Goal: Task Accomplishment & Management: Manage account settings

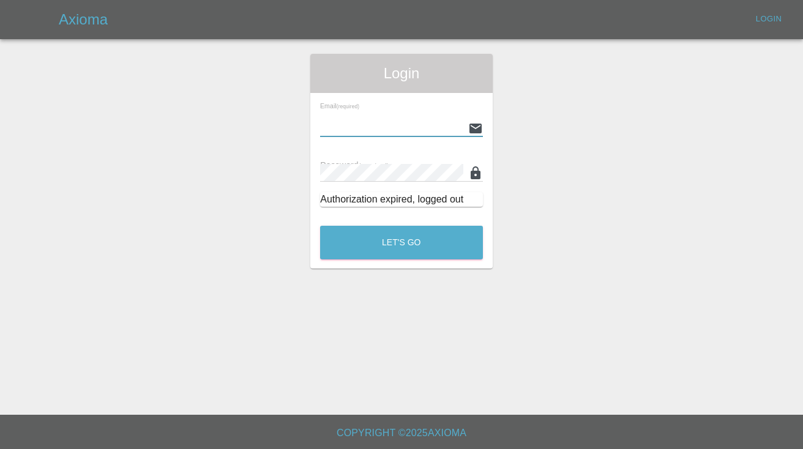
type input "[EMAIL_ADDRESS][DOMAIN_NAME]"
click at [401, 242] on button "Let's Go" at bounding box center [401, 243] width 163 height 34
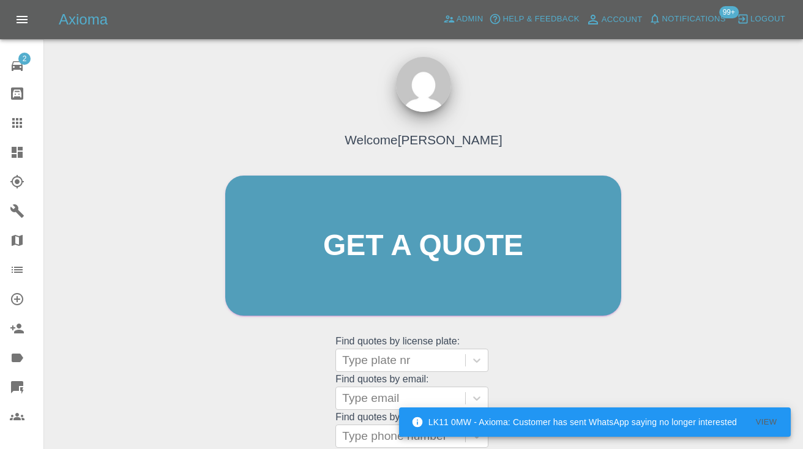
click at [250, 395] on div "Welcome [PERSON_NAME] Get a quote Get a quote Find quotes by license plate: Typ…" at bounding box center [423, 269] width 422 height 370
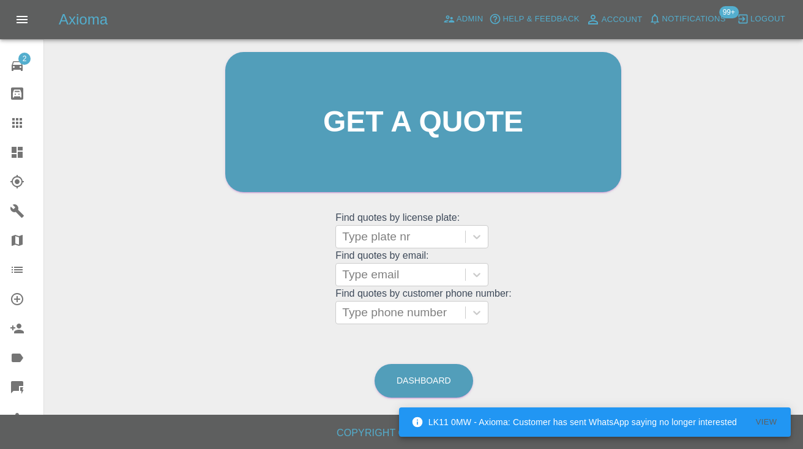
scroll to position [123, 0]
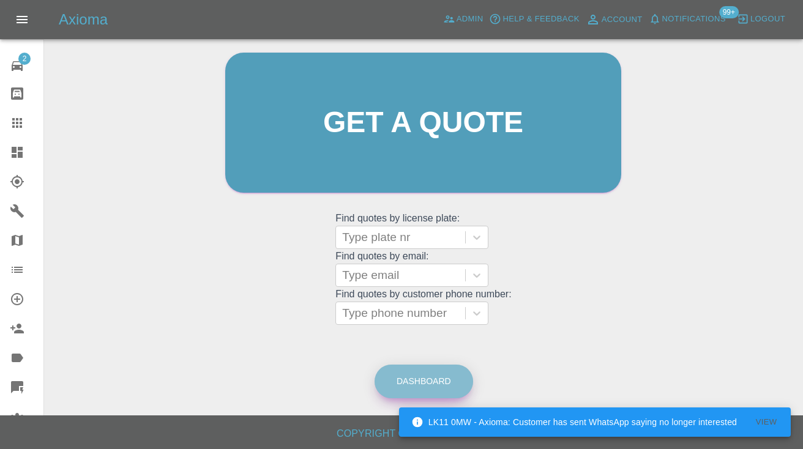
click at [444, 370] on link "Dashboard" at bounding box center [424, 382] width 99 height 34
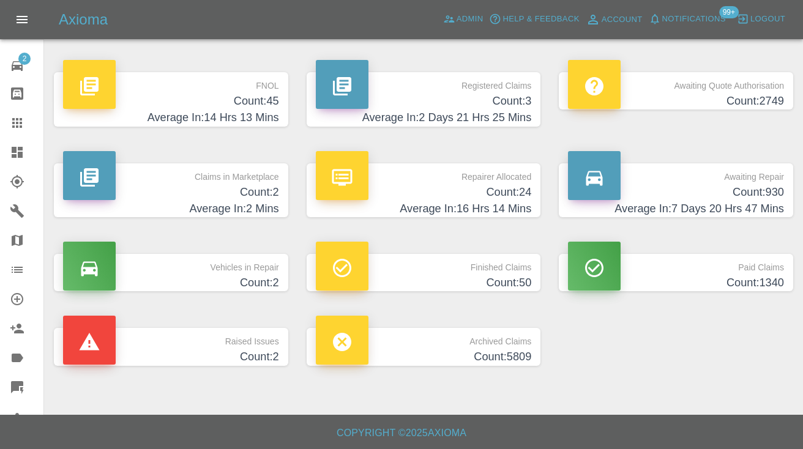
click at [760, 203] on h4 "Average In: 7 Days 20 Hrs 47 Mins" at bounding box center [676, 209] width 216 height 17
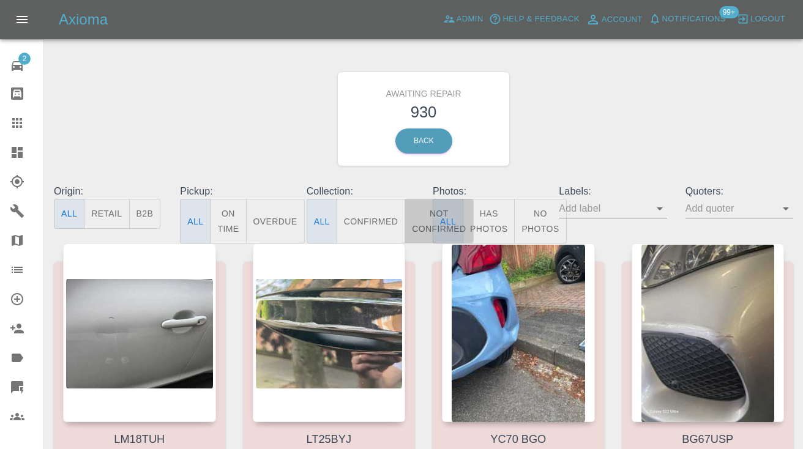
click at [411, 214] on button "Not Confirmed" at bounding box center [439, 221] width 69 height 45
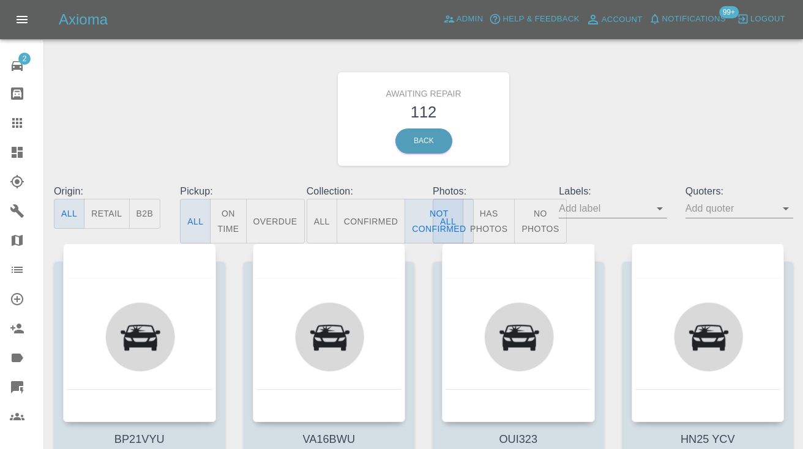
click at [637, 112] on div "Awaiting Repair 112 Back" at bounding box center [424, 119] width 758 height 130
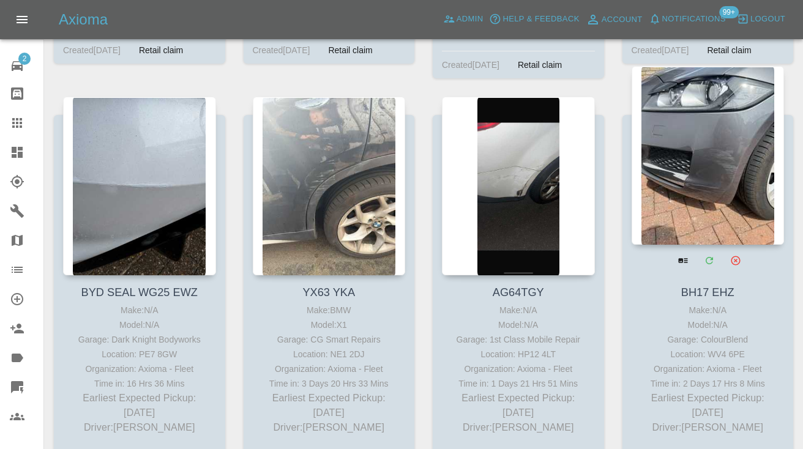
scroll to position [570, 0]
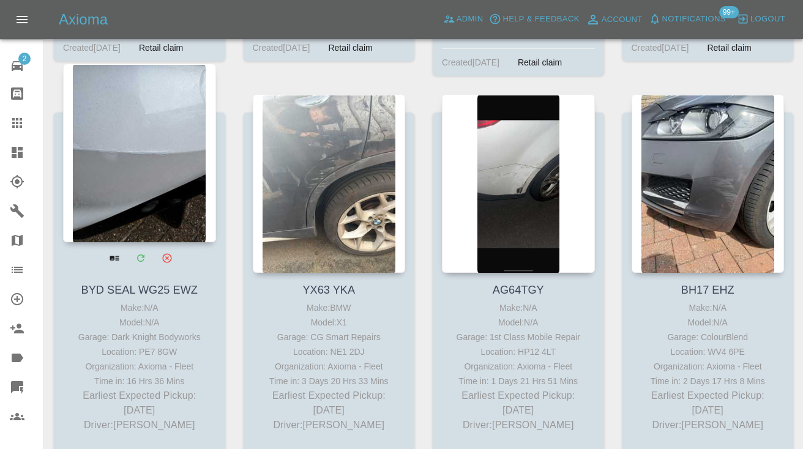
click at [159, 163] on div at bounding box center [139, 153] width 153 height 179
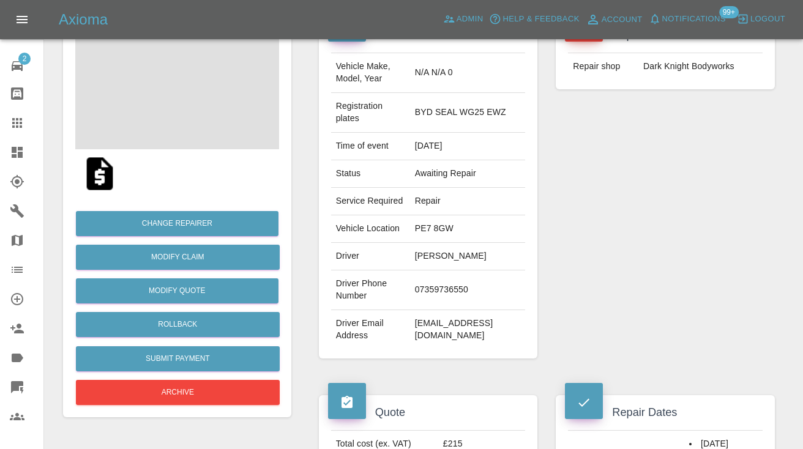
scroll to position [151, 0]
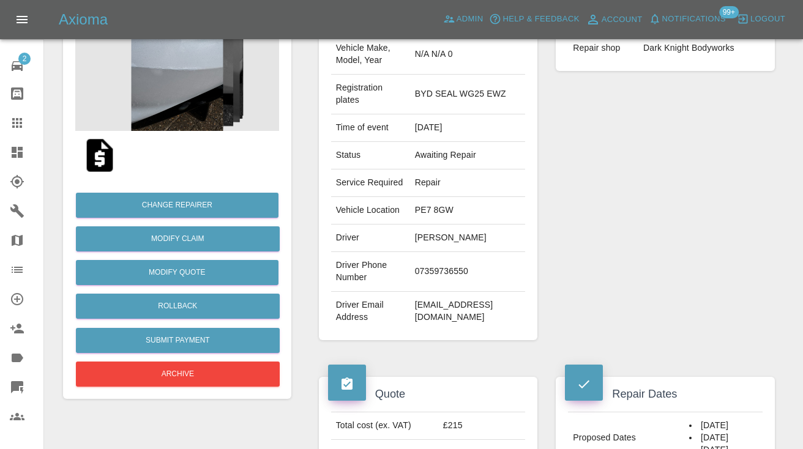
click at [430, 292] on td "07359736550" at bounding box center [468, 272] width 116 height 40
copy td "07359736550"
click at [714, 174] on div "Repairer Repair shop Dark Knight Bodyworks" at bounding box center [665, 170] width 237 height 378
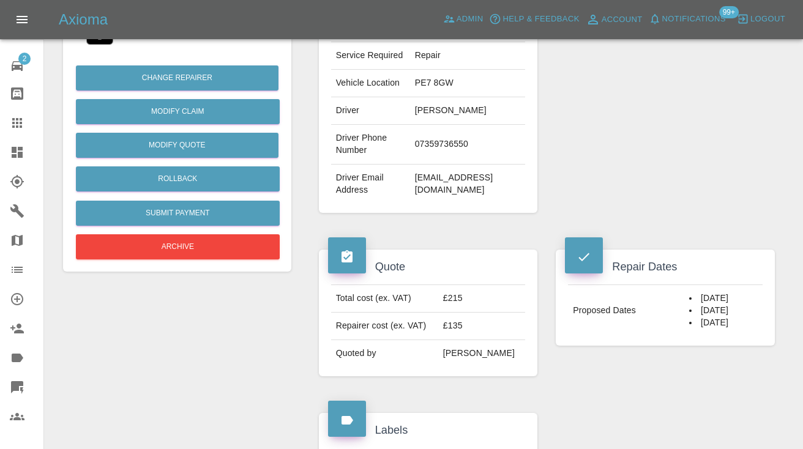
scroll to position [278, 0]
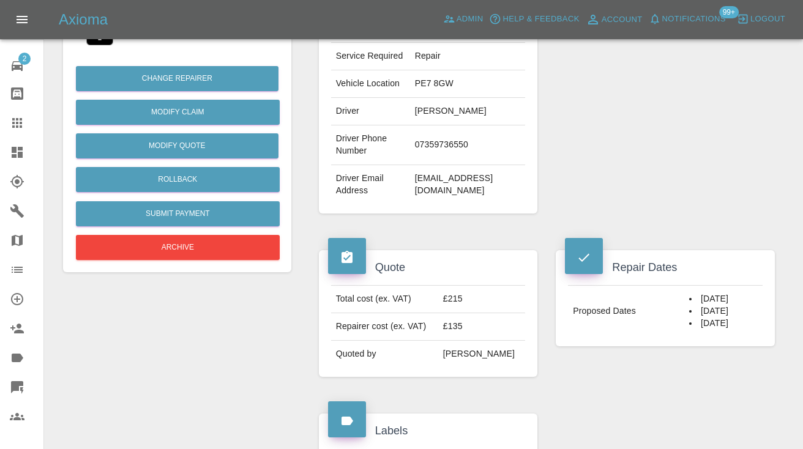
click at [444, 165] on td "07359736550" at bounding box center [468, 145] width 116 height 40
copy td "07359736550"
click at [610, 176] on div "Repairer Repair shop Dark Knight Bodyworks" at bounding box center [665, 43] width 237 height 378
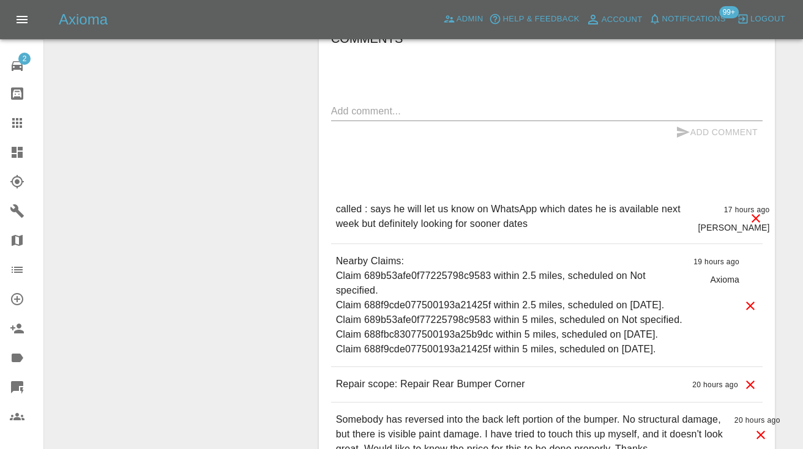
scroll to position [965, 0]
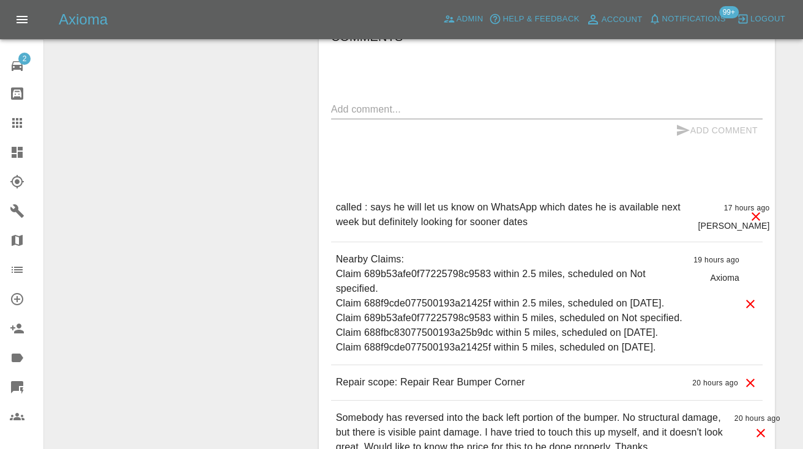
click at [384, 116] on textarea at bounding box center [546, 109] width 431 height 14
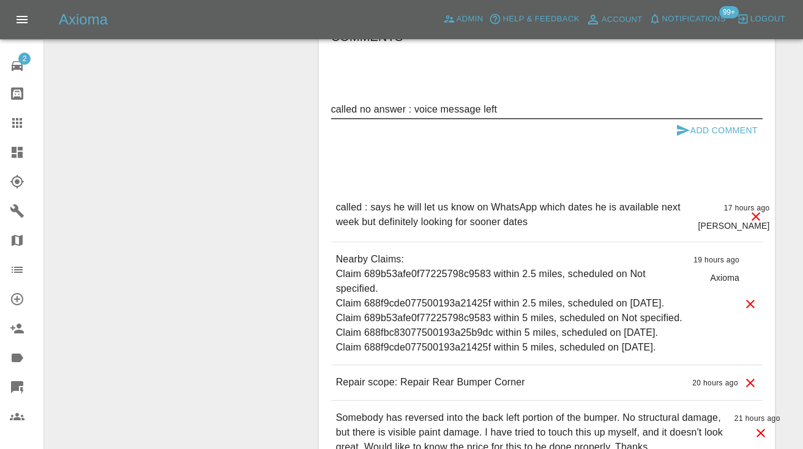
type textarea "called no answer : voice message left"
click at [685, 138] on icon "submit" at bounding box center [683, 130] width 15 height 15
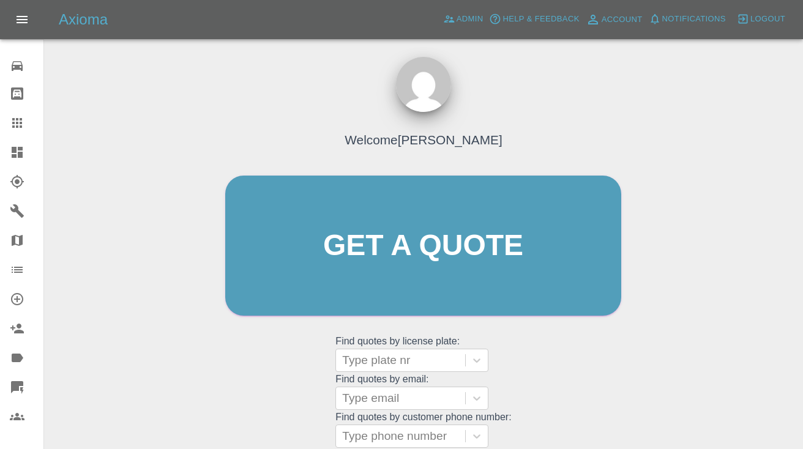
click at [557, 376] on div "Welcome [PERSON_NAME] Get a quote Get a quote Find quotes by license plate: Typ…" at bounding box center [423, 269] width 422 height 370
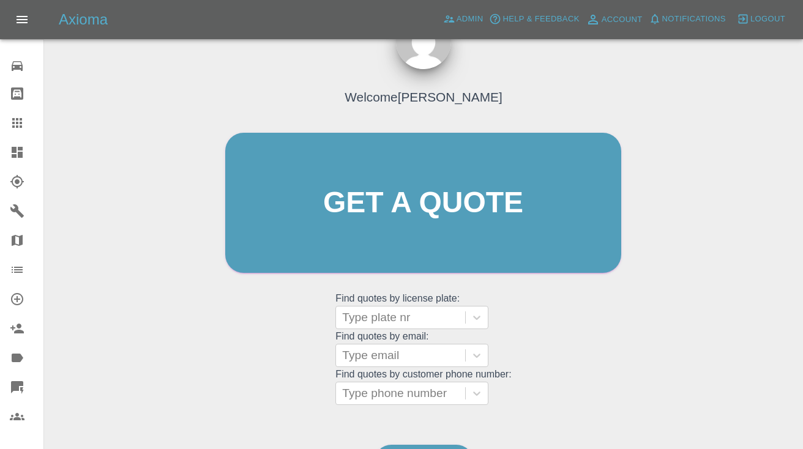
scroll to position [125, 0]
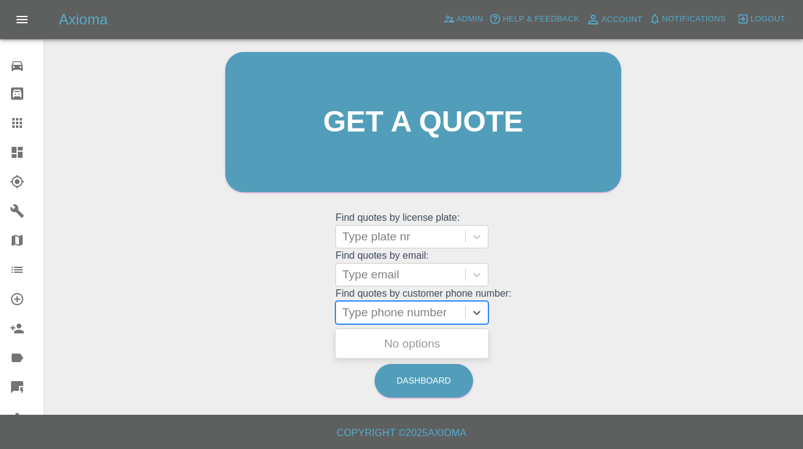
click at [420, 310] on div "Type phone number" at bounding box center [400, 312] width 117 height 15
paste input "07730360057"
type input "07730360057"
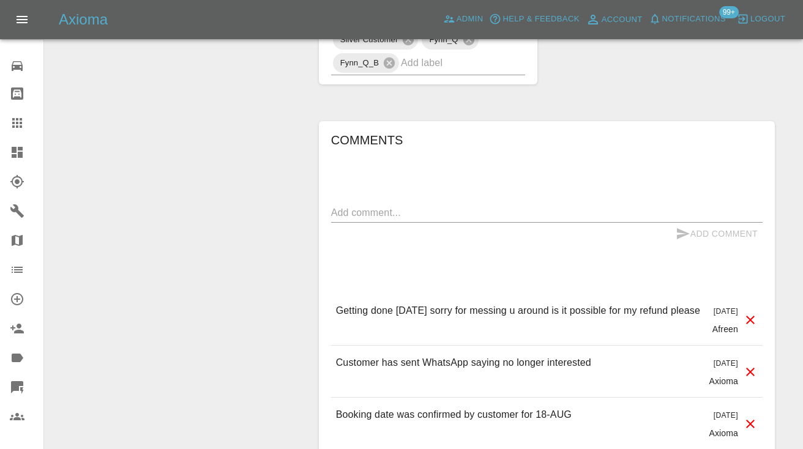
scroll to position [880, 0]
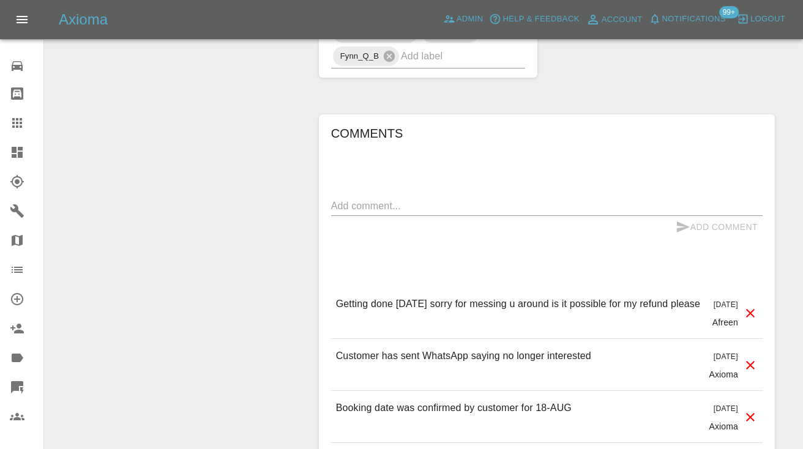
click at [627, 165] on div "Comments x Add Comment Getting done Thursday this week sorry for messing u arou…" at bounding box center [546, 345] width 431 height 443
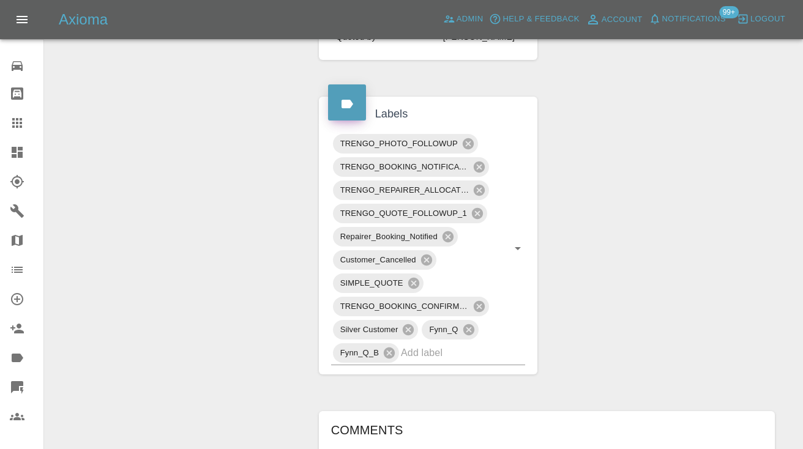
scroll to position [564, 0]
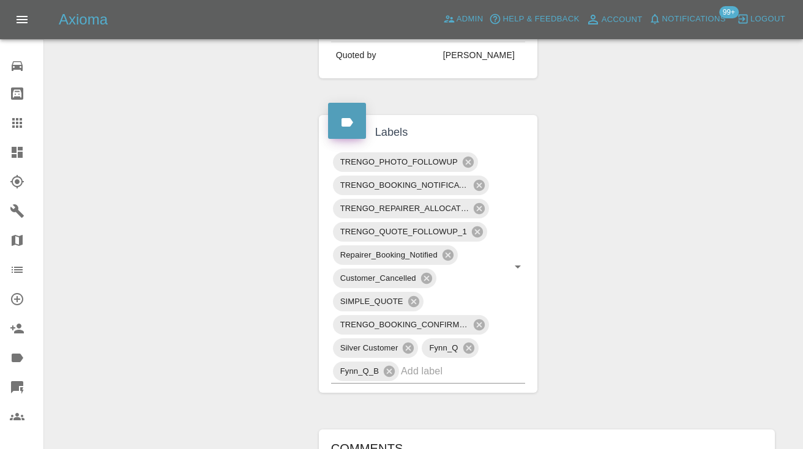
click at [728, 157] on div "Claim Information Vehicle Make, Model, Year BMW 435 2015 Registration plates YE…" at bounding box center [547, 232] width 474 height 1353
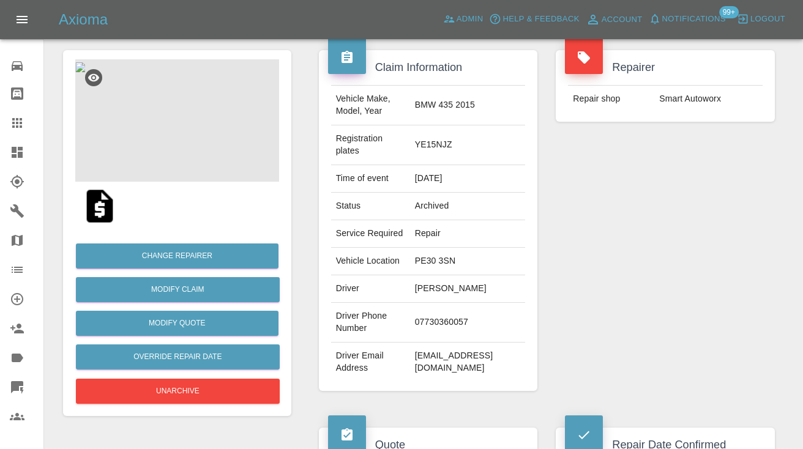
scroll to position [78, 0]
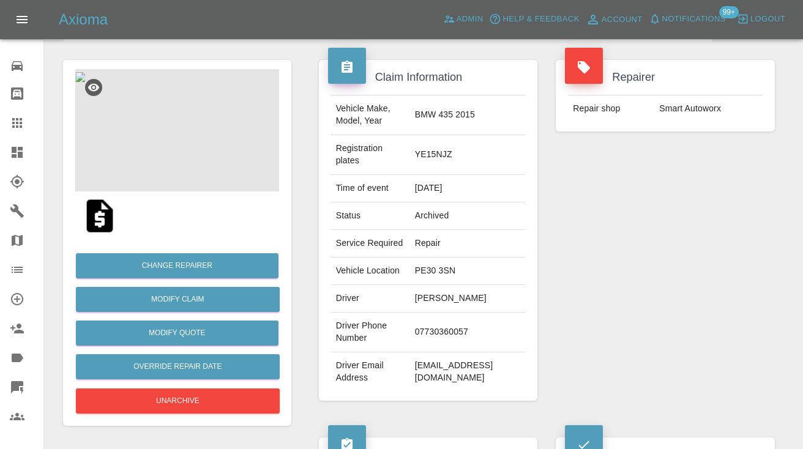
click at [13, 118] on icon at bounding box center [17, 123] width 15 height 15
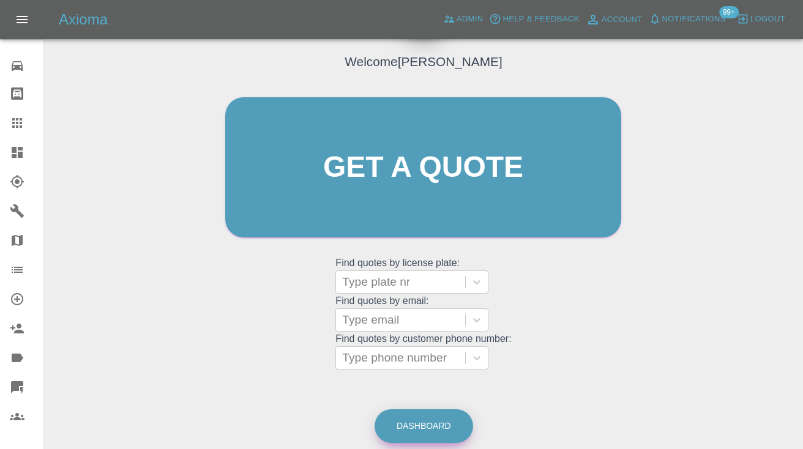
click at [425, 423] on link "Dashboard" at bounding box center [424, 426] width 99 height 34
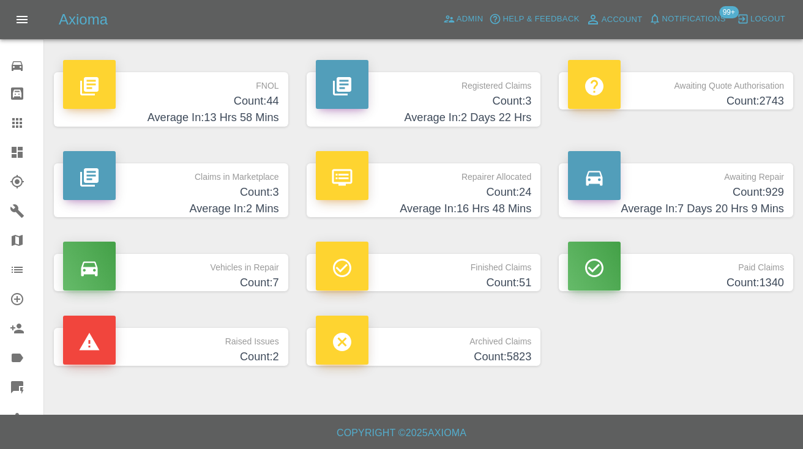
click at [766, 204] on h4 "Average In: 7 Days 20 Hrs 9 Mins" at bounding box center [676, 209] width 216 height 17
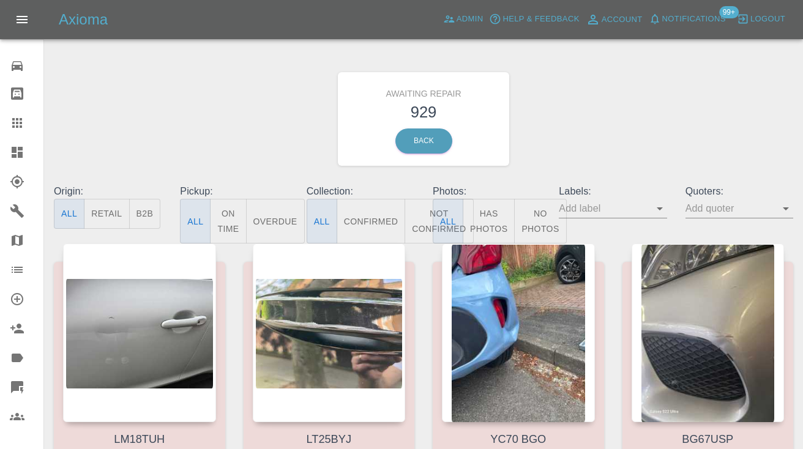
click at [422, 216] on button "Not Confirmed" at bounding box center [439, 221] width 69 height 45
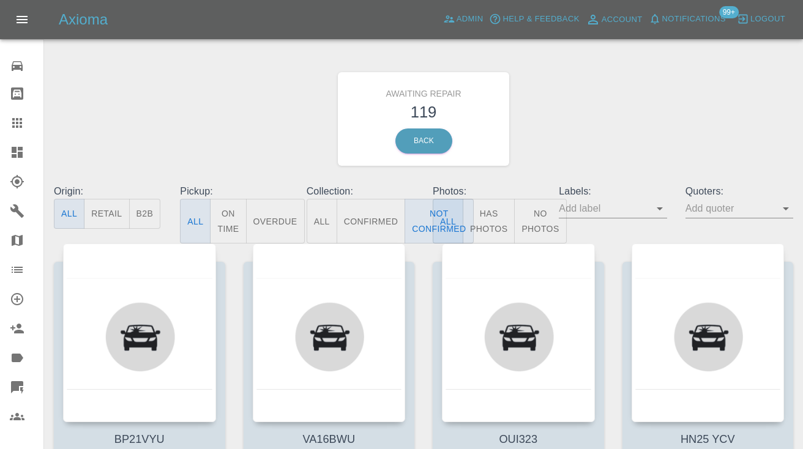
click at [637, 95] on div "Awaiting Repair 119 Back" at bounding box center [424, 119] width 758 height 130
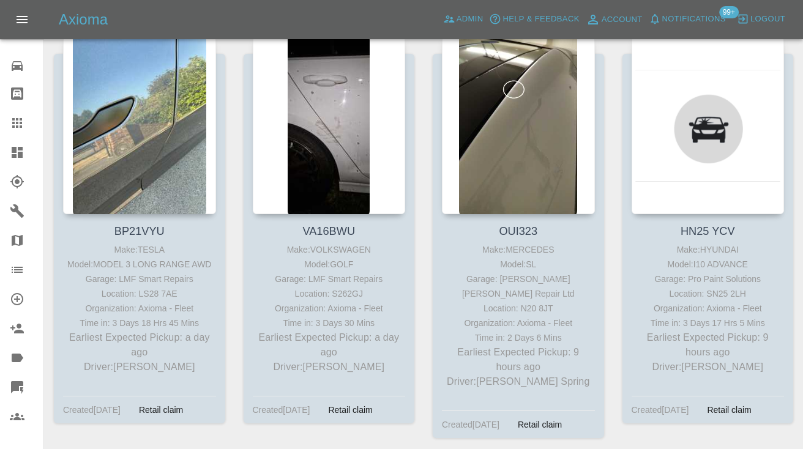
scroll to position [209, 0]
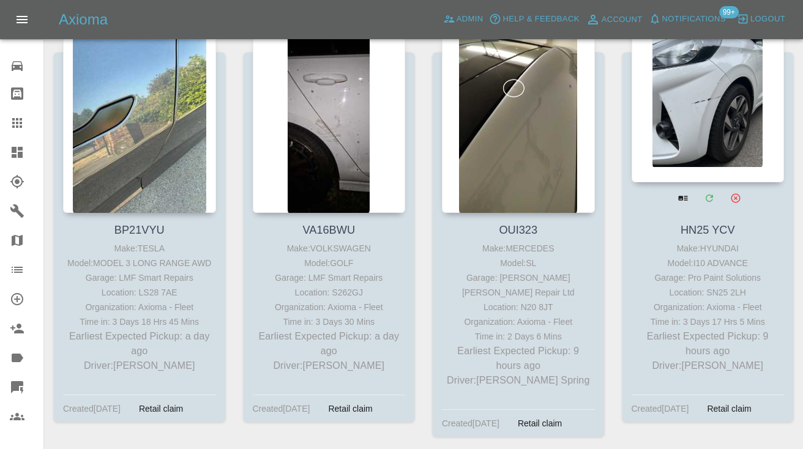
click at [719, 116] on div at bounding box center [708, 93] width 153 height 179
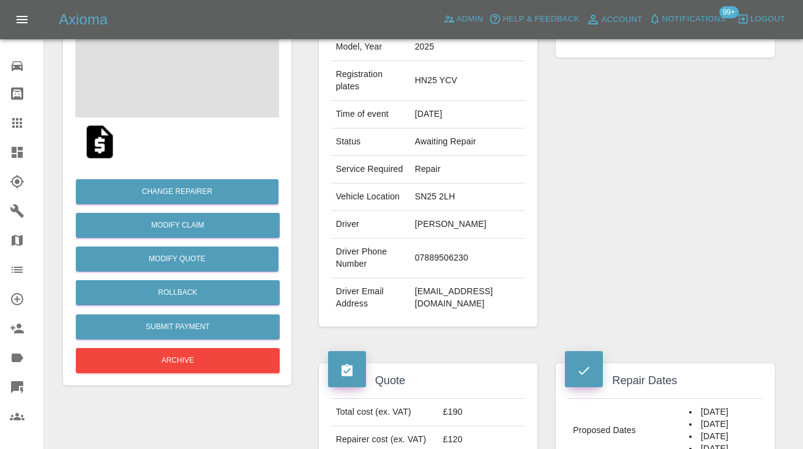
scroll to position [170, 0]
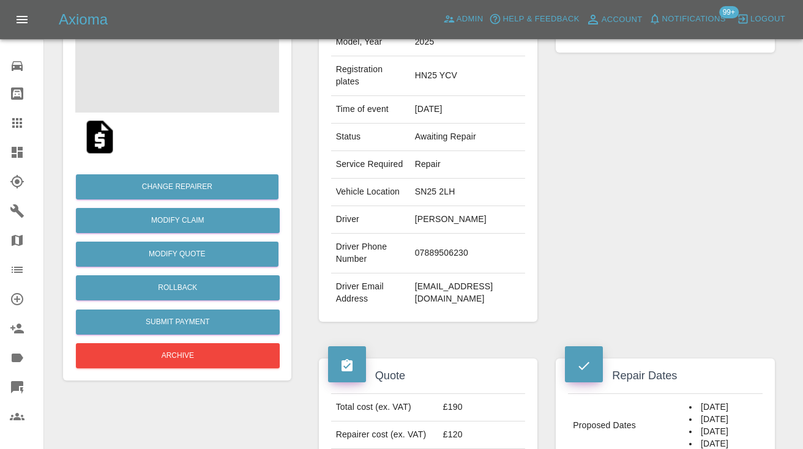
click at [446, 274] on td "07889506230" at bounding box center [468, 254] width 116 height 40
copy td "07889506230"
click at [670, 194] on div "Repairer Repair shop Pro Paint Solutions" at bounding box center [665, 152] width 237 height 378
click at [760, 235] on div "Repairer Repair shop Pro Paint Solutions" at bounding box center [665, 152] width 237 height 378
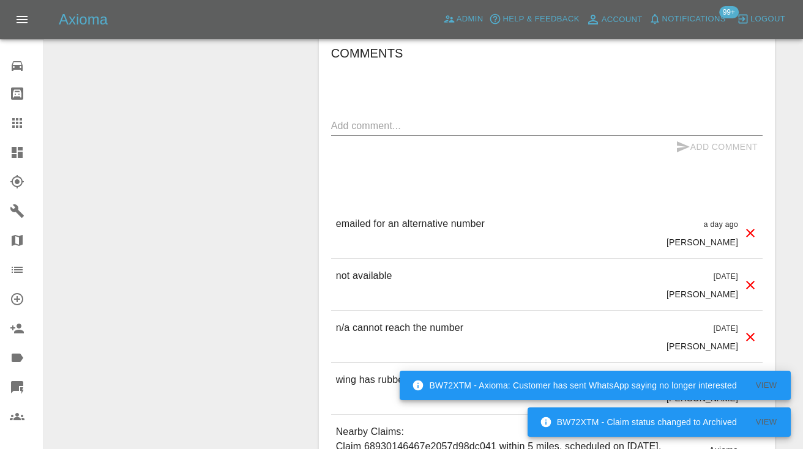
scroll to position [967, 0]
click at [345, 133] on textarea at bounding box center [546, 126] width 431 height 14
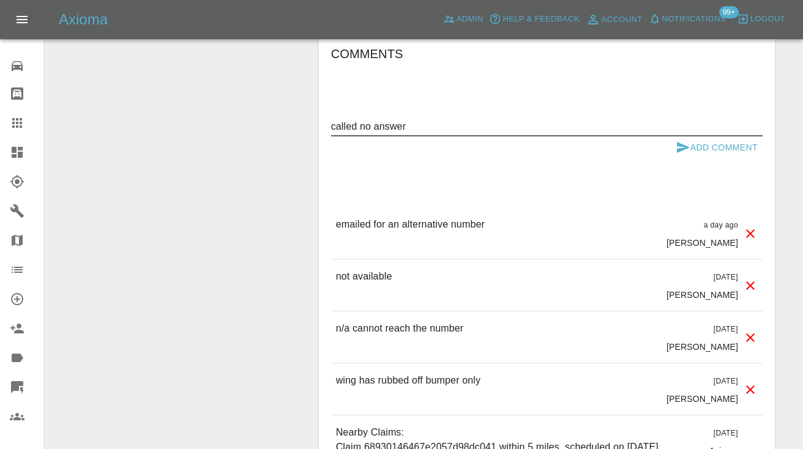
type textarea "called no answer"
click at [682, 153] on icon "submit" at bounding box center [683, 147] width 13 height 11
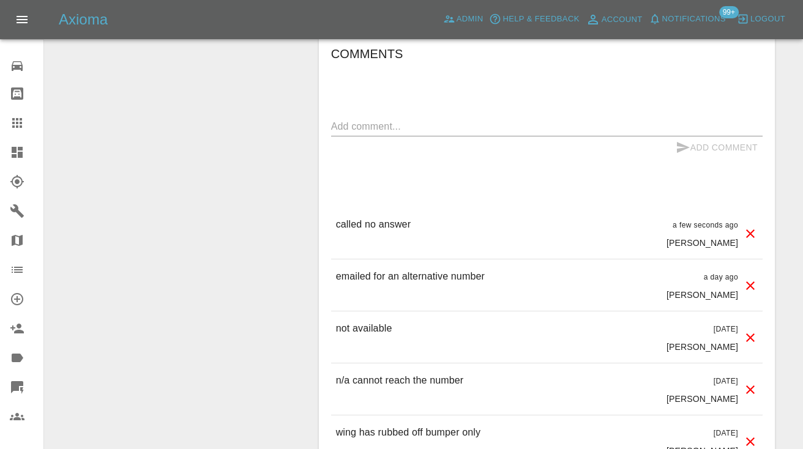
click at [19, 121] on icon at bounding box center [17, 123] width 15 height 15
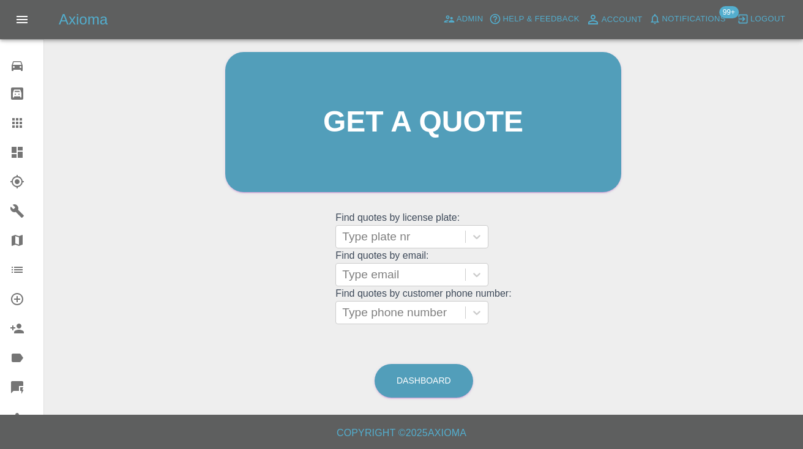
scroll to position [123, 0]
click at [441, 381] on link "Dashboard" at bounding box center [424, 382] width 99 height 34
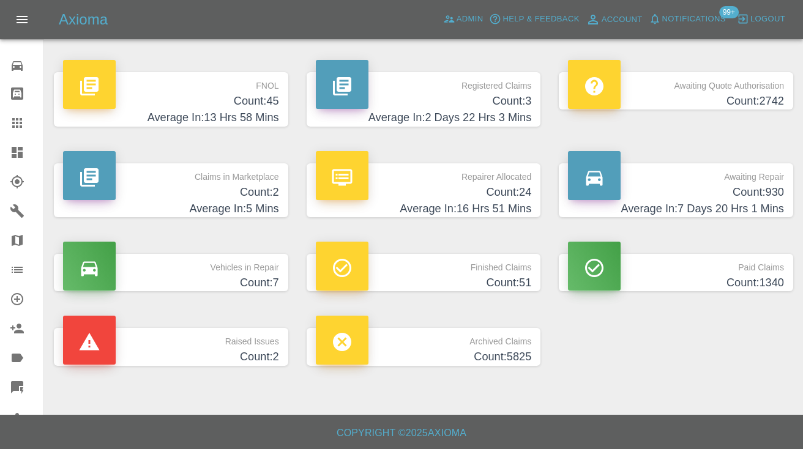
click at [708, 188] on h4 "Count: 930" at bounding box center [676, 192] width 216 height 17
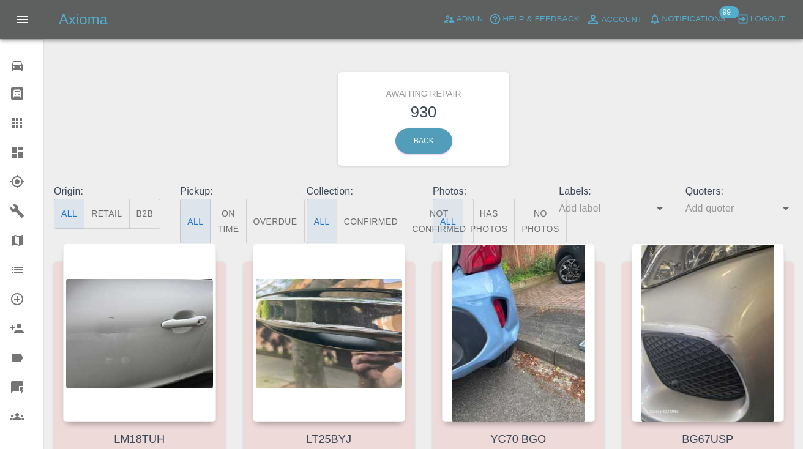
click at [414, 219] on button "Not Confirmed" at bounding box center [439, 221] width 69 height 45
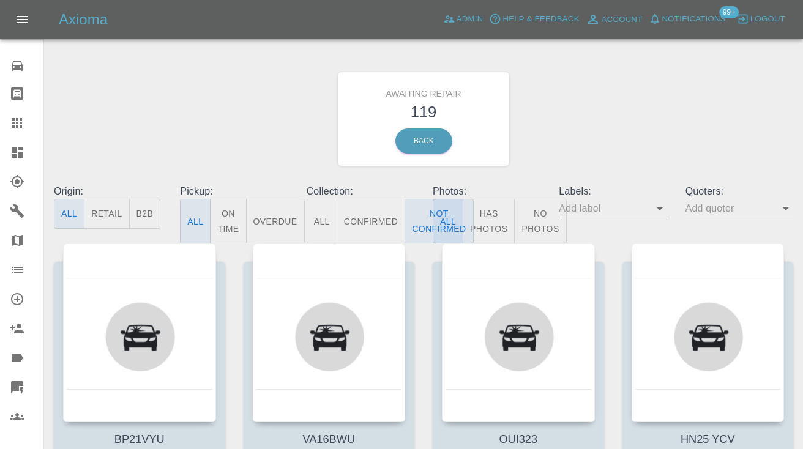
click at [613, 111] on div "Awaiting Repair 119 Back" at bounding box center [424, 119] width 758 height 130
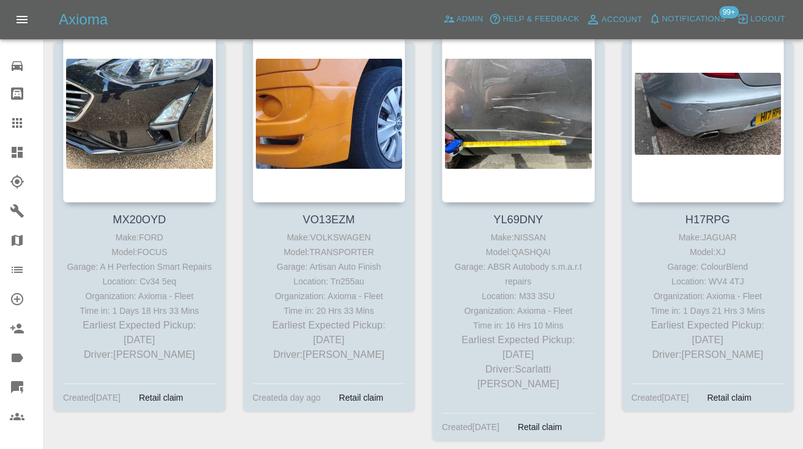
scroll to position [1055, 0]
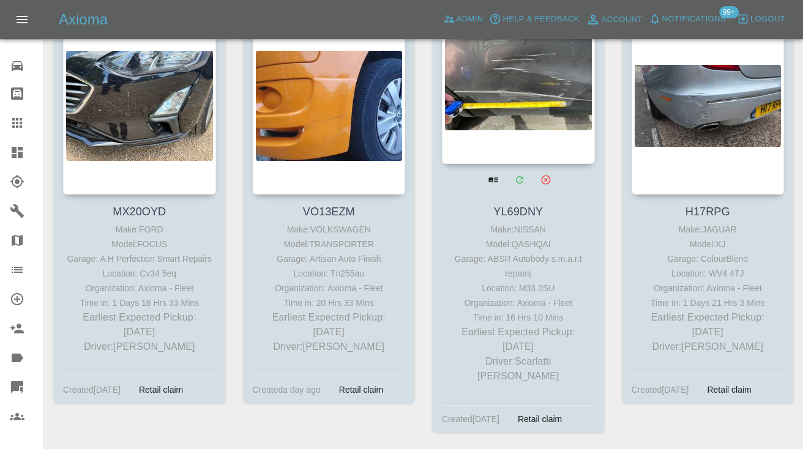
click at [535, 71] on div at bounding box center [518, 74] width 153 height 179
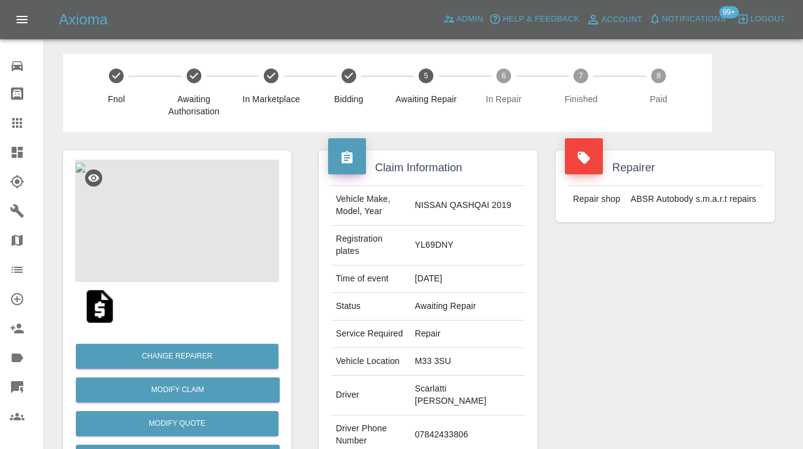
click at [451, 416] on td "07842433806" at bounding box center [468, 436] width 116 height 40
copy td "07842433806"
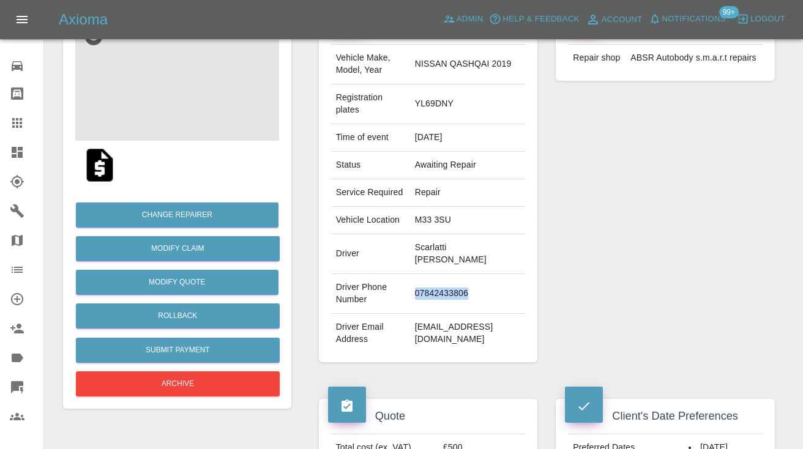
scroll to position [136, 0]
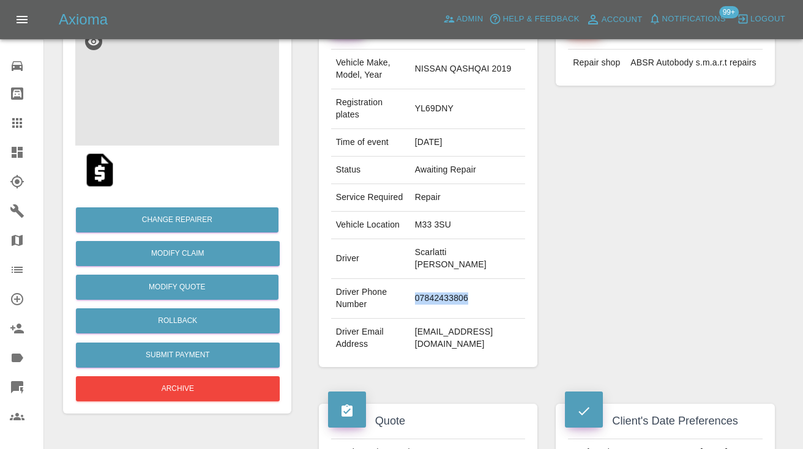
click at [85, 36] on img at bounding box center [80, 31] width 10 height 10
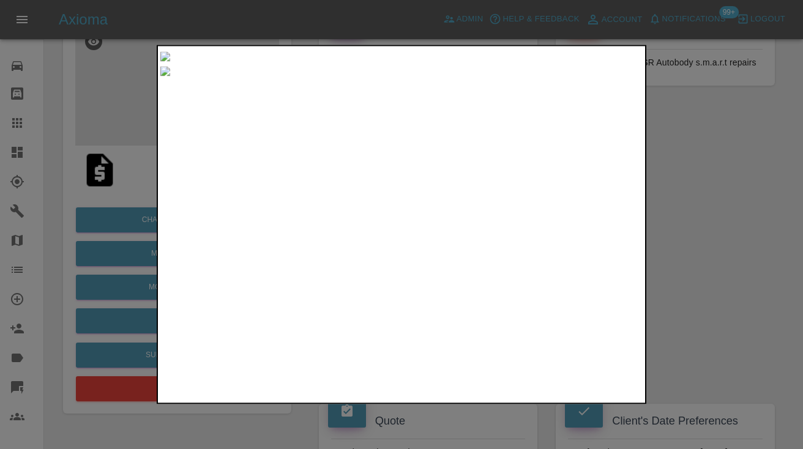
click at [738, 226] on div at bounding box center [401, 224] width 803 height 449
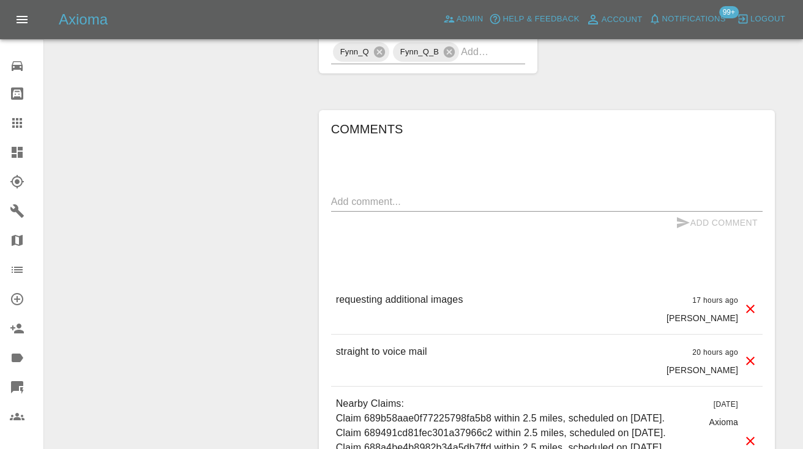
scroll to position [1018, 0]
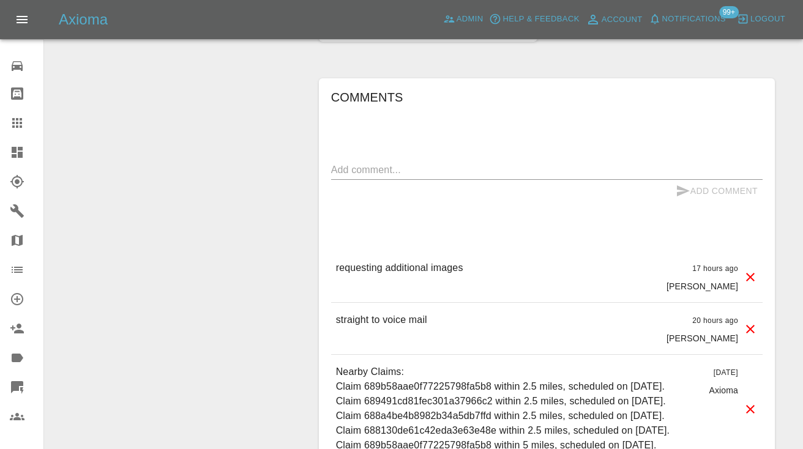
click at [362, 163] on textarea at bounding box center [546, 170] width 431 height 14
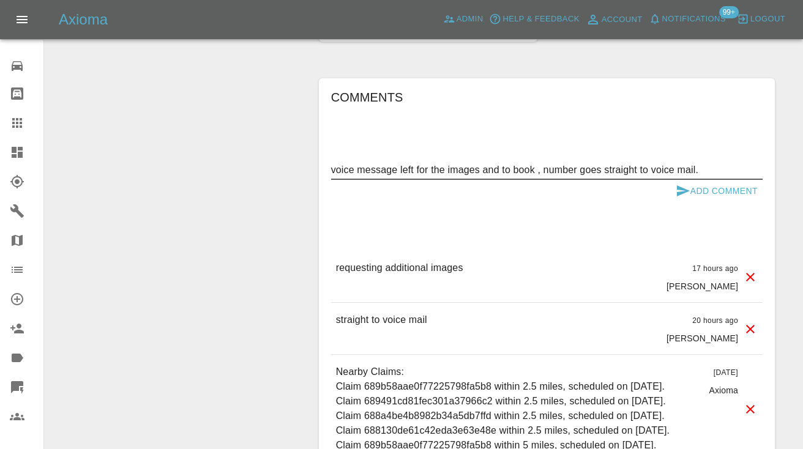
type textarea "voice message left for the images and to book , number goes straight to voice m…"
click at [682, 185] on icon "submit" at bounding box center [683, 190] width 13 height 11
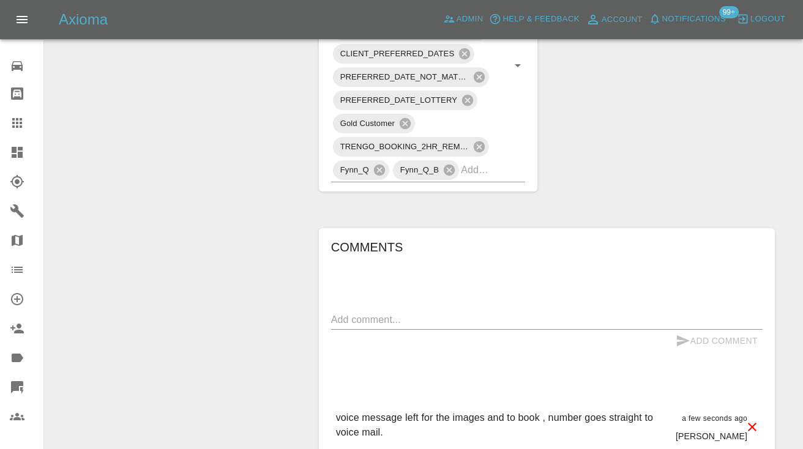
scroll to position [863, 0]
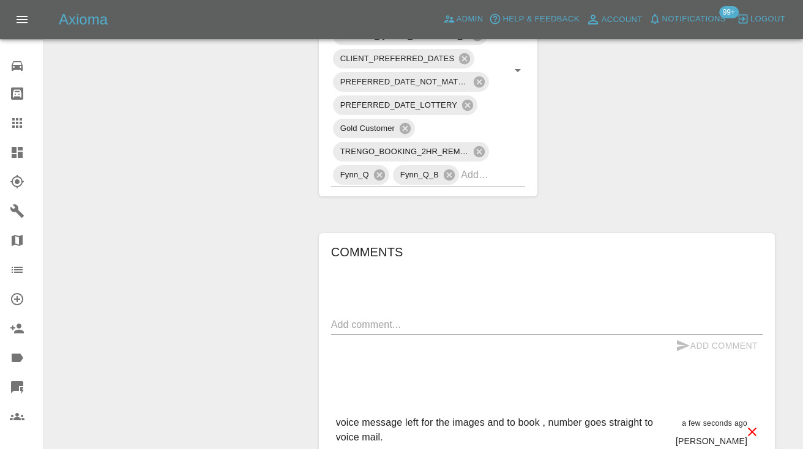
click at [24, 123] on div at bounding box center [27, 123] width 34 height 15
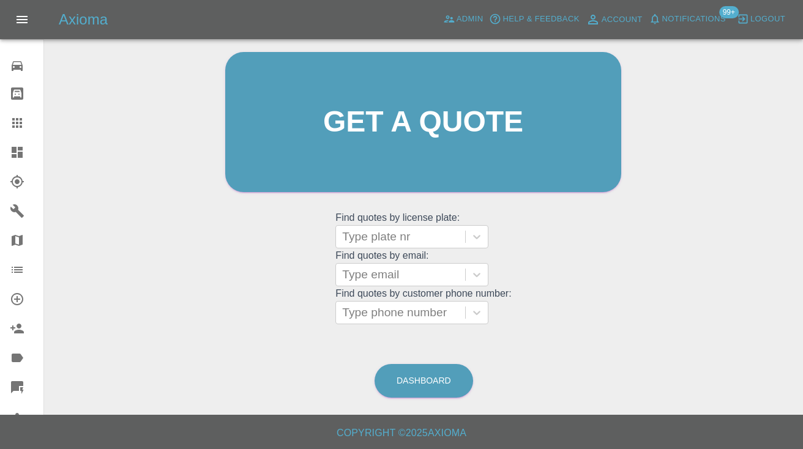
scroll to position [123, 0]
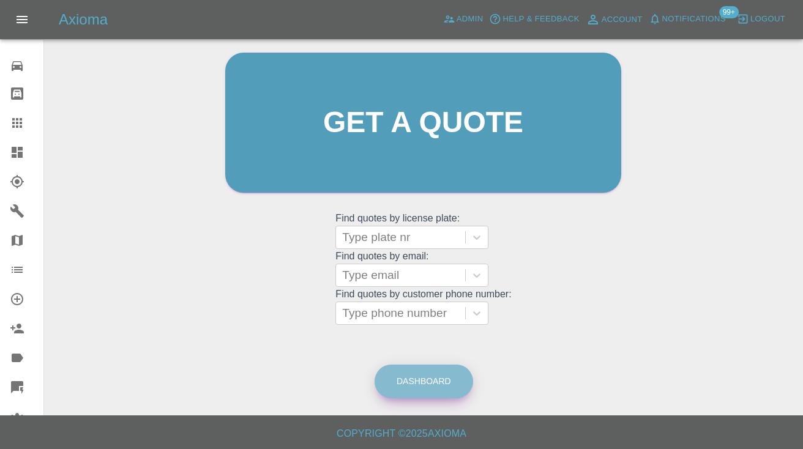
click at [432, 378] on link "Dashboard" at bounding box center [424, 382] width 99 height 34
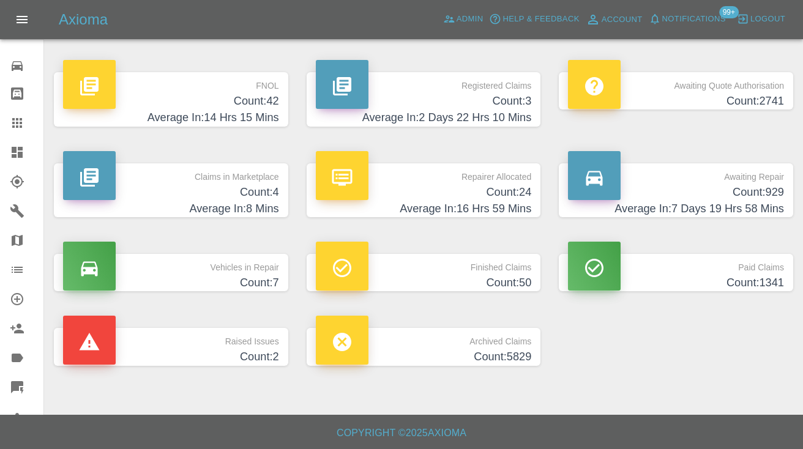
click at [753, 192] on h4 "Count: 929" at bounding box center [676, 192] width 216 height 17
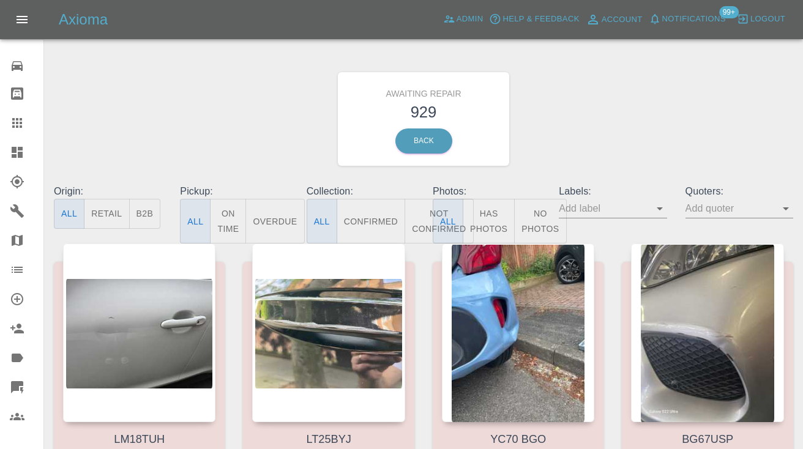
click at [417, 223] on button "Not Confirmed" at bounding box center [439, 221] width 69 height 45
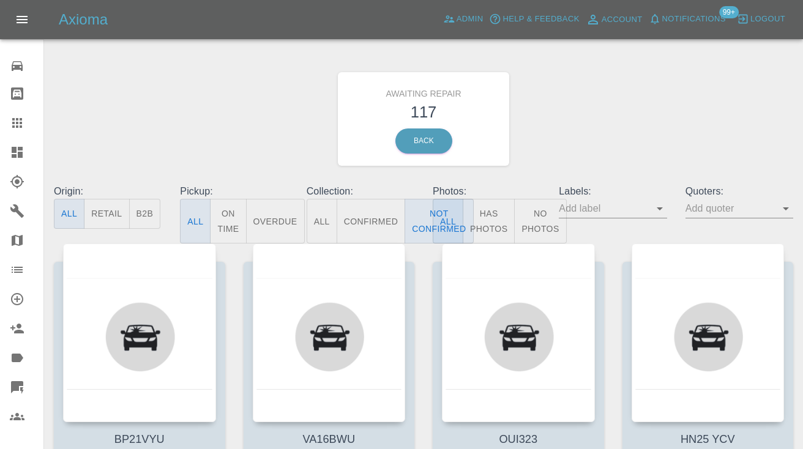
click at [565, 140] on div "Awaiting Repair 117 Back" at bounding box center [424, 119] width 758 height 130
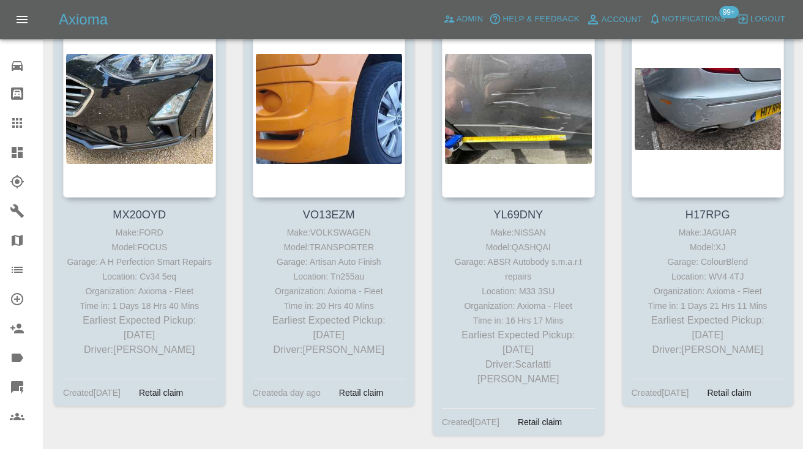
scroll to position [1051, 0]
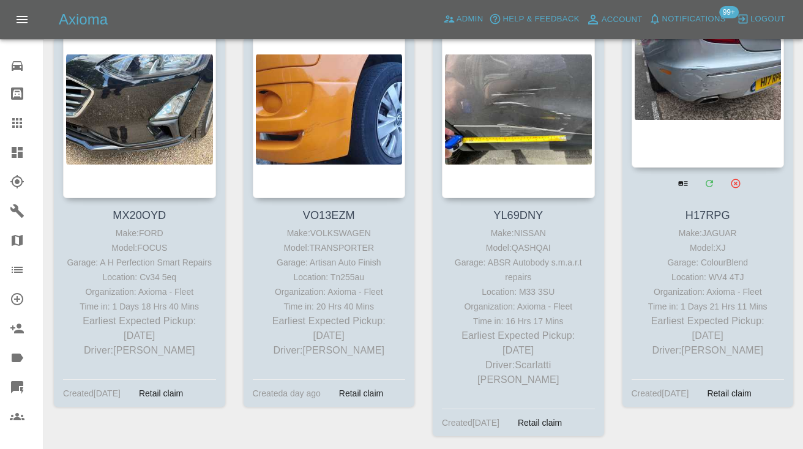
click at [674, 77] on div at bounding box center [708, 78] width 153 height 179
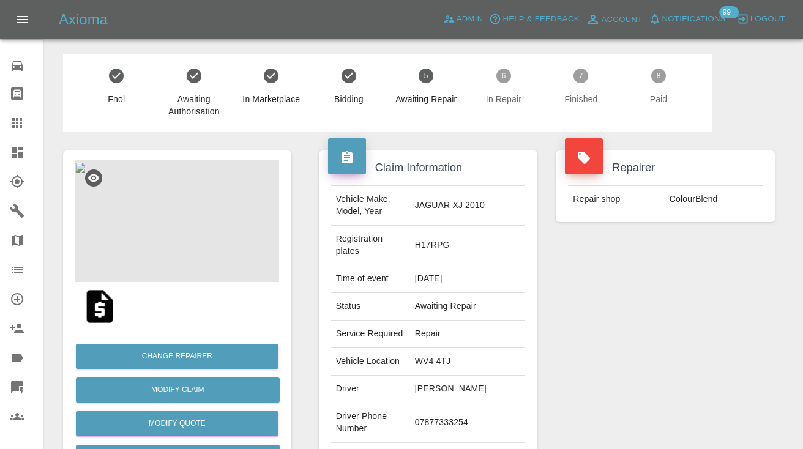
click at [456, 424] on td "07877333254" at bounding box center [468, 423] width 116 height 40
copy td "07877333254"
click at [645, 316] on div "Repairer Repair shop ColourBlend" at bounding box center [665, 321] width 237 height 378
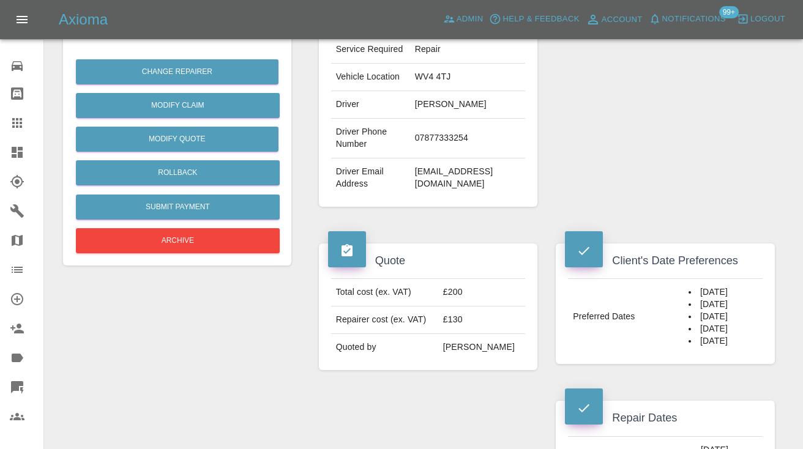
scroll to position [280, 0]
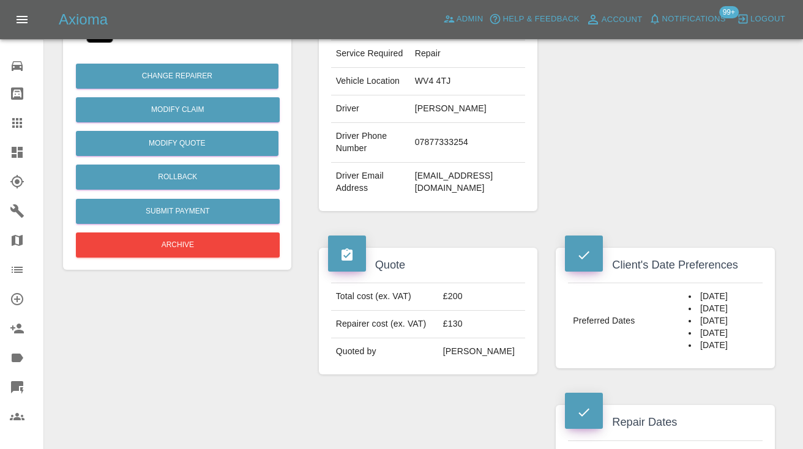
click at [443, 140] on td "07877333254" at bounding box center [468, 143] width 116 height 40
copy td "07877333254"
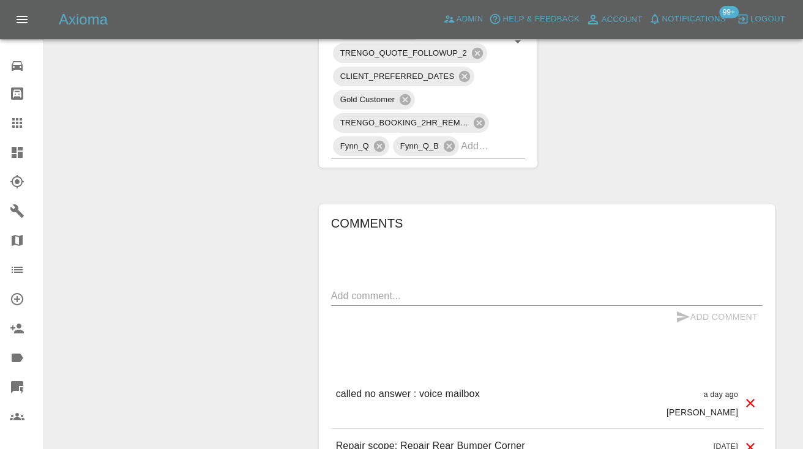
scroll to position [1053, 0]
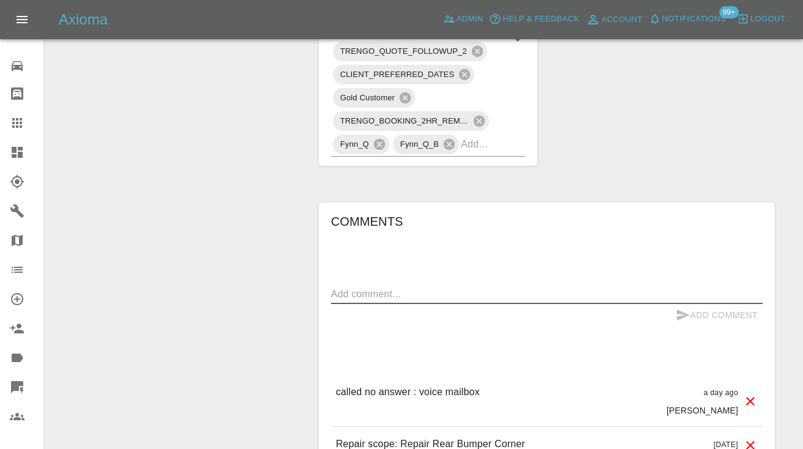
click at [349, 289] on textarea at bounding box center [546, 294] width 431 height 14
type textarea "called no answer : voice mailbox"
click at [683, 310] on icon "submit" at bounding box center [683, 315] width 15 height 15
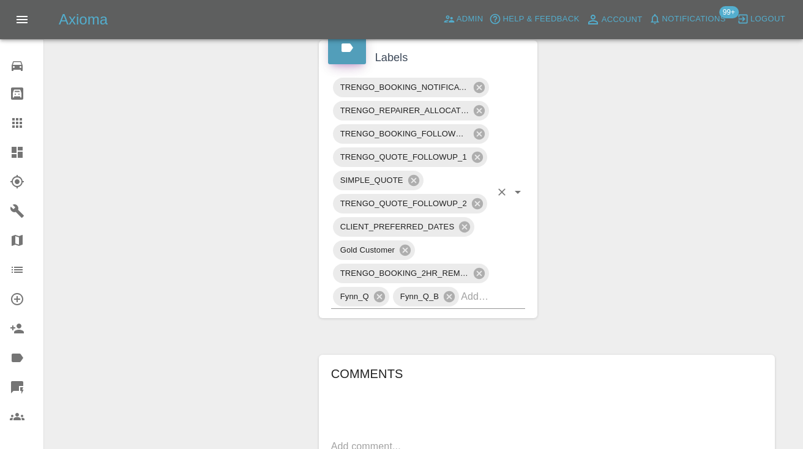
scroll to position [898, 0]
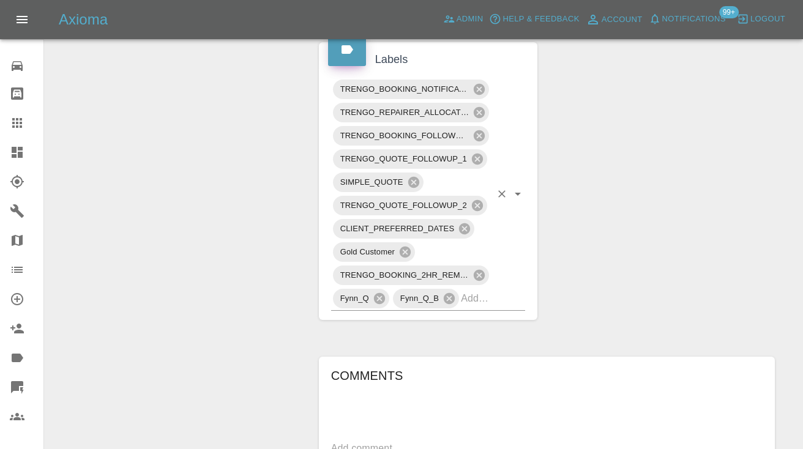
click at [482, 304] on input "text" at bounding box center [476, 298] width 30 height 19
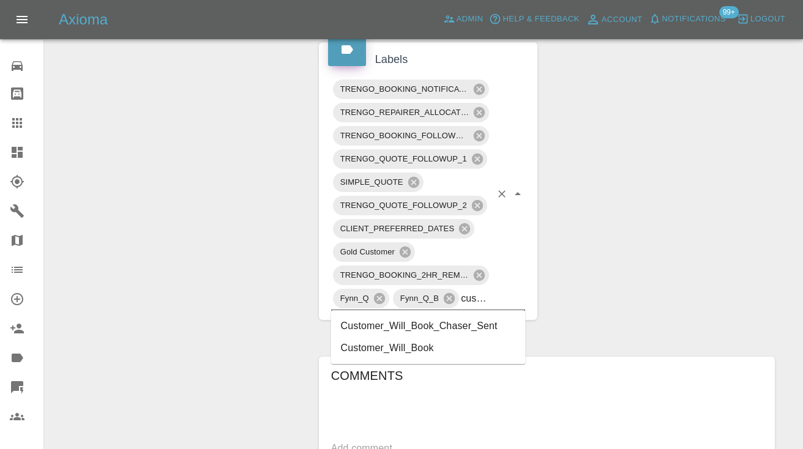
type input "customer_will"
click at [438, 352] on li "Customer_Will_Book" at bounding box center [428, 348] width 195 height 22
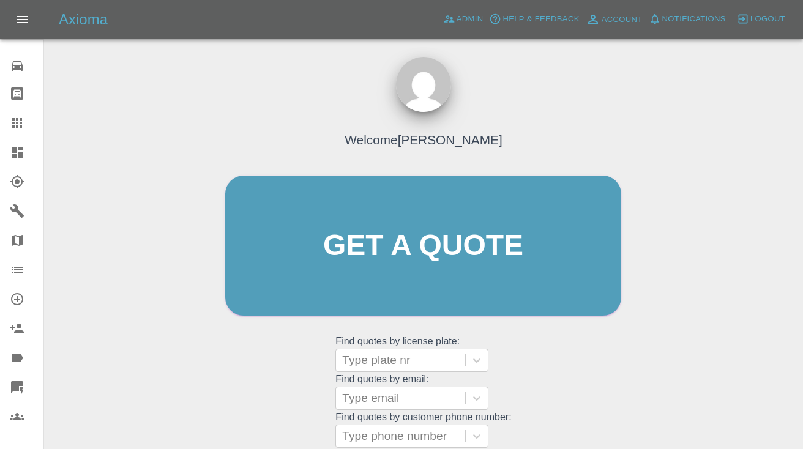
click at [570, 364] on div "Welcome [PERSON_NAME] Get a quote Get a quote Find quotes by license plate: Typ…" at bounding box center [423, 269] width 422 height 370
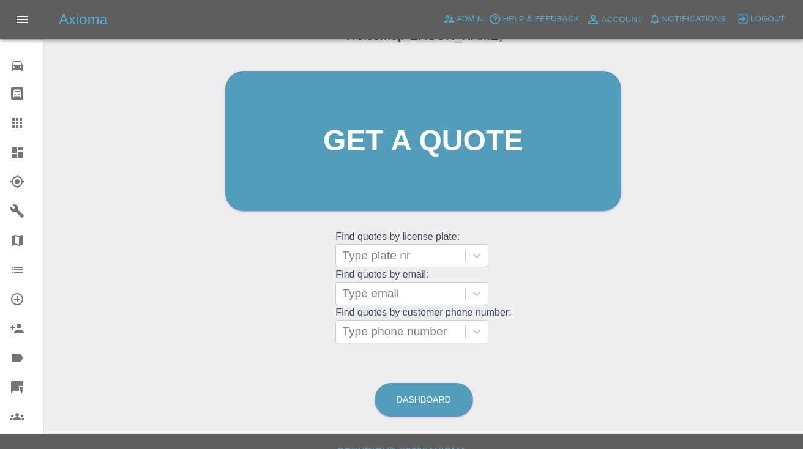
scroll to position [124, 0]
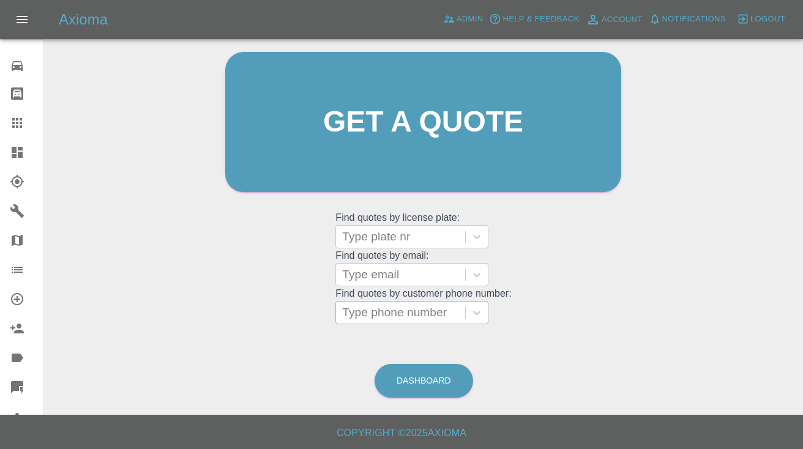
click at [413, 314] on div "Type phone number" at bounding box center [400, 312] width 117 height 15
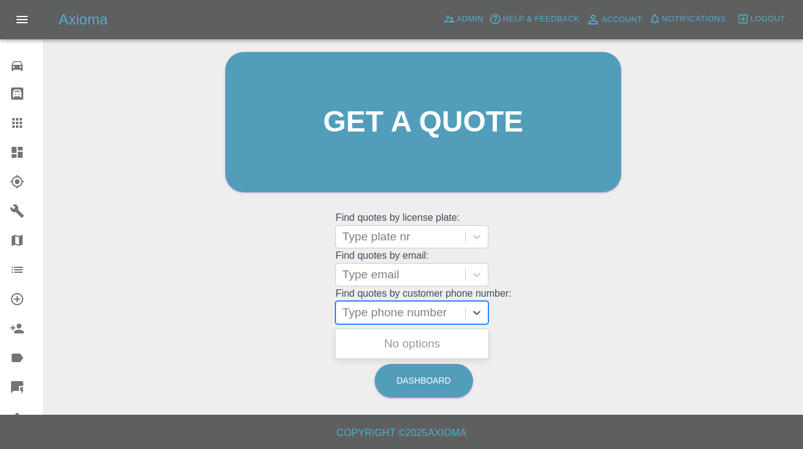
paste input "07801648360"
type input "07801648360"
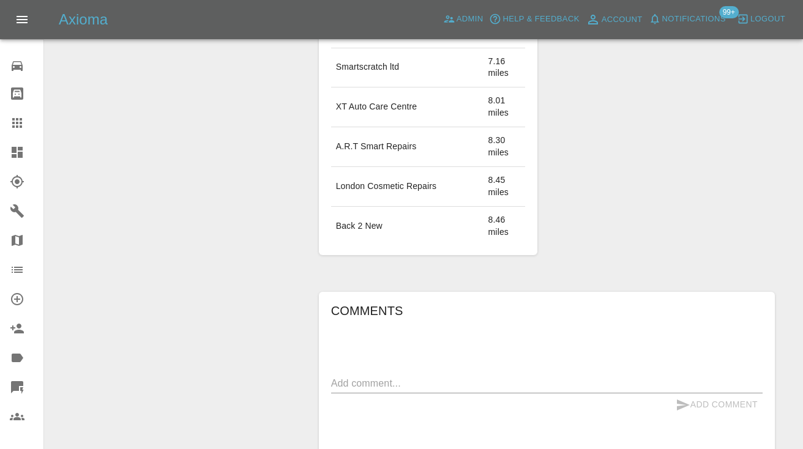
scroll to position [895, 0]
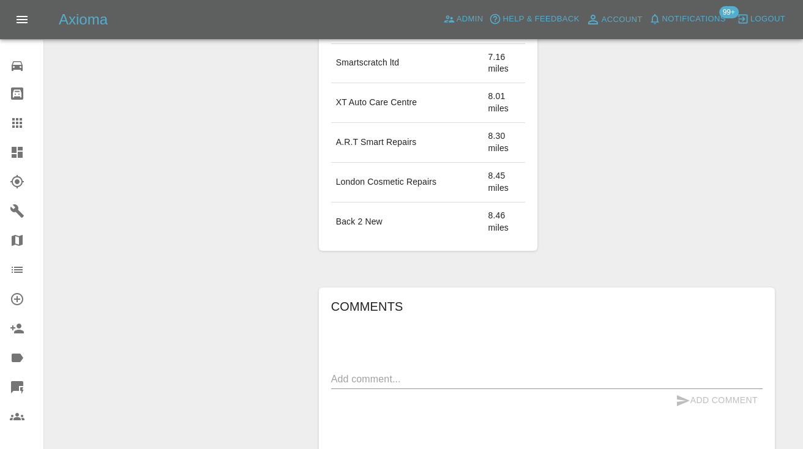
click at [361, 372] on textarea at bounding box center [546, 379] width 431 height 14
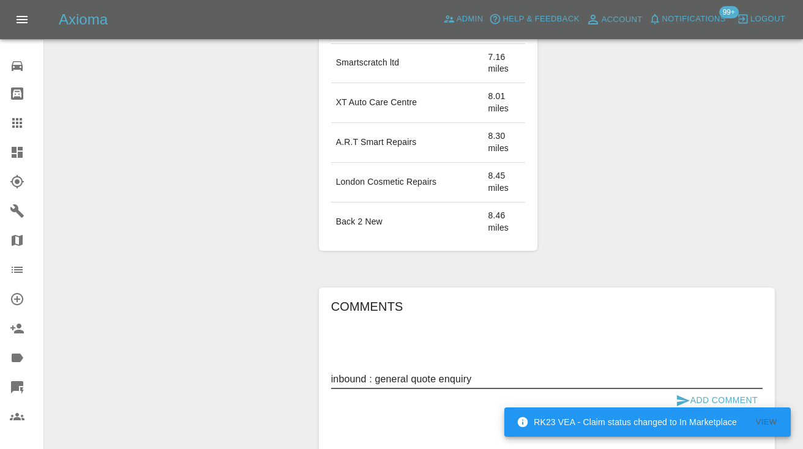
type textarea "inbound : general quote enquiry"
click at [678, 394] on icon "submit" at bounding box center [683, 401] width 15 height 15
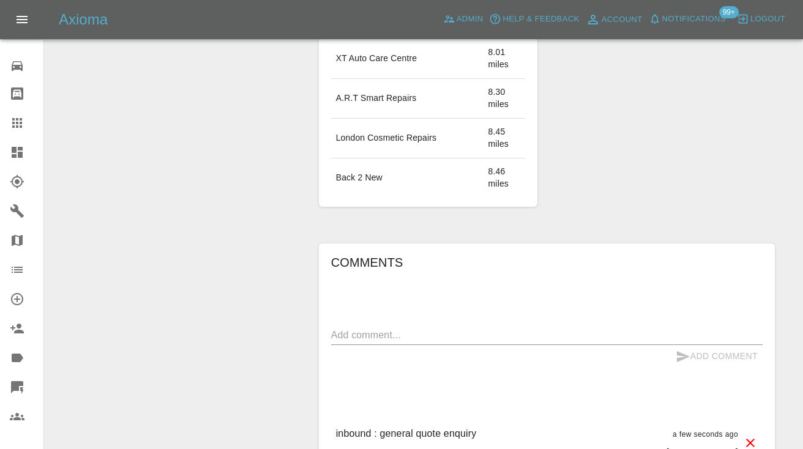
scroll to position [939, 0]
click at [20, 129] on icon at bounding box center [17, 123] width 15 height 15
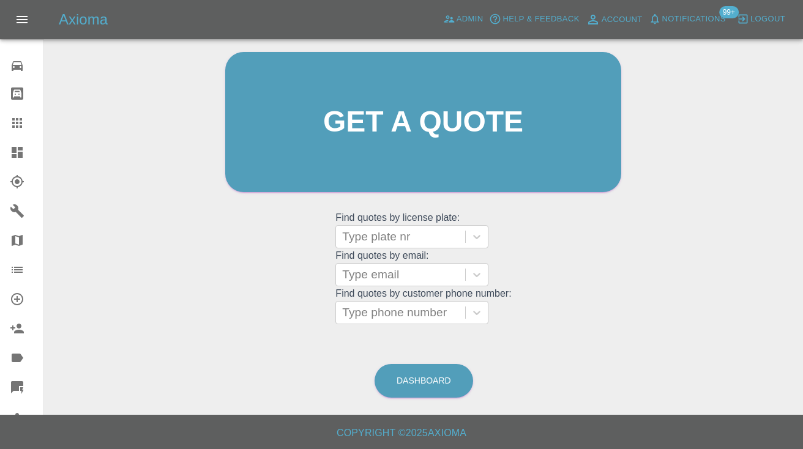
scroll to position [123, 0]
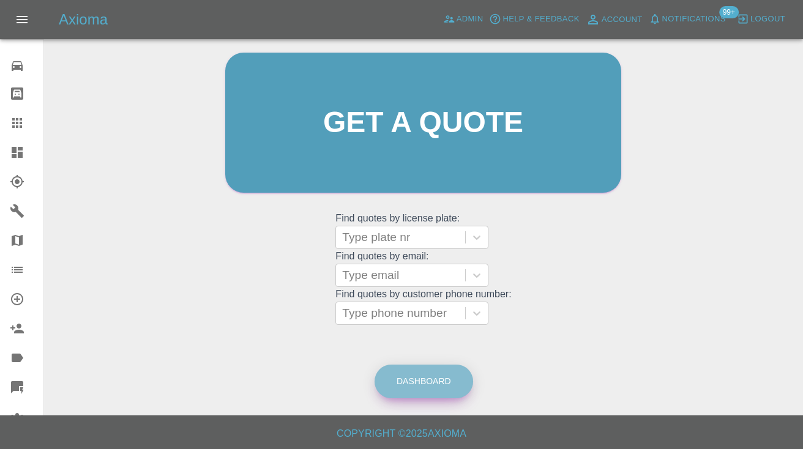
click at [431, 392] on link "Dashboard" at bounding box center [424, 382] width 99 height 34
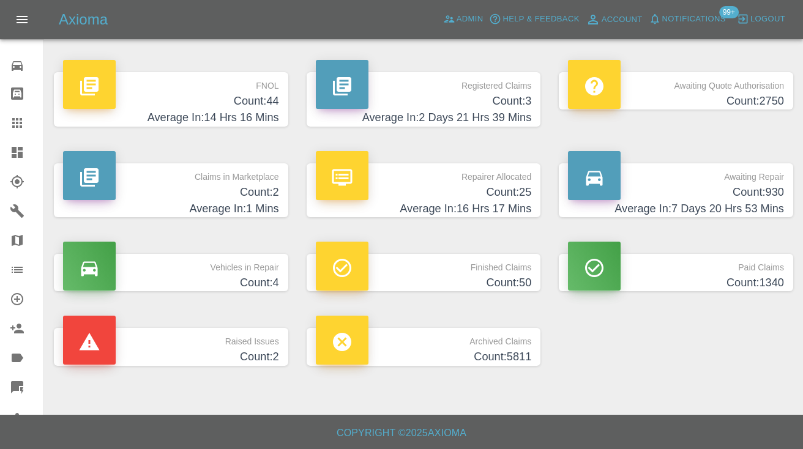
click at [764, 187] on h4 "Count: 930" at bounding box center [676, 192] width 216 height 17
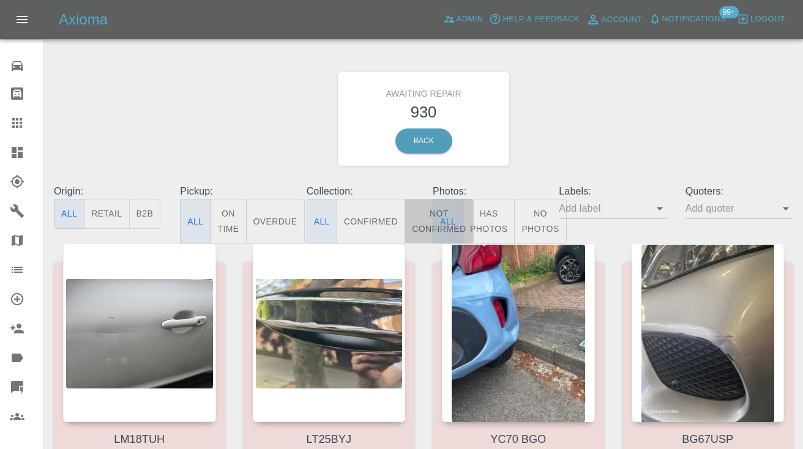
click at [425, 223] on button "Not Confirmed" at bounding box center [439, 221] width 69 height 45
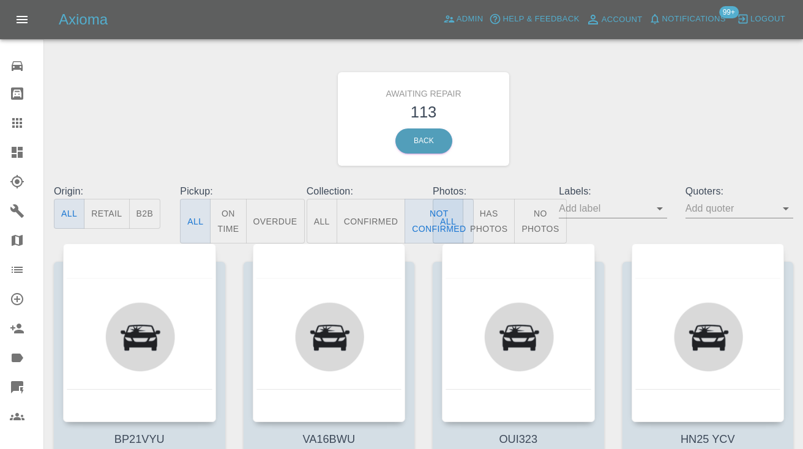
click at [648, 126] on div "Awaiting Repair 113 Back" at bounding box center [424, 119] width 758 height 130
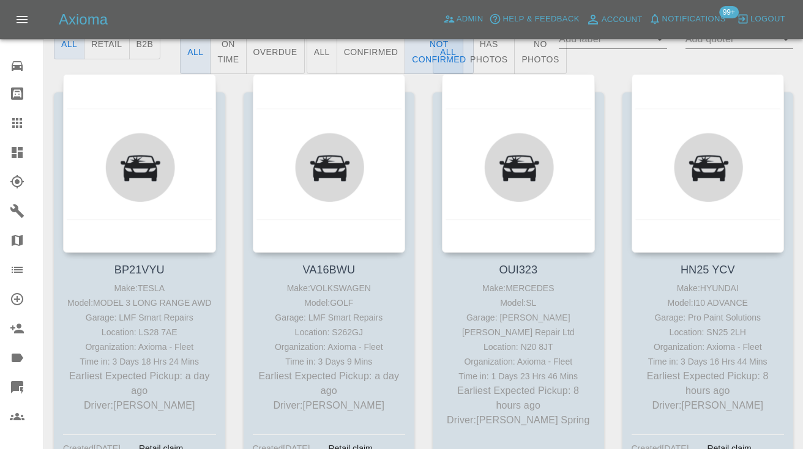
scroll to position [171, 0]
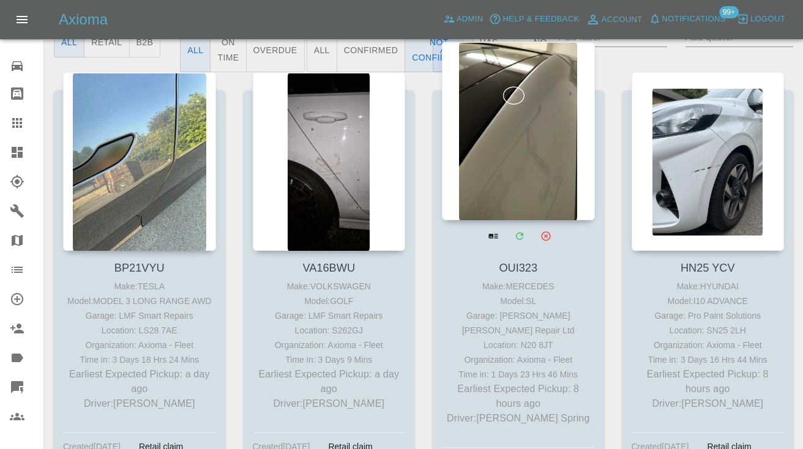
click at [534, 166] on div at bounding box center [518, 131] width 153 height 179
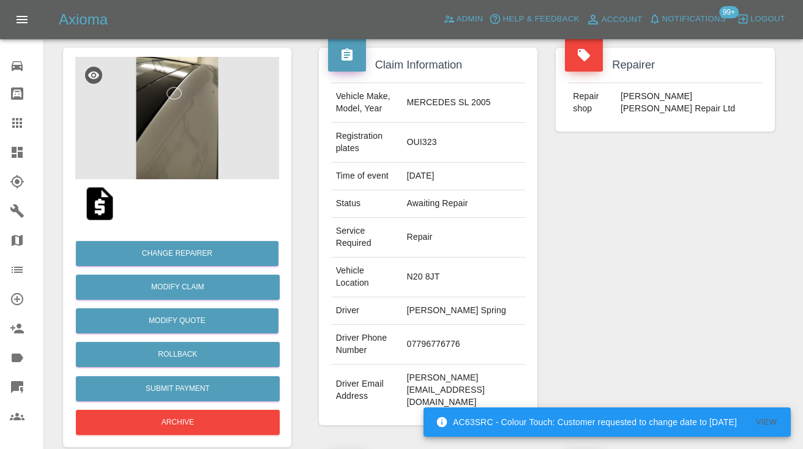
scroll to position [105, 0]
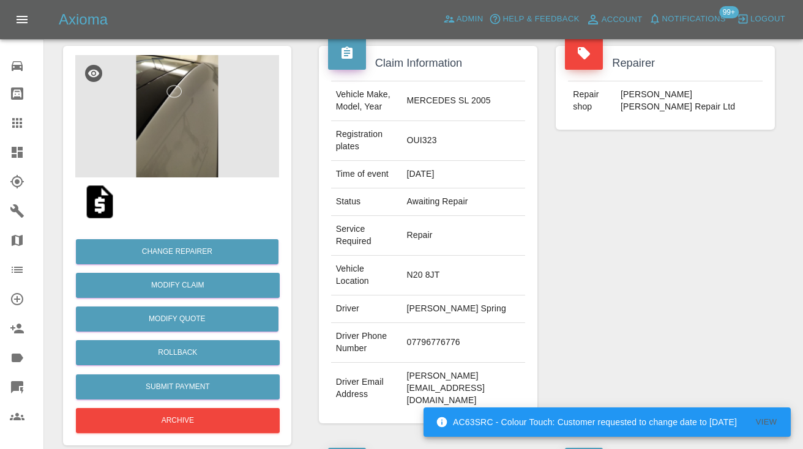
click at [447, 323] on td "07796776776" at bounding box center [463, 343] width 124 height 40
copy td "07796776776"
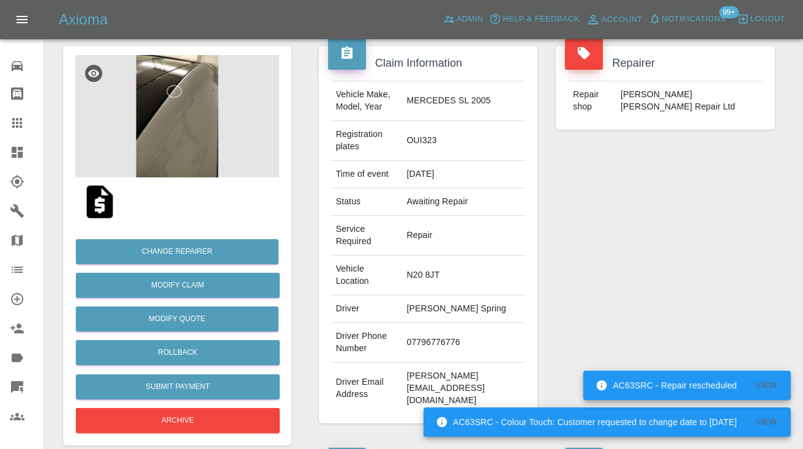
click at [580, 252] on div "Repairer Repair shop Crowe Dent Repair Ltd" at bounding box center [665, 235] width 237 height 414
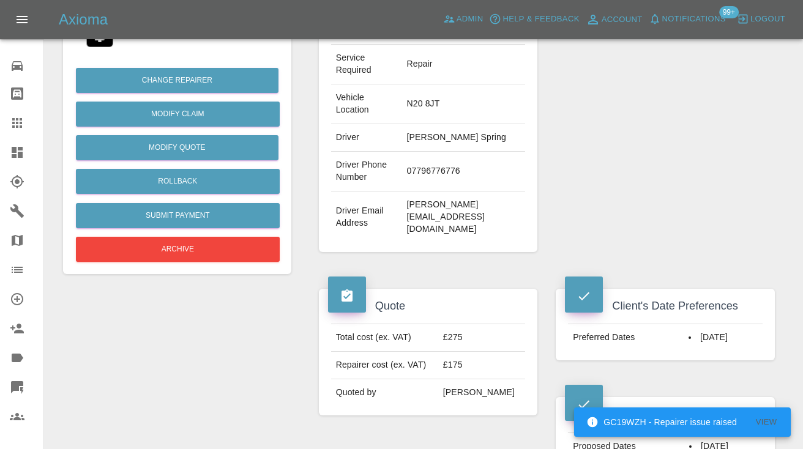
scroll to position [260, 0]
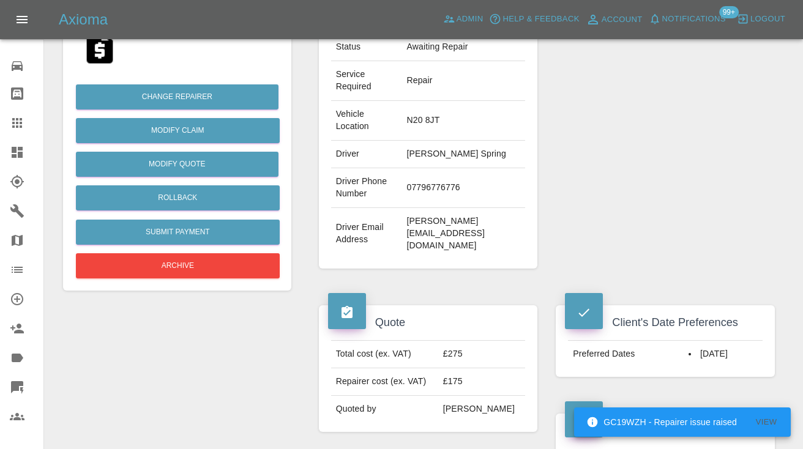
click at [465, 168] on td "07796776776" at bounding box center [463, 188] width 124 height 40
copy td "07796776776"
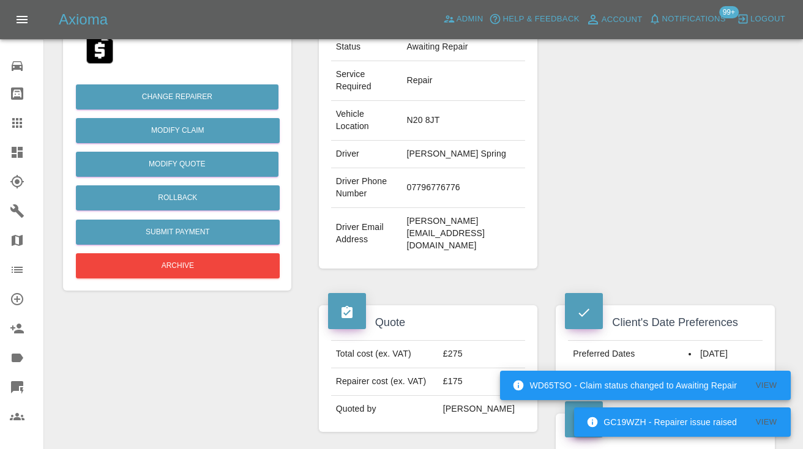
click at [699, 160] on div "Repairer Repair shop Crowe Dent Repair Ltd" at bounding box center [665, 80] width 237 height 414
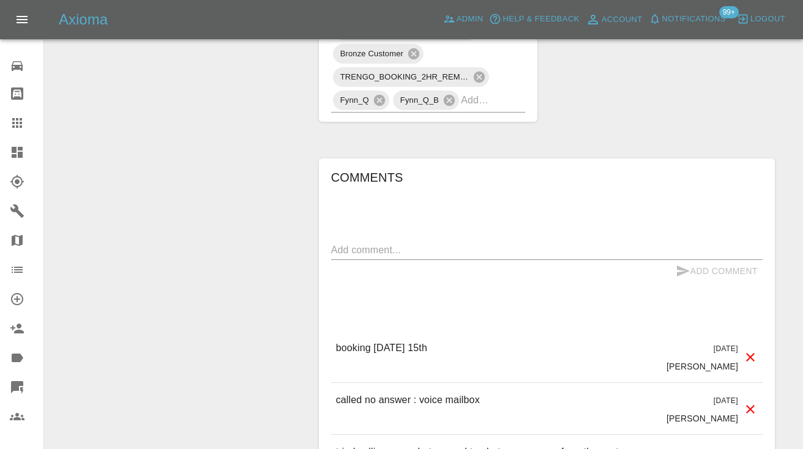
scroll to position [930, 0]
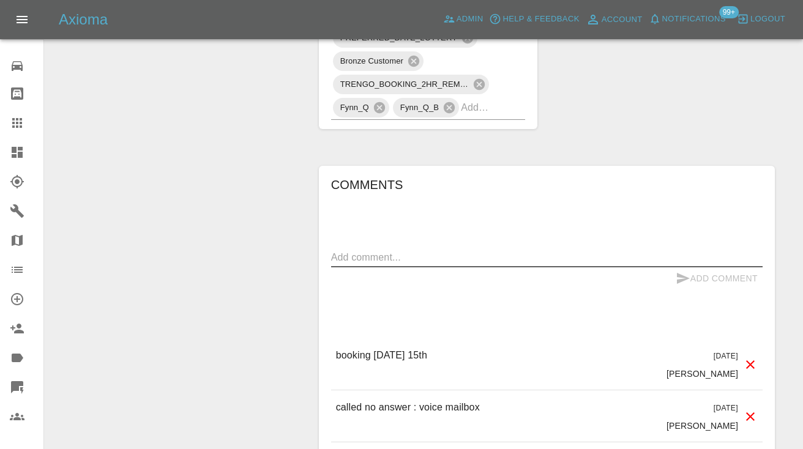
click at [404, 250] on textarea at bounding box center [546, 257] width 431 height 14
click at [670, 67] on div "Claim Information Vehicle Make, Model, Year MERCEDES SL 2005 Registration plate…" at bounding box center [547, 89] width 474 height 1774
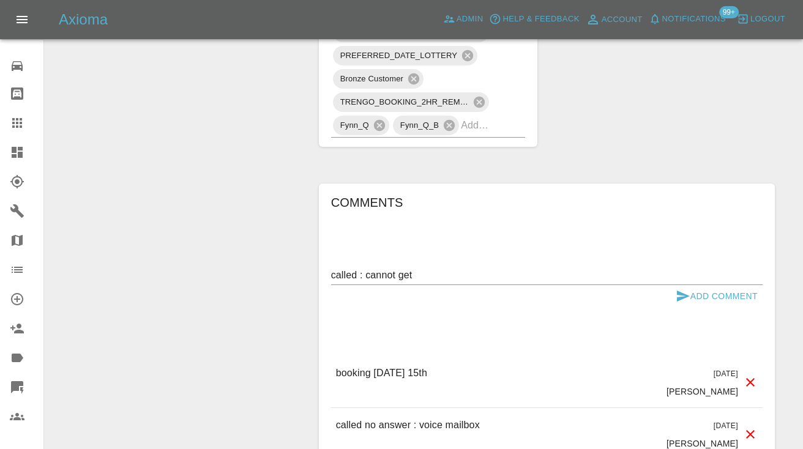
scroll to position [917, 0]
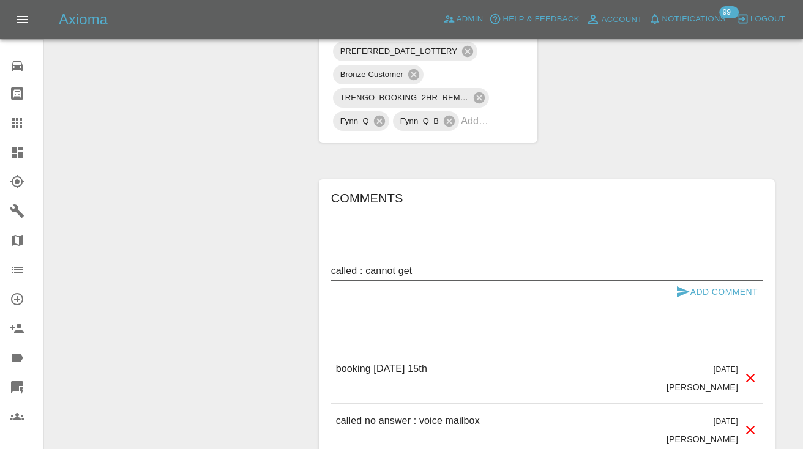
click at [451, 264] on textarea "called : cannot get" at bounding box center [546, 271] width 431 height 14
type textarea "called : cannot get through to the customer , tried different numbers even text…"
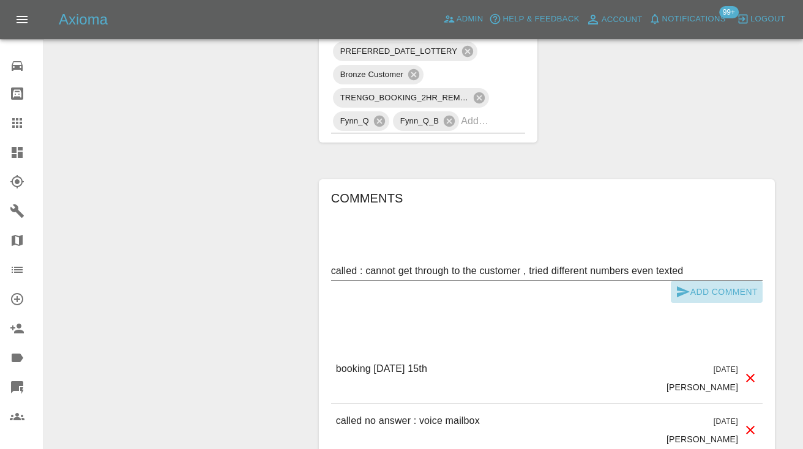
click at [688, 285] on icon "submit" at bounding box center [683, 292] width 15 height 15
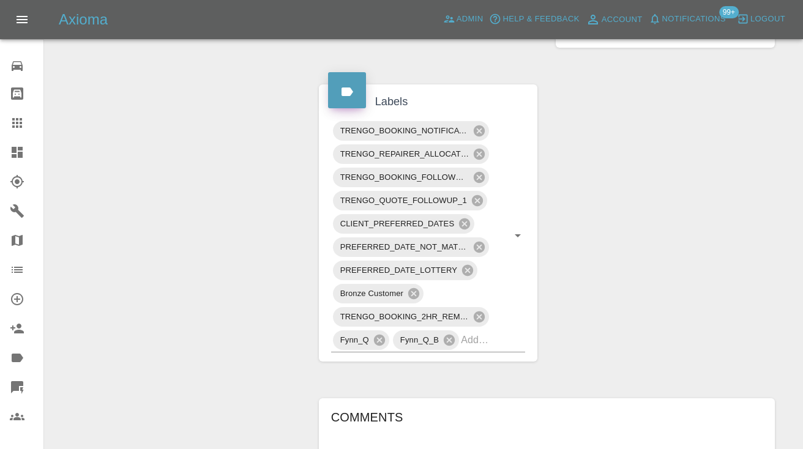
scroll to position [679, 0]
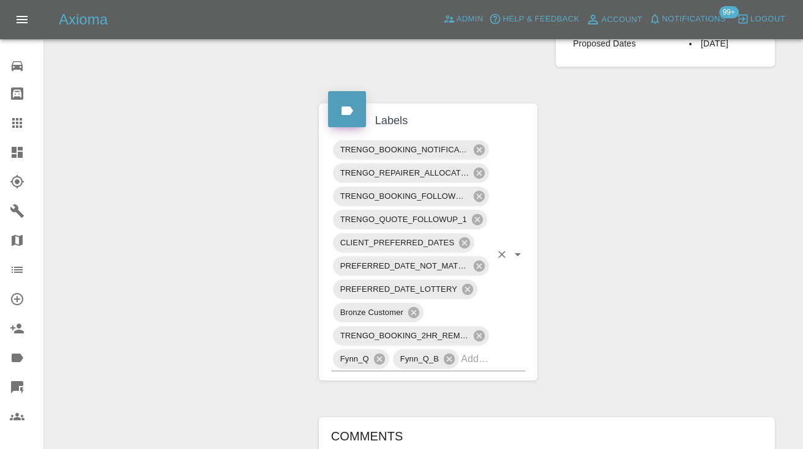
click at [490, 349] on input "text" at bounding box center [476, 358] width 30 height 19
type input "customer_will"
click at [460, 357] on li "Customer_Will_Book" at bounding box center [428, 360] width 195 height 22
click at [176, 201] on div "Change Repairer Modify Claim Modify Quote Rollback Submit Payment Archive" at bounding box center [177, 366] width 247 height 1826
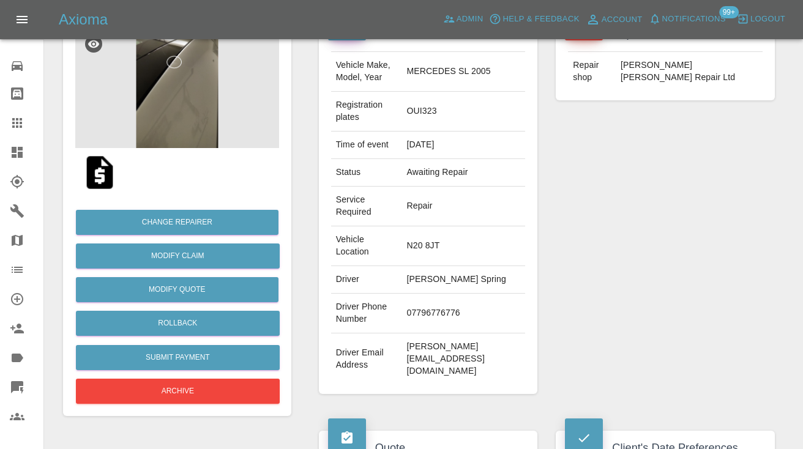
scroll to position [129, 0]
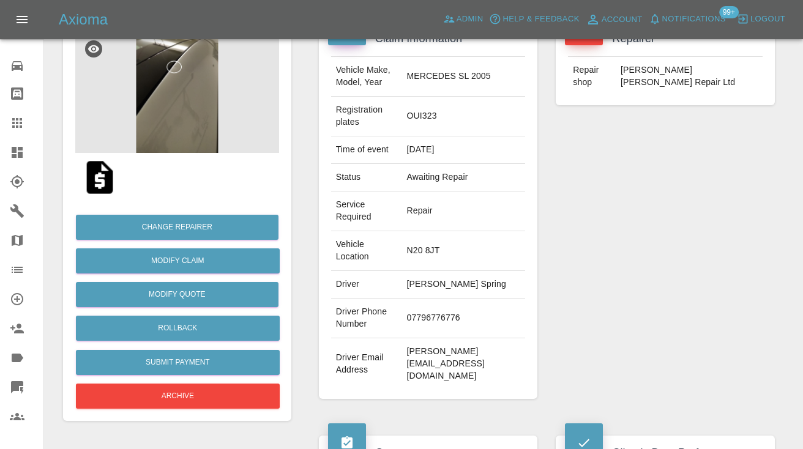
click at [706, 216] on div "Repairer Repair shop Crowe Dent Repair Ltd" at bounding box center [665, 210] width 237 height 414
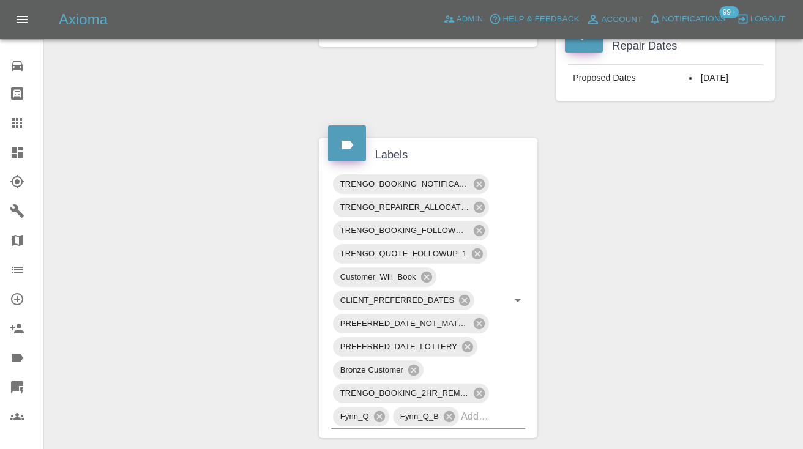
scroll to position [643, 0]
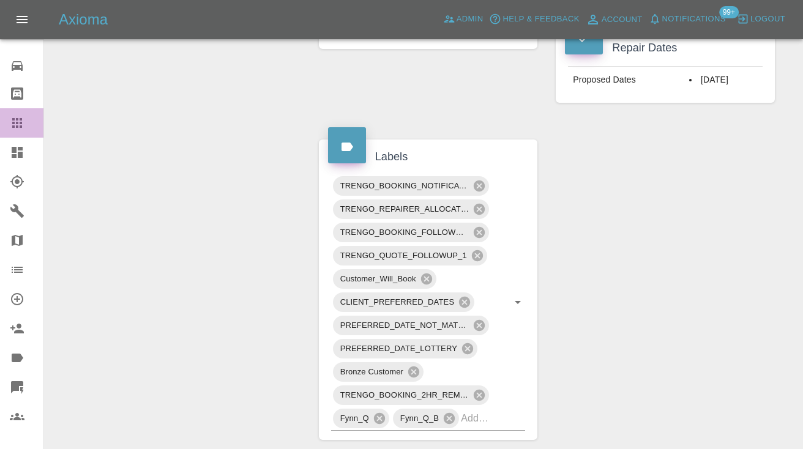
click at [16, 125] on icon at bounding box center [17, 123] width 15 height 15
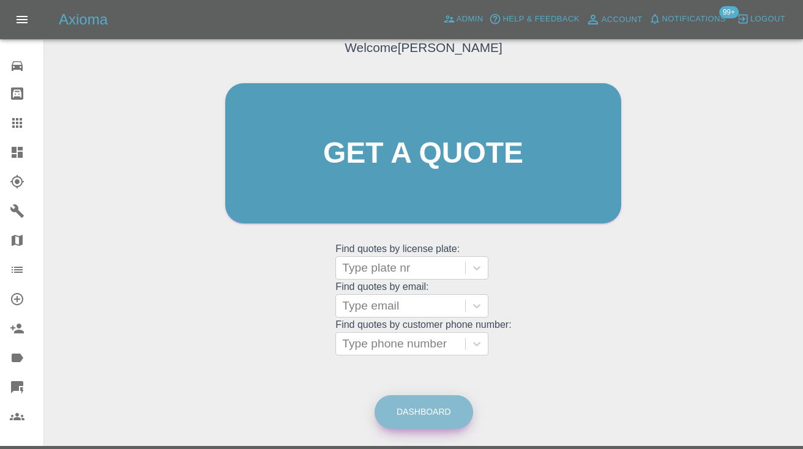
click at [436, 405] on link "Dashboard" at bounding box center [424, 412] width 99 height 34
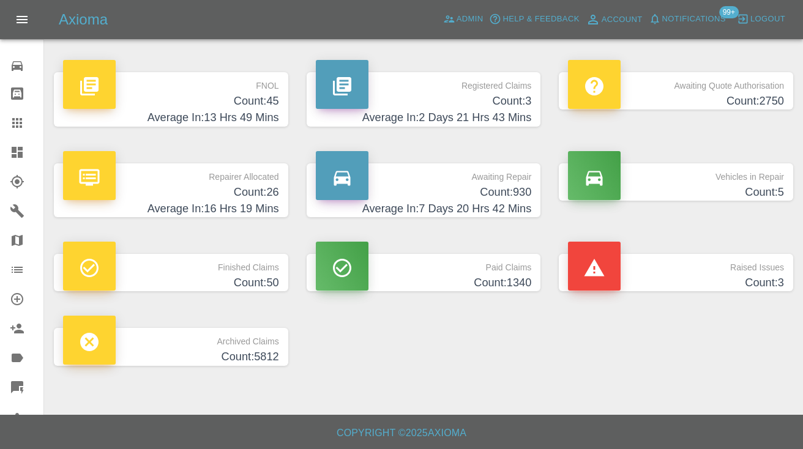
click at [507, 190] on h4 "Count: 930" at bounding box center [424, 192] width 216 height 17
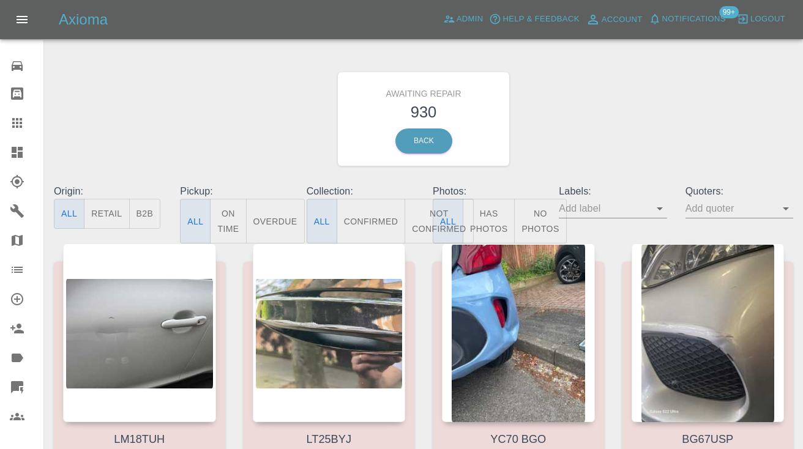
click at [419, 220] on button "Not Confirmed" at bounding box center [439, 221] width 69 height 45
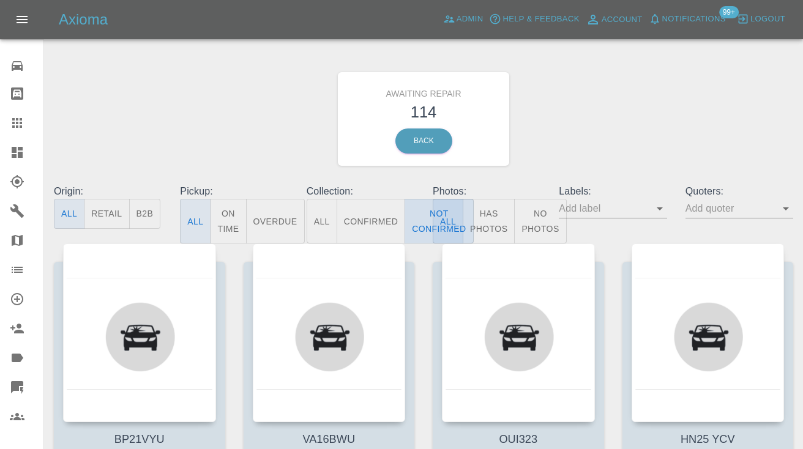
type button "false"
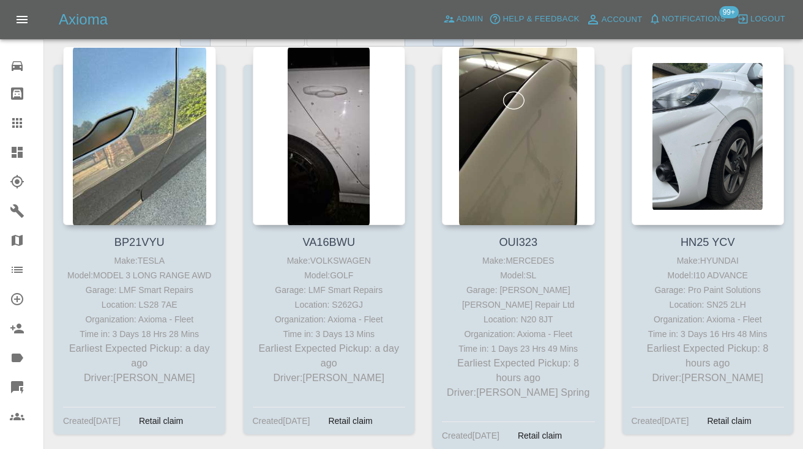
scroll to position [206, 0]
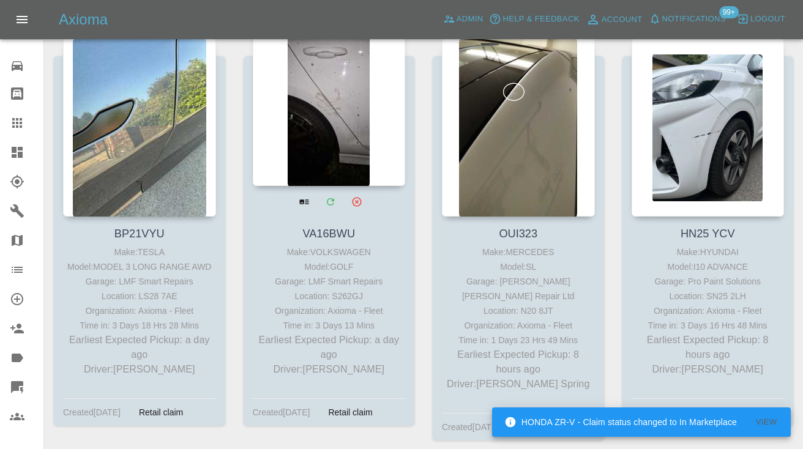
click at [324, 132] on div at bounding box center [329, 96] width 153 height 179
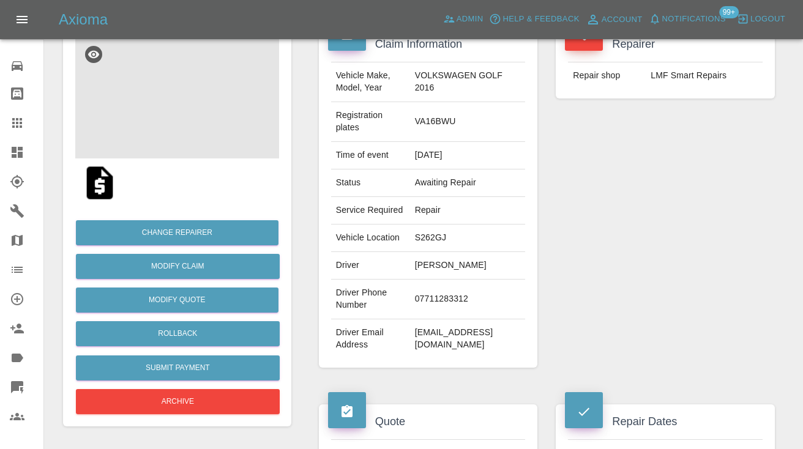
scroll to position [133, 0]
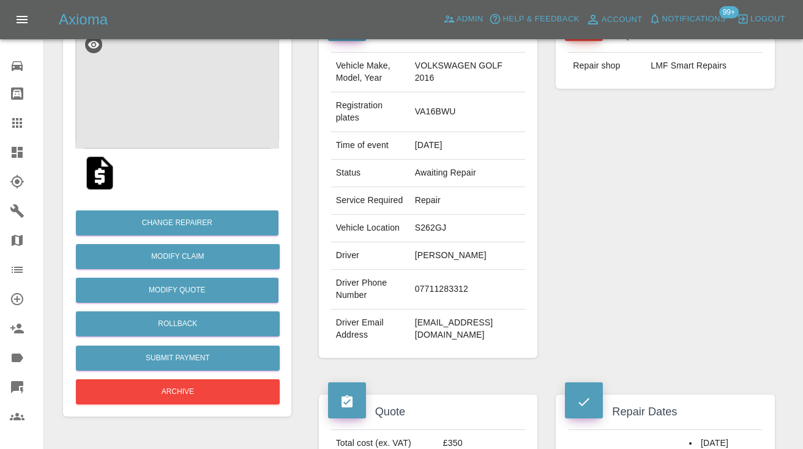
click at [420, 310] on td "07711283312" at bounding box center [468, 290] width 116 height 40
copy td "07711283312"
click at [676, 349] on div "Repairer Repair shop LMF Smart Repairs" at bounding box center [665, 188] width 237 height 378
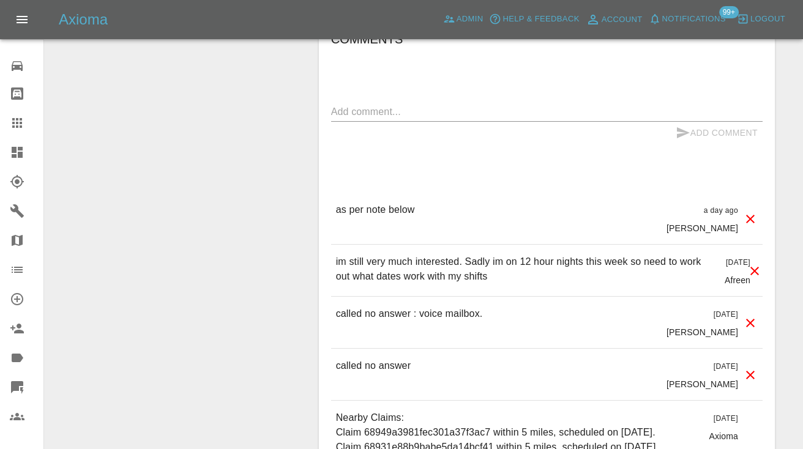
scroll to position [1033, 0]
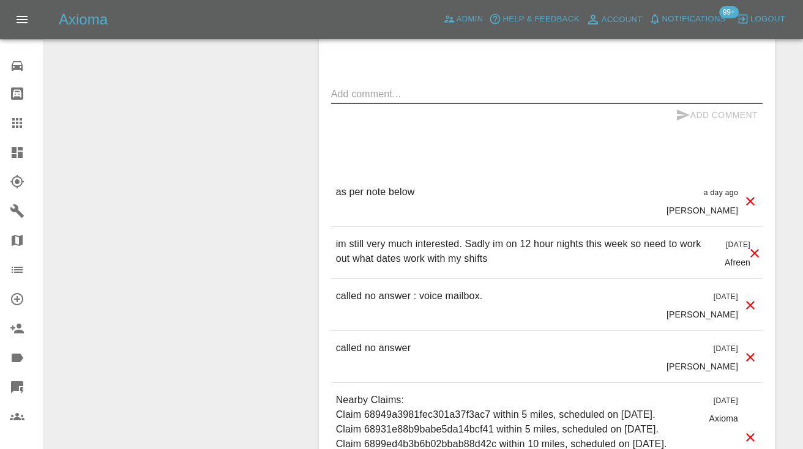
click at [349, 101] on textarea at bounding box center [546, 94] width 431 height 14
type textarea "called no answer : voice mailbox."
click at [685, 121] on icon "submit" at bounding box center [683, 115] width 13 height 11
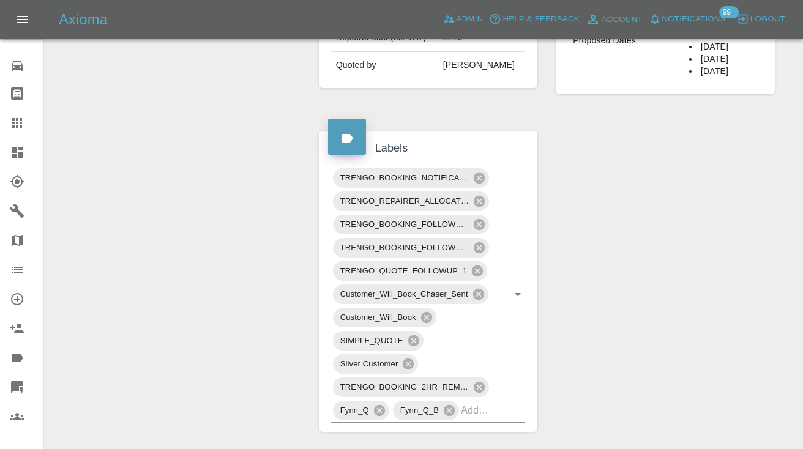
scroll to position [536, 0]
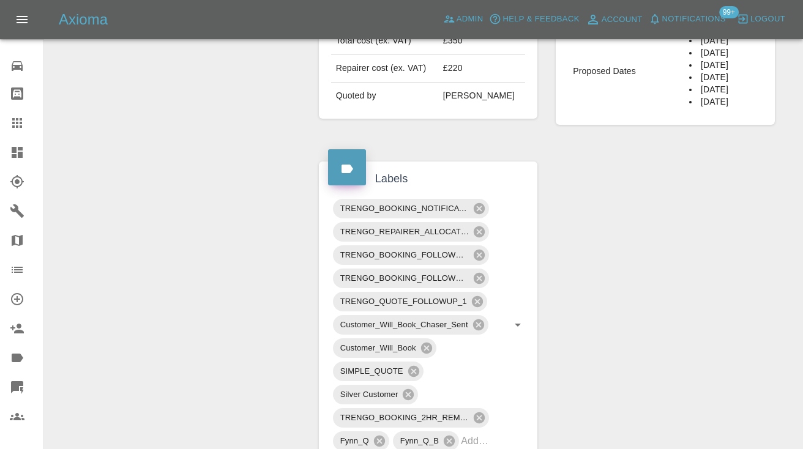
click at [102, 195] on div "Change Repairer Modify Claim Modify Quote Rollback Submit Payment Archive" at bounding box center [177, 367] width 247 height 1543
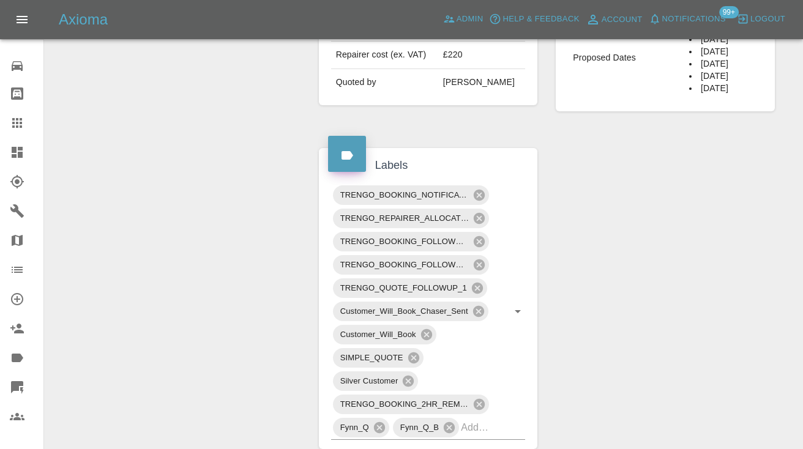
scroll to position [559, 0]
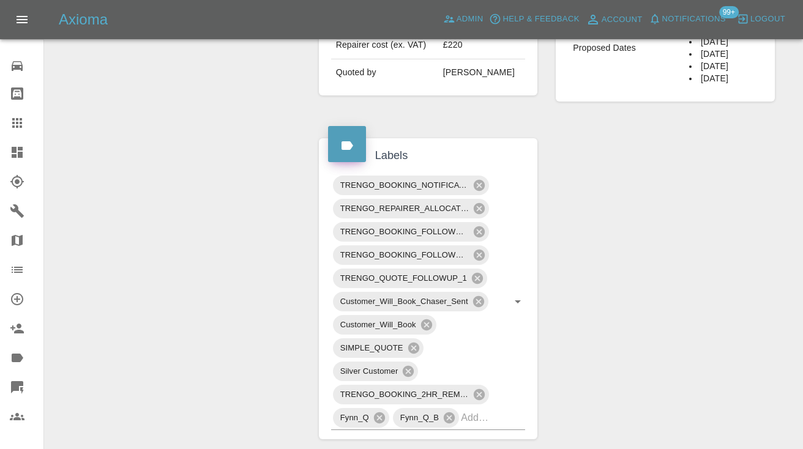
click at [24, 121] on div at bounding box center [27, 123] width 34 height 15
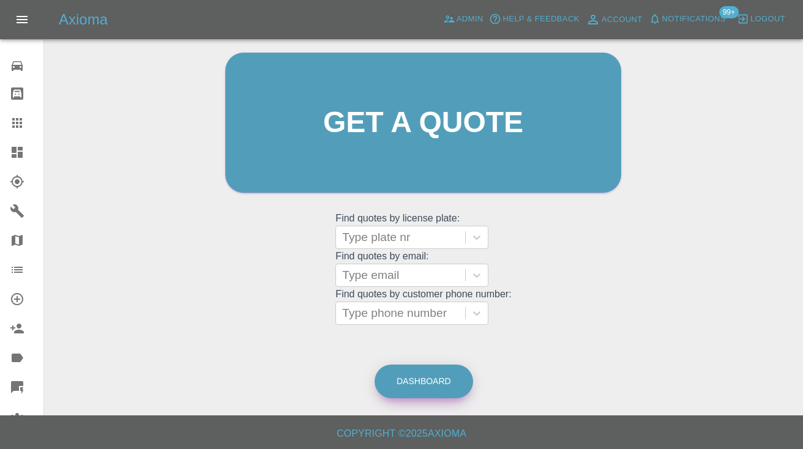
click at [449, 376] on link "Dashboard" at bounding box center [424, 382] width 99 height 34
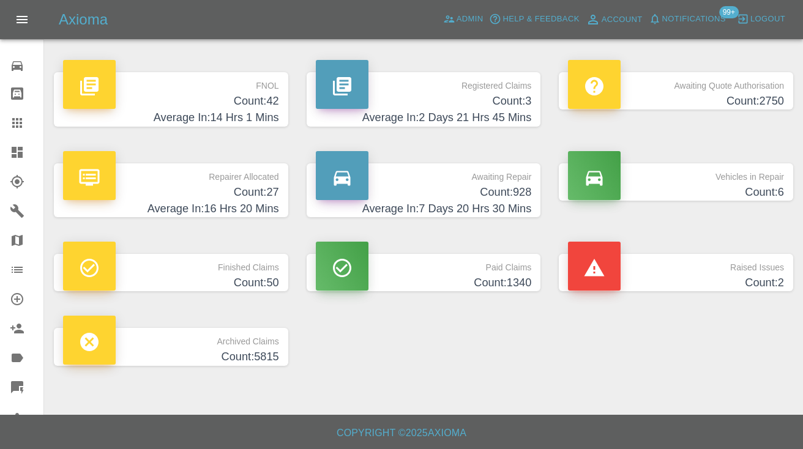
click at [493, 192] on h4 "Count: 928" at bounding box center [424, 192] width 216 height 17
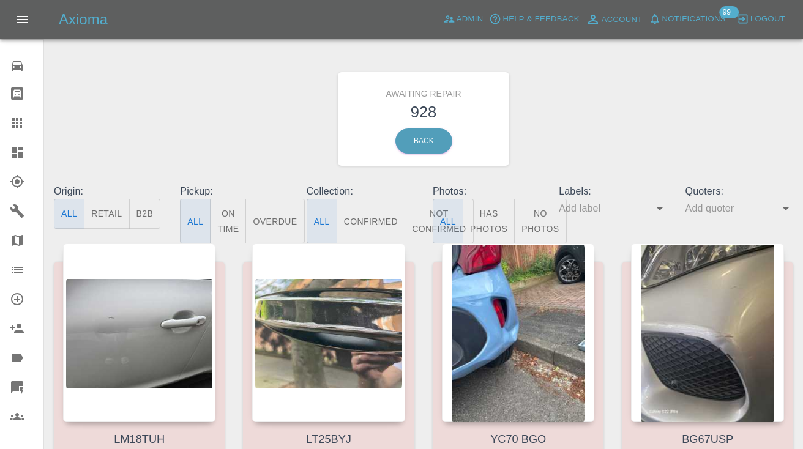
click at [426, 224] on button "Not Confirmed" at bounding box center [439, 221] width 69 height 45
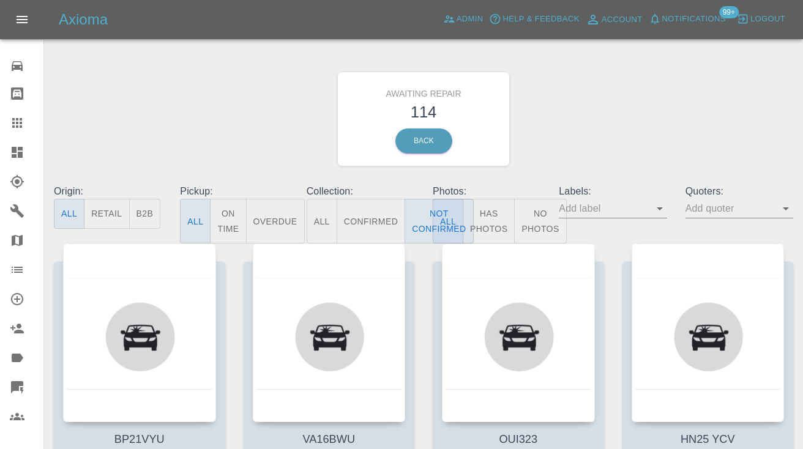
click at [597, 119] on div "Awaiting Repair 114 Back" at bounding box center [424, 119] width 758 height 130
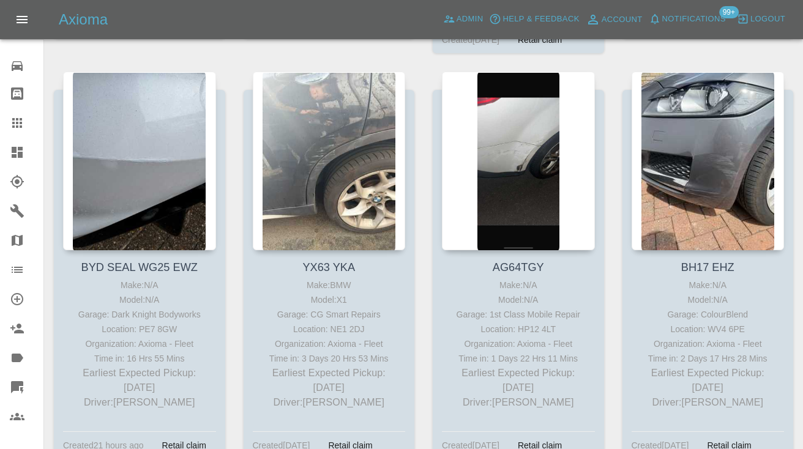
scroll to position [602, 0]
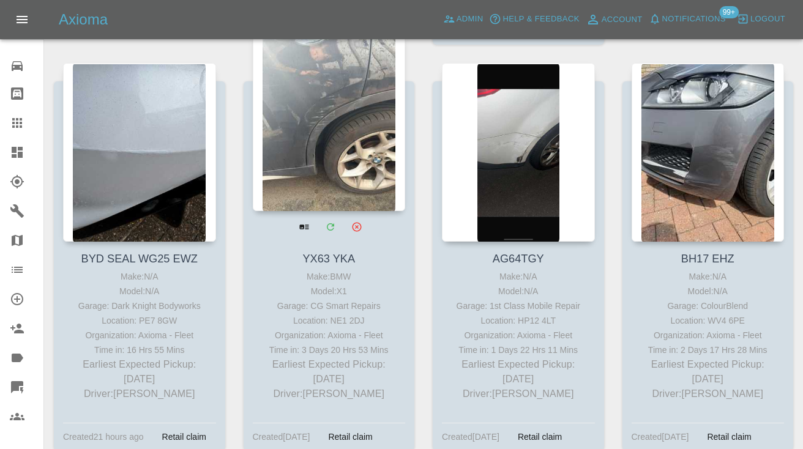
click at [356, 135] on div at bounding box center [329, 121] width 153 height 179
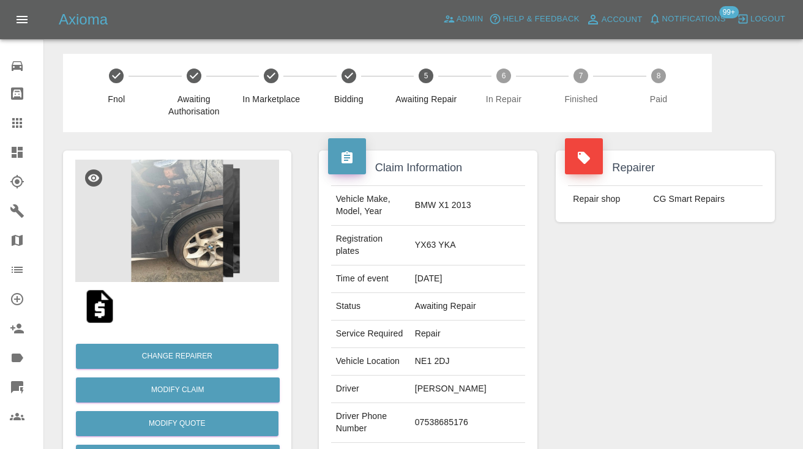
click at [601, 363] on div "Repairer Repair shop CG Smart Repairs" at bounding box center [665, 321] width 237 height 378
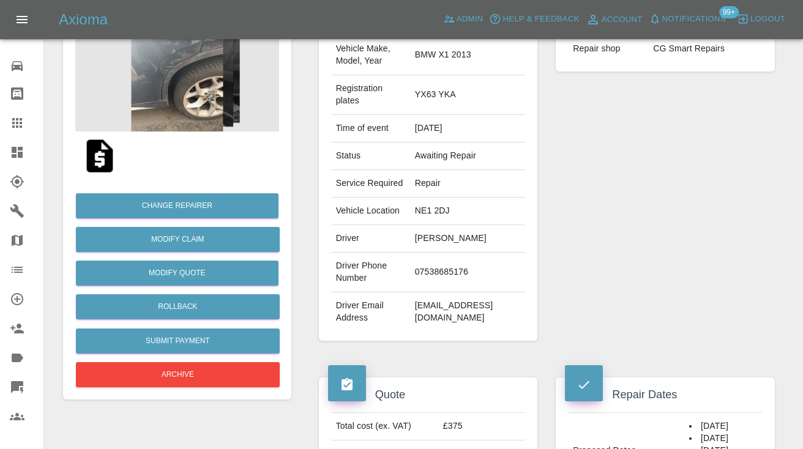
scroll to position [152, 0]
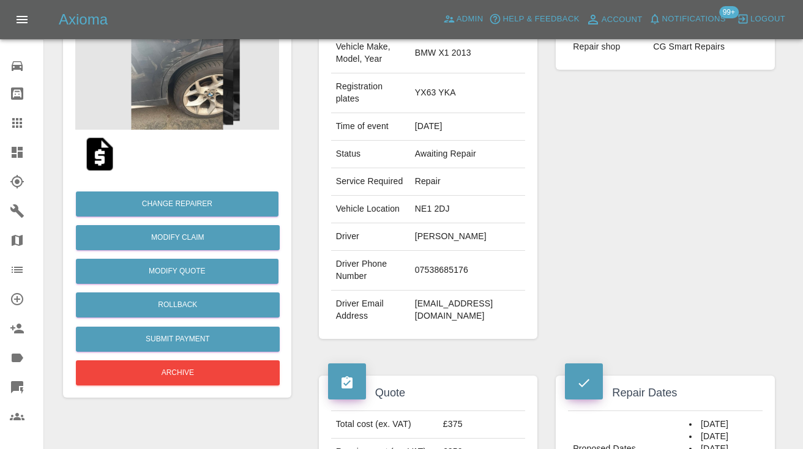
click at [434, 285] on td "07538685176" at bounding box center [468, 271] width 116 height 40
copy td "07538685176"
click at [689, 190] on div "Repairer Repair shop CG Smart Repairs" at bounding box center [665, 169] width 237 height 378
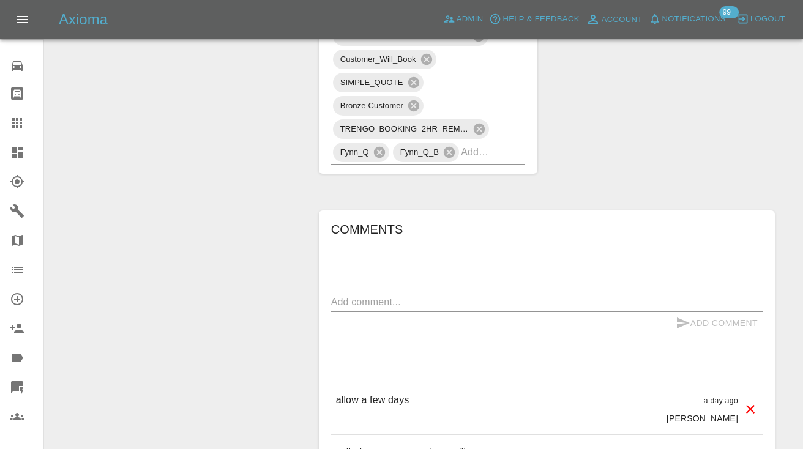
scroll to position [816, 0]
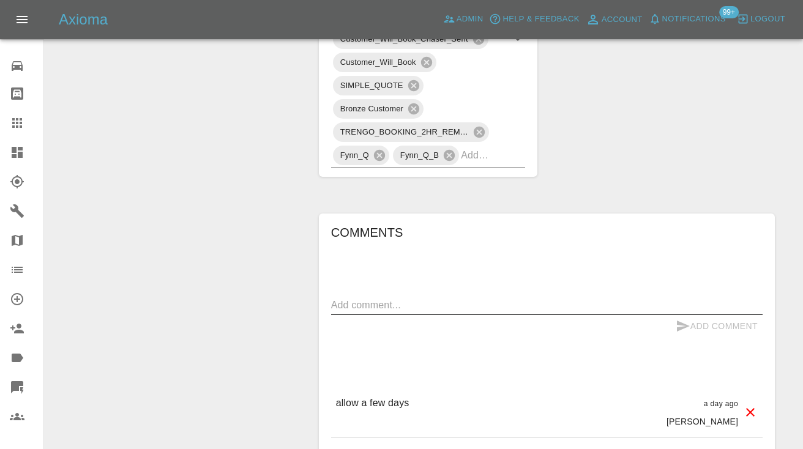
click at [359, 312] on textarea at bounding box center [546, 305] width 431 height 14
type textarea "called no answer : voice mailbox"
click at [681, 332] on icon "submit" at bounding box center [683, 326] width 13 height 11
click at [15, 124] on icon at bounding box center [17, 123] width 10 height 10
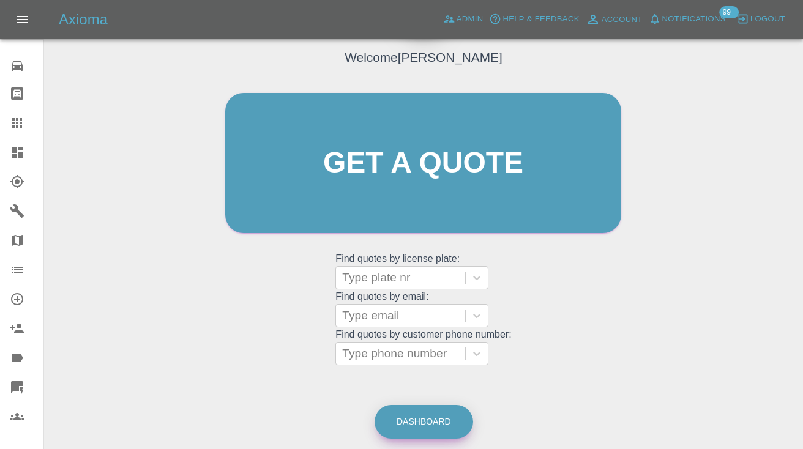
click at [423, 427] on link "Dashboard" at bounding box center [424, 422] width 99 height 34
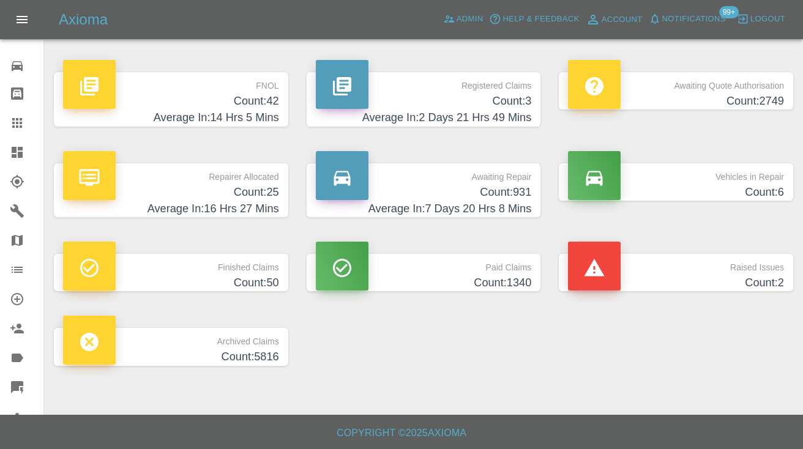
click at [515, 182] on p "Awaiting Repair" at bounding box center [424, 173] width 216 height 21
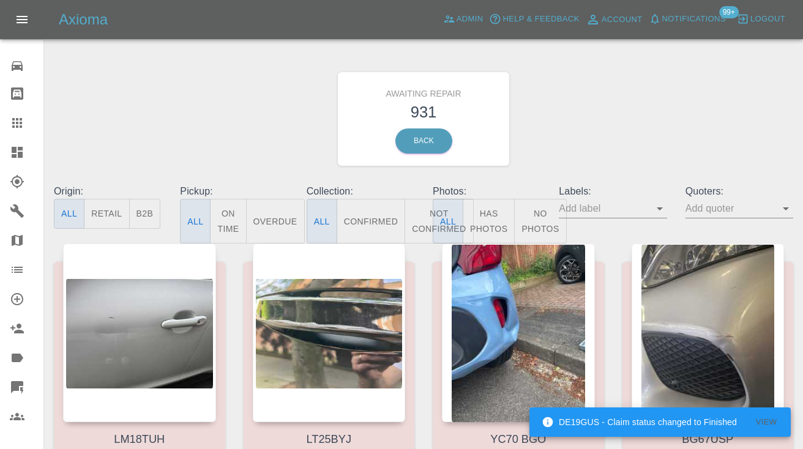
click at [421, 218] on button "Not Confirmed" at bounding box center [439, 221] width 69 height 45
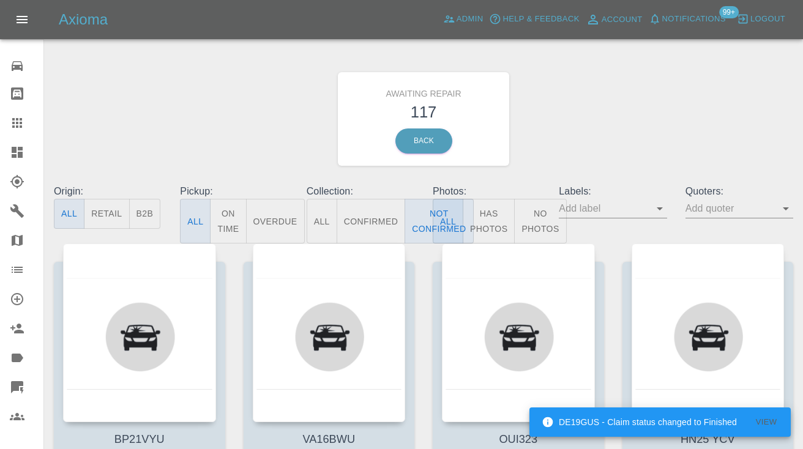
click at [638, 124] on div "Awaiting Repair 117 Back" at bounding box center [424, 119] width 758 height 130
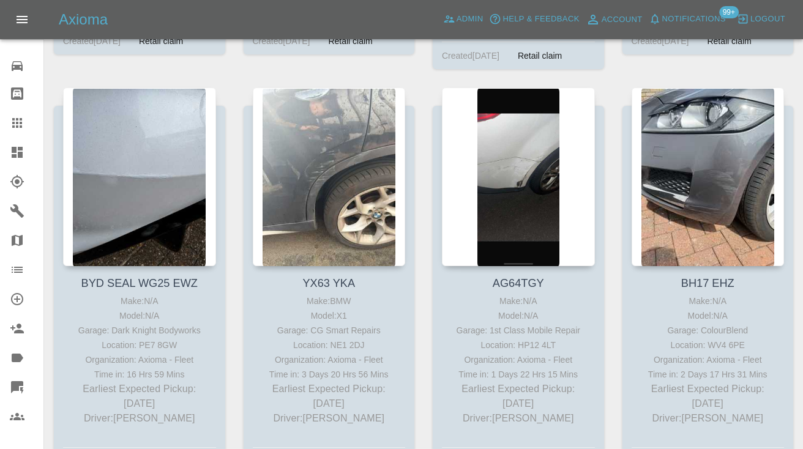
scroll to position [589, 0]
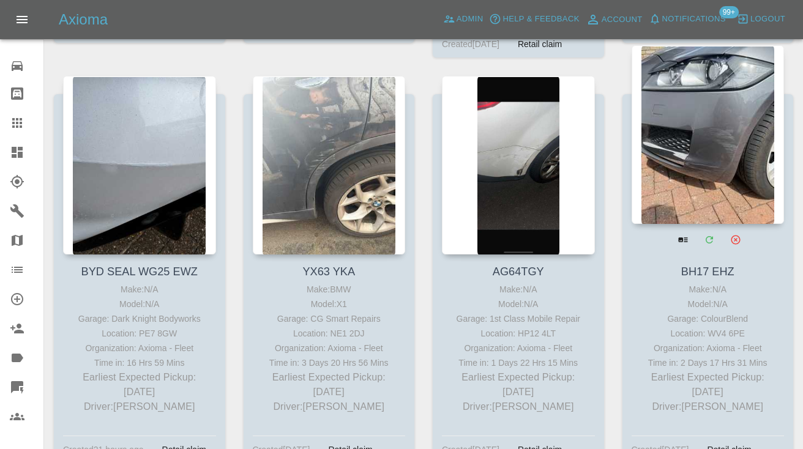
click at [721, 110] on div at bounding box center [708, 134] width 153 height 179
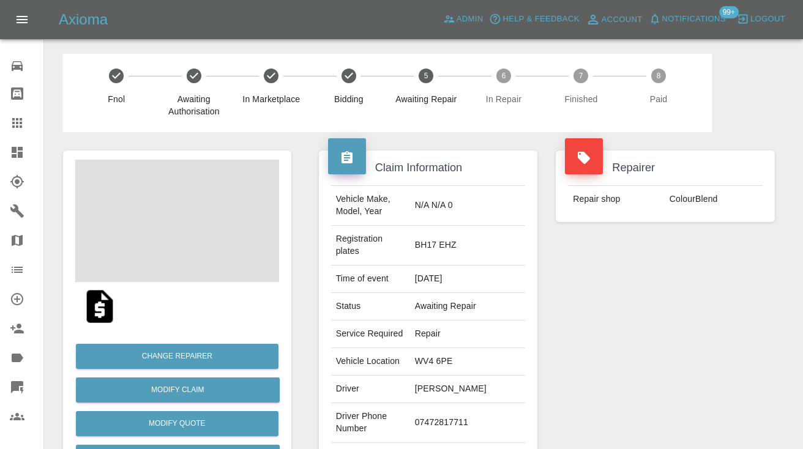
click at [460, 406] on td "07472817711" at bounding box center [468, 423] width 116 height 40
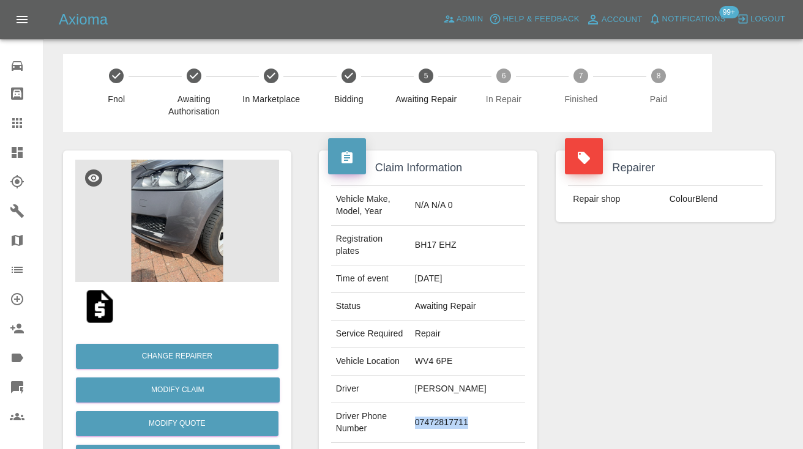
copy td "07472817711"
click at [691, 324] on div "Repairer Repair shop ColourBlend" at bounding box center [665, 321] width 237 height 378
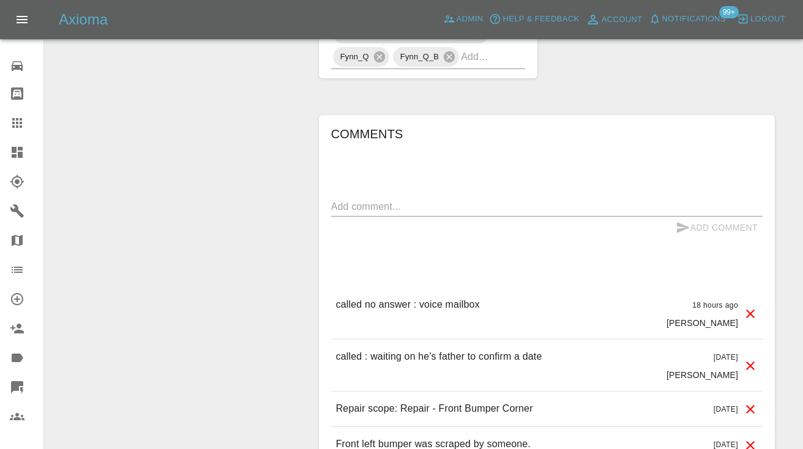
scroll to position [1021, 0]
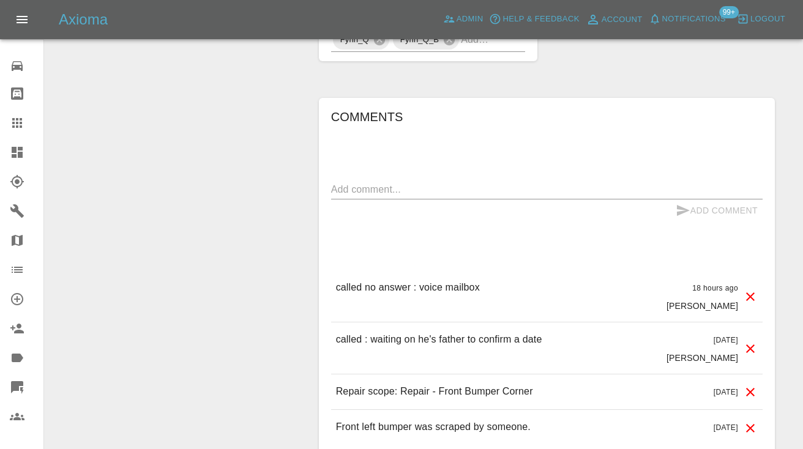
click at [346, 182] on textarea at bounding box center [546, 189] width 431 height 14
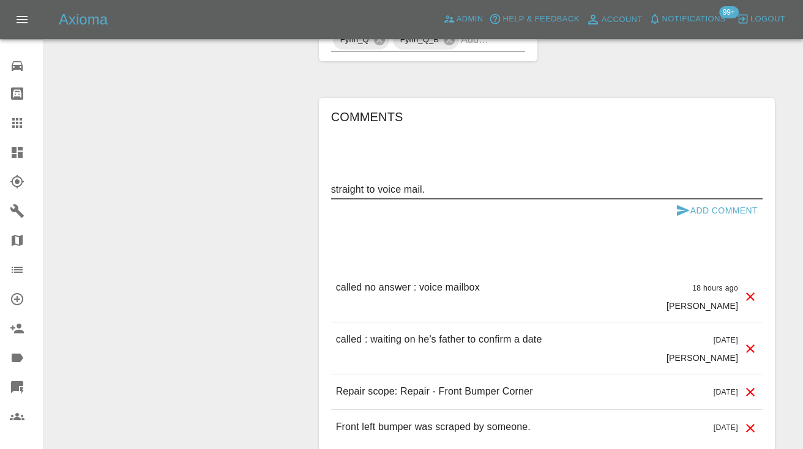
type textarea "straight to voice mail."
click at [682, 205] on icon "submit" at bounding box center [683, 210] width 13 height 11
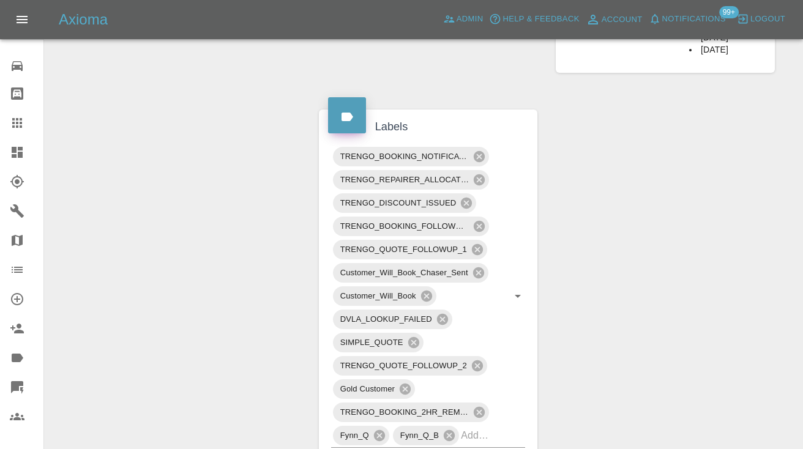
scroll to position [620, 0]
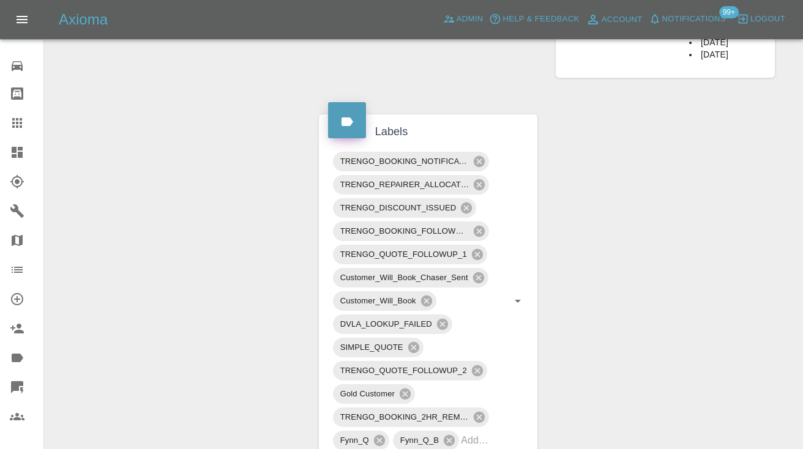
click at [11, 125] on icon at bounding box center [17, 123] width 15 height 15
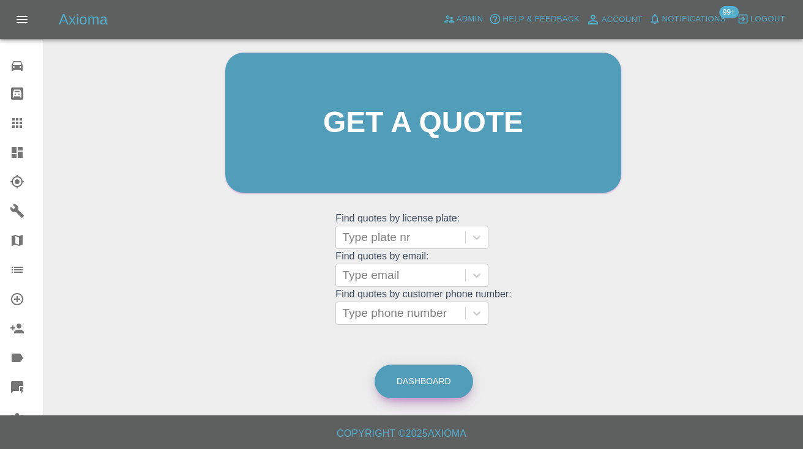
click at [430, 375] on link "Dashboard" at bounding box center [424, 382] width 99 height 34
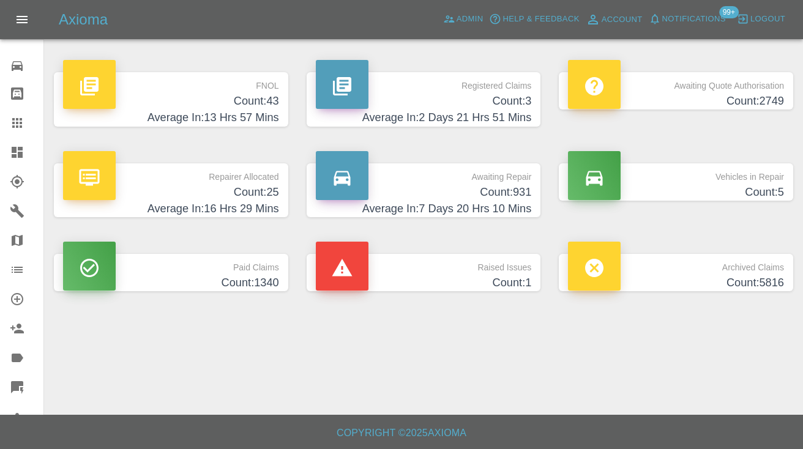
click at [506, 199] on h4 "Count: 931" at bounding box center [424, 192] width 216 height 17
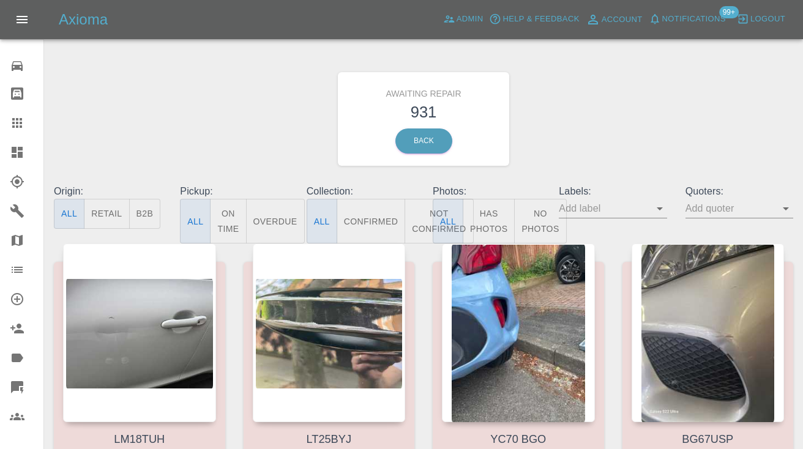
click at [419, 205] on button "Not Confirmed" at bounding box center [439, 221] width 69 height 45
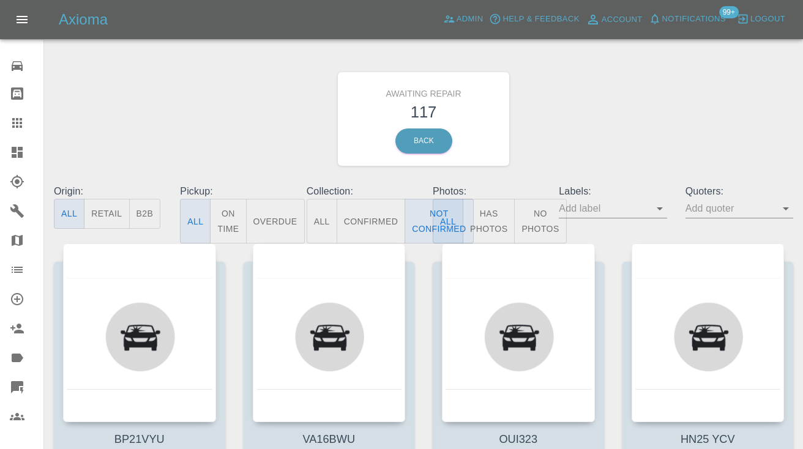
click at [599, 136] on div "Awaiting Repair 117 Back" at bounding box center [424, 119] width 758 height 130
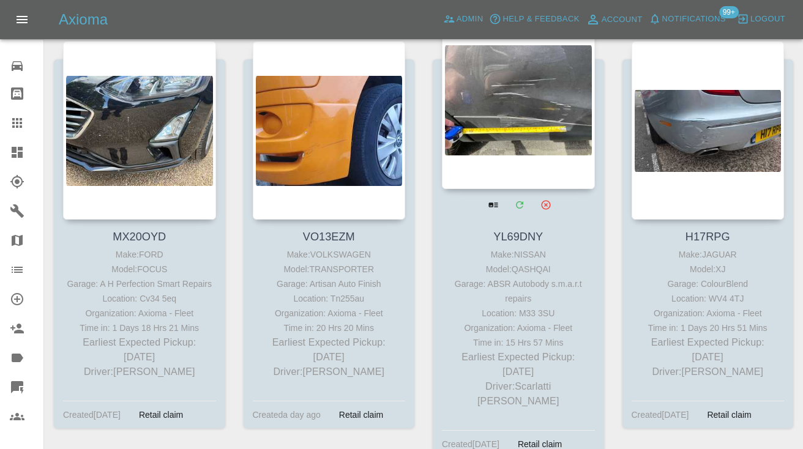
scroll to position [1023, 0]
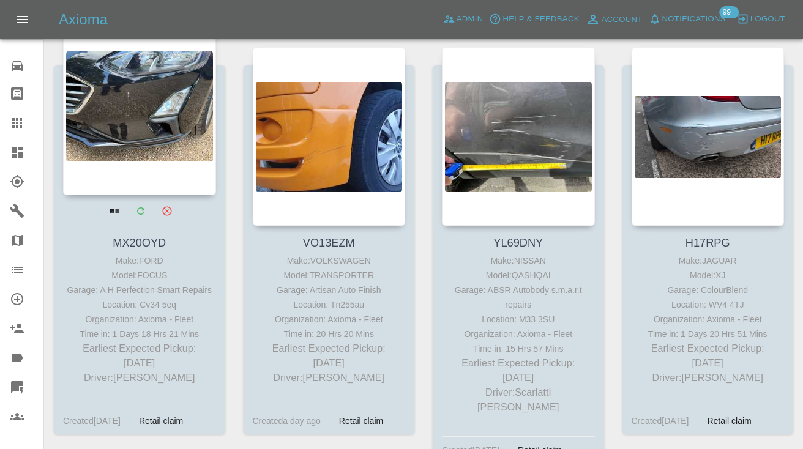
click at [173, 99] on div at bounding box center [139, 106] width 153 height 179
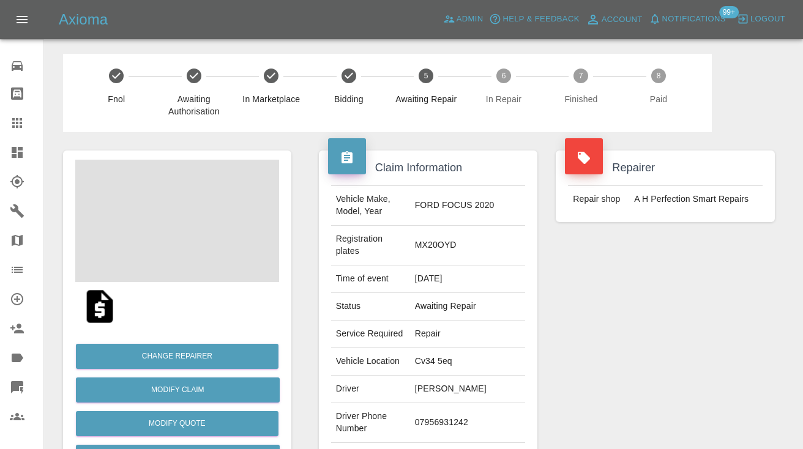
click at [453, 409] on td "07956931242" at bounding box center [468, 423] width 116 height 40
copy td "07956931242"
click at [658, 357] on div "Repairer Repair shop A H Perfection Smart Repairs" at bounding box center [665, 321] width 237 height 378
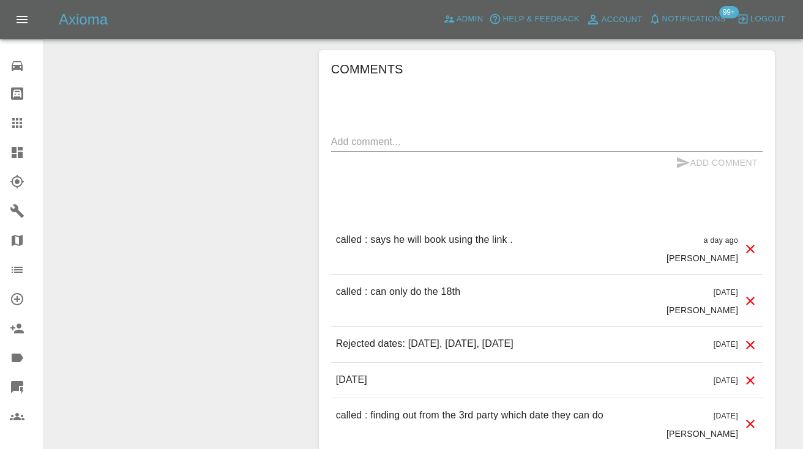
scroll to position [1036, 0]
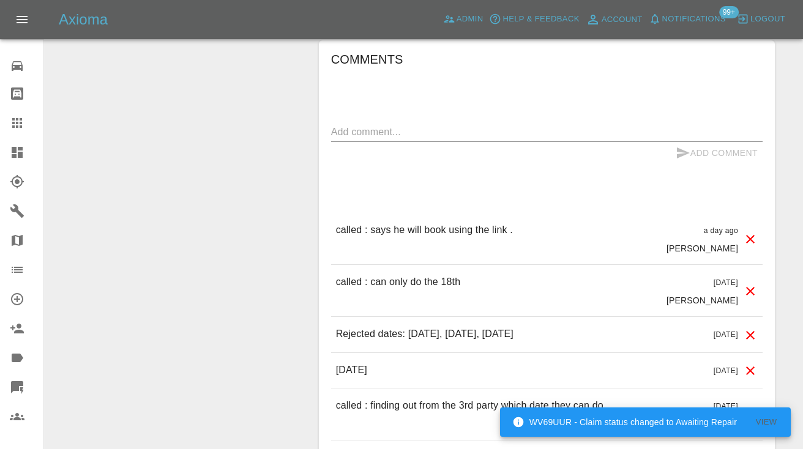
click at [375, 125] on textarea at bounding box center [546, 132] width 431 height 14
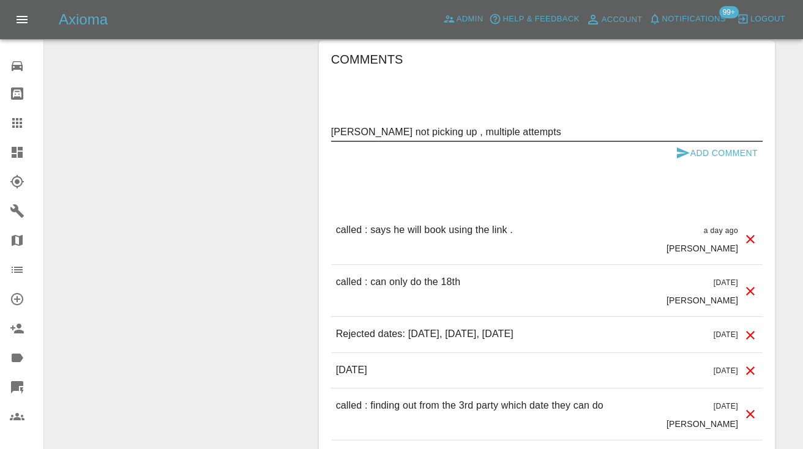
type textarea "Julian not picking up , multiple attempts"
click at [676, 146] on icon "submit" at bounding box center [683, 153] width 15 height 15
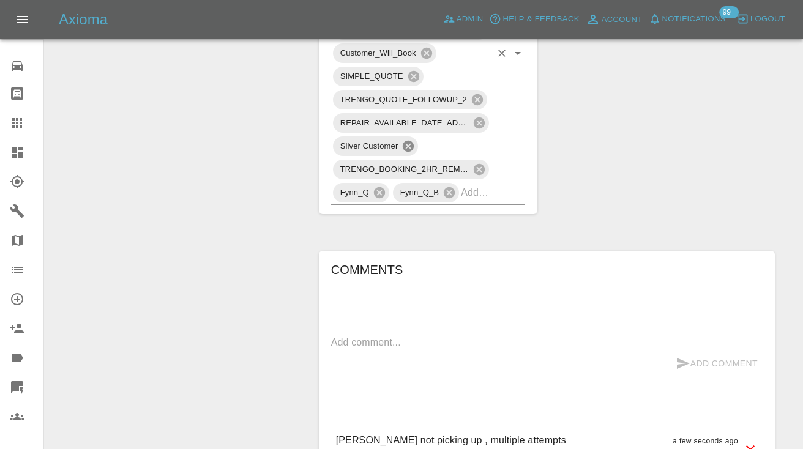
scroll to position [823, 0]
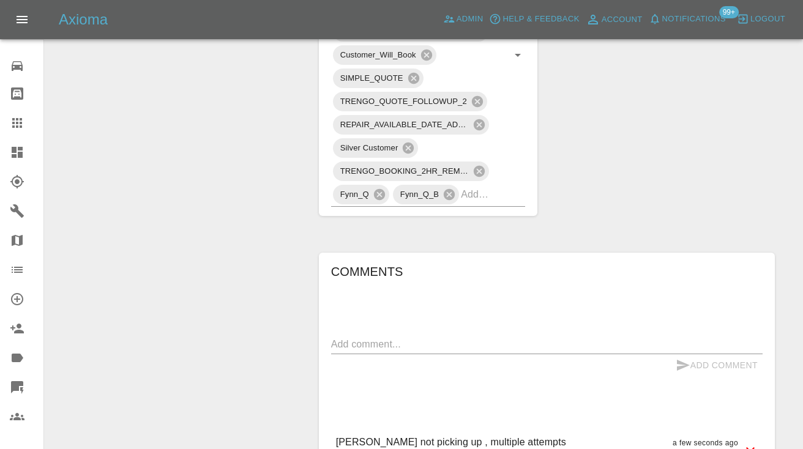
click at [13, 125] on icon at bounding box center [17, 123] width 15 height 15
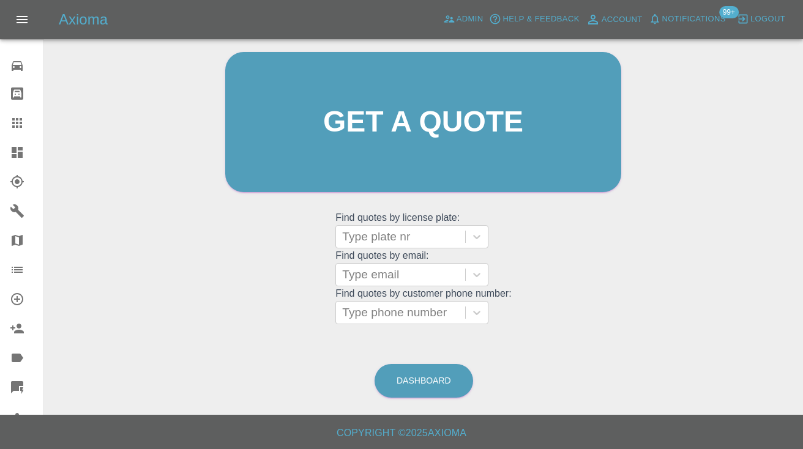
scroll to position [123, 0]
click at [419, 385] on link "Dashboard" at bounding box center [424, 382] width 99 height 34
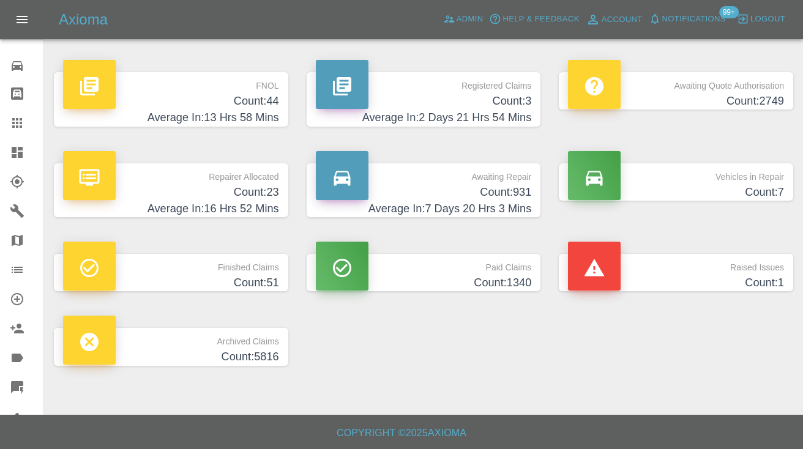
click at [506, 188] on h4 "Count: 931" at bounding box center [424, 192] width 216 height 17
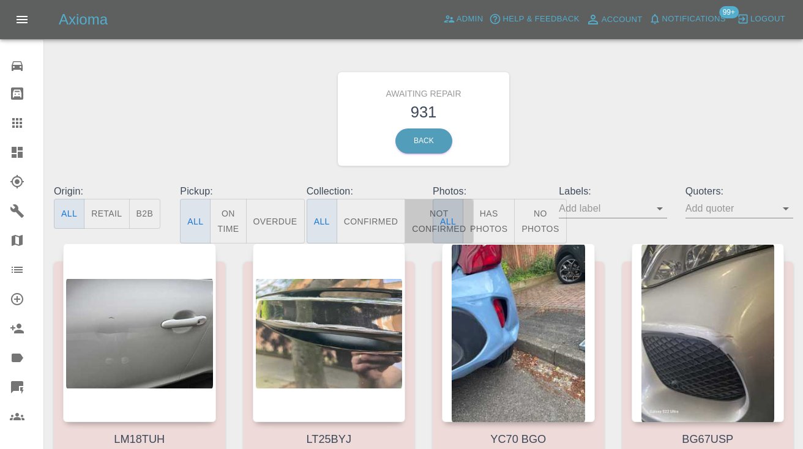
click at [422, 220] on button "Not Confirmed" at bounding box center [439, 221] width 69 height 45
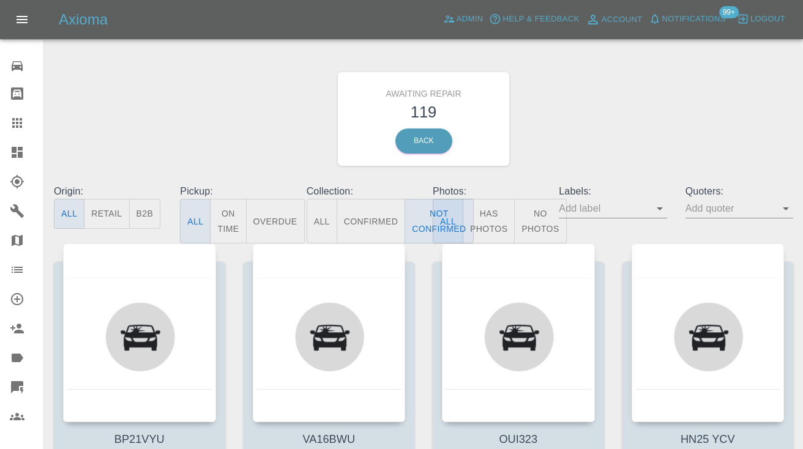
click at [586, 148] on div "Awaiting Repair 119 Back" at bounding box center [424, 119] width 758 height 130
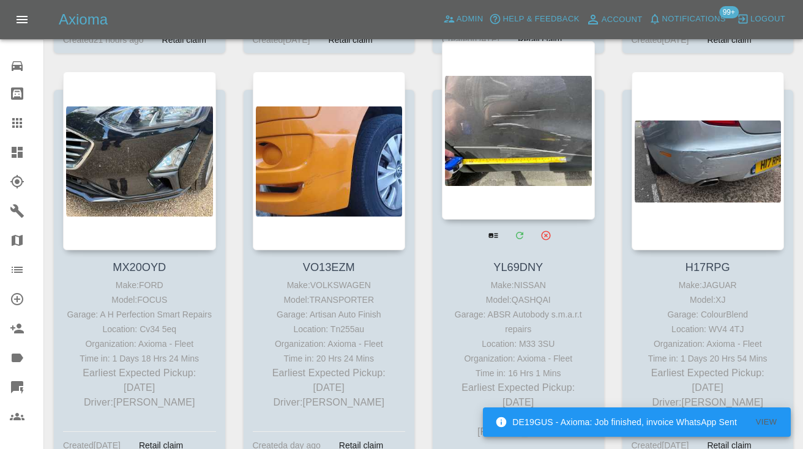
scroll to position [993, 0]
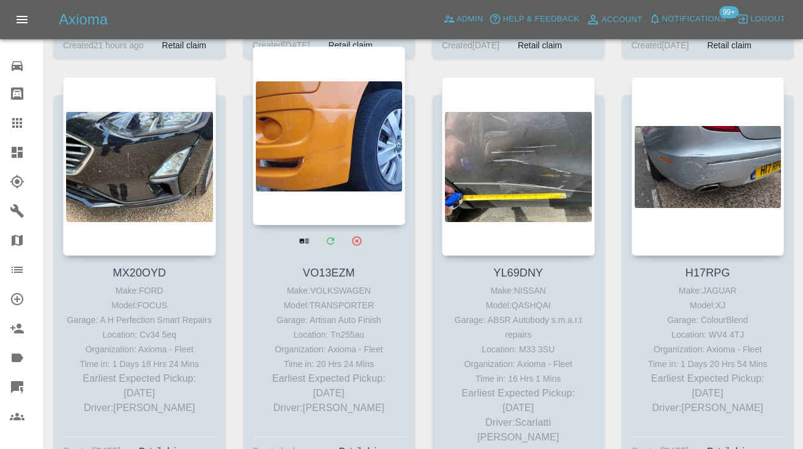
click at [338, 148] on div at bounding box center [329, 136] width 153 height 179
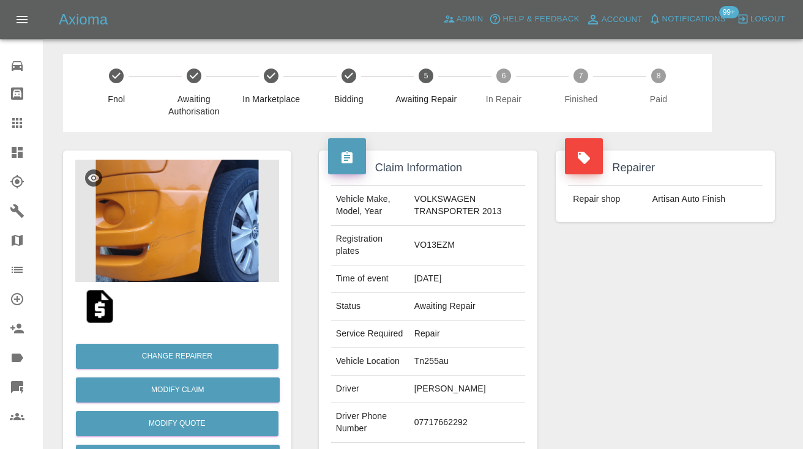
click at [436, 420] on td "07717662292" at bounding box center [467, 423] width 116 height 40
copy td "07717662292"
click at [711, 331] on div "Repairer Repair shop Artisan Auto Finish" at bounding box center [665, 321] width 237 height 378
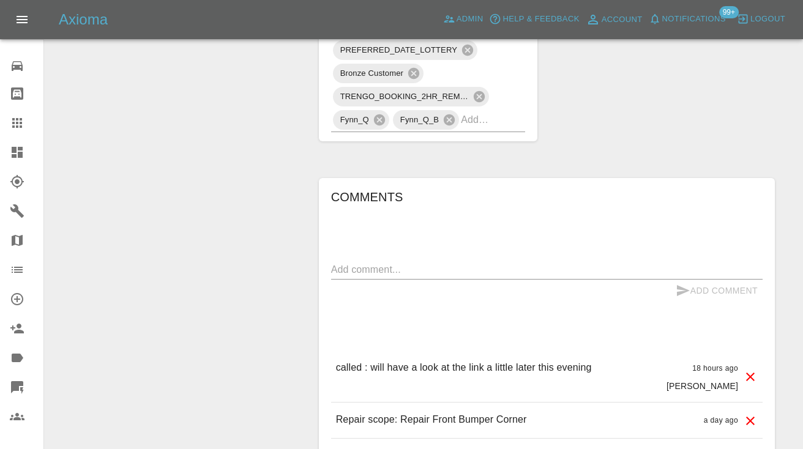
scroll to position [930, 0]
click at [357, 268] on textarea at bounding box center [546, 269] width 431 height 14
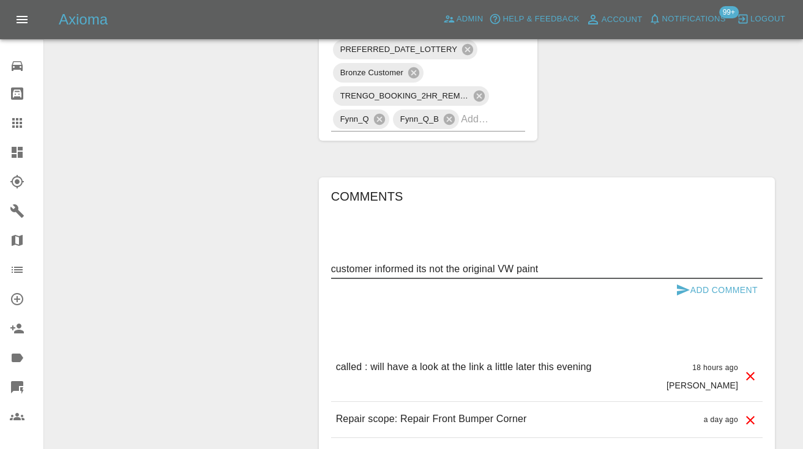
type textarea "customer informed its not the original VW paint"
click at [684, 285] on icon "submit" at bounding box center [683, 290] width 15 height 15
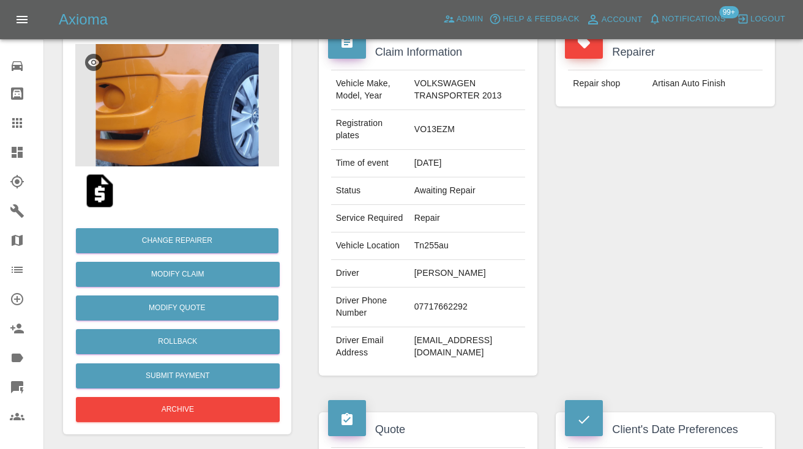
scroll to position [111, 0]
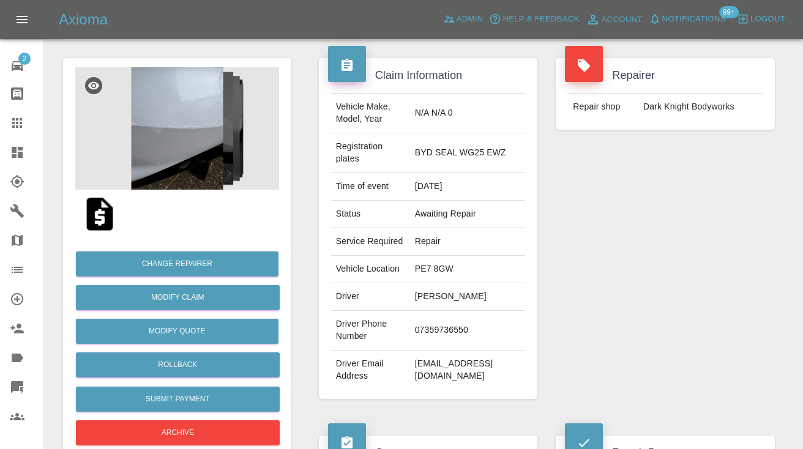
scroll to position [92, 0]
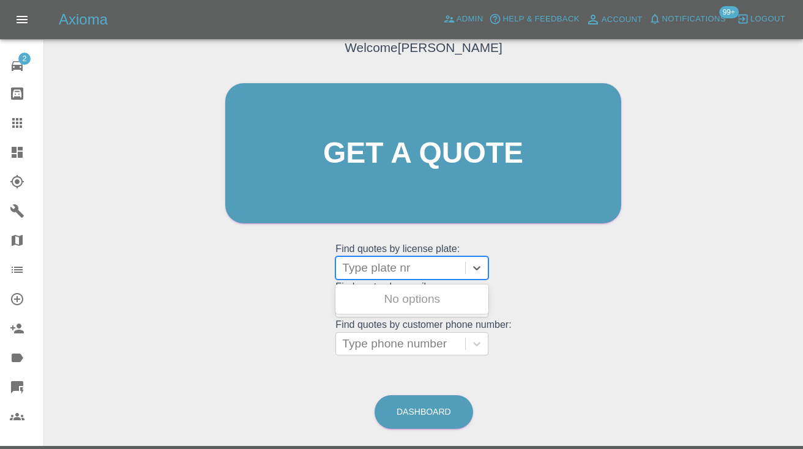
click at [392, 275] on div at bounding box center [400, 268] width 117 height 17
type input "kv69"
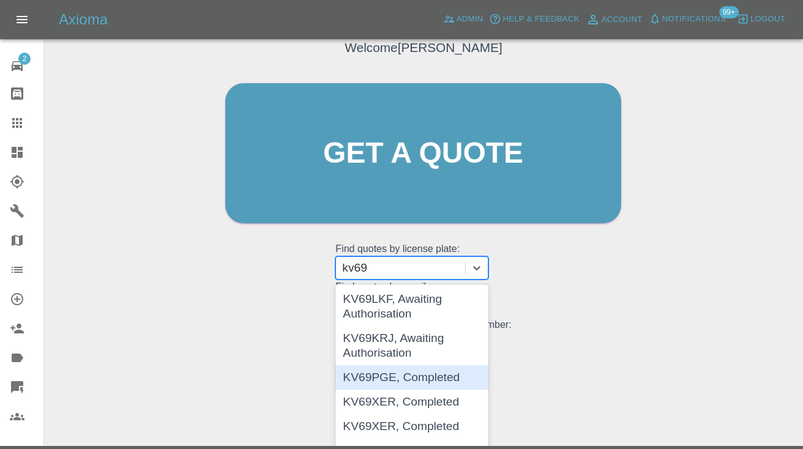
click at [414, 370] on div "KV69PGE, Completed" at bounding box center [411, 377] width 153 height 24
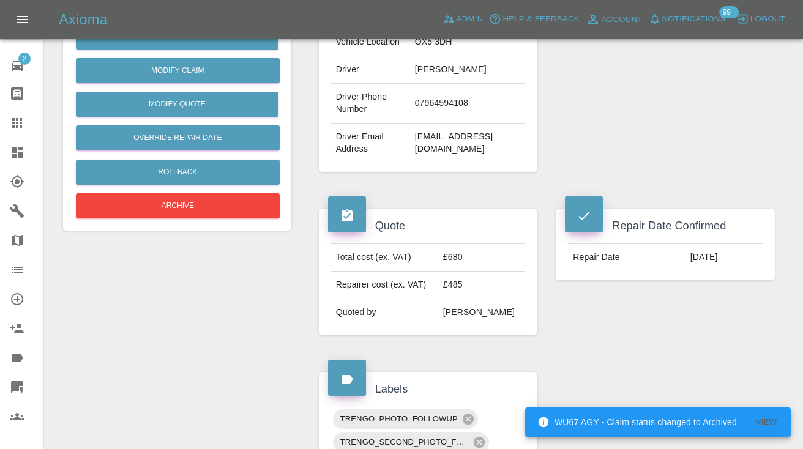
scroll to position [324, 0]
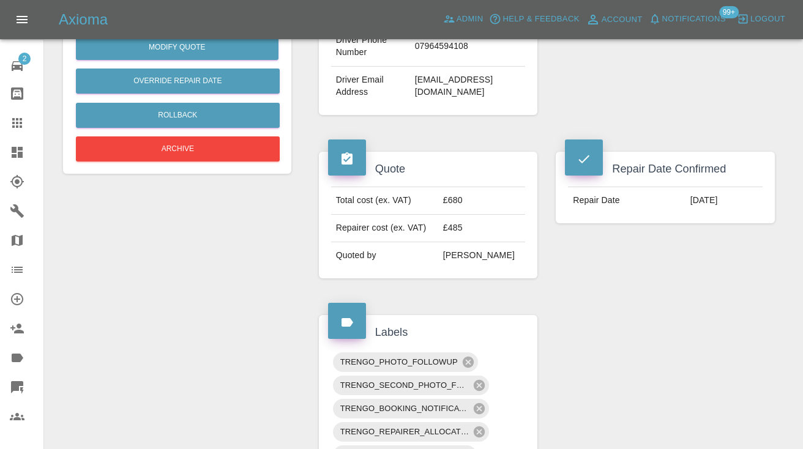
scroll to position [376, 0]
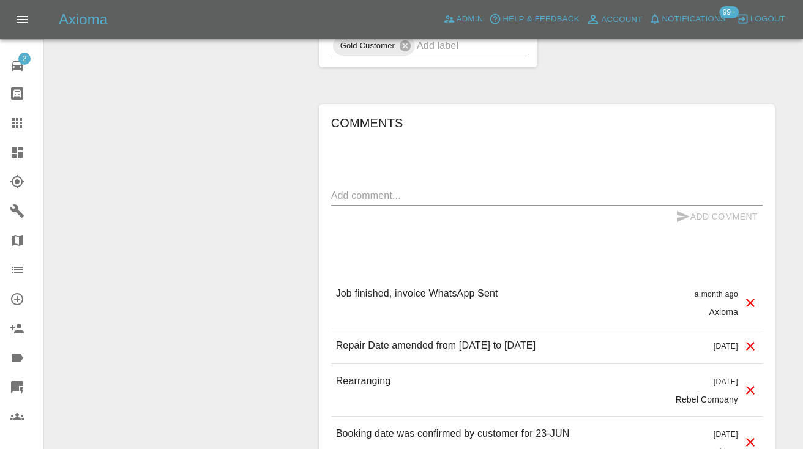
scroll to position [958, 0]
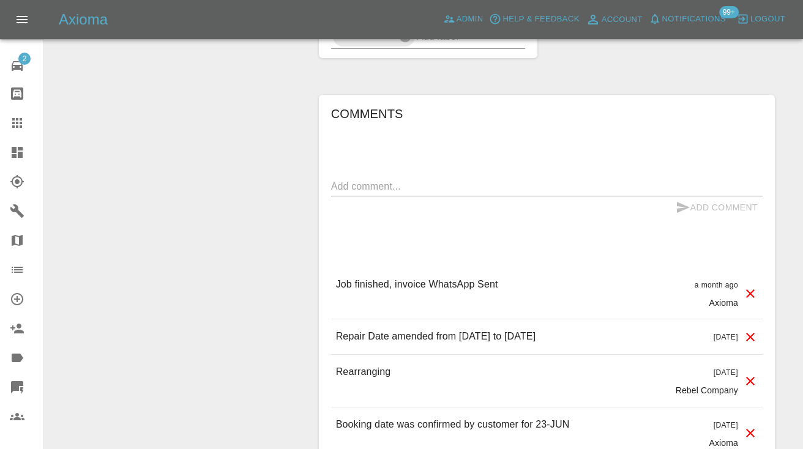
click at [376, 179] on textarea at bounding box center [546, 186] width 431 height 14
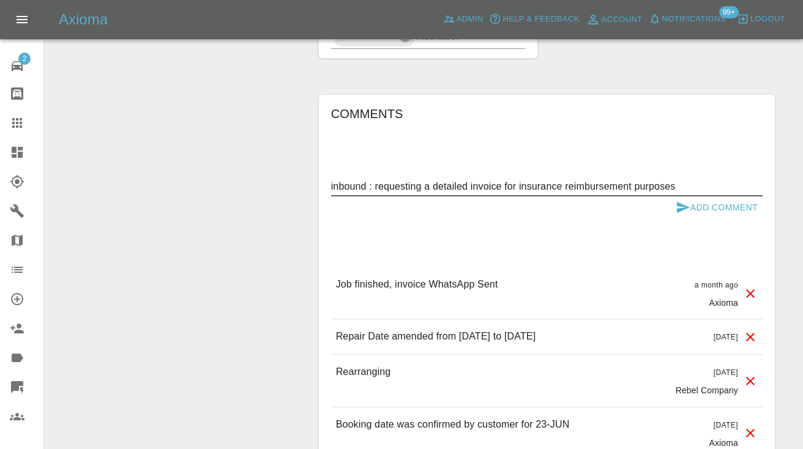
type textarea "inbound : requesting a detailed invoice for insurance reimbursement purposes"
click at [676, 200] on icon "submit" at bounding box center [683, 207] width 15 height 15
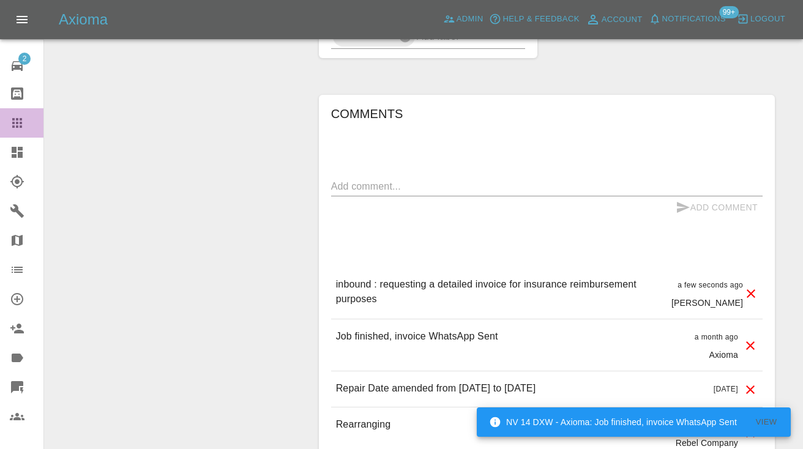
click at [26, 118] on div at bounding box center [27, 123] width 34 height 15
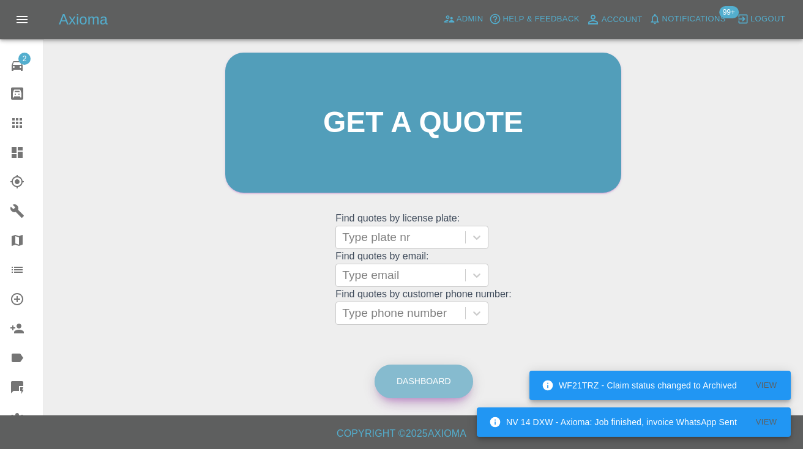
click at [401, 375] on link "Dashboard" at bounding box center [424, 382] width 99 height 34
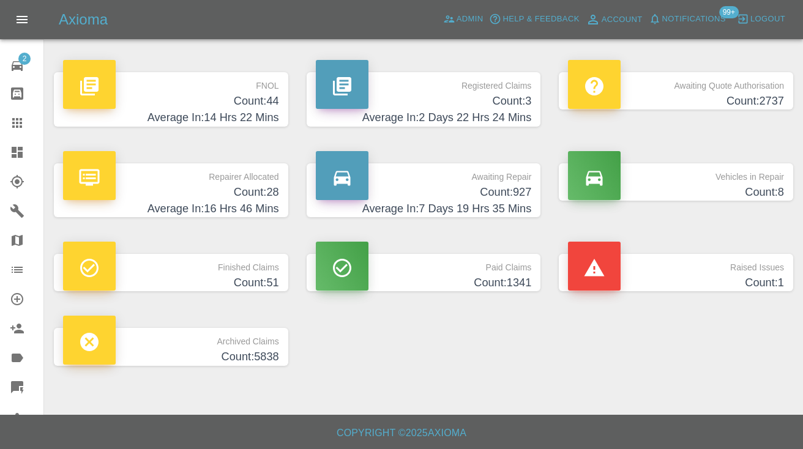
click at [513, 203] on h4 "Average In: 7 Days 19 Hrs 35 Mins" at bounding box center [424, 209] width 216 height 17
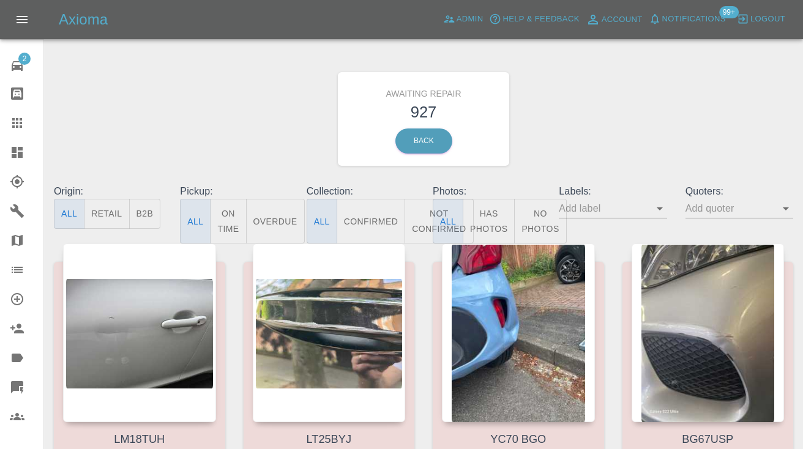
click at [400, 195] on p "Collection:" at bounding box center [361, 191] width 108 height 15
click at [423, 222] on button "Not Confirmed" at bounding box center [439, 221] width 69 height 45
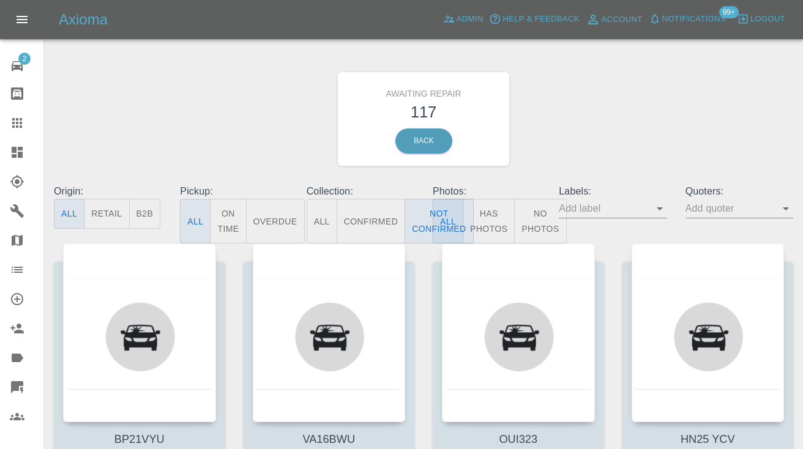
click at [566, 157] on div "Awaiting Repair 117 Back" at bounding box center [424, 119] width 758 height 130
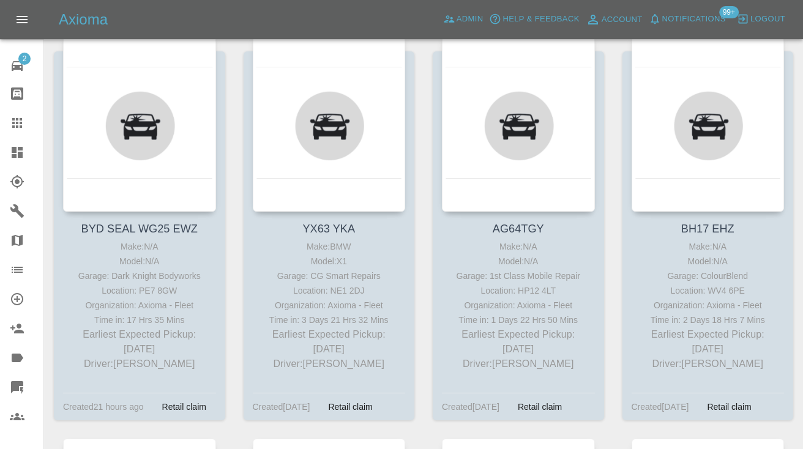
scroll to position [636, 0]
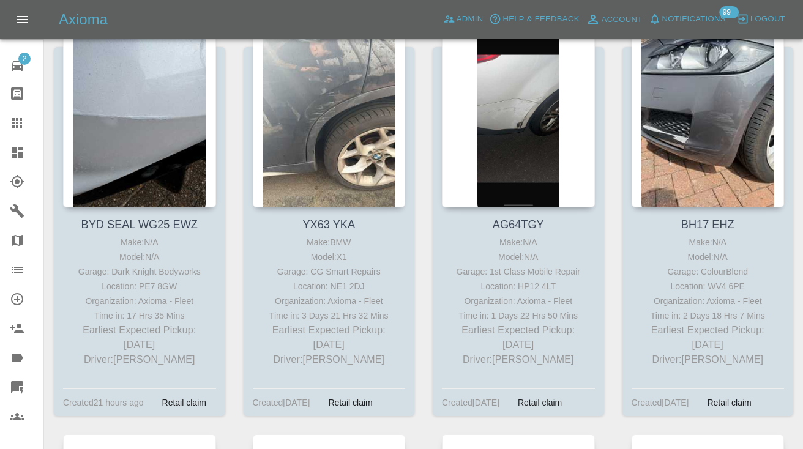
click at [18, 126] on icon at bounding box center [17, 123] width 10 height 10
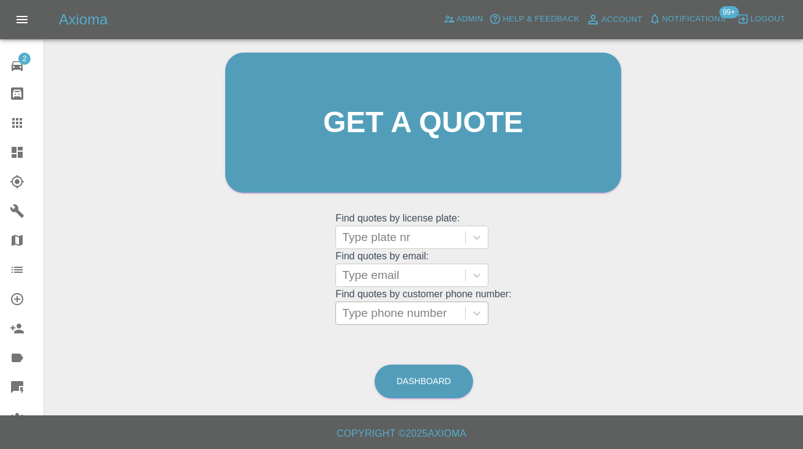
click at [409, 310] on div "Type phone number" at bounding box center [400, 313] width 117 height 15
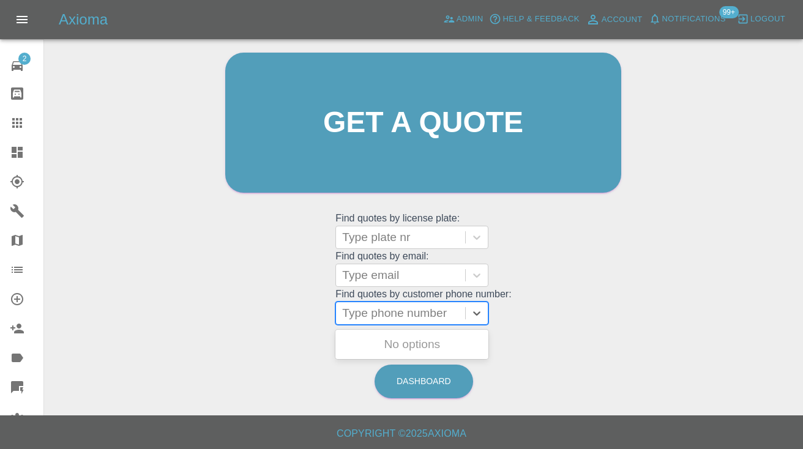
paste input "07988387320"
type input "07988387320"
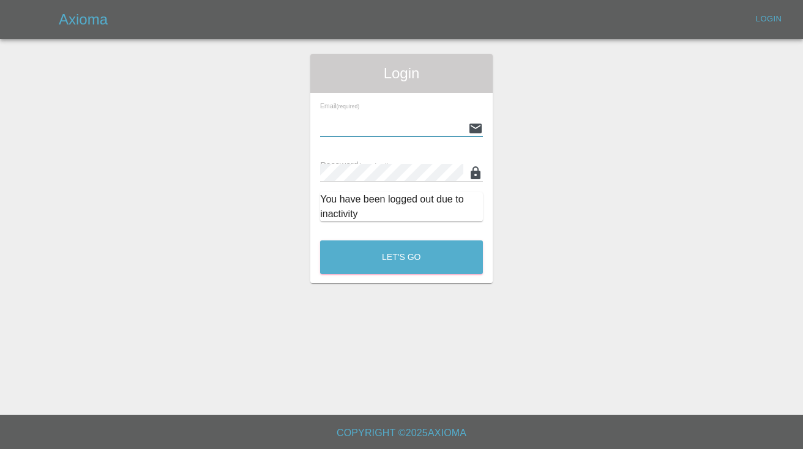
type input "Castrokhonqwana@gmail.com"
click at [401, 257] on button "Let's Go" at bounding box center [401, 258] width 163 height 34
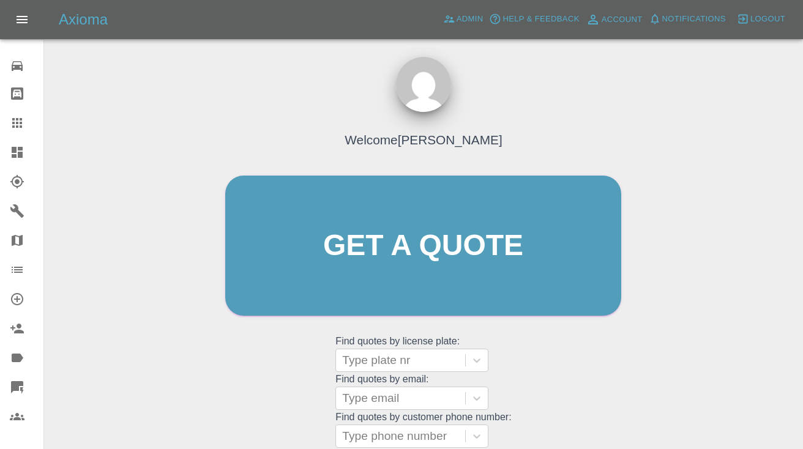
click at [553, 357] on div "Welcome [PERSON_NAME] Get a quote Get a quote Find quotes by license plate: Typ…" at bounding box center [423, 269] width 422 height 370
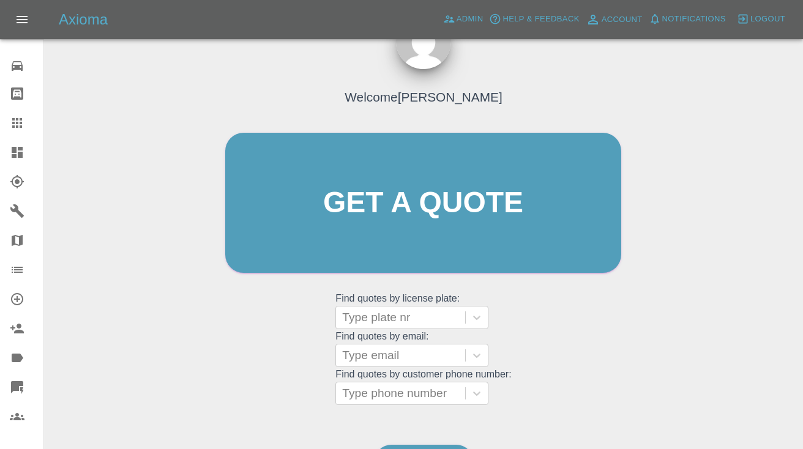
scroll to position [125, 0]
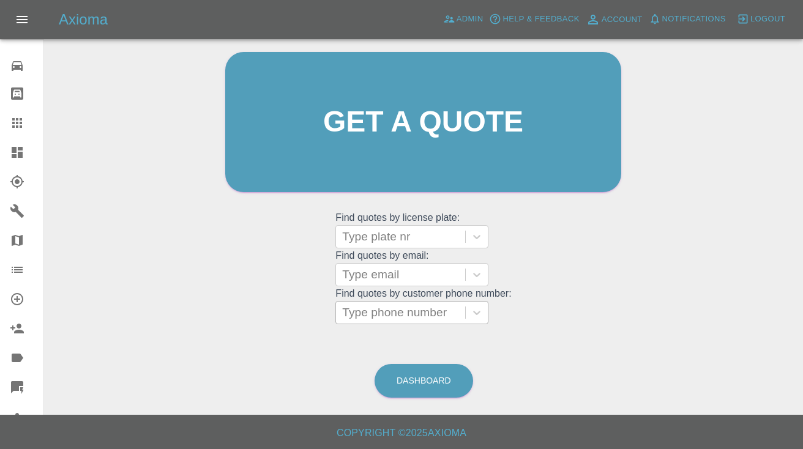
click at [361, 307] on div "Type phone number" at bounding box center [400, 312] width 117 height 15
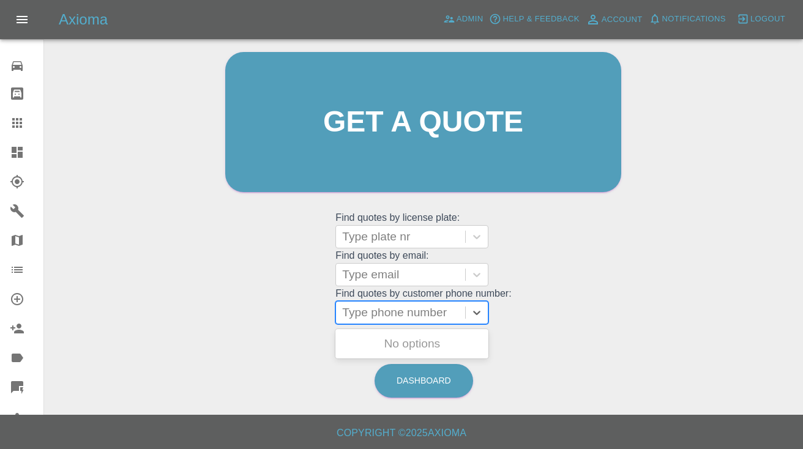
paste input "07988387320"
type input "07988387320"
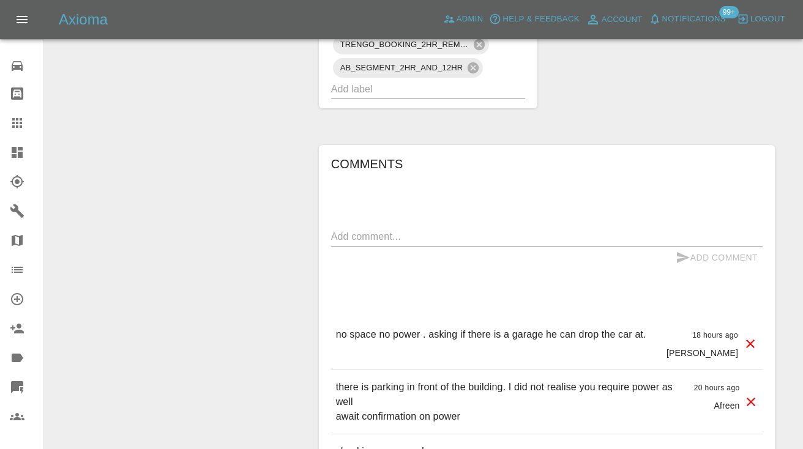
scroll to position [1005, 0]
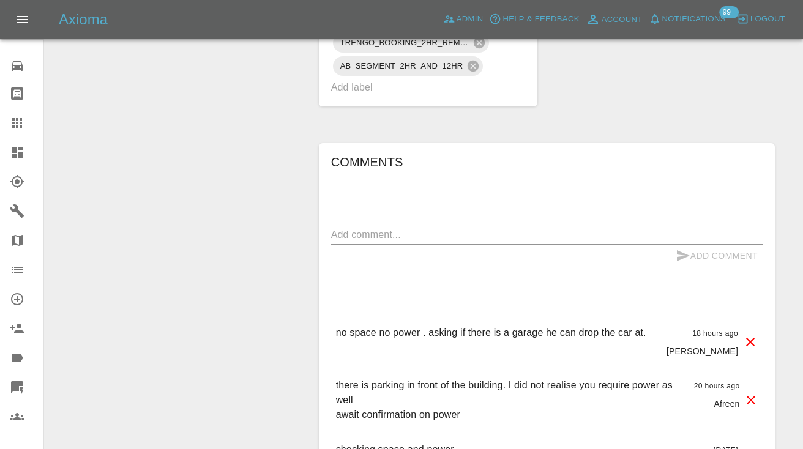
click at [373, 236] on textarea at bounding box center [546, 235] width 431 height 14
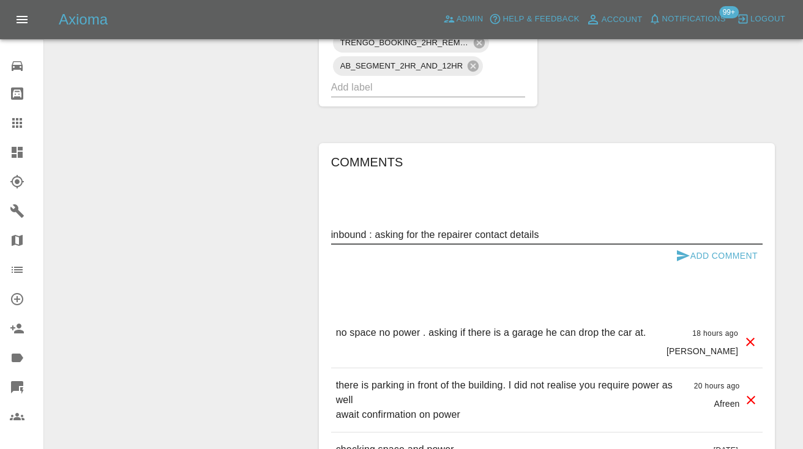
click at [472, 233] on textarea "inbound : asking for the repairer contact details" at bounding box center [546, 235] width 431 height 14
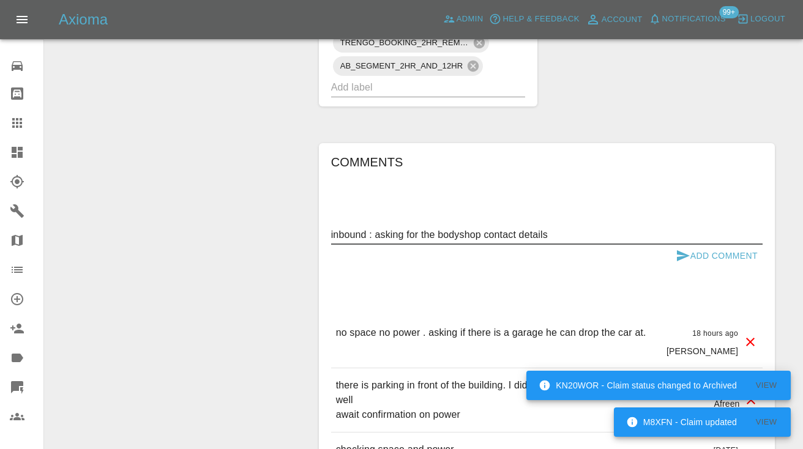
click at [576, 231] on textarea "inbound : asking for the bodyshop contact details" at bounding box center [546, 235] width 431 height 14
type textarea "inbound : asking for the bodyshop contact details."
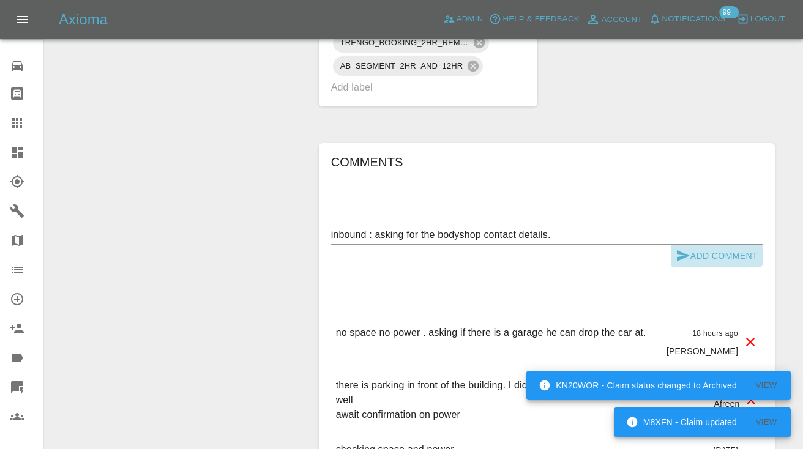
click at [683, 251] on icon "submit" at bounding box center [683, 255] width 15 height 15
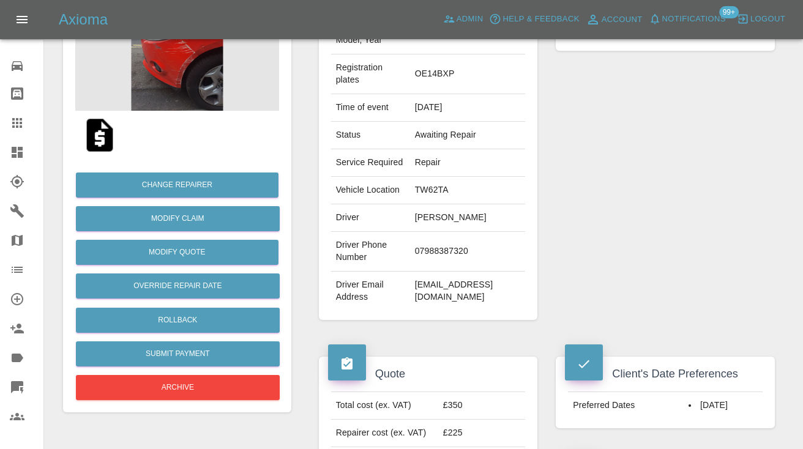
scroll to position [166, 0]
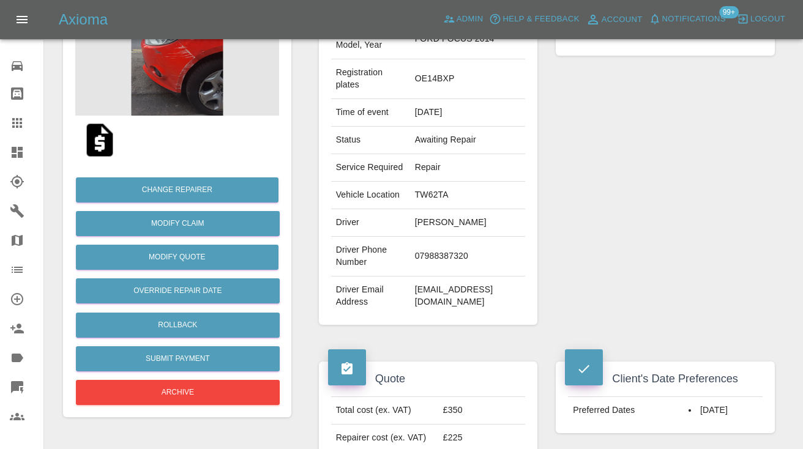
click at [15, 122] on icon at bounding box center [17, 123] width 10 height 10
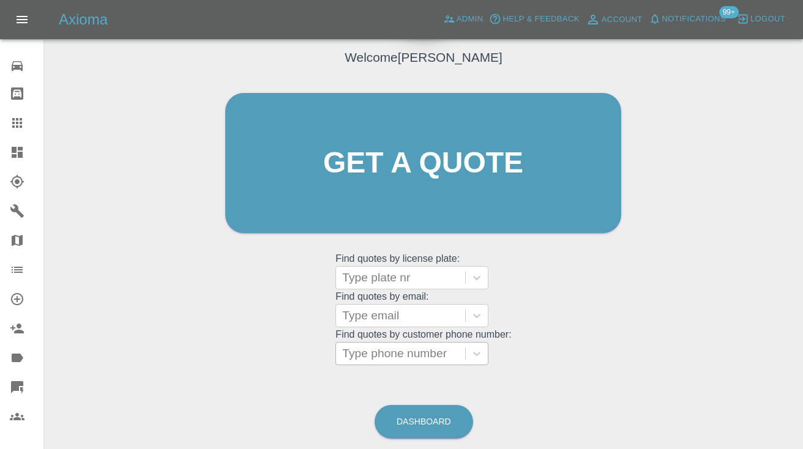
click at [386, 356] on div "Type phone number" at bounding box center [400, 353] width 117 height 15
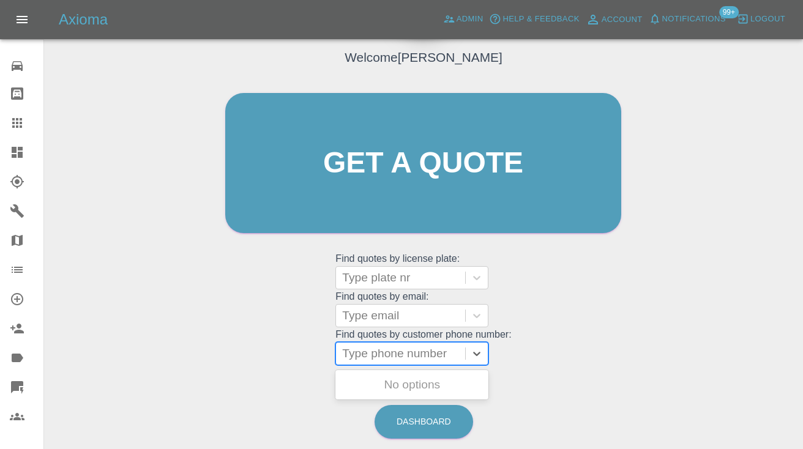
paste input "07812346585"
type input "07812346585"
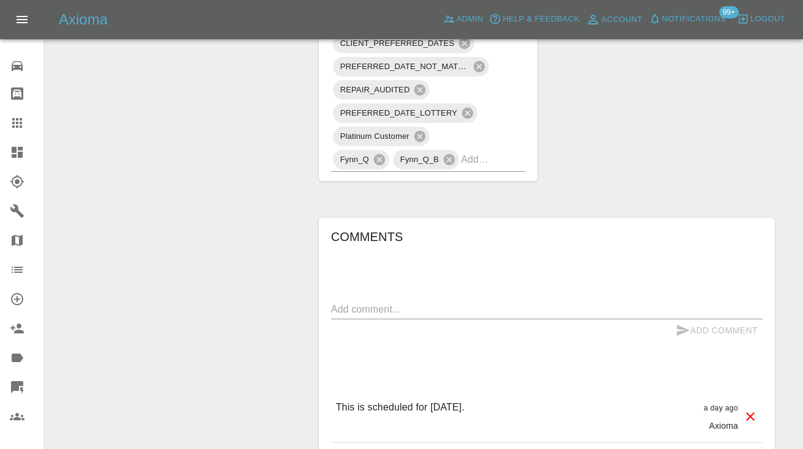
scroll to position [930, 0]
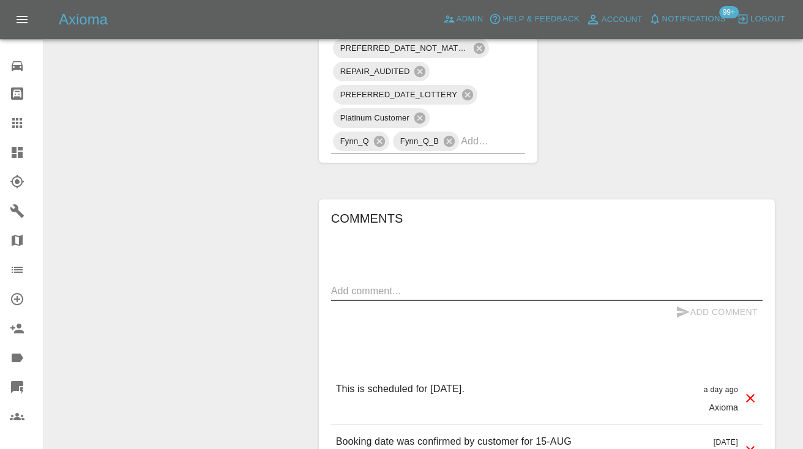
click at [354, 284] on textarea at bounding box center [546, 291] width 431 height 14
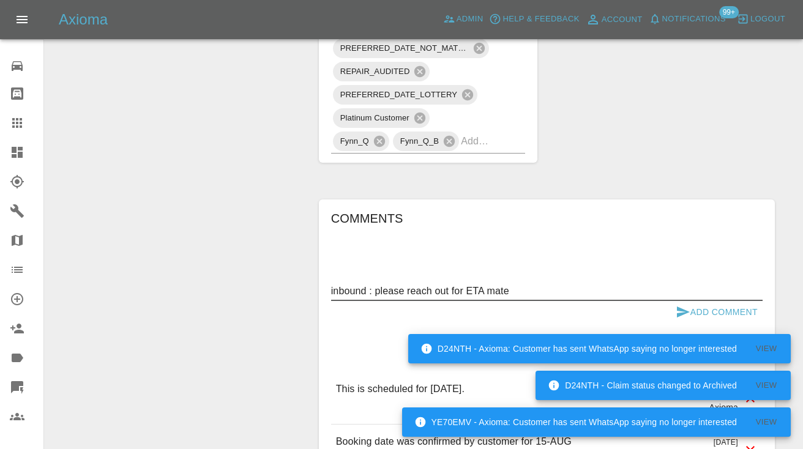
type textarea "inbound : please reach out for ETA mate"
click at [697, 238] on div "Comments inbound : please reach out for ETA mate x Add Comment This is schedule…" at bounding box center [546, 425] width 431 height 433
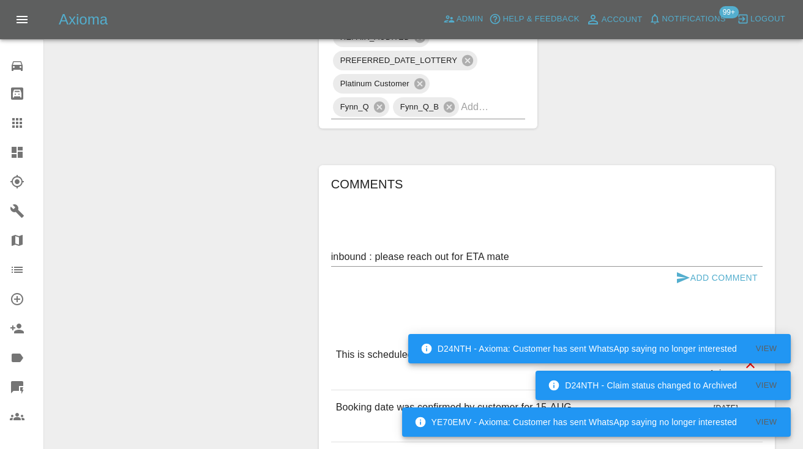
scroll to position [981, 0]
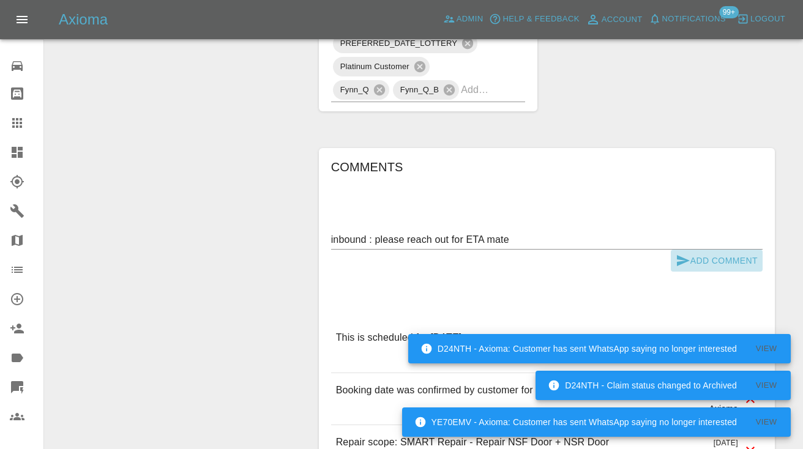
click at [679, 255] on icon "submit" at bounding box center [683, 260] width 13 height 11
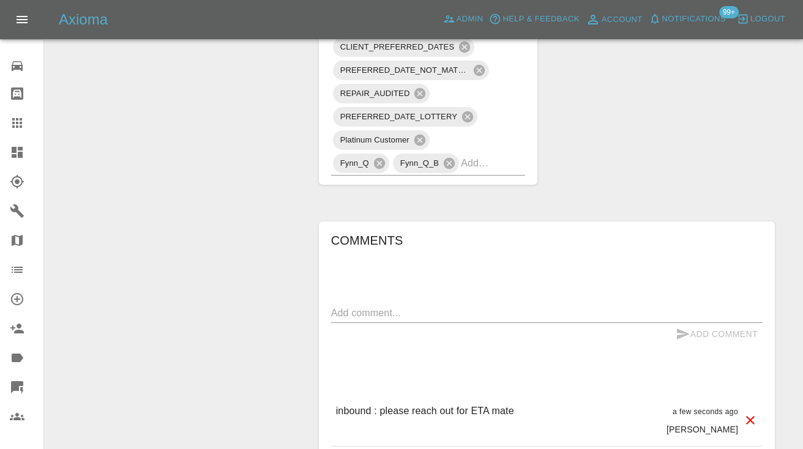
scroll to position [883, 0]
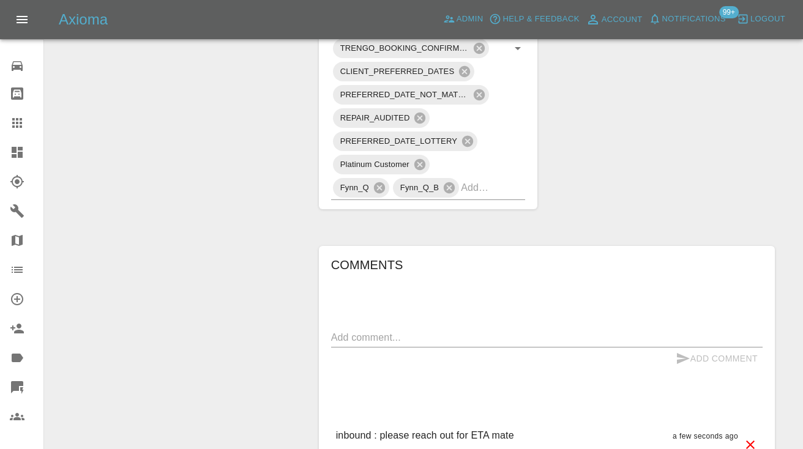
click at [14, 127] on icon at bounding box center [17, 123] width 10 height 10
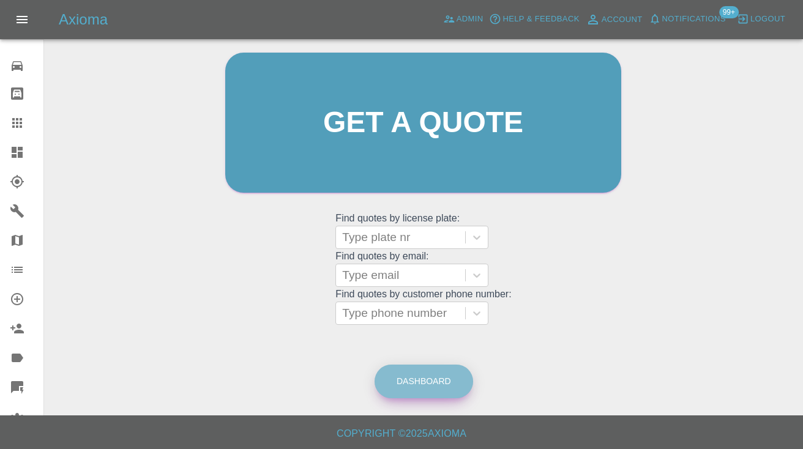
click at [452, 383] on link "Dashboard" at bounding box center [424, 382] width 99 height 34
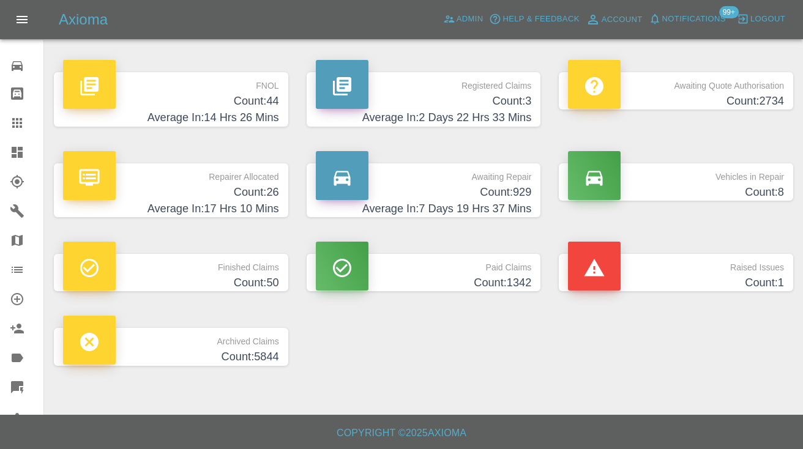
click at [502, 182] on p "Awaiting Repair" at bounding box center [424, 173] width 216 height 21
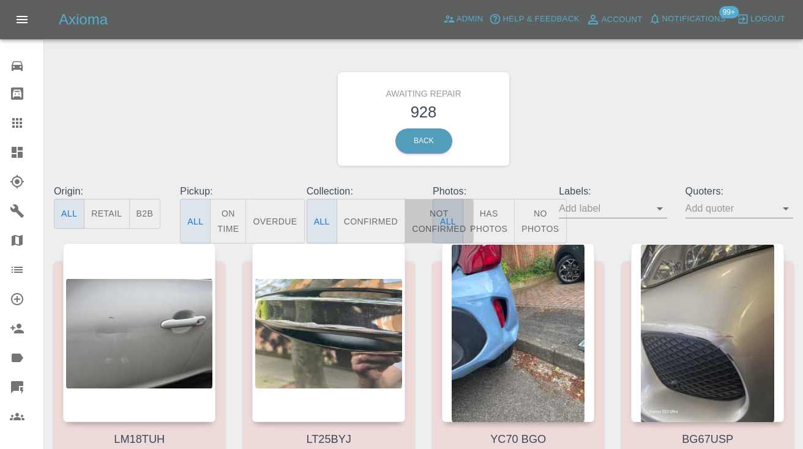
click at [423, 217] on button "Not Confirmed" at bounding box center [439, 221] width 69 height 45
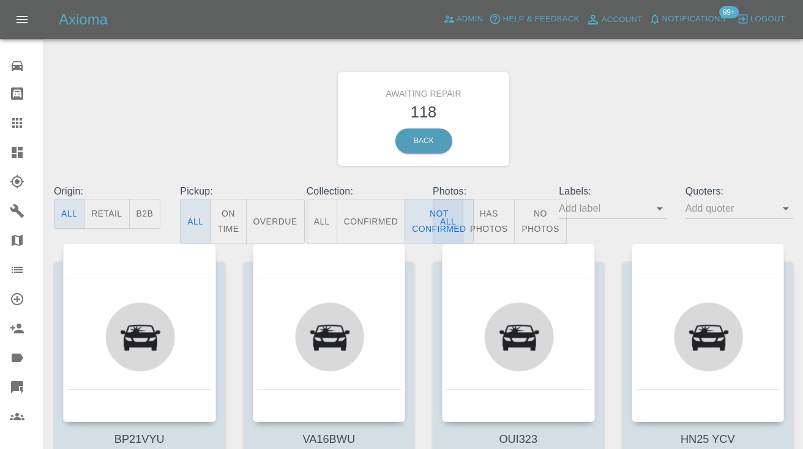
click at [610, 118] on div "Awaiting Repair 118 Back" at bounding box center [424, 119] width 758 height 130
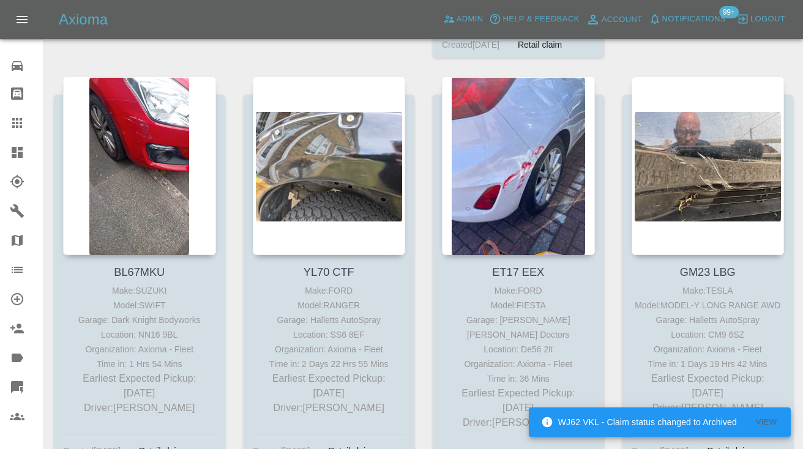
scroll to position [1447, 0]
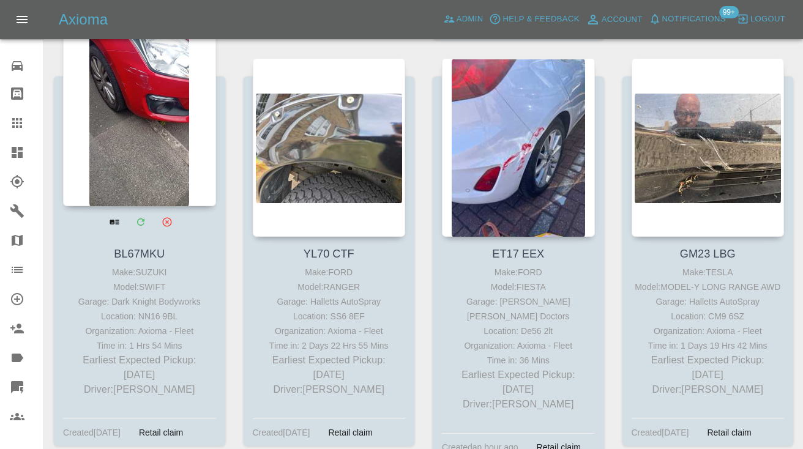
click at [165, 132] on div at bounding box center [139, 117] width 153 height 179
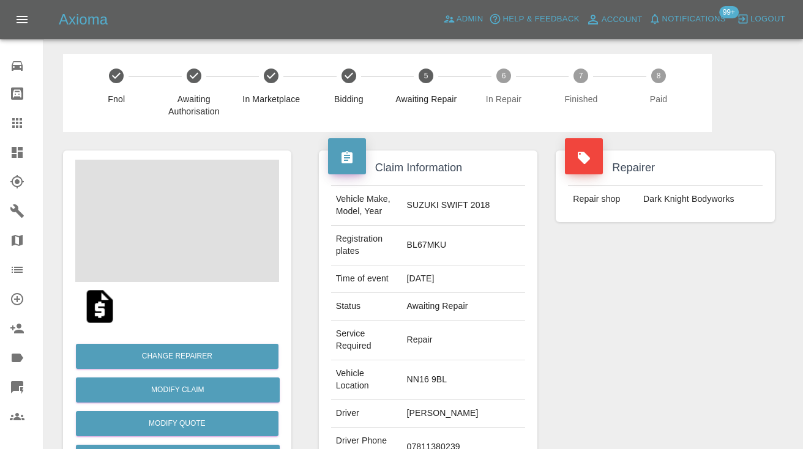
click at [457, 428] on td "07811380239" at bounding box center [463, 448] width 124 height 40
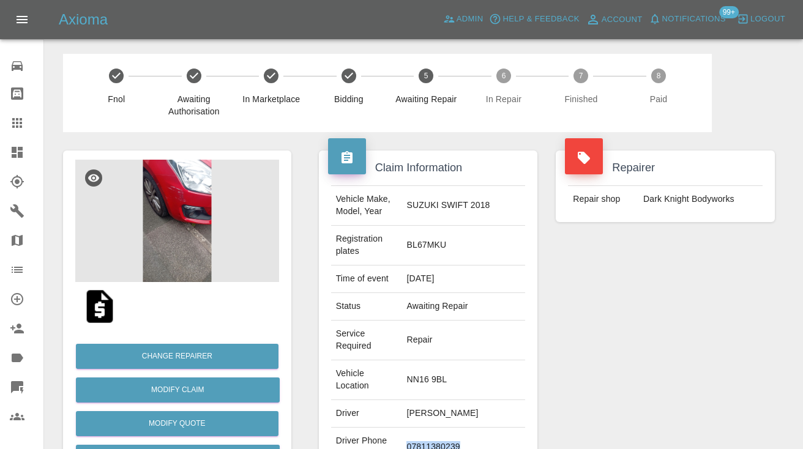
copy td "07811380239"
click at [583, 348] on div "Repairer Repair shop Dark Knight Bodyworks" at bounding box center [665, 339] width 237 height 414
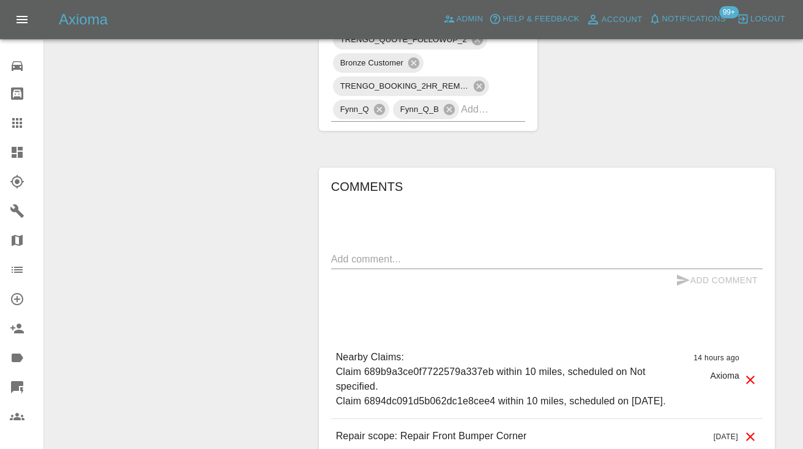
scroll to position [832, 0]
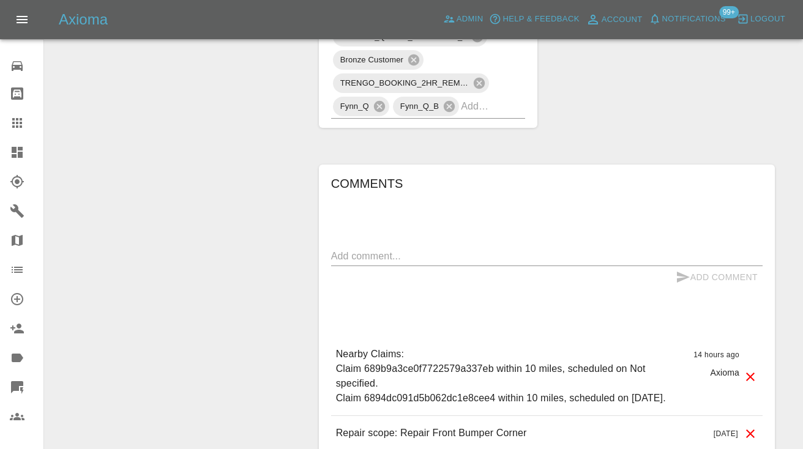
click at [451, 247] on div "x" at bounding box center [546, 257] width 431 height 20
type textarea "circle back . in a noisy place"
click at [681, 266] on button "Add Comment" at bounding box center [717, 277] width 92 height 23
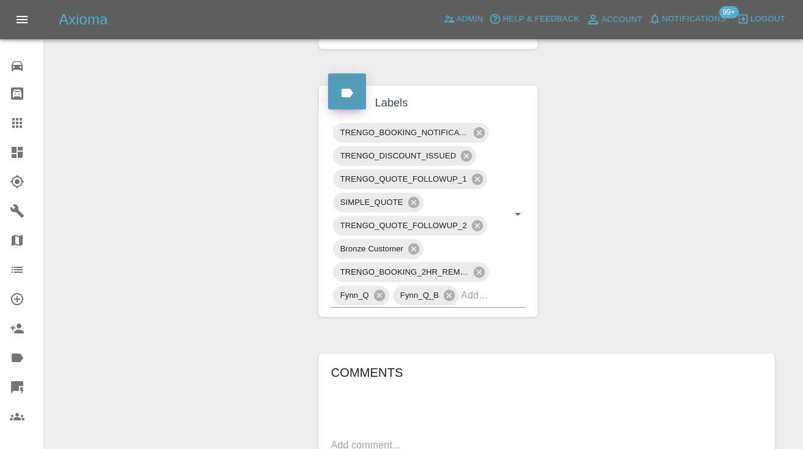
scroll to position [646, 0]
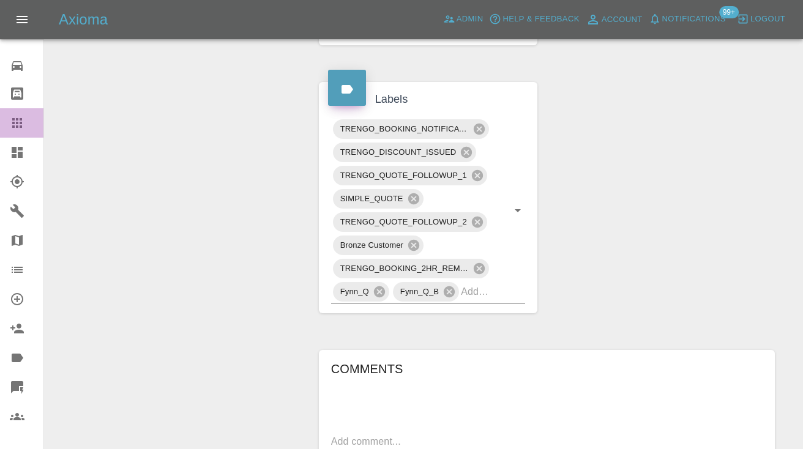
click at [24, 121] on div at bounding box center [27, 123] width 34 height 15
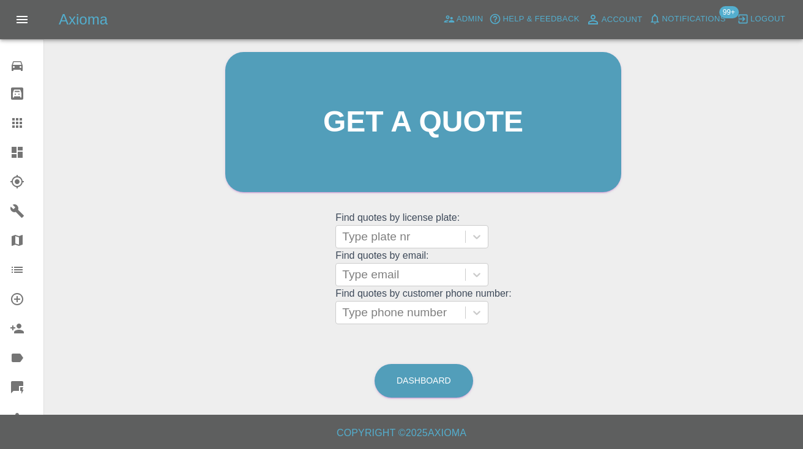
scroll to position [83, 0]
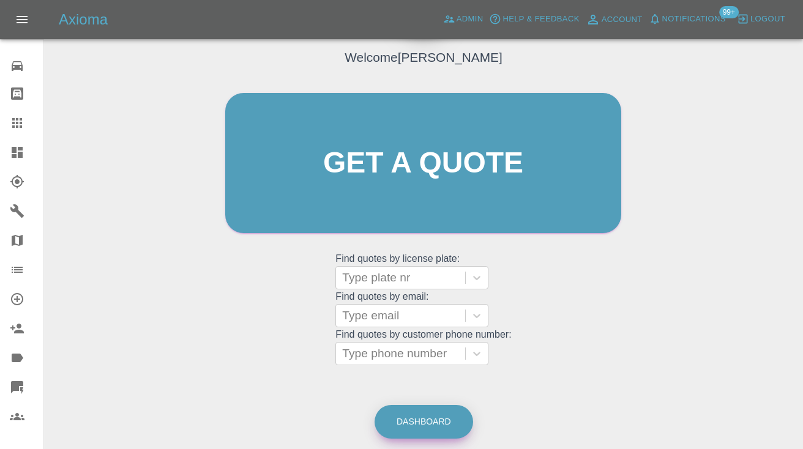
click at [426, 413] on link "Dashboard" at bounding box center [424, 422] width 99 height 34
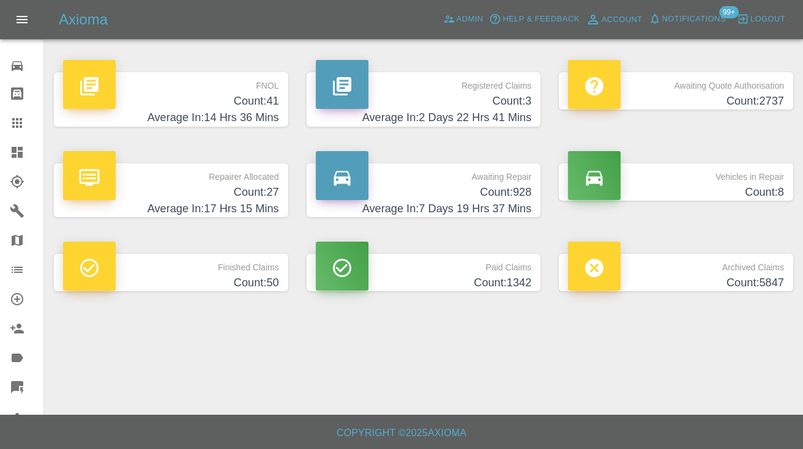
click at [517, 193] on h4 "Count: 928" at bounding box center [424, 192] width 216 height 17
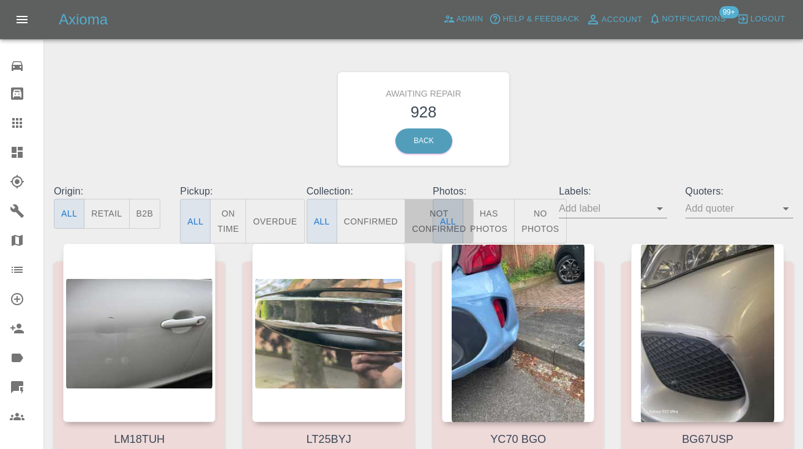
click at [422, 209] on button "Not Confirmed" at bounding box center [439, 221] width 69 height 45
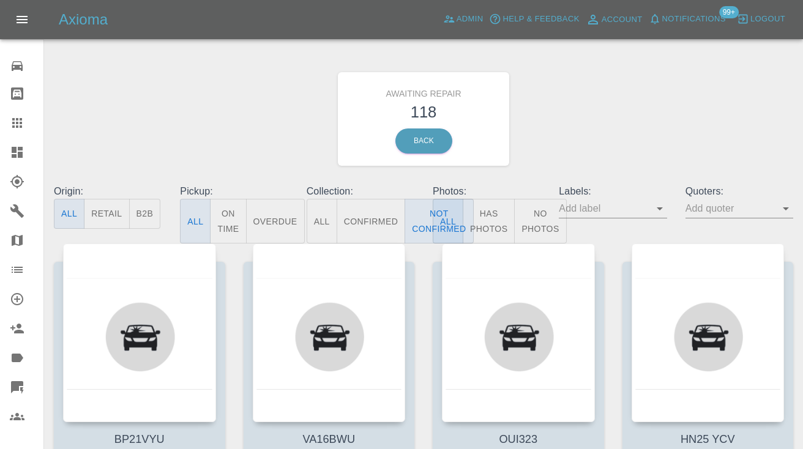
click at [629, 138] on div "Awaiting Repair 118 Back" at bounding box center [424, 119] width 758 height 130
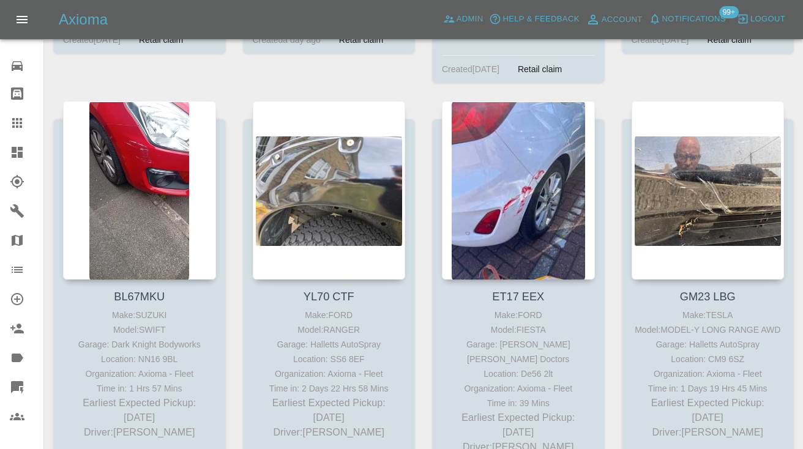
scroll to position [1414, 0]
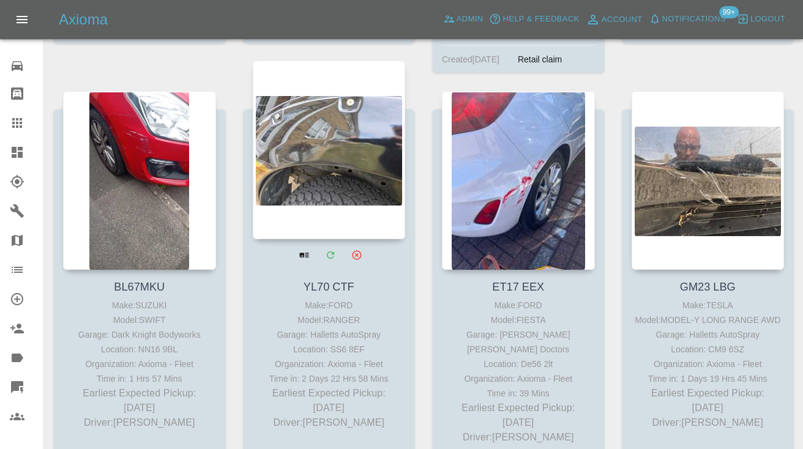
click at [348, 133] on div at bounding box center [329, 150] width 153 height 179
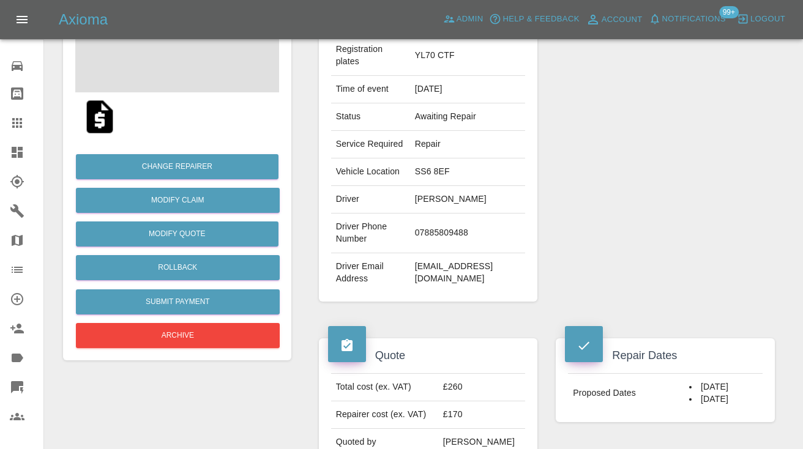
scroll to position [192, 0]
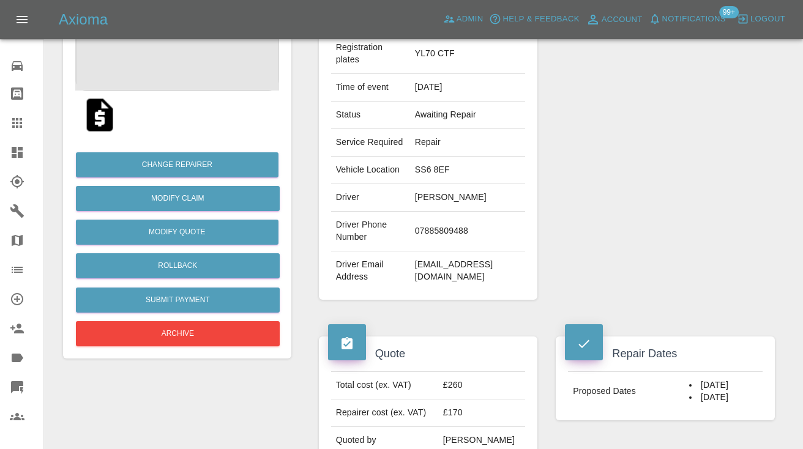
click at [423, 241] on td "07885809488" at bounding box center [468, 232] width 116 height 40
copy td "07885809488"
click at [607, 207] on div "Repairer Repair shop Halletts AutoSpray" at bounding box center [665, 130] width 237 height 378
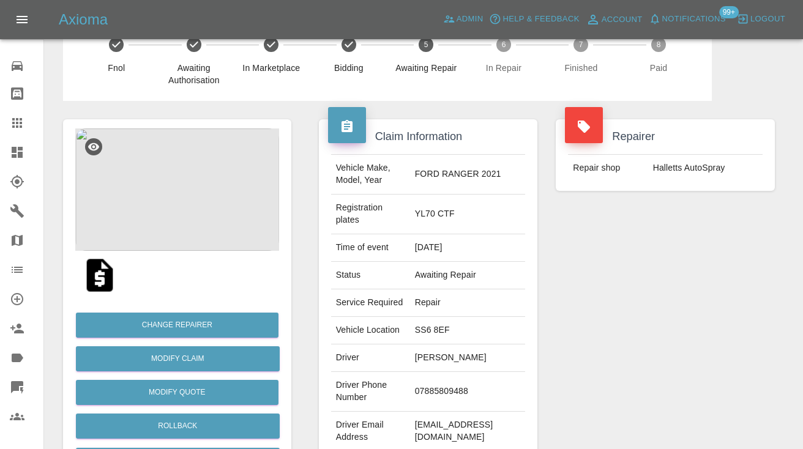
scroll to position [24, 0]
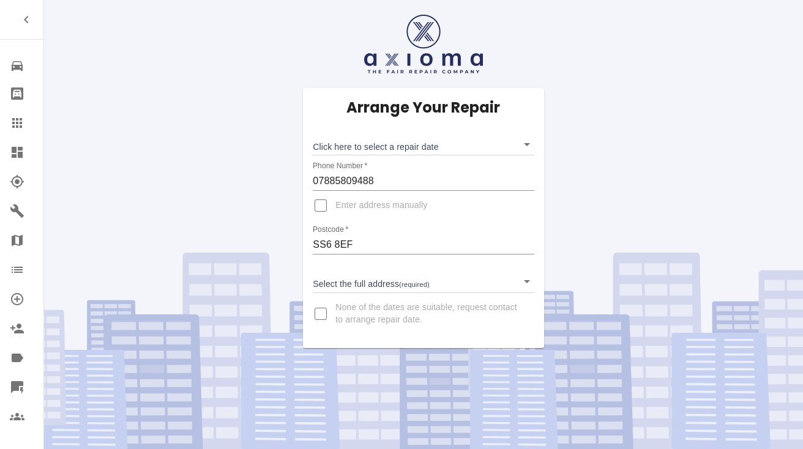
click at [348, 146] on body "Repair home Bodyshop home Claims Dashboard Explorer Garages Map Organization Cr…" at bounding box center [401, 224] width 803 height 449
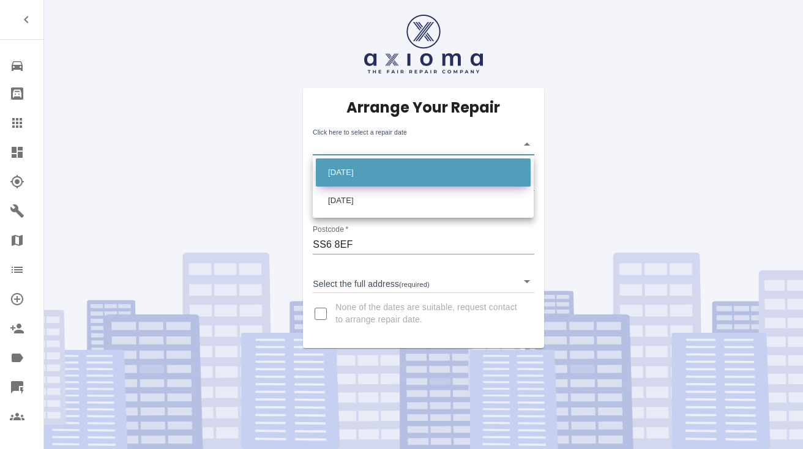
click at [365, 171] on li "[DATE]" at bounding box center [423, 173] width 215 height 28
type input "[DATE]T00:00:00.000Z"
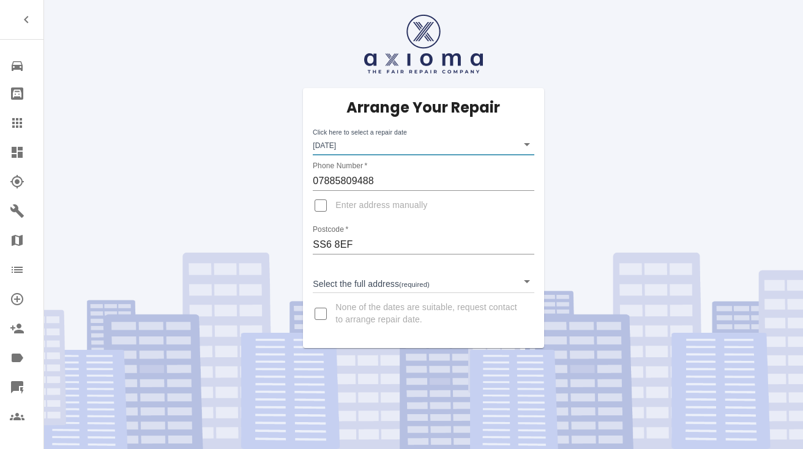
click at [354, 279] on body "Repair home Bodyshop home Claims Dashboard Explorer Garages Map Organization Cr…" at bounding box center [401, 224] width 803 height 449
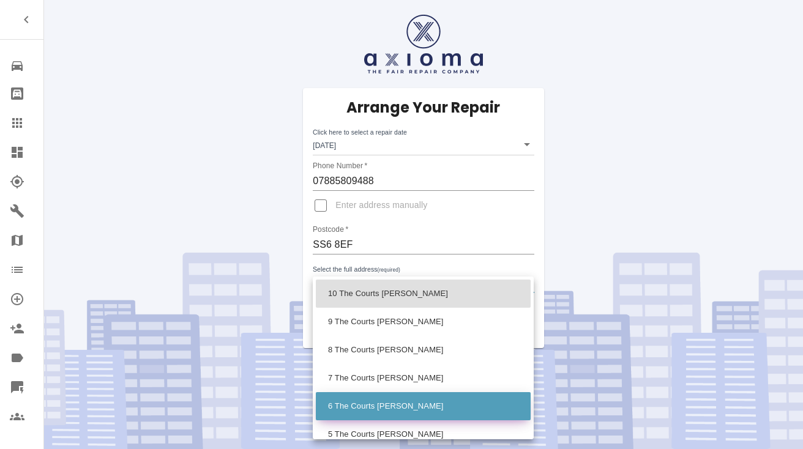
click at [356, 405] on li "6 The Courts [PERSON_NAME]" at bounding box center [423, 406] width 215 height 28
type input "6 The Courts [PERSON_NAME]"
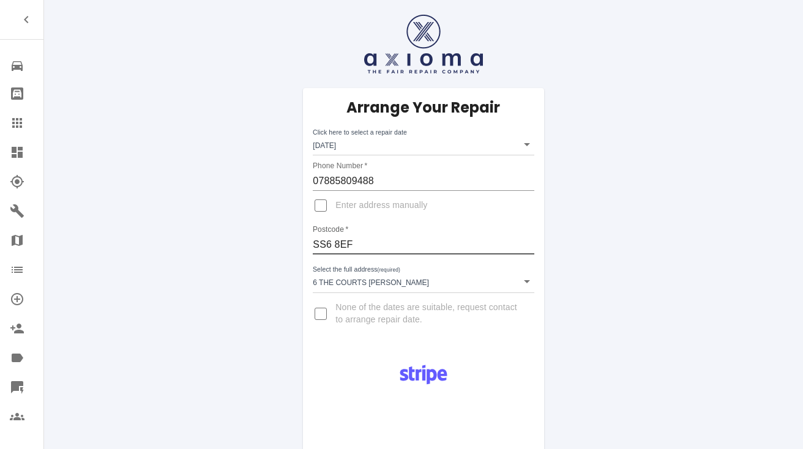
click at [345, 245] on input "SS6 8EF" at bounding box center [423, 245] width 221 height 20
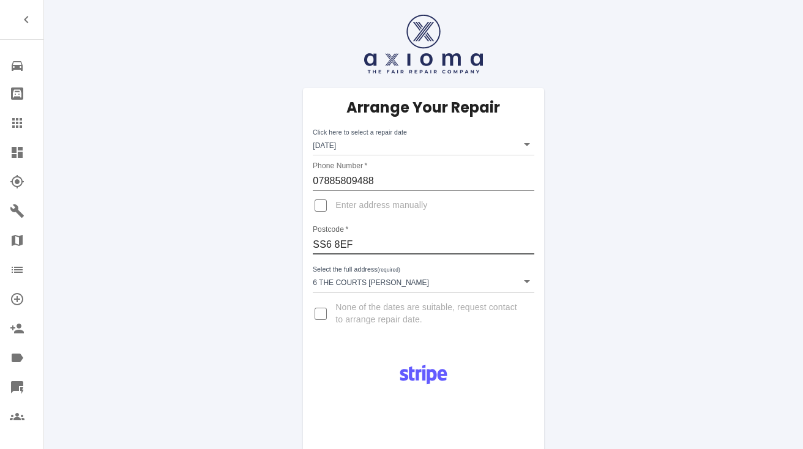
click at [345, 245] on input "SS6 8EF" at bounding box center [423, 245] width 221 height 20
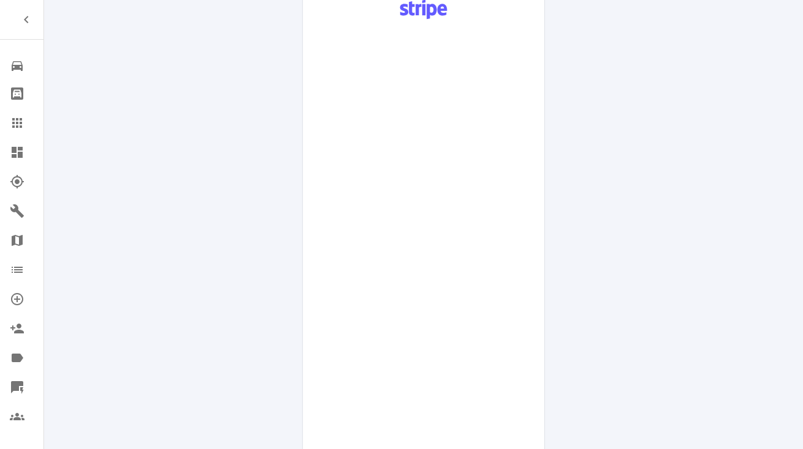
scroll to position [622, 0]
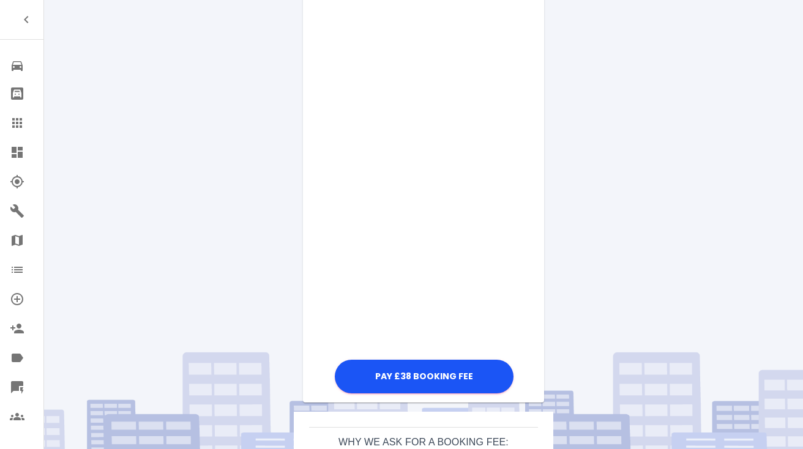
click at [529, 212] on div "Pay £38 Booking Fee" at bounding box center [423, 64] width 241 height 665
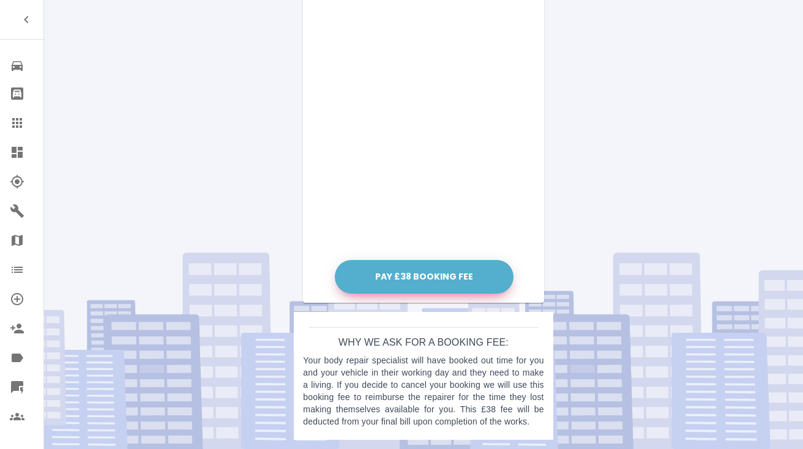
click at [417, 280] on button "Pay £38 Booking Fee" at bounding box center [424, 277] width 179 height 34
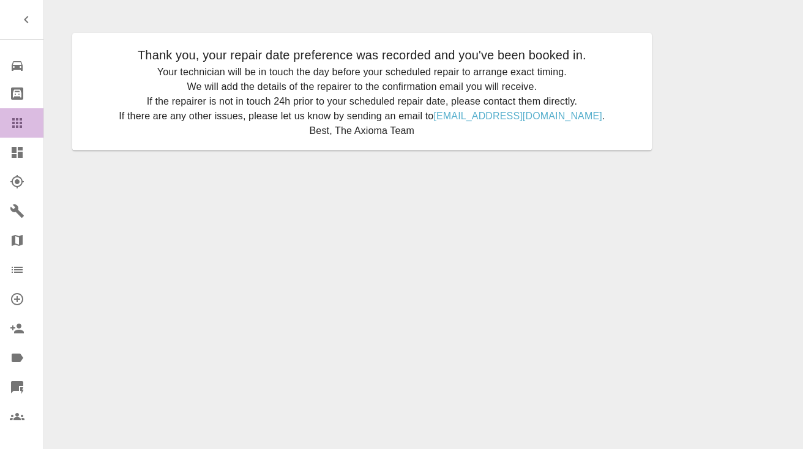
click at [26, 125] on div at bounding box center [27, 123] width 34 height 15
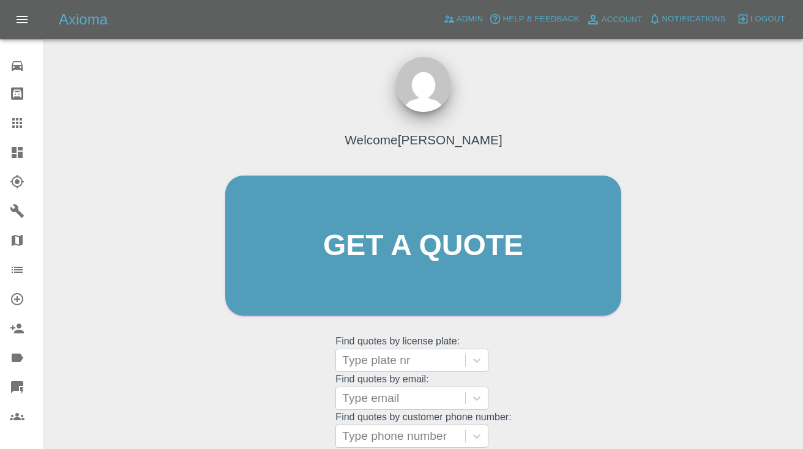
click at [600, 364] on div "Welcome [PERSON_NAME] Get a quote Get a quote Find quotes by license plate: Typ…" at bounding box center [423, 269] width 422 height 370
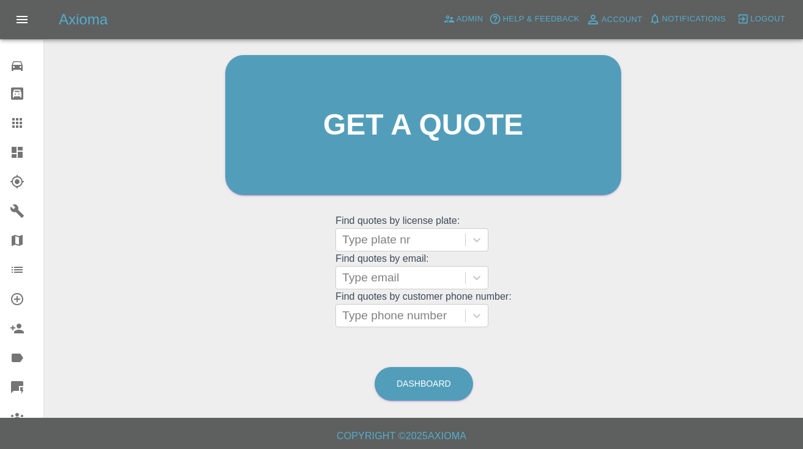
scroll to position [124, 0]
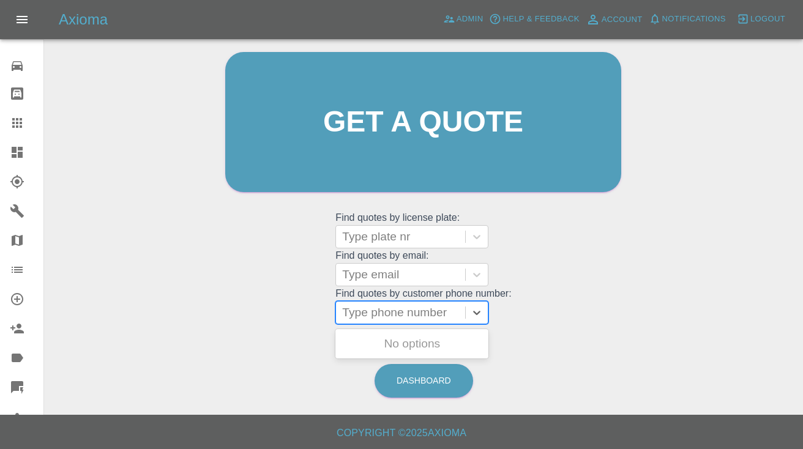
click at [371, 305] on div "Type phone number" at bounding box center [400, 312] width 117 height 15
paste input "07885809488"
type input "07885809488"
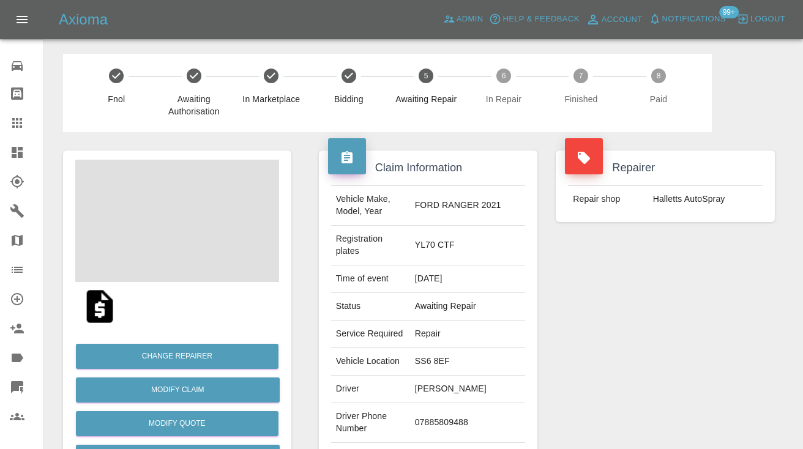
click at [651, 382] on div "Repairer Repair shop Halletts AutoSpray" at bounding box center [665, 321] width 237 height 378
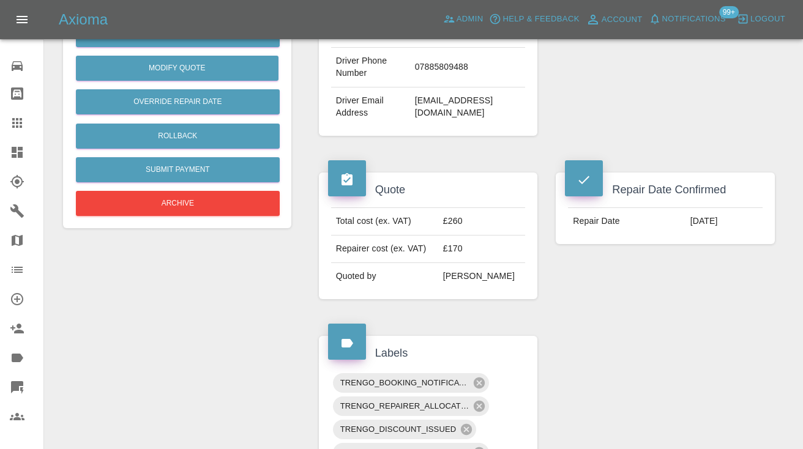
scroll to position [380, 0]
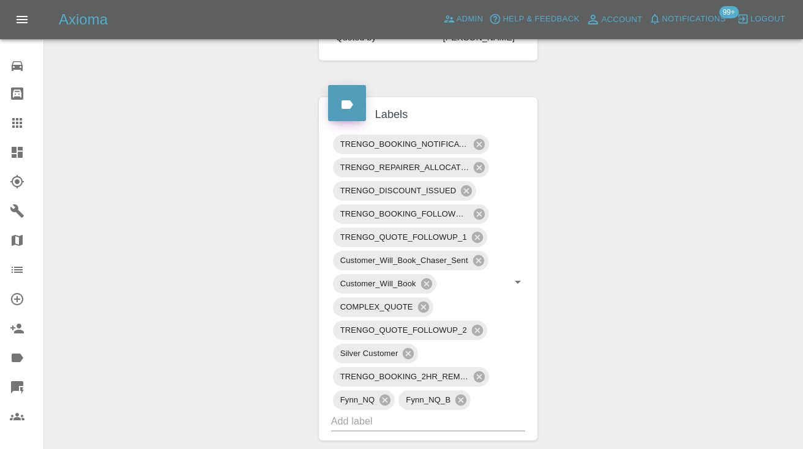
scroll to position [596, 0]
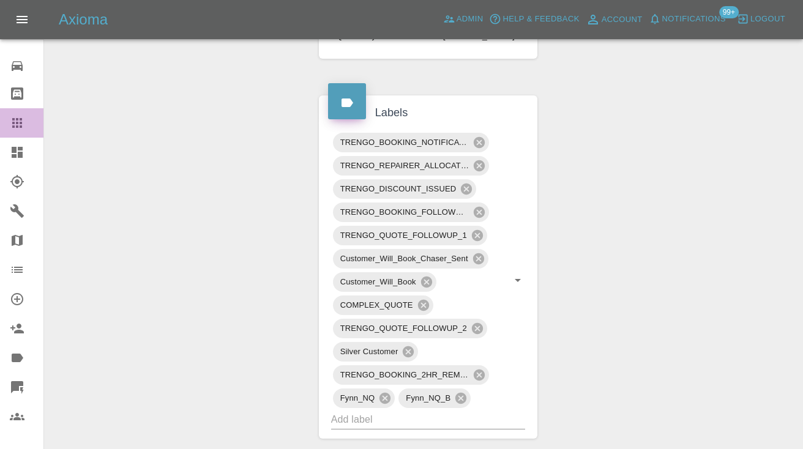
click at [16, 123] on icon at bounding box center [17, 123] width 10 height 10
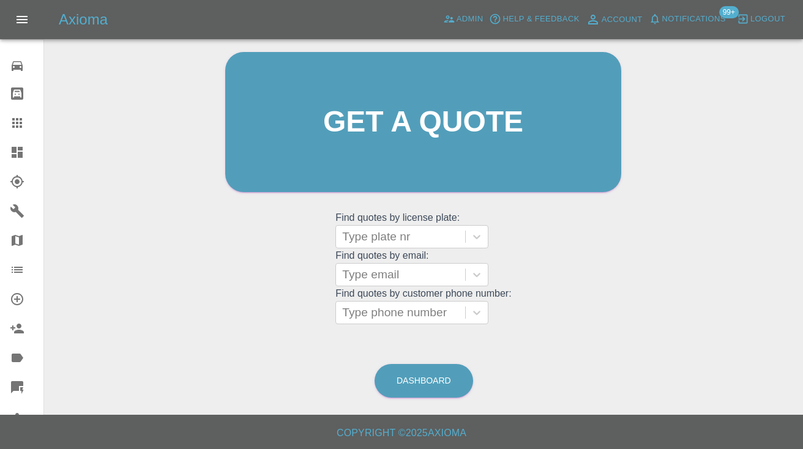
scroll to position [123, 0]
click at [423, 379] on link "Dashboard" at bounding box center [424, 382] width 99 height 34
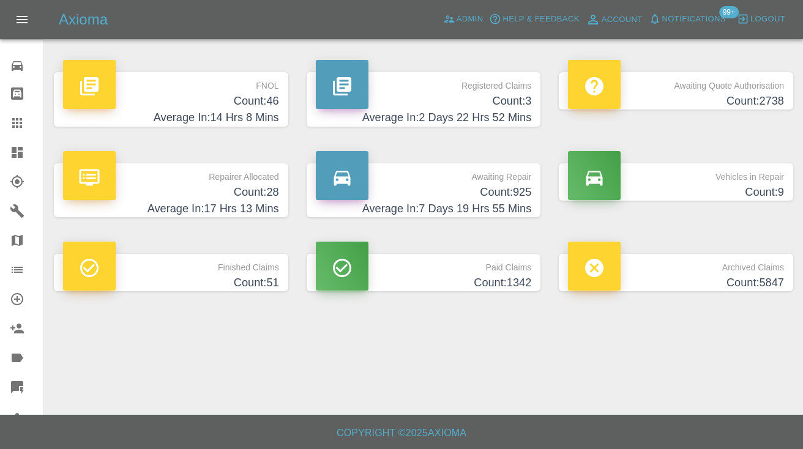
click at [517, 178] on p "Awaiting Repair" at bounding box center [424, 173] width 216 height 21
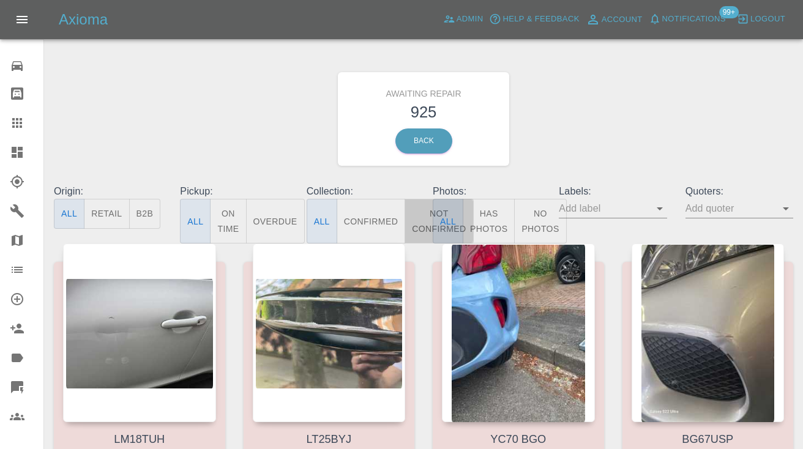
click at [418, 220] on button "Not Confirmed" at bounding box center [439, 221] width 69 height 45
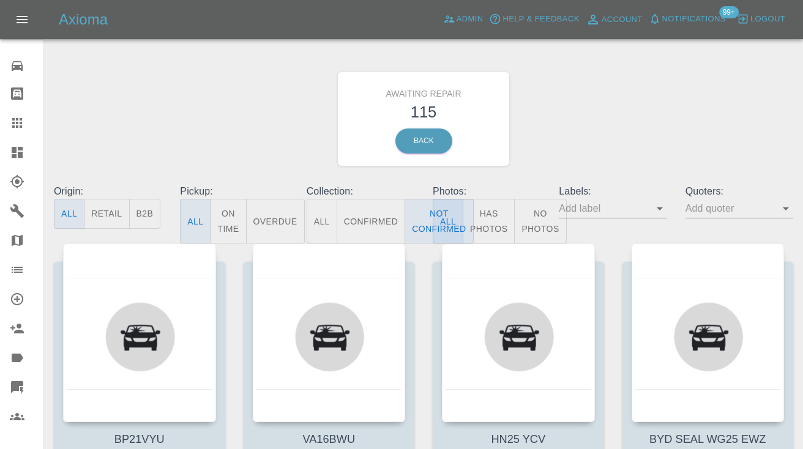
click at [577, 113] on div "Awaiting Repair 115 Back" at bounding box center [424, 119] width 758 height 130
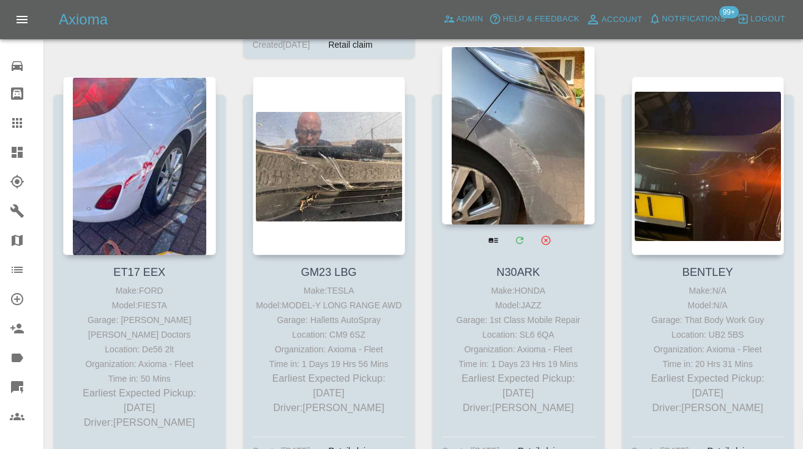
scroll to position [1414, 0]
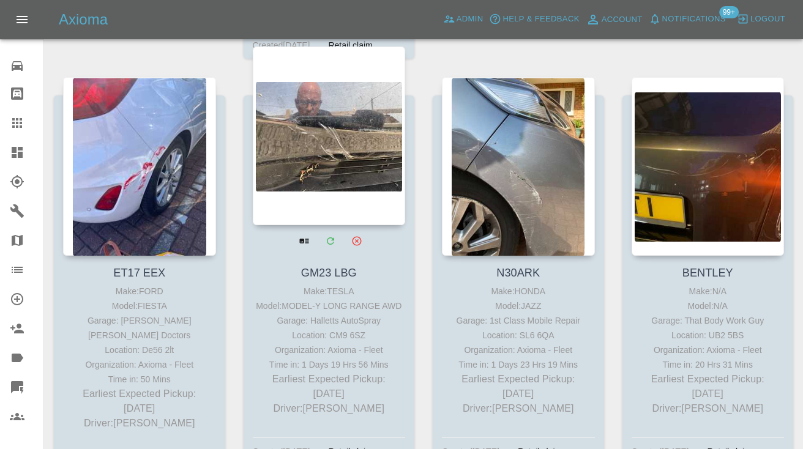
click at [340, 145] on div at bounding box center [329, 136] width 153 height 179
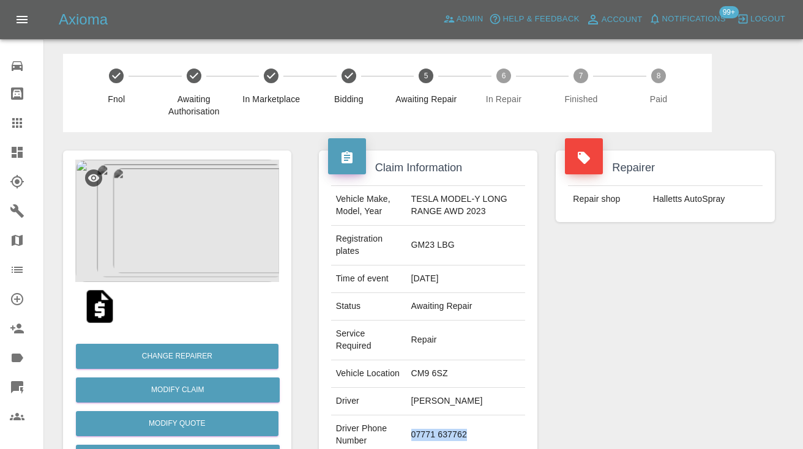
drag, startPoint x: 472, startPoint y: 430, endPoint x: 409, endPoint y: 430, distance: 63.0
click at [409, 430] on td "07771 637762" at bounding box center [465, 436] width 119 height 40
copy td "07771 637762"
click at [706, 331] on div "Repairer Repair shop Halletts AutoSpray" at bounding box center [665, 327] width 237 height 390
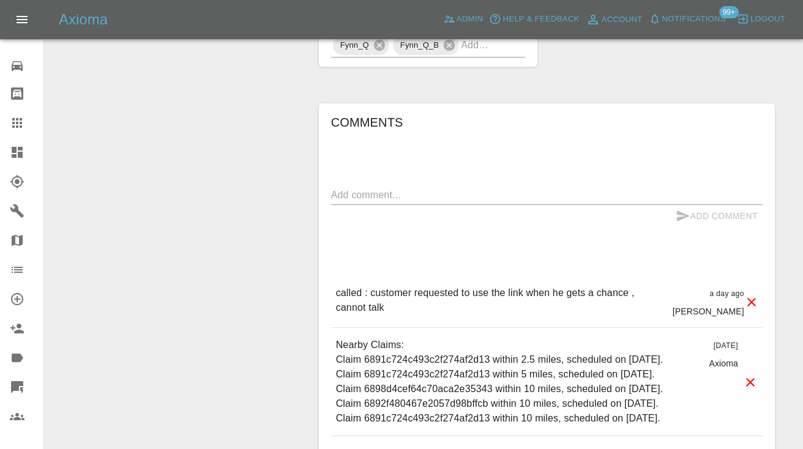
scroll to position [1102, 0]
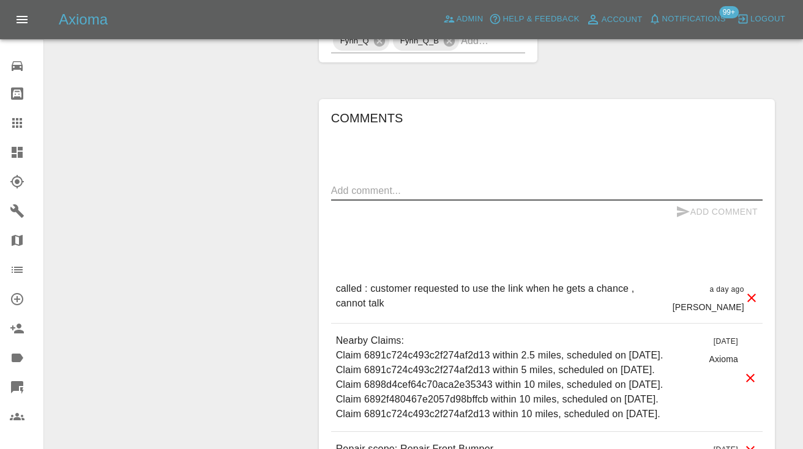
click at [383, 187] on textarea at bounding box center [546, 191] width 431 height 14
type textarea "called no answer : voice mailbox"
click at [674, 207] on button "Add Comment" at bounding box center [717, 212] width 92 height 23
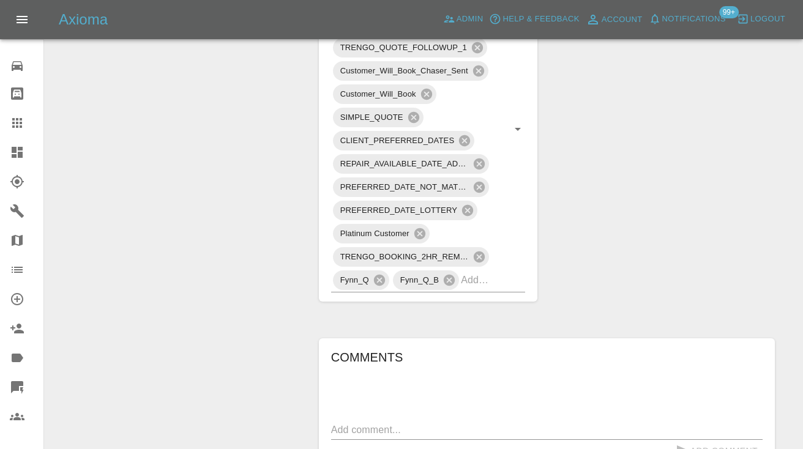
scroll to position [845, 0]
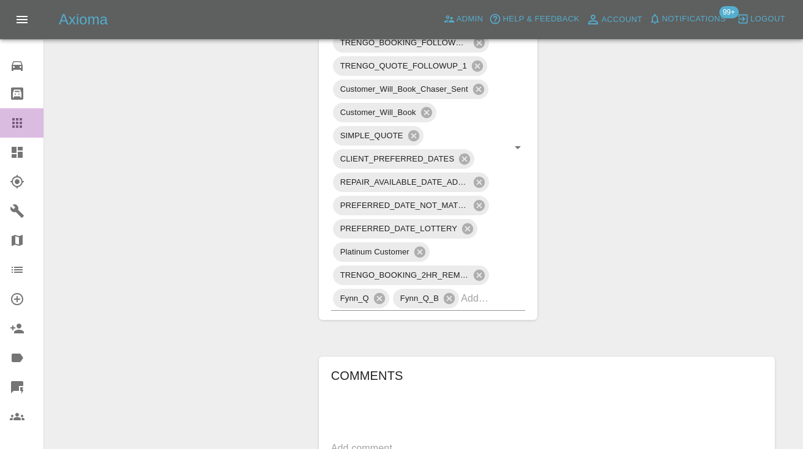
click at [17, 125] on icon at bounding box center [17, 123] width 10 height 10
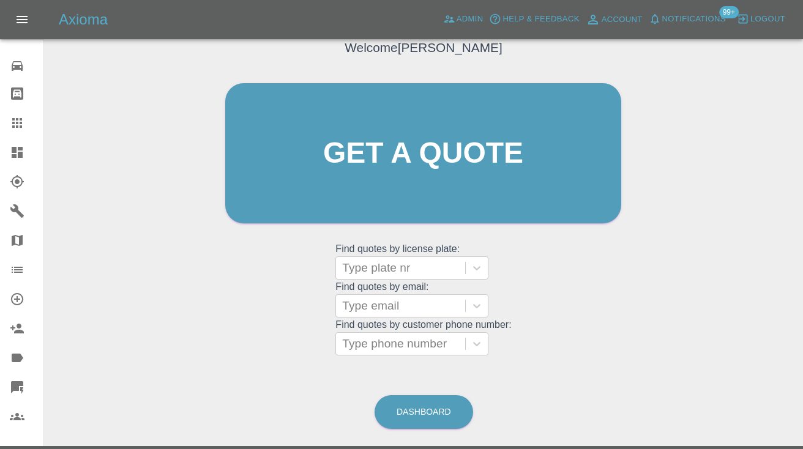
scroll to position [83, 0]
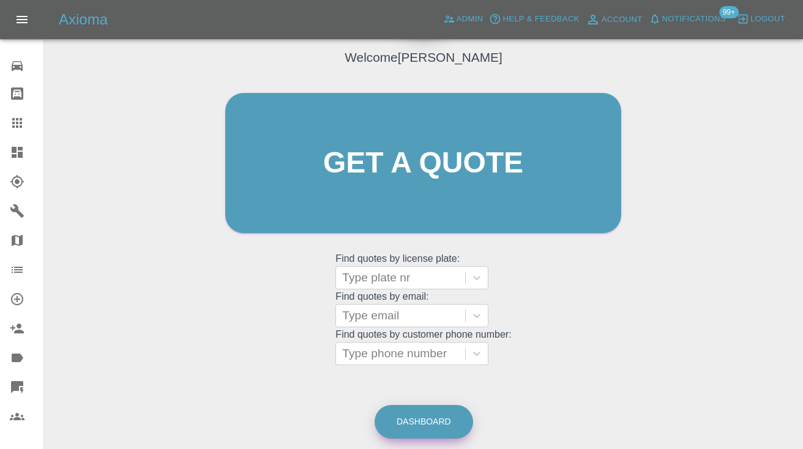
click at [412, 420] on link "Dashboard" at bounding box center [424, 422] width 99 height 34
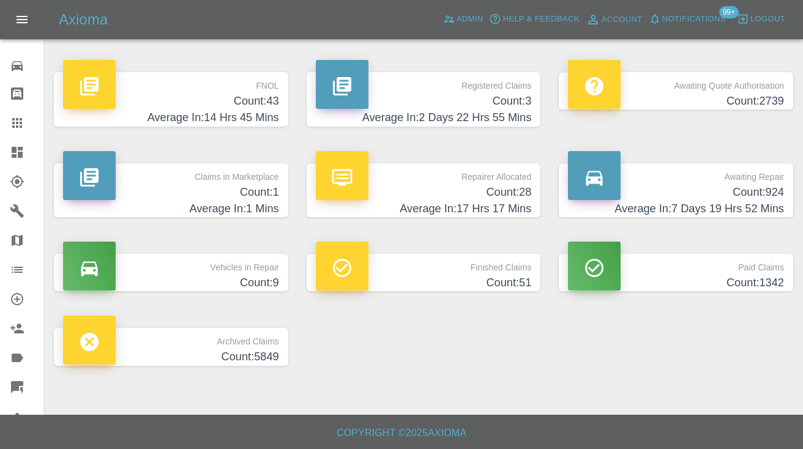
click at [755, 196] on h4 "Count: 924" at bounding box center [676, 192] width 216 height 17
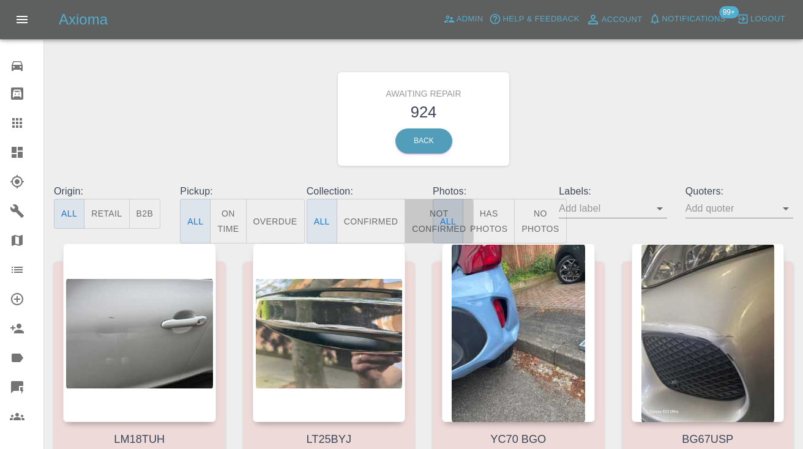
click at [421, 225] on button "Not Confirmed" at bounding box center [439, 221] width 69 height 45
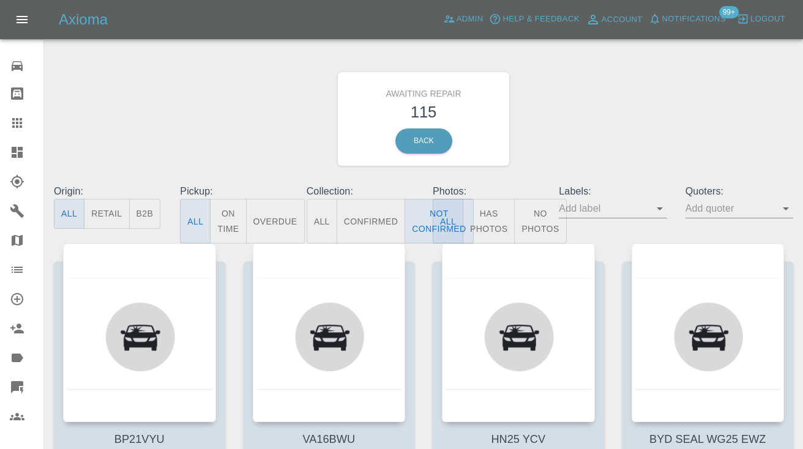
click at [611, 140] on div "Awaiting Repair 115 Back" at bounding box center [424, 119] width 758 height 130
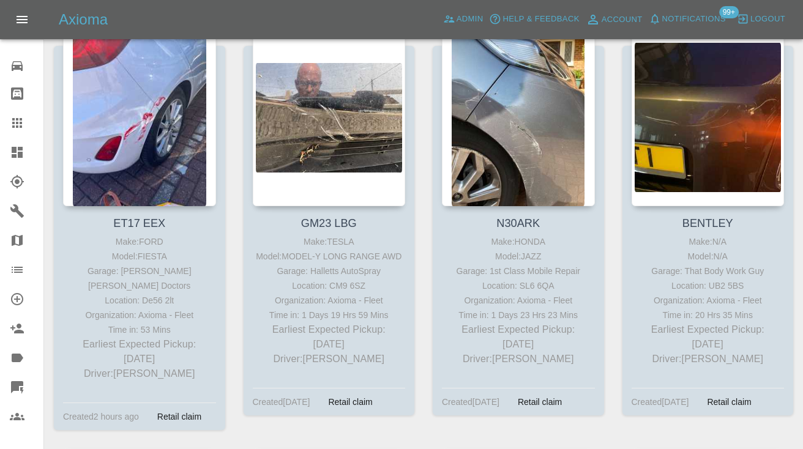
scroll to position [1468, 0]
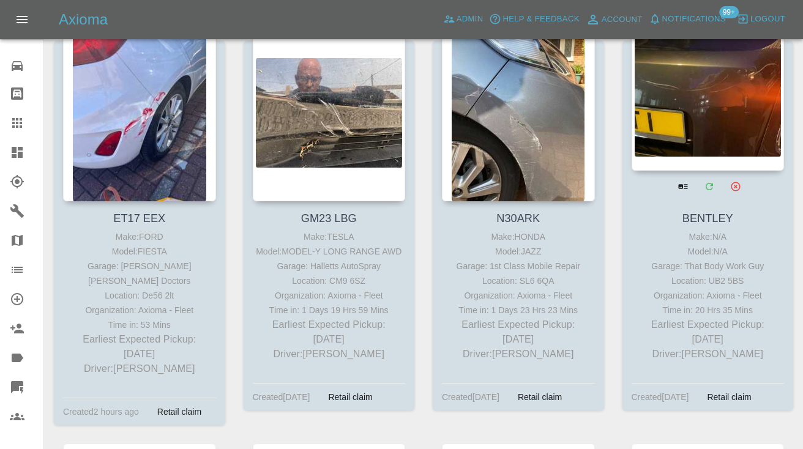
click at [744, 121] on div at bounding box center [708, 81] width 153 height 179
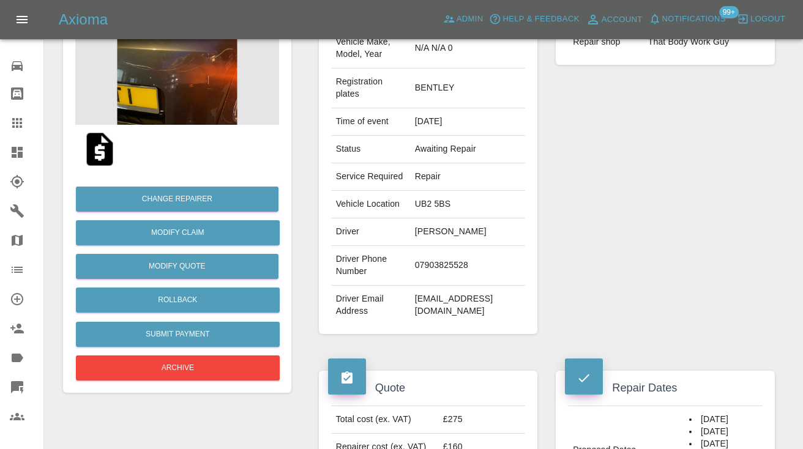
scroll to position [162, 0]
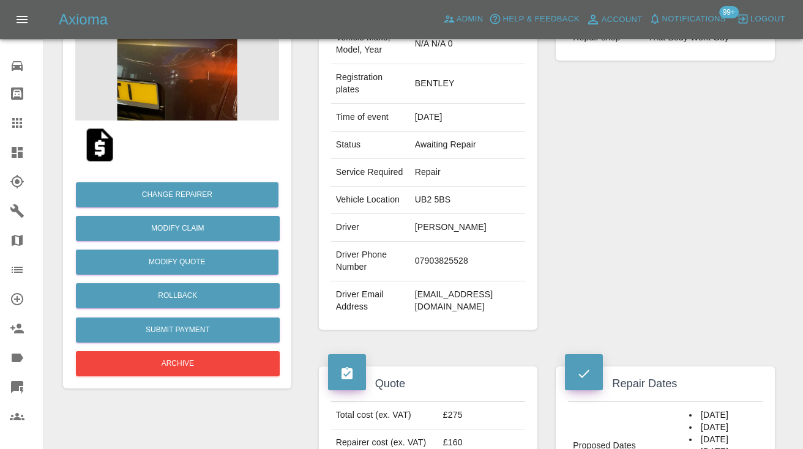
click at [451, 282] on td "07903825528" at bounding box center [468, 262] width 116 height 40
copy td "07903825528"
click at [720, 179] on div "Repairer Repair shop That Body Work Guy" at bounding box center [665, 160] width 237 height 378
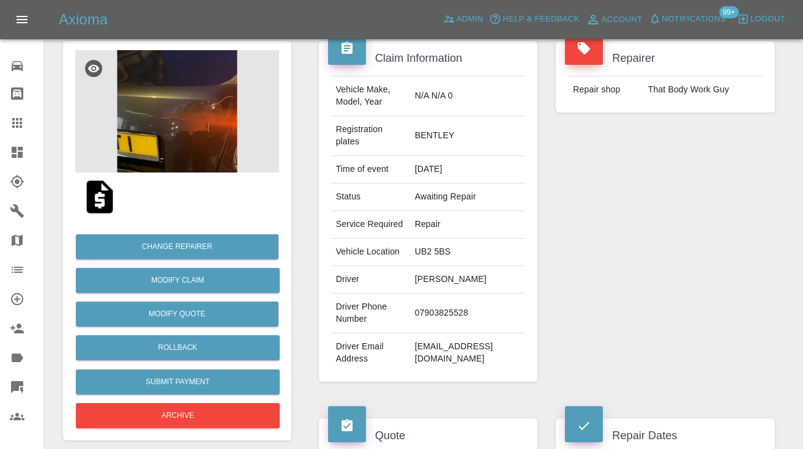
scroll to position [108, 0]
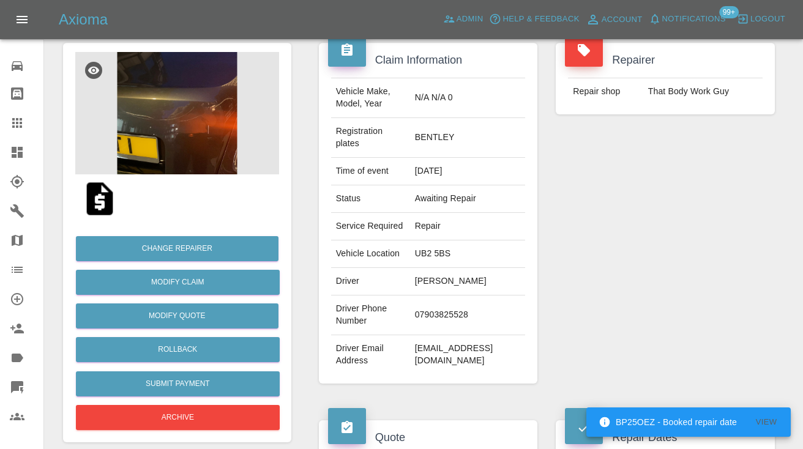
click at [443, 335] on td "07903825528" at bounding box center [468, 316] width 116 height 40
copy td "07903825528"
click at [643, 267] on div "Repairer Repair shop That Body Work Guy" at bounding box center [665, 213] width 237 height 378
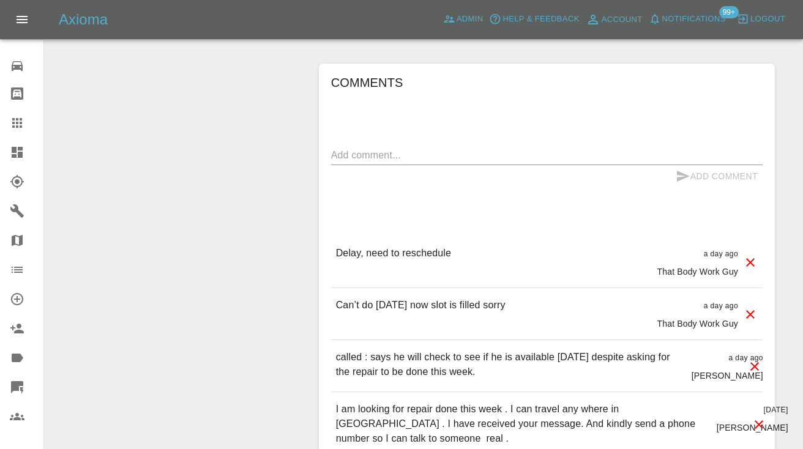
scroll to position [1005, 0]
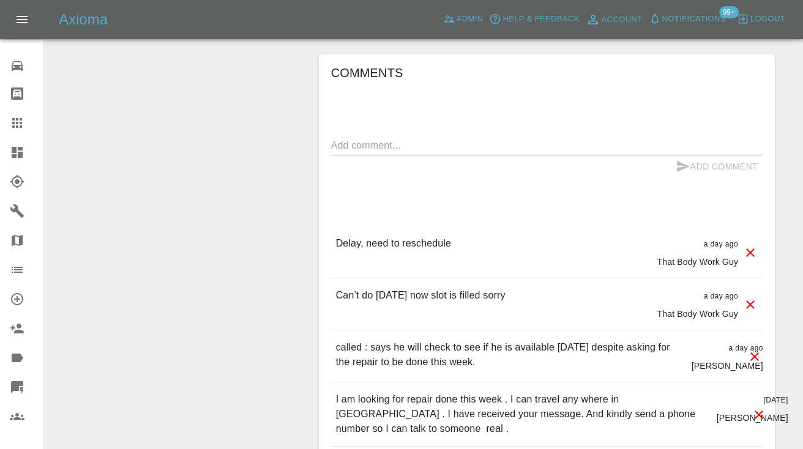
click at [419, 152] on textarea at bounding box center [546, 145] width 431 height 14
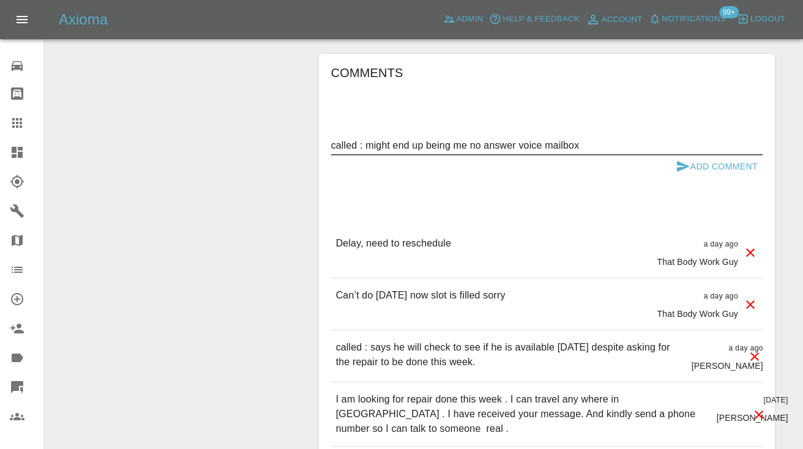
type textarea "called : might end up being me no answer voice mailbox"
click at [682, 174] on icon "submit" at bounding box center [683, 166] width 15 height 15
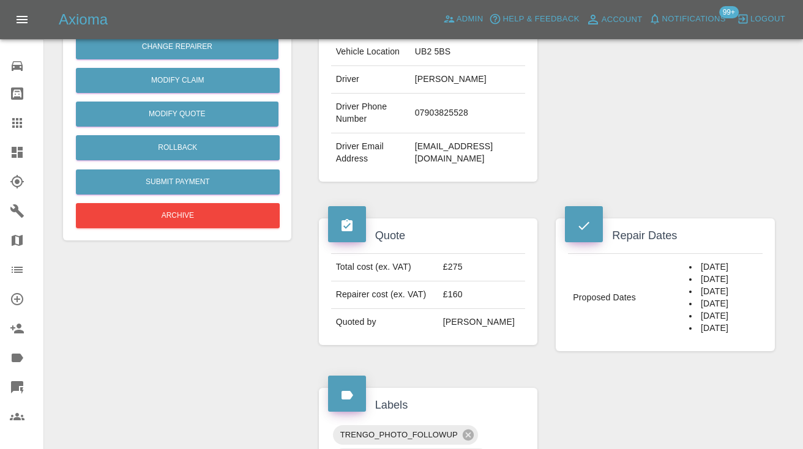
scroll to position [299, 0]
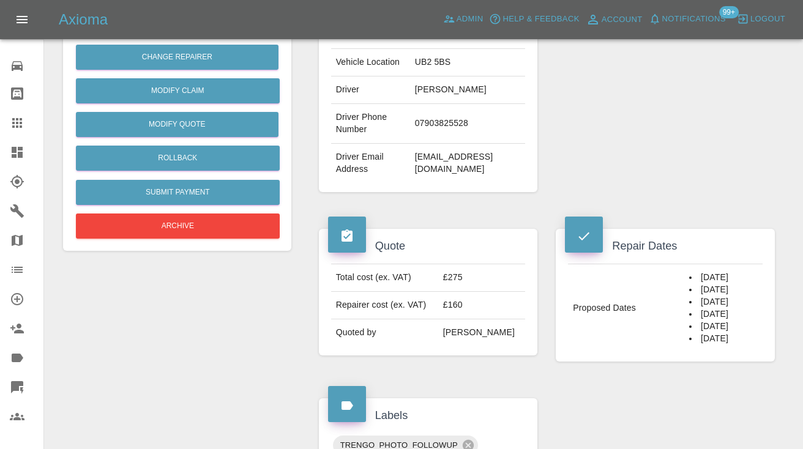
click at [19, 123] on icon at bounding box center [17, 123] width 15 height 15
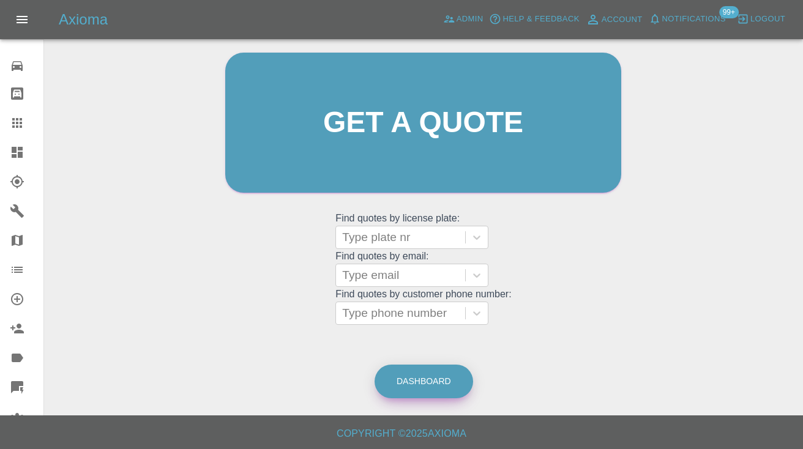
click at [423, 379] on link "Dashboard" at bounding box center [424, 382] width 99 height 34
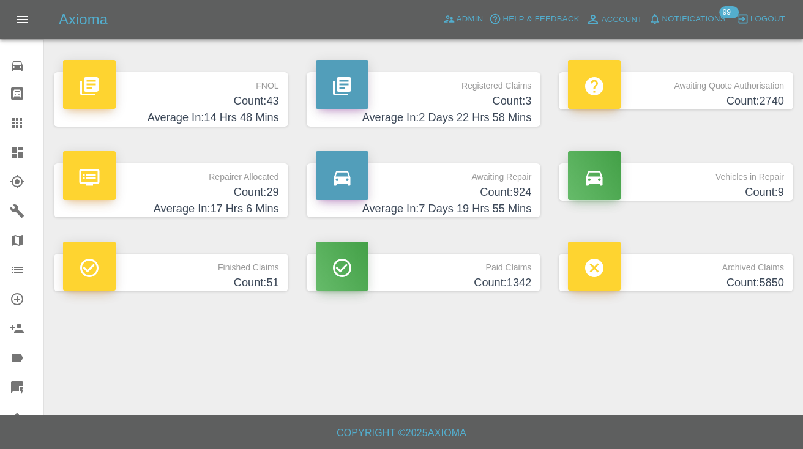
click at [519, 192] on h4 "Count: 924" at bounding box center [424, 192] width 216 height 17
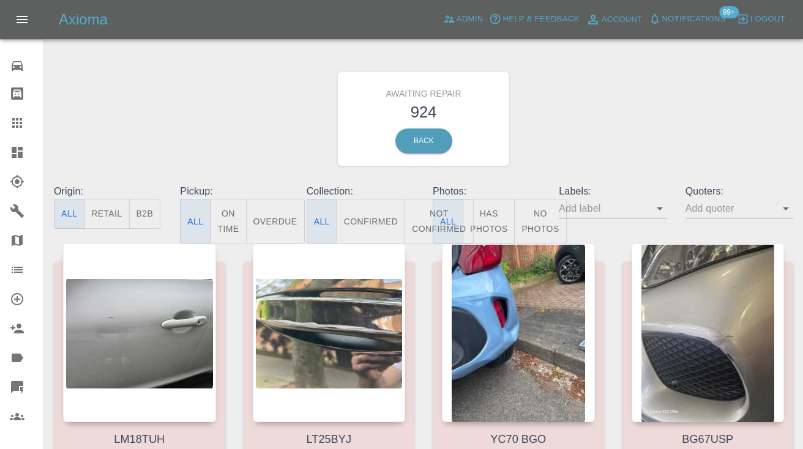
click at [416, 222] on button "Not Confirmed" at bounding box center [439, 221] width 69 height 45
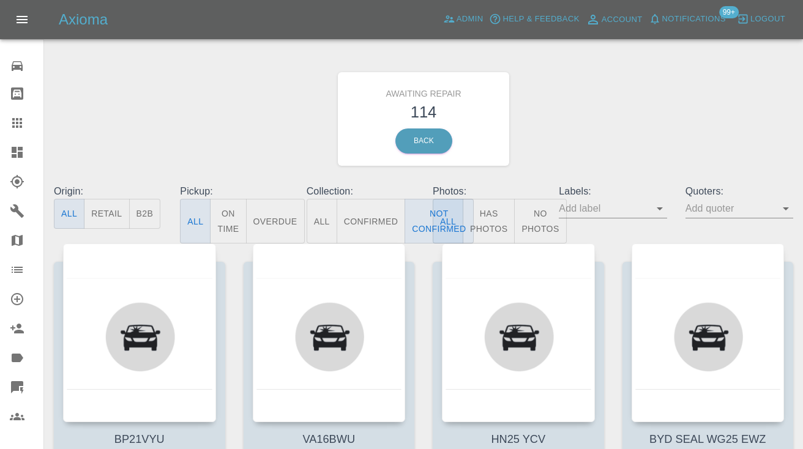
type button "false"
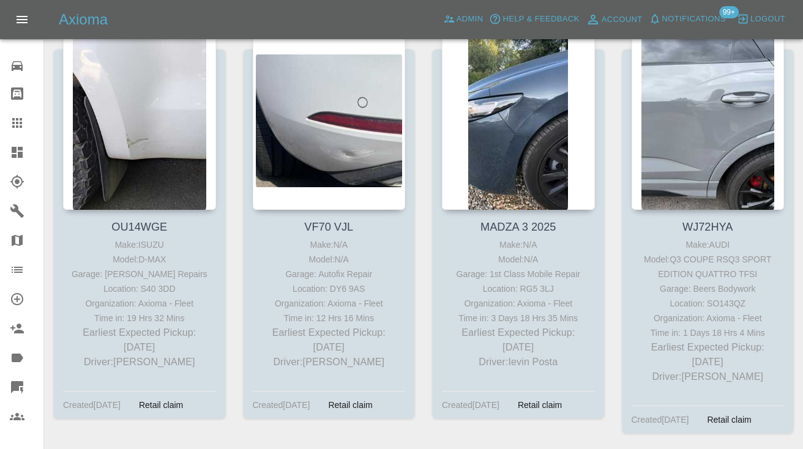
scroll to position [2294, 0]
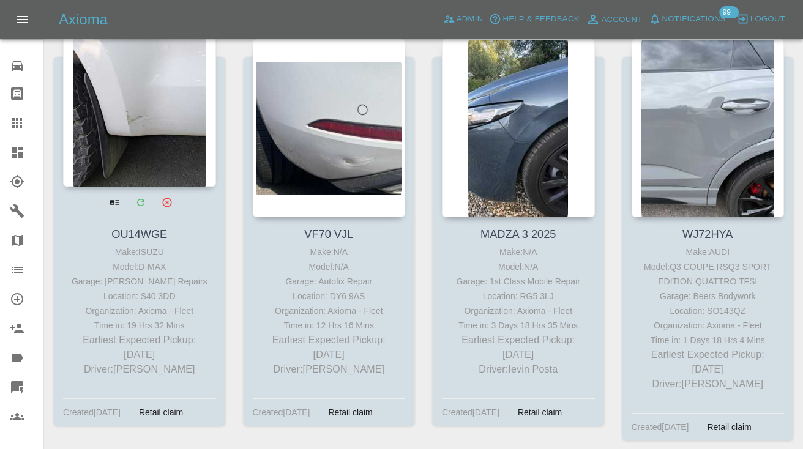
click at [139, 107] on div at bounding box center [139, 97] width 153 height 179
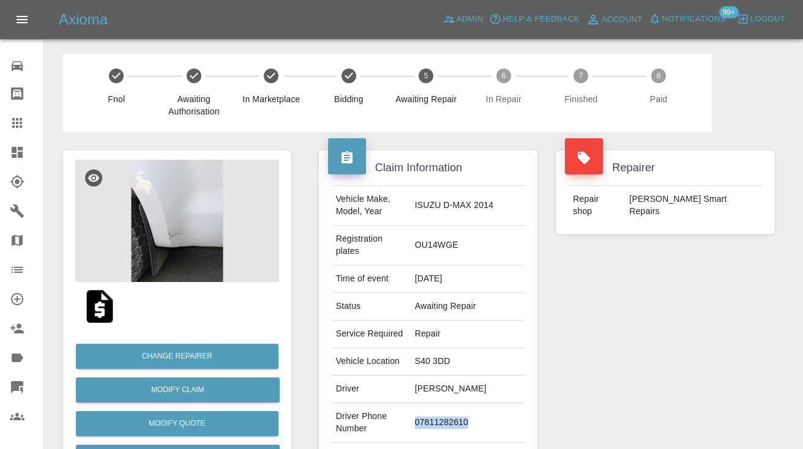
drag, startPoint x: 477, startPoint y: 421, endPoint x: 418, endPoint y: 419, distance: 59.4
click at [418, 419] on td "07811282610" at bounding box center [468, 423] width 116 height 40
copy td "07811282610"
click at [588, 369] on div "Repairer Repair shop Rickys Smart Repairs" at bounding box center [665, 321] width 237 height 378
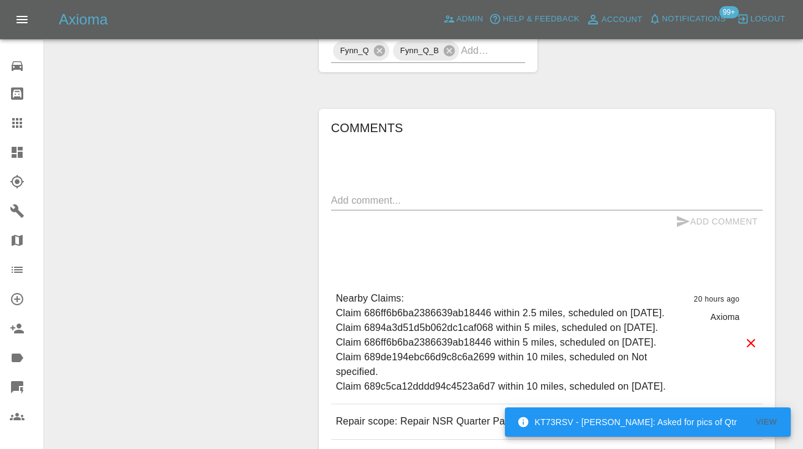
scroll to position [886, 0]
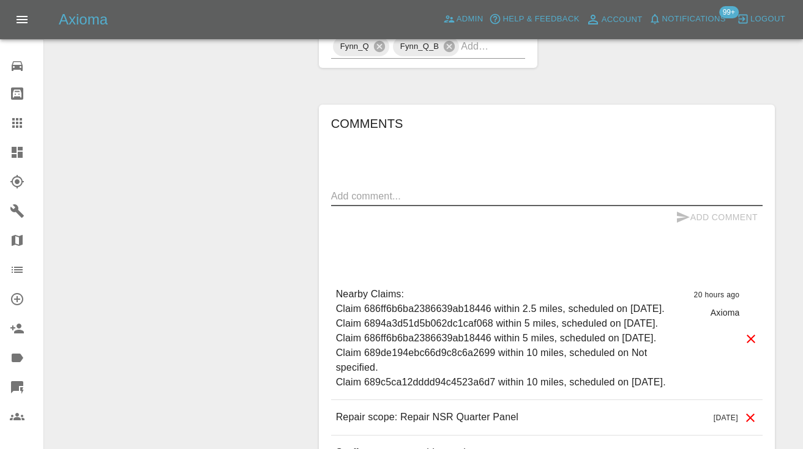
click at [360, 192] on textarea at bounding box center [546, 196] width 431 height 14
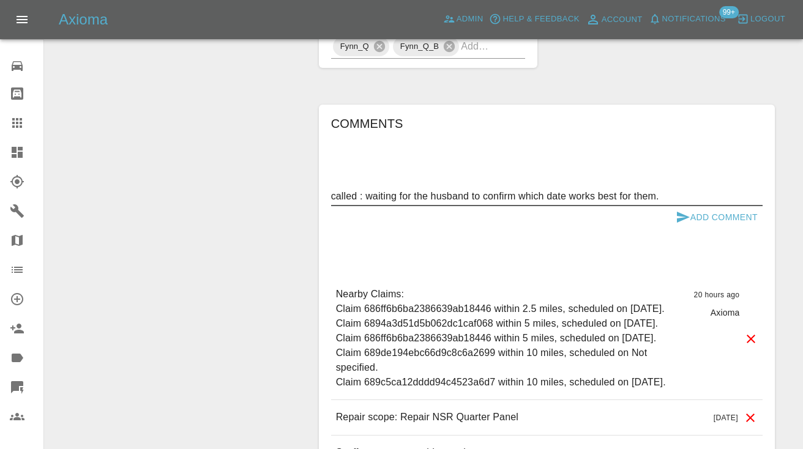
type textarea "called : waiting for the husband to confirm which date works best for them."
click at [682, 217] on icon "submit" at bounding box center [683, 217] width 13 height 11
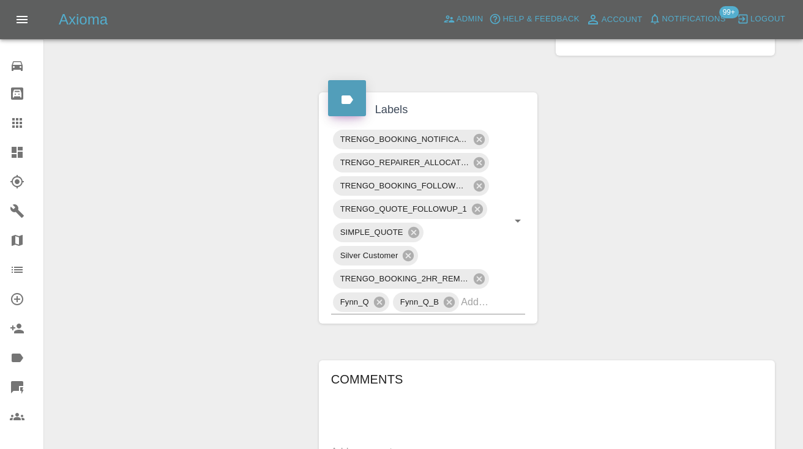
scroll to position [598, 0]
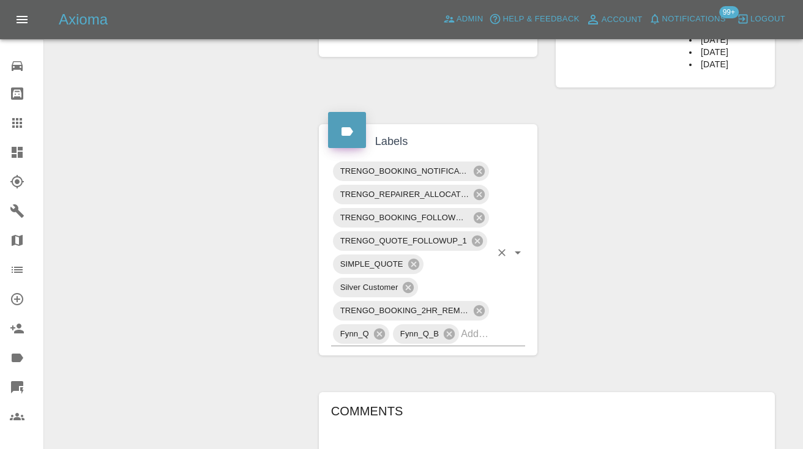
click at [480, 334] on input "text" at bounding box center [476, 333] width 30 height 19
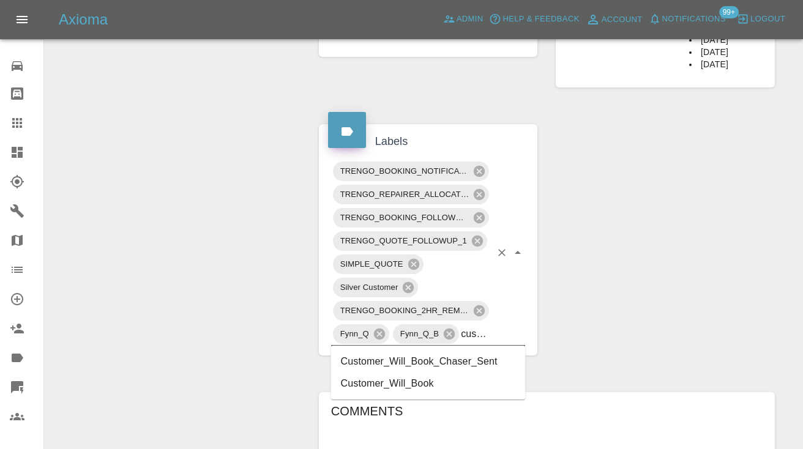
type input "customer_will"
click at [459, 387] on li "Customer_Will_Book" at bounding box center [428, 384] width 195 height 22
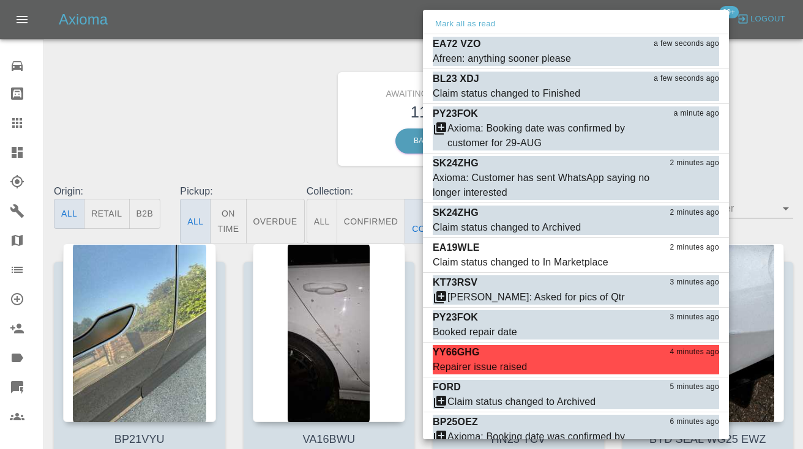
scroll to position [1885, 0]
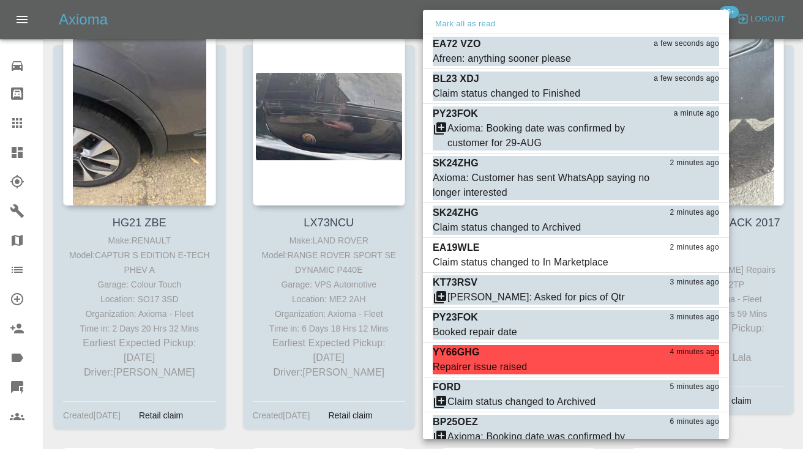
click at [287, 212] on div at bounding box center [401, 224] width 803 height 449
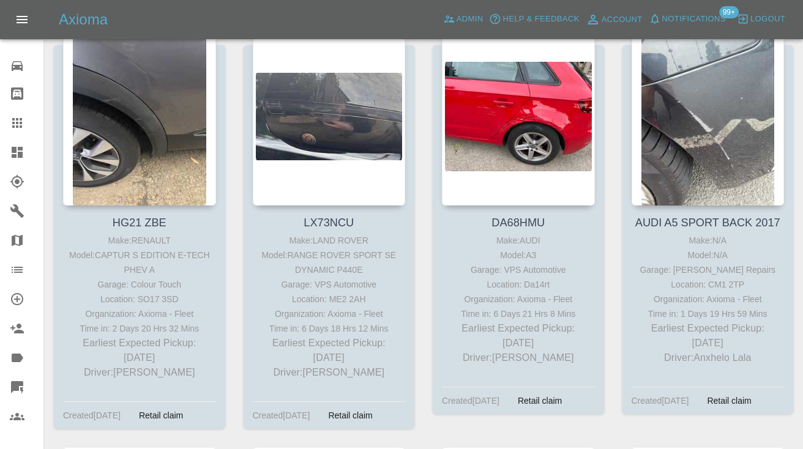
click at [21, 125] on div at bounding box center [401, 224] width 803 height 449
click at [26, 122] on div at bounding box center [27, 123] width 34 height 15
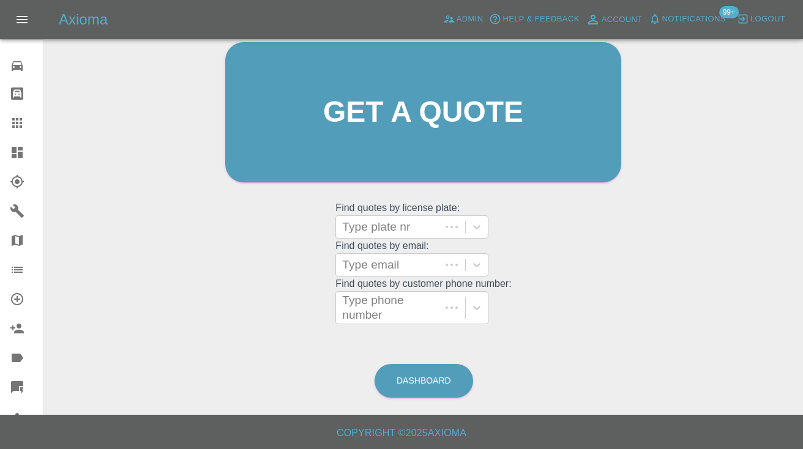
scroll to position [123, 0]
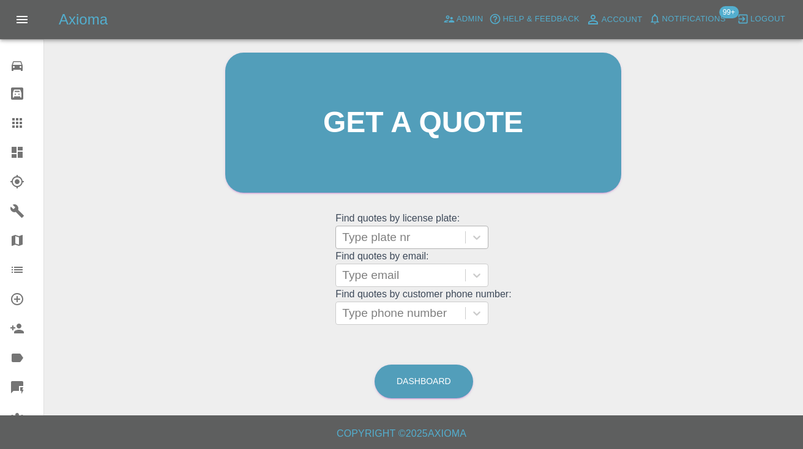
click at [354, 234] on div "Type plate nr" at bounding box center [400, 237] width 117 height 15
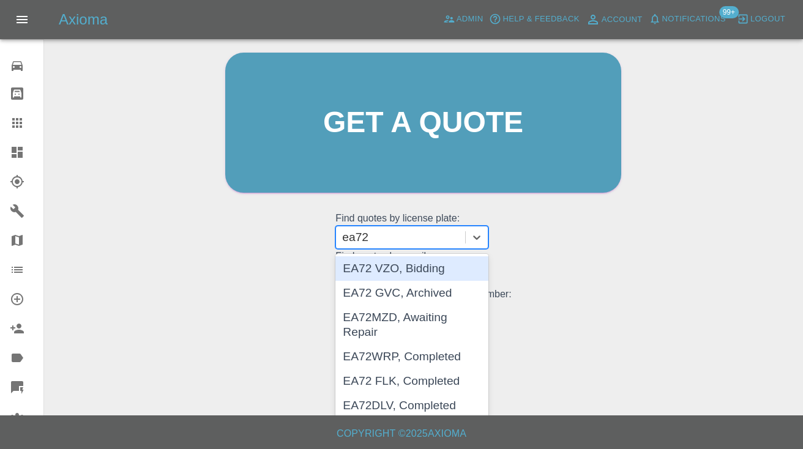
type input "ea72"
click at [181, 250] on div "Welcome Castro Get a quote Get a quote Find quotes by license plate: EA72 VZO, …" at bounding box center [423, 180] width 739 height 439
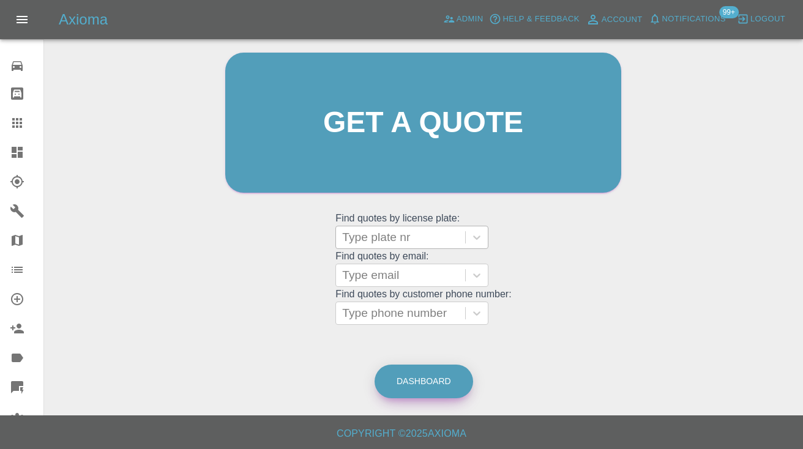
click at [430, 389] on link "Dashboard" at bounding box center [424, 382] width 99 height 34
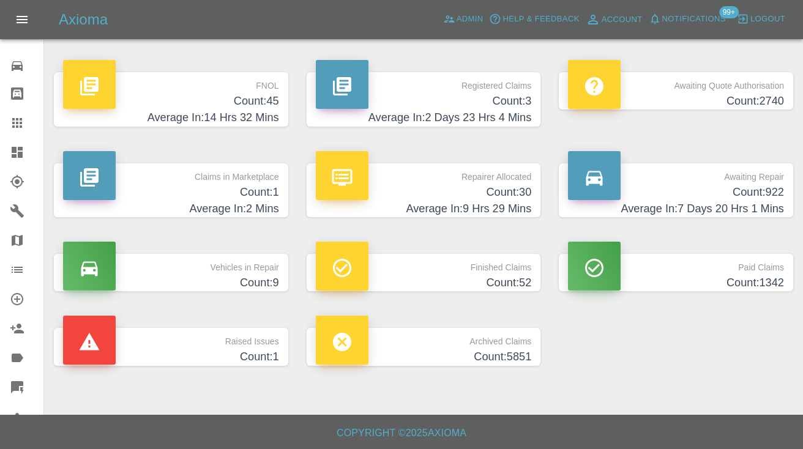
click at [758, 181] on p "Awaiting Repair" at bounding box center [676, 173] width 216 height 21
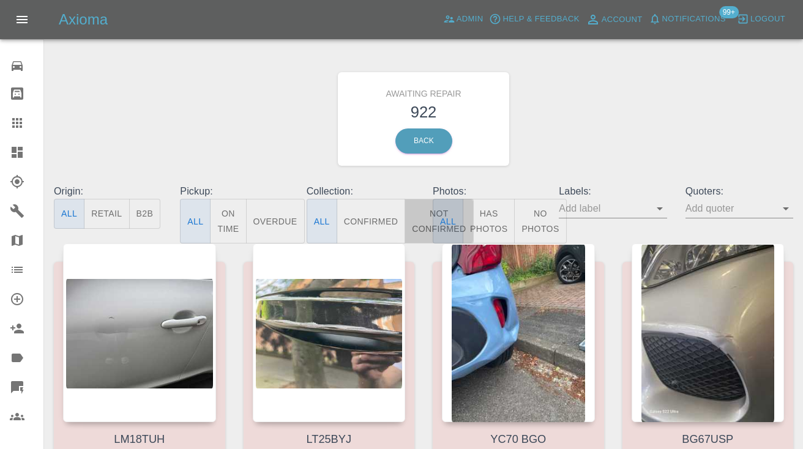
click at [422, 216] on button "Not Confirmed" at bounding box center [439, 221] width 69 height 45
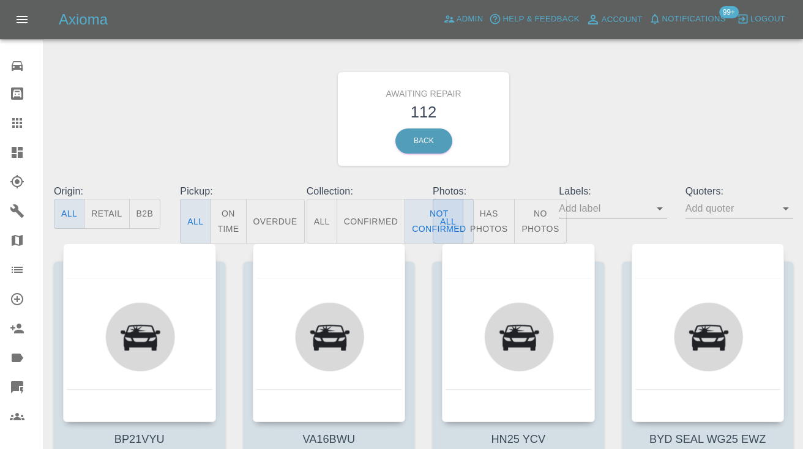
click at [651, 88] on div "Awaiting Repair 112 Back" at bounding box center [424, 119] width 758 height 130
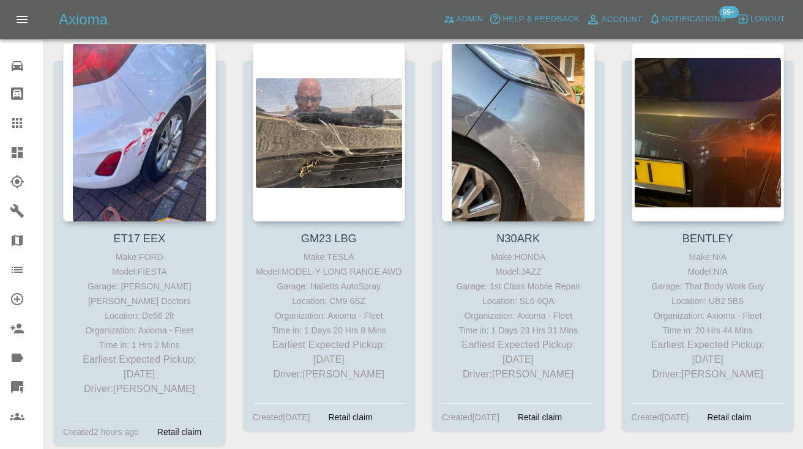
scroll to position [1456, 0]
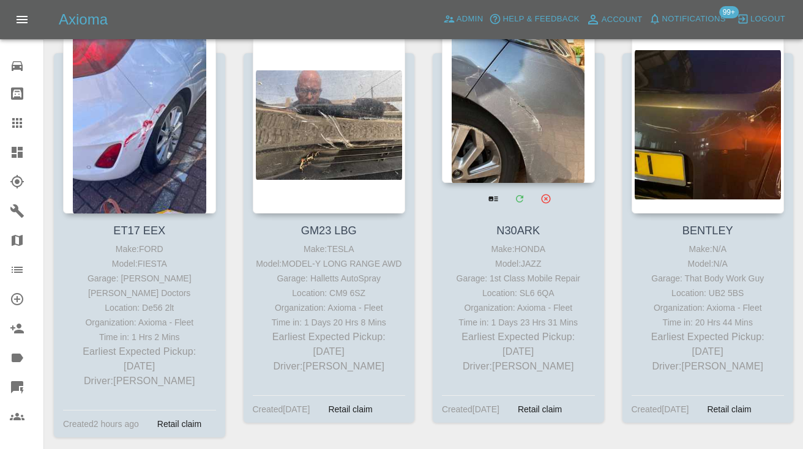
click at [559, 140] on div at bounding box center [518, 93] width 153 height 179
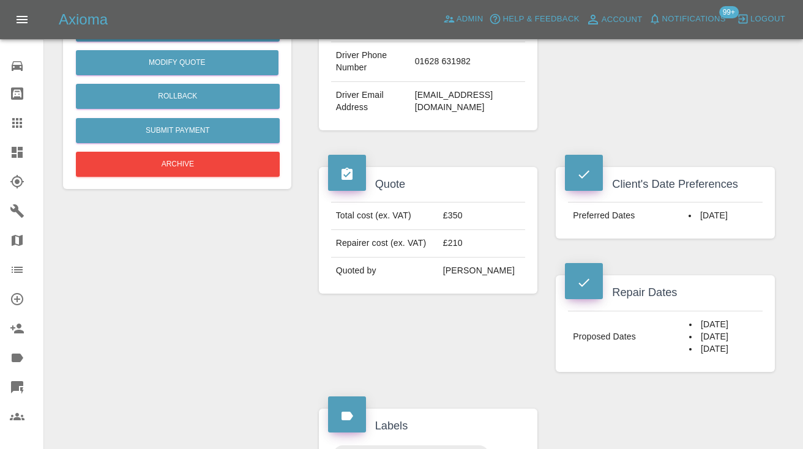
scroll to position [343, 0]
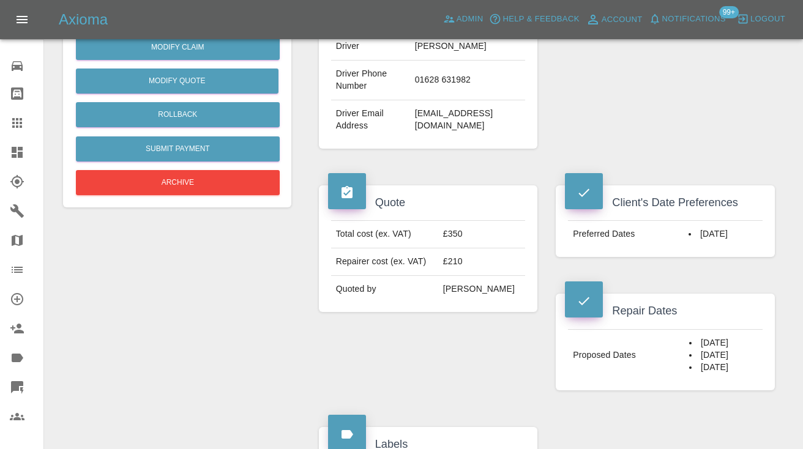
click at [452, 100] on td "01628 631982" at bounding box center [468, 81] width 116 height 40
click at [490, 100] on td "01628 631982" at bounding box center [468, 81] width 116 height 40
click at [452, 100] on td "01628 631982" at bounding box center [468, 81] width 116 height 40
drag, startPoint x: 458, startPoint y: 116, endPoint x: 399, endPoint y: 114, distance: 59.4
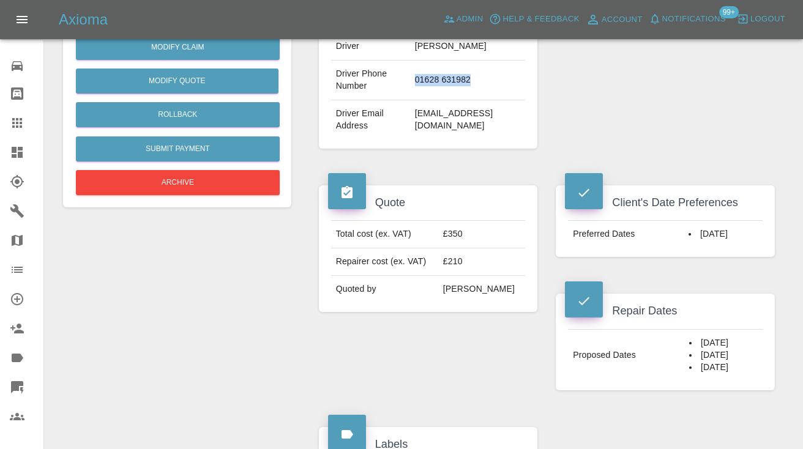
click at [410, 100] on td "01628 631982" at bounding box center [468, 81] width 116 height 40
copy td "01628 631982"
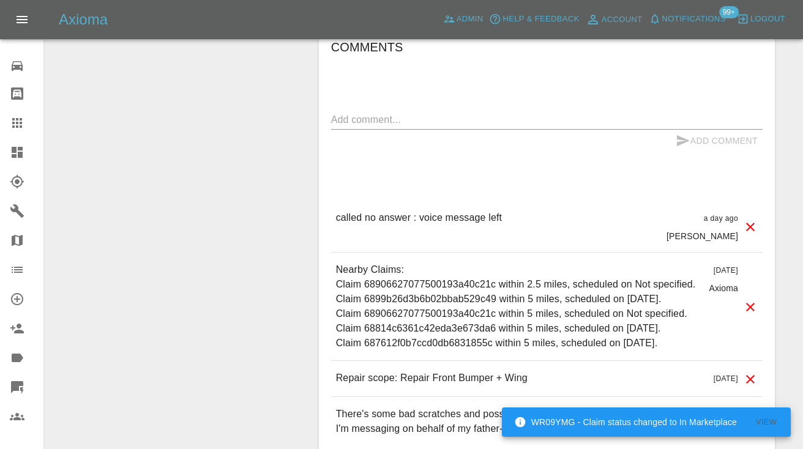
scroll to position [1084, 0]
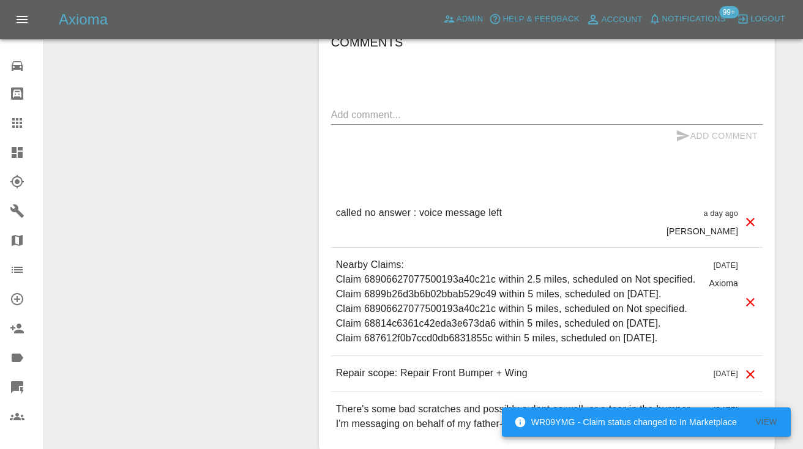
click at [359, 122] on textarea at bounding box center [546, 115] width 431 height 14
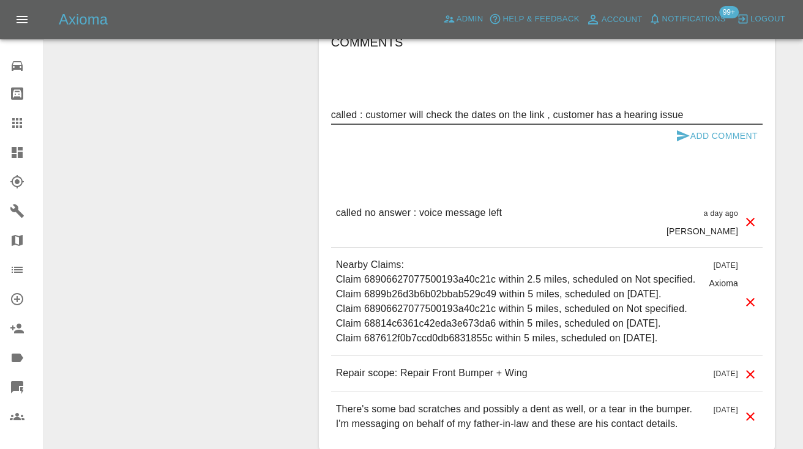
drag, startPoint x: 691, startPoint y: 154, endPoint x: 552, endPoint y: 151, distance: 139.0
click at [552, 122] on textarea "called : customer will check the dates on the link , customer has a hearing iss…" at bounding box center [546, 115] width 431 height 14
type textarea "called : customer will check the dates on the link and book."
click at [694, 148] on button "Add Comment" at bounding box center [717, 136] width 92 height 23
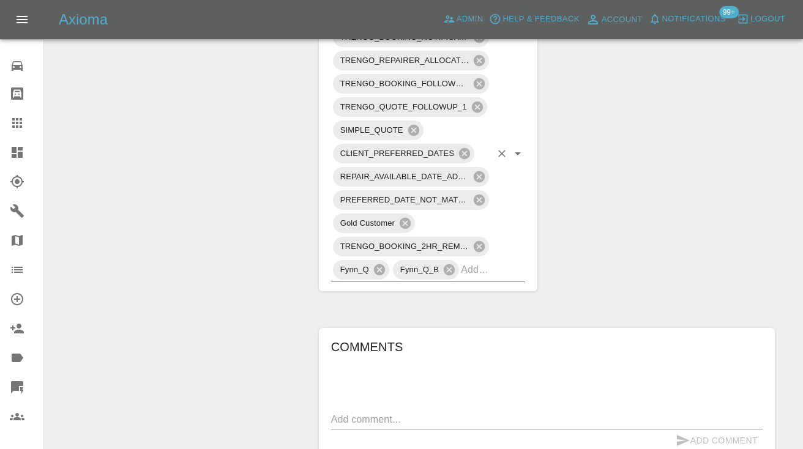
scroll to position [769, 0]
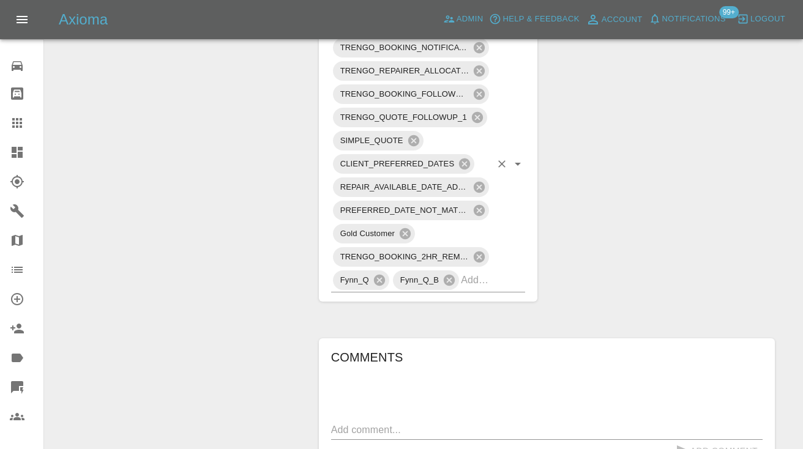
click at [475, 289] on input "text" at bounding box center [476, 280] width 30 height 19
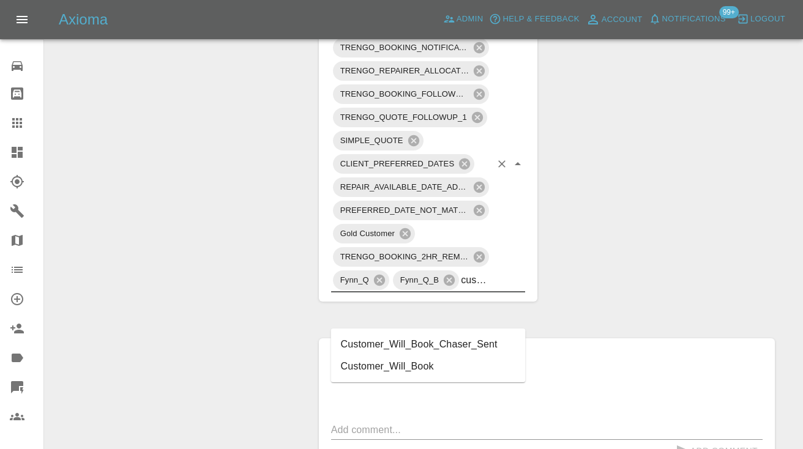
type input "customer_will"
click at [450, 364] on li "Customer_Will_Book" at bounding box center [428, 367] width 195 height 22
click at [267, 194] on div "Change Repairer Modify Claim Modify Quote Rollback Submit Payment Archive" at bounding box center [177, 99] width 247 height 1473
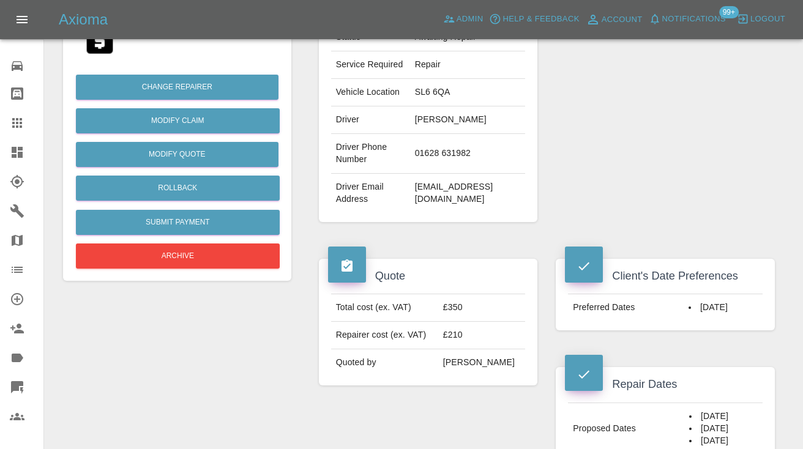
scroll to position [268, 0]
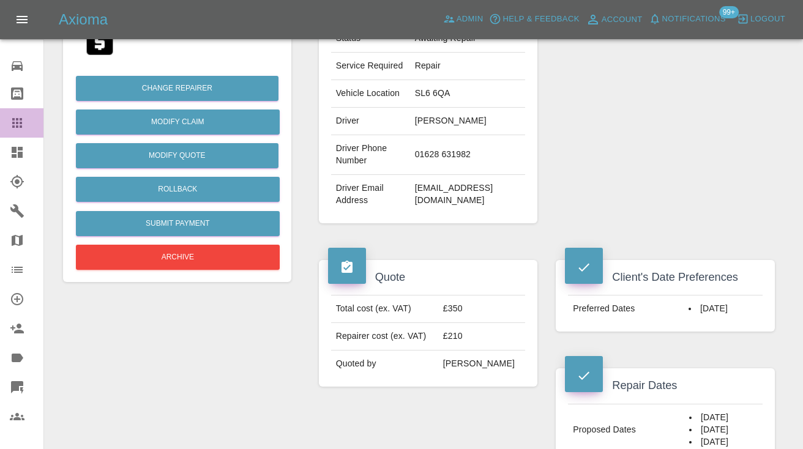
click at [14, 130] on icon at bounding box center [17, 123] width 15 height 15
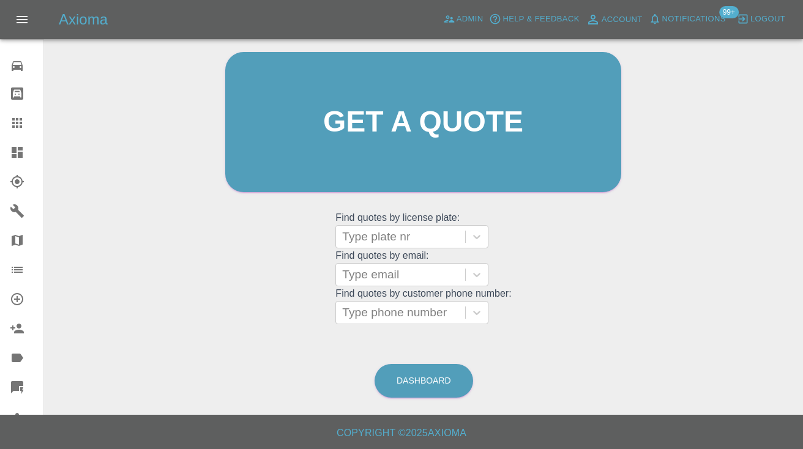
scroll to position [123, 0]
click at [414, 377] on link "Dashboard" at bounding box center [424, 382] width 99 height 34
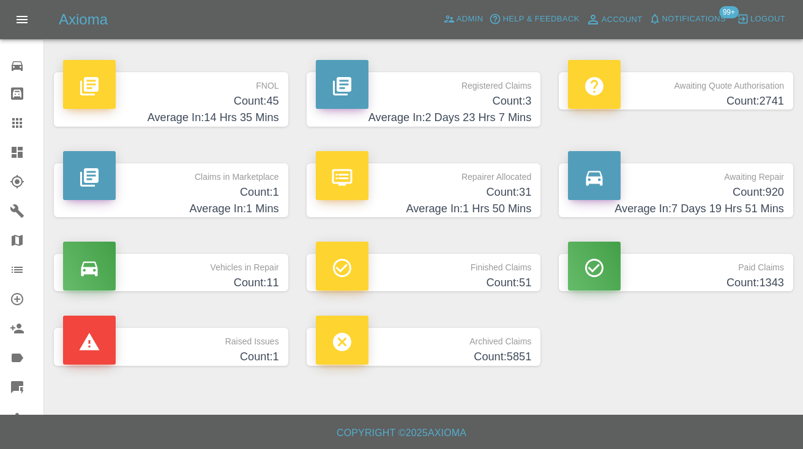
click at [738, 196] on h4 "Count: 920" at bounding box center [676, 192] width 216 height 17
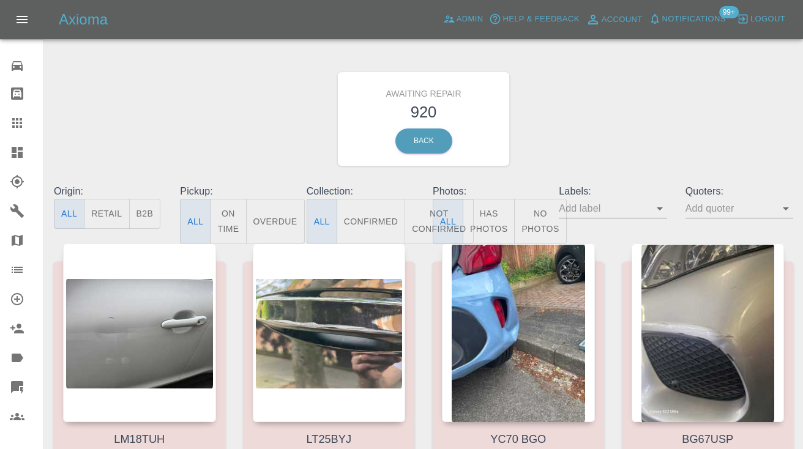
click at [421, 220] on button "Not Confirmed" at bounding box center [439, 221] width 69 height 45
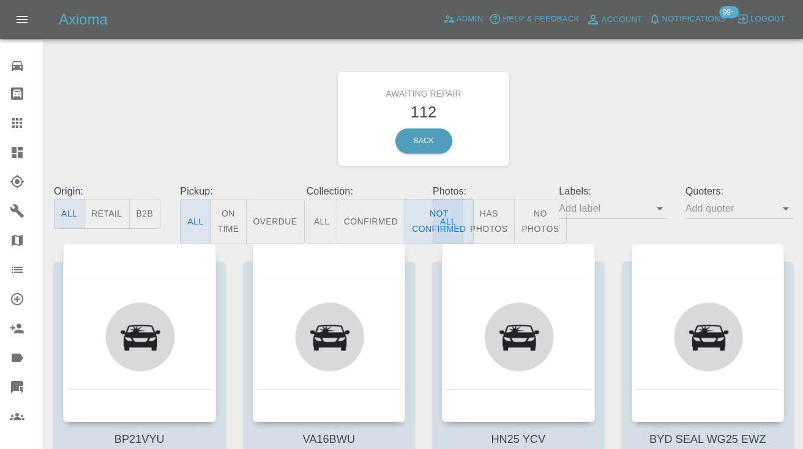
click at [666, 82] on div "Awaiting Repair 112 Back" at bounding box center [424, 119] width 758 height 130
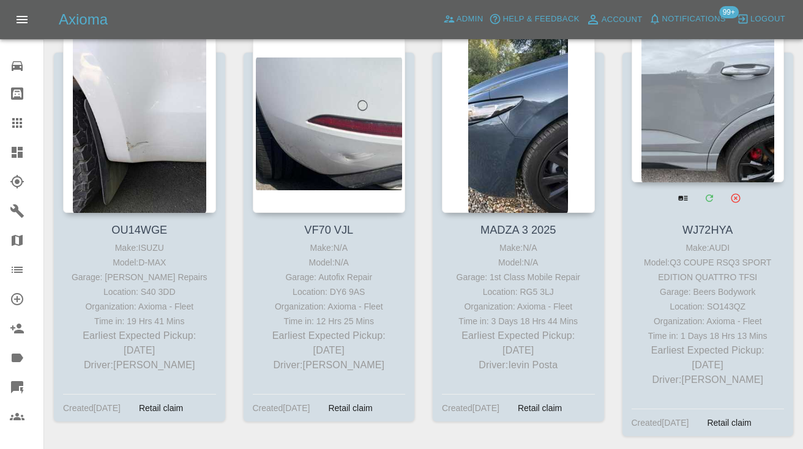
scroll to position [2295, 0]
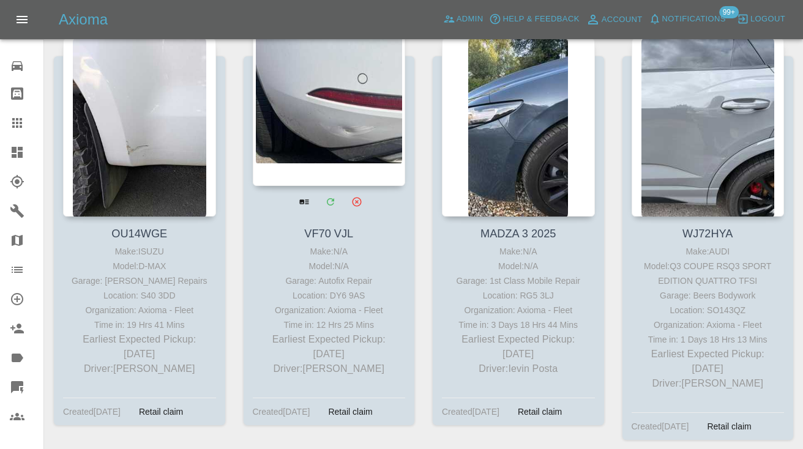
click at [325, 110] on div at bounding box center [329, 96] width 153 height 179
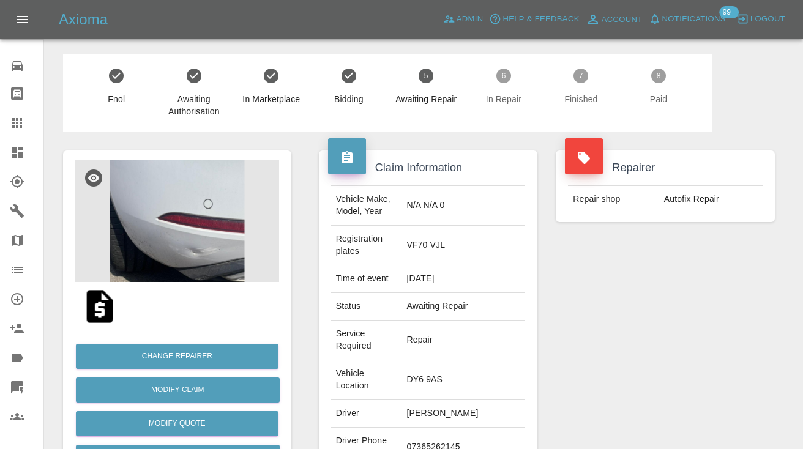
click at [450, 428] on td "07365262145" at bounding box center [463, 448] width 124 height 40
copy td "07365262145"
click at [739, 375] on div "Repairer Repair shop Autofix Repair" at bounding box center [665, 339] width 237 height 414
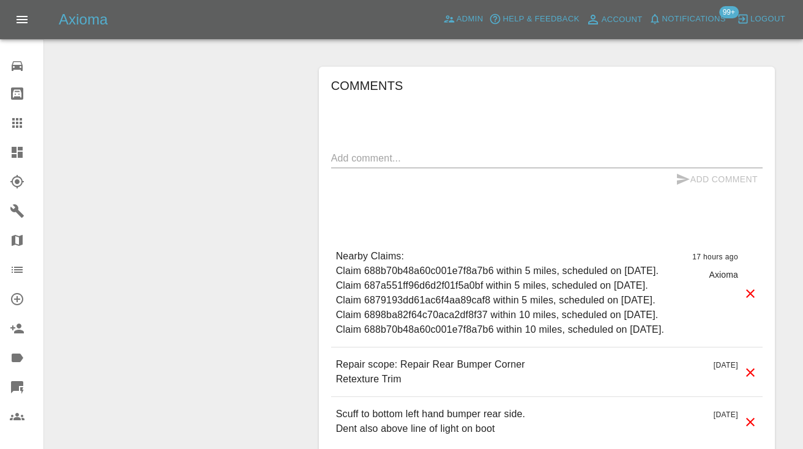
scroll to position [886, 0]
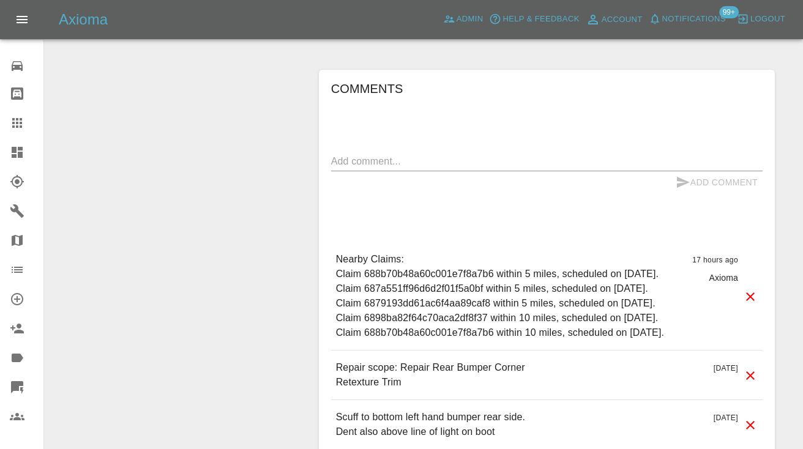
click at [404, 152] on div "x" at bounding box center [546, 162] width 431 height 20
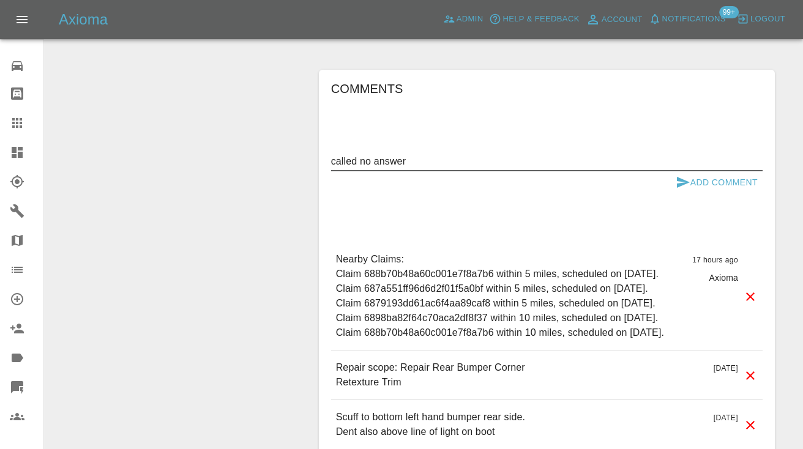
type textarea "called no answer"
click at [694, 171] on button "Add Comment" at bounding box center [717, 182] width 92 height 23
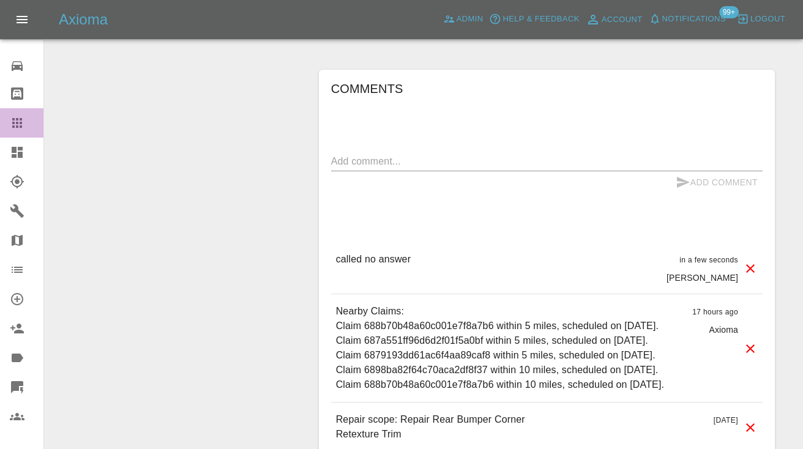
click at [24, 122] on div at bounding box center [27, 123] width 34 height 15
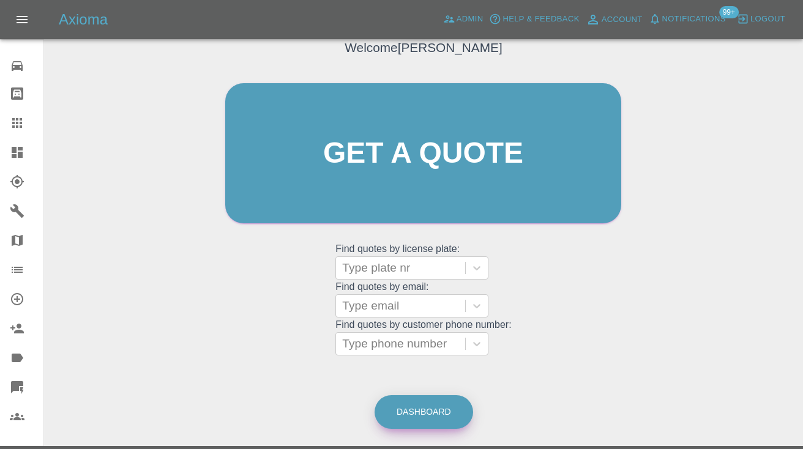
click at [446, 401] on link "Dashboard" at bounding box center [424, 412] width 99 height 34
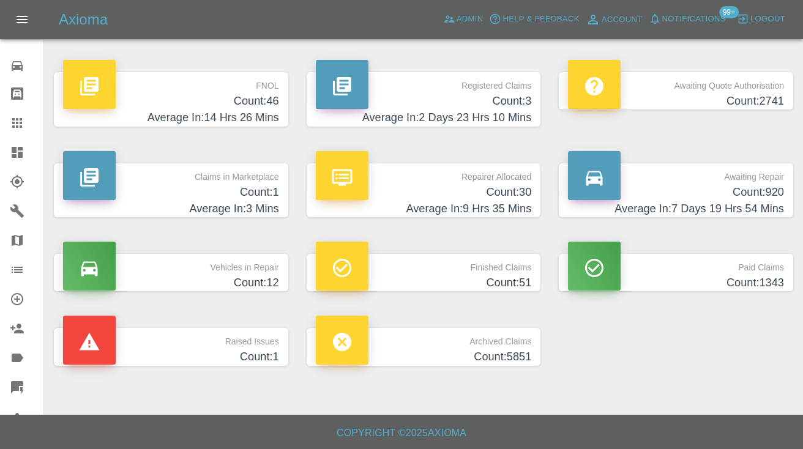
click at [744, 189] on h4 "Count: 920" at bounding box center [676, 192] width 216 height 17
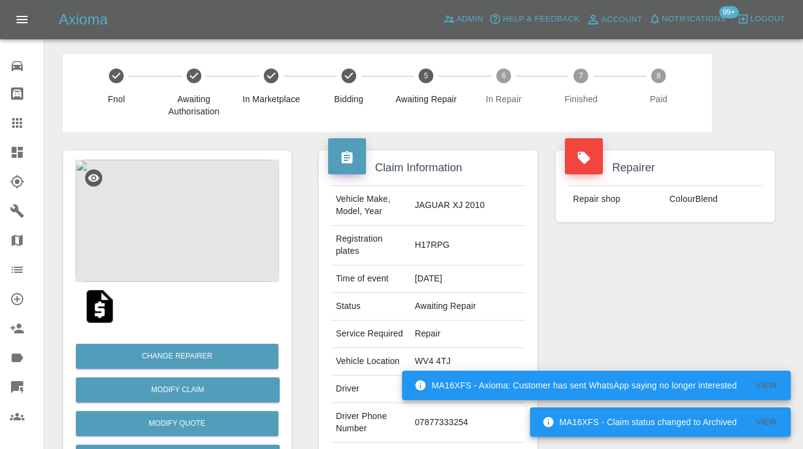
scroll to position [898, 0]
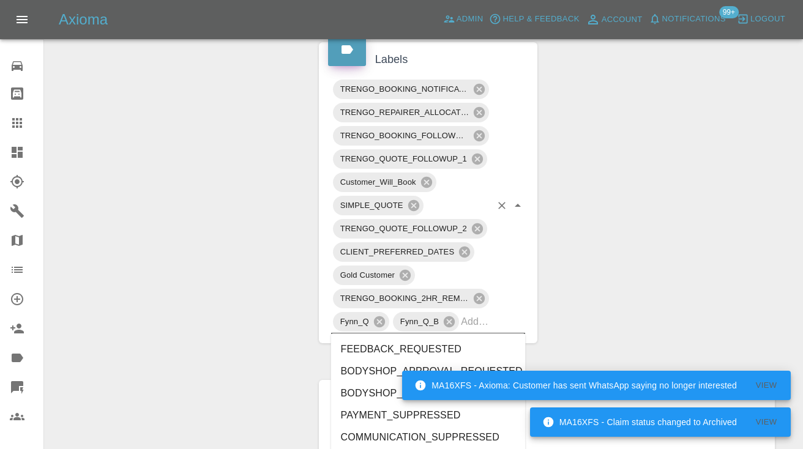
drag, startPoint x: 615, startPoint y: 207, endPoint x: 673, endPoint y: 143, distance: 87.1
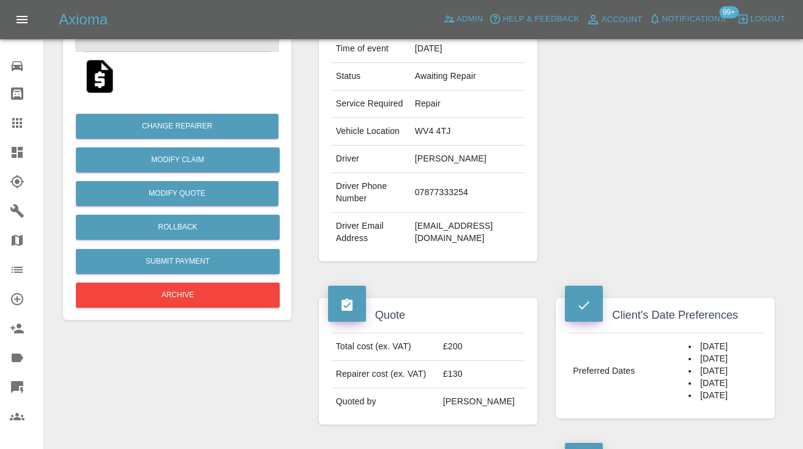
scroll to position [230, 0]
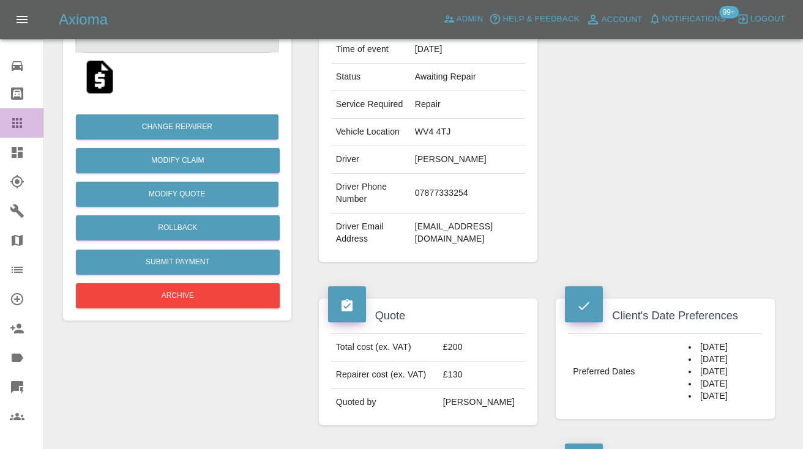
click at [24, 123] on icon at bounding box center [17, 123] width 15 height 15
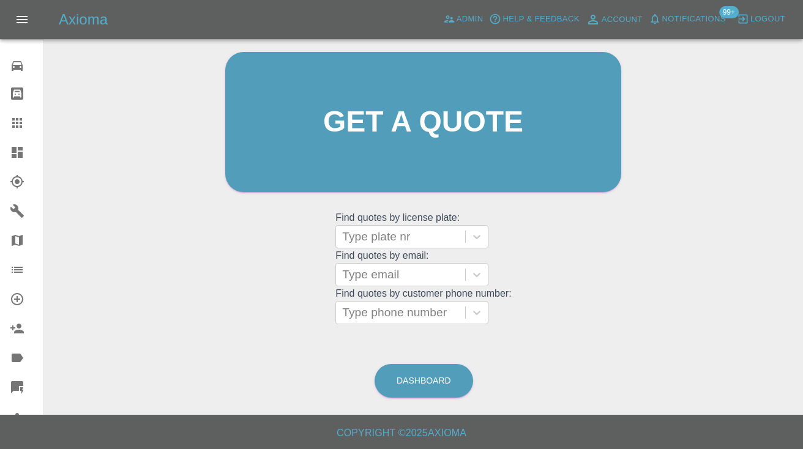
scroll to position [123, 0]
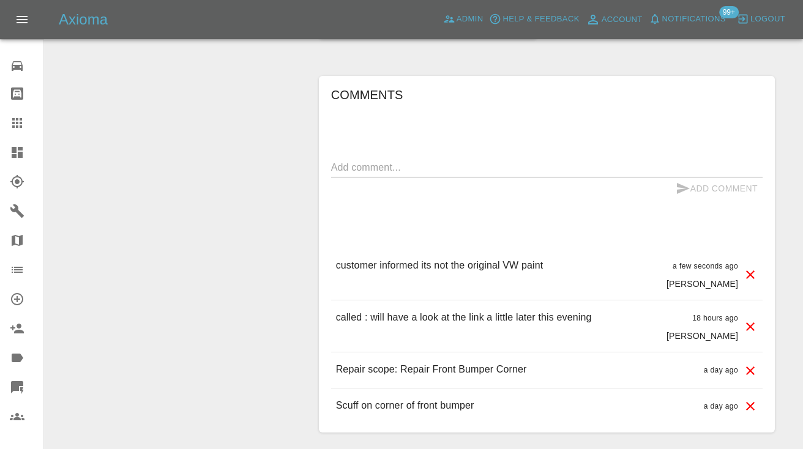
scroll to position [1042, 0]
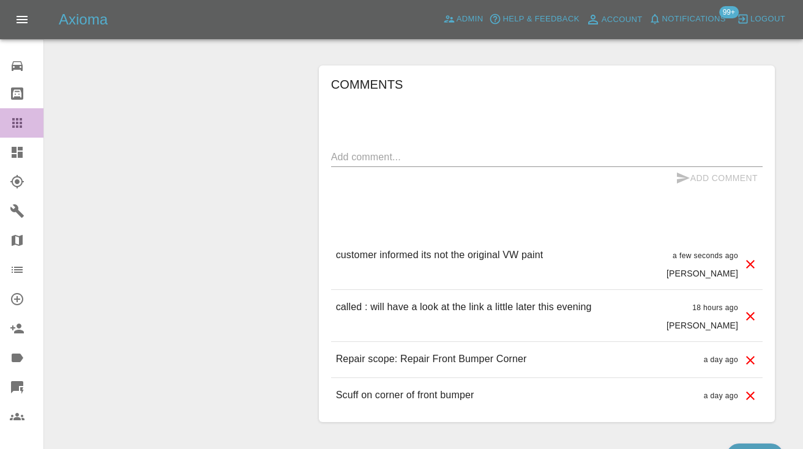
click at [20, 121] on icon at bounding box center [17, 123] width 15 height 15
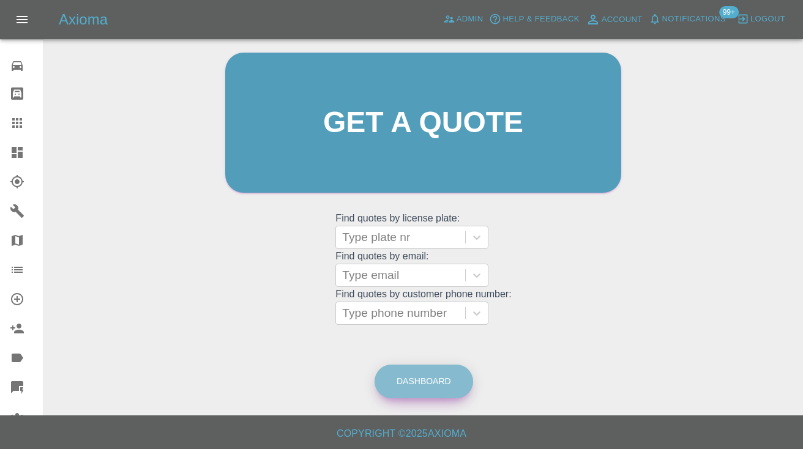
click at [433, 374] on link "Dashboard" at bounding box center [424, 382] width 99 height 34
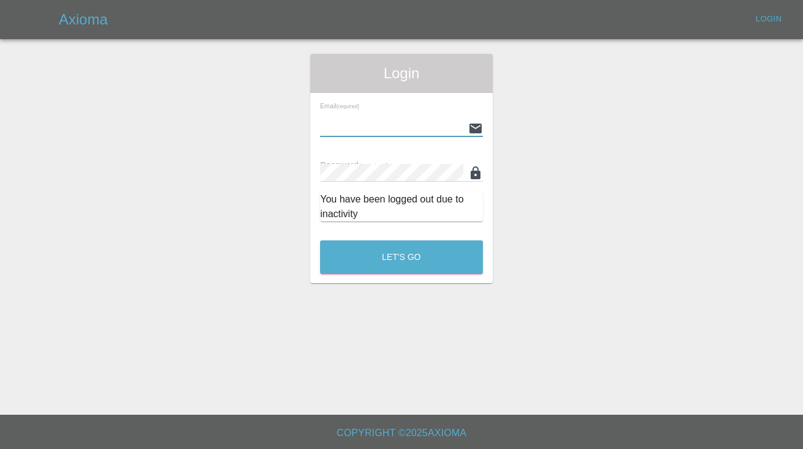
type input "[EMAIL_ADDRESS][DOMAIN_NAME]"
click at [401, 257] on button "Let's Go" at bounding box center [401, 258] width 163 height 34
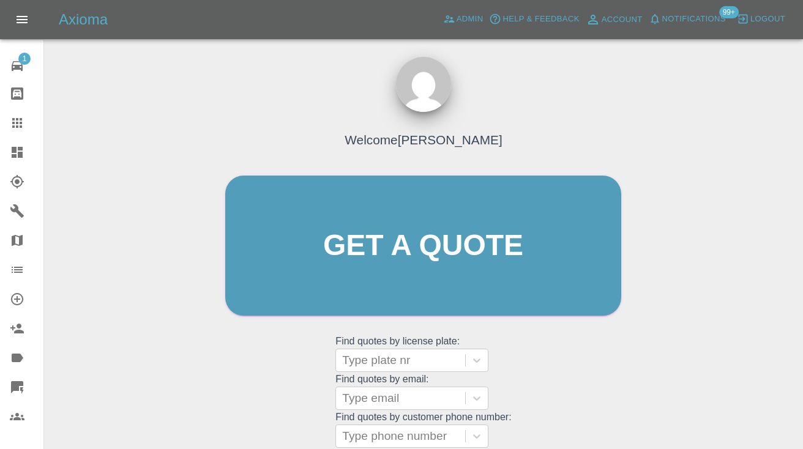
click at [577, 370] on div "Welcome [PERSON_NAME] Get a quote Get a quote Find quotes by license plate: Typ…" at bounding box center [423, 269] width 422 height 370
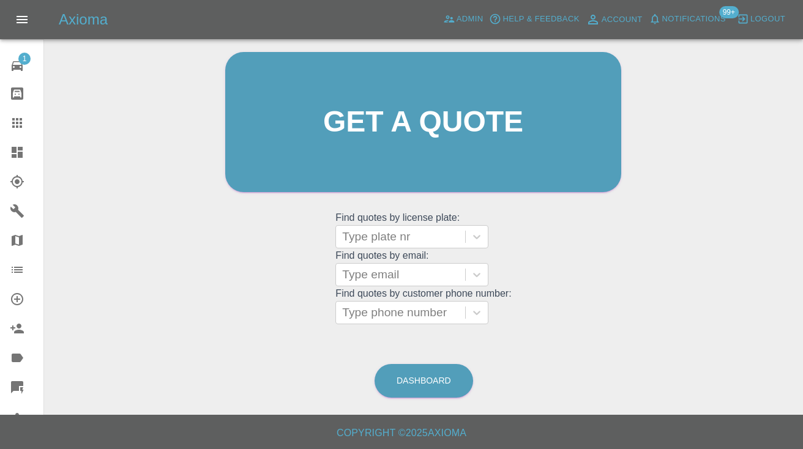
scroll to position [123, 0]
click at [439, 380] on link "Dashboard" at bounding box center [424, 382] width 99 height 34
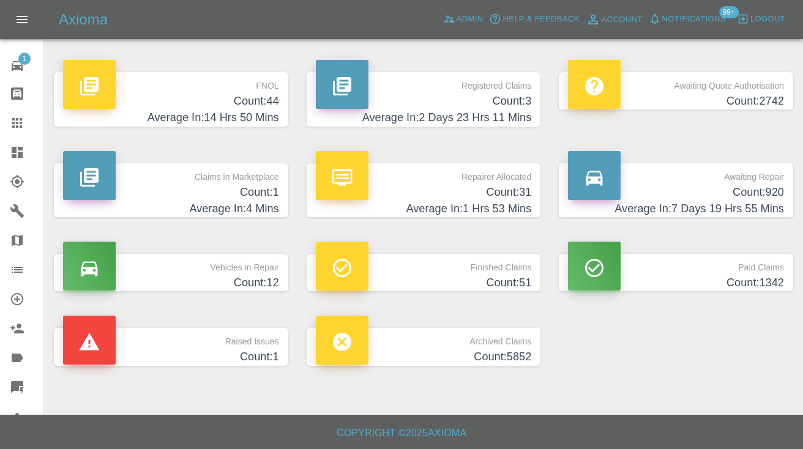
click at [755, 203] on h4 "Average In: 7 Days 19 Hrs 55 Mins" at bounding box center [676, 209] width 216 height 17
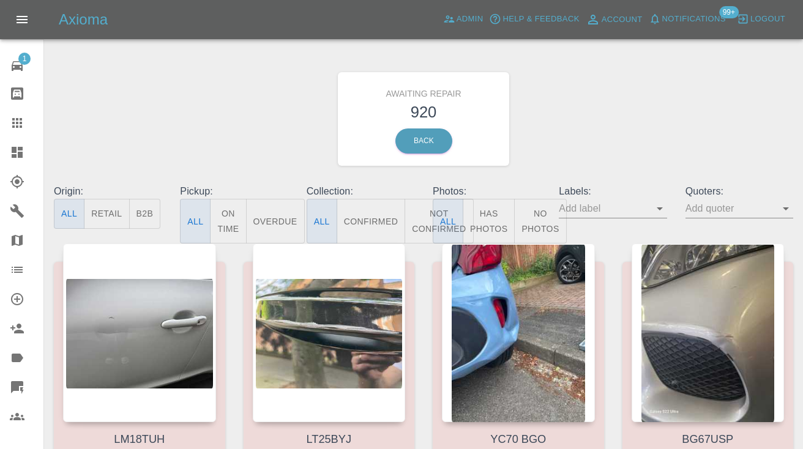
click at [419, 211] on button "Not Confirmed" at bounding box center [439, 221] width 69 height 45
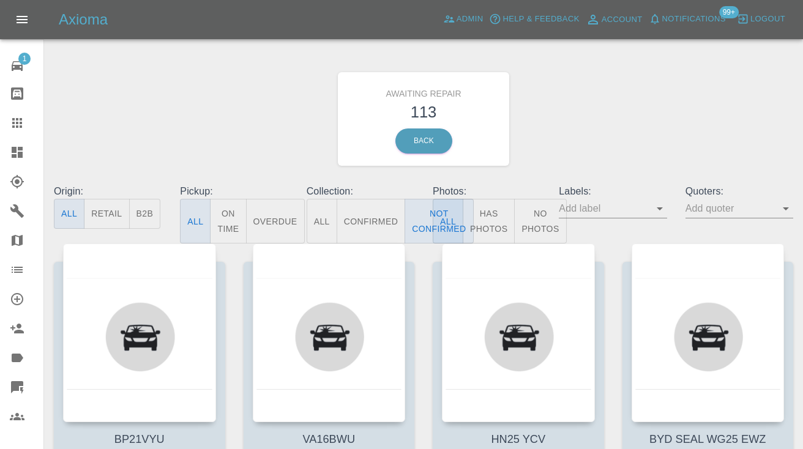
click at [645, 65] on div "Awaiting Repair 113 Back" at bounding box center [424, 119] width 758 height 130
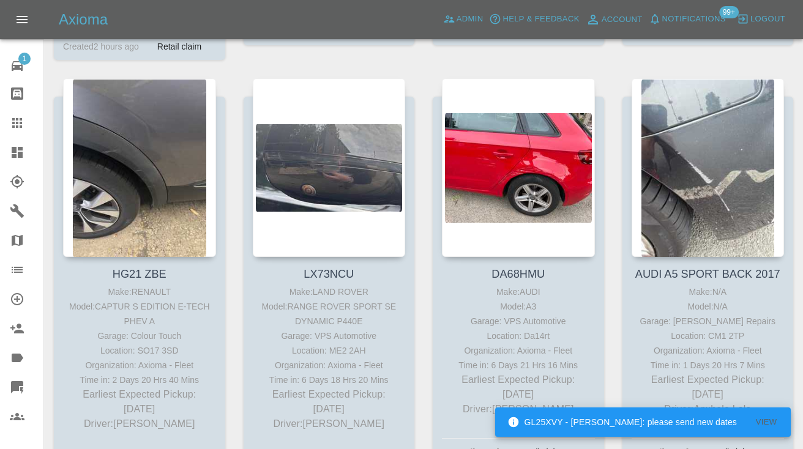
scroll to position [1852, 0]
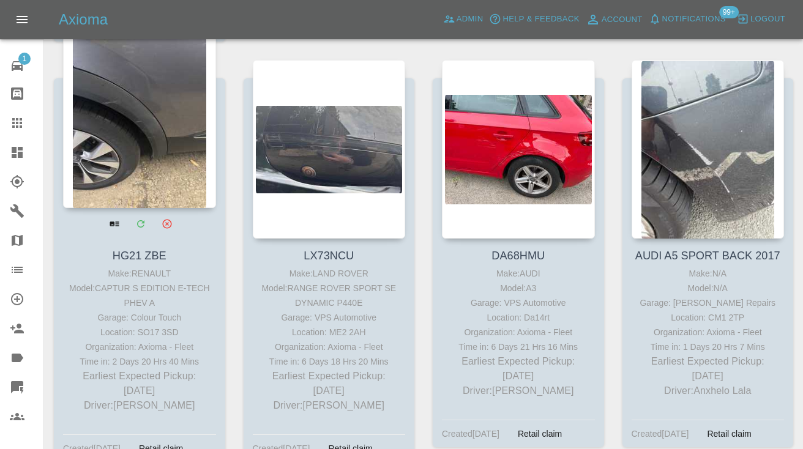
click at [165, 147] on div at bounding box center [139, 118] width 153 height 179
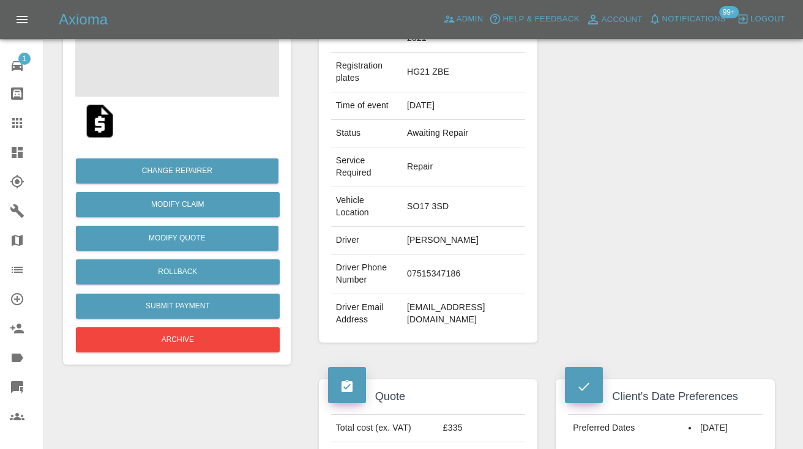
scroll to position [204, 0]
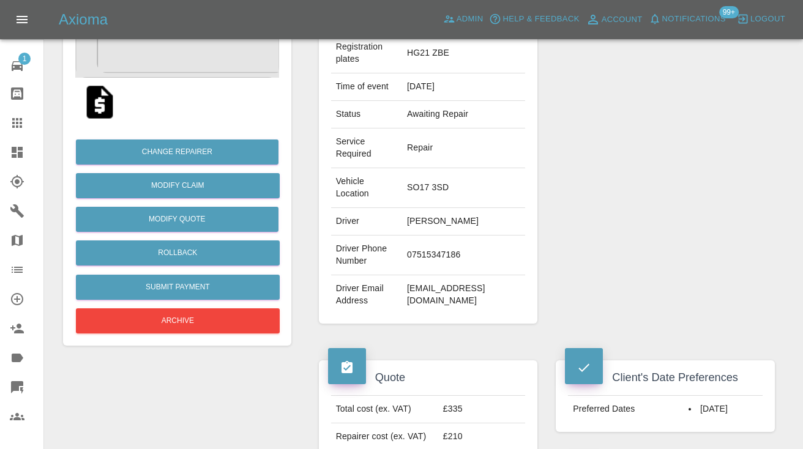
click at [439, 254] on td "07515347186" at bounding box center [463, 256] width 123 height 40
copy td "07515347186"
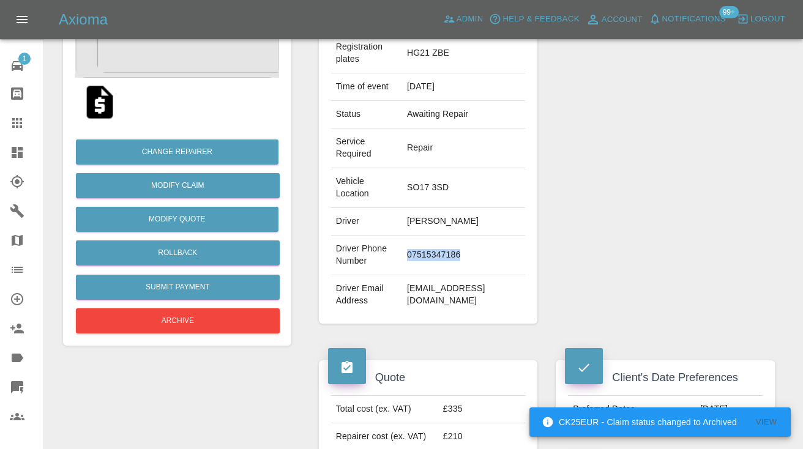
click at [703, 129] on div "Repairer Repair shop Colour Touch" at bounding box center [665, 135] width 237 height 414
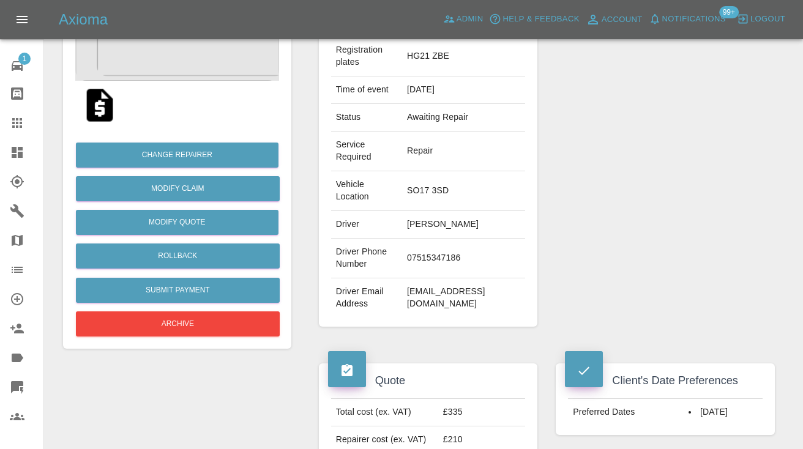
scroll to position [170, 0]
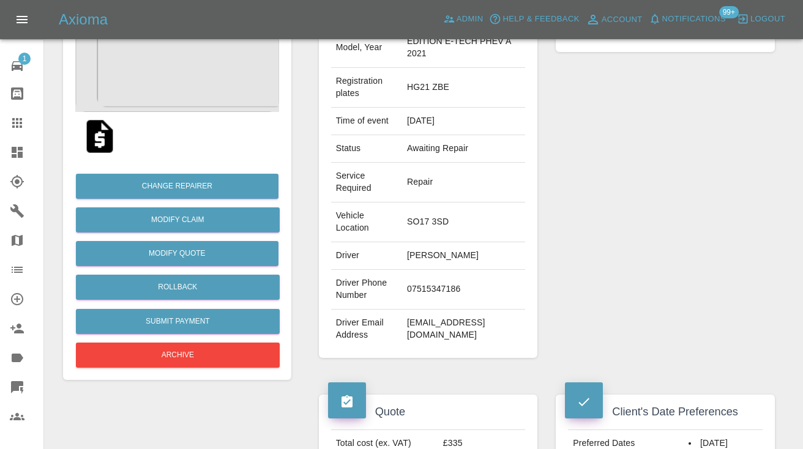
click at [692, 204] on div "Repairer Repair shop Colour Touch" at bounding box center [665, 169] width 237 height 414
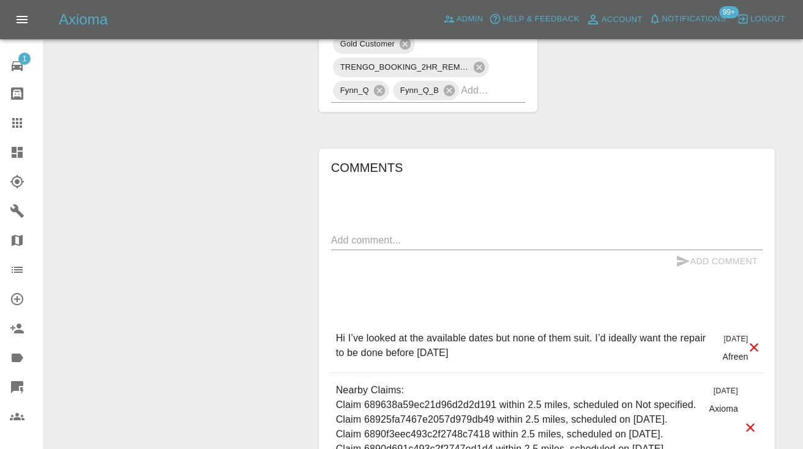
scroll to position [1059, 0]
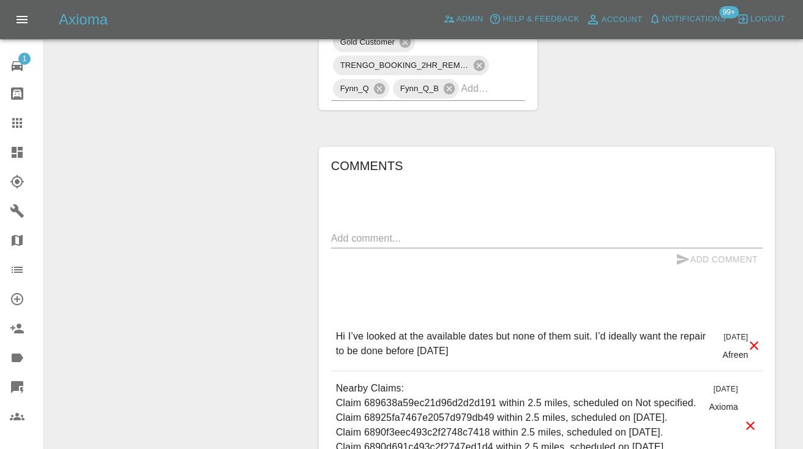
click at [354, 233] on textarea at bounding box center [546, 238] width 431 height 14
type textarea "[DATE]"
click at [684, 254] on icon "submit" at bounding box center [683, 259] width 15 height 15
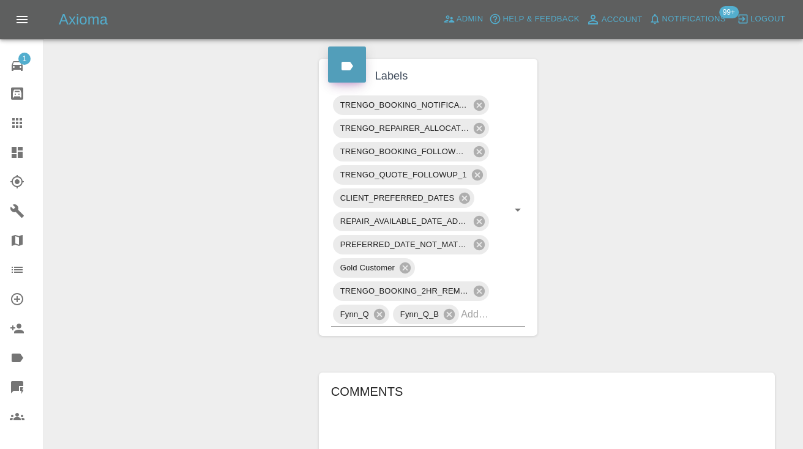
scroll to position [865, 0]
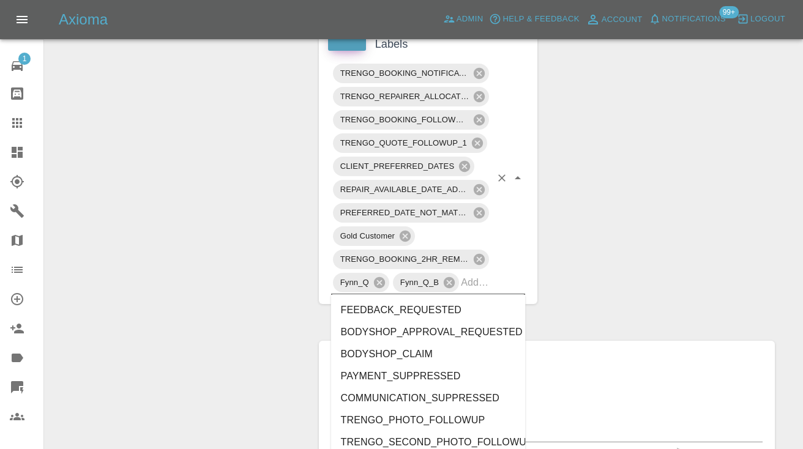
click at [472, 289] on input "text" at bounding box center [476, 282] width 30 height 19
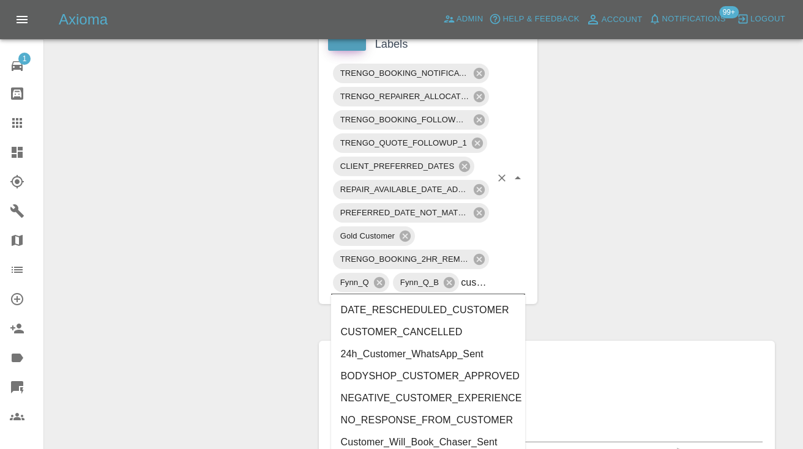
type input "customer_"
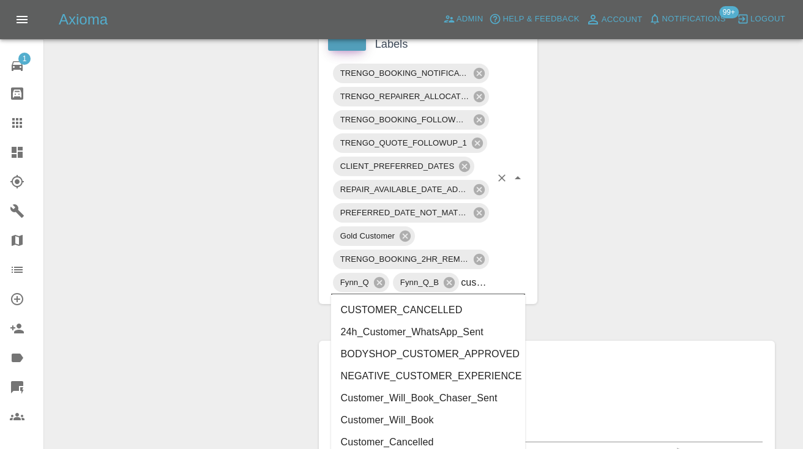
click at [439, 424] on li "Customer_Will_Book" at bounding box center [428, 420] width 195 height 22
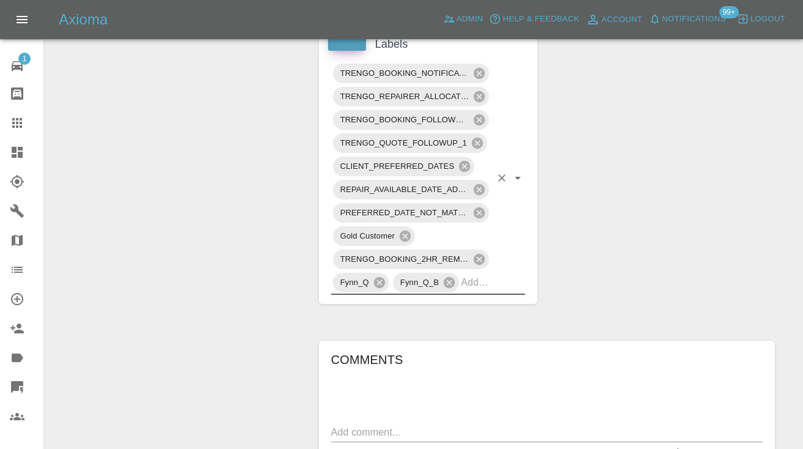
click at [15, 128] on icon at bounding box center [17, 123] width 15 height 15
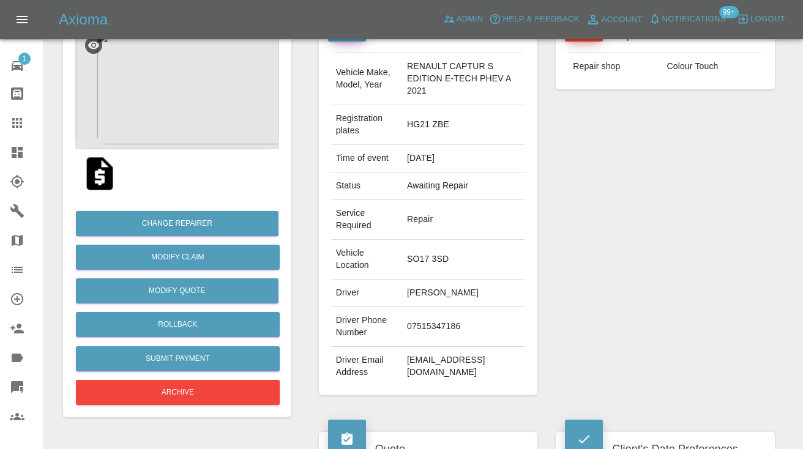
scroll to position [123, 0]
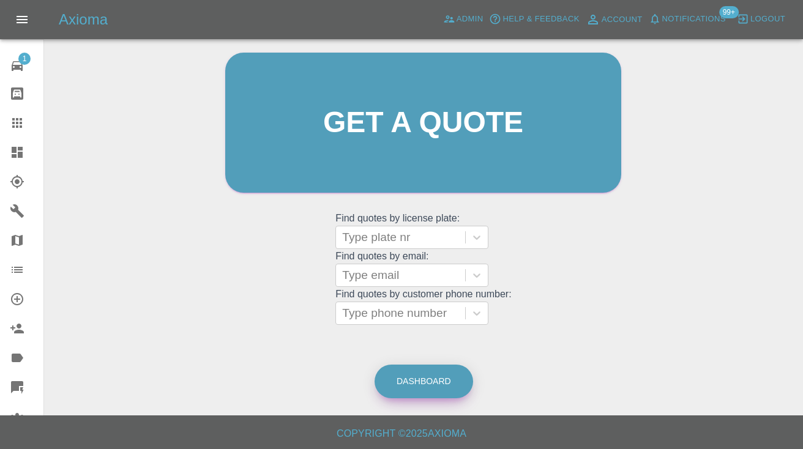
click at [436, 375] on link "Dashboard" at bounding box center [424, 382] width 99 height 34
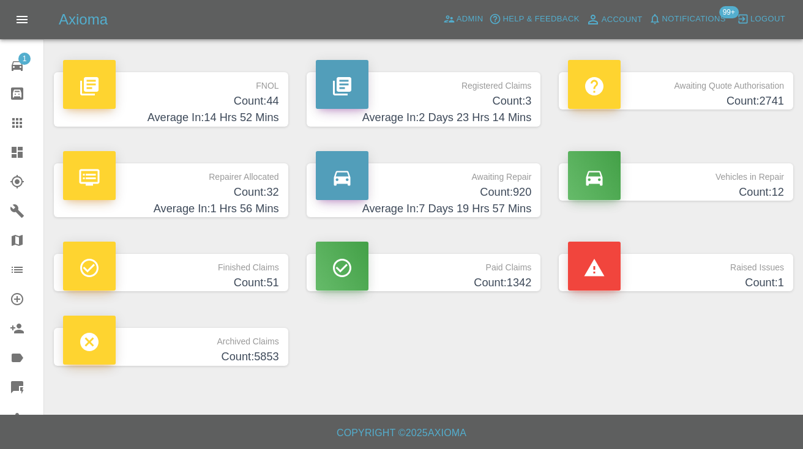
click at [477, 190] on h4 "Count: 920" at bounding box center [424, 192] width 216 height 17
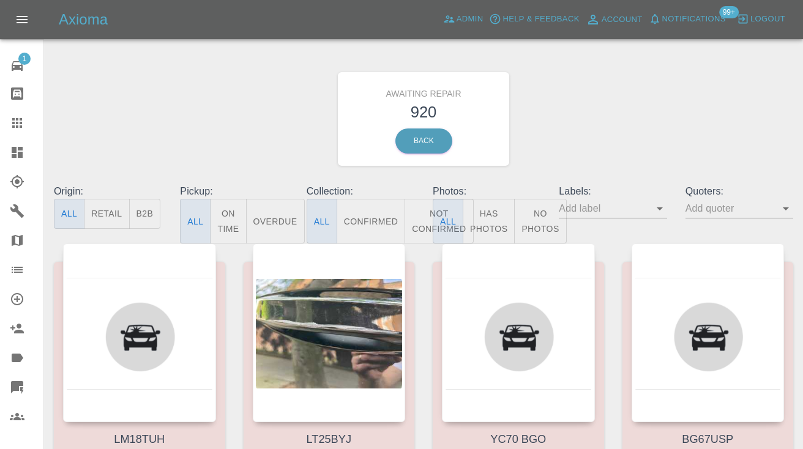
click at [420, 223] on button "Not Confirmed" at bounding box center [439, 221] width 69 height 45
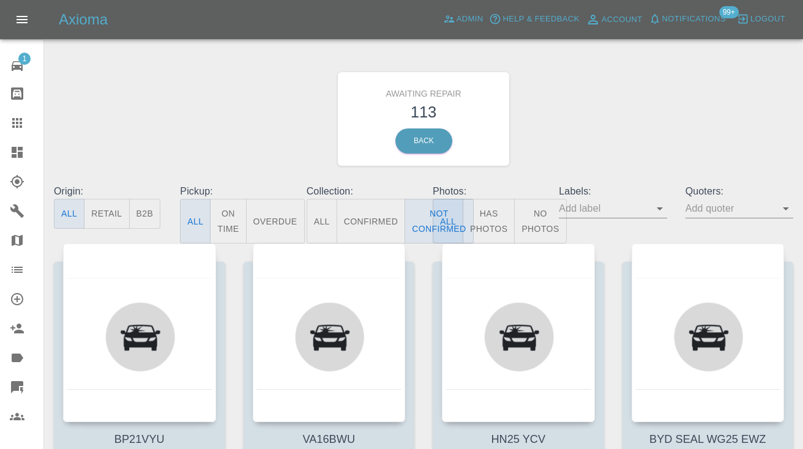
click at [586, 139] on div "Awaiting Repair 113 Back" at bounding box center [424, 119] width 758 height 130
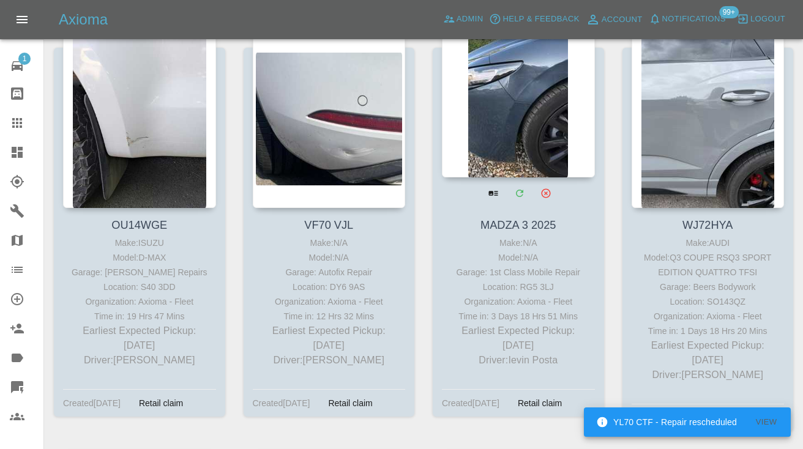
scroll to position [2285, 0]
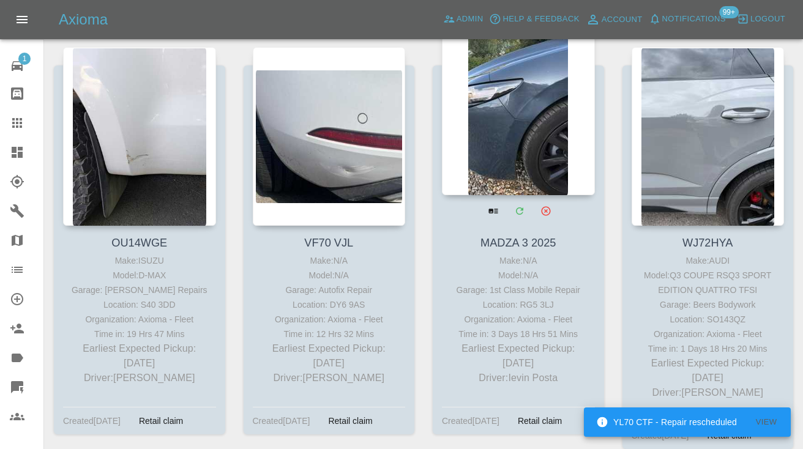
click at [547, 99] on div at bounding box center [518, 106] width 153 height 179
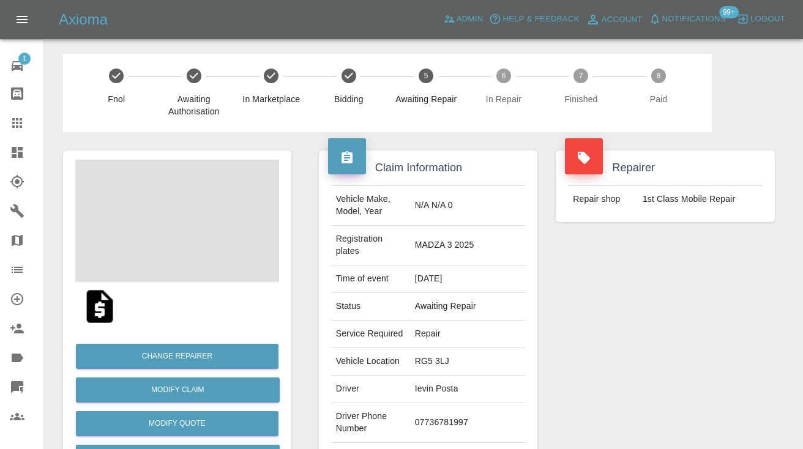
click at [448, 409] on td "07736781997" at bounding box center [468, 423] width 116 height 40
copy td "07736781997"
click at [621, 342] on div "Repairer Repair shop 1st Class Mobile Repair" at bounding box center [665, 321] width 237 height 378
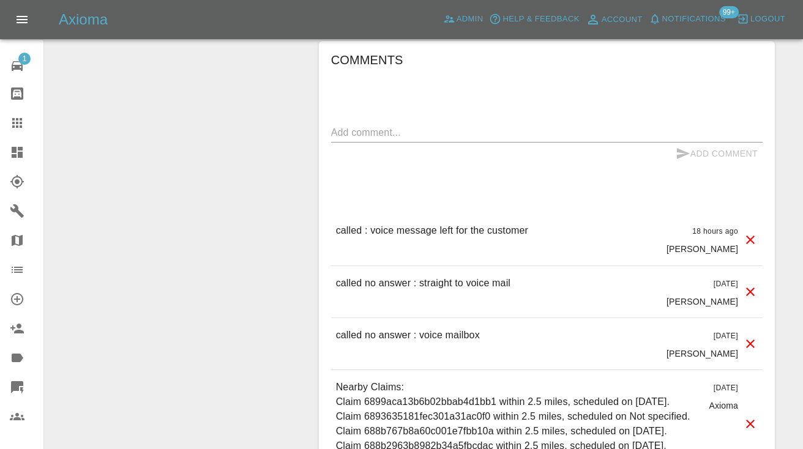
scroll to position [1070, 0]
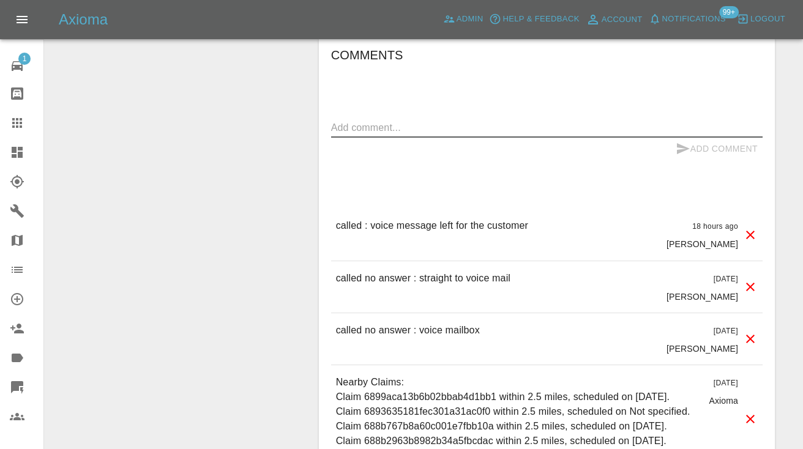
click at [353, 121] on textarea at bounding box center [546, 128] width 431 height 14
click at [392, 325] on div "called no answer : voice mailbox" at bounding box center [408, 339] width 144 height 32
click at [392, 323] on p "called no answer : voice mailbox" at bounding box center [408, 330] width 144 height 15
click at [487, 324] on div "called no answer : voice mailbox [DATE] [PERSON_NAME]" at bounding box center [546, 338] width 431 height 51
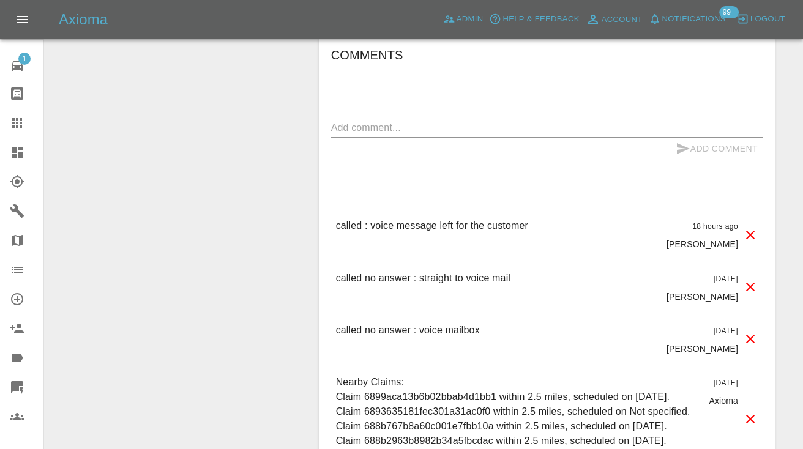
drag, startPoint x: 487, startPoint y: 316, endPoint x: 346, endPoint y: 308, distance: 140.4
click at [346, 313] on div "called no answer : voice mailbox [DATE] [PERSON_NAME]" at bounding box center [546, 338] width 431 height 51
copy p "called no answer : voice mailbox"
click at [358, 138] on div "Add Comment" at bounding box center [546, 149] width 431 height 23
click at [358, 121] on textarea at bounding box center [546, 128] width 431 height 14
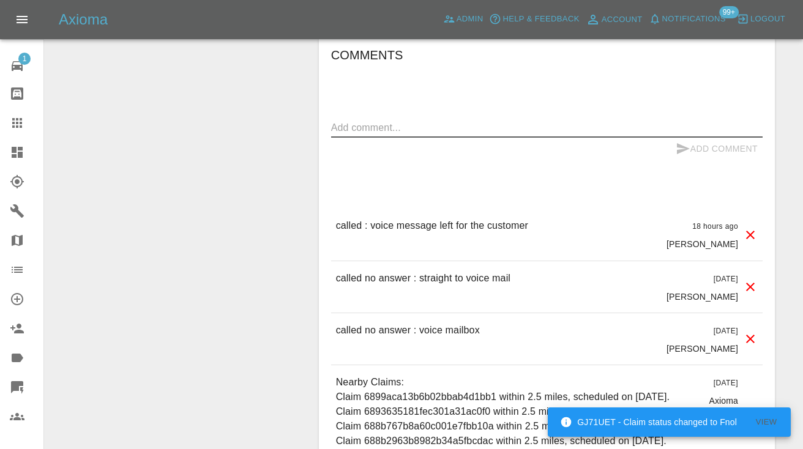
paste textarea "called no answer : voice mailbox"
type textarea "called no answer : voice mailbox."
click at [701, 138] on button "Add Comment" at bounding box center [717, 149] width 92 height 23
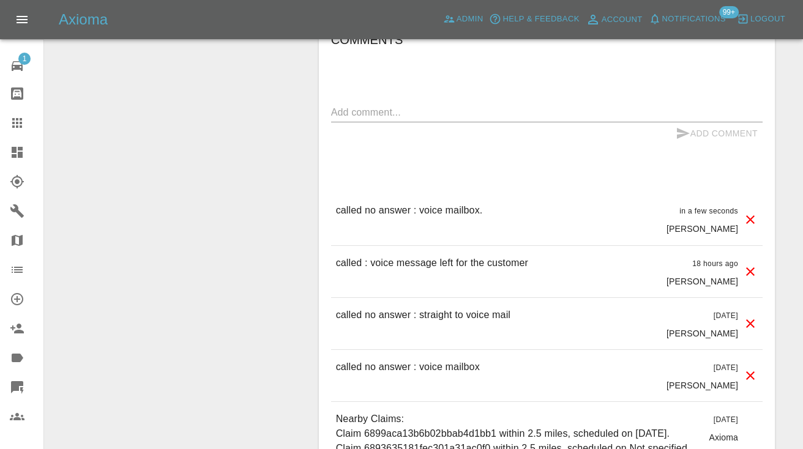
scroll to position [1087, 0]
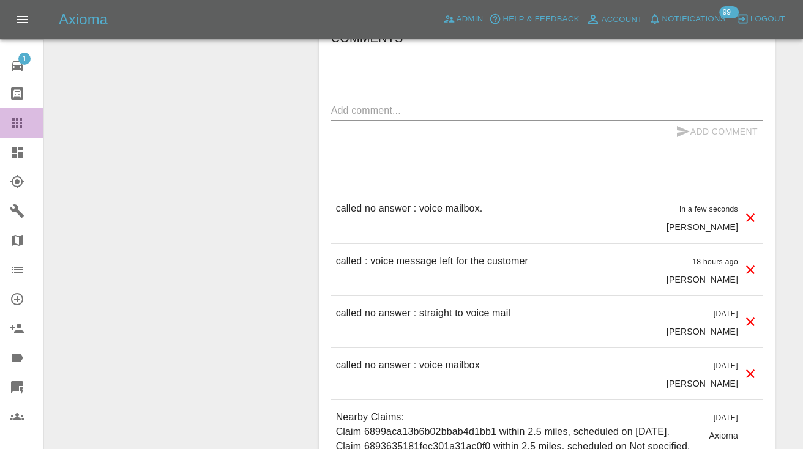
click at [16, 123] on icon at bounding box center [17, 123] width 10 height 10
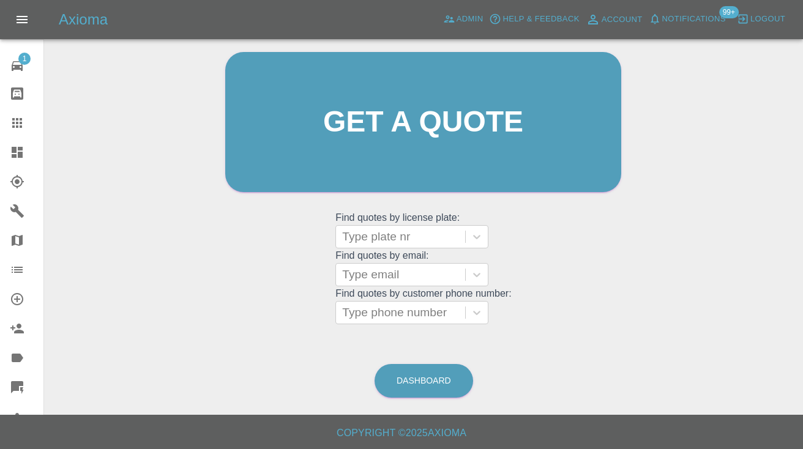
scroll to position [83, 0]
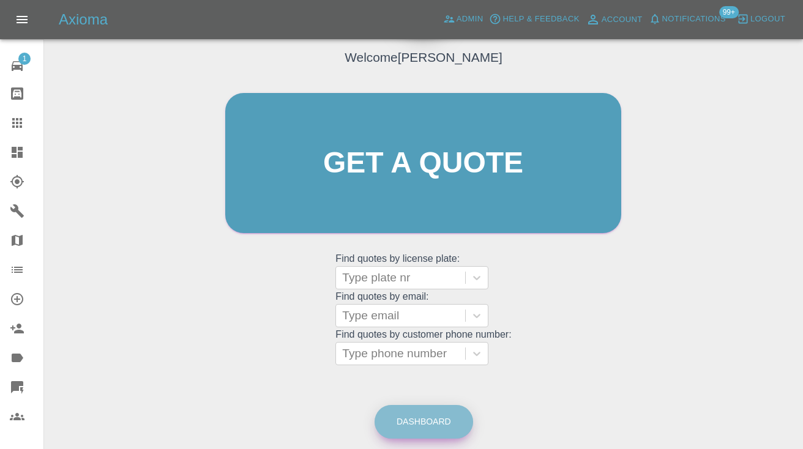
click at [423, 423] on link "Dashboard" at bounding box center [424, 422] width 99 height 34
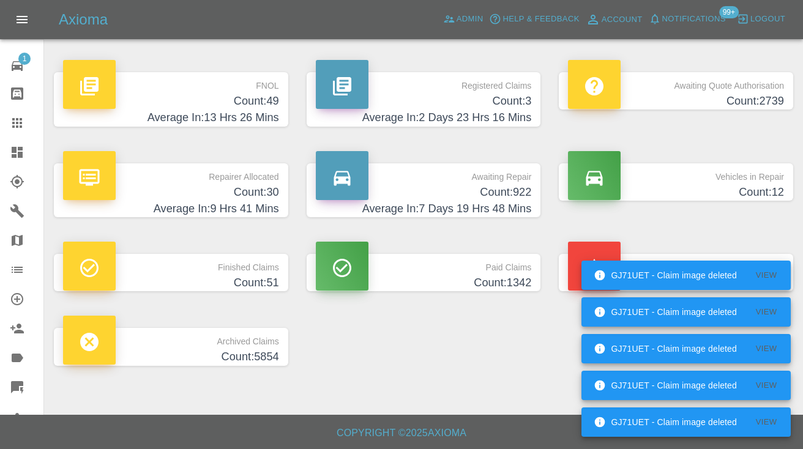
click at [509, 195] on h4 "Count: 922" at bounding box center [424, 192] width 216 height 17
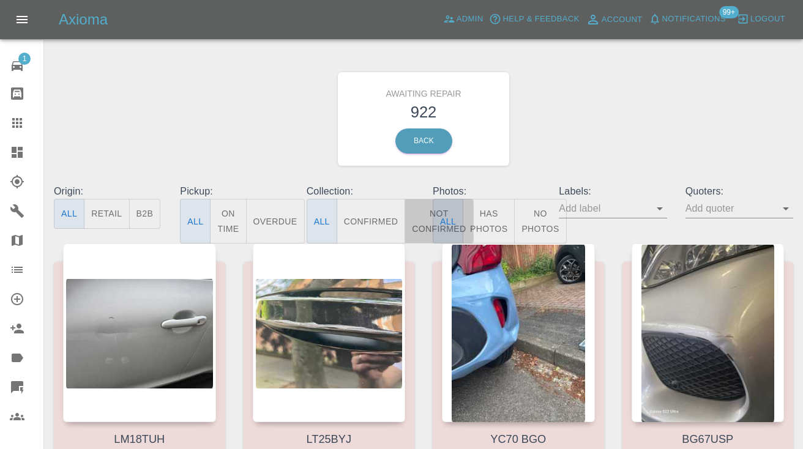
click at [426, 223] on button "Not Confirmed" at bounding box center [439, 221] width 69 height 45
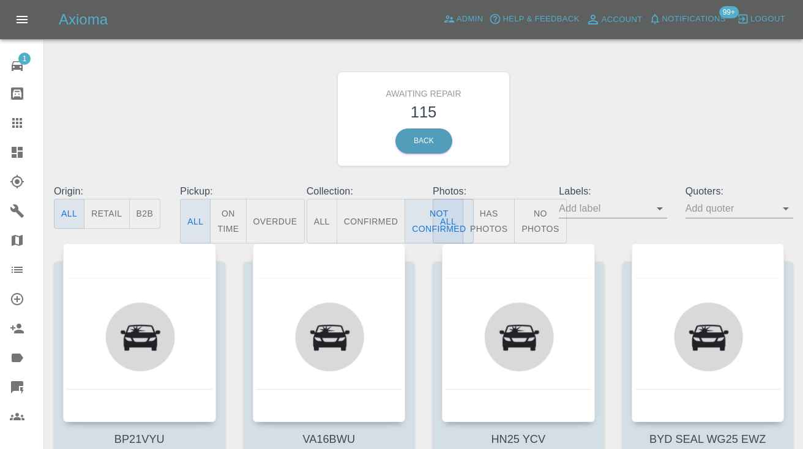
click at [644, 124] on div "Awaiting Repair 115 Back" at bounding box center [424, 119] width 758 height 130
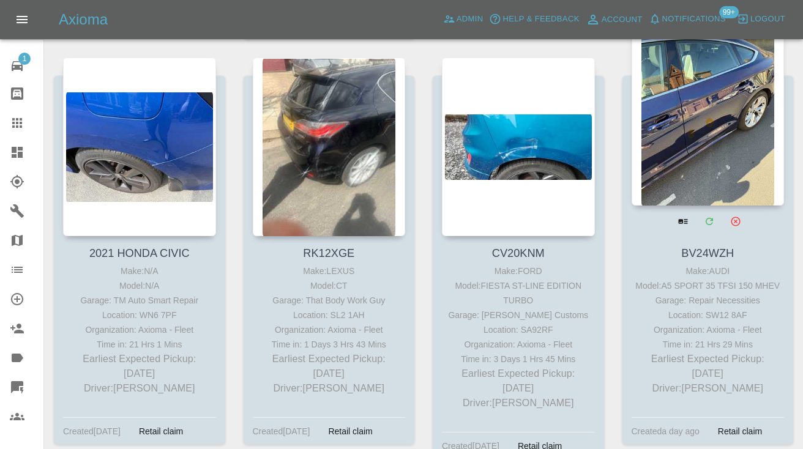
scroll to position [3116, 0]
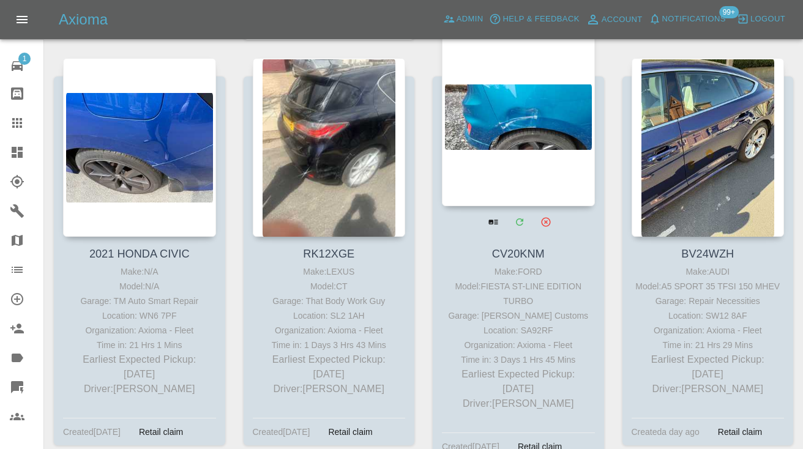
click at [523, 113] on div at bounding box center [518, 117] width 153 height 179
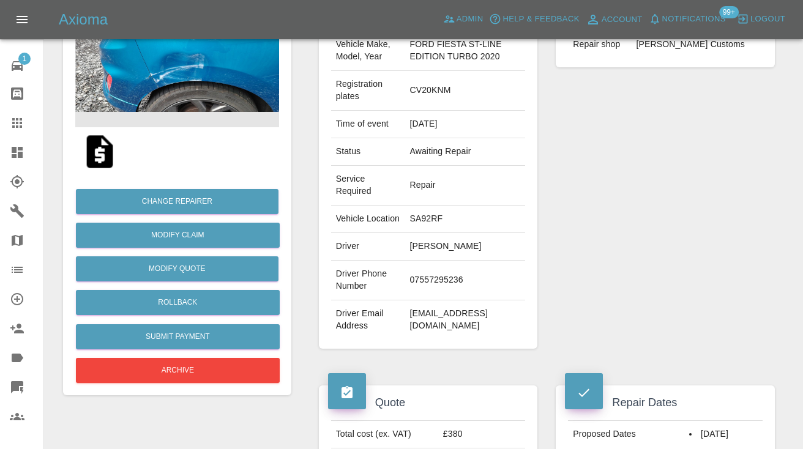
scroll to position [160, 0]
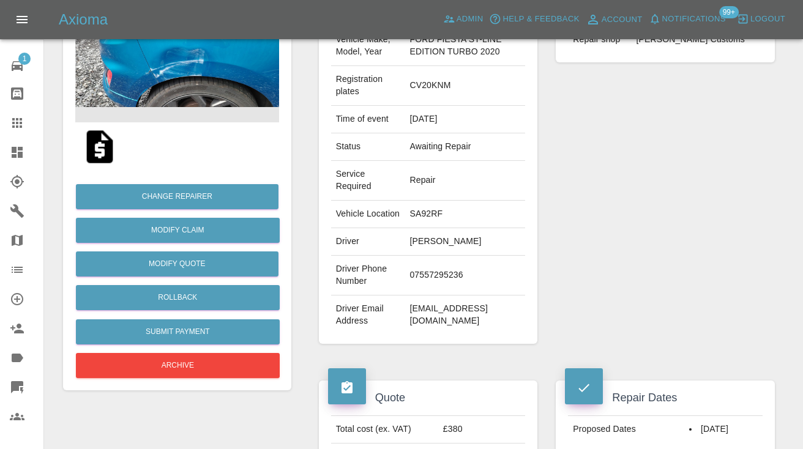
click at [435, 291] on td "07557295236" at bounding box center [465, 276] width 121 height 40
copy td "07557295236"
click at [629, 192] on div "Repairer Repair shop Carvallo Customs" at bounding box center [665, 167] width 237 height 390
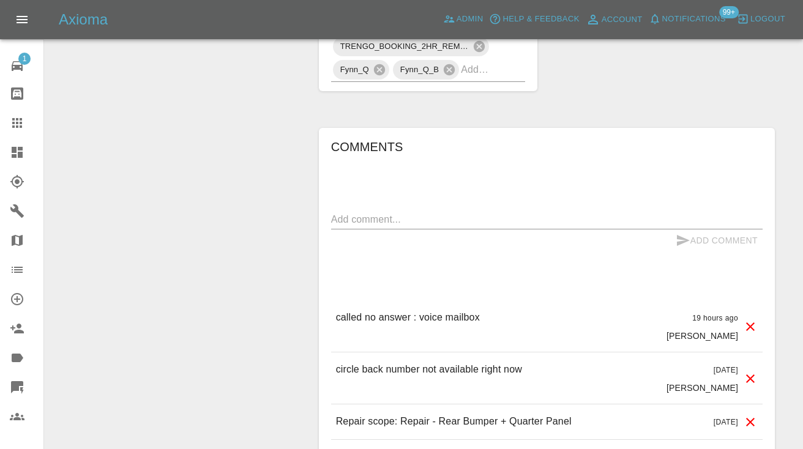
scroll to position [923, 0]
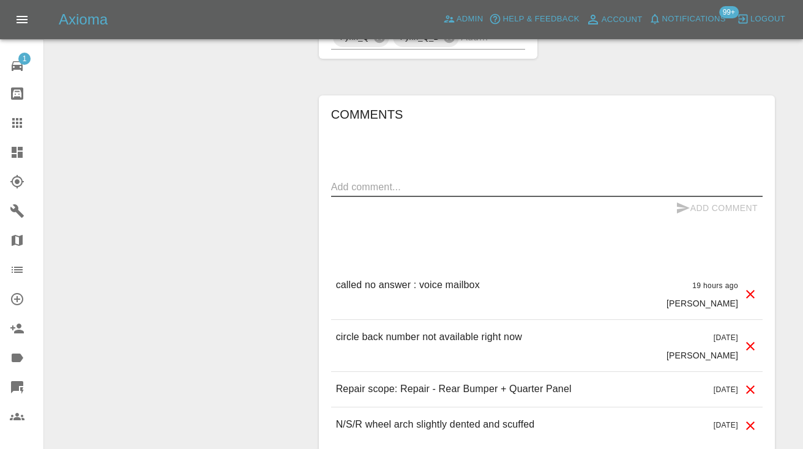
click at [382, 194] on textarea at bounding box center [546, 187] width 431 height 14
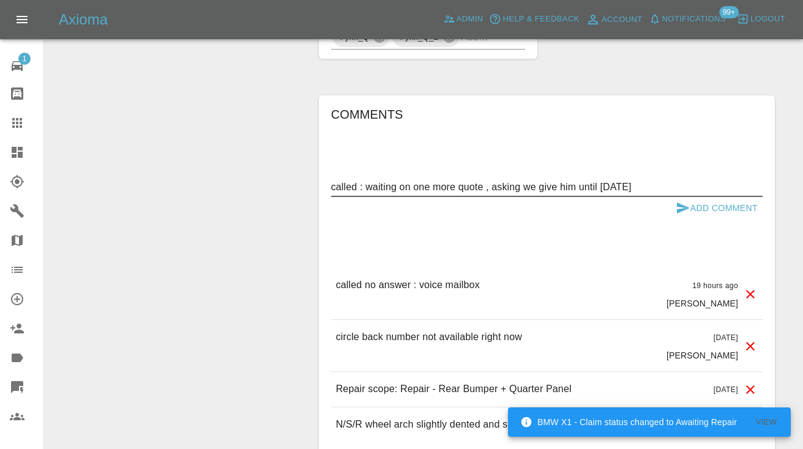
type textarea "called : waiting on one more quote , asking we give him until Sunday"
click at [680, 215] on icon "submit" at bounding box center [683, 208] width 15 height 15
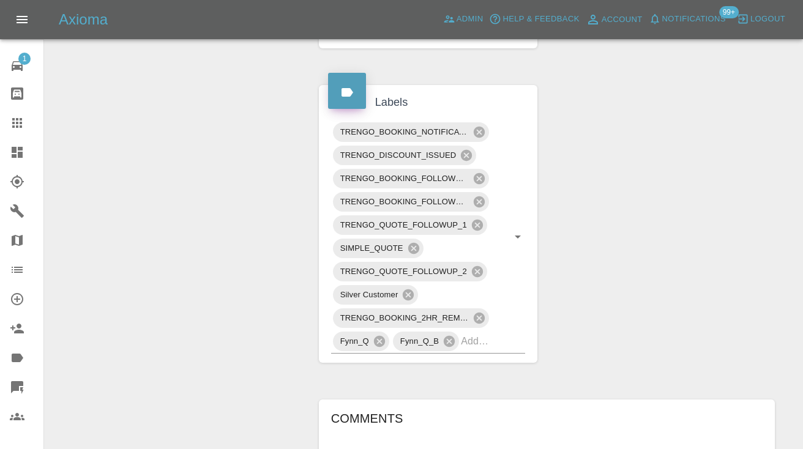
scroll to position [608, 0]
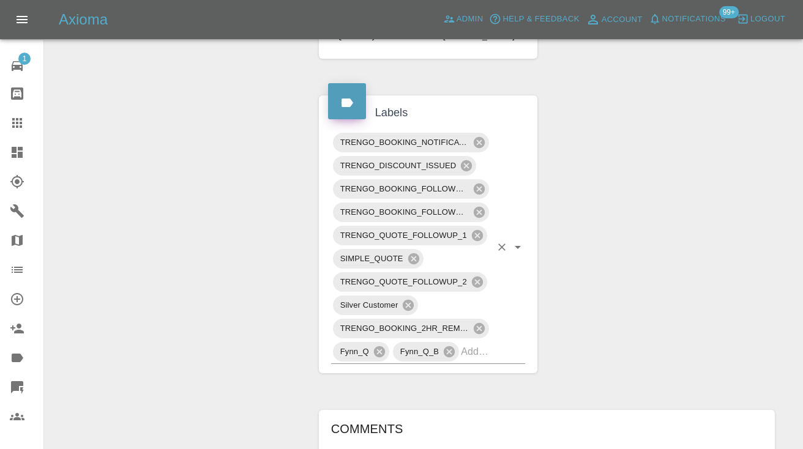
click at [479, 361] on input "text" at bounding box center [476, 351] width 30 height 19
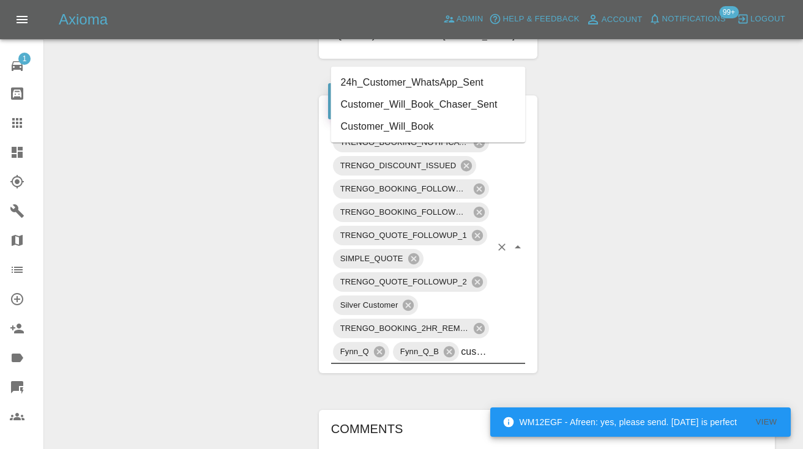
type input "customer_w"
click at [198, 239] on div "Change Repairer Modify Claim Modify Quote Rollback Submit Payment Archive" at bounding box center [177, 180] width 247 height 1313
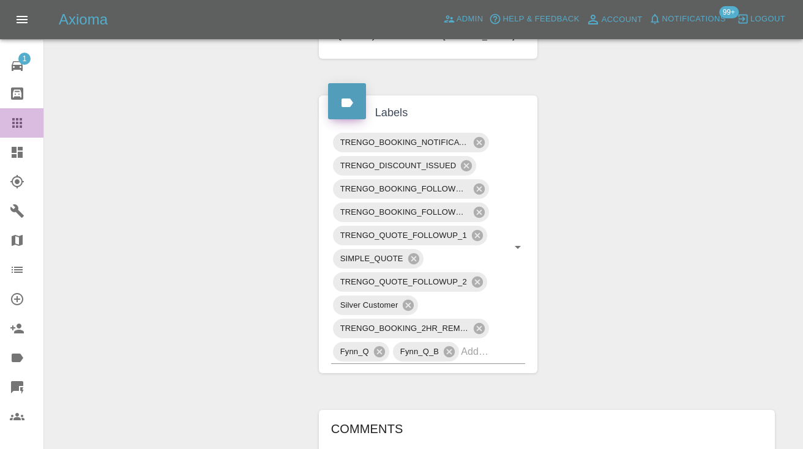
click at [9, 120] on link "Claims" at bounding box center [21, 122] width 43 height 29
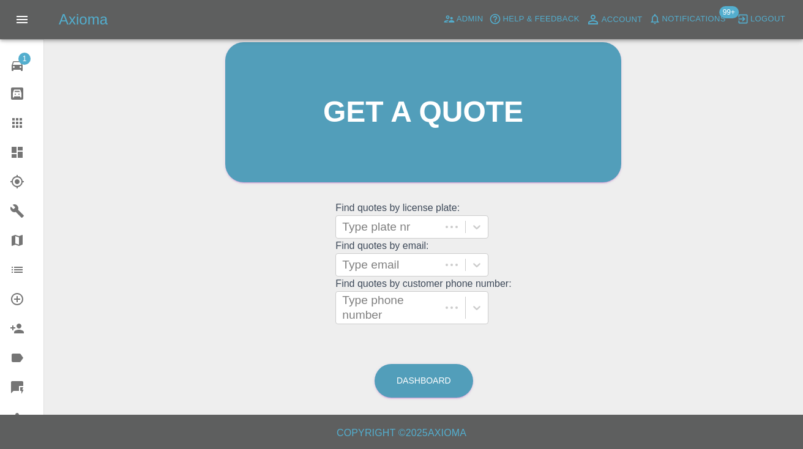
scroll to position [83, 0]
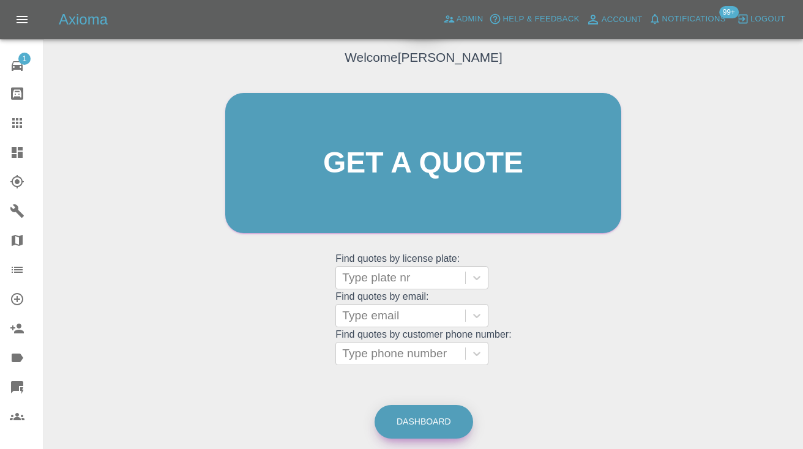
click at [416, 413] on link "Dashboard" at bounding box center [424, 422] width 99 height 34
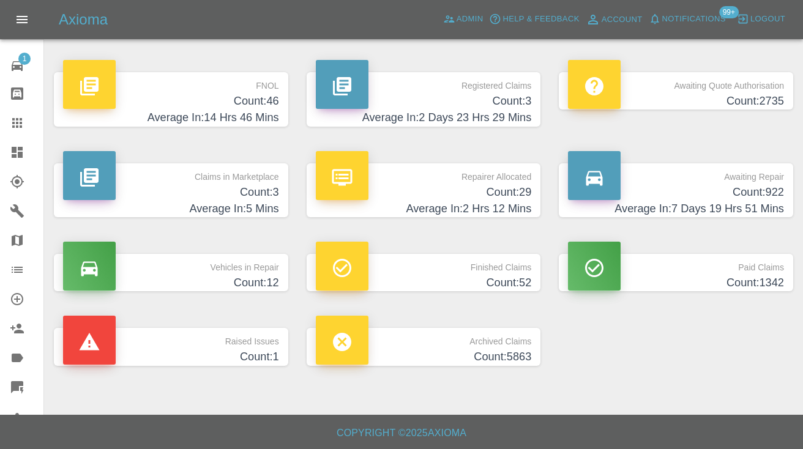
click at [744, 196] on h4 "Count: 922" at bounding box center [676, 192] width 216 height 17
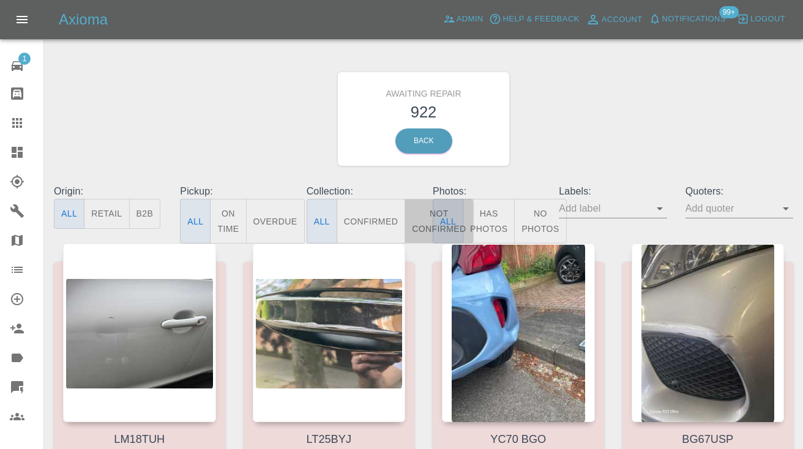
click at [416, 217] on button "Not Confirmed" at bounding box center [439, 221] width 69 height 45
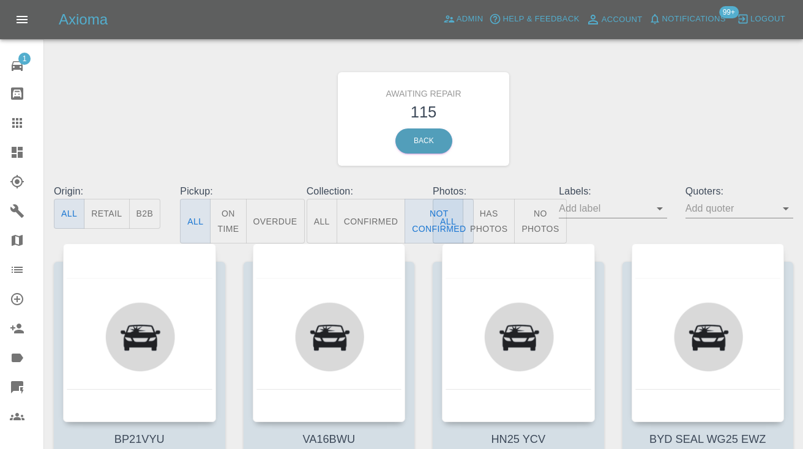
click at [608, 130] on div "Awaiting Repair 115 Back" at bounding box center [424, 119] width 758 height 130
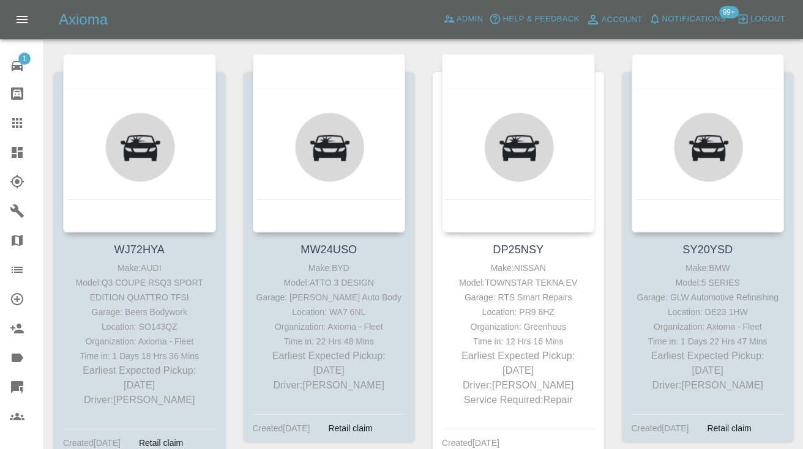
scroll to position [2691, 0]
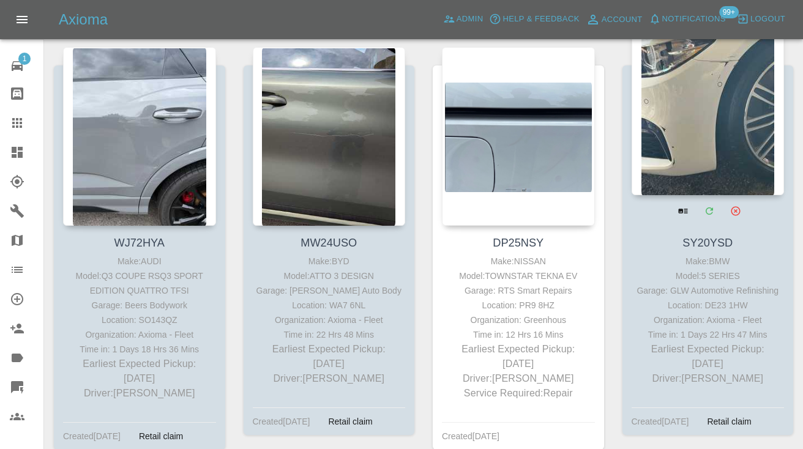
click at [730, 125] on div at bounding box center [708, 106] width 153 height 179
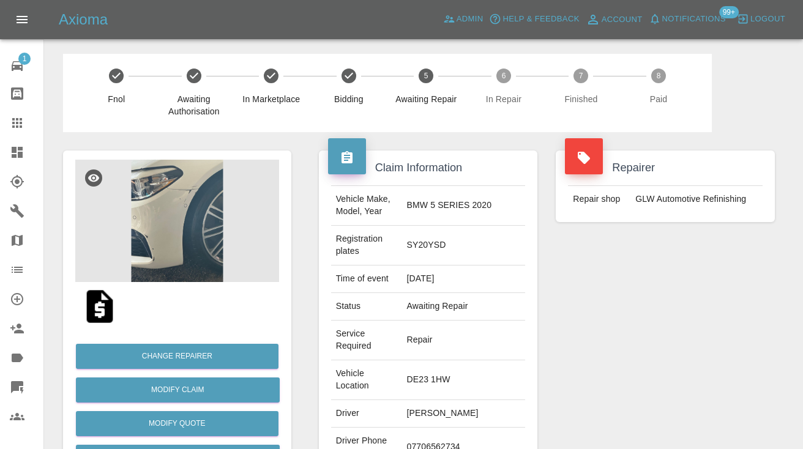
click at [446, 428] on td "07706562734" at bounding box center [463, 448] width 124 height 40
copy td "07706562734"
click at [728, 282] on div "Repairer Repair shop GLW Automotive Refinishing" at bounding box center [665, 339] width 237 height 414
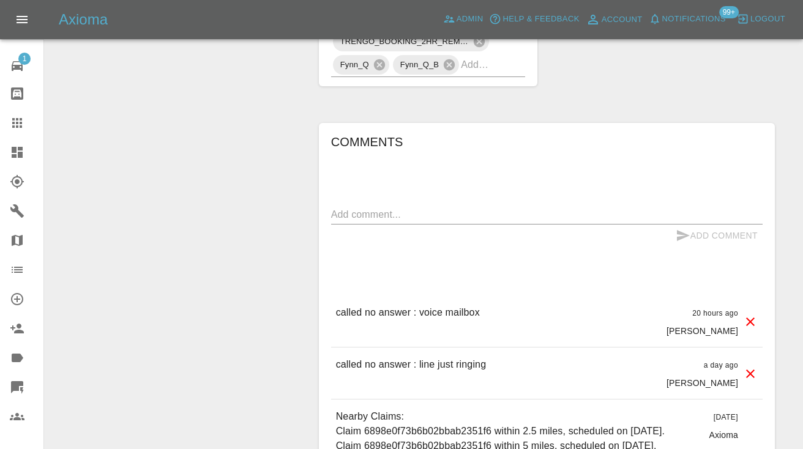
scroll to position [913, 0]
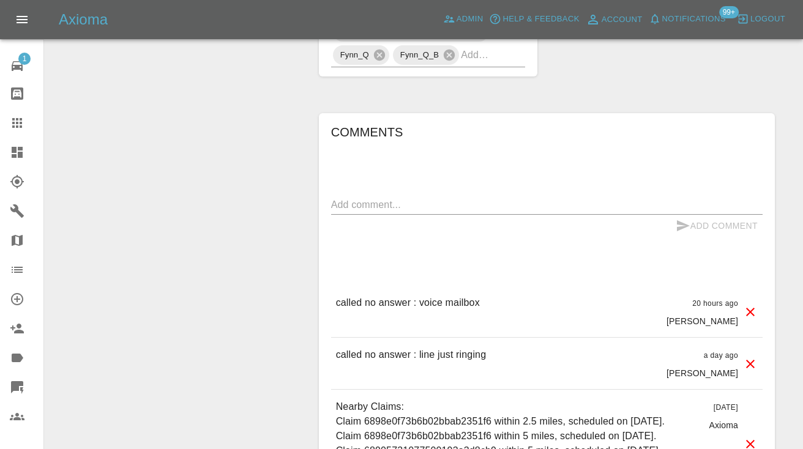
click at [421, 198] on textarea at bounding box center [546, 205] width 431 height 14
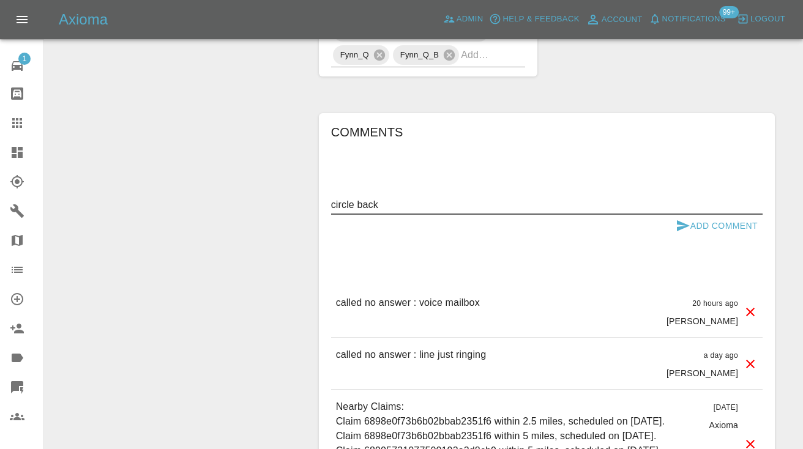
type textarea "circle back"
click at [680, 220] on icon "submit" at bounding box center [683, 225] width 13 height 11
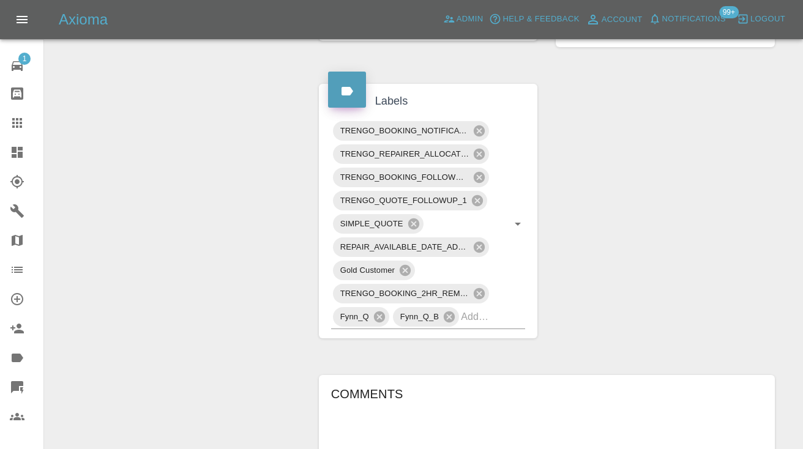
scroll to position [660, 0]
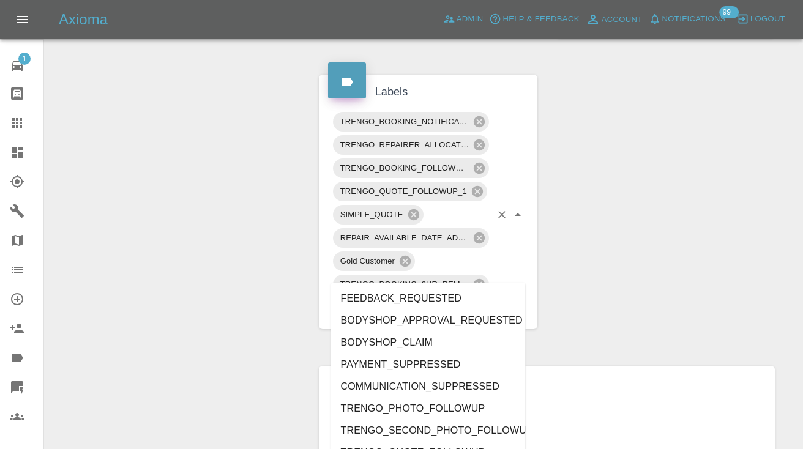
click at [480, 298] on input "text" at bounding box center [476, 307] width 30 height 19
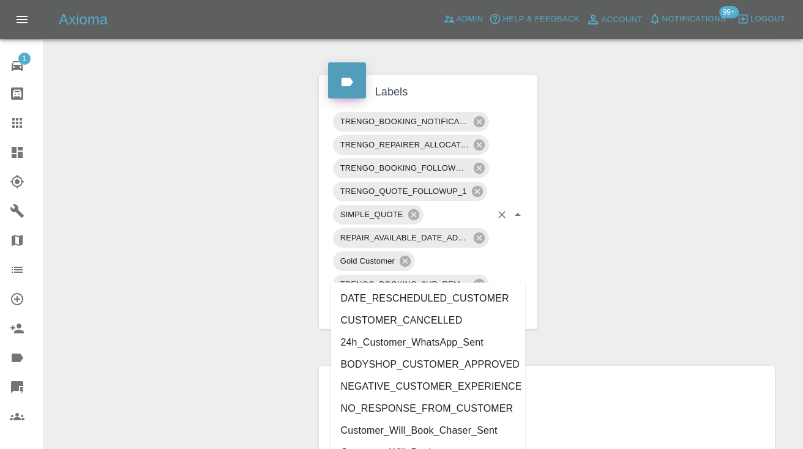
type input "cust"
click at [249, 198] on div "Change Repairer Modify Claim Modify Quote Rollback Submit Payment Archive" at bounding box center [177, 186] width 247 height 1429
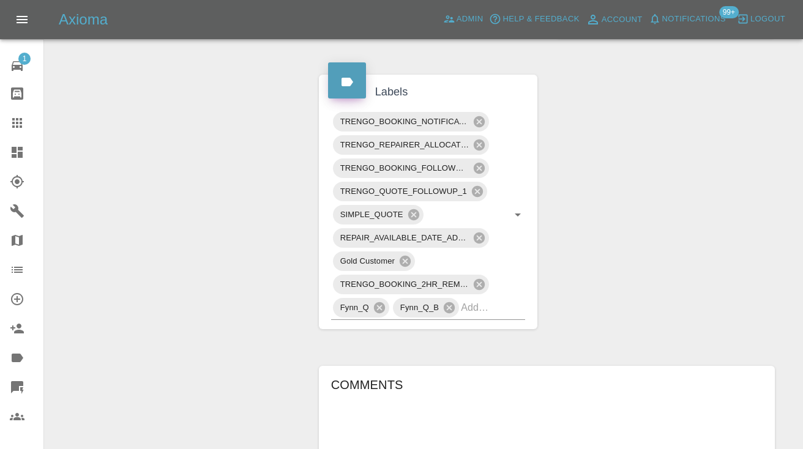
click at [23, 127] on icon at bounding box center [17, 123] width 15 height 15
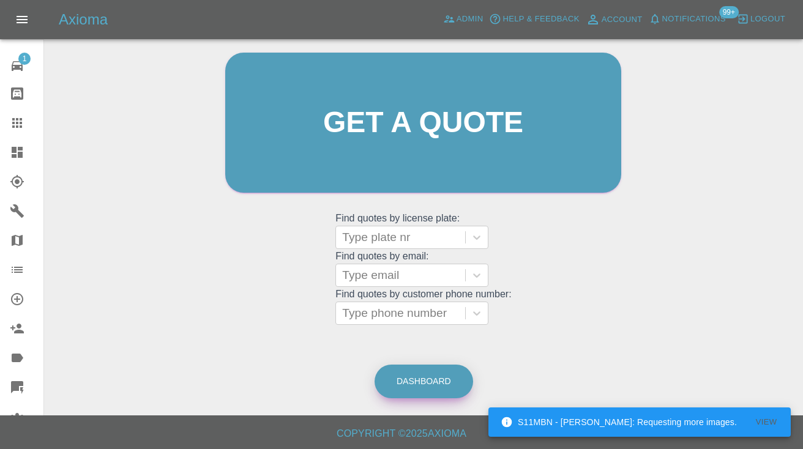
click at [401, 376] on link "Dashboard" at bounding box center [424, 382] width 99 height 34
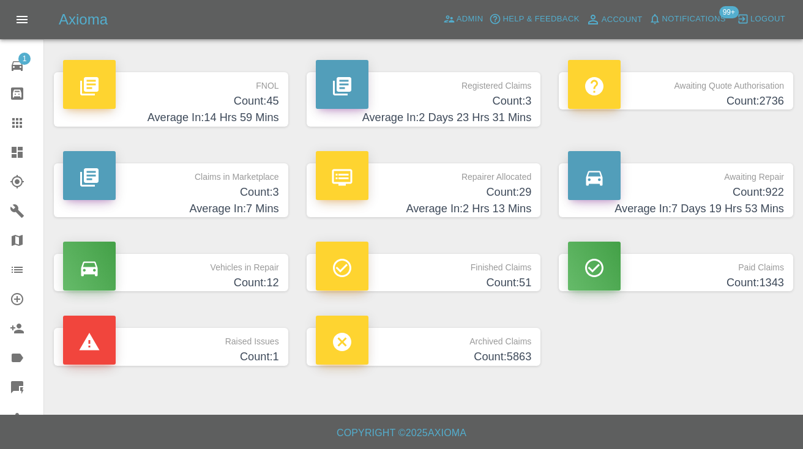
click at [749, 206] on h4 "Average In: 7 Days 19 Hrs 53 Mins" at bounding box center [676, 209] width 216 height 17
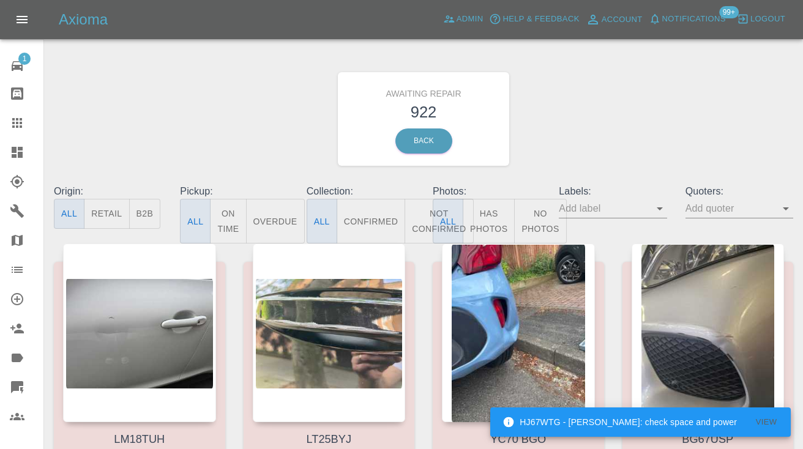
click at [420, 205] on button "Not Confirmed" at bounding box center [439, 221] width 69 height 45
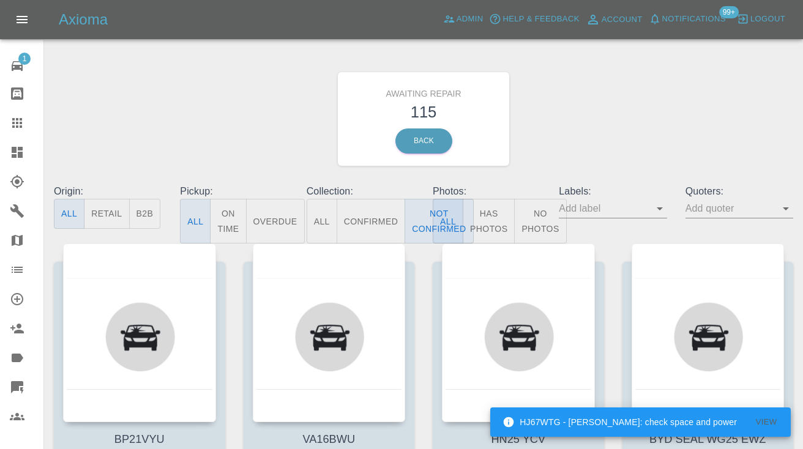
click at [539, 110] on div "Awaiting Repair 115 Back" at bounding box center [424, 119] width 758 height 130
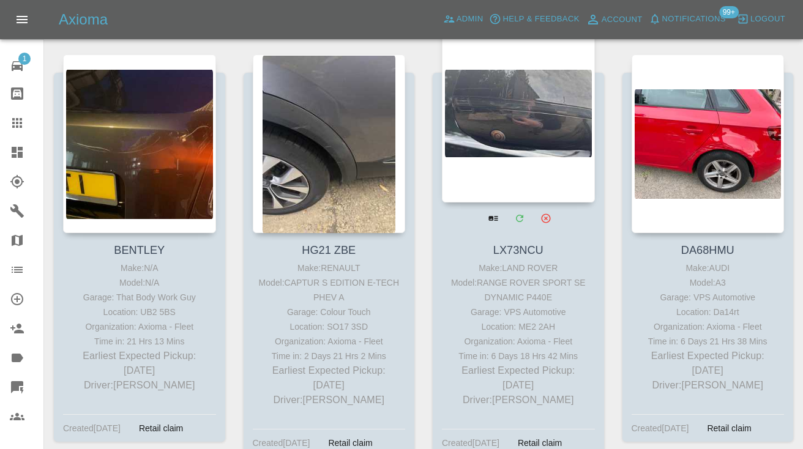
scroll to position [1857, 0]
click at [528, 113] on div at bounding box center [518, 113] width 153 height 179
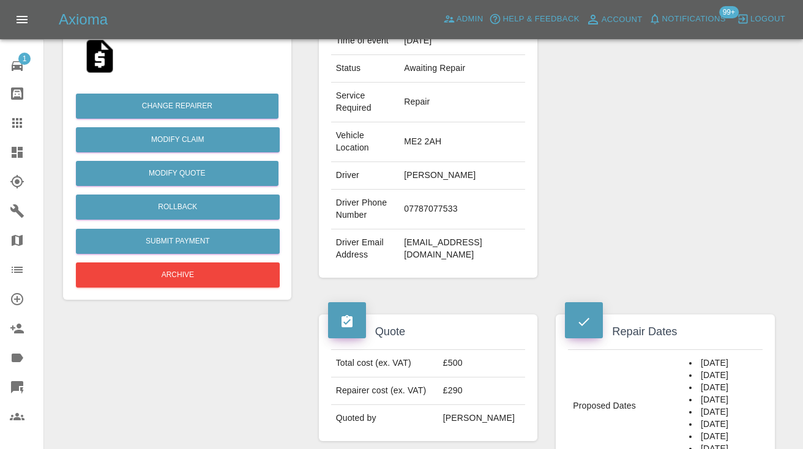
scroll to position [245, 0]
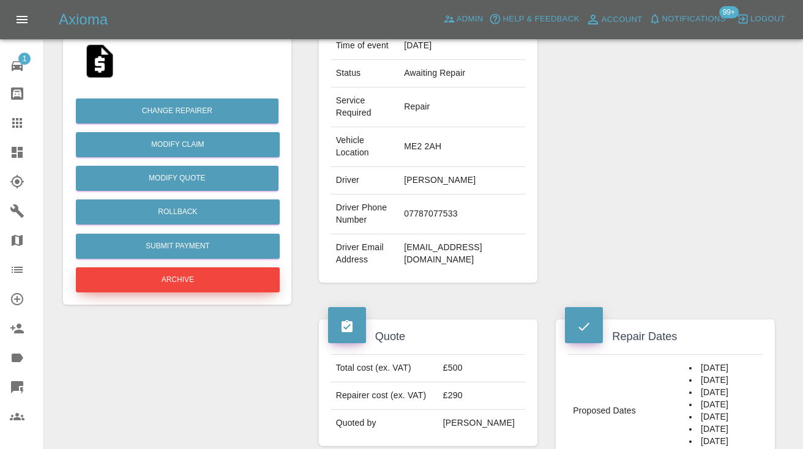
click at [150, 286] on button "Archive" at bounding box center [178, 279] width 204 height 25
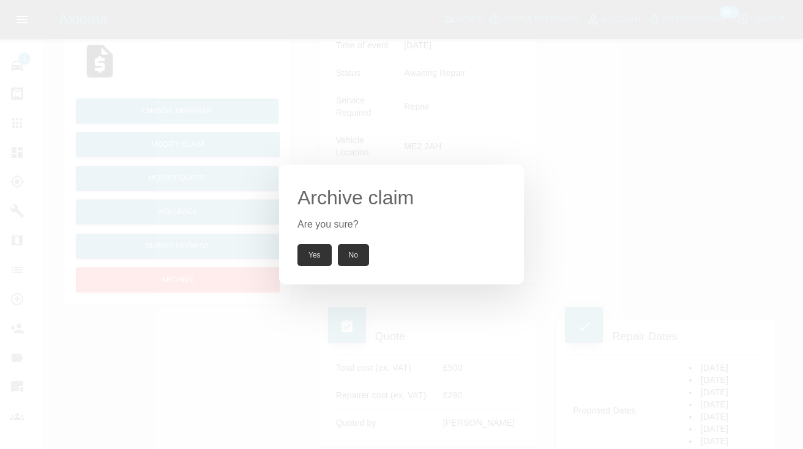
click at [307, 252] on button "Yes" at bounding box center [314, 255] width 34 height 22
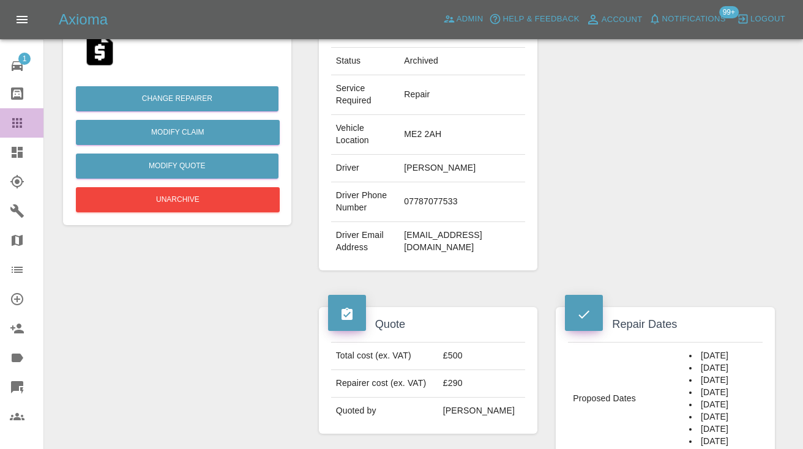
click at [12, 124] on icon at bounding box center [17, 123] width 10 height 10
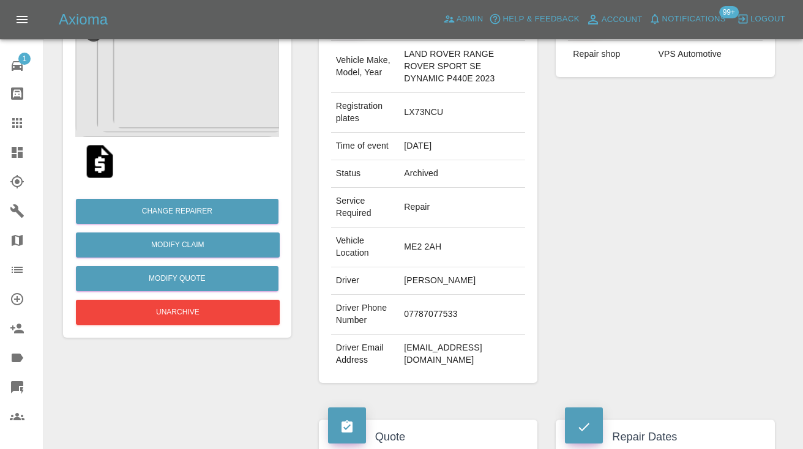
scroll to position [123, 0]
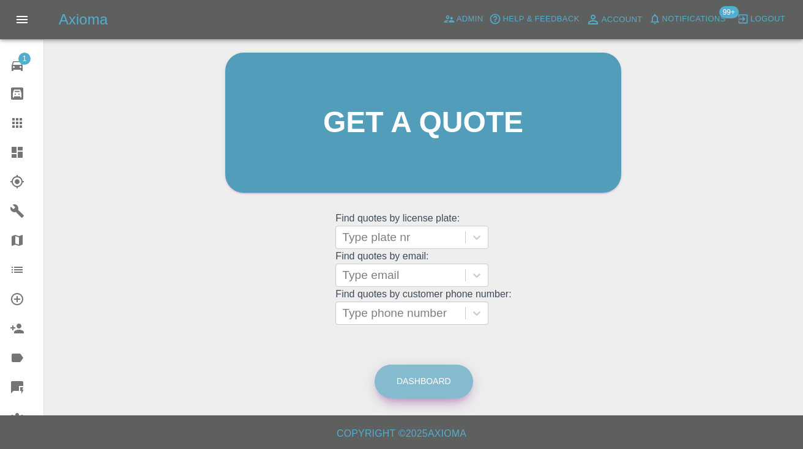
click at [420, 384] on link "Dashboard" at bounding box center [424, 382] width 99 height 34
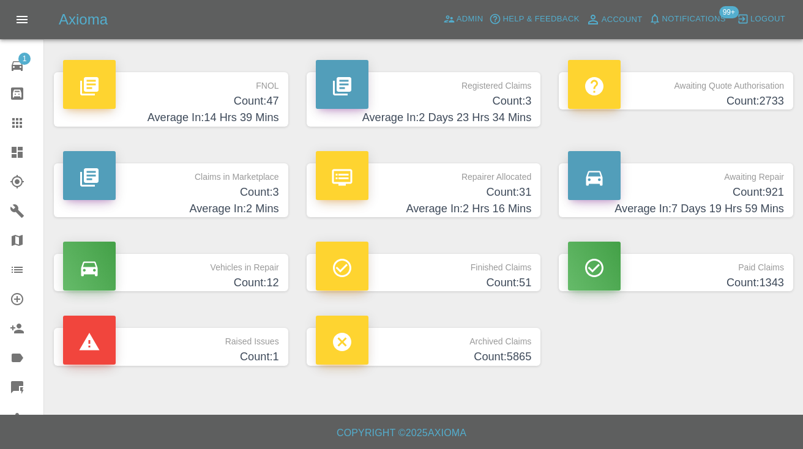
click at [779, 190] on h4 "Count: 921" at bounding box center [676, 192] width 216 height 17
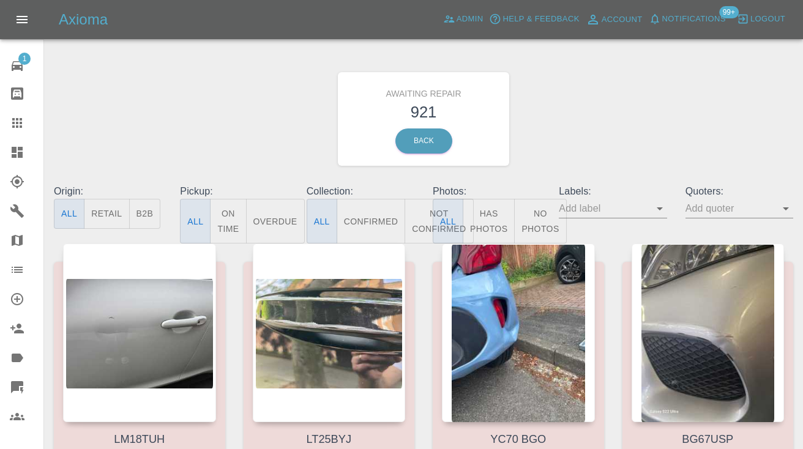
click at [425, 228] on button "Not Confirmed" at bounding box center [439, 221] width 69 height 45
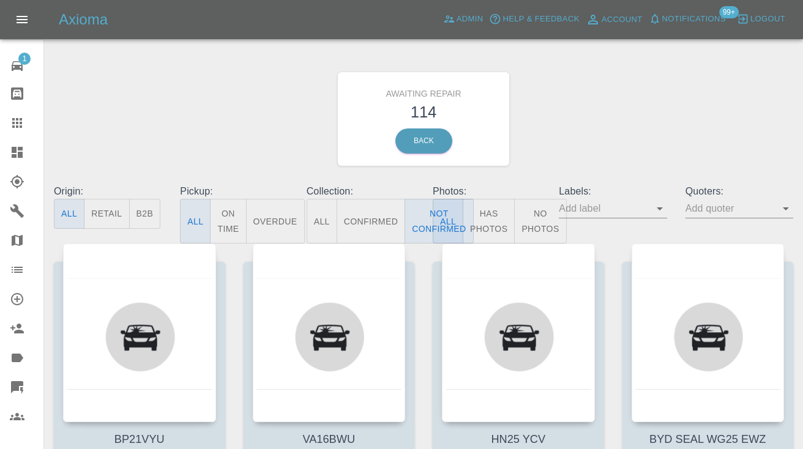
click at [574, 119] on div "Awaiting Repair 114 Back" at bounding box center [424, 119] width 758 height 130
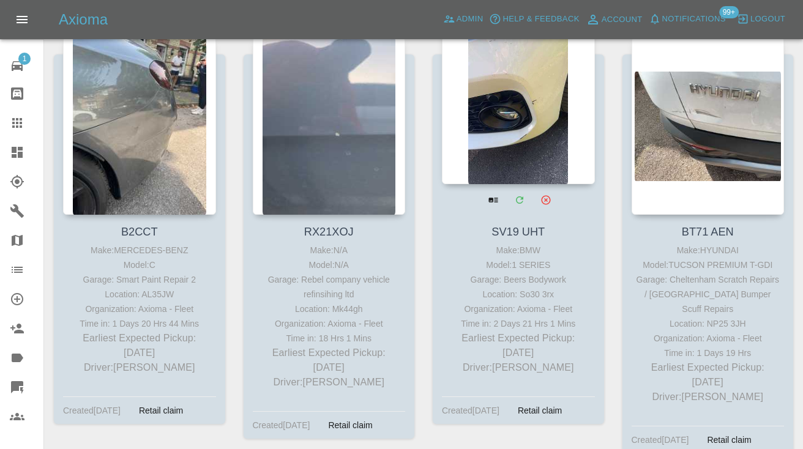
scroll to position [4363, 0]
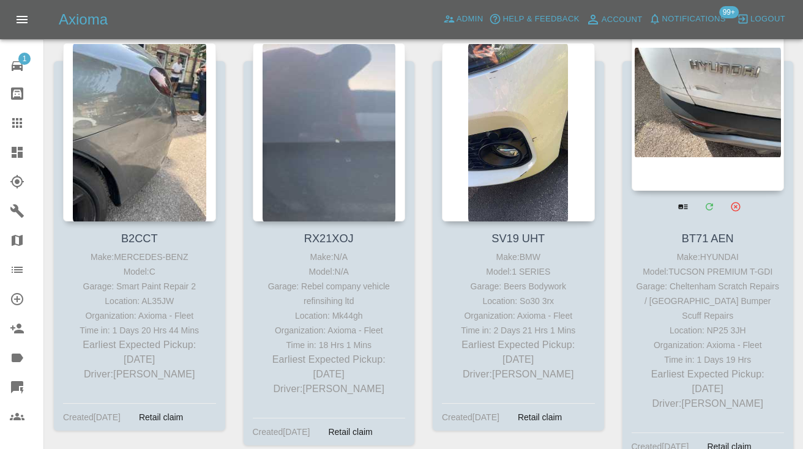
click at [689, 105] on div at bounding box center [708, 101] width 153 height 179
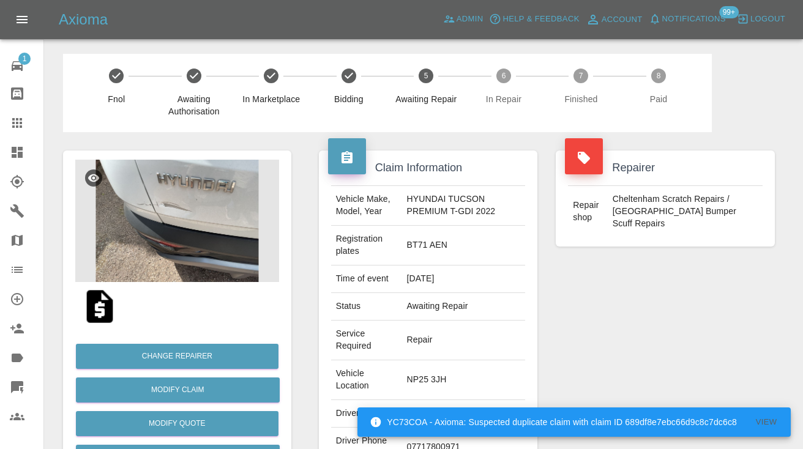
click at [622, 351] on div "Repairer Repair shop [GEOGRAPHIC_DATA] Scratch Repairs / [GEOGRAPHIC_DATA] Bump…" at bounding box center [665, 339] width 237 height 414
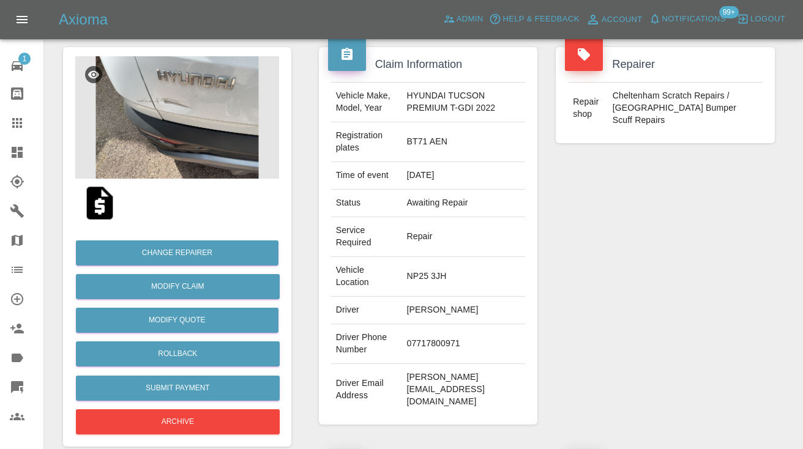
scroll to position [113, 0]
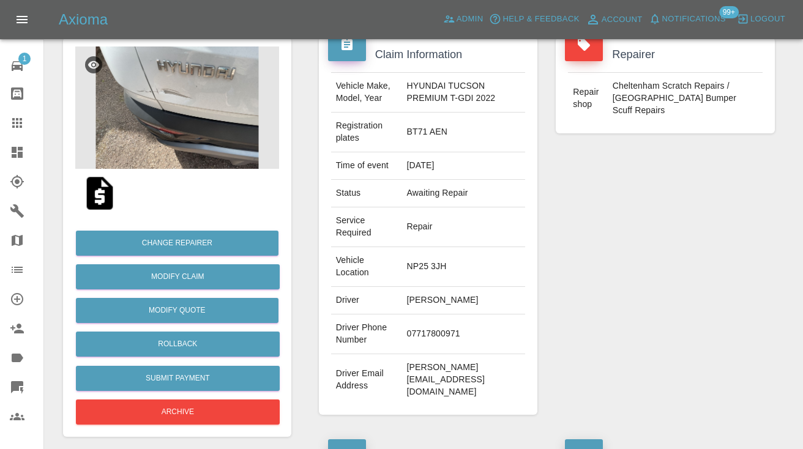
click at [423, 318] on td "07717800971" at bounding box center [463, 335] width 124 height 40
copy td "07717800971"
click at [618, 231] on div "Repairer Repair shop [GEOGRAPHIC_DATA] Scratch Repairs / [GEOGRAPHIC_DATA] Bump…" at bounding box center [665, 226] width 237 height 414
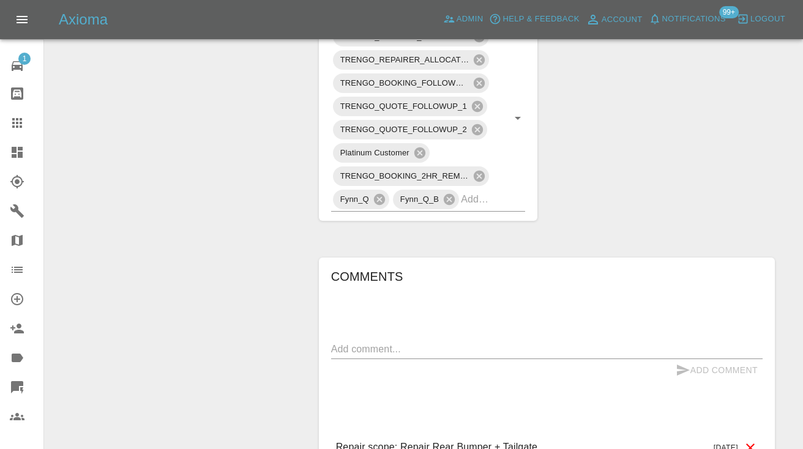
scroll to position [769, 0]
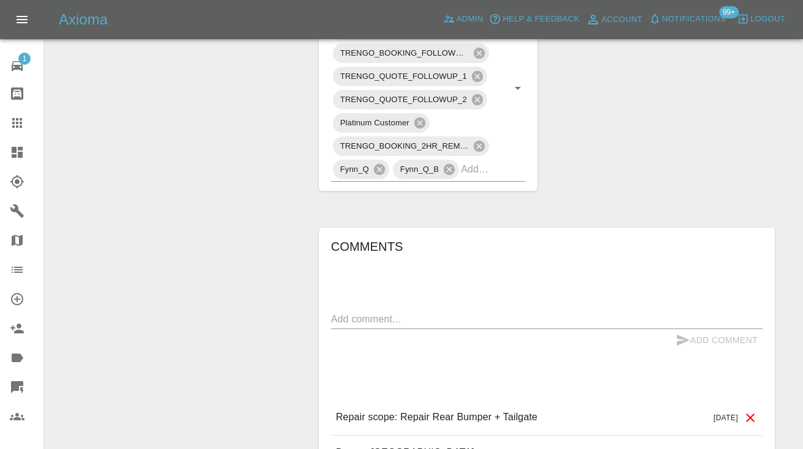
click at [368, 310] on div "x" at bounding box center [546, 320] width 431 height 20
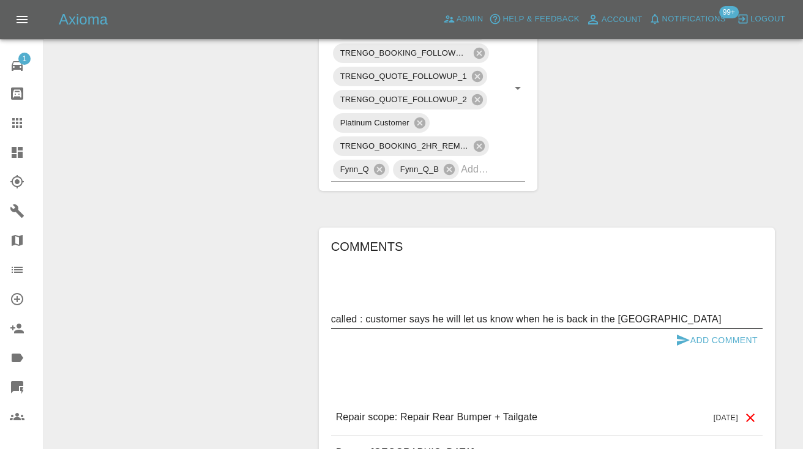
type textarea "called : customer says he will let us know when he is back in the [GEOGRAPHIC_D…"
click at [678, 335] on icon "submit" at bounding box center [683, 340] width 13 height 11
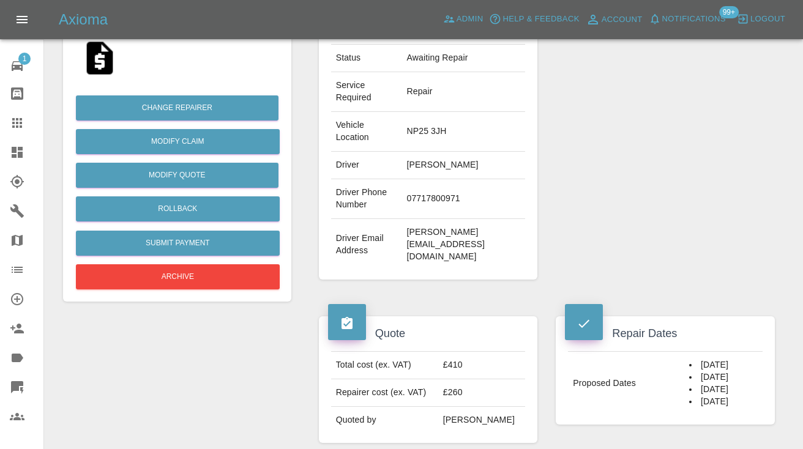
scroll to position [244, 0]
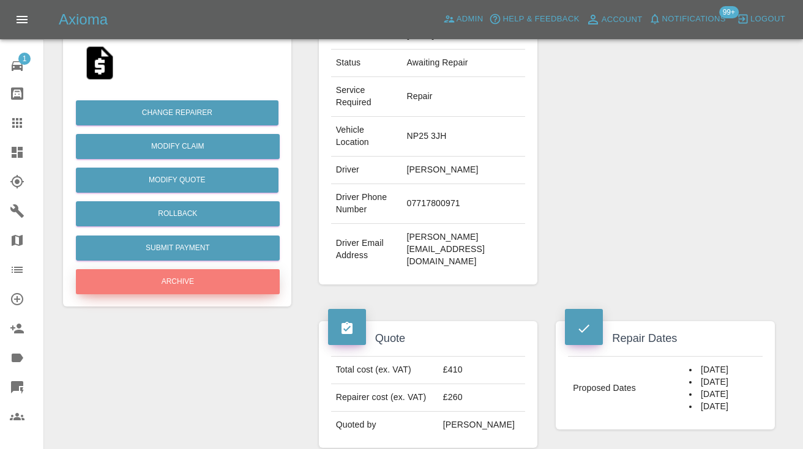
click at [211, 285] on button "Archive" at bounding box center [178, 281] width 204 height 25
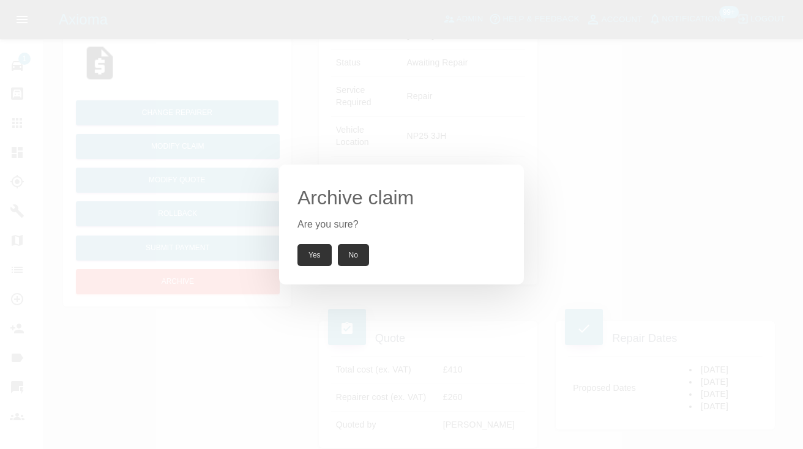
click at [315, 256] on button "Yes" at bounding box center [314, 255] width 34 height 22
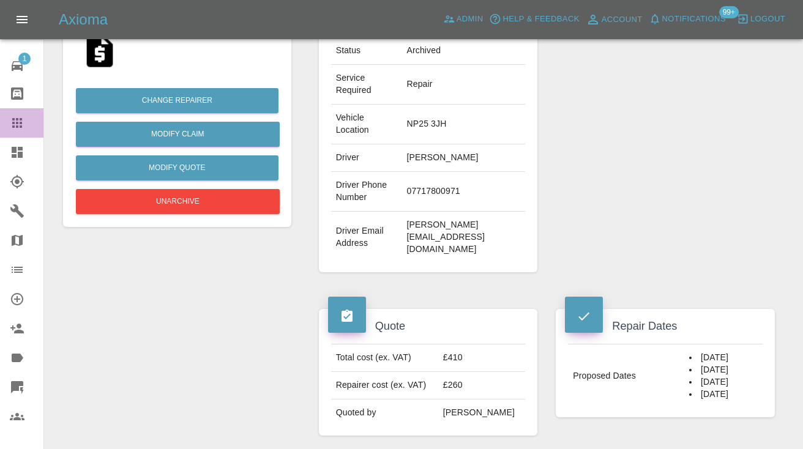
click at [21, 119] on icon at bounding box center [17, 123] width 10 height 10
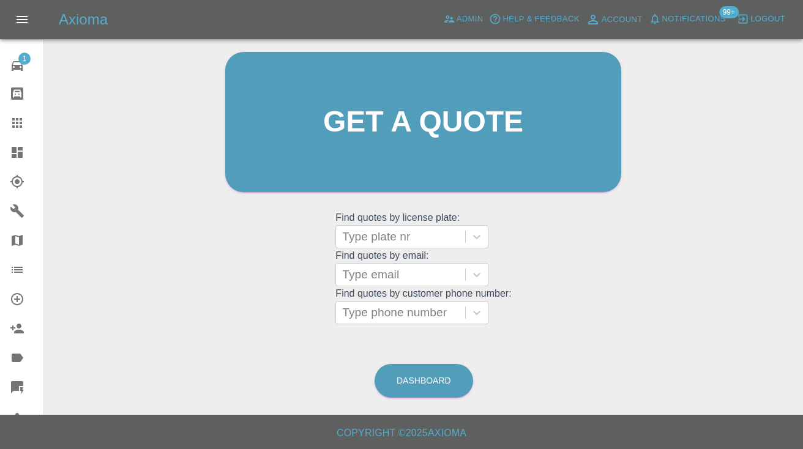
scroll to position [83, 0]
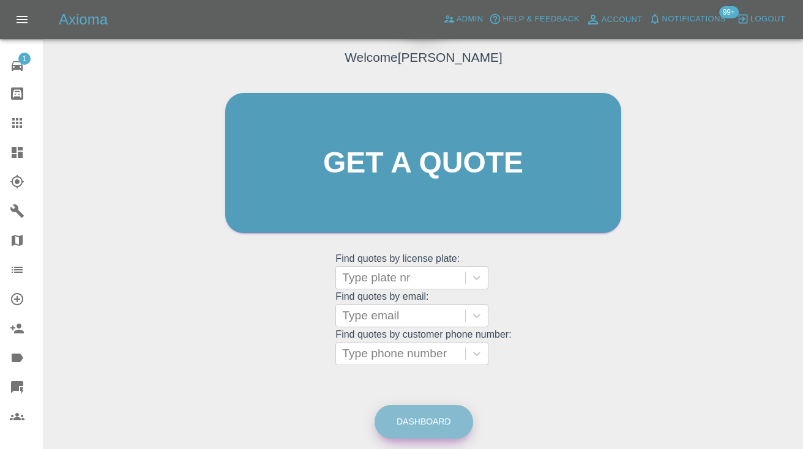
click at [427, 428] on link "Dashboard" at bounding box center [424, 422] width 99 height 34
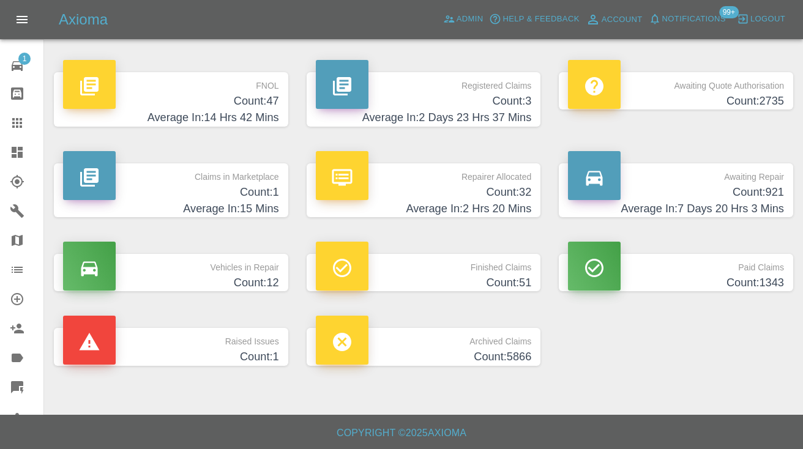
click at [753, 196] on h4 "Count: 921" at bounding box center [676, 192] width 216 height 17
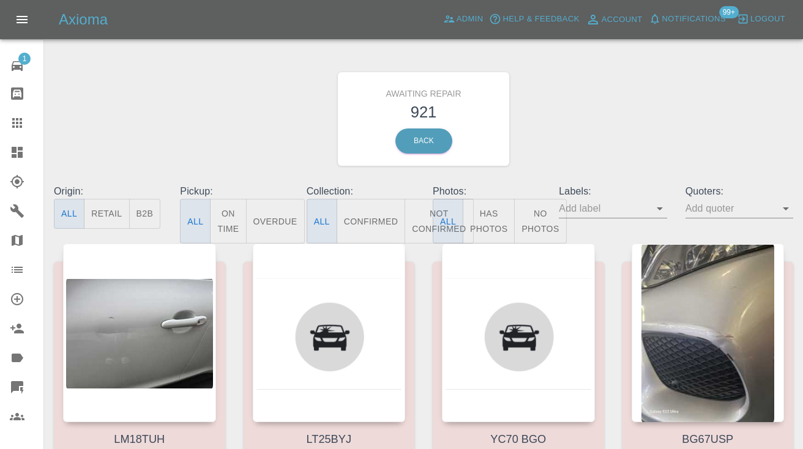
click at [427, 212] on button "Not Confirmed" at bounding box center [439, 221] width 69 height 45
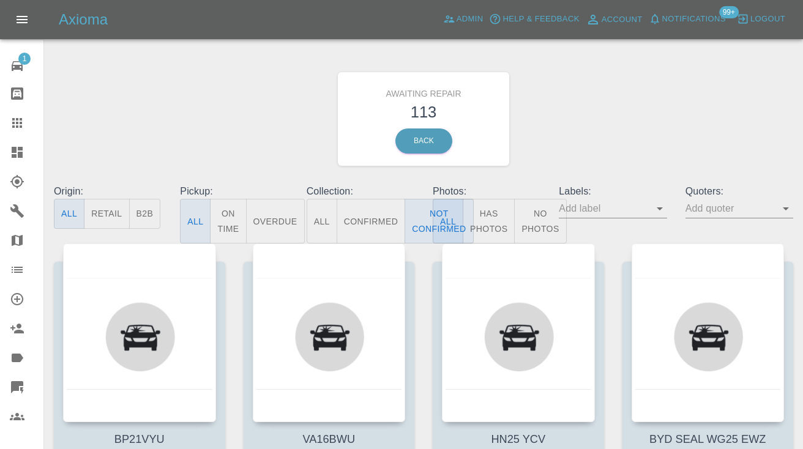
click at [595, 134] on div "Awaiting Repair 113 Back" at bounding box center [424, 119] width 758 height 130
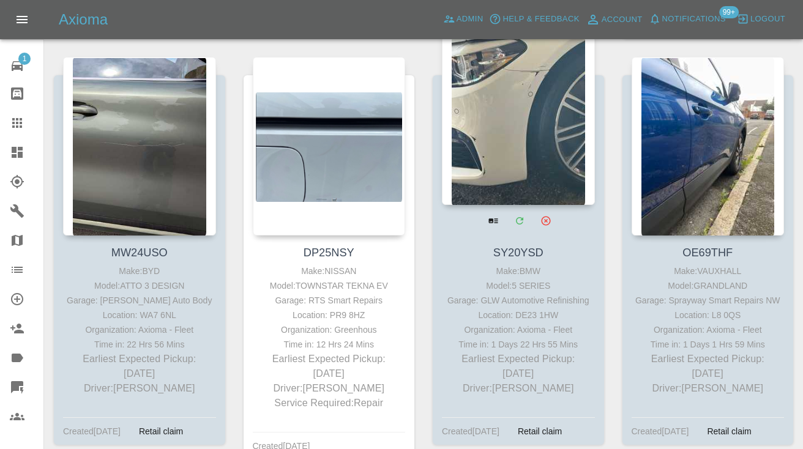
scroll to position [2687, 0]
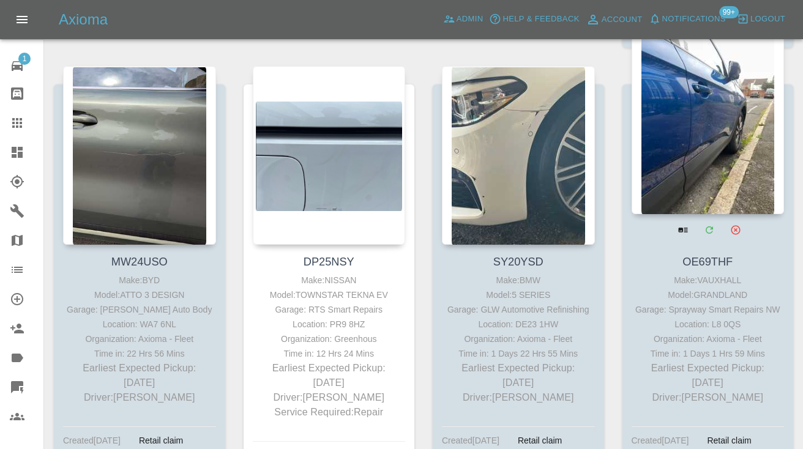
click at [712, 156] on div at bounding box center [708, 124] width 153 height 179
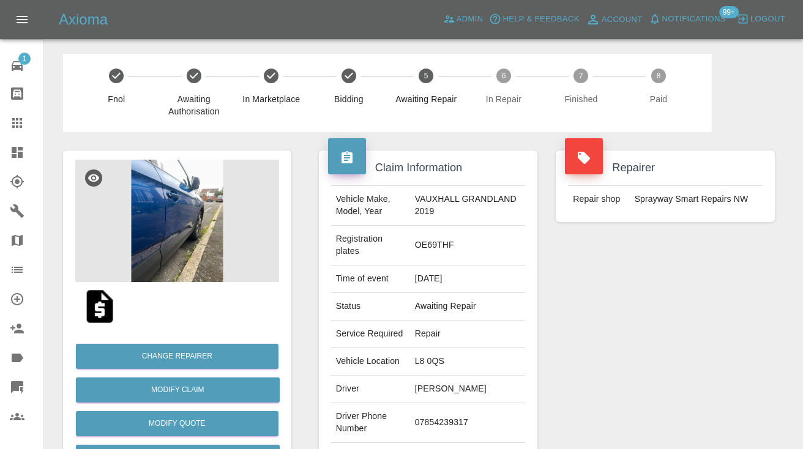
click at [456, 405] on td "07854239317" at bounding box center [468, 423] width 116 height 40
copy td "07854239317"
drag, startPoint x: 611, startPoint y: 304, endPoint x: 617, endPoint y: 299, distance: 7.8
click at [611, 304] on div "Repairer Repair shop Sprayway Smart Repairs NW" at bounding box center [665, 321] width 237 height 378
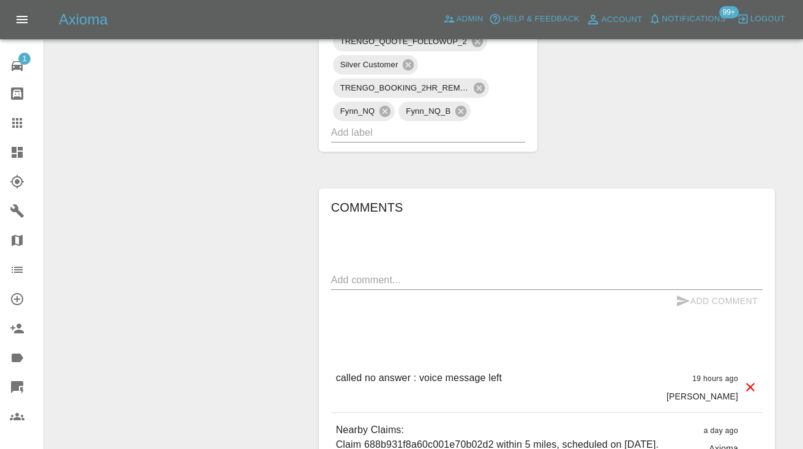
scroll to position [856, 0]
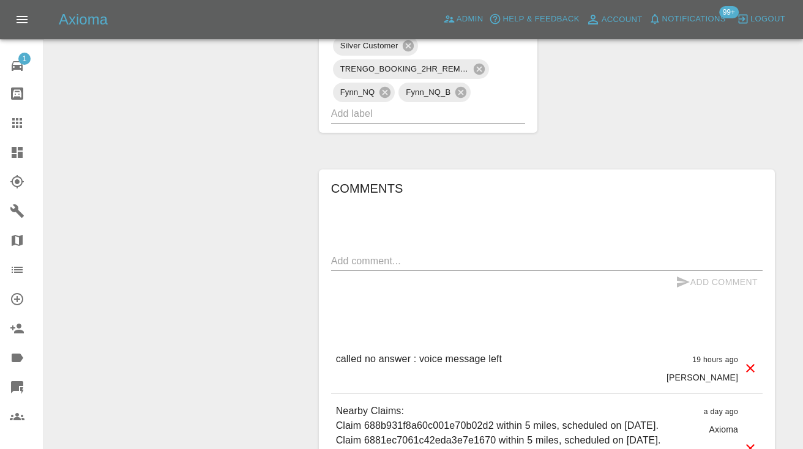
click at [340, 254] on textarea at bounding box center [546, 261] width 431 height 14
type textarea "C"
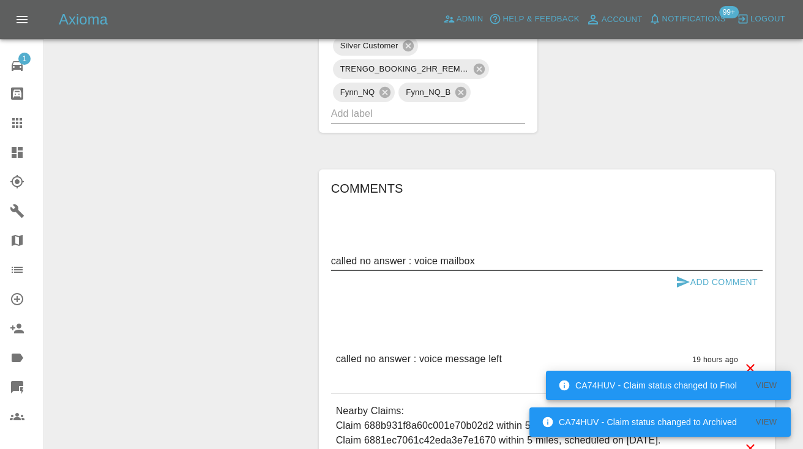
type textarea "called no answer : voice mailbox"
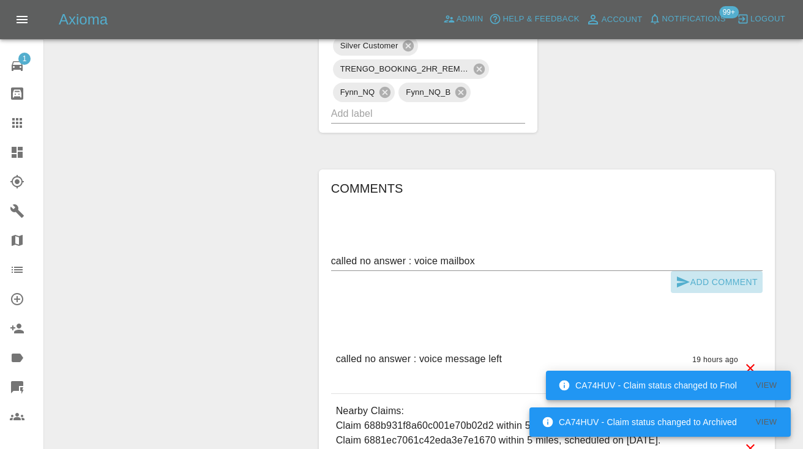
click at [687, 277] on icon "submit" at bounding box center [683, 282] width 13 height 11
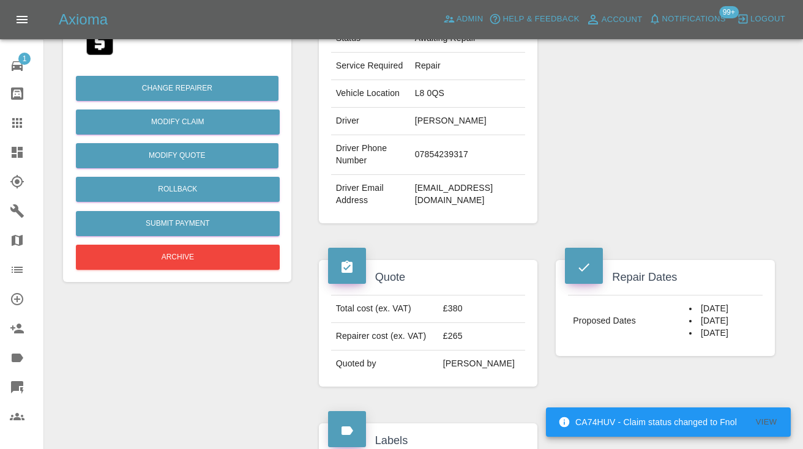
scroll to position [249, 0]
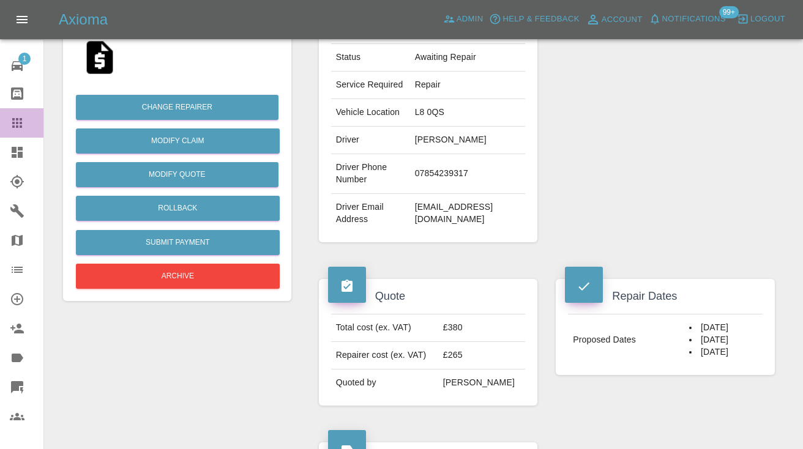
click at [13, 125] on icon at bounding box center [17, 123] width 15 height 15
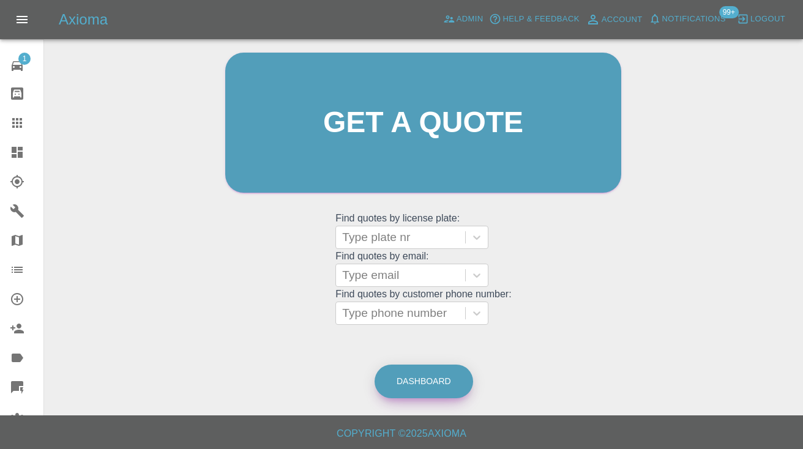
click at [409, 381] on link "Dashboard" at bounding box center [424, 382] width 99 height 34
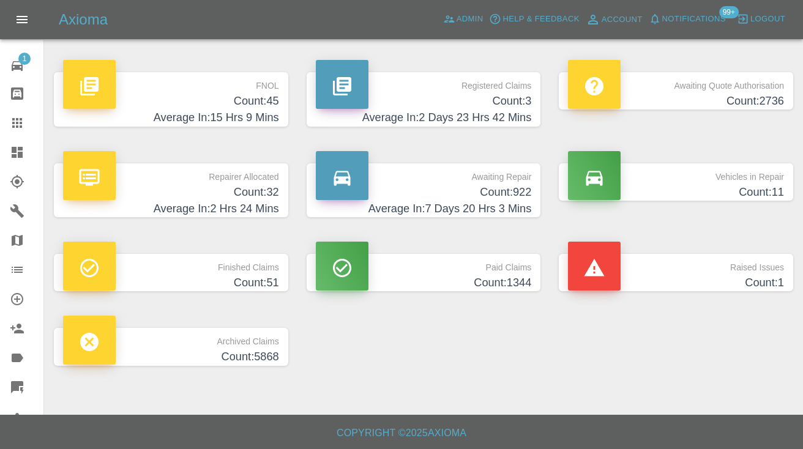
click at [517, 190] on h4 "Count: 922" at bounding box center [424, 192] width 216 height 17
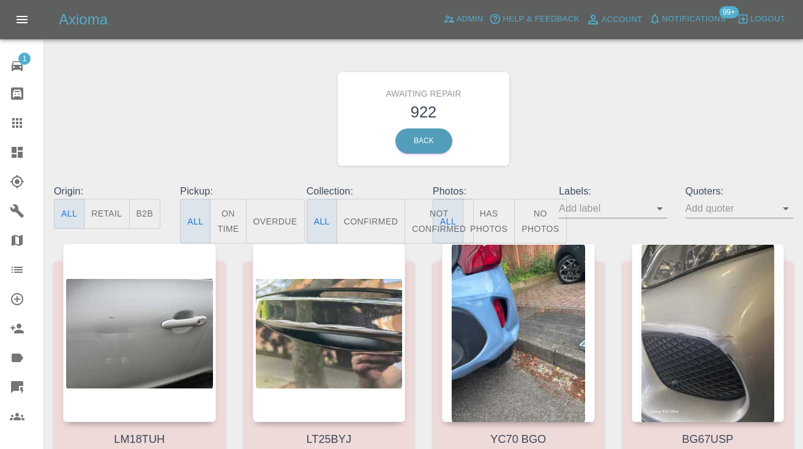
click at [424, 211] on button "Not Confirmed" at bounding box center [439, 221] width 69 height 45
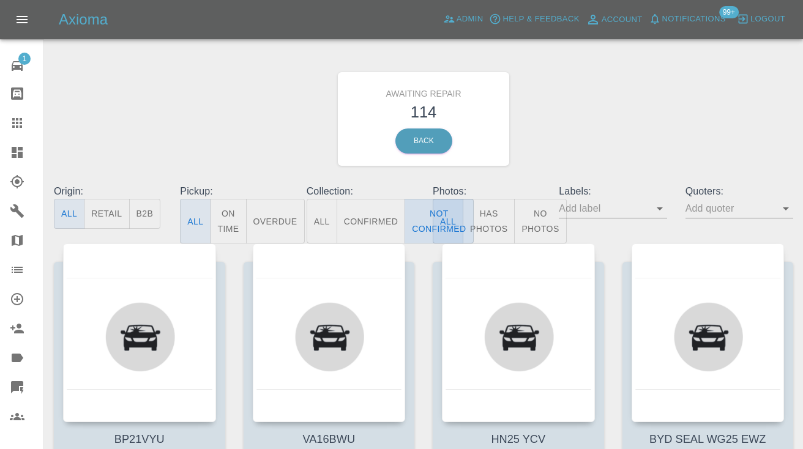
type button "false"
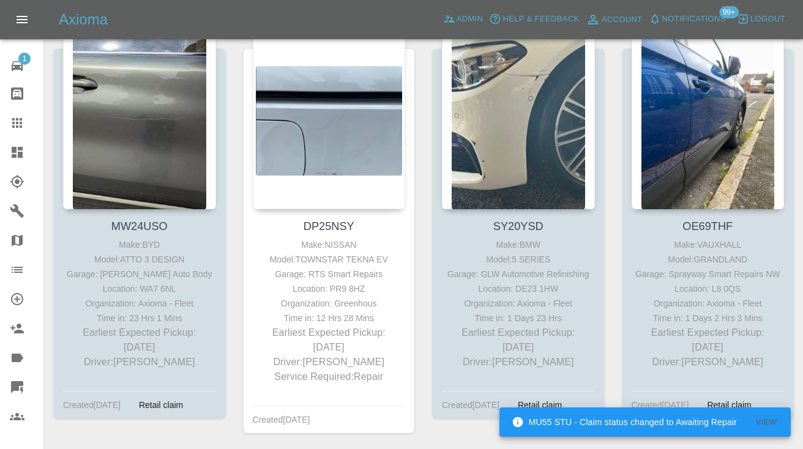
scroll to position [2714, 0]
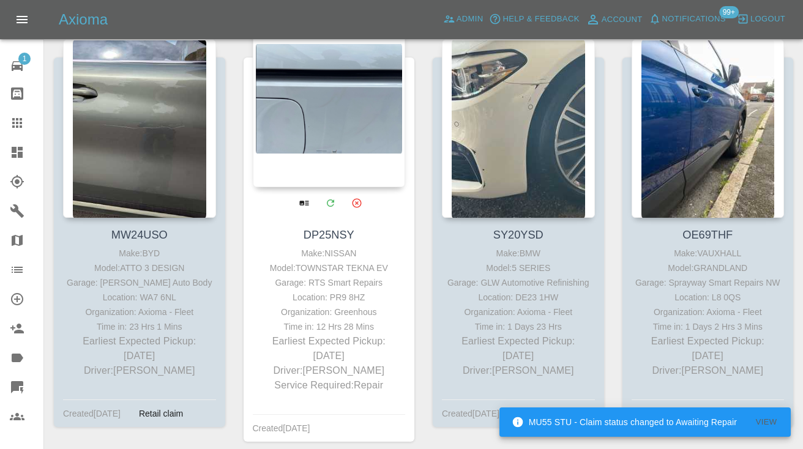
click at [318, 113] on div at bounding box center [329, 98] width 153 height 179
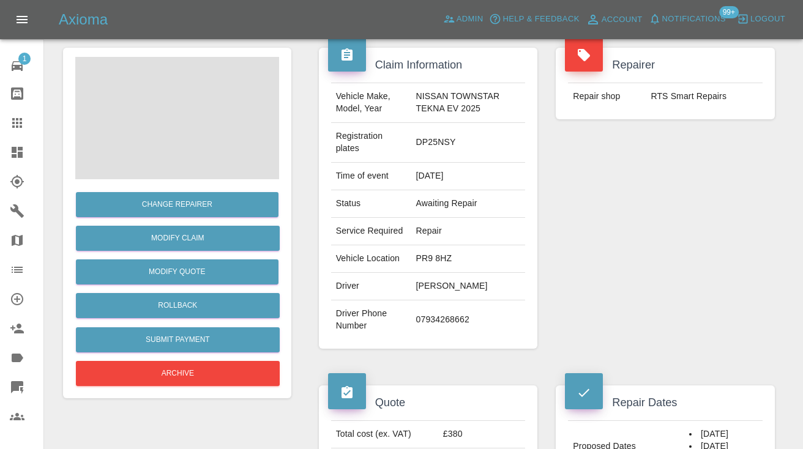
scroll to position [113, 0]
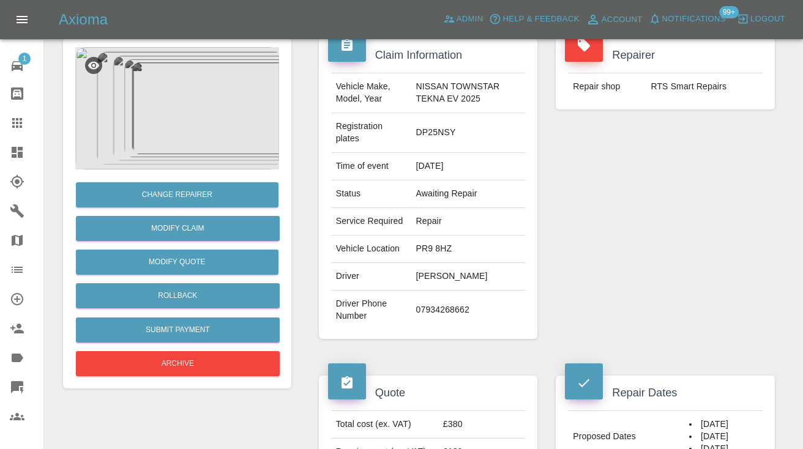
click at [438, 315] on td "07934268662" at bounding box center [468, 310] width 114 height 39
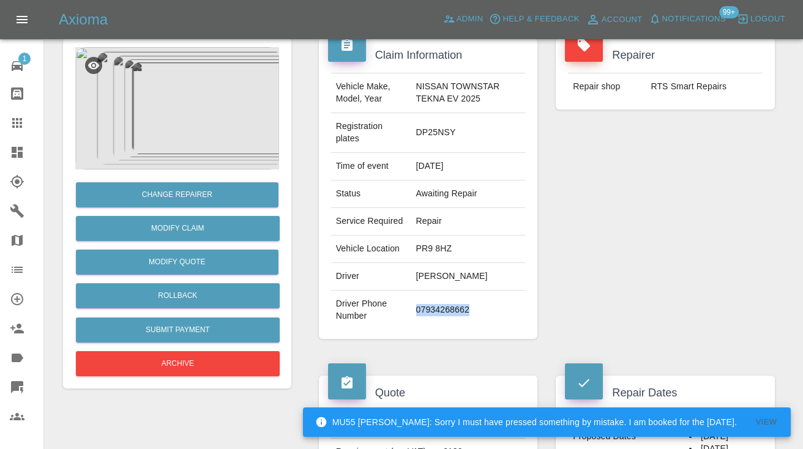
copy td "07934268662"
click at [581, 223] on div "Repairer Repair shop RTS Smart Repairs" at bounding box center [665, 189] width 237 height 338
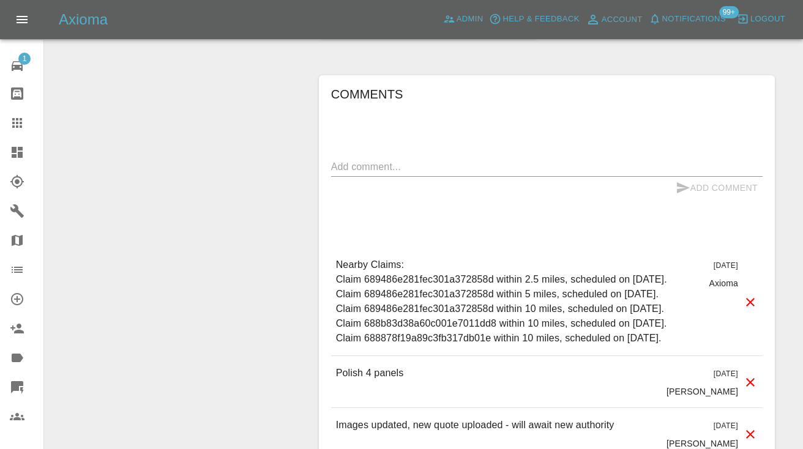
scroll to position [729, 0]
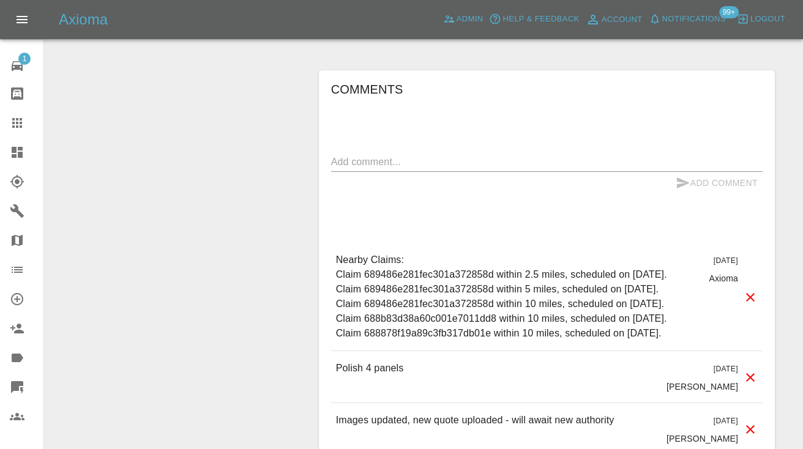
click at [357, 162] on textarea at bounding box center [546, 162] width 431 height 14
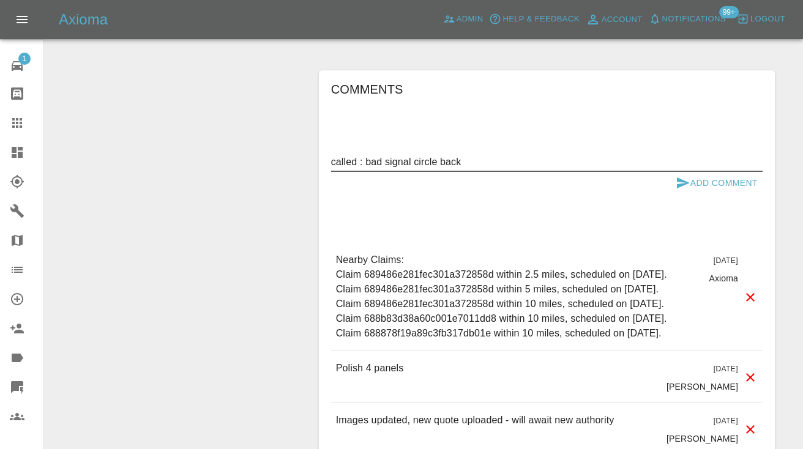
type textarea "called : bad signal circle back"
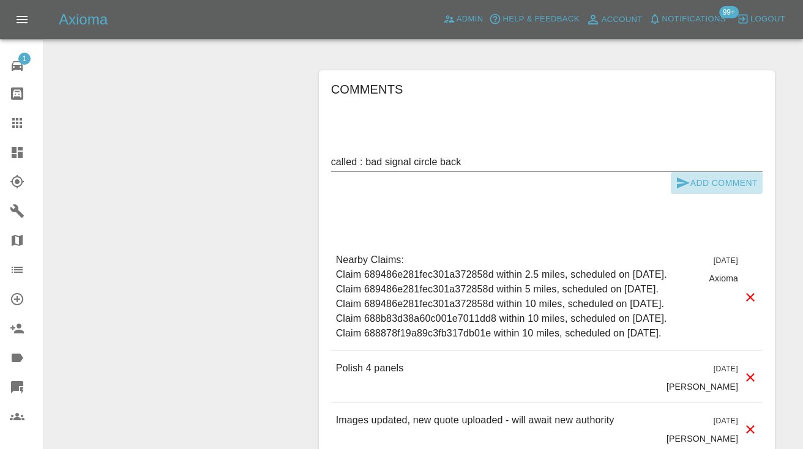
click at [682, 184] on icon "submit" at bounding box center [683, 182] width 13 height 11
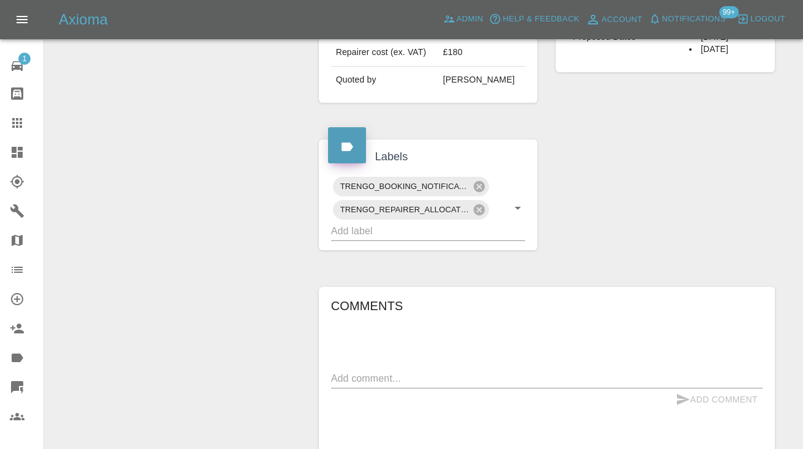
scroll to position [510, 0]
click at [17, 122] on icon at bounding box center [17, 123] width 10 height 10
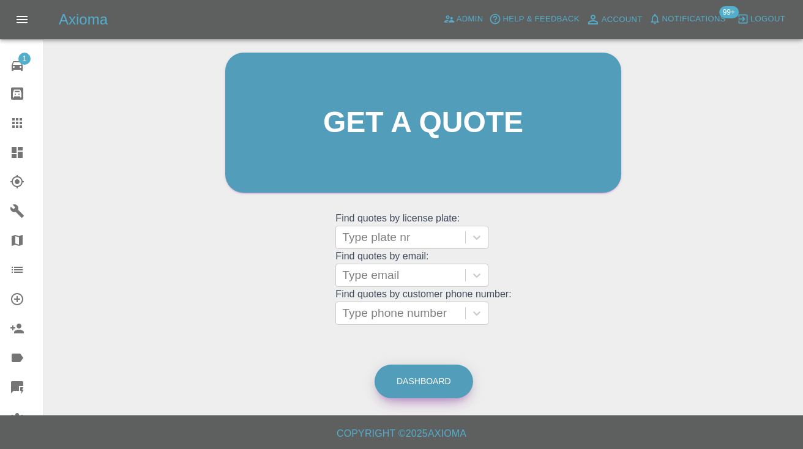
click at [409, 380] on link "Dashboard" at bounding box center [424, 382] width 99 height 34
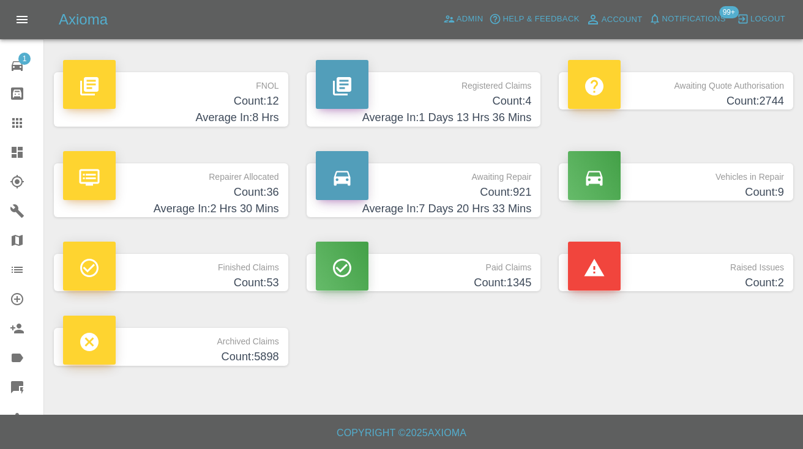
click at [483, 177] on p "Awaiting Repair" at bounding box center [424, 173] width 216 height 21
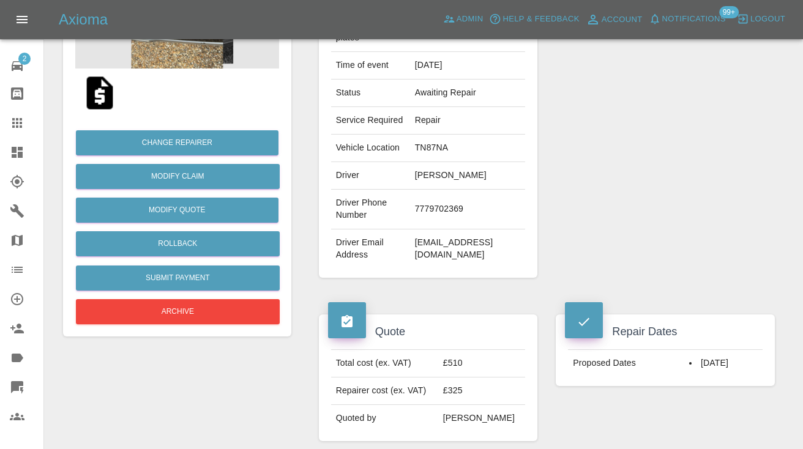
scroll to position [209, 0]
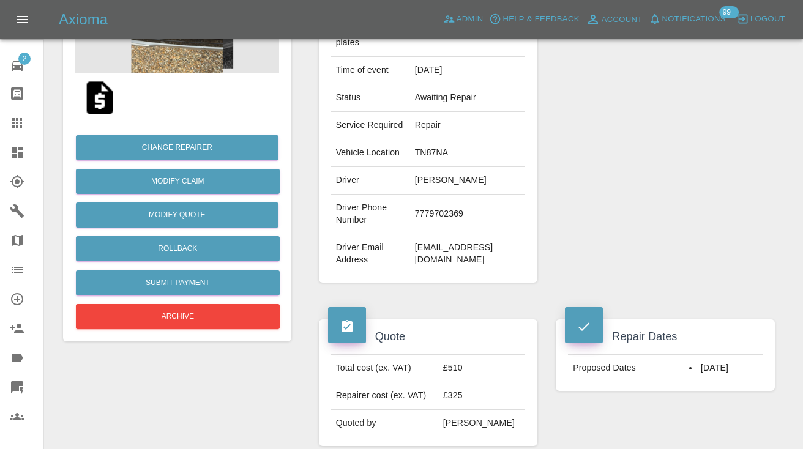
click at [429, 214] on td "7779702369" at bounding box center [468, 215] width 116 height 40
copy td "7779702369"
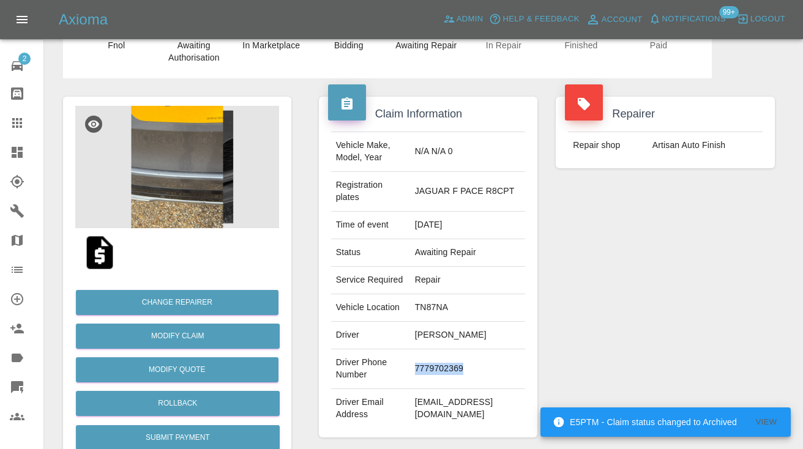
scroll to position [35, 0]
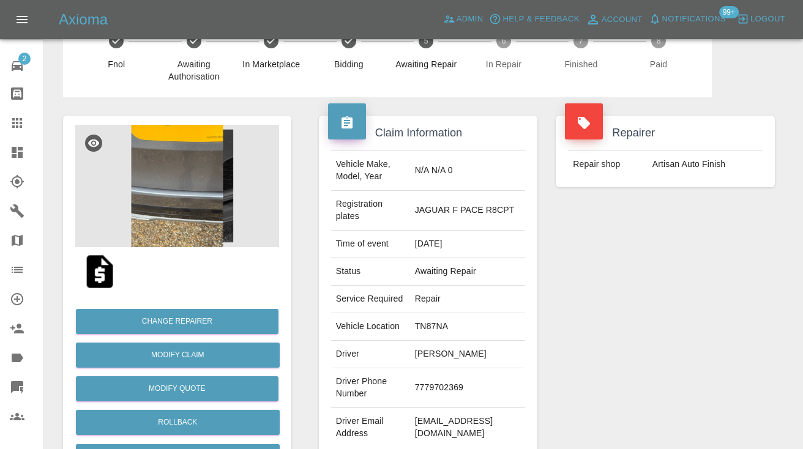
click at [693, 353] on div "Repairer Repair shop Artisan Auto Finish" at bounding box center [665, 286] width 237 height 378
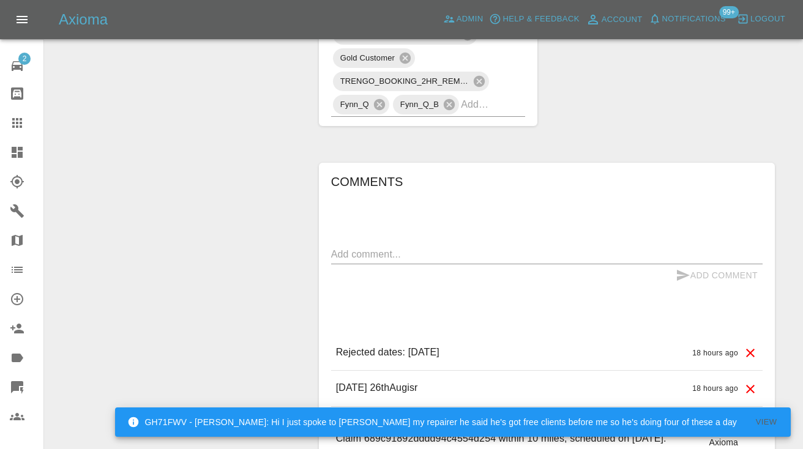
scroll to position [863, 0]
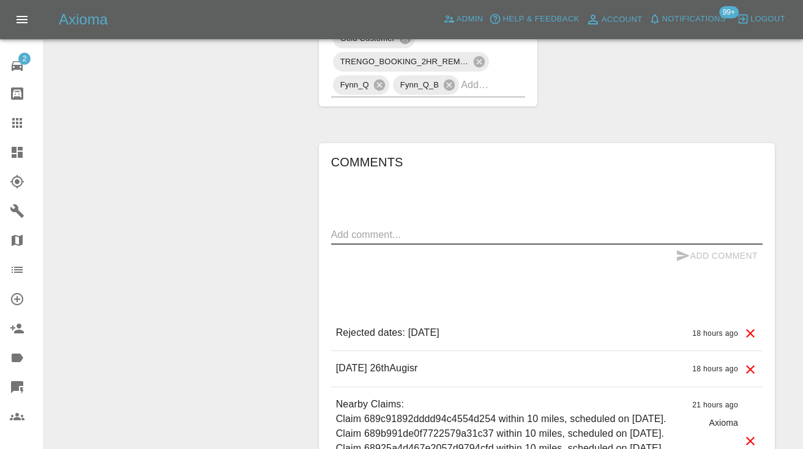
click at [604, 241] on textarea at bounding box center [546, 235] width 431 height 14
type textarea "1st week of September dates please"
click at [692, 254] on button "Add Comment" at bounding box center [717, 256] width 92 height 23
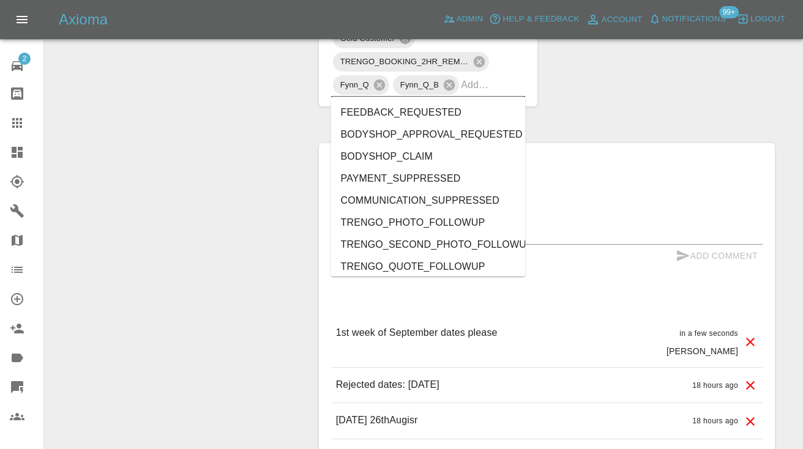
click at [487, 90] on input "text" at bounding box center [476, 84] width 30 height 19
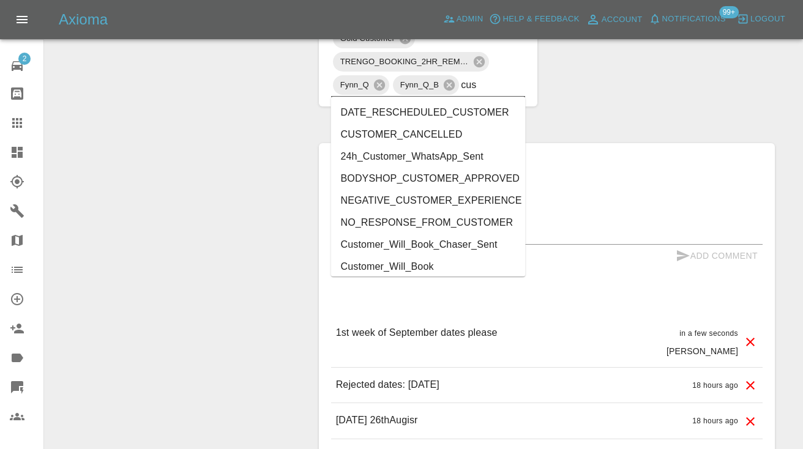
type input "cust"
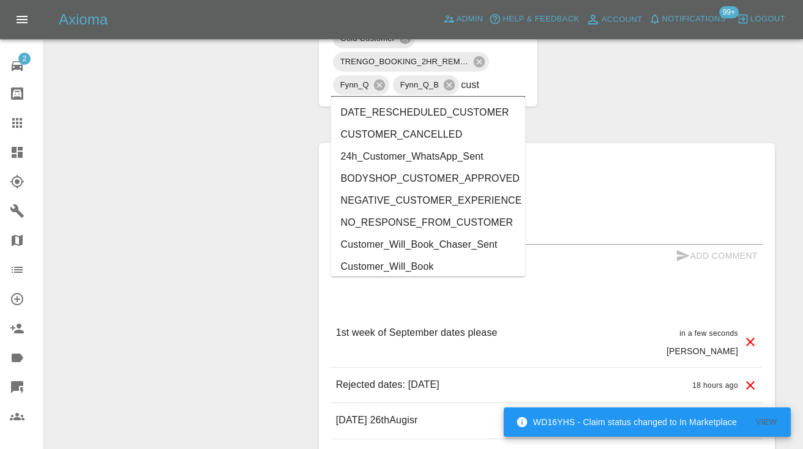
click at [417, 268] on li "Customer_Will_Book" at bounding box center [428, 267] width 195 height 22
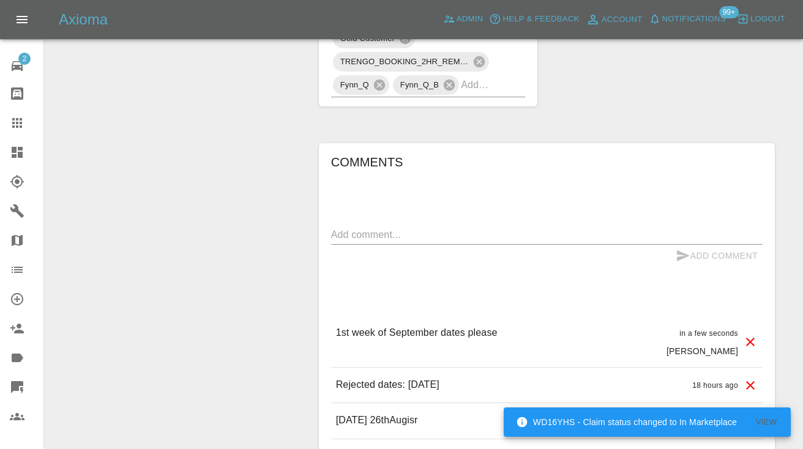
click at [23, 127] on icon at bounding box center [17, 123] width 15 height 15
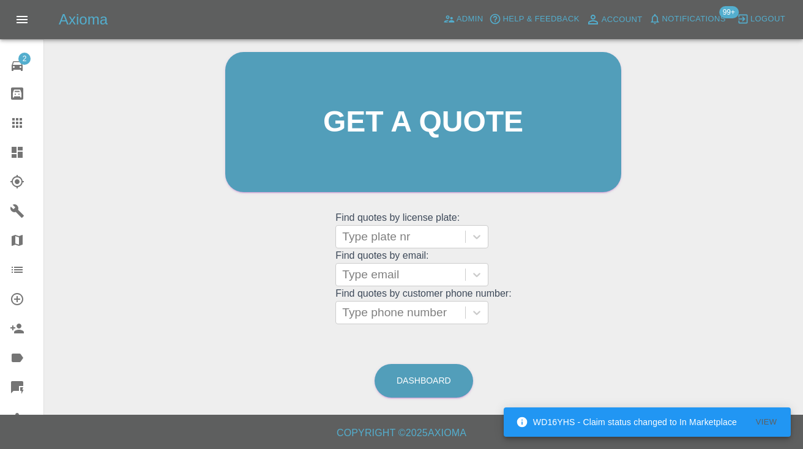
scroll to position [92, 0]
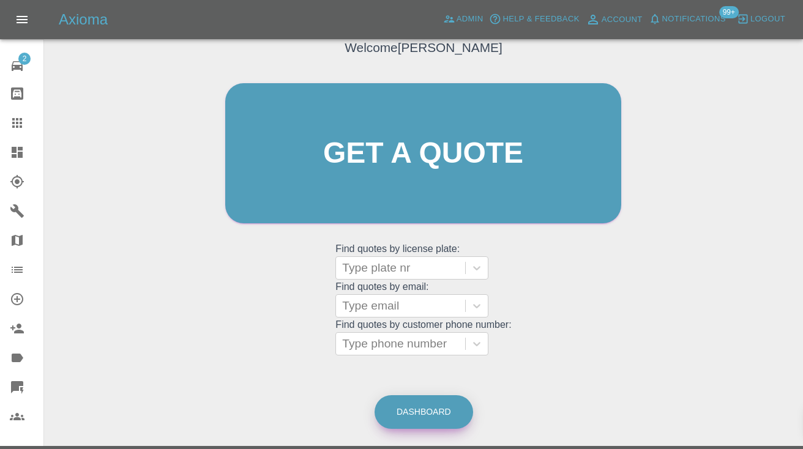
click at [419, 407] on link "Dashboard" at bounding box center [424, 412] width 99 height 34
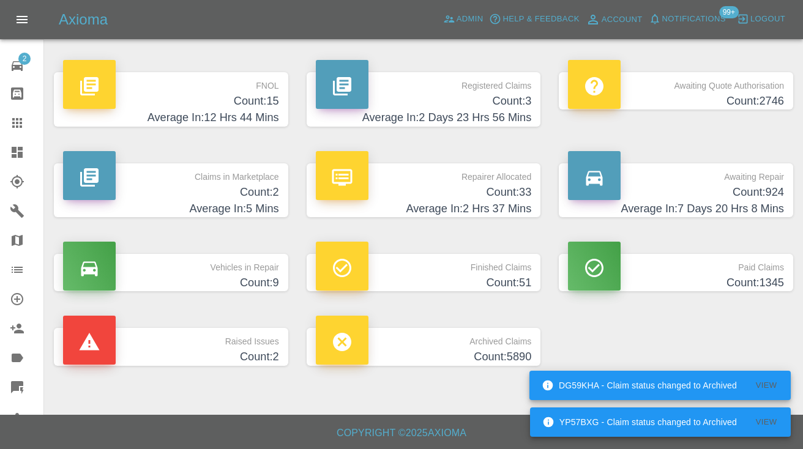
click at [740, 201] on h4 "Average In: 7 Days 20 Hrs 8 Mins" at bounding box center [676, 209] width 216 height 17
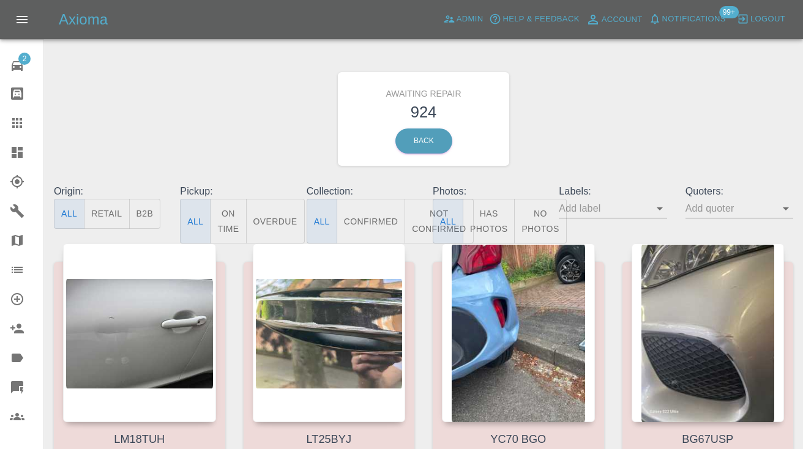
click at [417, 214] on button "Not Confirmed" at bounding box center [439, 221] width 69 height 45
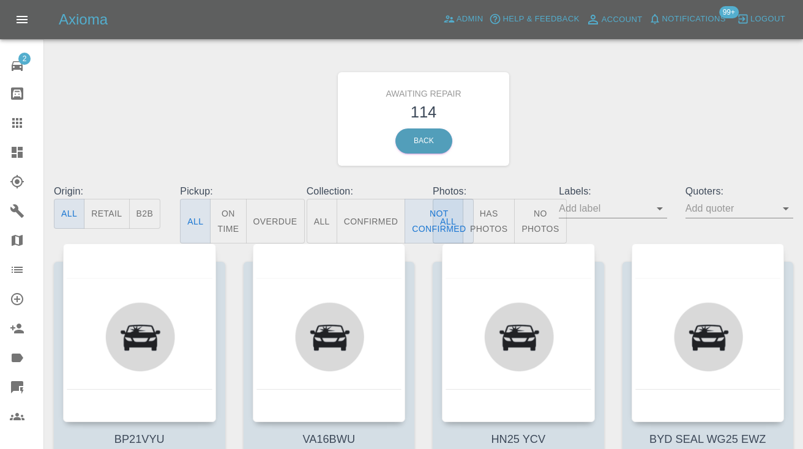
click at [597, 122] on div "Awaiting Repair 114 Back" at bounding box center [424, 119] width 758 height 130
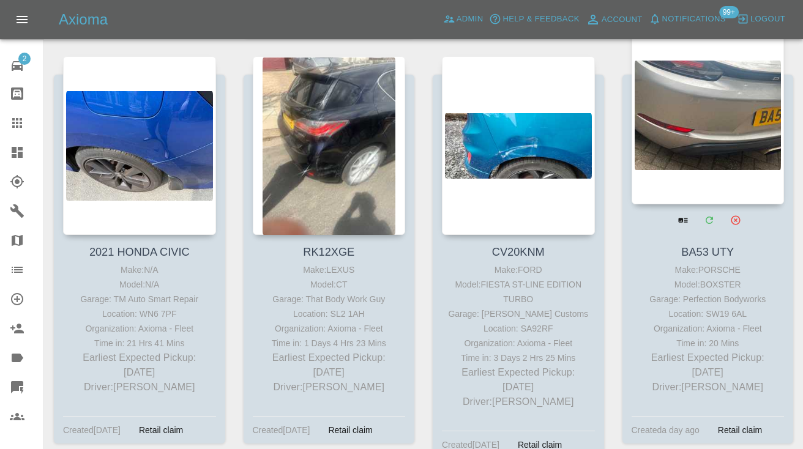
scroll to position [3128, 0]
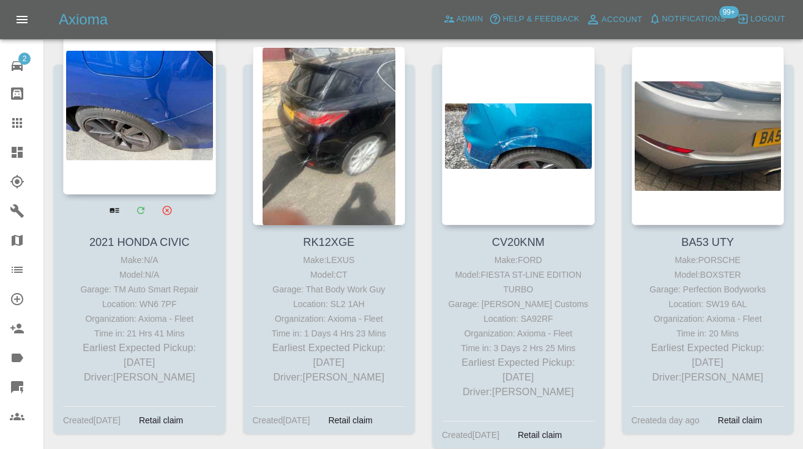
click at [132, 125] on div at bounding box center [139, 105] width 153 height 179
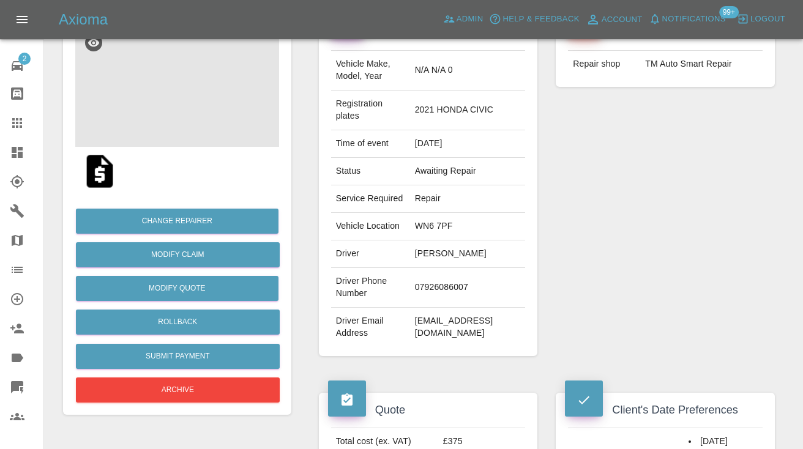
scroll to position [130, 0]
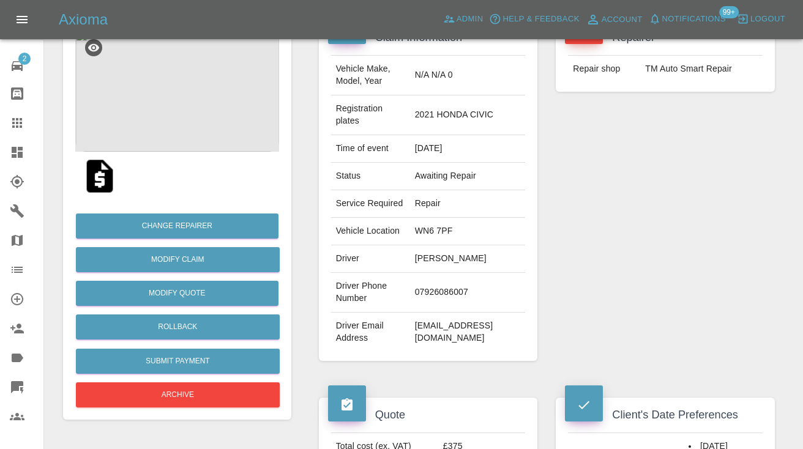
click at [431, 289] on td "07926086007" at bounding box center [468, 293] width 116 height 40
copy td "07926086007"
click at [619, 198] on div "Repairer Repair shop TM Auto Smart Repair" at bounding box center [665, 191] width 237 height 378
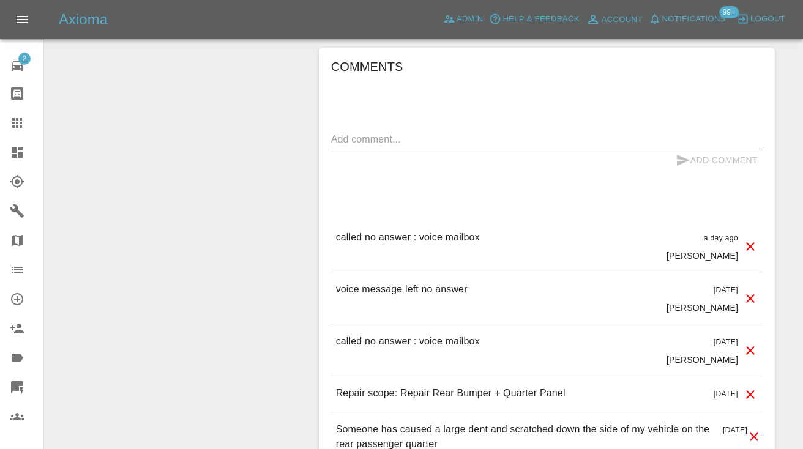
scroll to position [1105, 0]
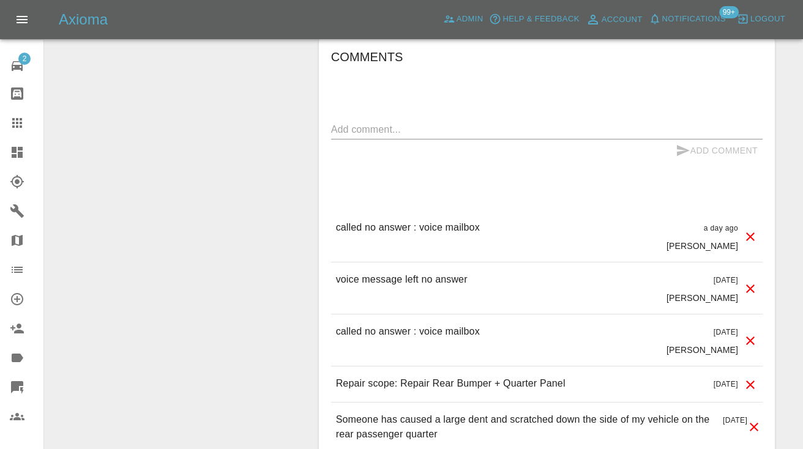
click at [365, 132] on textarea at bounding box center [546, 129] width 431 height 14
click at [528, 118] on div "Comments called no answer : voice x Add Comment called no answer : voice mailbo…" at bounding box center [546, 249] width 431 height 405
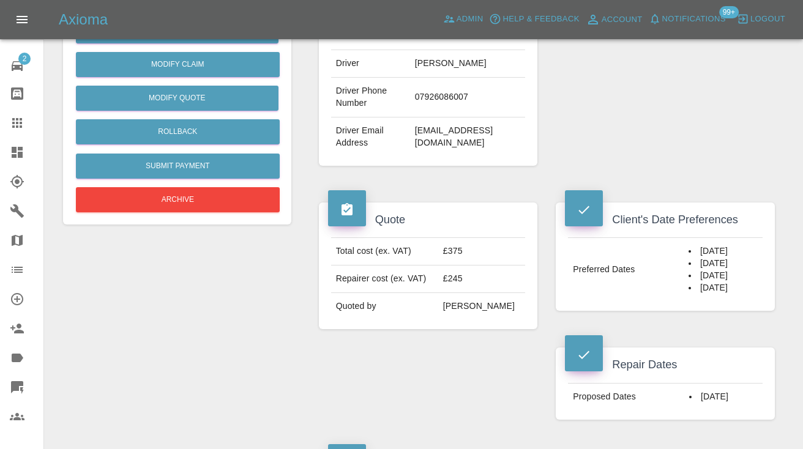
scroll to position [315, 0]
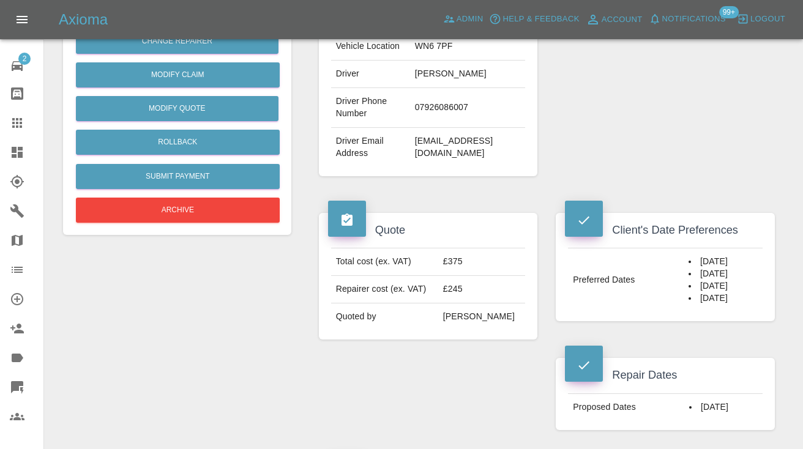
click at [450, 111] on td "07926086007" at bounding box center [468, 108] width 116 height 40
copy td "07926086007"
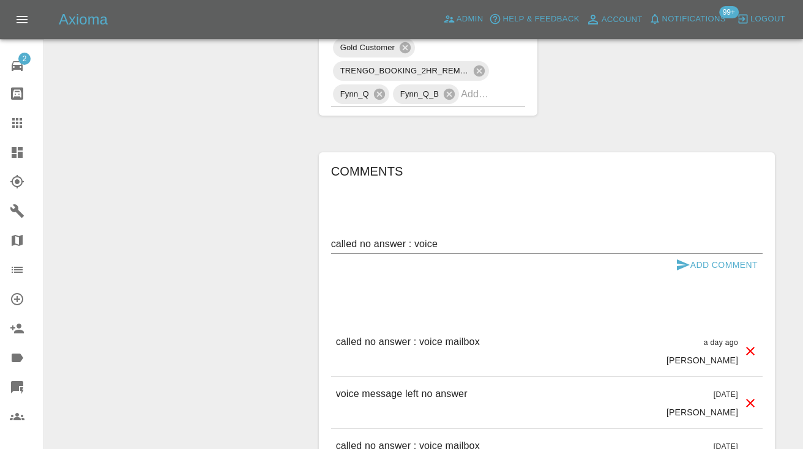
scroll to position [992, 0]
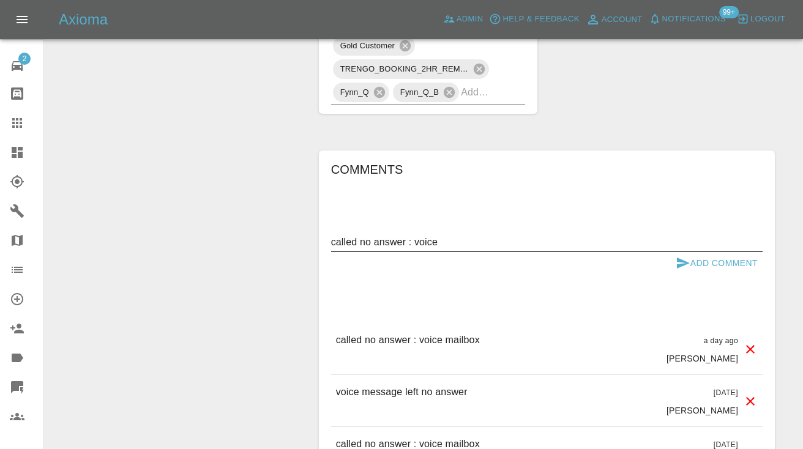
click at [474, 242] on textarea "called no answer : voice" at bounding box center [546, 242] width 431 height 14
type textarea "called no answer : voice mailbox"
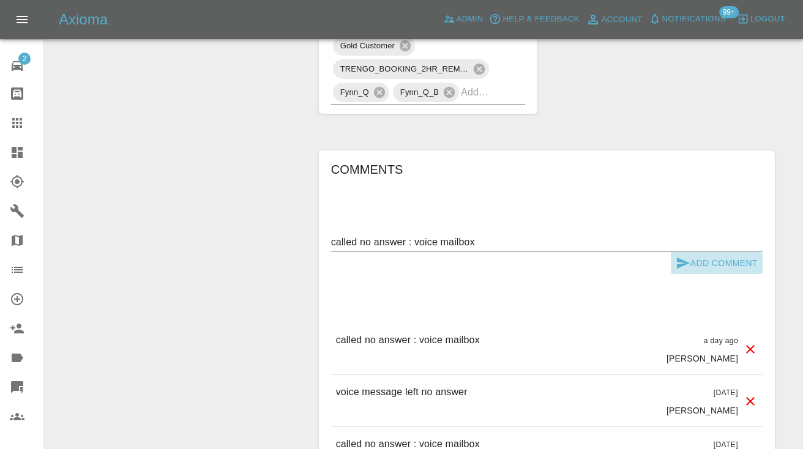
click at [688, 263] on icon "submit" at bounding box center [683, 263] width 13 height 11
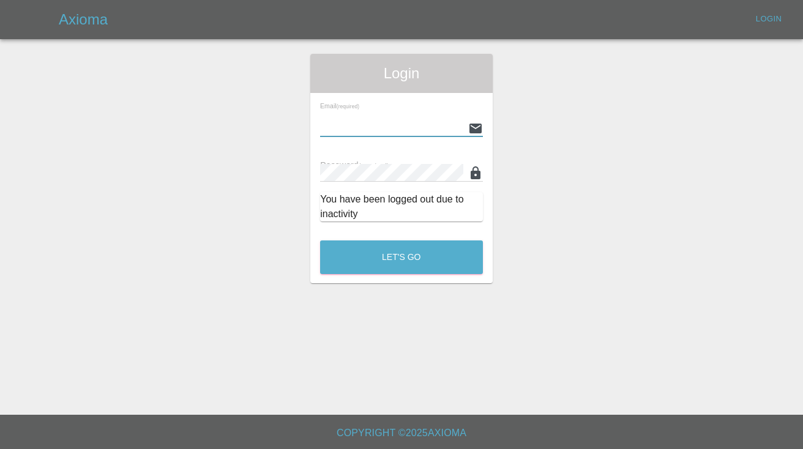
type input "[EMAIL_ADDRESS][DOMAIN_NAME]"
click at [401, 257] on button "Let's Go" at bounding box center [401, 258] width 163 height 34
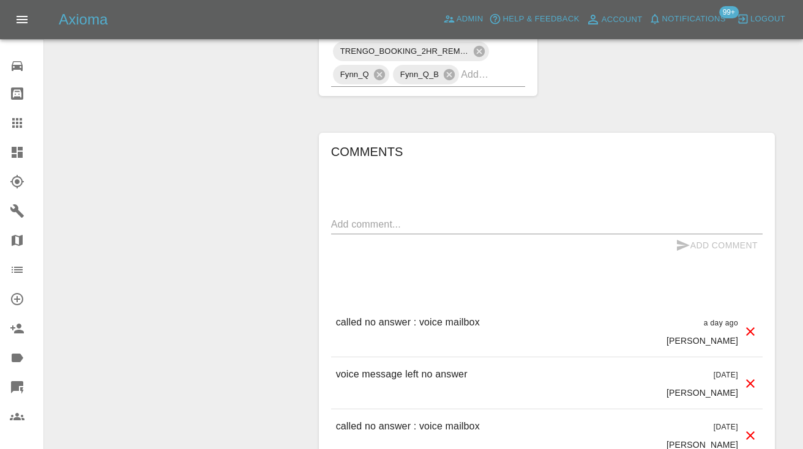
scroll to position [1042, 0]
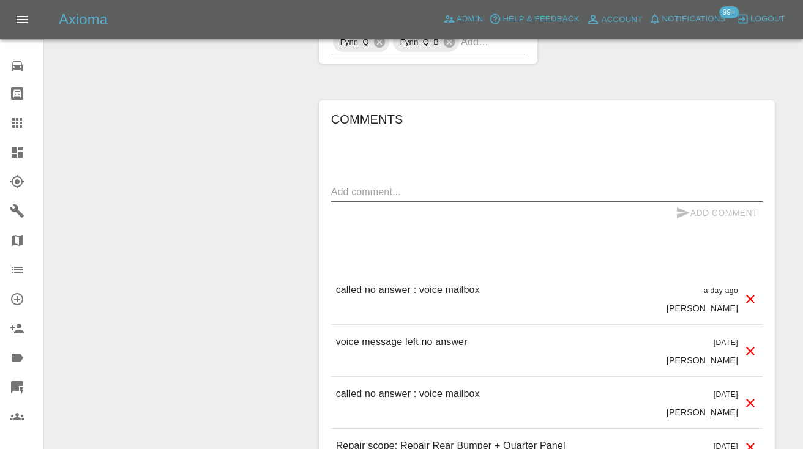
click at [362, 195] on textarea at bounding box center [546, 192] width 431 height 14
type textarea "called no answer"
click at [685, 215] on icon "submit" at bounding box center [683, 213] width 15 height 15
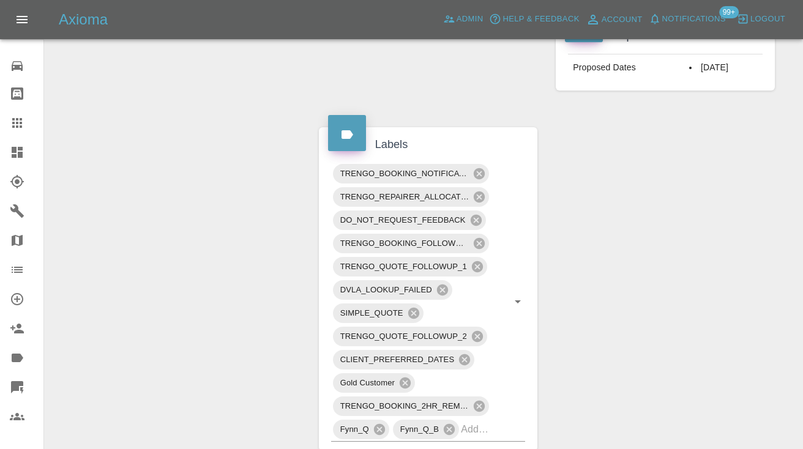
scroll to position [636, 0]
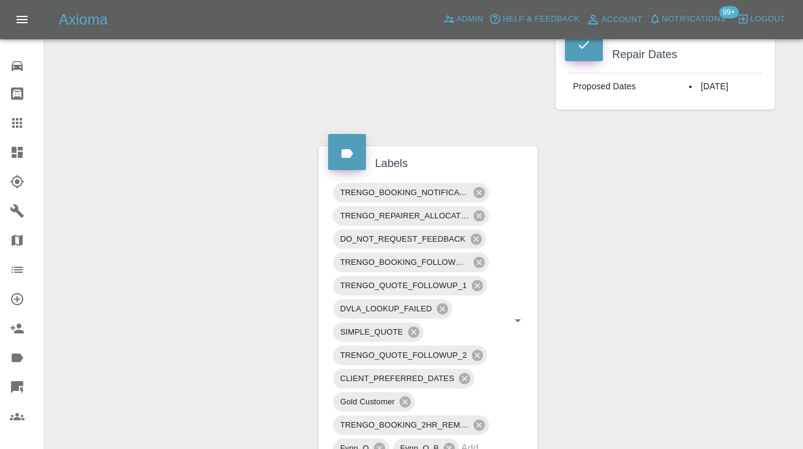
click at [27, 123] on div at bounding box center [27, 123] width 34 height 15
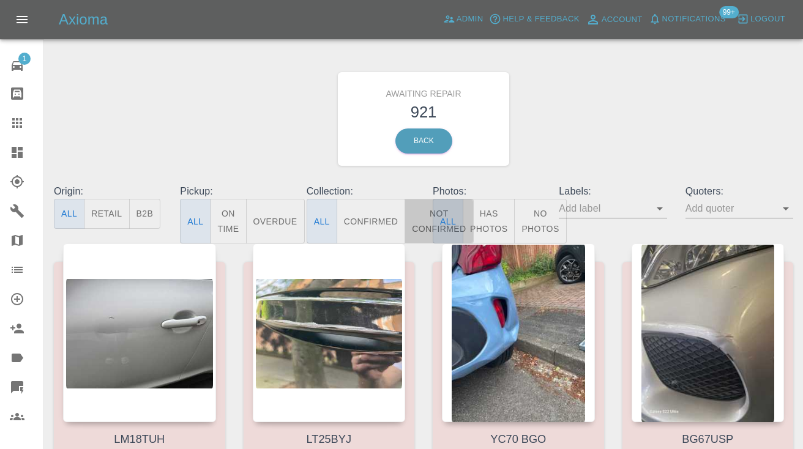
click at [419, 215] on button "Not Confirmed" at bounding box center [439, 221] width 69 height 45
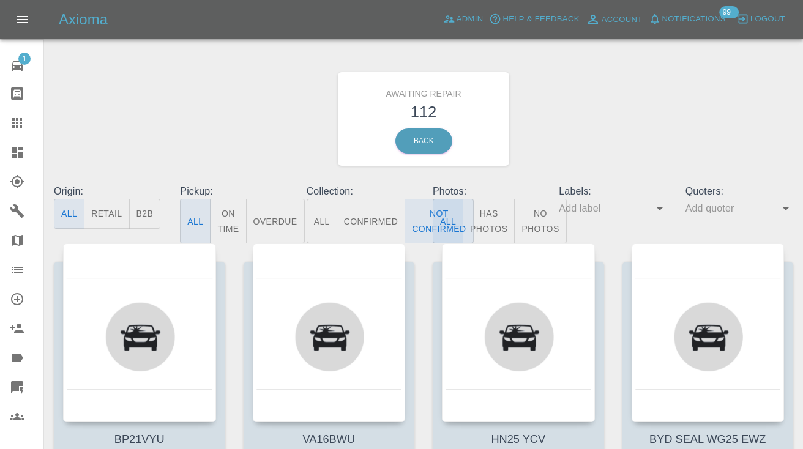
click at [540, 136] on div "Awaiting Repair 112 Back" at bounding box center [424, 119] width 758 height 130
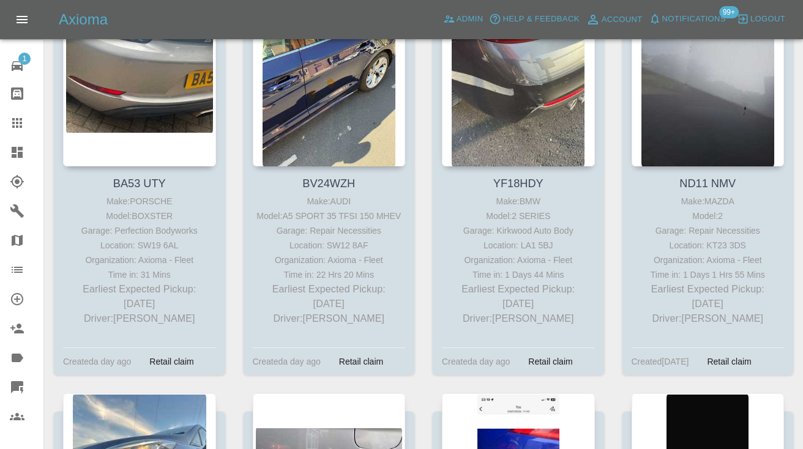
scroll to position [3597, 0]
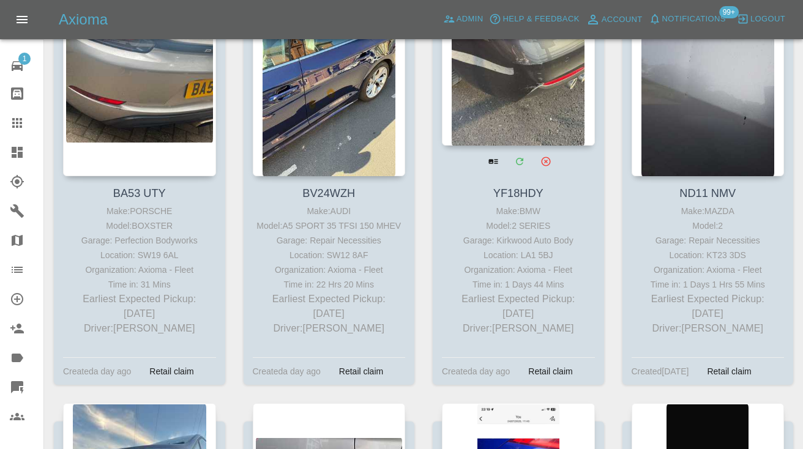
click at [506, 90] on div at bounding box center [518, 56] width 153 height 179
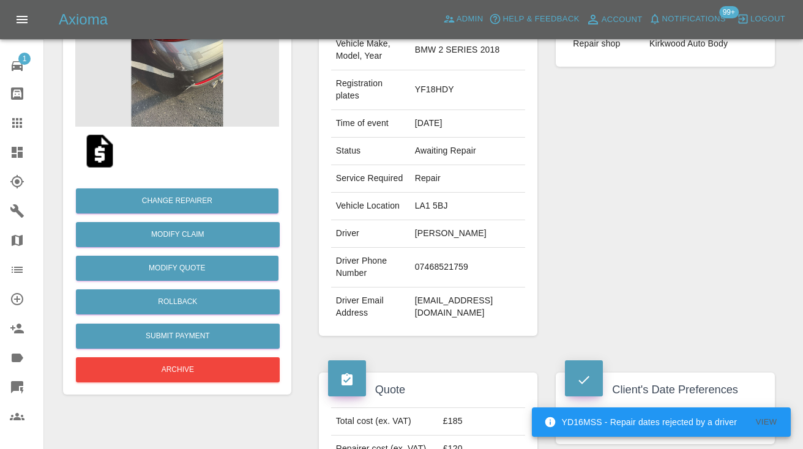
scroll to position [160, 0]
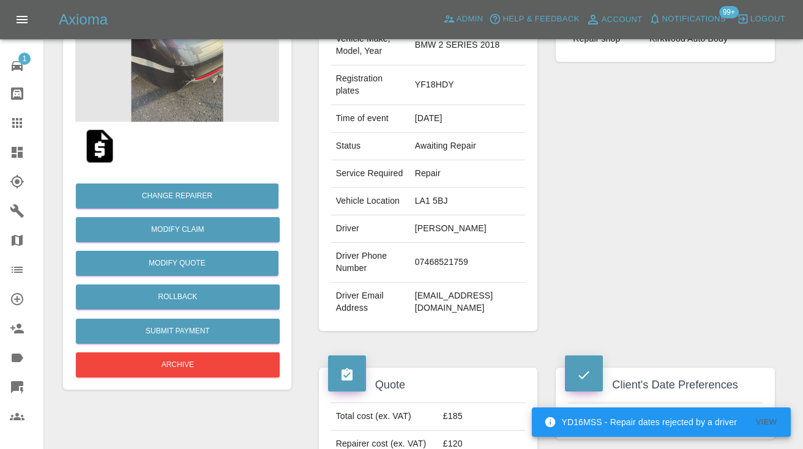
click at [412, 283] on td "07468521759" at bounding box center [468, 263] width 116 height 40
copy td "07468521759"
click at [597, 212] on div "Repairer Repair shop Kirkwood Auto Body" at bounding box center [665, 161] width 237 height 378
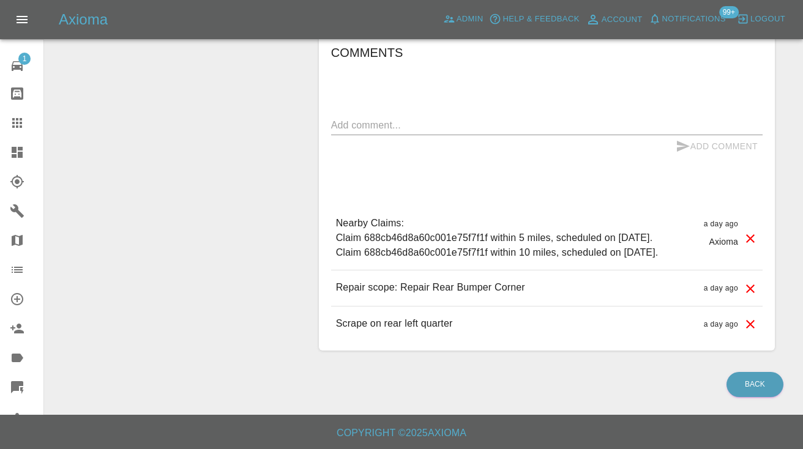
scroll to position [1008, 0]
drag, startPoint x: 340, startPoint y: 166, endPoint x: 345, endPoint y: 162, distance: 6.9
click at [340, 132] on textarea at bounding box center [546, 125] width 431 height 14
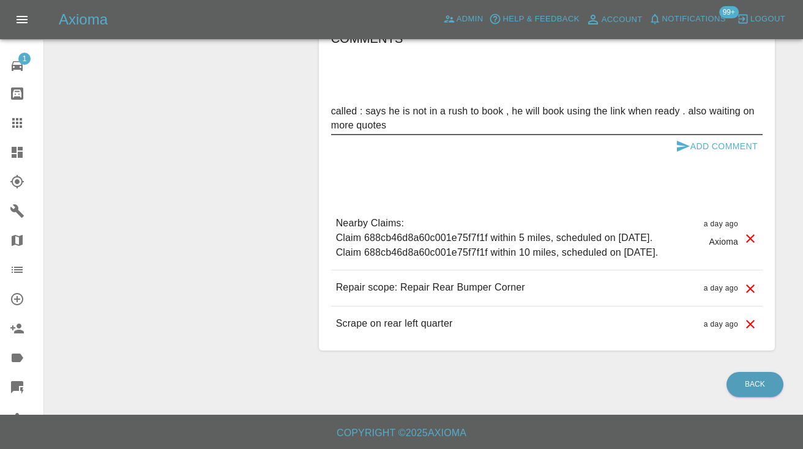
type textarea "called : says he is not in a rush to book , he will book using the link when re…"
click at [684, 154] on icon "submit" at bounding box center [683, 146] width 15 height 15
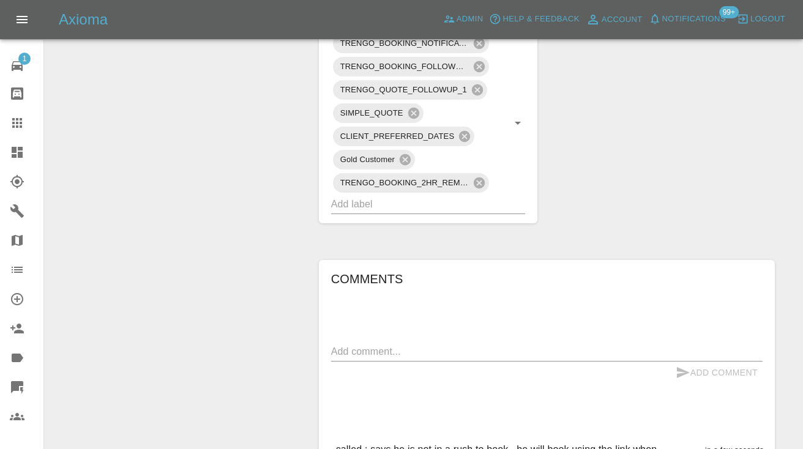
scroll to position [738, 0]
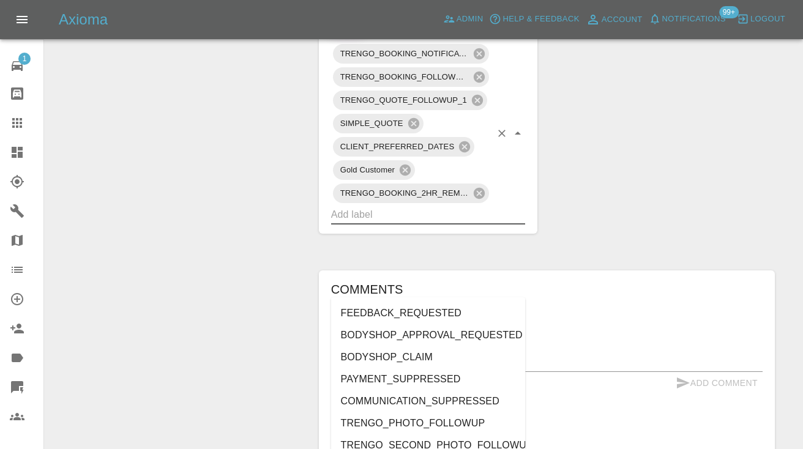
click at [394, 224] on input "text" at bounding box center [411, 214] width 160 height 19
click at [621, 201] on div "Claim Information Vehicle Make, Model, Year BMW 2 SERIES 2018 Registration plat…" at bounding box center [547, 26] width 474 height 1264
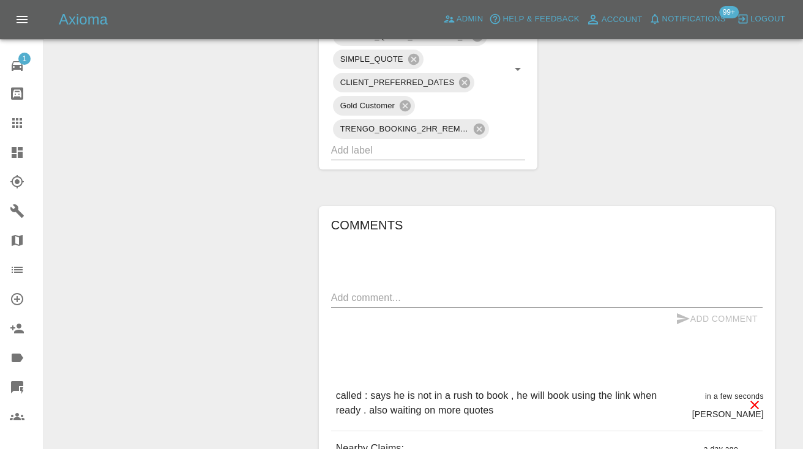
scroll to position [792, 0]
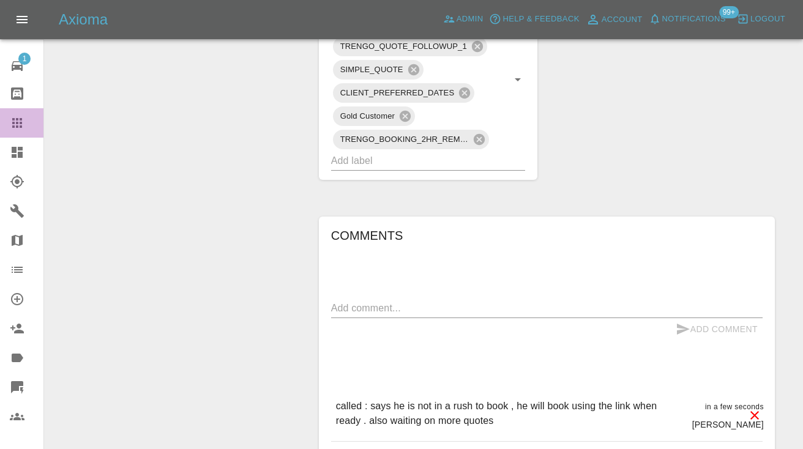
click at [10, 118] on icon at bounding box center [17, 123] width 15 height 15
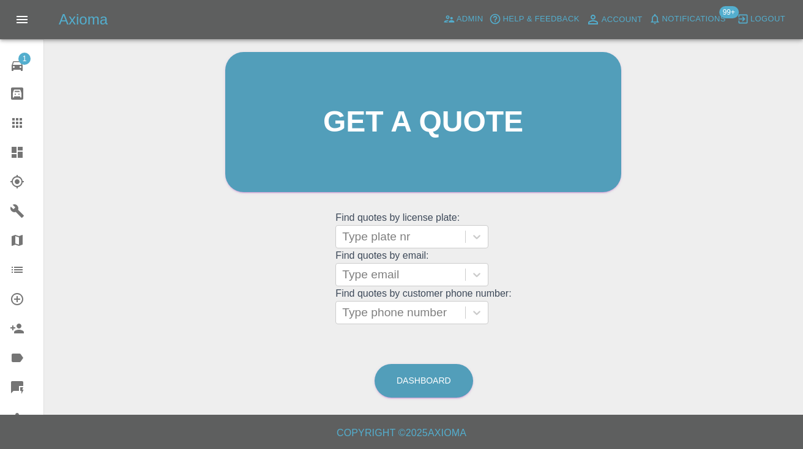
scroll to position [123, 0]
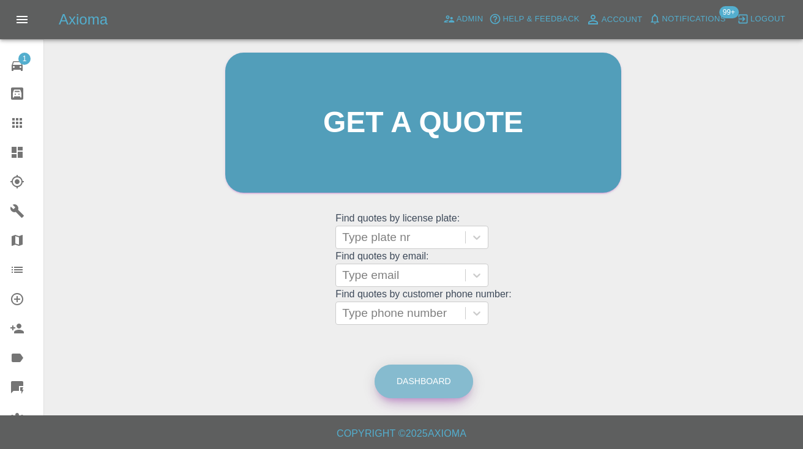
click at [405, 375] on link "Dashboard" at bounding box center [424, 382] width 99 height 34
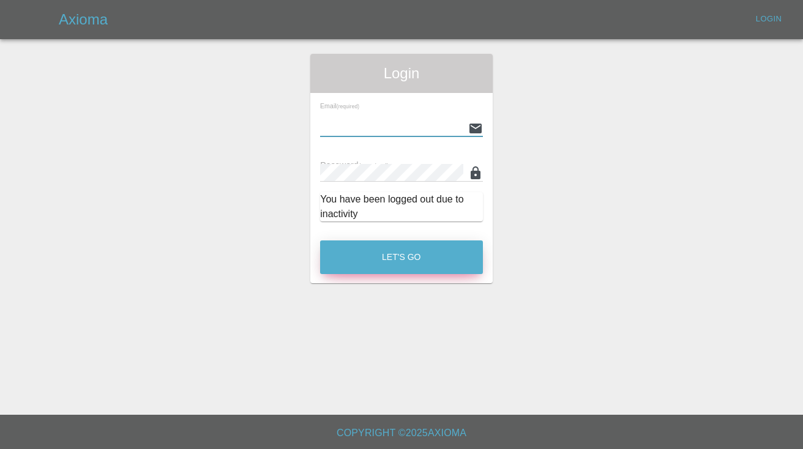
type input "Castrokhonqwana@gmail.com"
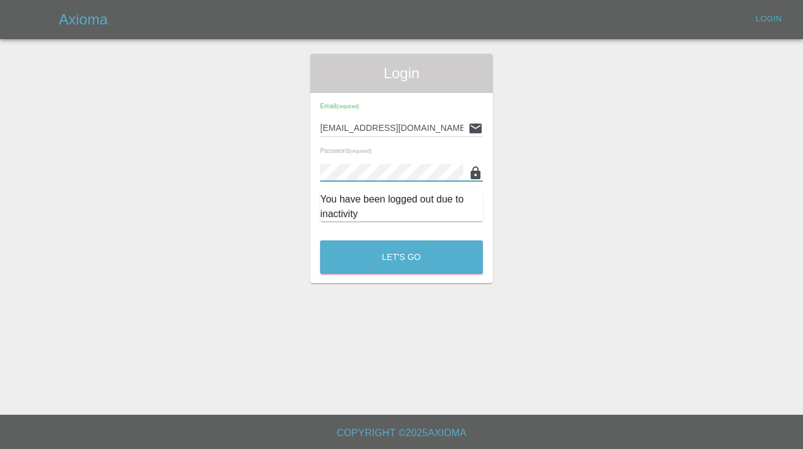
click at [430, 232] on div "Let's Go" at bounding box center [401, 254] width 164 height 46
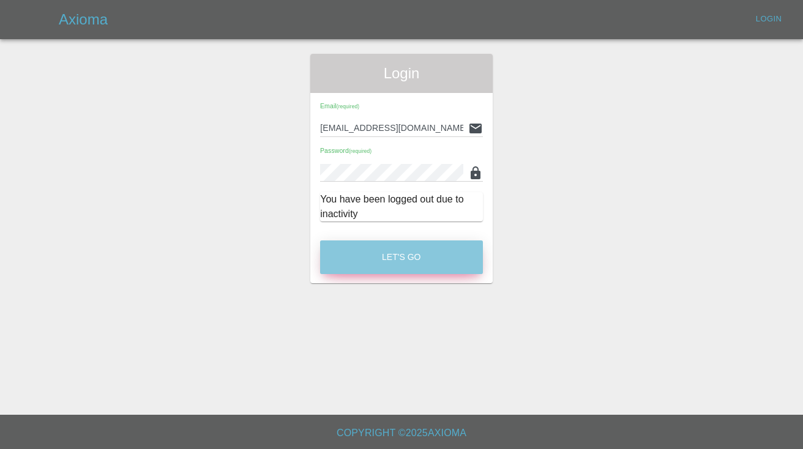
click at [417, 248] on button "Let's Go" at bounding box center [401, 258] width 163 height 34
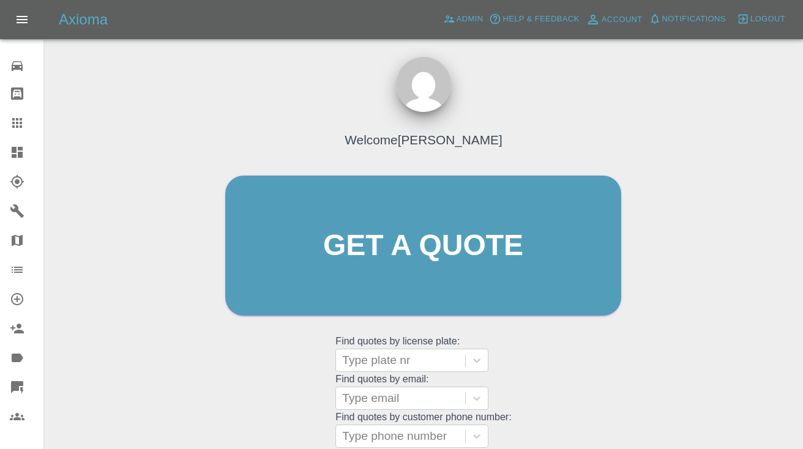
click at [529, 362] on div "Welcome Castro Get a quote Get a quote Find quotes by license plate: Type plate…" at bounding box center [423, 269] width 422 height 370
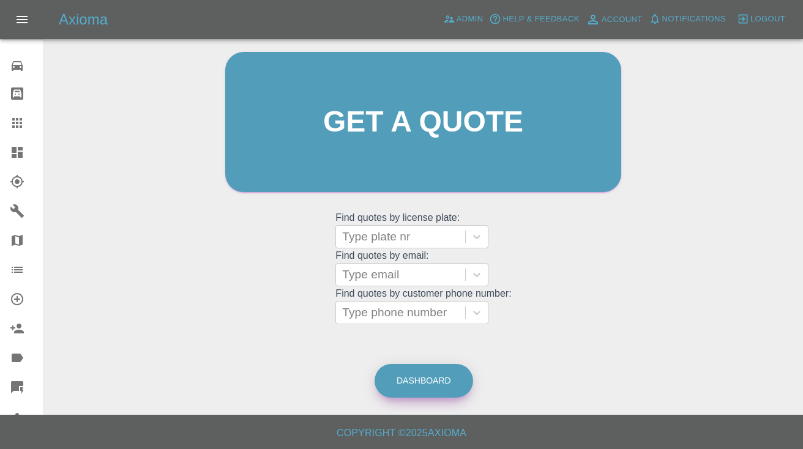
scroll to position [123, 0]
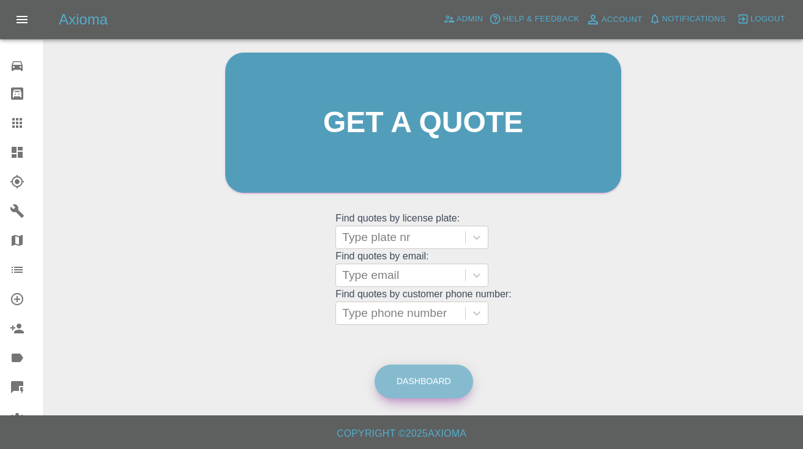
click at [427, 375] on link "Dashboard" at bounding box center [424, 382] width 99 height 34
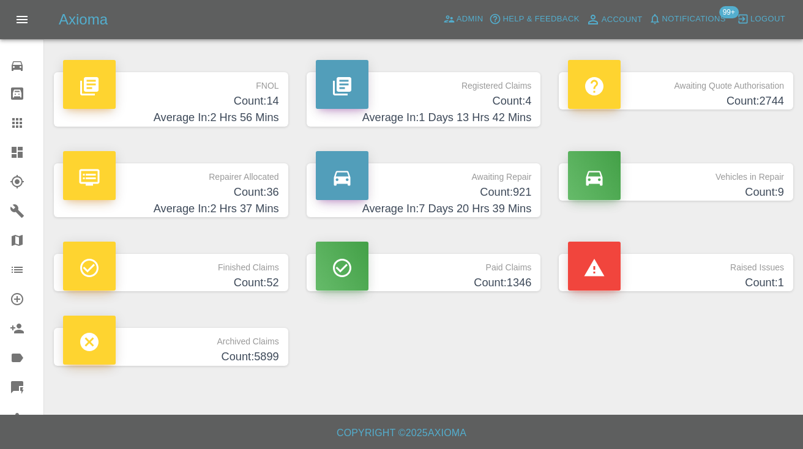
click at [495, 187] on h4 "Count: 921" at bounding box center [424, 192] width 216 height 17
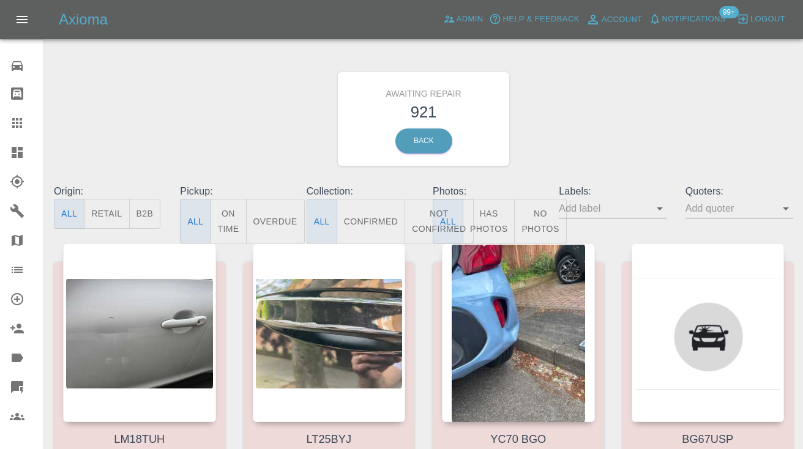
click at [420, 223] on button "Not Confirmed" at bounding box center [439, 221] width 69 height 45
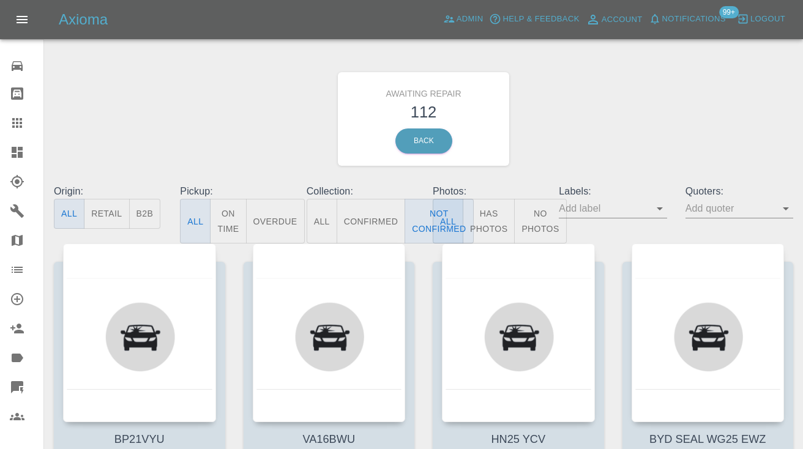
click at [667, 91] on div "Awaiting Repair 112 Back" at bounding box center [424, 119] width 758 height 130
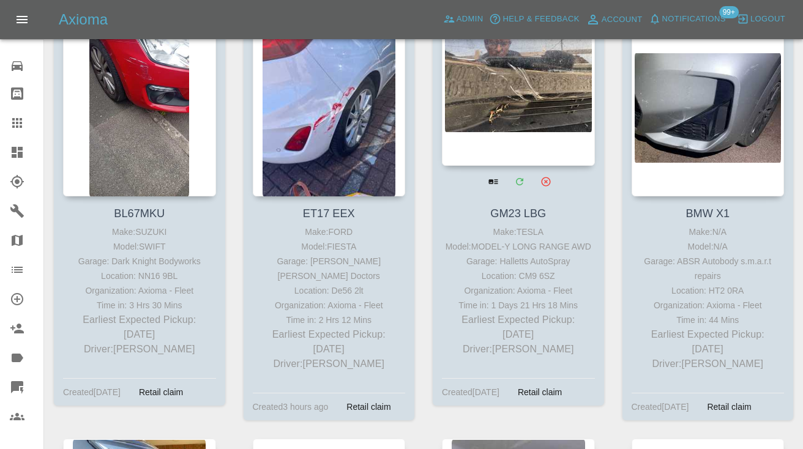
scroll to position [1465, 0]
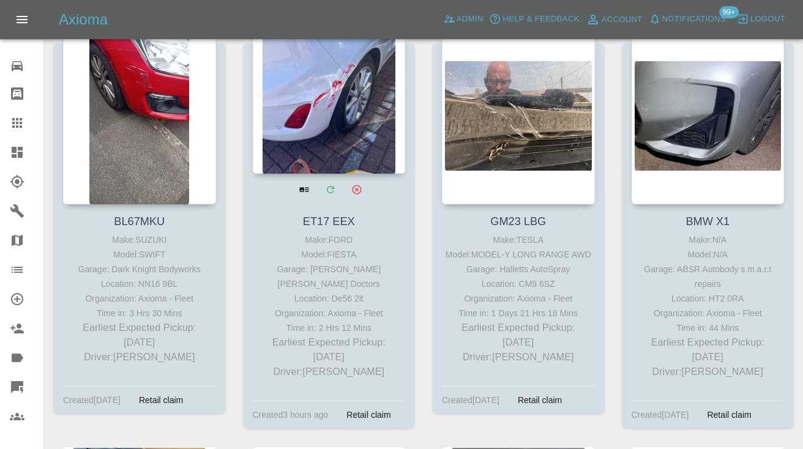
click at [315, 100] on div at bounding box center [329, 84] width 153 height 179
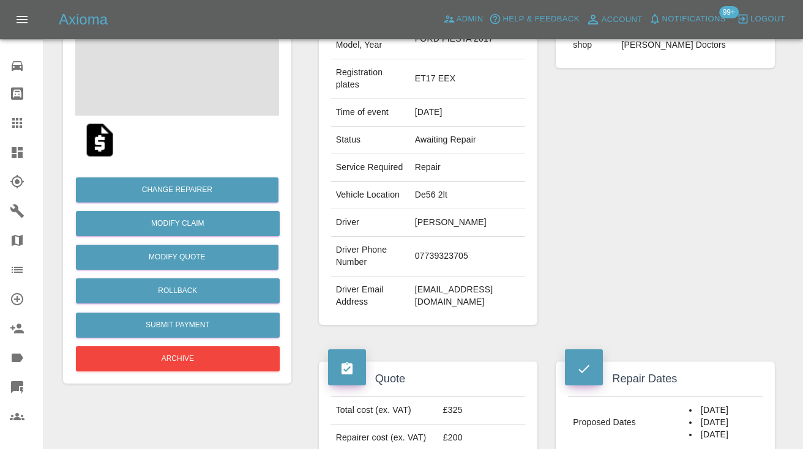
scroll to position [168, 0]
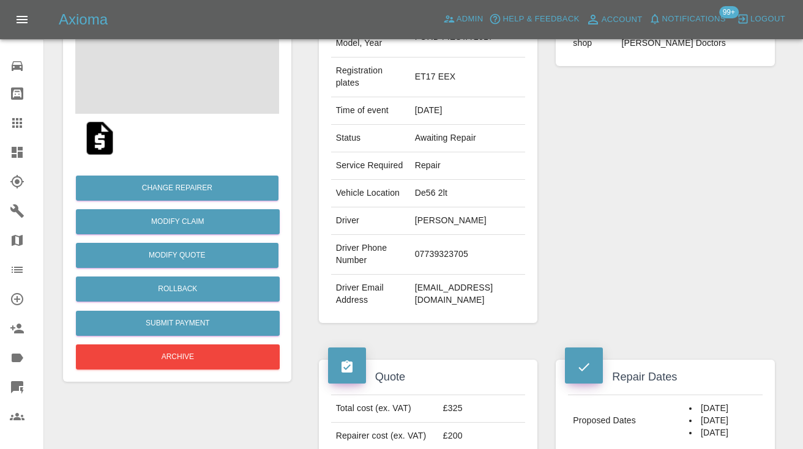
click at [443, 275] on td "07739323705" at bounding box center [468, 255] width 116 height 40
copy td "07739323705"
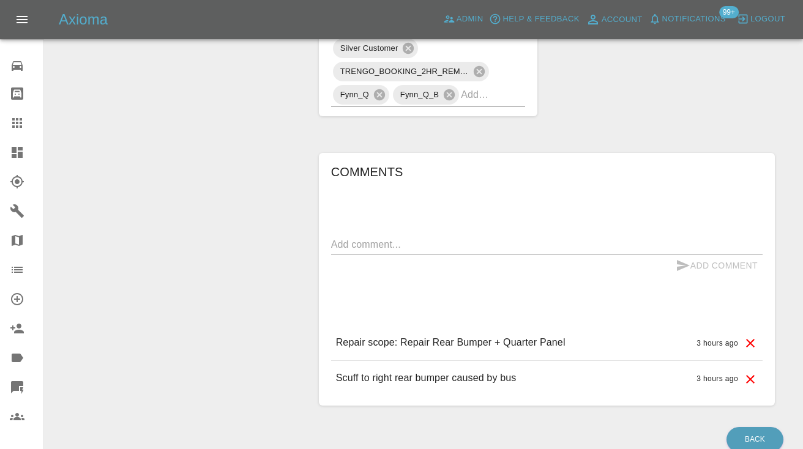
scroll to position [762, 0]
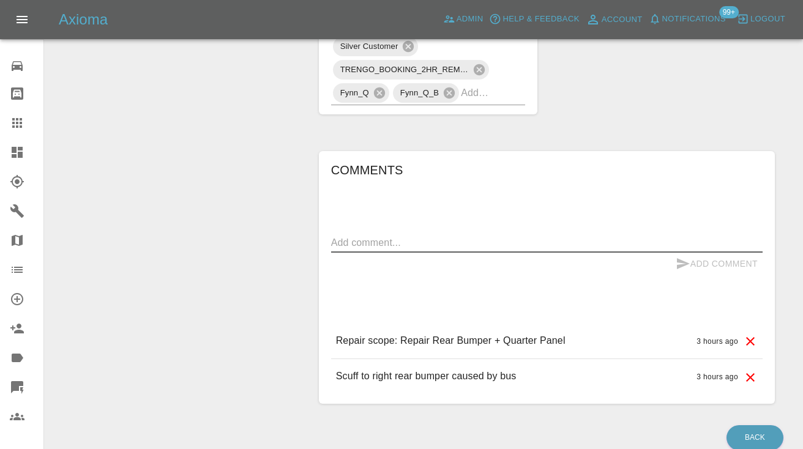
click at [376, 250] on textarea at bounding box center [546, 243] width 431 height 14
type textarea "called no answer : voicemailbox"
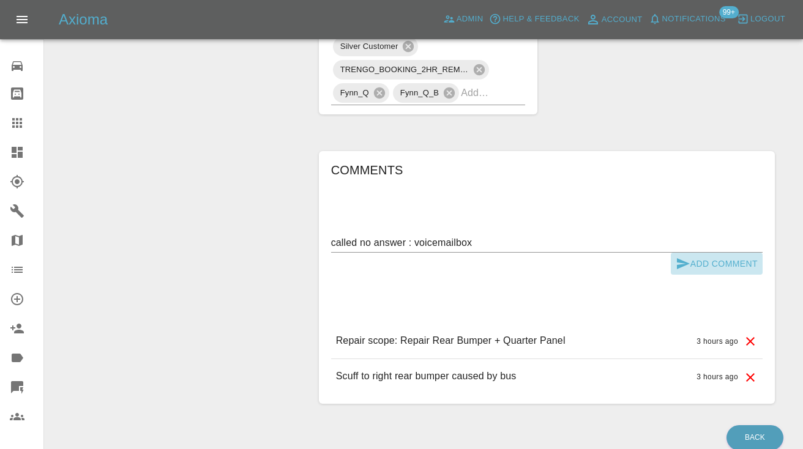
click at [683, 269] on icon "submit" at bounding box center [683, 263] width 13 height 11
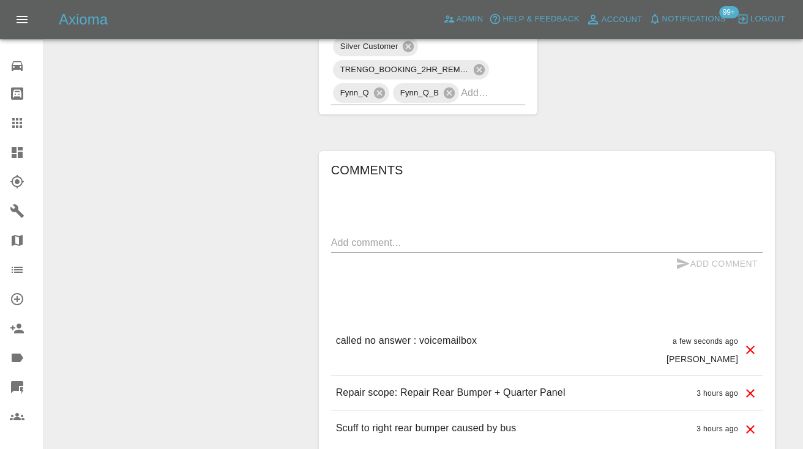
click at [18, 124] on icon at bounding box center [17, 123] width 10 height 10
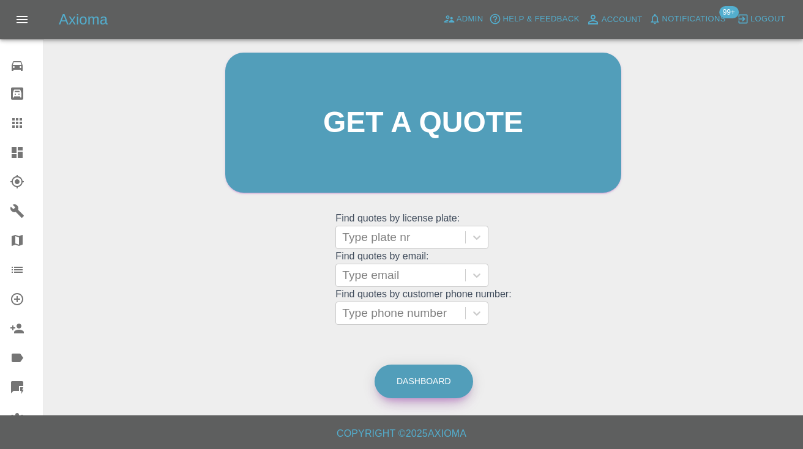
click at [419, 376] on link "Dashboard" at bounding box center [424, 382] width 99 height 34
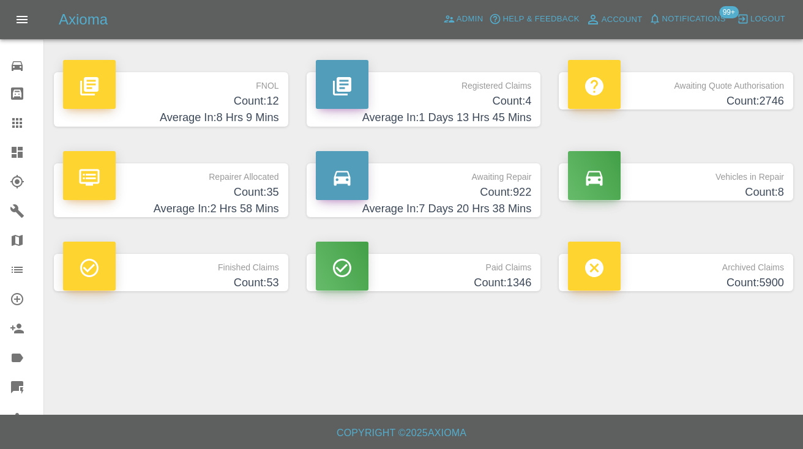
click at [523, 177] on p "Awaiting Repair" at bounding box center [424, 173] width 216 height 21
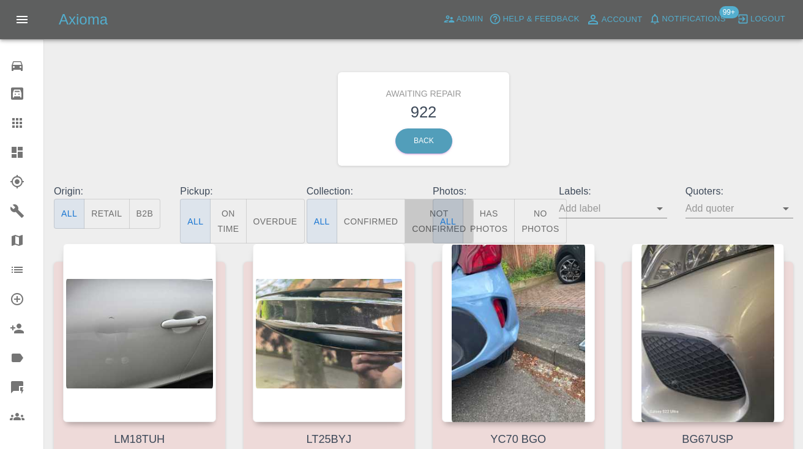
click at [422, 231] on button "Not Confirmed" at bounding box center [439, 221] width 69 height 45
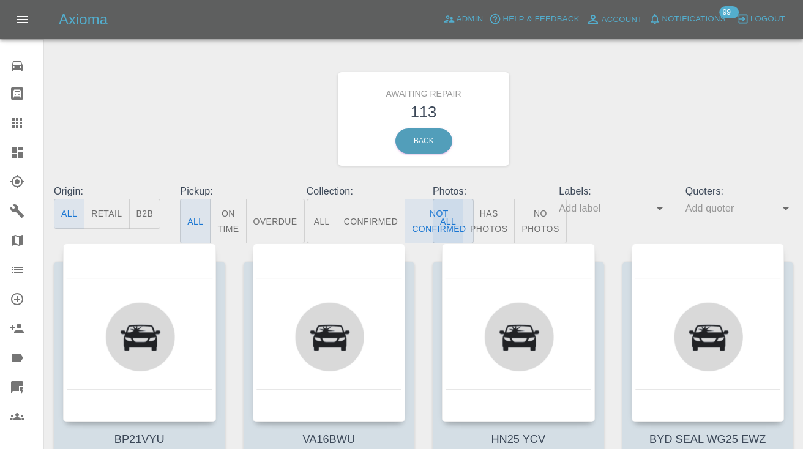
click at [596, 81] on div "Awaiting Repair 113 Back" at bounding box center [424, 119] width 758 height 130
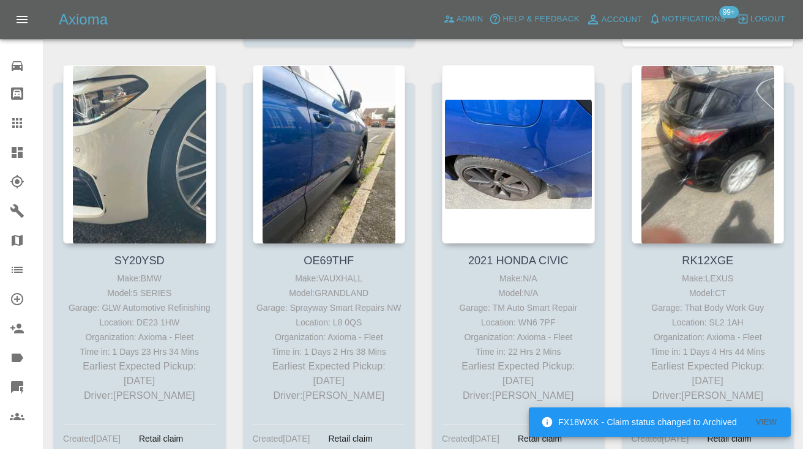
scroll to position [3091, 0]
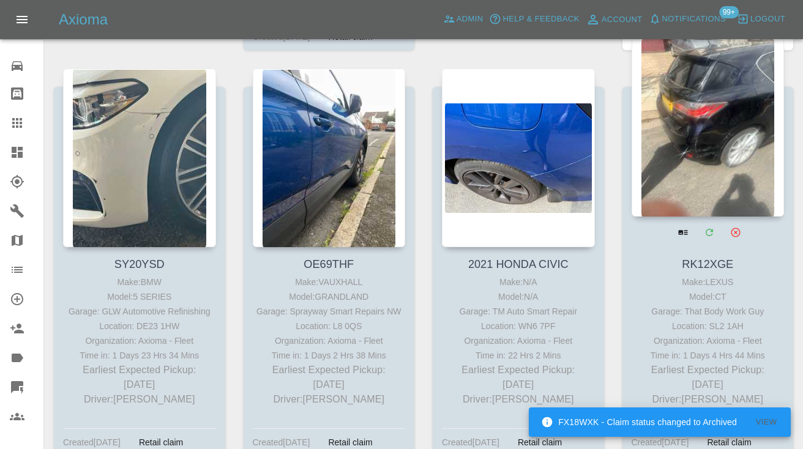
click at [679, 91] on div at bounding box center [708, 127] width 153 height 179
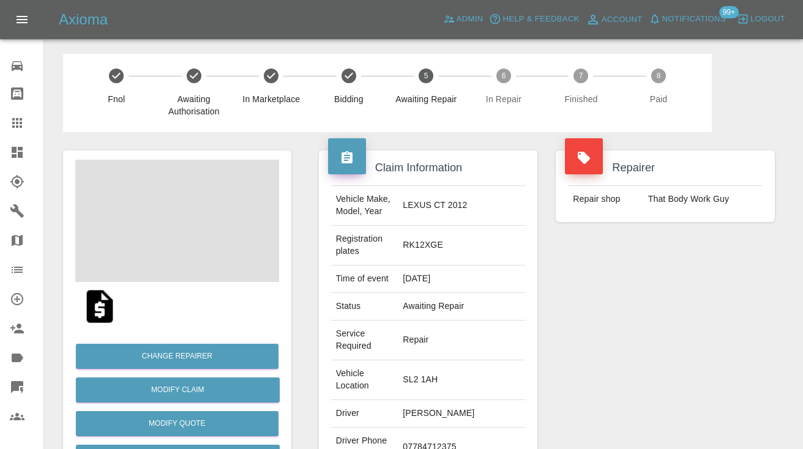
click at [470, 428] on td "07784712375" at bounding box center [461, 448] width 127 height 40
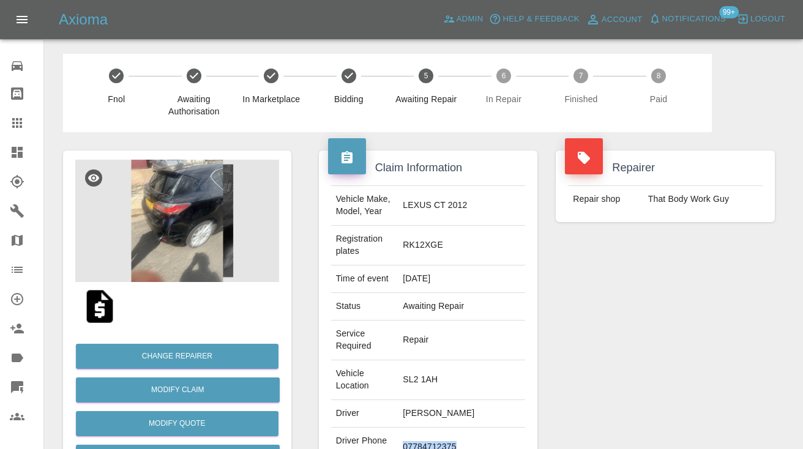
copy td "07784712375"
click at [638, 335] on div "Repairer Repair shop That Body Work Guy" at bounding box center [665, 345] width 237 height 427
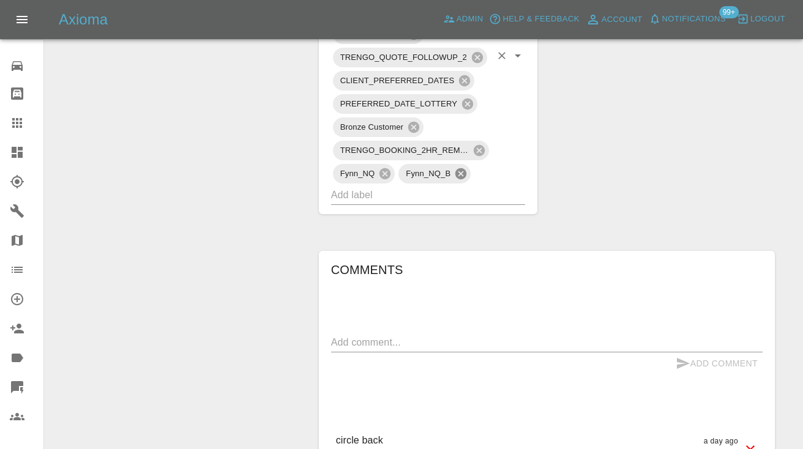
scroll to position [933, 0]
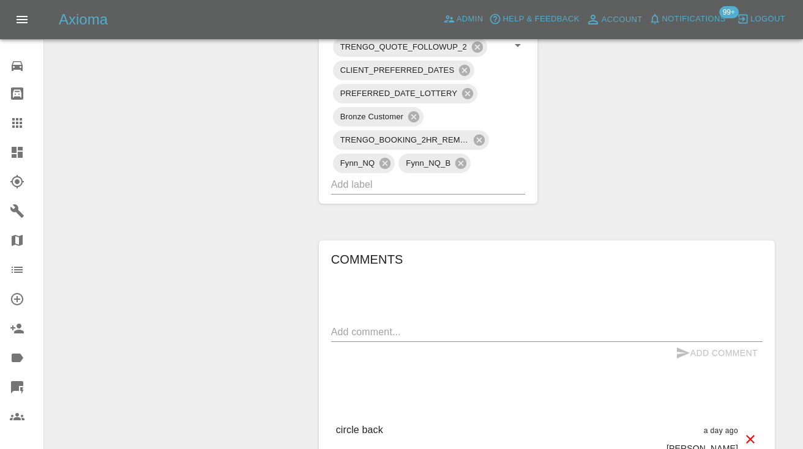
click at [358, 323] on div "x" at bounding box center [546, 333] width 431 height 20
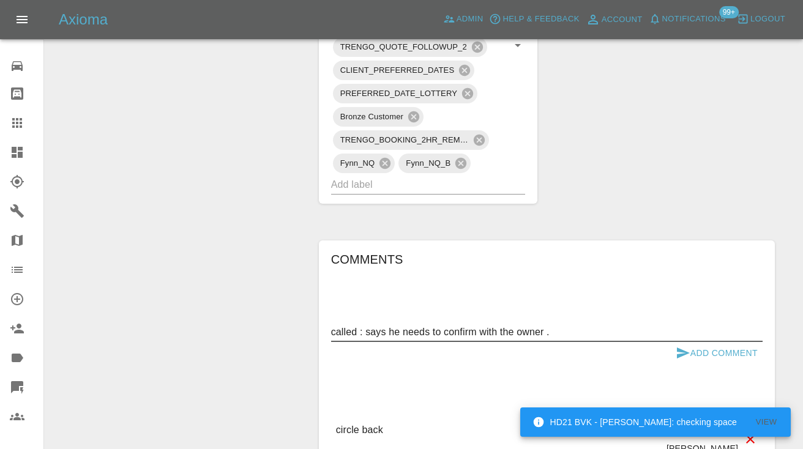
type textarea "called : says he needs to confirm with the owner ."
click at [674, 342] on button "Add Comment" at bounding box center [717, 353] width 92 height 23
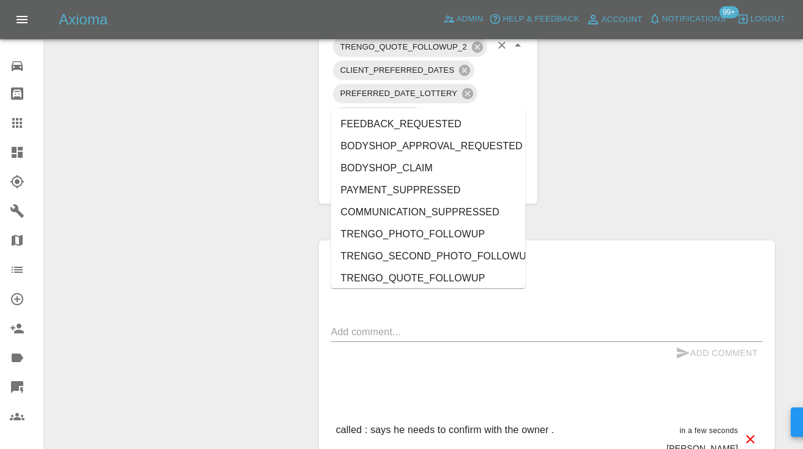
click at [431, 175] on input "text" at bounding box center [411, 184] width 160 height 19
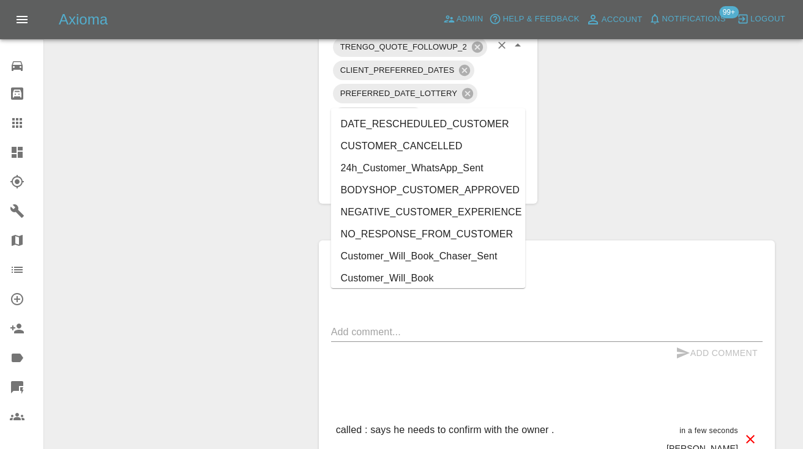
type input "cust"
click at [408, 275] on li "Customer_Will_Book" at bounding box center [428, 278] width 195 height 22
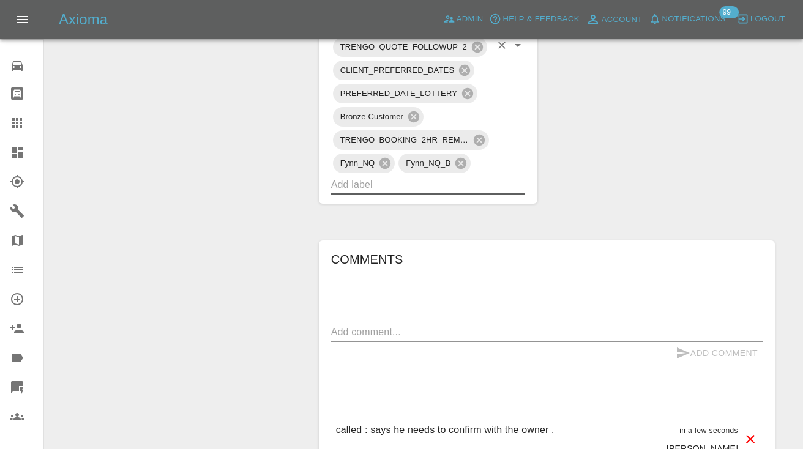
click at [19, 127] on icon at bounding box center [17, 123] width 15 height 15
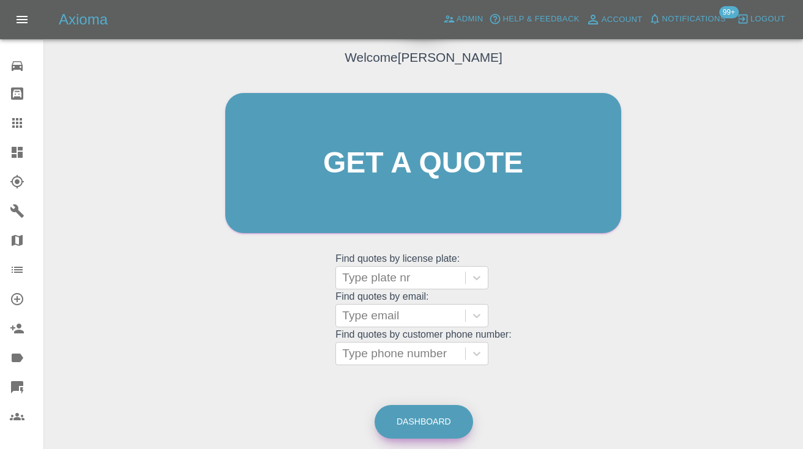
click at [427, 427] on link "Dashboard" at bounding box center [424, 422] width 99 height 34
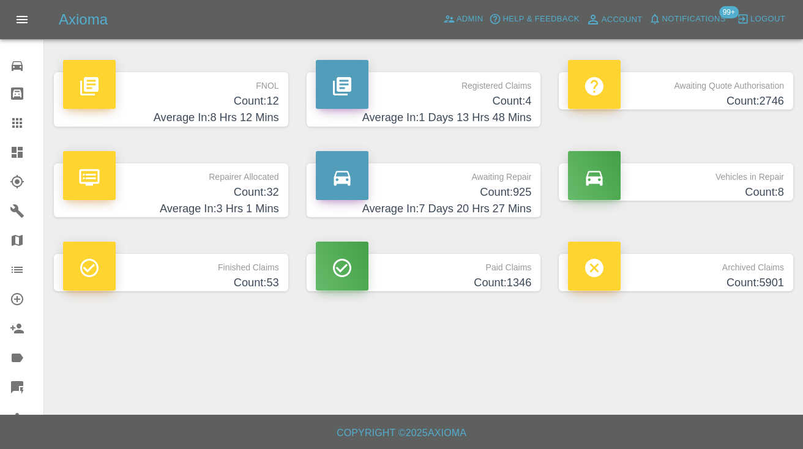
click at [499, 193] on h4 "Count: 925" at bounding box center [424, 192] width 216 height 17
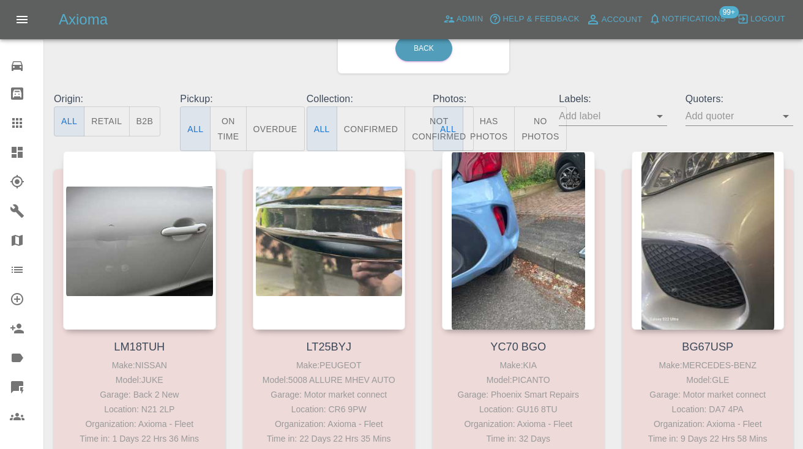
scroll to position [97, 0]
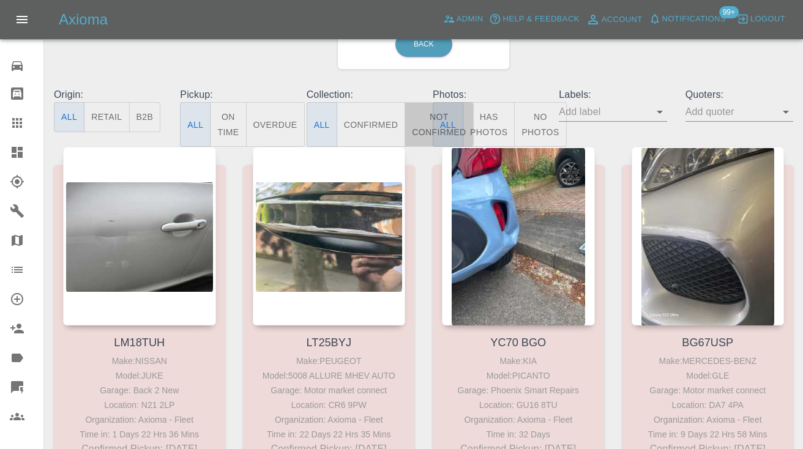
click at [409, 121] on button "Not Confirmed" at bounding box center [439, 124] width 69 height 45
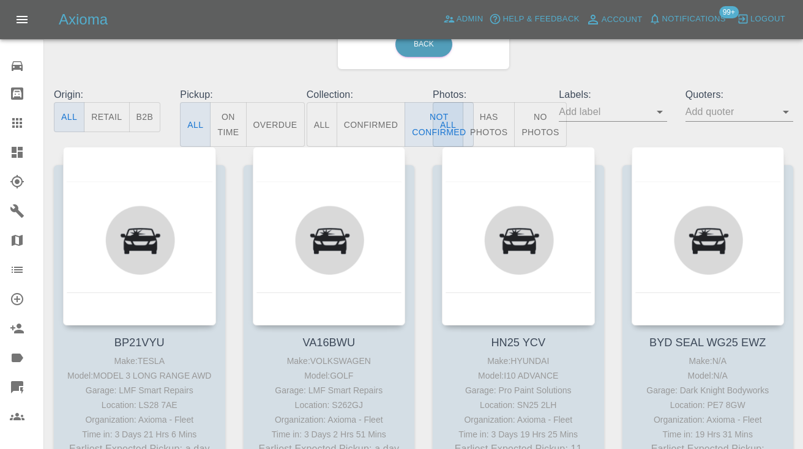
click at [625, 61] on div "Awaiting Repair 116 Back" at bounding box center [424, 22] width 758 height 130
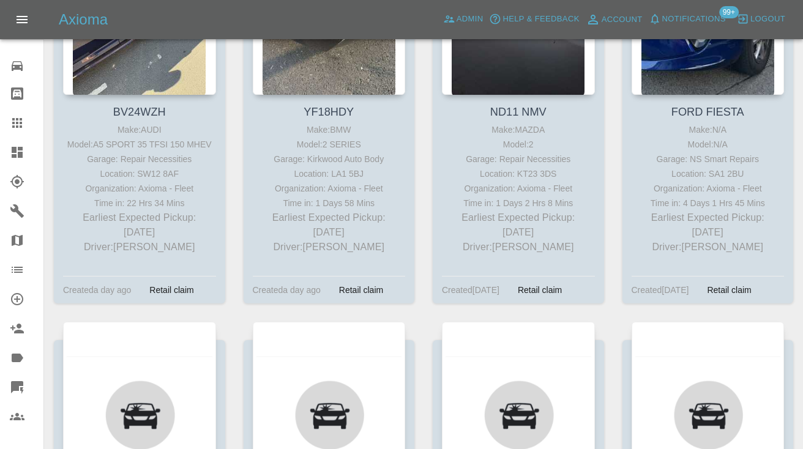
scroll to position [4079, 0]
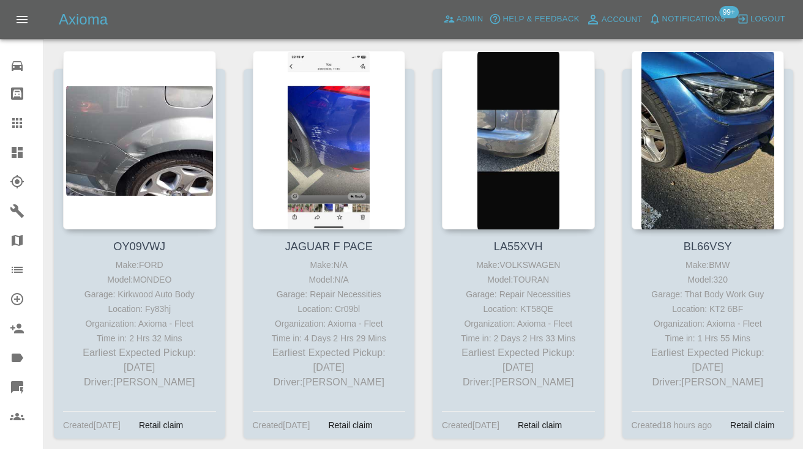
scroll to position [4342, 0]
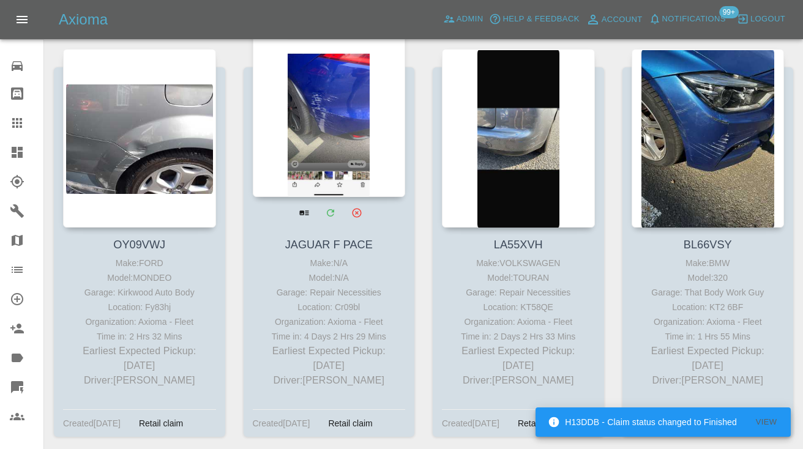
click at [364, 104] on div at bounding box center [329, 107] width 153 height 179
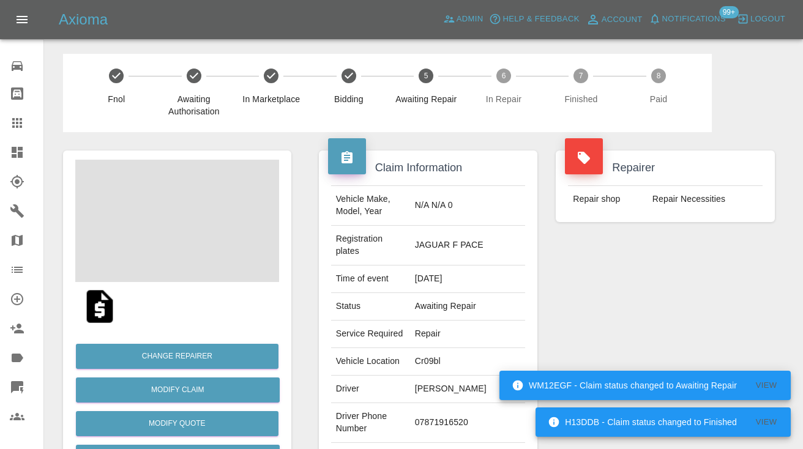
click at [435, 422] on td "07871916520" at bounding box center [468, 423] width 116 height 40
copy td "07871916520"
click at [605, 327] on div "Repairer Repair shop Repair Necessities" at bounding box center [665, 321] width 237 height 378
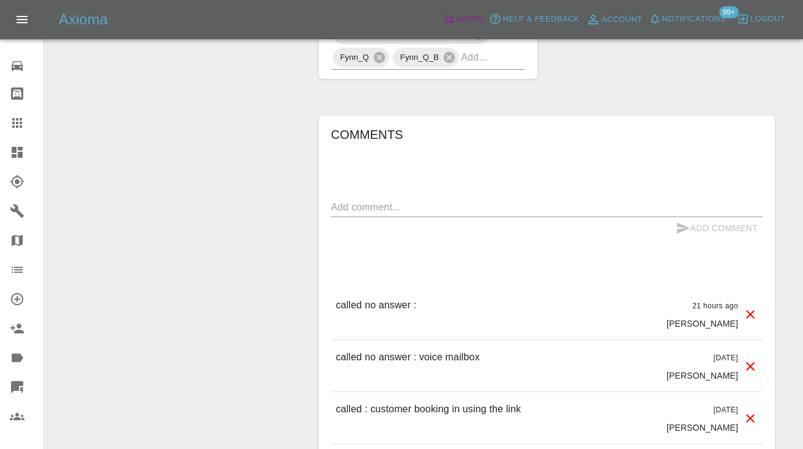
scroll to position [962, 0]
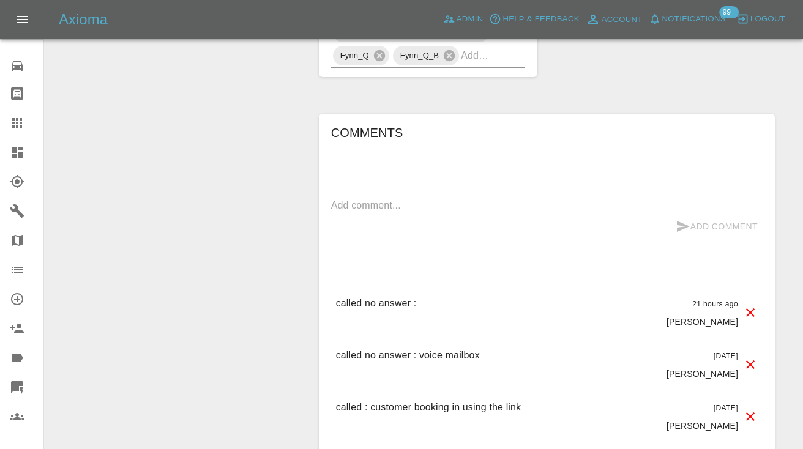
click at [351, 190] on div "Comments x Add Comment called no answer : 21 hours ago [PERSON_NAME] called no …" at bounding box center [546, 407] width 431 height 569
drag, startPoint x: 345, startPoint y: 204, endPoint x: 345, endPoint y: 182, distance: 22.6
click at [345, 204] on textarea at bounding box center [546, 205] width 431 height 14
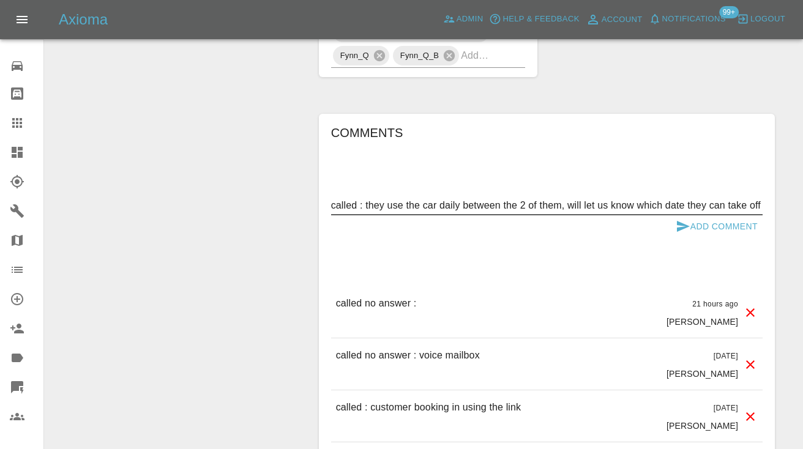
type textarea "called : they use the car daily between the 2 of them, will let us know which d…"
click at [681, 216] on button "Add Comment" at bounding box center [717, 226] width 92 height 23
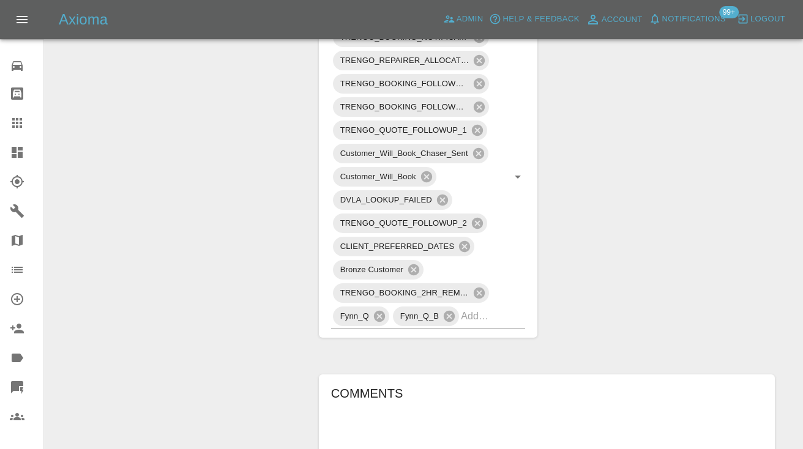
click at [27, 122] on div at bounding box center [27, 123] width 34 height 15
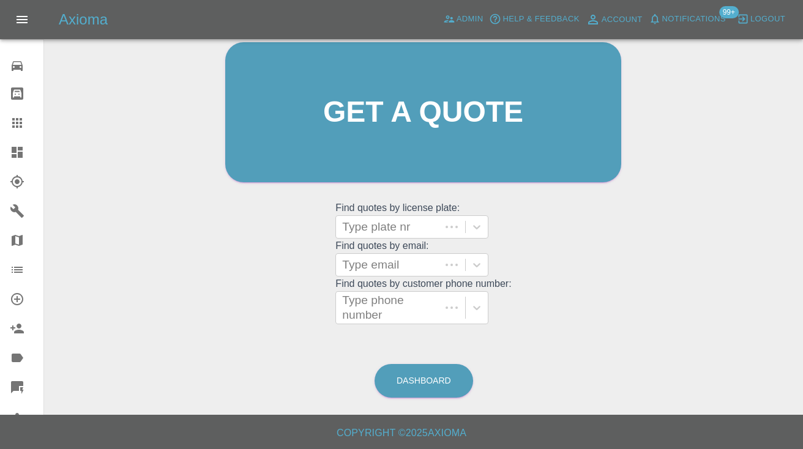
scroll to position [83, 0]
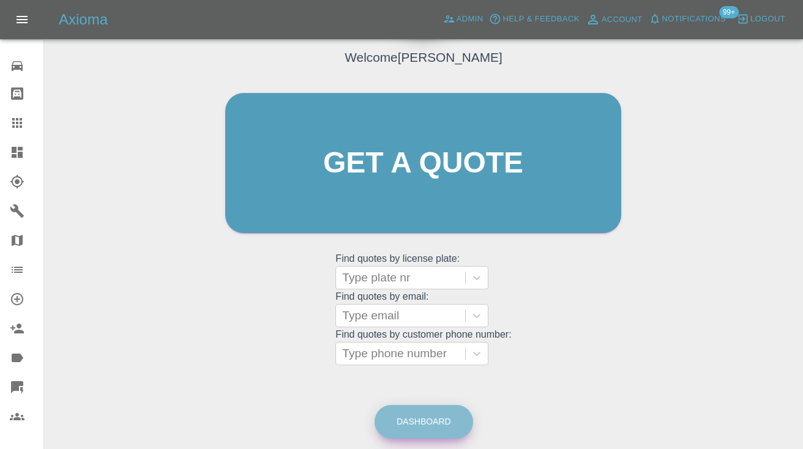
click at [410, 429] on link "Dashboard" at bounding box center [424, 422] width 99 height 34
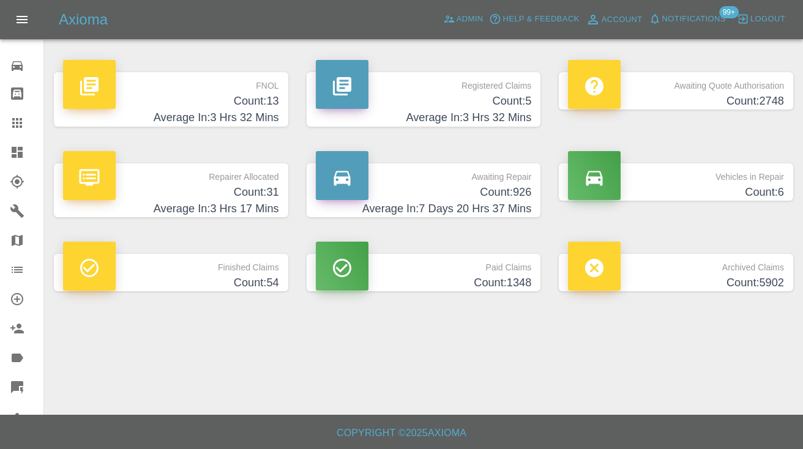
click at [511, 189] on h4 "Count: 926" at bounding box center [424, 192] width 216 height 17
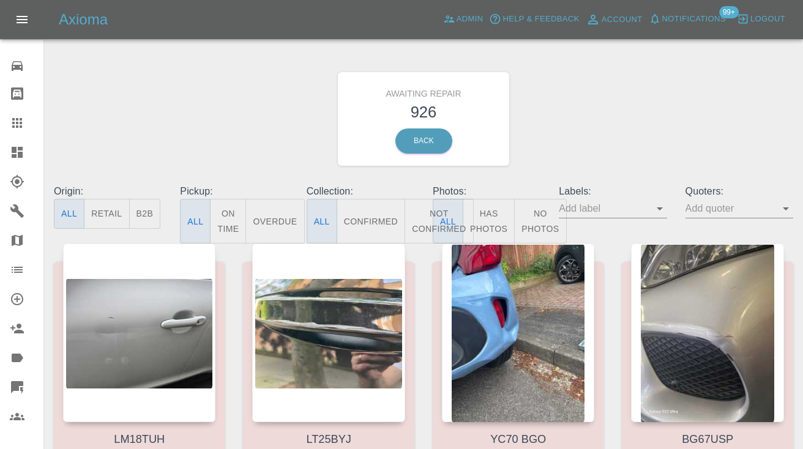
click at [416, 230] on button "Not Confirmed" at bounding box center [439, 221] width 69 height 45
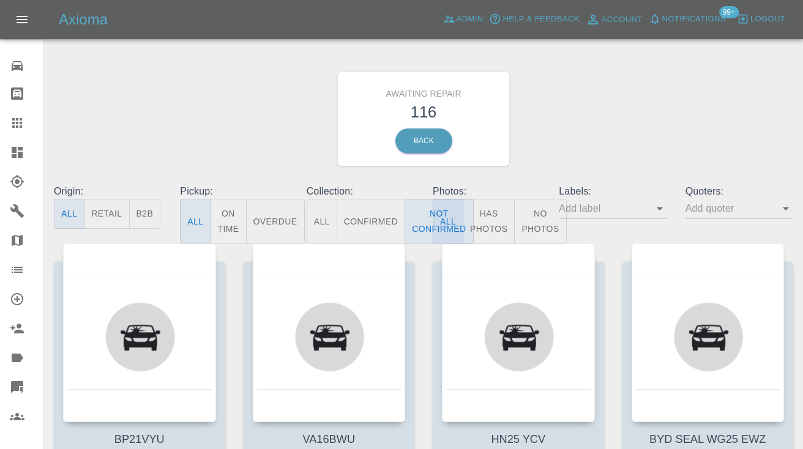
click at [613, 97] on div "Awaiting Repair 116 Back" at bounding box center [424, 119] width 758 height 130
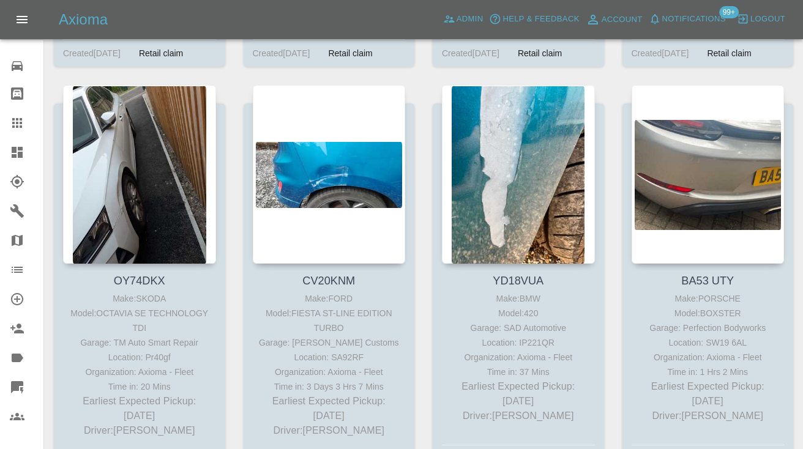
scroll to position [3475, 0]
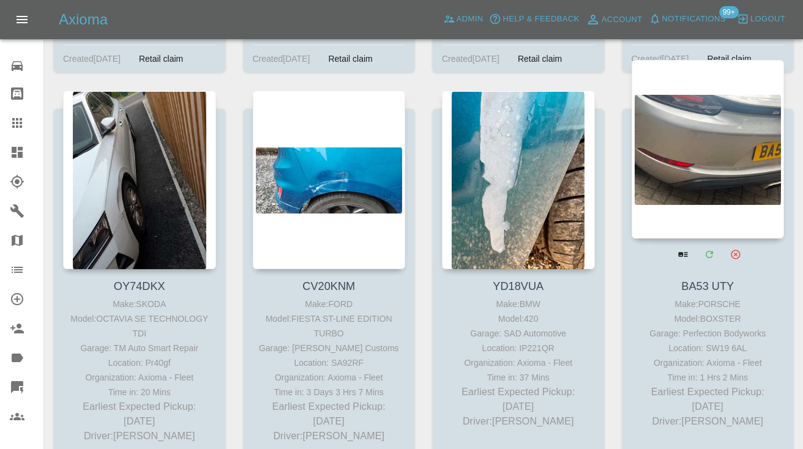
click at [702, 125] on div at bounding box center [708, 149] width 153 height 179
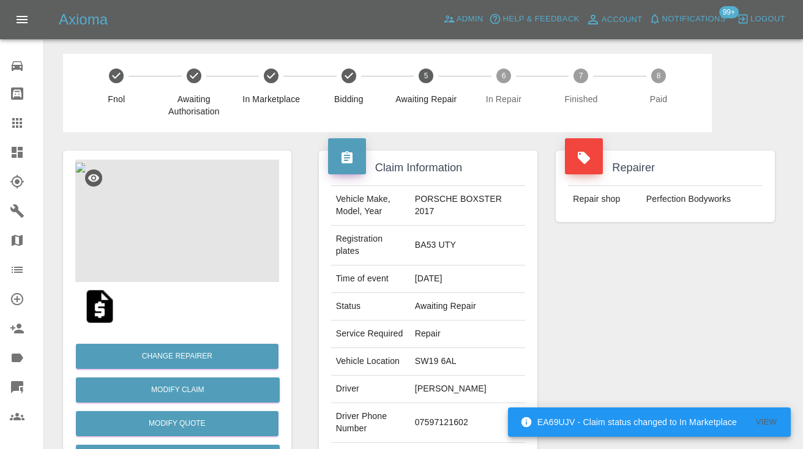
click at [446, 403] on td "07597121602" at bounding box center [468, 423] width 116 height 40
copy td "07597121602"
click at [652, 299] on div "Repairer Repair shop Perfection Bodyworks" at bounding box center [665, 321] width 237 height 378
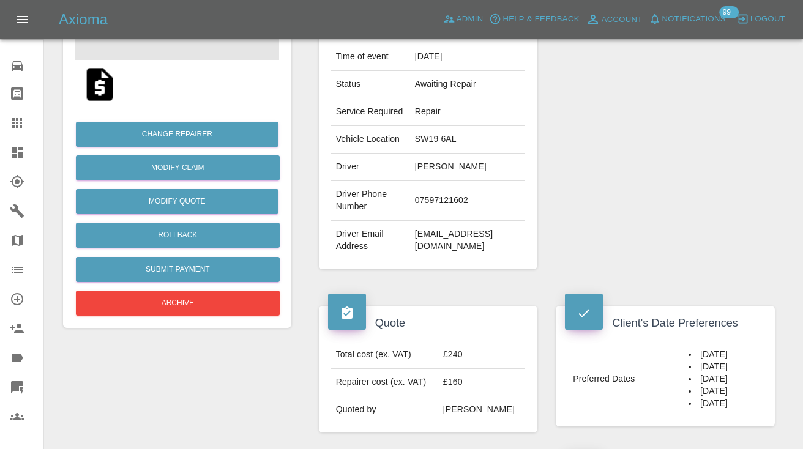
scroll to position [214, 0]
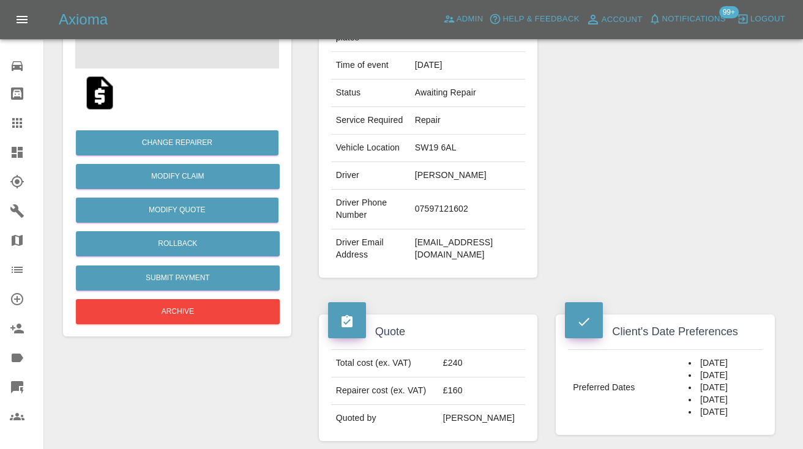
click at [626, 186] on div "Repairer Repair shop Perfection Bodyworks" at bounding box center [665, 108] width 237 height 378
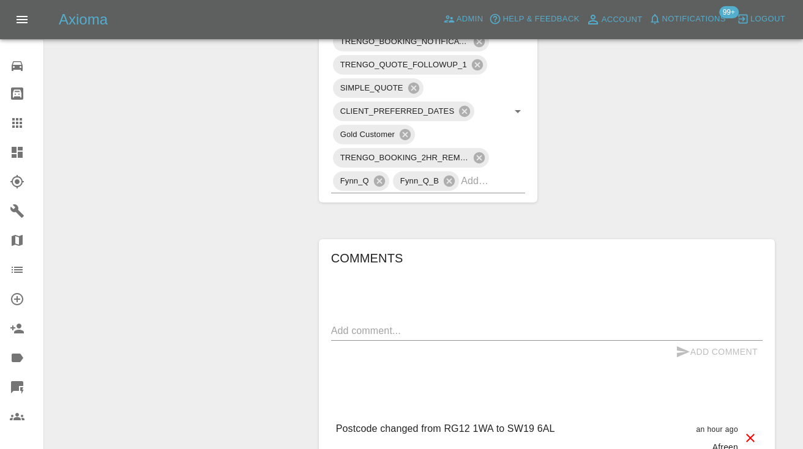
scroll to position [858, 0]
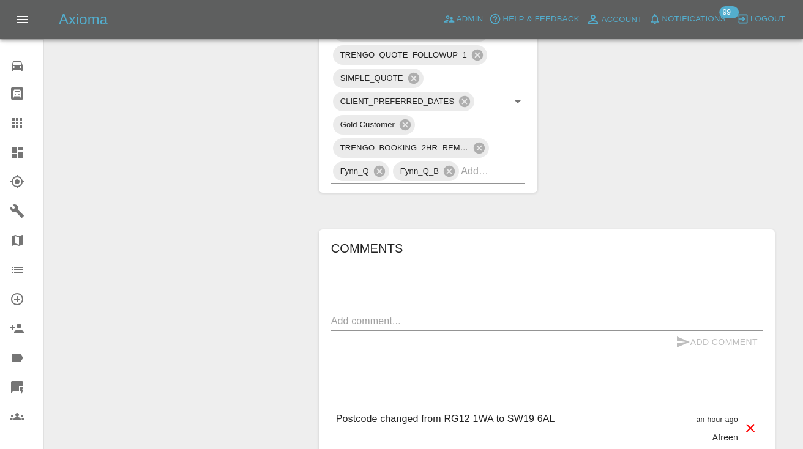
click at [364, 312] on div "x" at bounding box center [546, 322] width 431 height 20
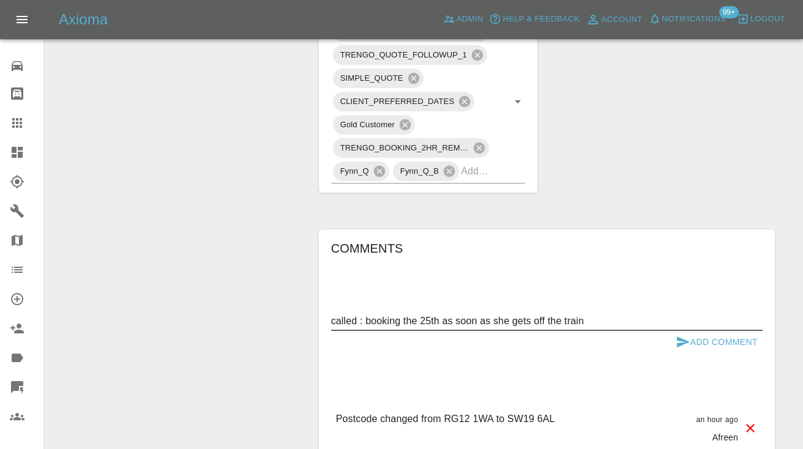
type textarea "called : booking the 25th as soon as she gets off the train"
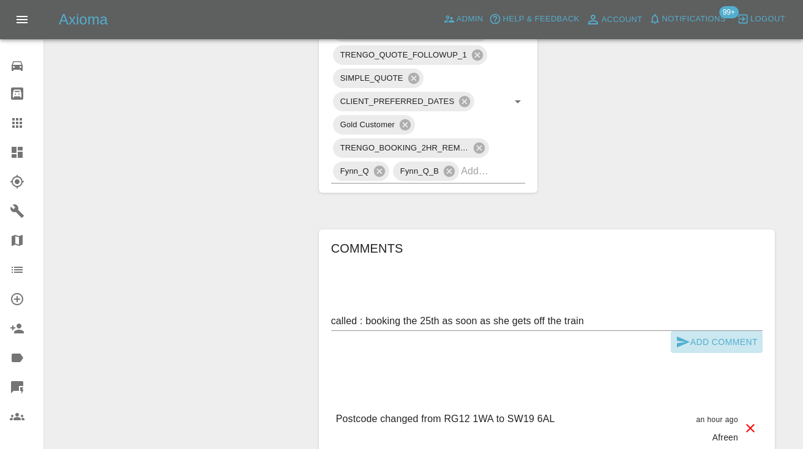
click at [681, 337] on icon "submit" at bounding box center [683, 342] width 13 height 11
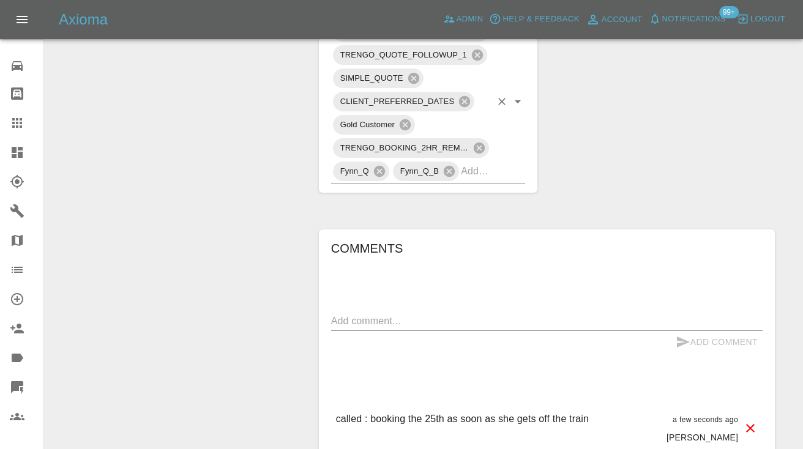
click at [494, 143] on div "TRENGO_BOOKING_NOTIFICATION TRENGO_QUOTE_FOLLOWUP_1 SIMPLE_QUOTE CLIENT_PREFERR…" at bounding box center [428, 101] width 195 height 163
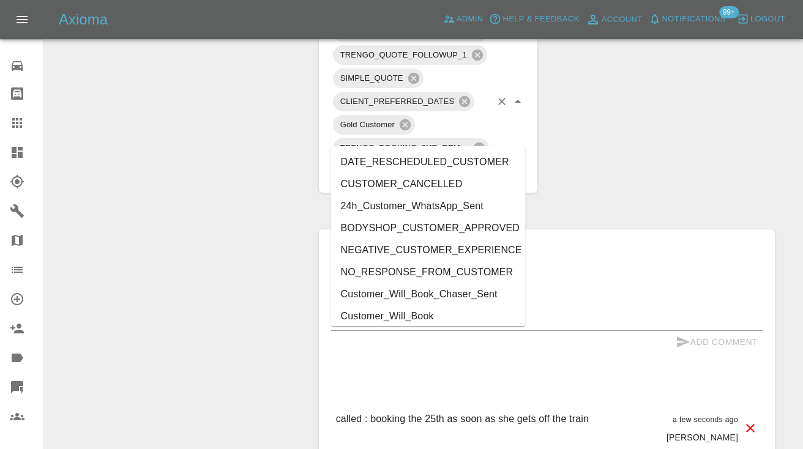
type input "cust"
click at [451, 314] on li "Customer_Will_Book" at bounding box center [428, 316] width 195 height 22
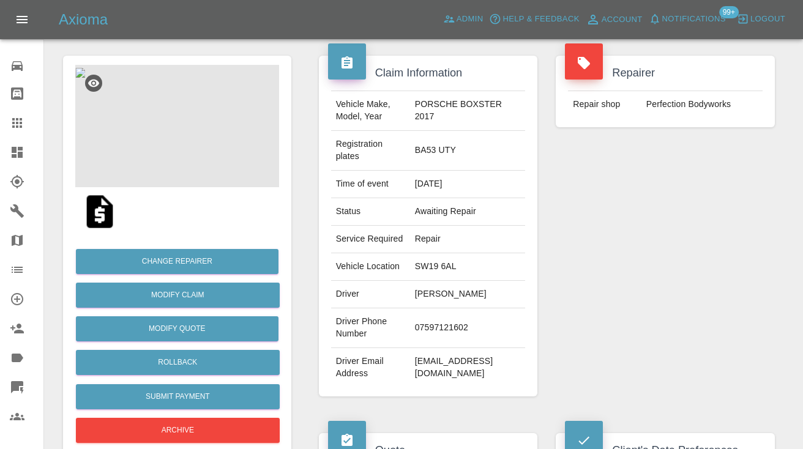
scroll to position [76, 0]
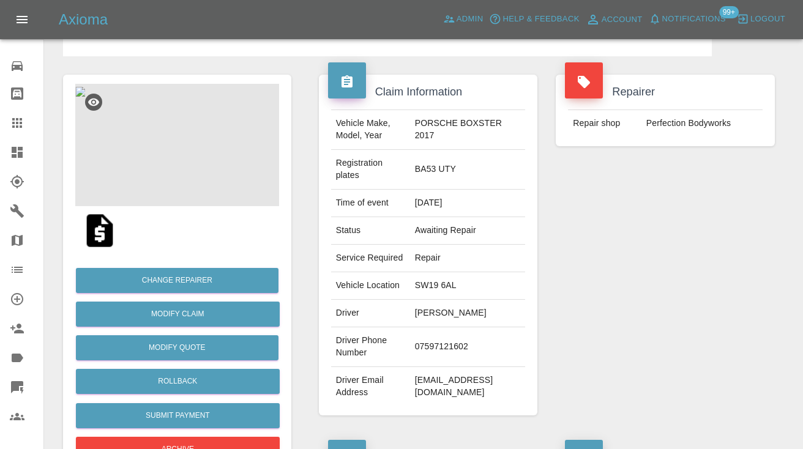
click at [29, 128] on div at bounding box center [27, 123] width 34 height 15
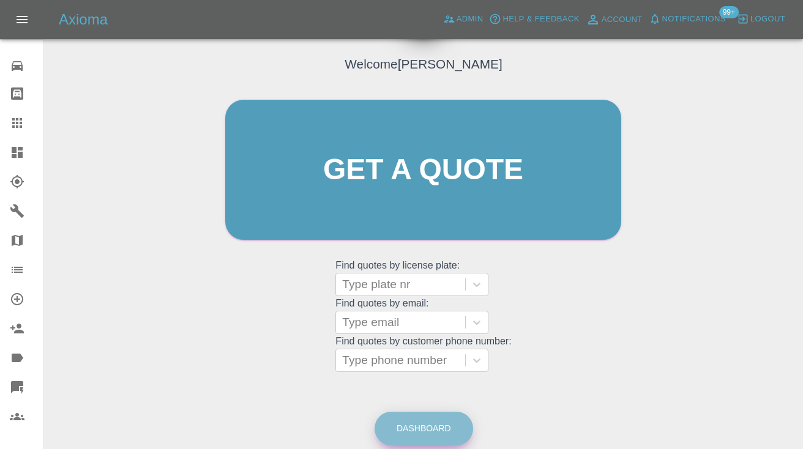
click at [430, 419] on link "Dashboard" at bounding box center [424, 429] width 99 height 34
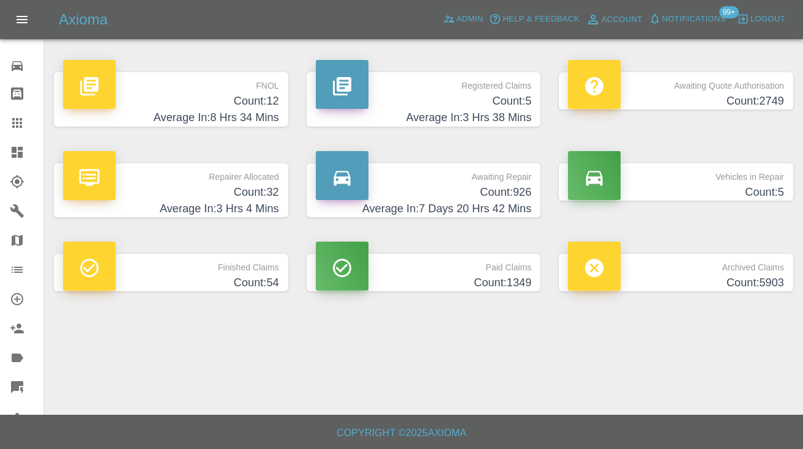
click at [511, 185] on h4 "Count: 926" at bounding box center [424, 192] width 216 height 17
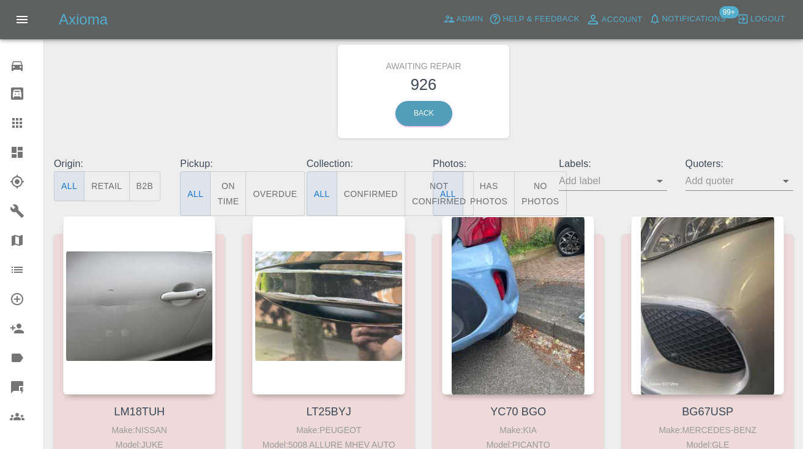
scroll to position [42, 0]
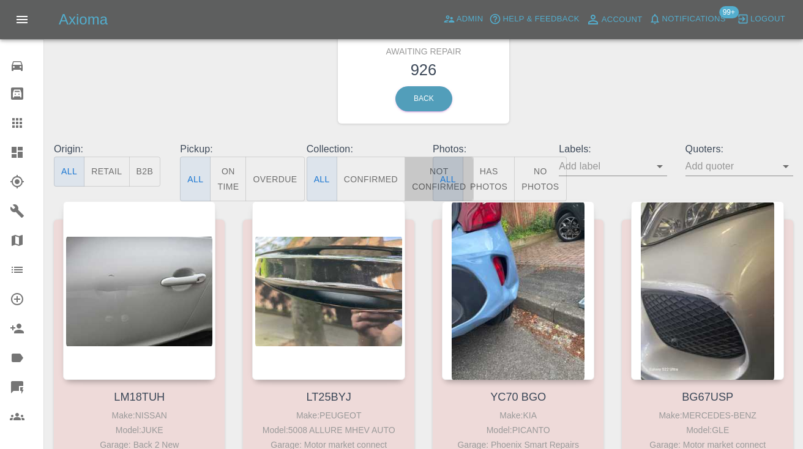
click at [428, 181] on button "Not Confirmed" at bounding box center [439, 179] width 69 height 45
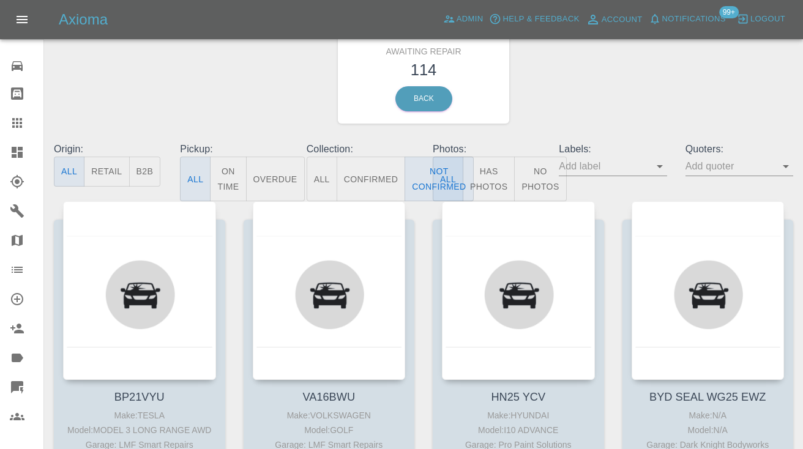
click at [571, 70] on div "Awaiting Repair 114 Back" at bounding box center [424, 77] width 758 height 130
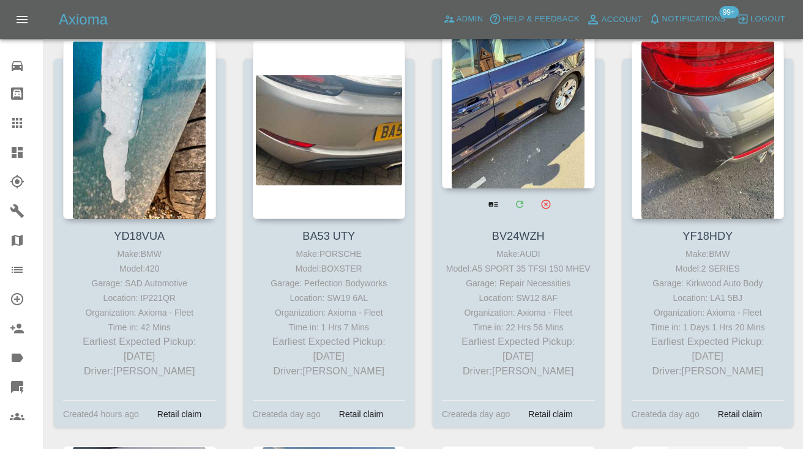
scroll to position [3554, 0]
click at [524, 93] on div at bounding box center [518, 99] width 153 height 179
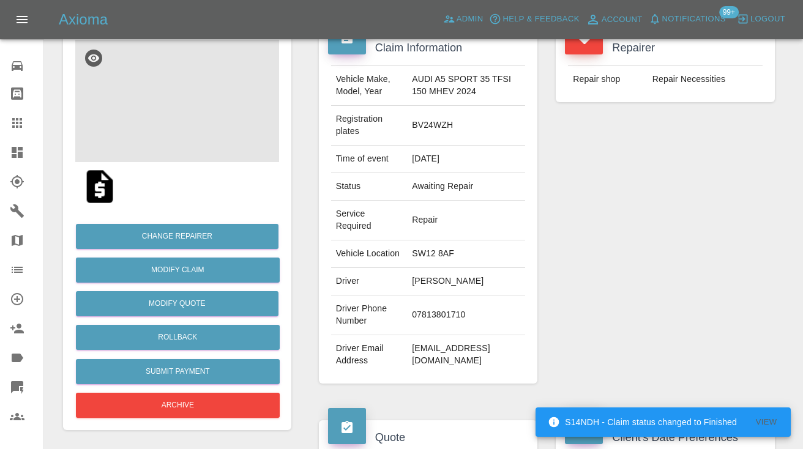
scroll to position [144, 0]
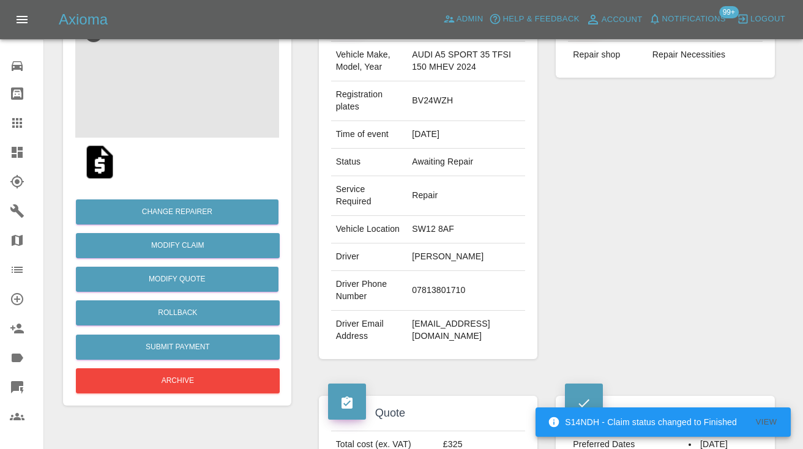
click at [448, 302] on td "07813801710" at bounding box center [466, 291] width 118 height 40
copy td "07813801710"
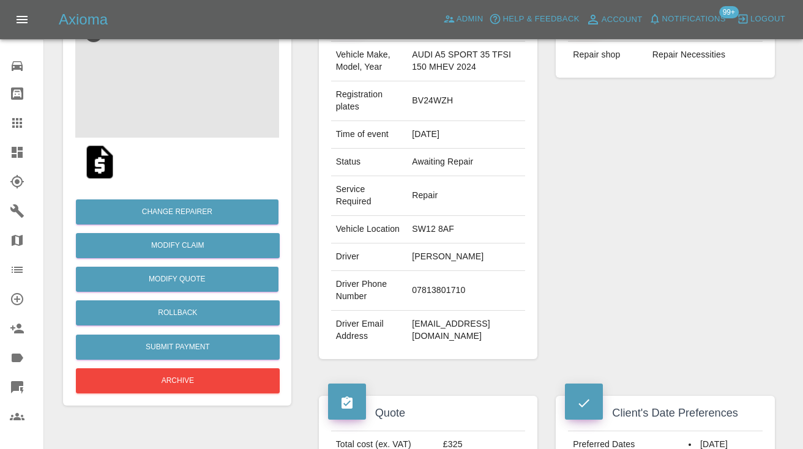
click at [609, 203] on div "Repairer Repair shop Repair Necessities" at bounding box center [665, 183] width 237 height 390
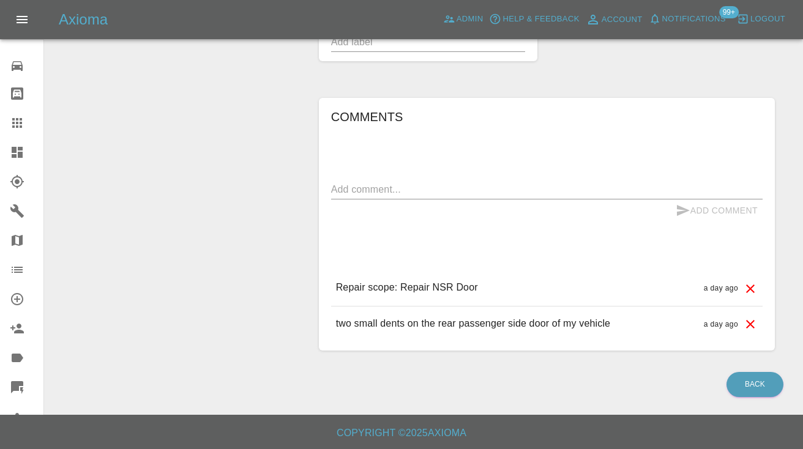
scroll to position [1042, 0]
click at [368, 194] on textarea at bounding box center [546, 189] width 431 height 14
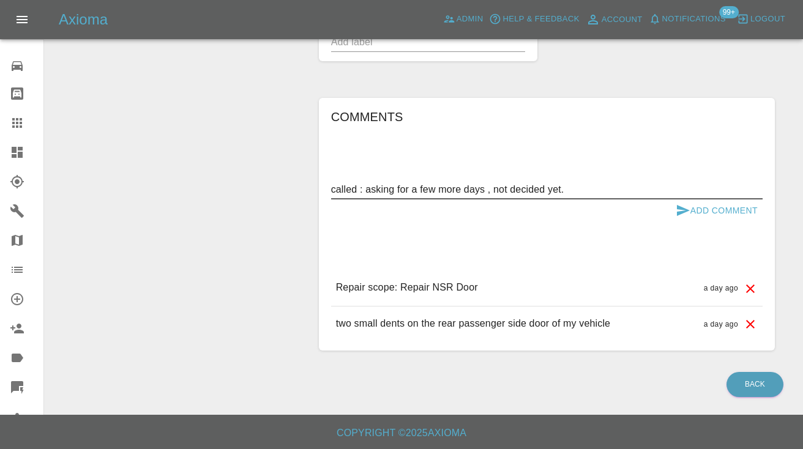
type textarea "called : asking for a few more days , not decided yet."
click at [678, 203] on icon "submit" at bounding box center [683, 210] width 15 height 15
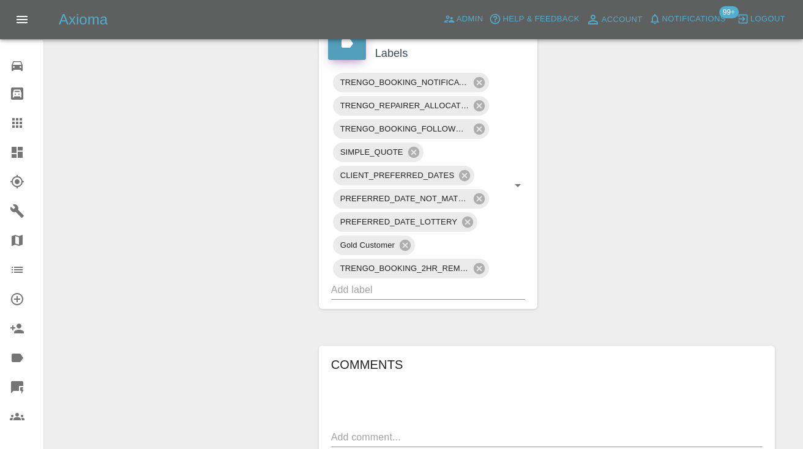
scroll to position [778, 0]
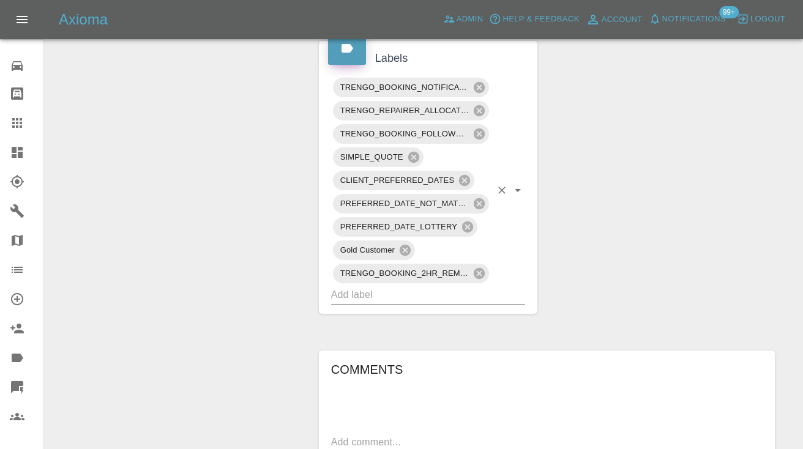
click at [395, 302] on input "text" at bounding box center [411, 294] width 160 height 19
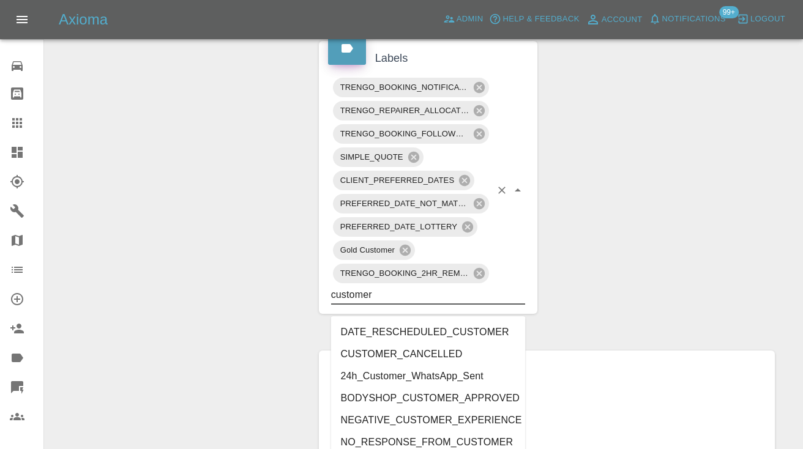
type input "customer_"
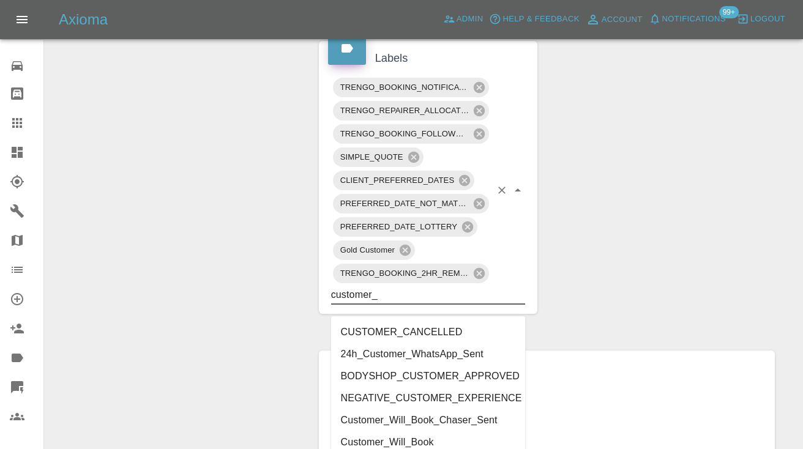
click at [381, 439] on li "Customer_Will_Book" at bounding box center [428, 442] width 195 height 22
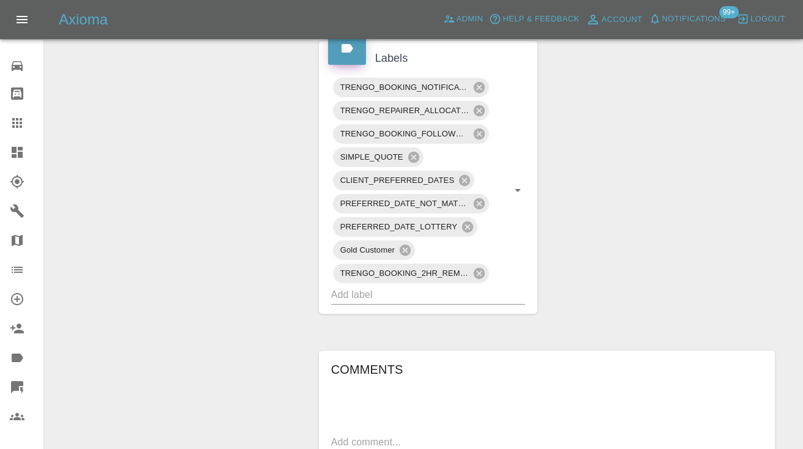
click at [241, 263] on div "Change Repairer Modify Claim Modify Quote Rollback Submit Payment Archive" at bounding box center [177, 14] width 247 height 1320
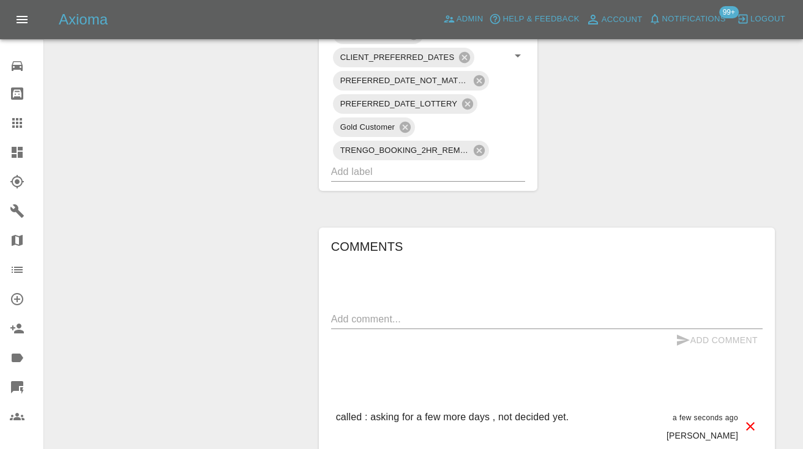
scroll to position [942, 0]
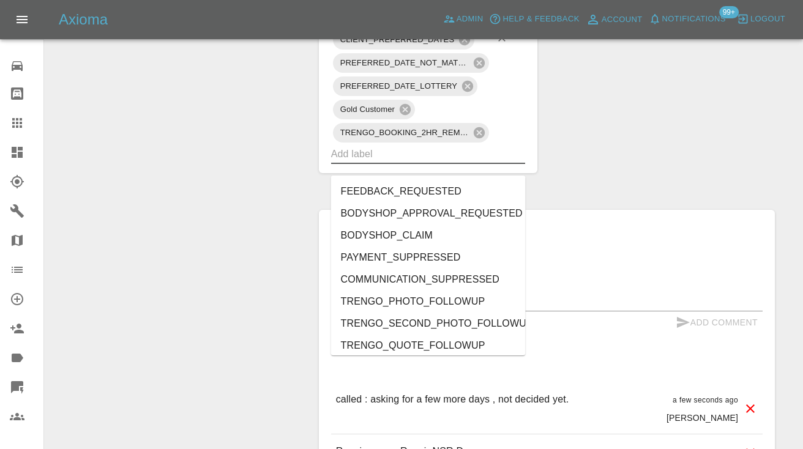
click at [360, 163] on input "text" at bounding box center [411, 153] width 160 height 19
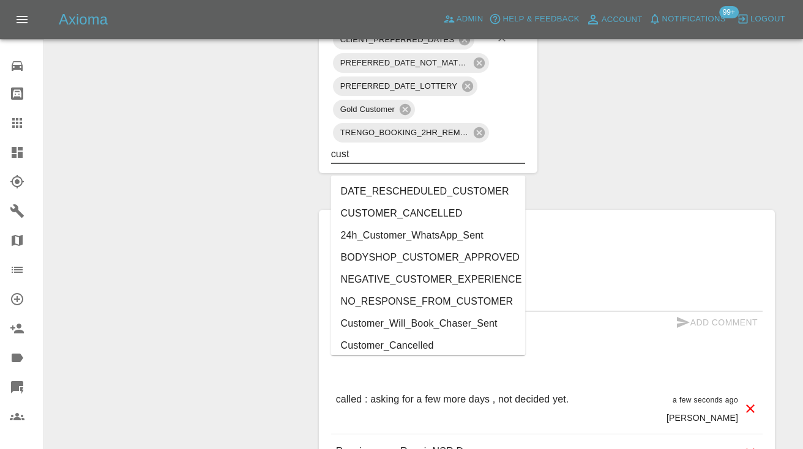
type input "cust"
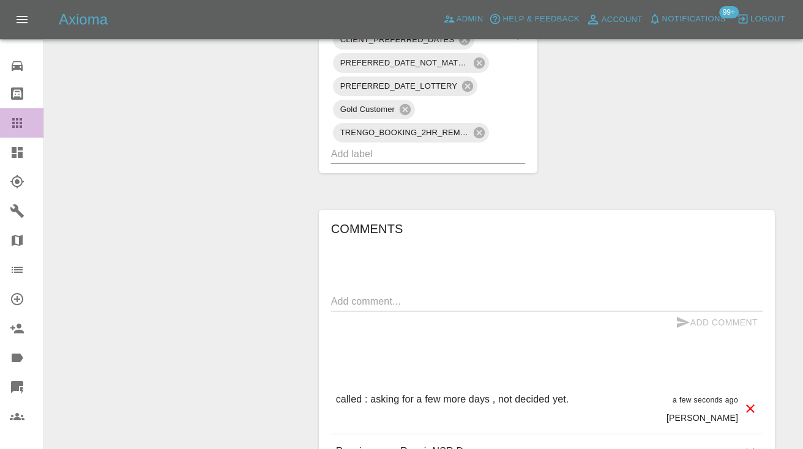
click at [12, 111] on link "Claims" at bounding box center [21, 122] width 43 height 29
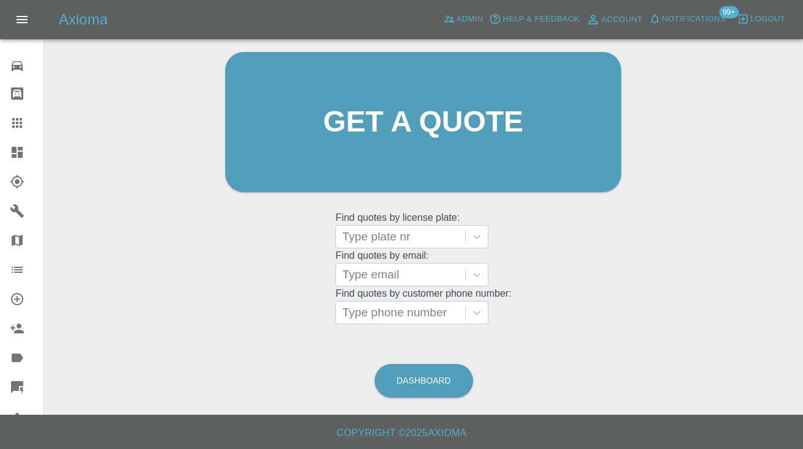
scroll to position [92, 0]
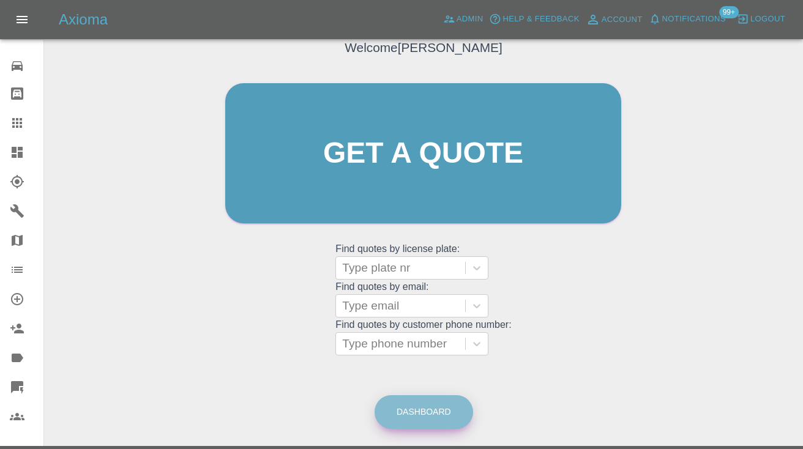
click at [418, 406] on link "Dashboard" at bounding box center [424, 412] width 99 height 34
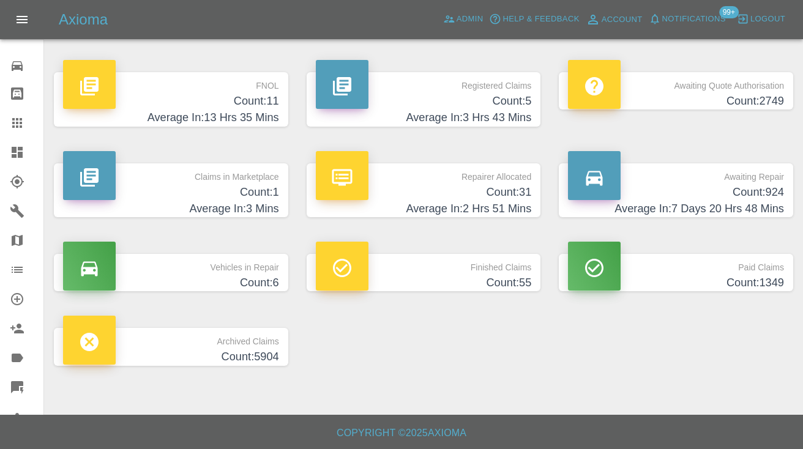
click at [744, 192] on h4 "Count: 924" at bounding box center [676, 192] width 216 height 17
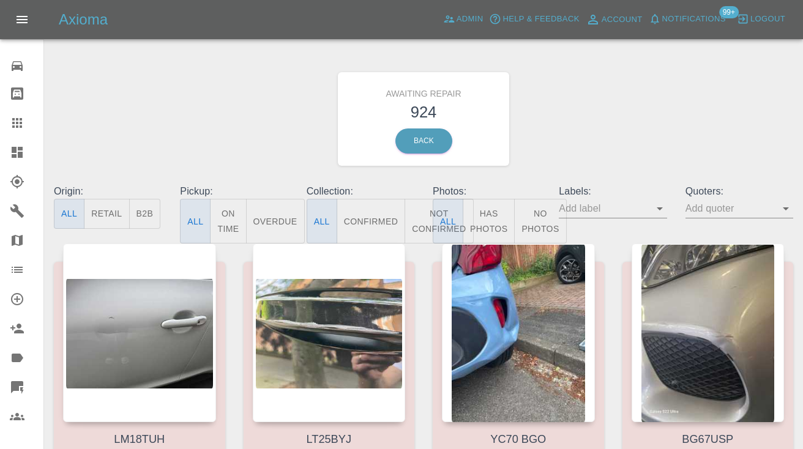
click at [406, 217] on button "Not Confirmed" at bounding box center [439, 221] width 69 height 45
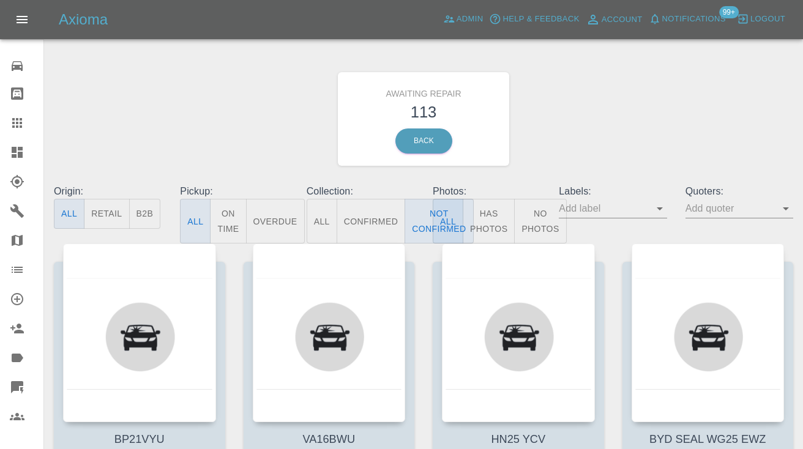
click at [657, 110] on div "Awaiting Repair 113 Back" at bounding box center [424, 119] width 758 height 130
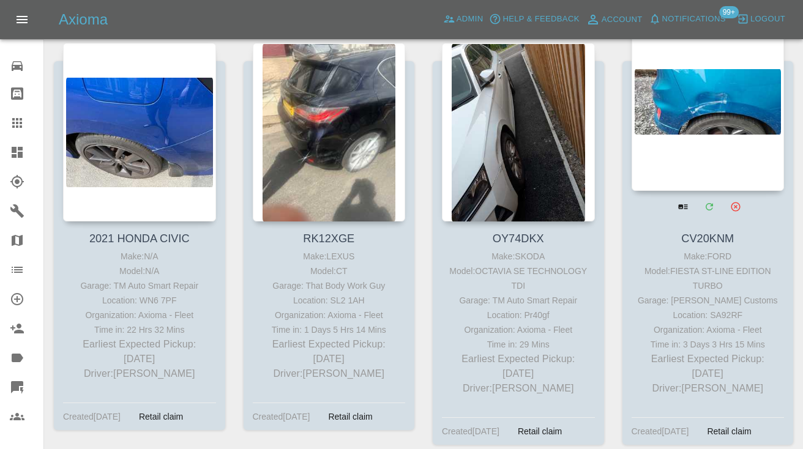
scroll to position [3129, 0]
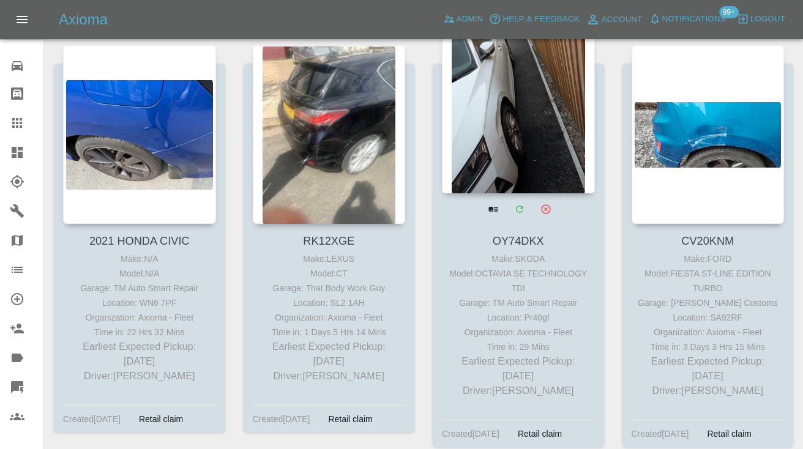
click at [520, 117] on div at bounding box center [518, 104] width 153 height 179
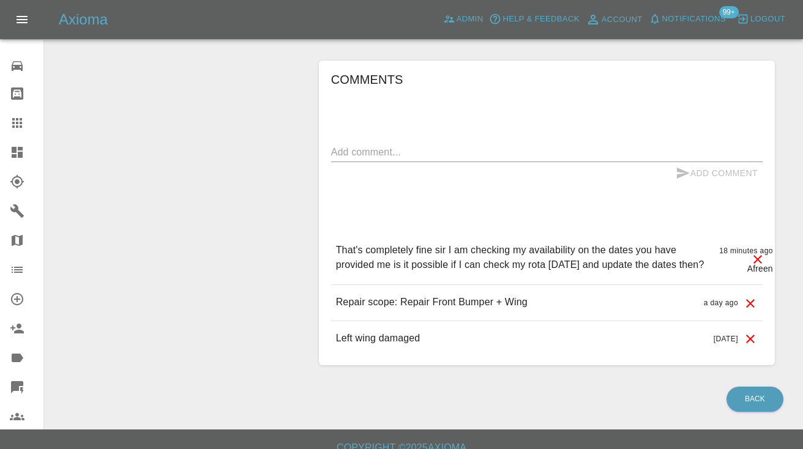
scroll to position [998, 0]
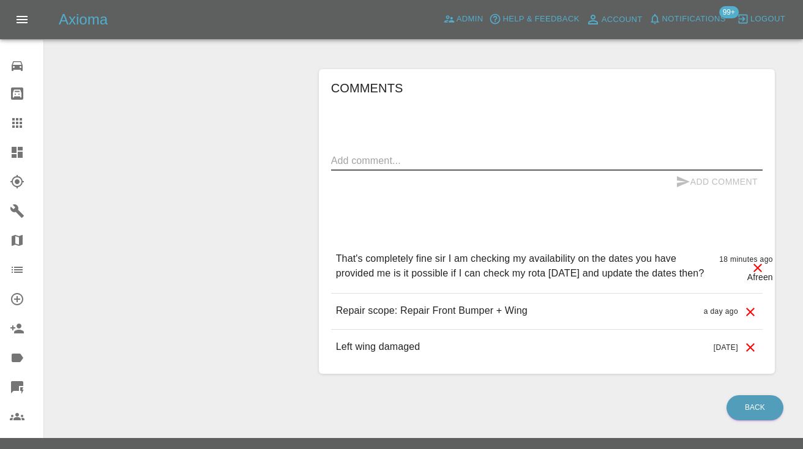
click at [351, 168] on textarea at bounding box center [546, 161] width 431 height 14
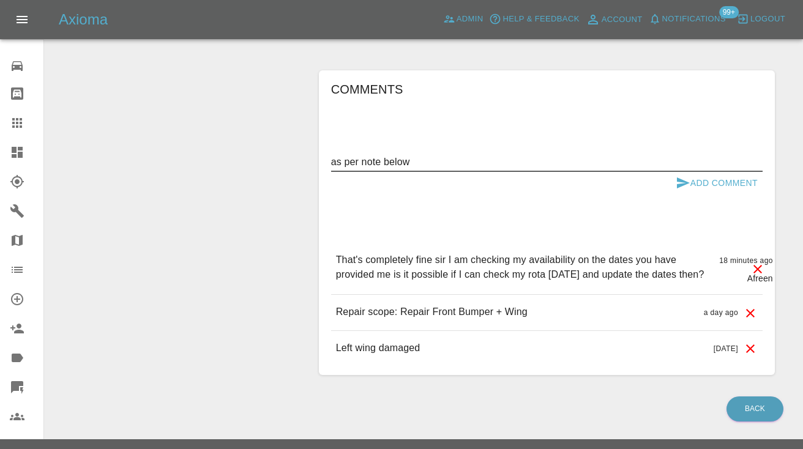
type textarea "as per note below"
click at [674, 187] on button "Add Comment" at bounding box center [717, 183] width 92 height 23
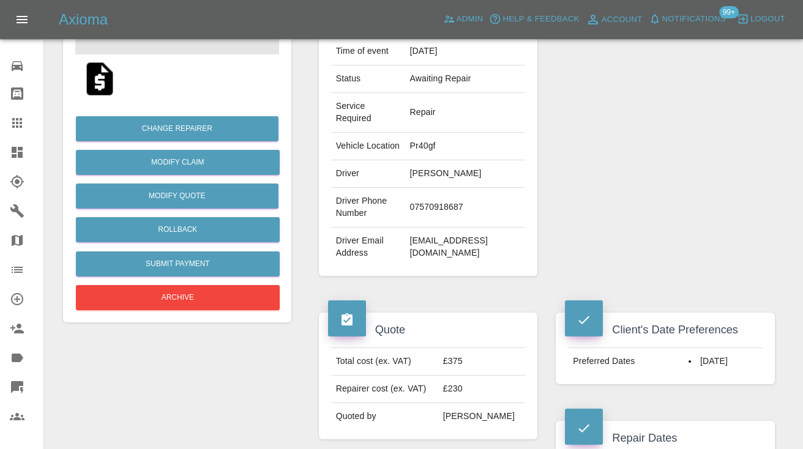
scroll to position [223, 0]
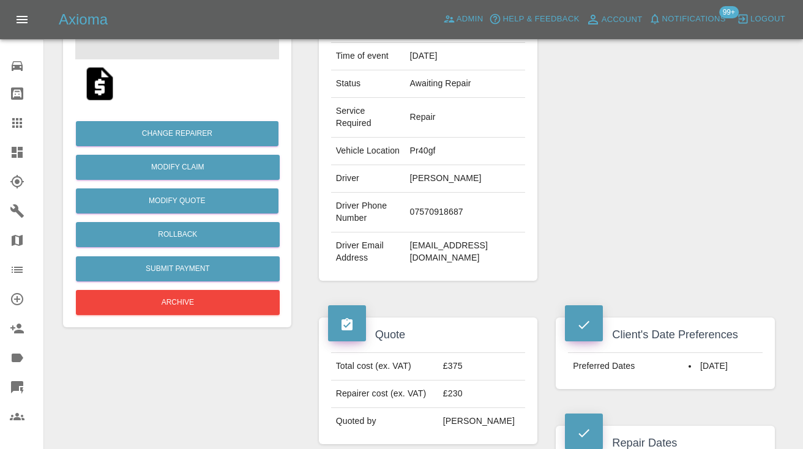
click at [436, 220] on td "07570918687" at bounding box center [465, 213] width 121 height 40
copy td "07570918687"
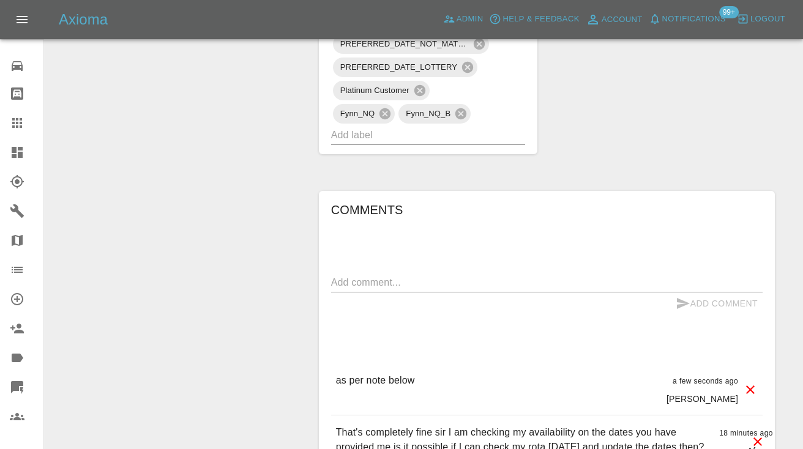
scroll to position [873, 0]
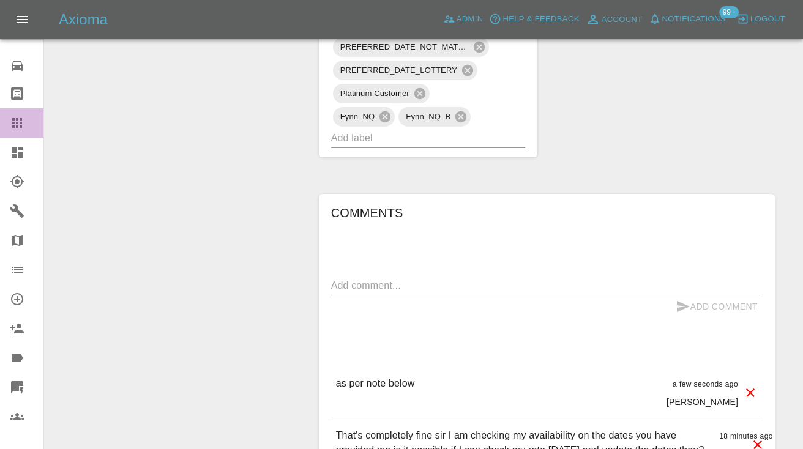
click at [4, 119] on link "Claims" at bounding box center [21, 122] width 43 height 29
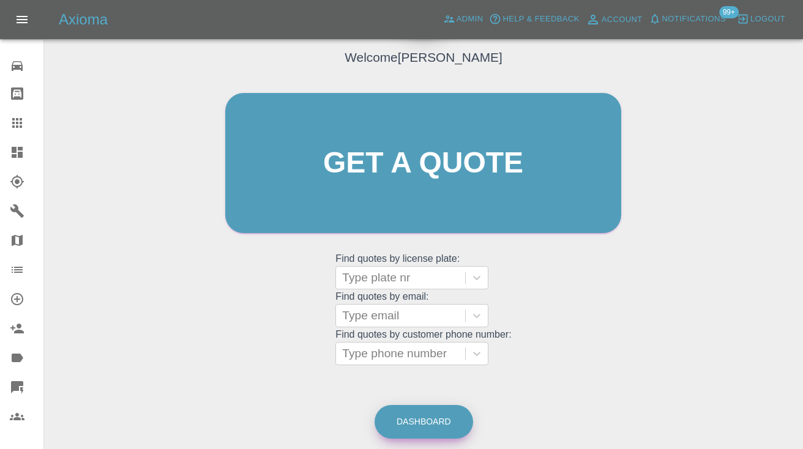
click at [419, 427] on link "Dashboard" at bounding box center [424, 422] width 99 height 34
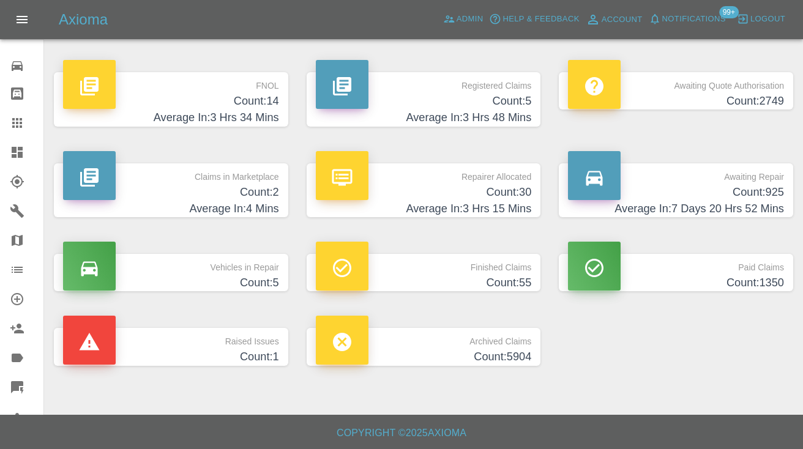
click at [762, 196] on h4 "Count: 925" at bounding box center [676, 192] width 216 height 17
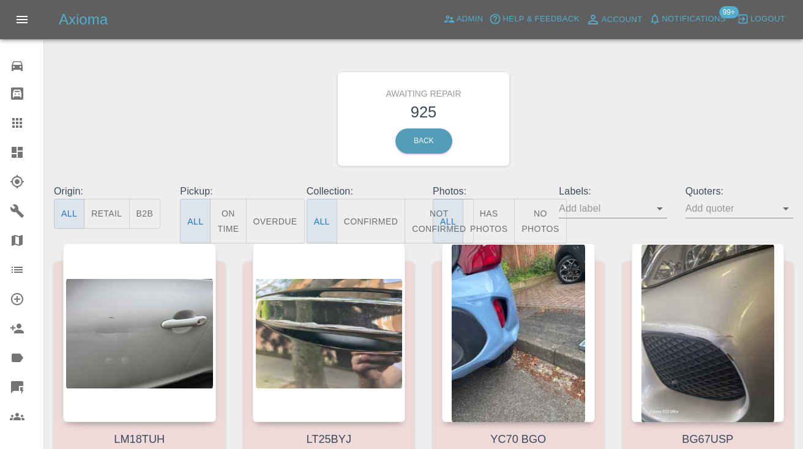
click at [427, 218] on button "Not Confirmed" at bounding box center [439, 221] width 69 height 45
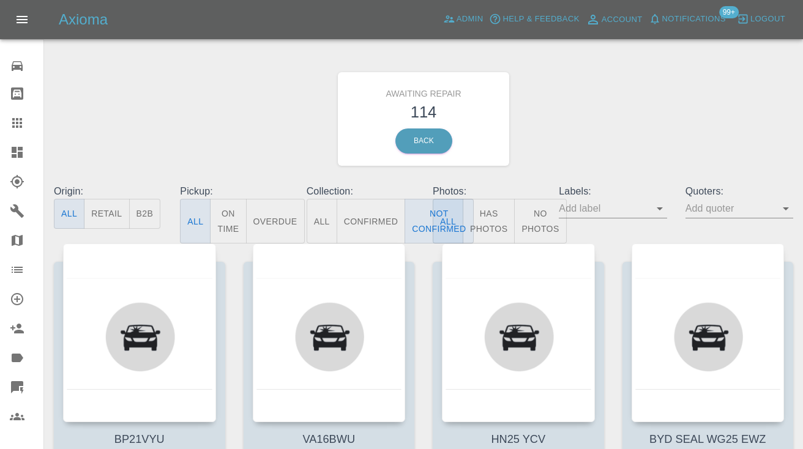
click at [545, 129] on div "Awaiting Repair 114 Back" at bounding box center [424, 119] width 758 height 130
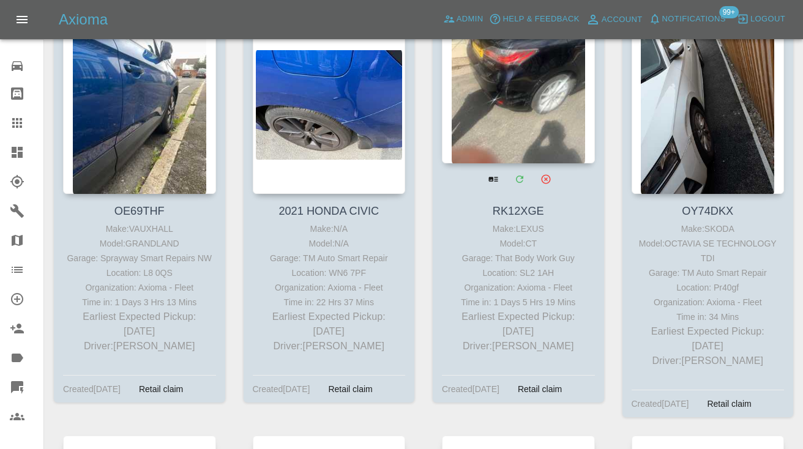
scroll to position [3165, 0]
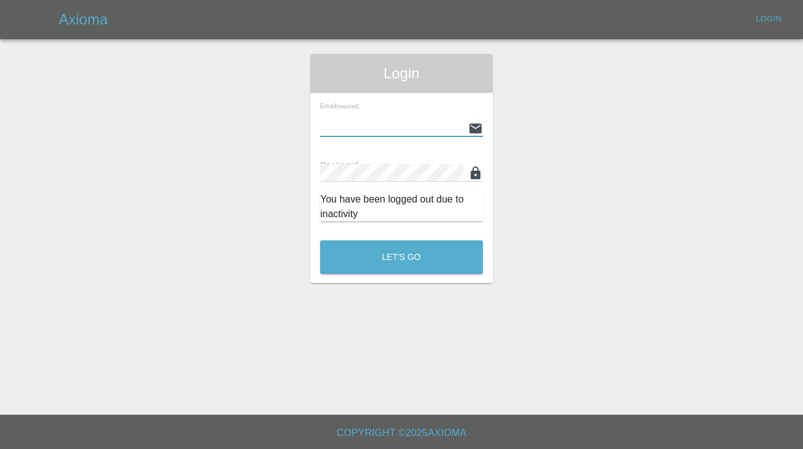
type input "[EMAIL_ADDRESS][DOMAIN_NAME]"
click at [401, 257] on button "Let's Go" at bounding box center [401, 258] width 163 height 34
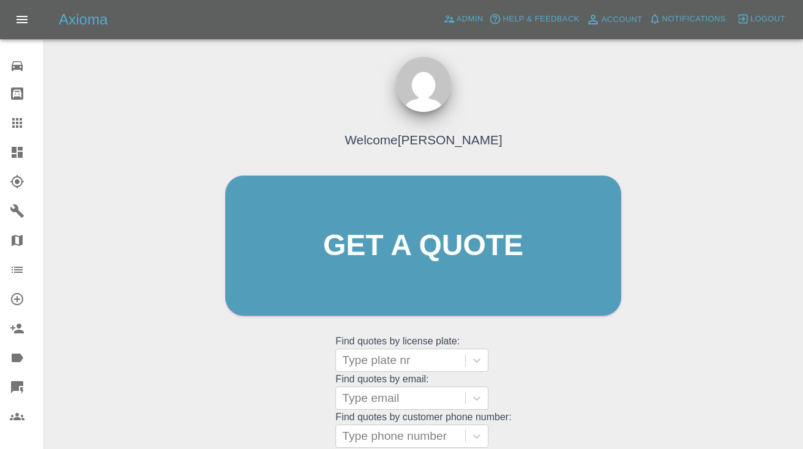
click at [566, 330] on div "Welcome [PERSON_NAME] Get a quote Get a quote Find quotes by license plate: Typ…" at bounding box center [423, 269] width 422 height 370
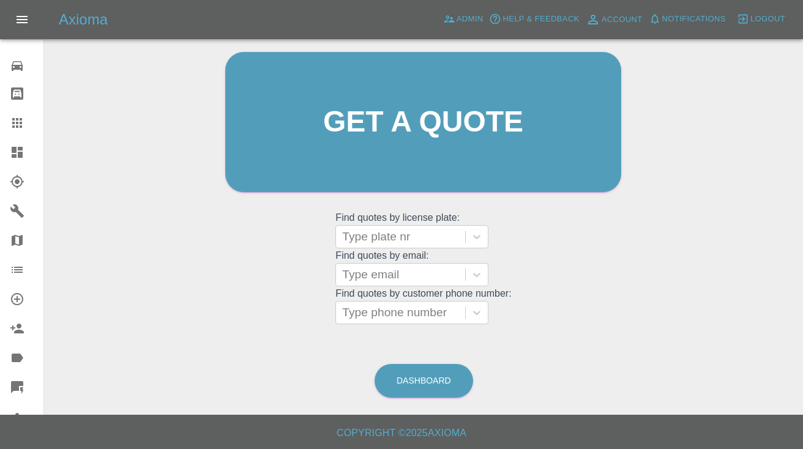
scroll to position [123, 0]
click at [441, 377] on link "Dashboard" at bounding box center [424, 382] width 99 height 34
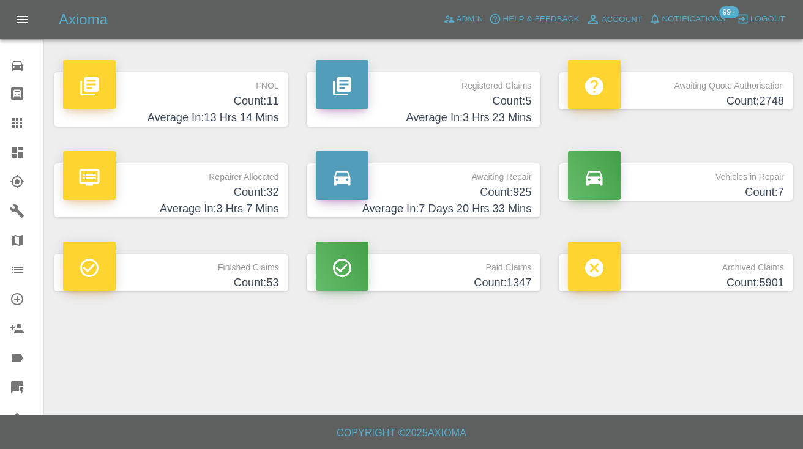
click at [502, 186] on h4 "Count: 925" at bounding box center [424, 192] width 216 height 17
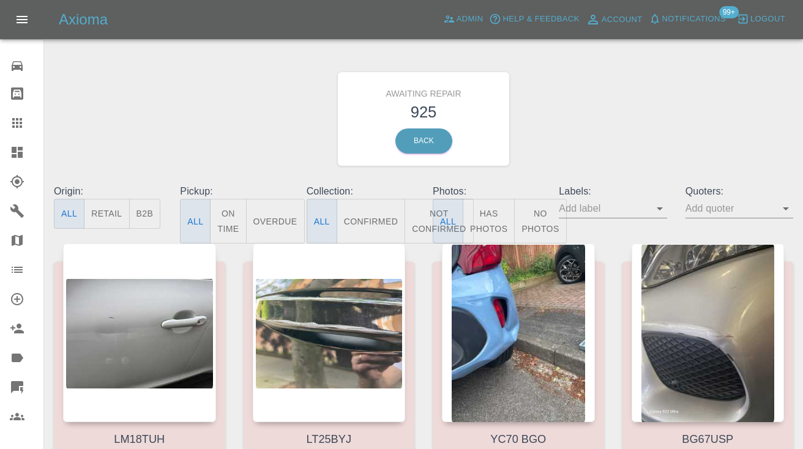
click at [422, 221] on button "Not Confirmed" at bounding box center [439, 221] width 69 height 45
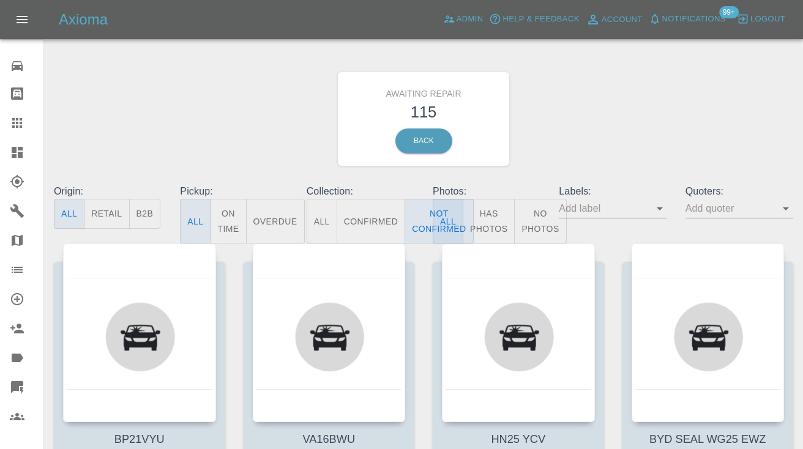
click at [612, 109] on div "Awaiting Repair 115 Back" at bounding box center [424, 119] width 758 height 130
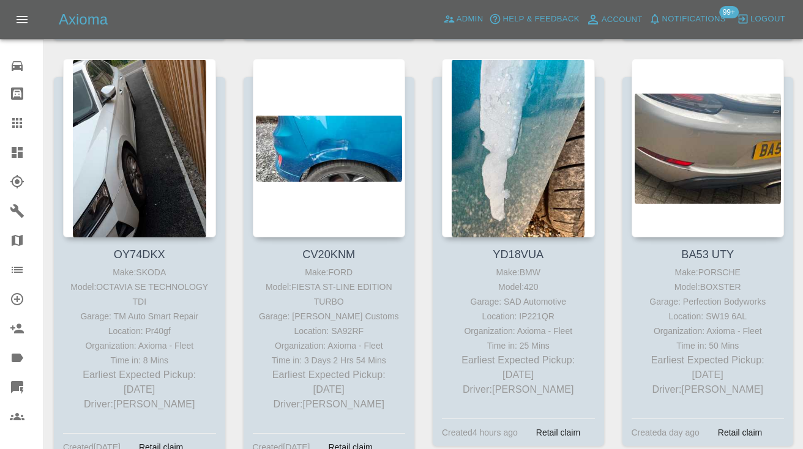
scroll to position [3511, 0]
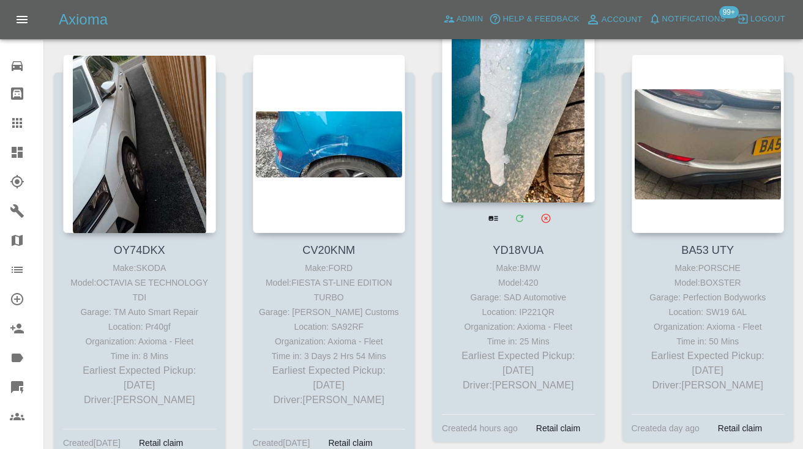
click at [522, 124] on div at bounding box center [518, 113] width 153 height 179
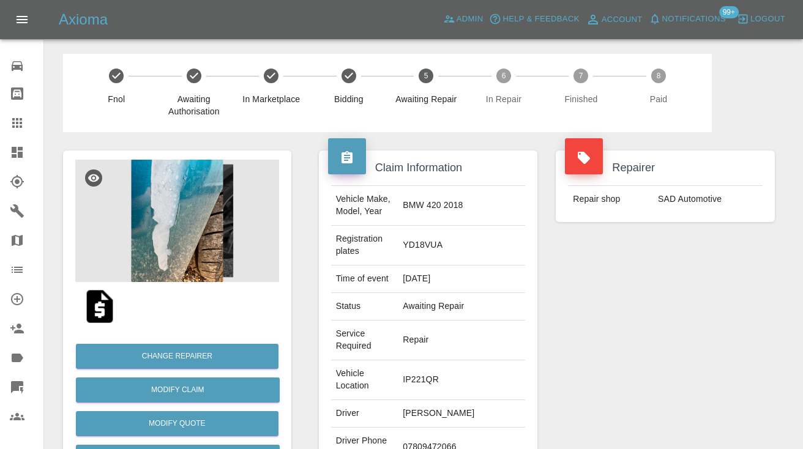
click at [435, 432] on td "07809472066" at bounding box center [461, 448] width 127 height 40
copy td "07809472066"
click at [625, 362] on div "Repairer Repair shop SAD Automotive" at bounding box center [665, 345] width 237 height 427
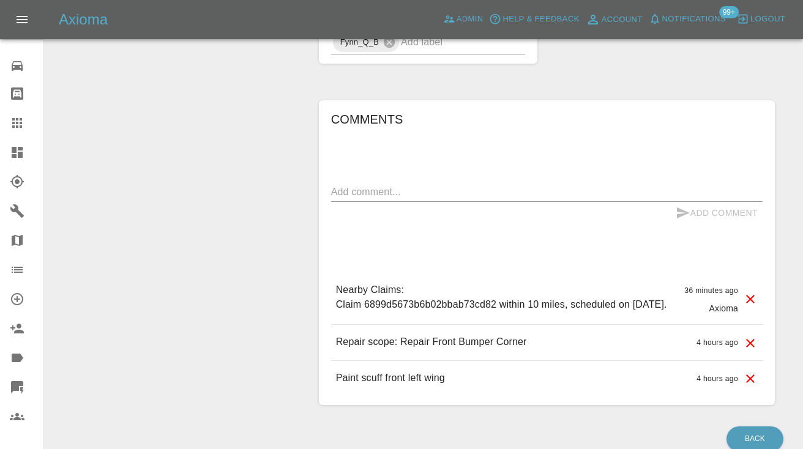
scroll to position [966, 0]
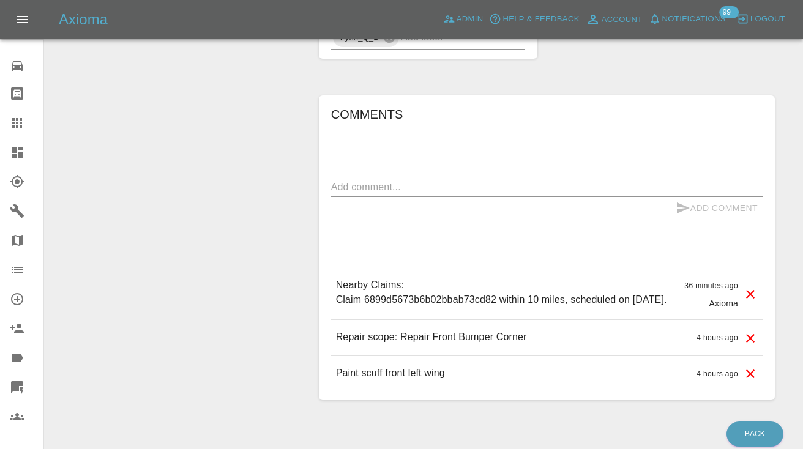
click at [570, 118] on div "Comments x Add Comment Nearby Claims: Claim 6899d5673b6b02bbab73cd82 within 10 …" at bounding box center [546, 248] width 431 height 286
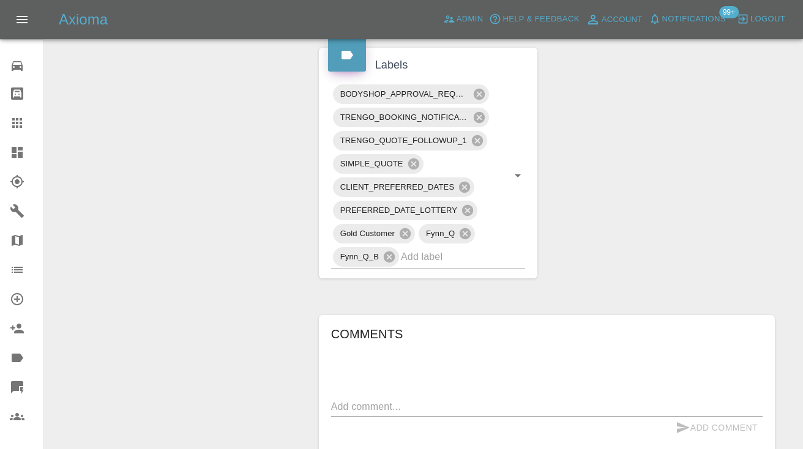
scroll to position [752, 0]
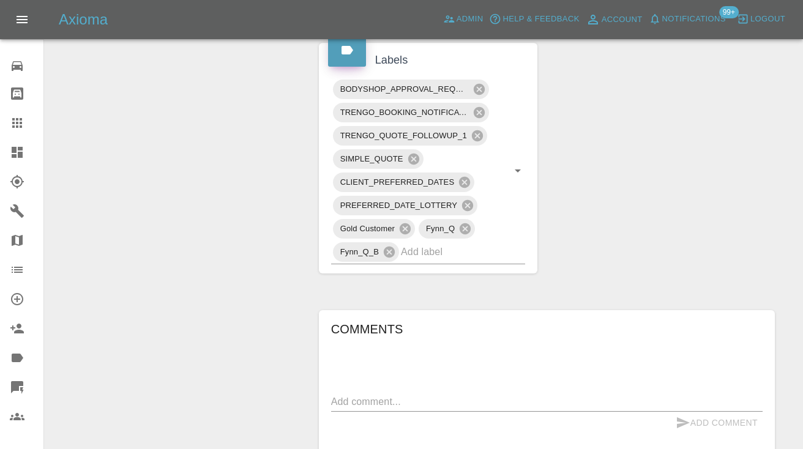
click at [354, 395] on textarea at bounding box center [546, 402] width 431 height 14
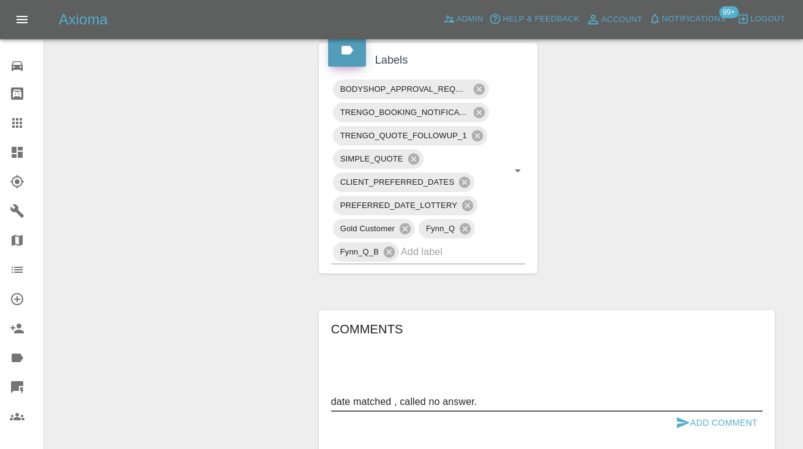
type textarea "date matched , called no answer."
click at [679, 417] on icon "submit" at bounding box center [683, 422] width 13 height 11
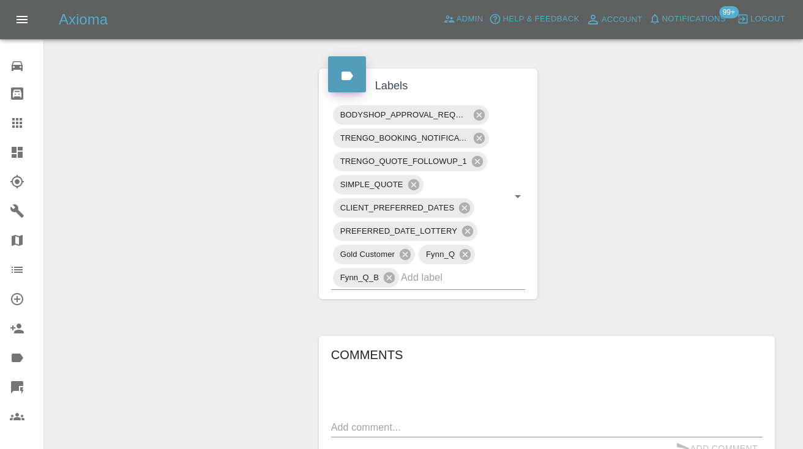
scroll to position [707, 0]
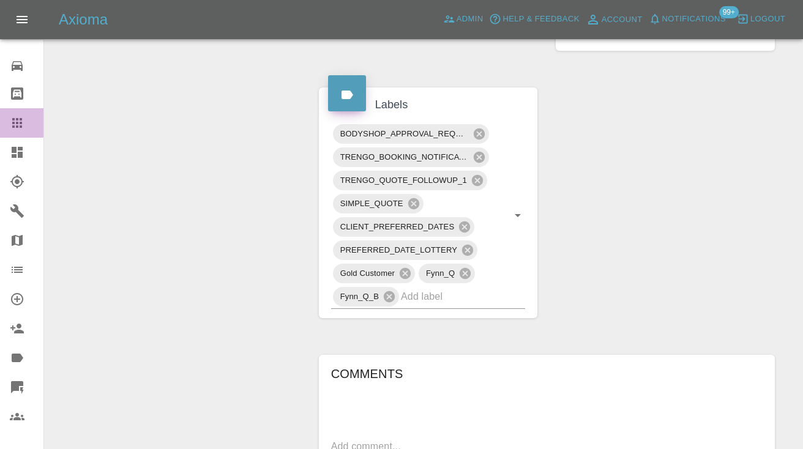
click at [15, 119] on icon at bounding box center [17, 123] width 15 height 15
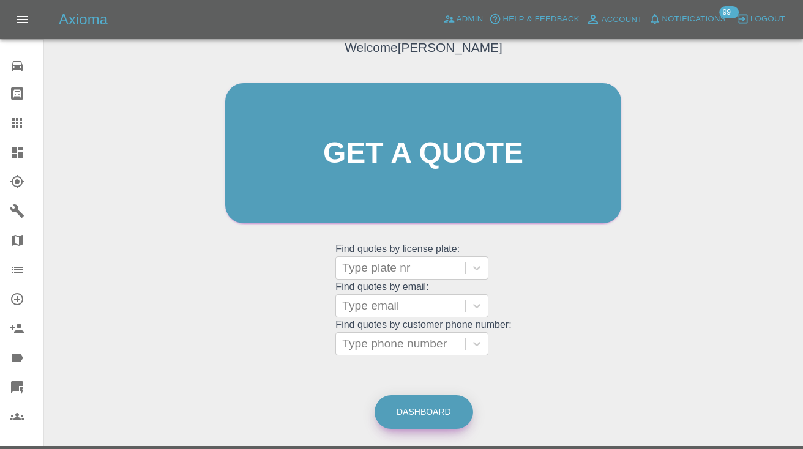
click at [424, 406] on link "Dashboard" at bounding box center [424, 412] width 99 height 34
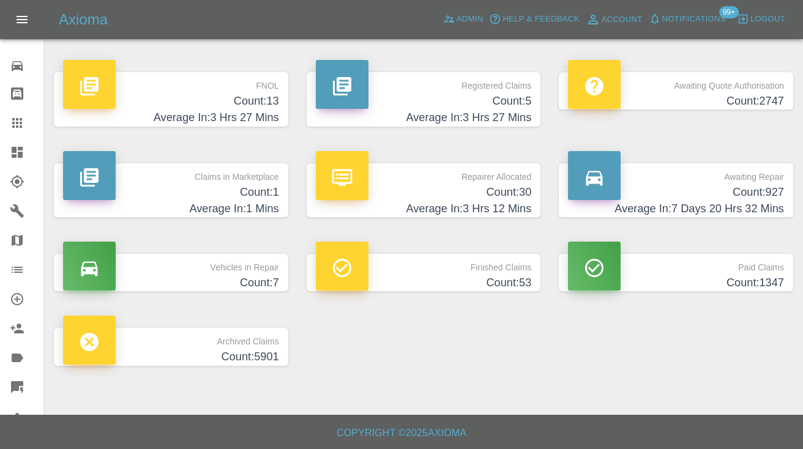
click at [769, 202] on h4 "Average In: 7 Days 20 Hrs 32 Mins" at bounding box center [676, 209] width 216 height 17
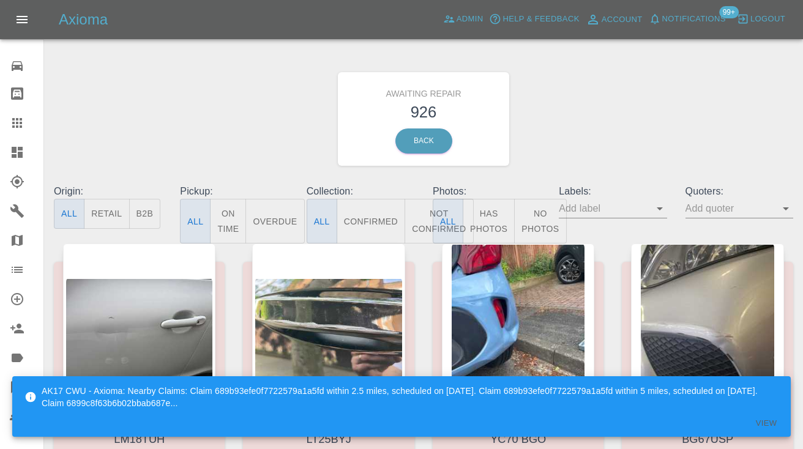
click at [420, 221] on button "Not Confirmed" at bounding box center [439, 221] width 69 height 45
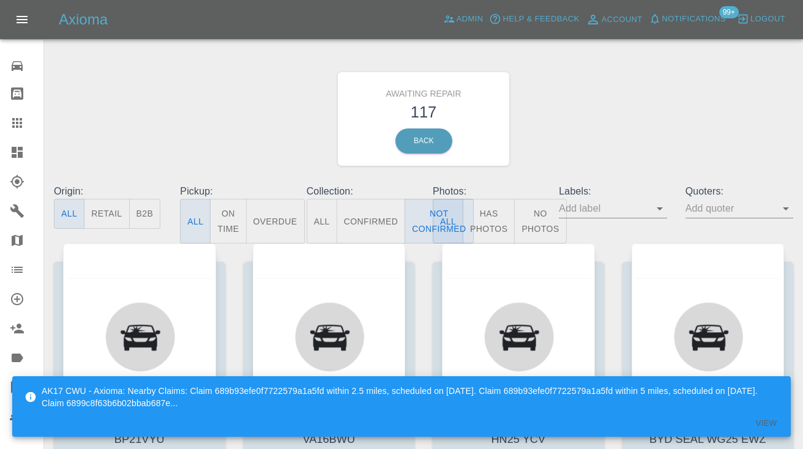
click at [568, 121] on div "Awaiting Repair 117 Back" at bounding box center [424, 119] width 758 height 130
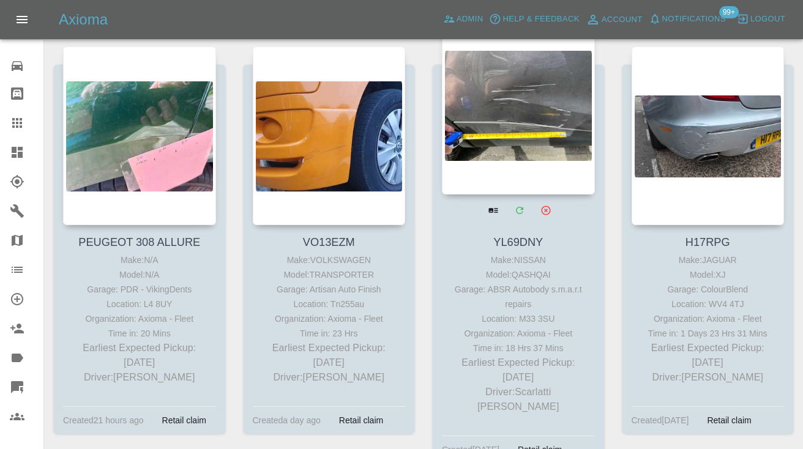
scroll to position [1007, 0]
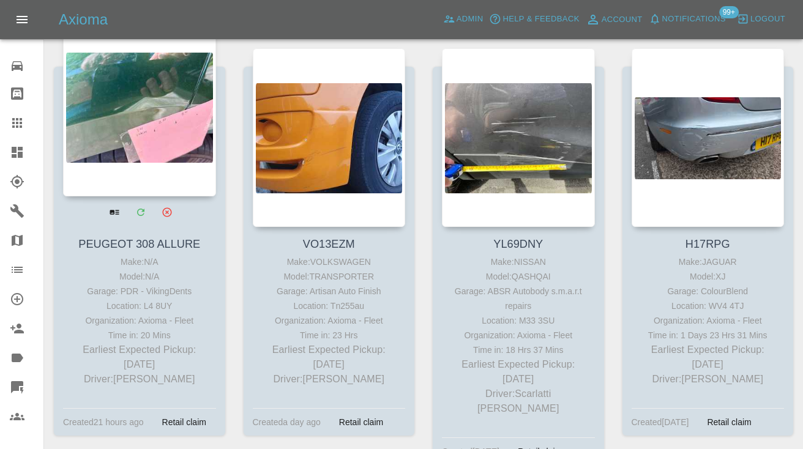
click at [126, 135] on div at bounding box center [139, 107] width 153 height 179
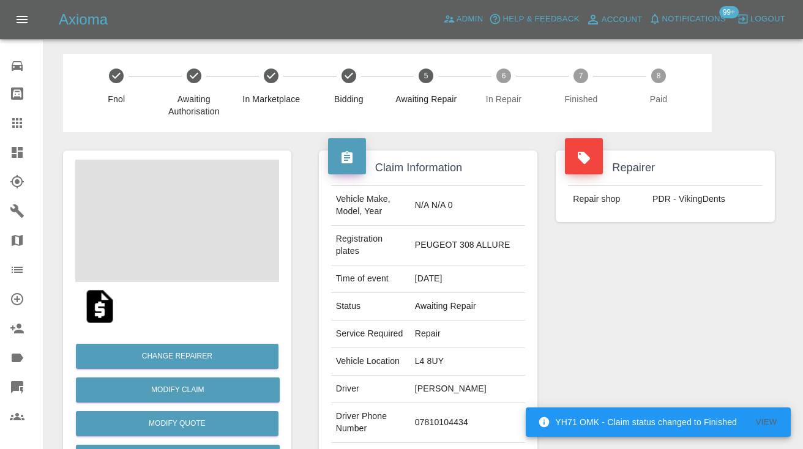
click at [437, 421] on td "07810104434" at bounding box center [468, 423] width 116 height 40
copy td "07810104434"
click at [702, 361] on div "Repairer Repair shop PDR - VikingDents" at bounding box center [665, 321] width 237 height 378
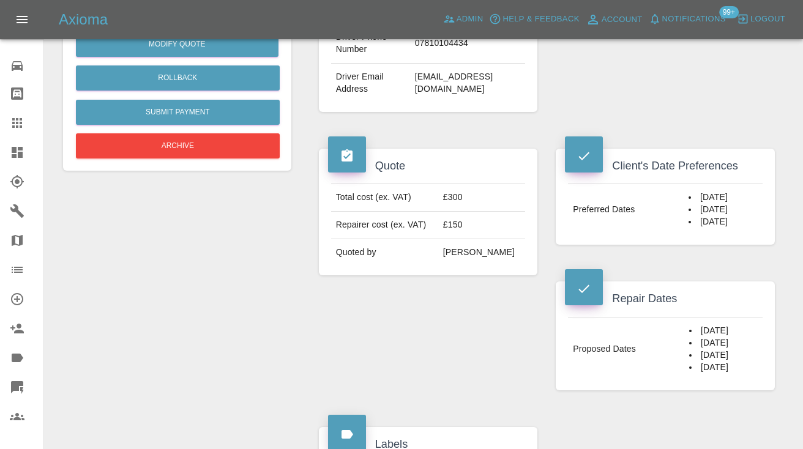
scroll to position [389, 0]
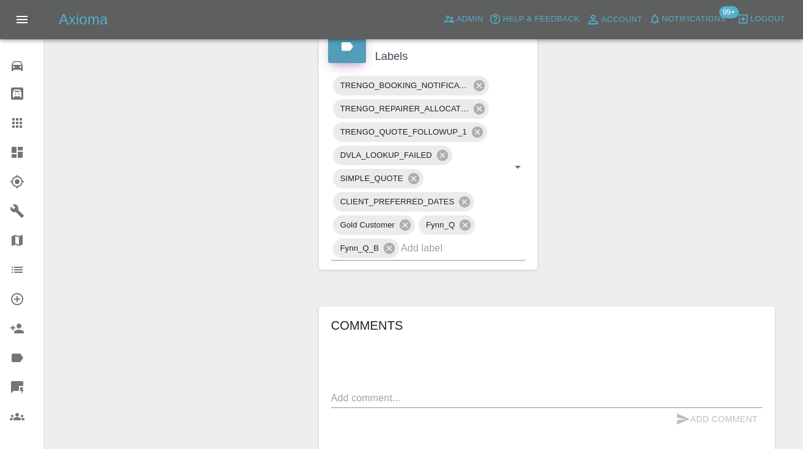
scroll to position [769, 0]
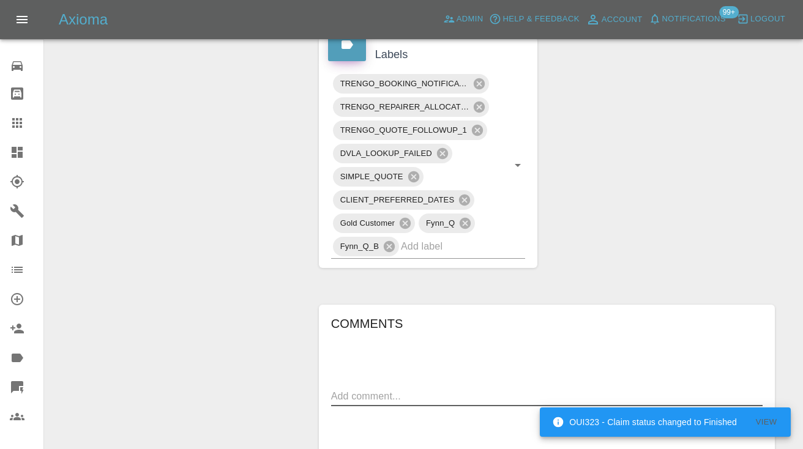
click at [394, 395] on textarea at bounding box center [546, 396] width 431 height 14
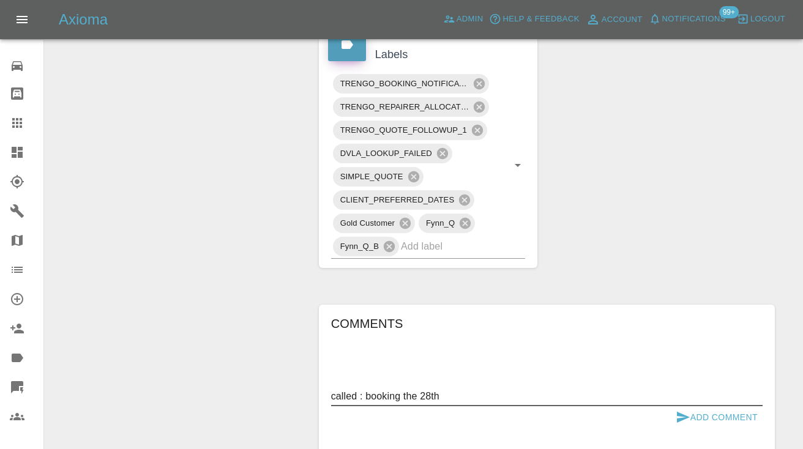
type textarea "called : booking the 28th"
click at [678, 422] on icon "submit" at bounding box center [683, 417] width 13 height 11
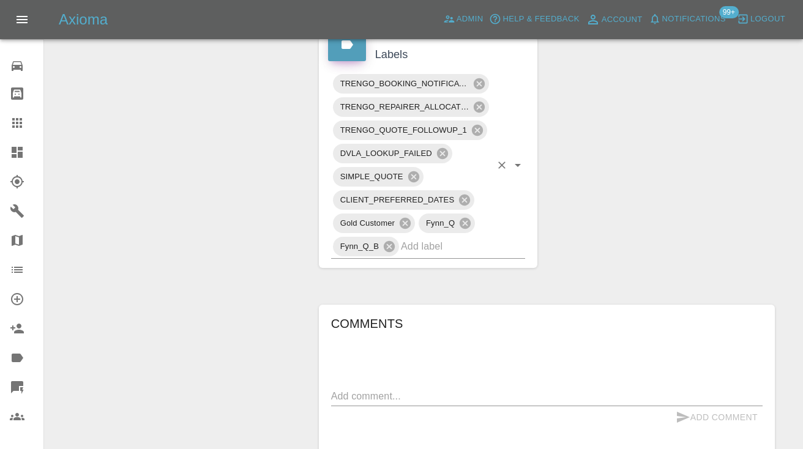
click at [457, 252] on input "text" at bounding box center [446, 246] width 90 height 19
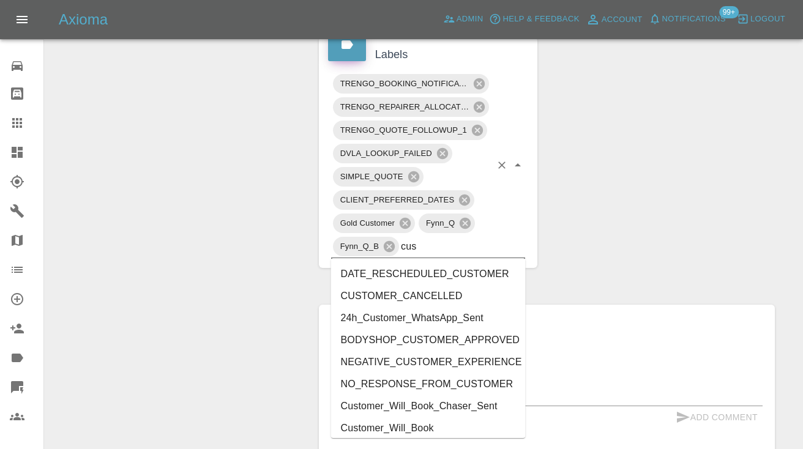
type input "cust"
click at [427, 431] on li "Customer_Will_Book" at bounding box center [428, 428] width 195 height 22
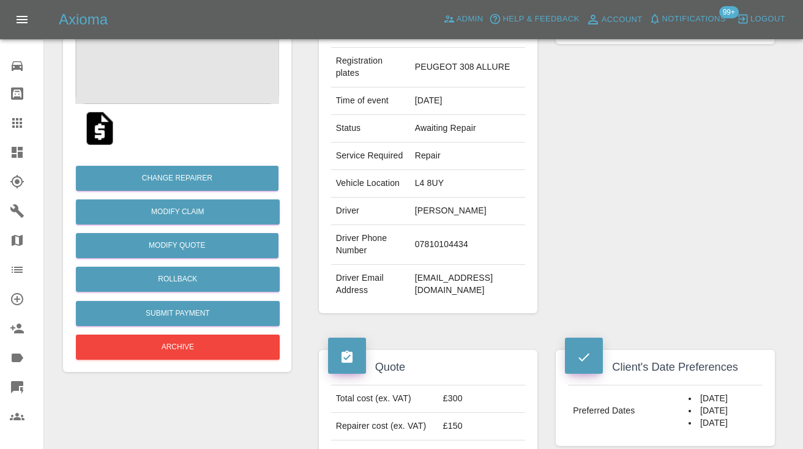
scroll to position [146, 0]
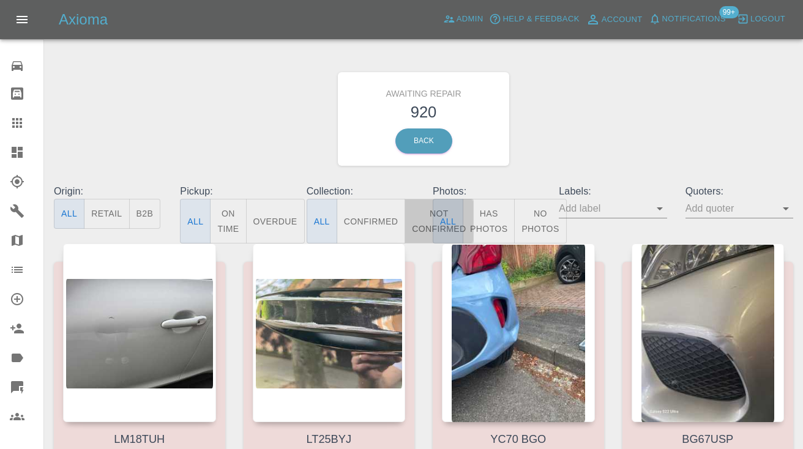
click at [422, 221] on button "Not Confirmed" at bounding box center [439, 221] width 69 height 45
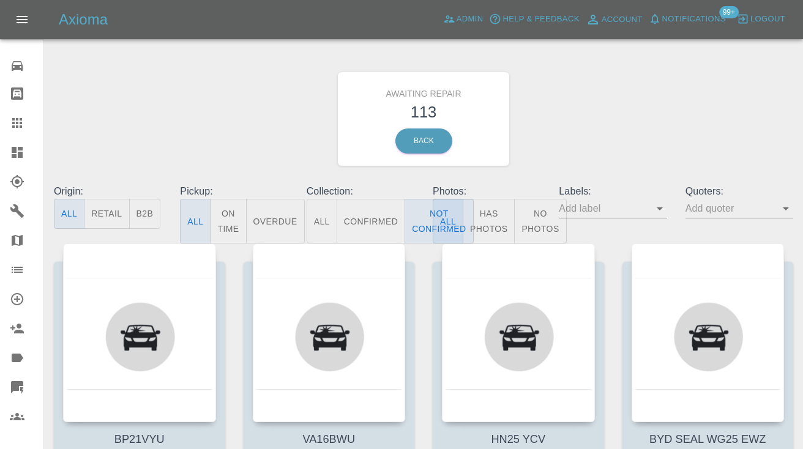
click at [545, 129] on div "Awaiting Repair 113 Back" at bounding box center [424, 119] width 758 height 130
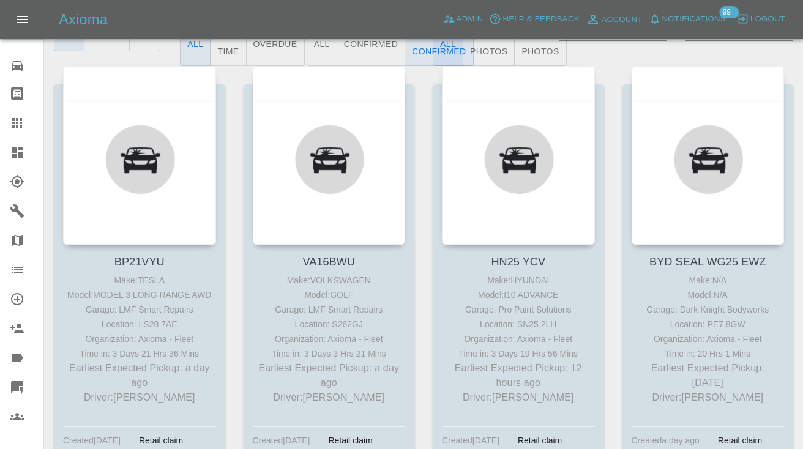
scroll to position [207, 0]
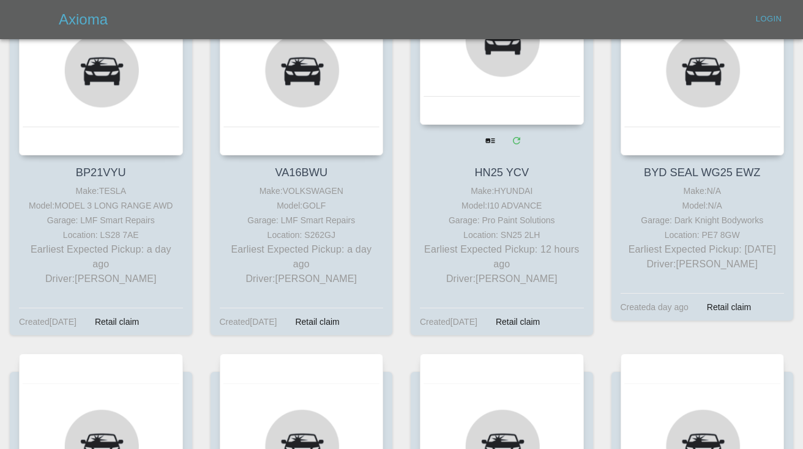
scroll to position [897, 0]
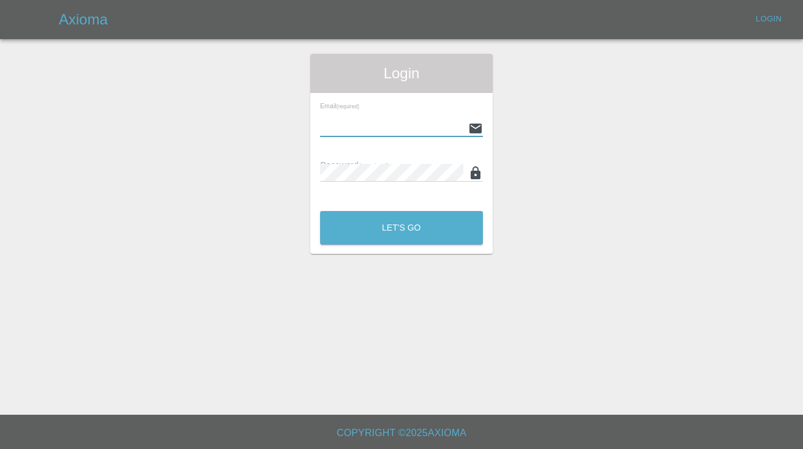
type input "[EMAIL_ADDRESS][DOMAIN_NAME]"
click at [401, 228] on button "Let's Go" at bounding box center [401, 228] width 163 height 34
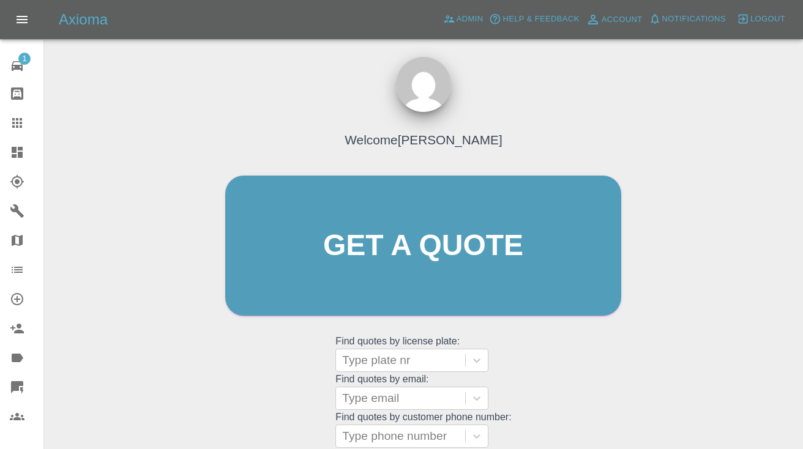
click at [540, 60] on main "Welcome [PERSON_NAME] Get a quote Get a quote Find quotes by license plate: Typ…" at bounding box center [401, 269] width 803 height 539
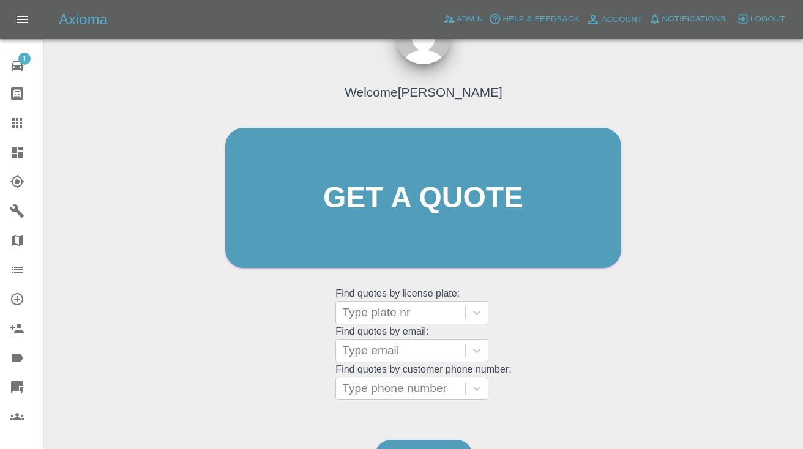
scroll to position [125, 0]
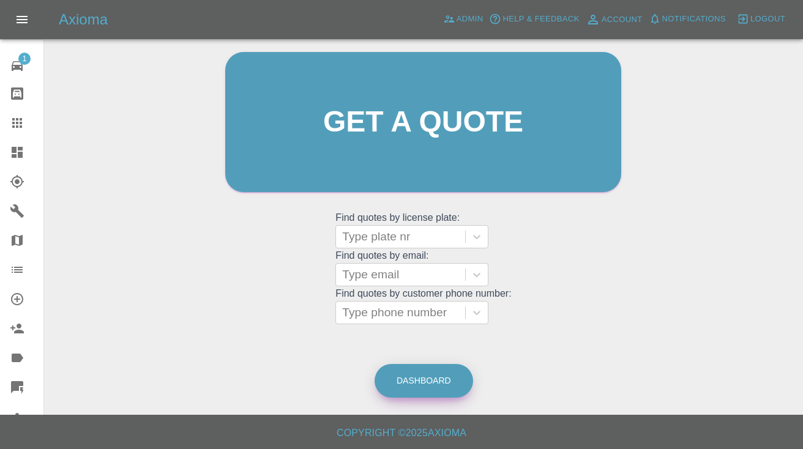
click at [444, 375] on link "Dashboard" at bounding box center [424, 381] width 99 height 34
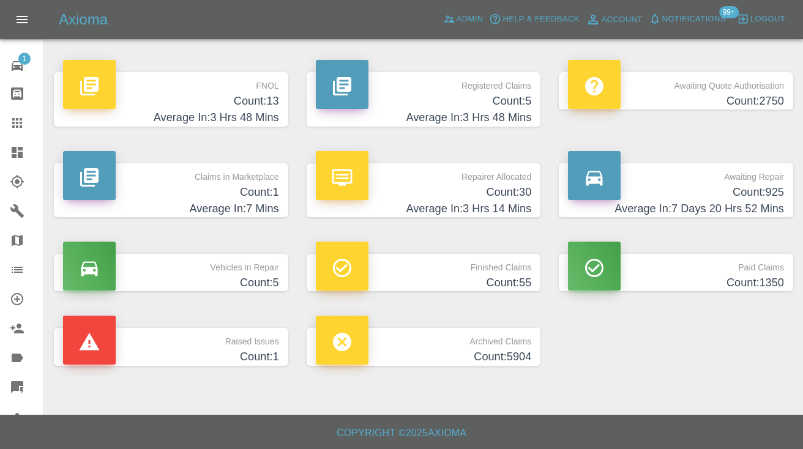
click at [741, 191] on h4 "Count: 925" at bounding box center [676, 192] width 216 height 17
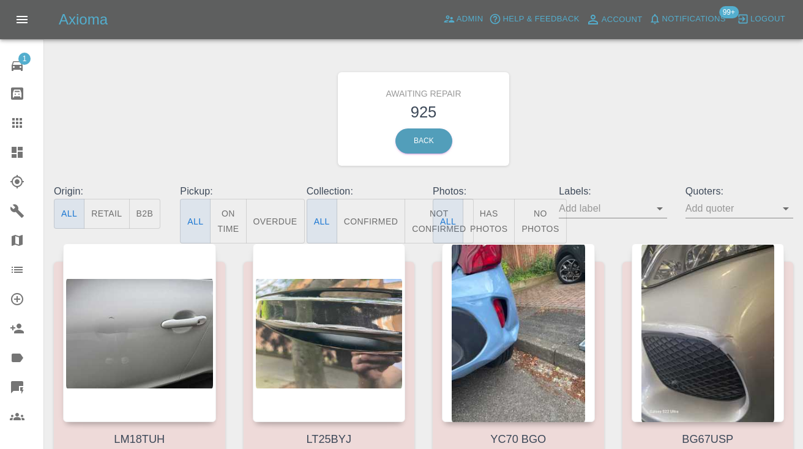
click at [422, 215] on button "Not Confirmed" at bounding box center [439, 221] width 69 height 45
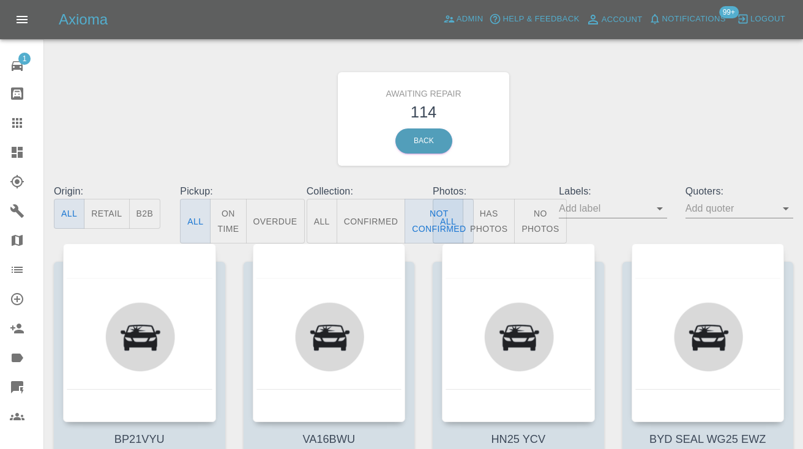
click at [569, 123] on div "Awaiting Repair 114 Back" at bounding box center [424, 119] width 758 height 130
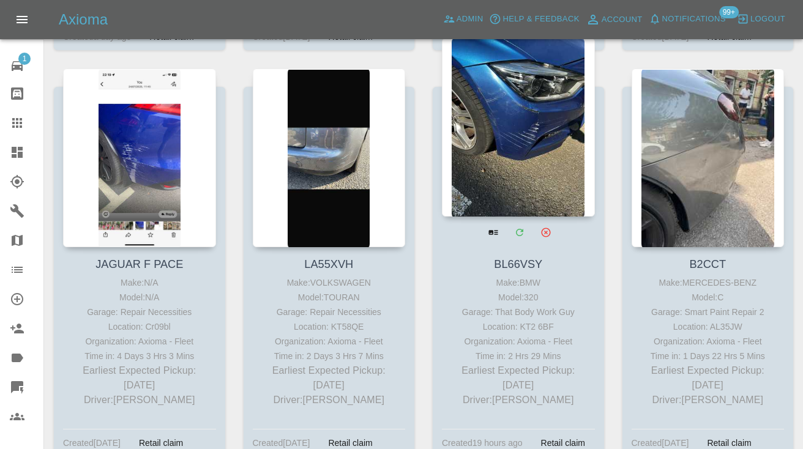
scroll to position [4356, 0]
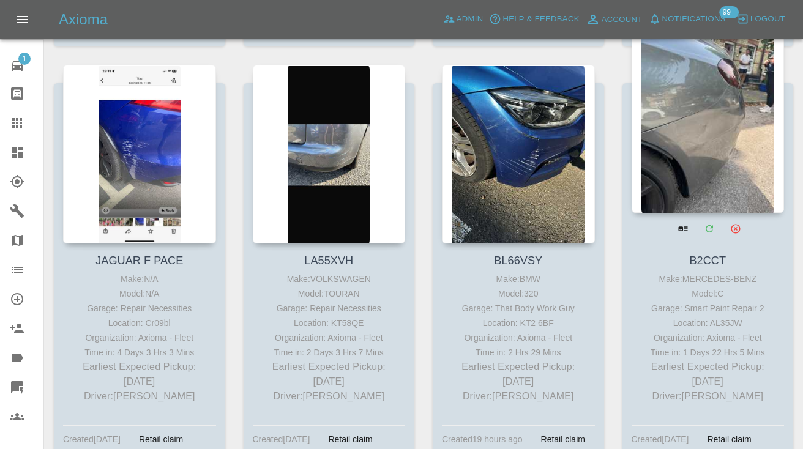
click at [692, 99] on div at bounding box center [708, 123] width 153 height 179
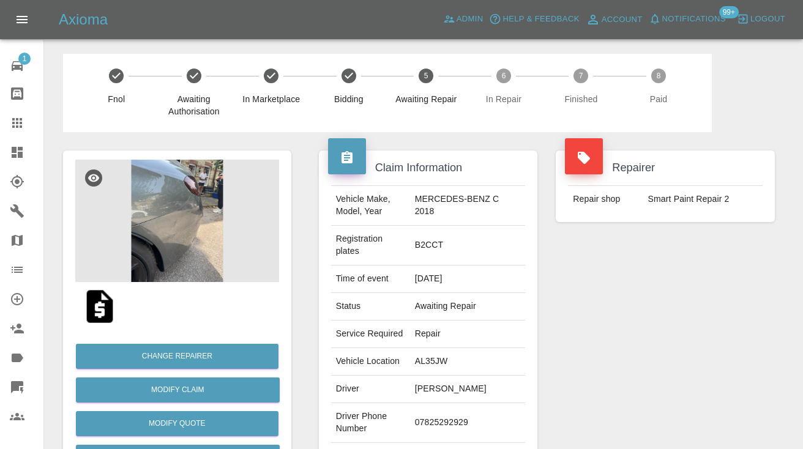
click at [456, 409] on td "07825292929" at bounding box center [468, 423] width 116 height 40
copy td "07825292929"
click at [692, 286] on div "Repairer Repair shop Smart Paint Repair 2" at bounding box center [665, 321] width 237 height 378
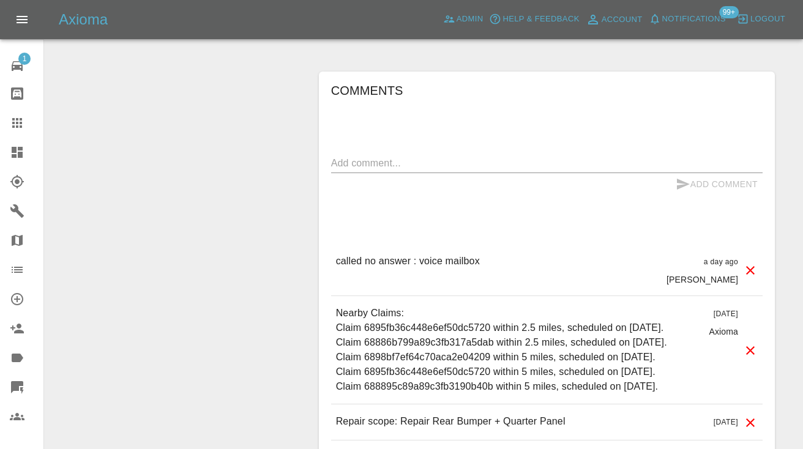
scroll to position [1028, 0]
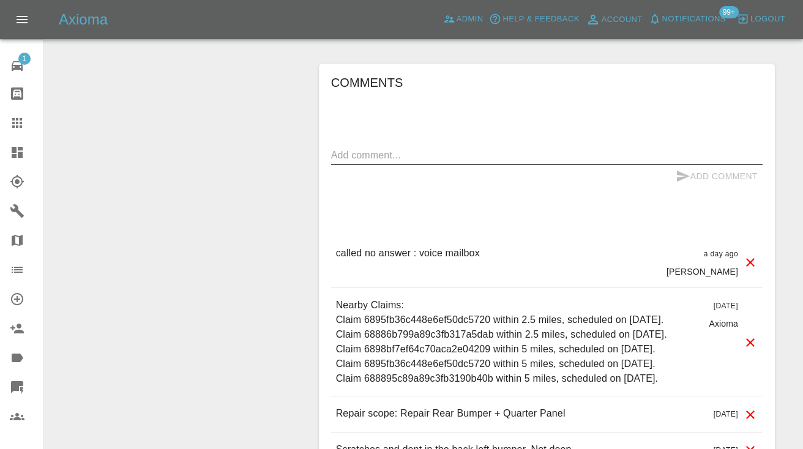
click at [353, 148] on textarea at bounding box center [546, 155] width 431 height 14
type textarea "called no answer : voice mailbox"
click at [678, 171] on icon "submit" at bounding box center [683, 176] width 13 height 11
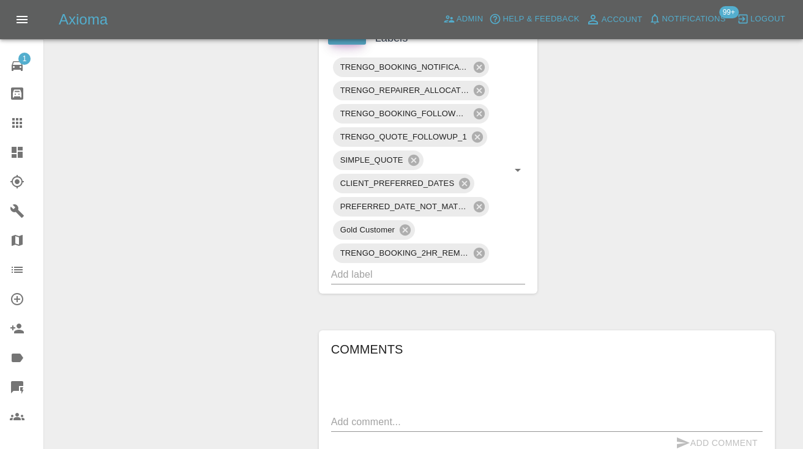
scroll to position [730, 0]
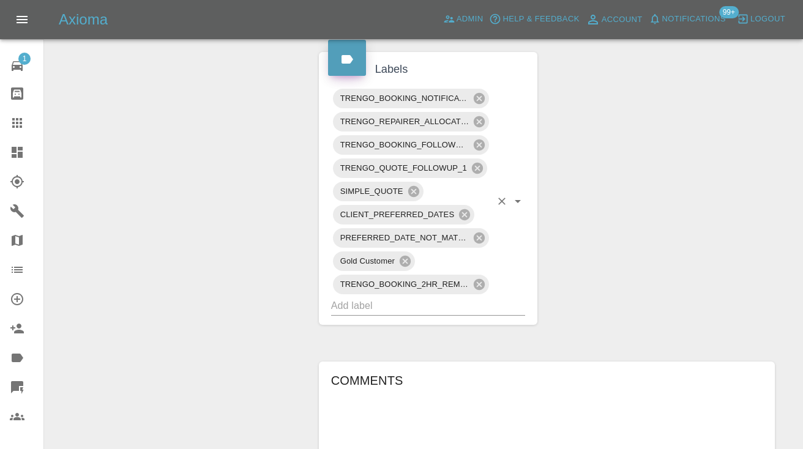
click at [393, 296] on input "text" at bounding box center [411, 305] width 160 height 19
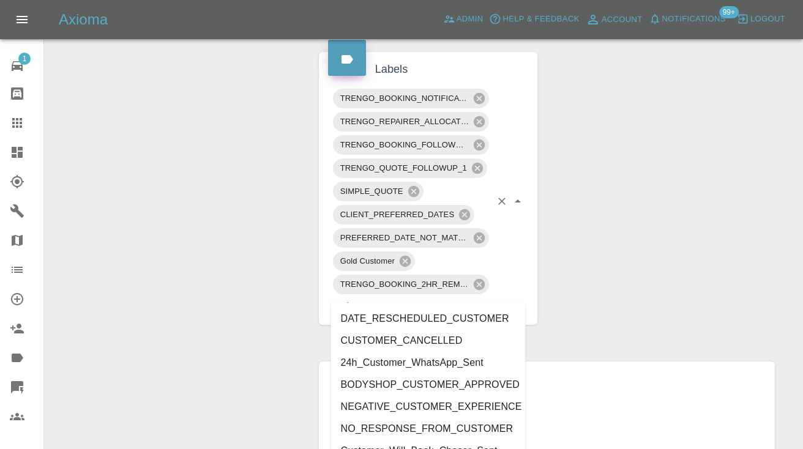
type input "customer_"
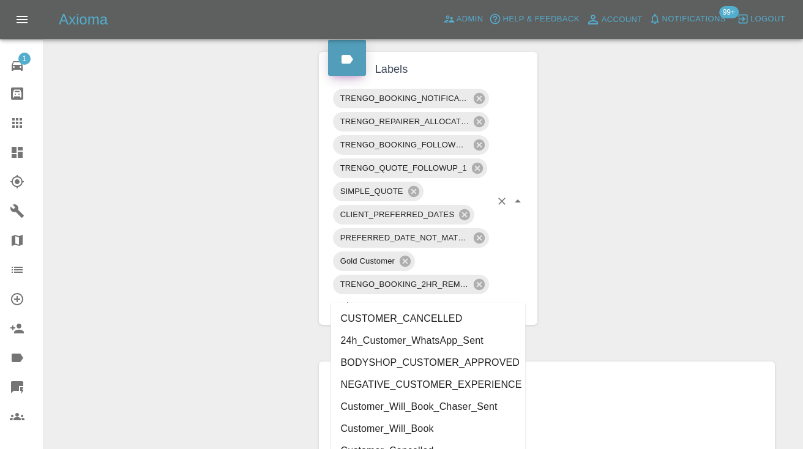
click at [404, 430] on li "Customer_Will_Book" at bounding box center [428, 429] width 195 height 22
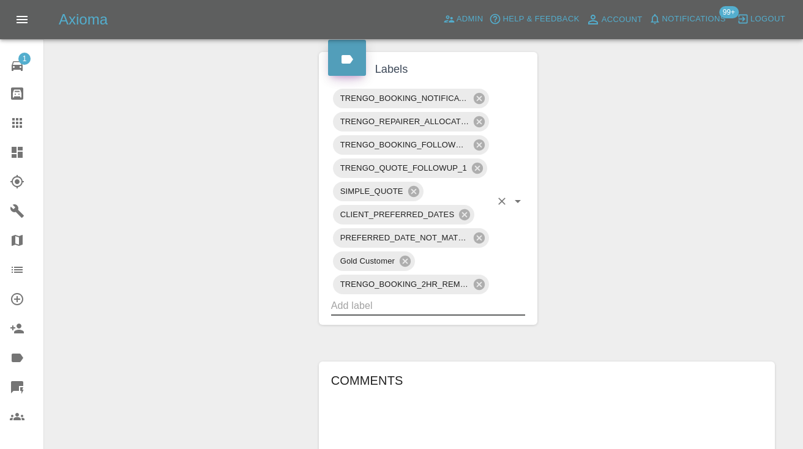
click at [276, 286] on div "Change Repairer Modify Claim Modify Quote Rollback Submit Payment Archive" at bounding box center [177, 123] width 247 height 1443
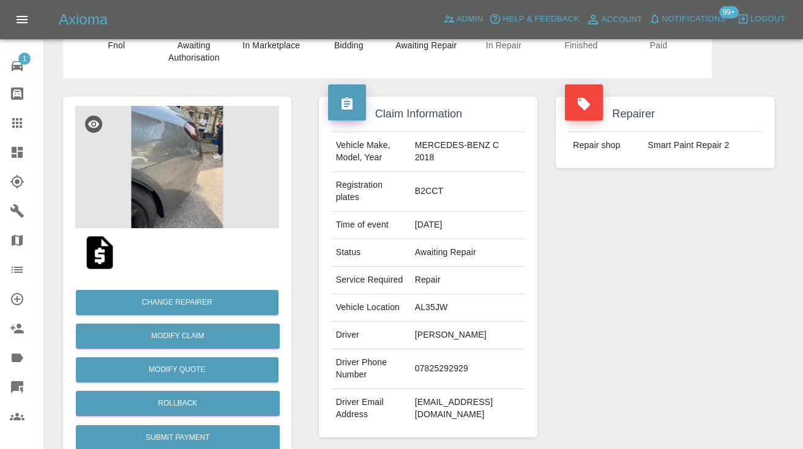
scroll to position [-1, 0]
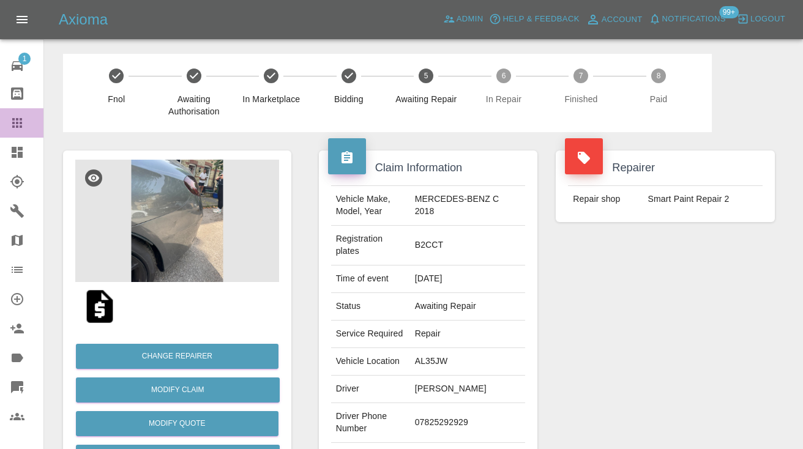
click at [26, 122] on div at bounding box center [27, 123] width 34 height 15
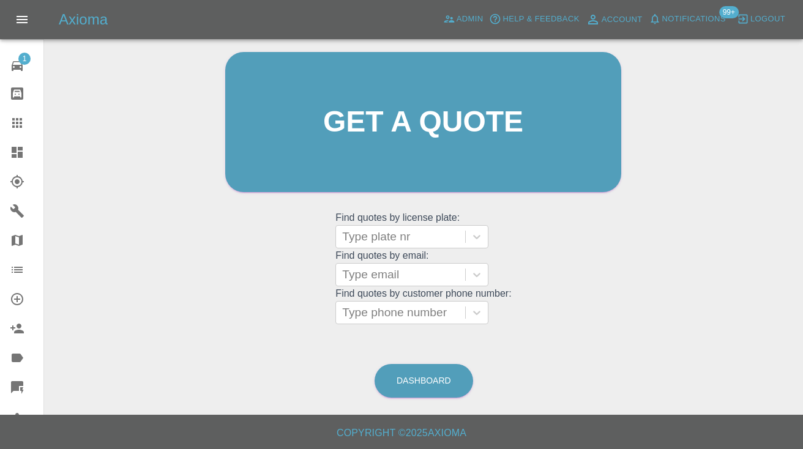
scroll to position [123, 0]
click at [458, 369] on link "Dashboard" at bounding box center [424, 382] width 99 height 34
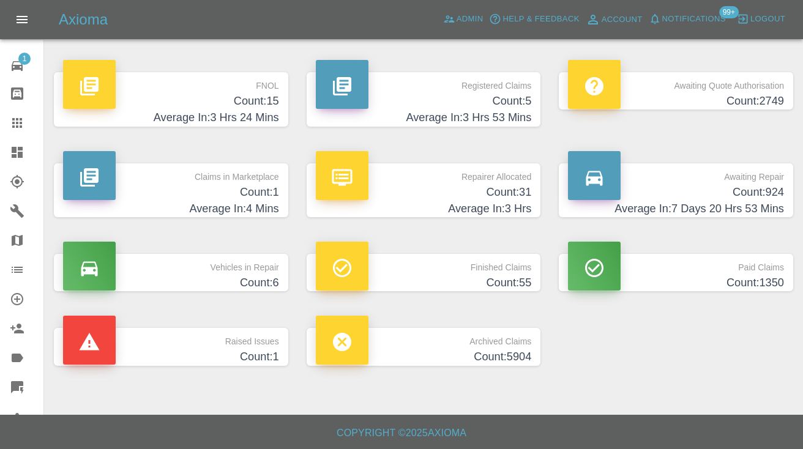
click at [762, 190] on h4 "Count: 924" at bounding box center [676, 192] width 216 height 17
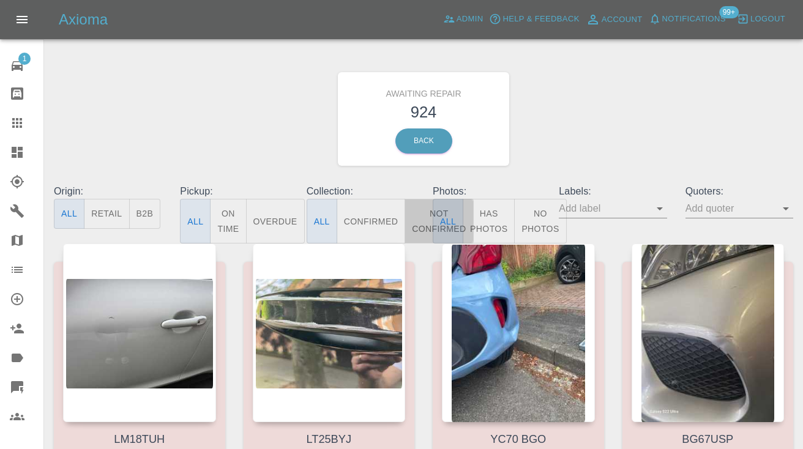
click at [419, 218] on button "Not Confirmed" at bounding box center [439, 221] width 69 height 45
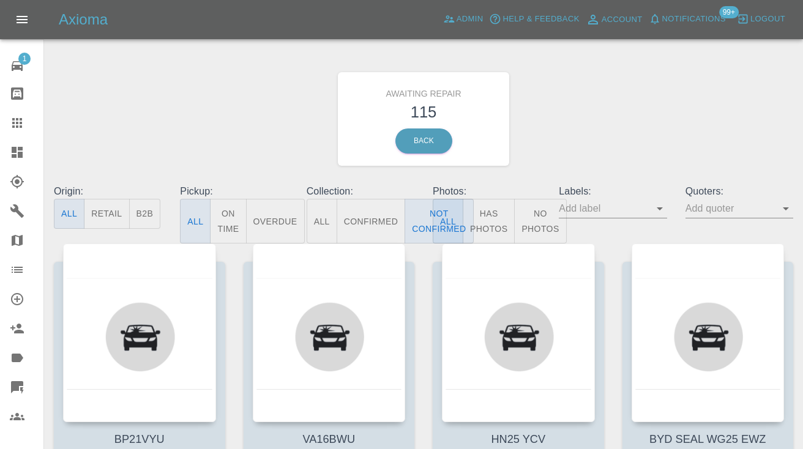
click at [585, 111] on div "Awaiting Repair 115 Back" at bounding box center [424, 119] width 758 height 130
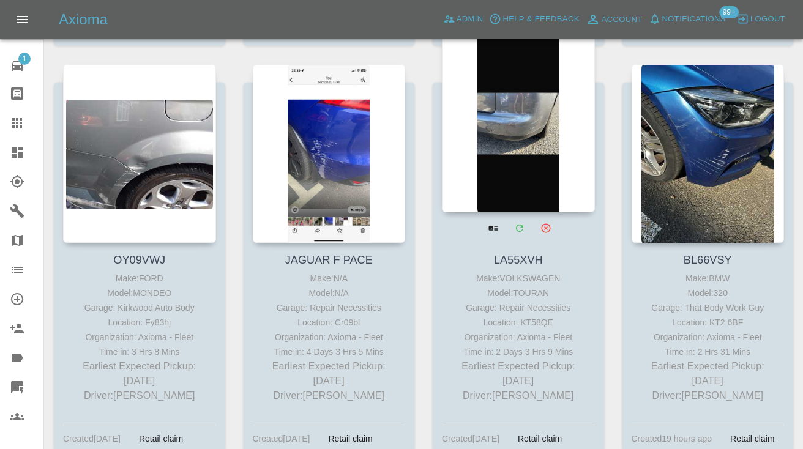
scroll to position [4336, 0]
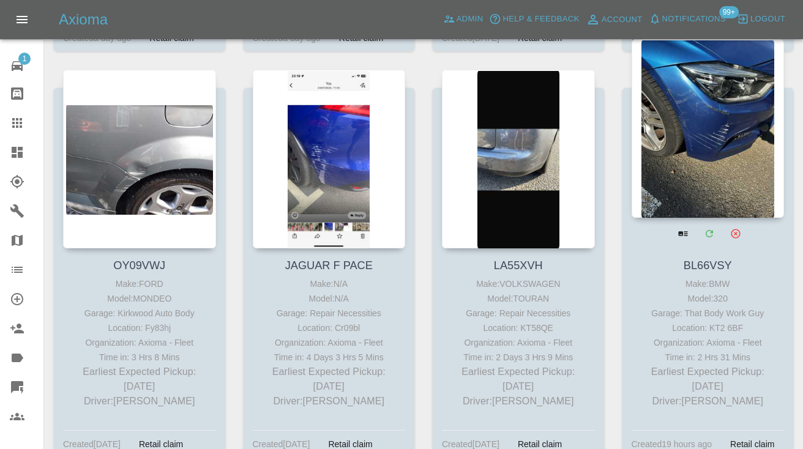
click at [730, 140] on div at bounding box center [708, 128] width 153 height 179
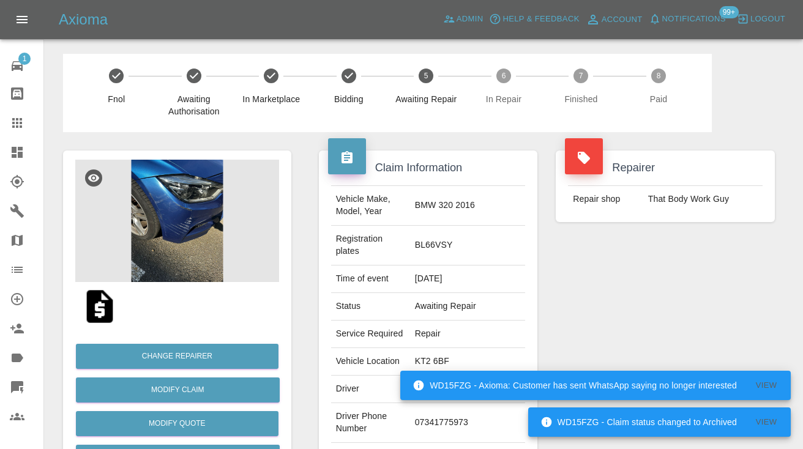
click at [454, 411] on td "07341775973" at bounding box center [468, 423] width 116 height 40
copy td "07341775973"
click at [666, 318] on div "Repairer Repair shop That Body Work Guy" at bounding box center [665, 321] width 237 height 378
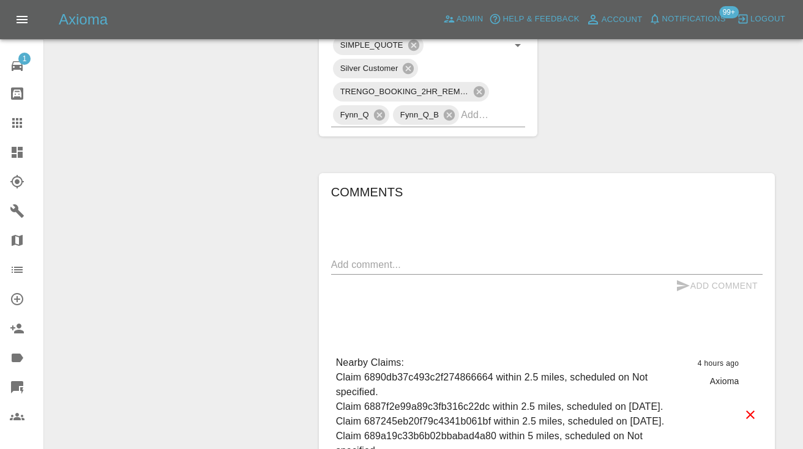
scroll to position [796, 0]
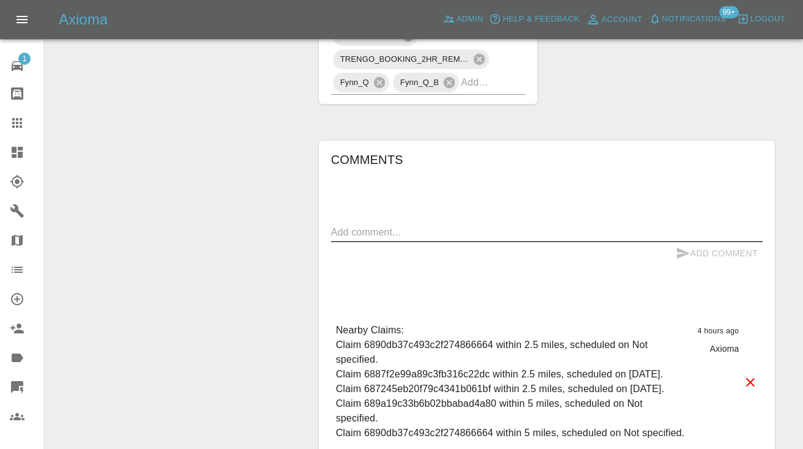
click at [368, 225] on textarea at bounding box center [546, 232] width 431 height 14
type textarea "called no answer : voice mailbox"
click at [687, 246] on icon "submit" at bounding box center [683, 253] width 15 height 15
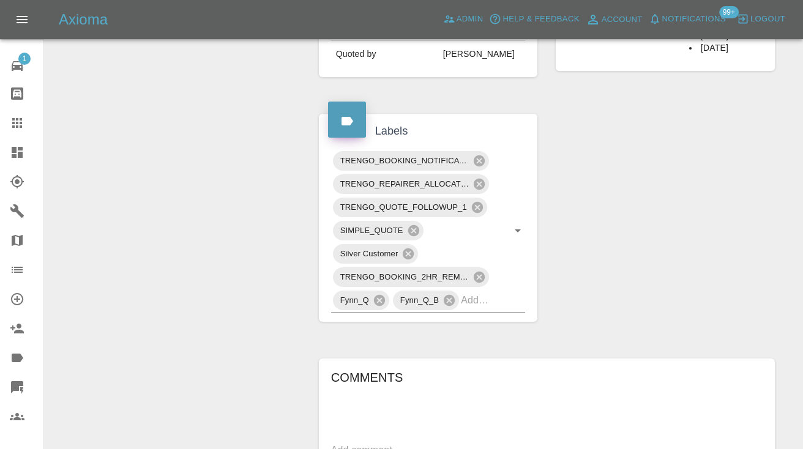
scroll to position [576, 0]
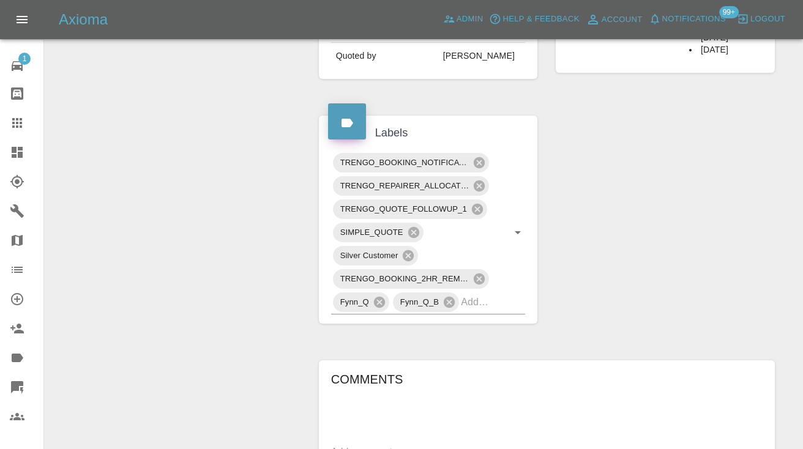
click at [18, 119] on icon at bounding box center [17, 123] width 10 height 10
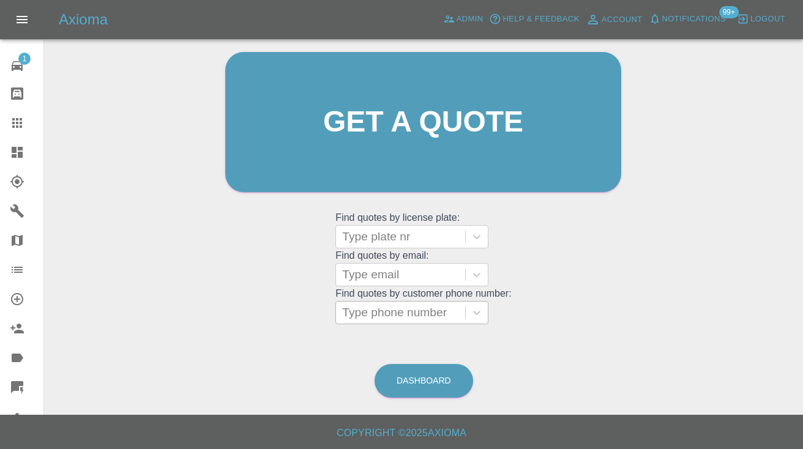
scroll to position [83, 0]
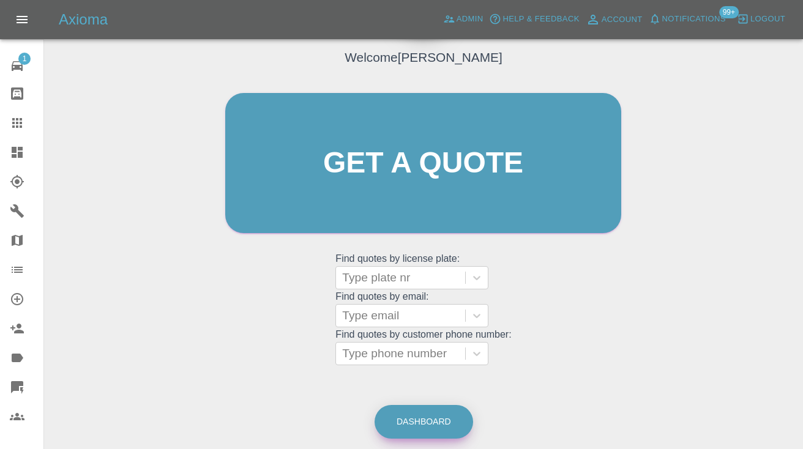
click at [441, 426] on link "Dashboard" at bounding box center [424, 422] width 99 height 34
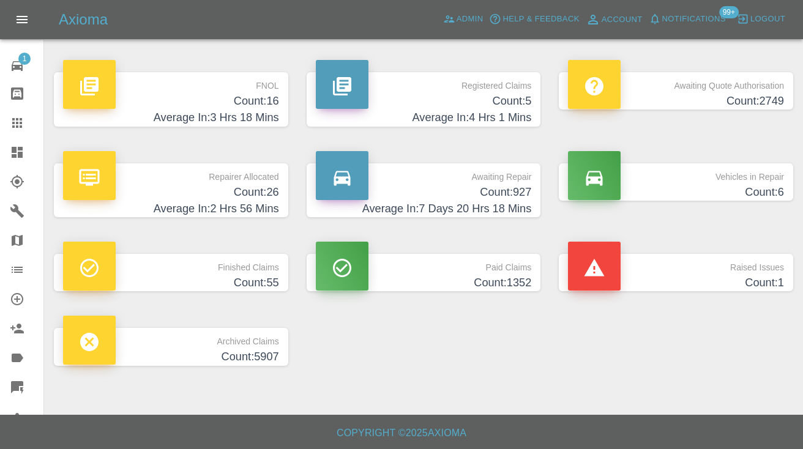
click at [502, 200] on h4 "Count: 927" at bounding box center [424, 192] width 216 height 17
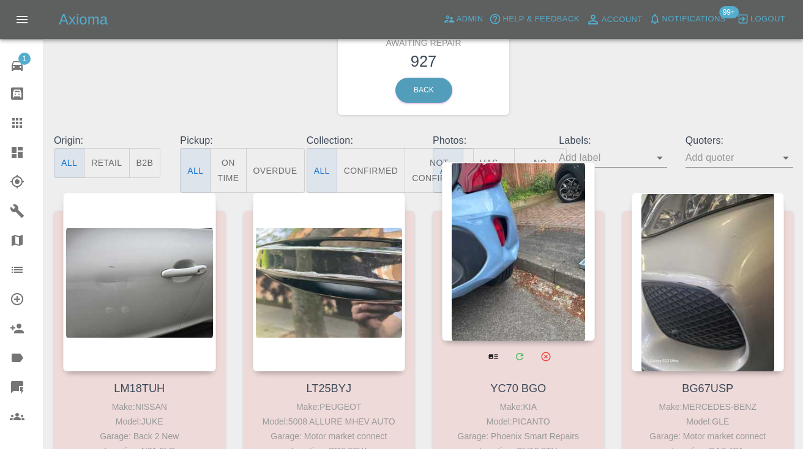
scroll to position [50, 0]
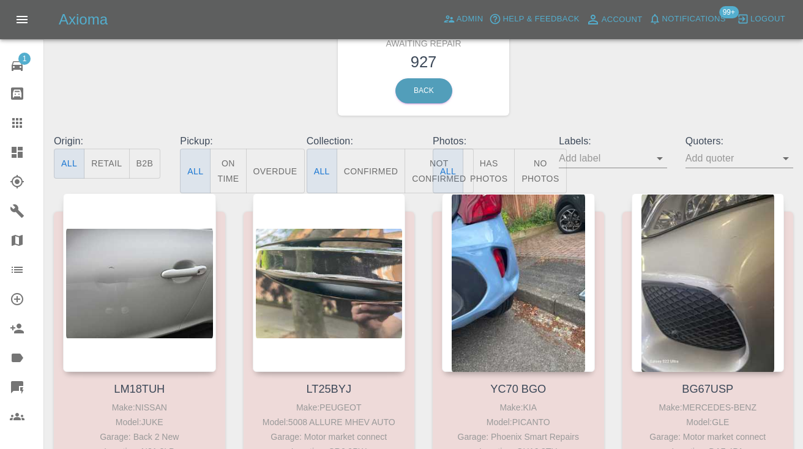
click at [414, 156] on button "Not Confirmed" at bounding box center [439, 171] width 69 height 45
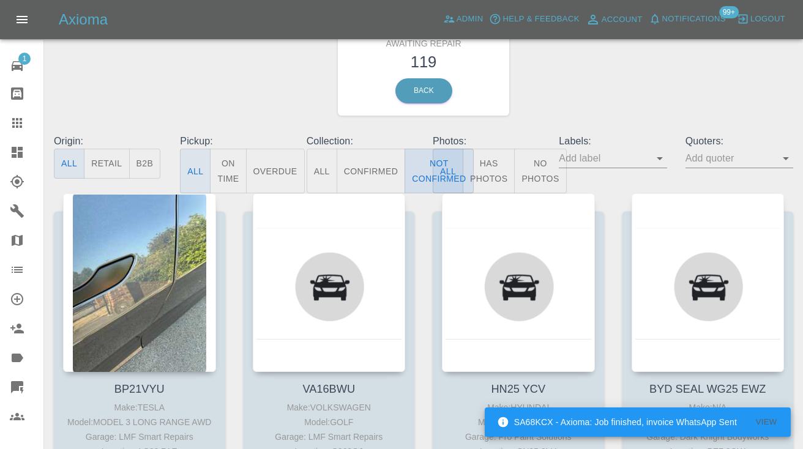
type button "false"
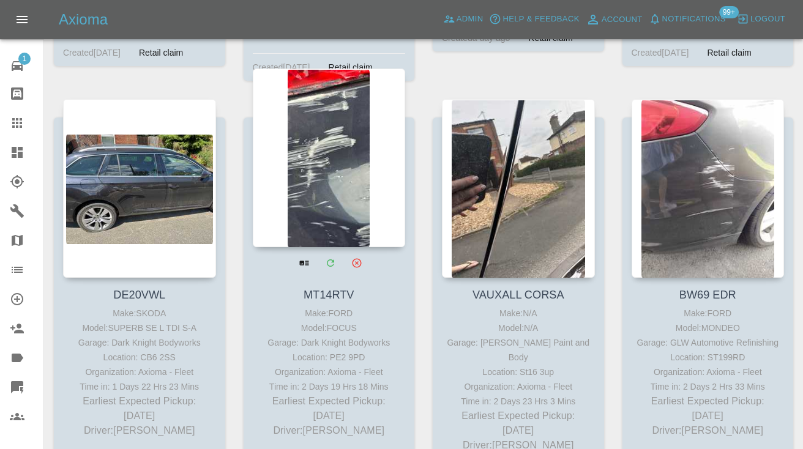
scroll to position [5598, 0]
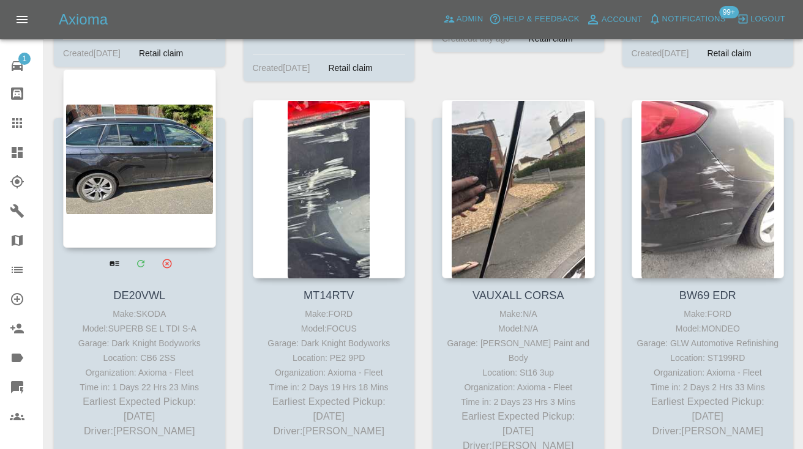
click at [138, 127] on div at bounding box center [139, 158] width 153 height 179
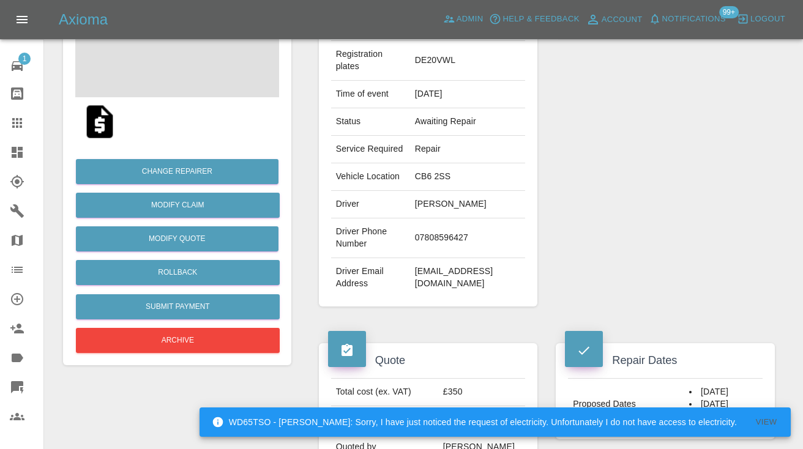
scroll to position [187, 0]
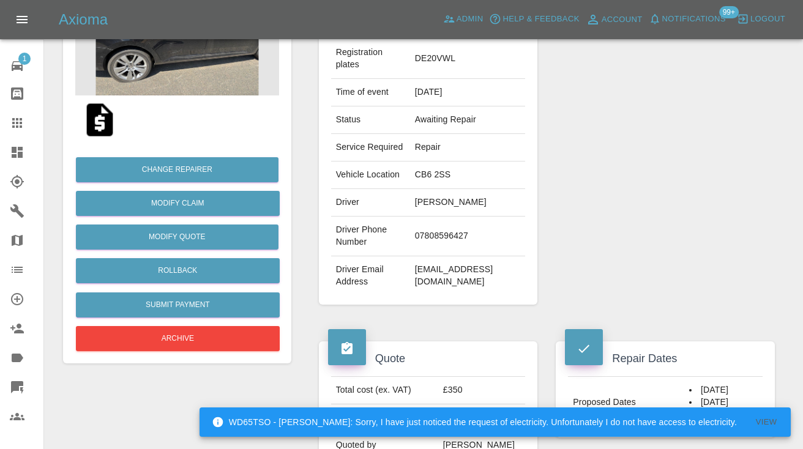
click at [454, 226] on td "07808596427" at bounding box center [468, 237] width 116 height 40
copy td "07808596427"
click at [629, 208] on div "Repairer Repair shop Dark Knight Bodyworks" at bounding box center [665, 135] width 237 height 378
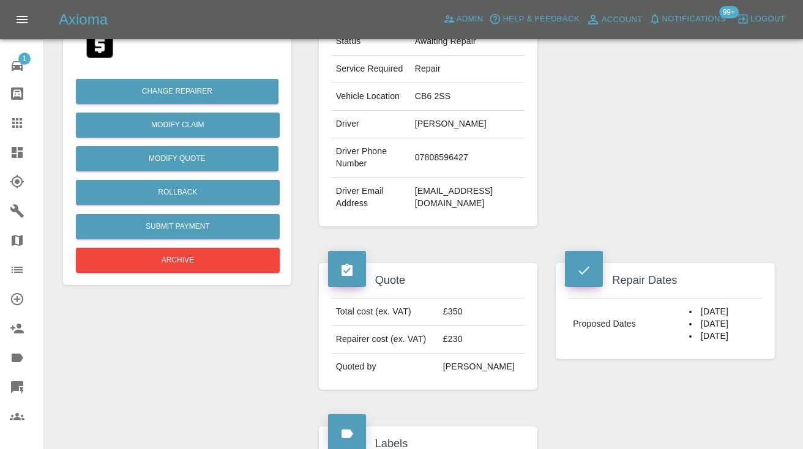
scroll to position [263, 0]
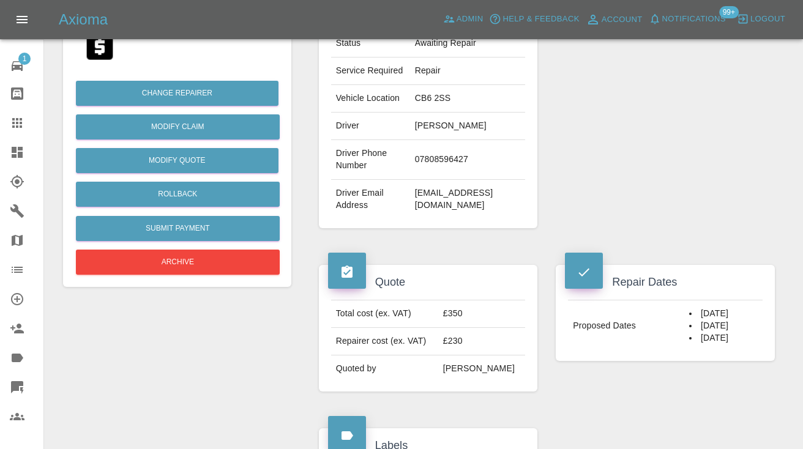
click at [444, 142] on td "07808596427" at bounding box center [468, 160] width 116 height 40
copy td "07808596427"
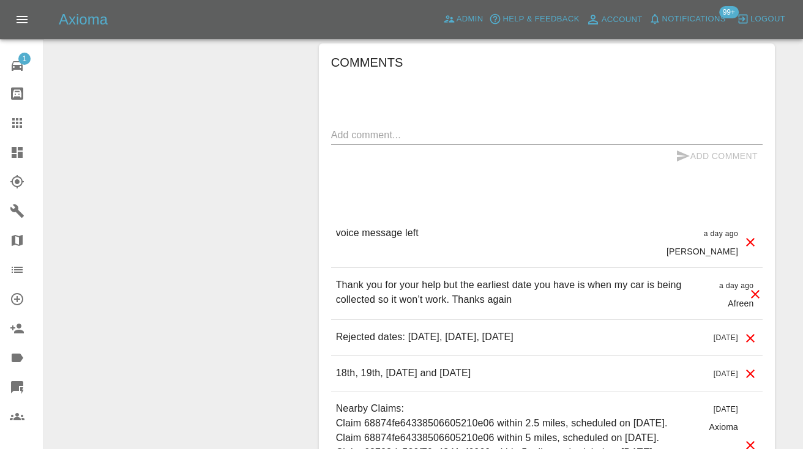
scroll to position [932, 0]
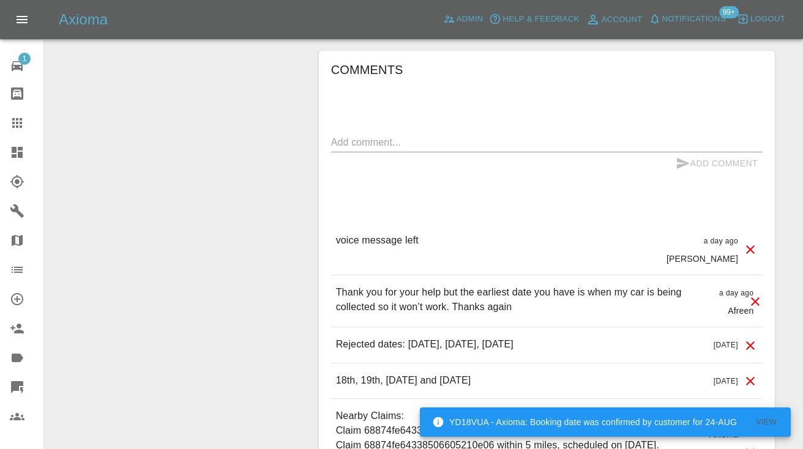
click at [355, 135] on textarea at bounding box center [546, 142] width 431 height 14
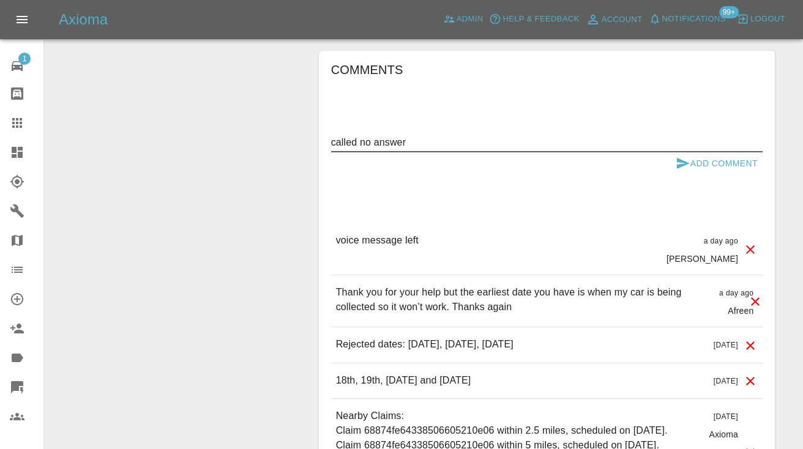
type textarea "called no answer"
click at [690, 152] on button "Add Comment" at bounding box center [717, 163] width 92 height 23
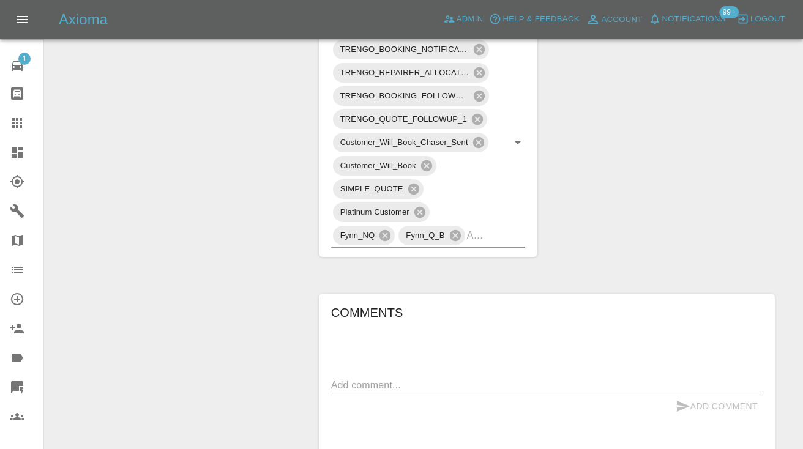
scroll to position [694, 0]
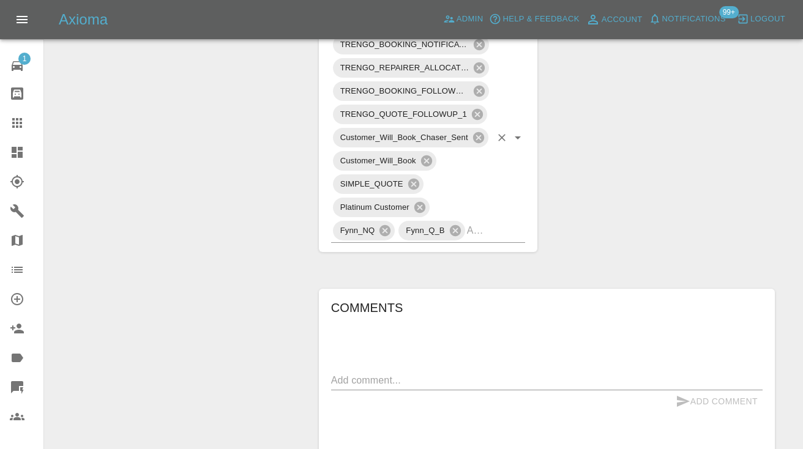
click at [485, 221] on input "text" at bounding box center [479, 230] width 24 height 19
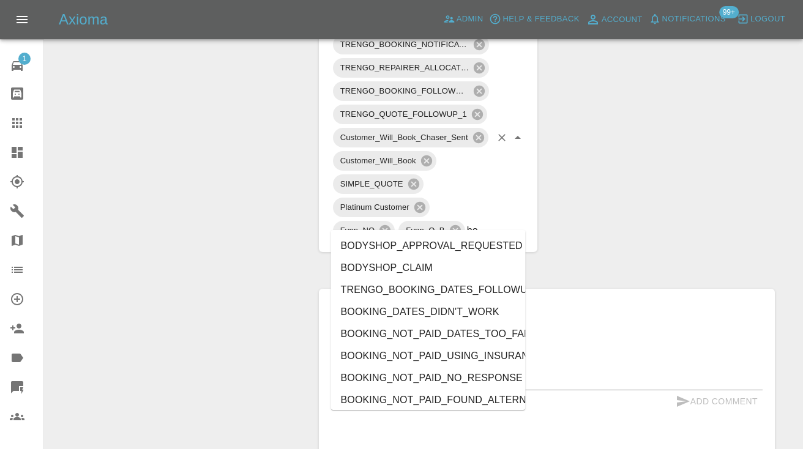
type input "boo"
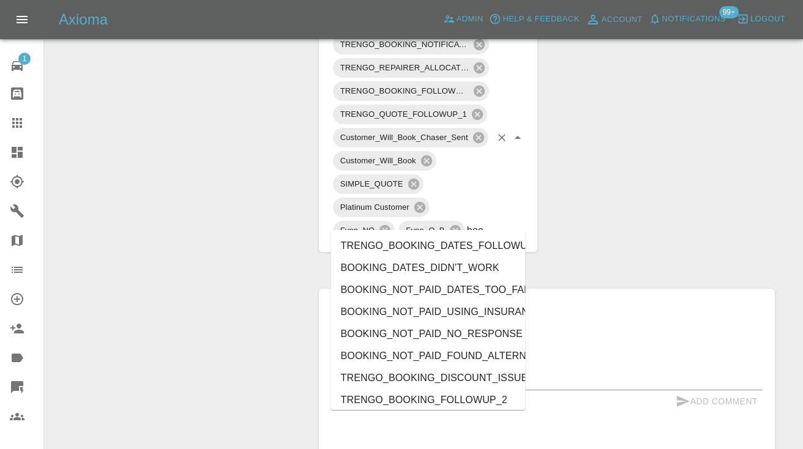
click at [436, 293] on li "BOOKING_NOT_PAID_DATES_TOO_FAR" at bounding box center [428, 290] width 195 height 22
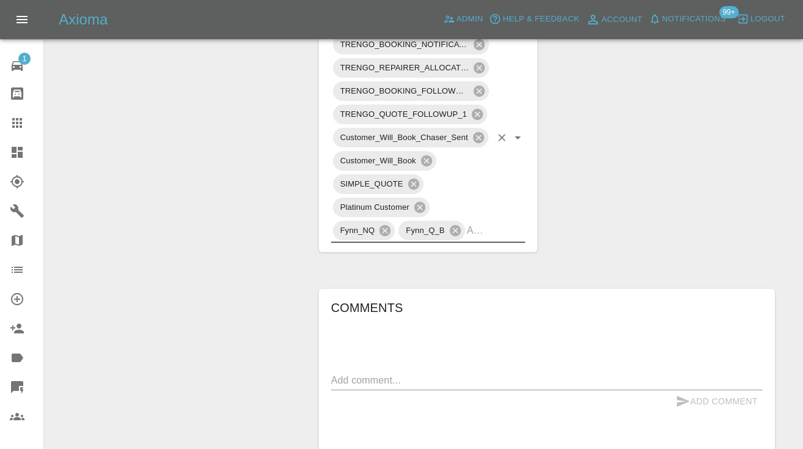
click at [275, 177] on div "Change Repairer Modify Claim Modify Quote Rollback Submit Payment Archive" at bounding box center [177, 181] width 247 height 1486
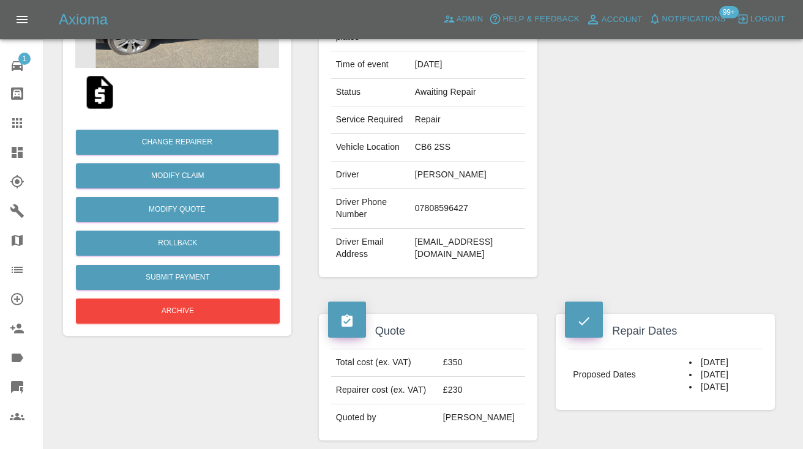
scroll to position [212, 0]
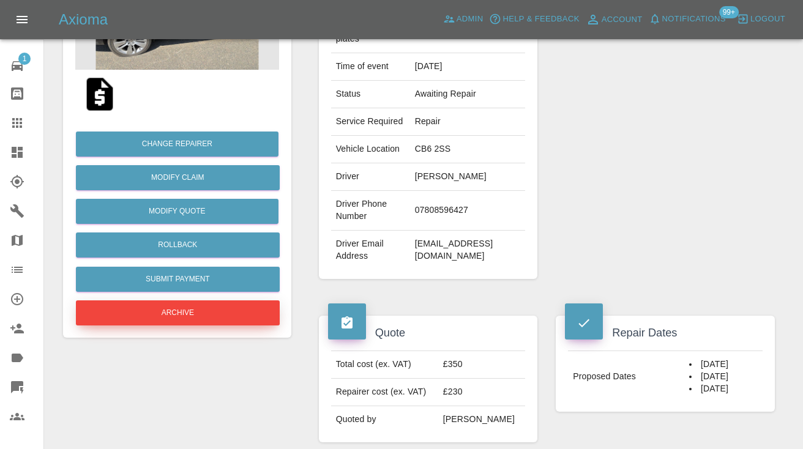
click at [205, 312] on button "Archive" at bounding box center [178, 313] width 204 height 25
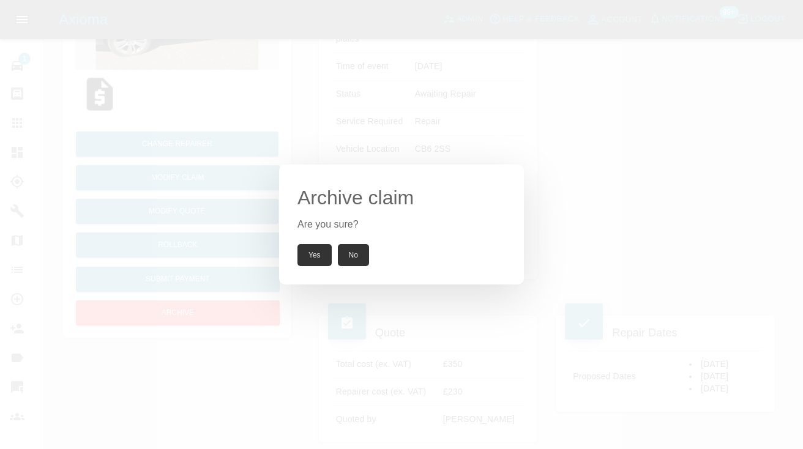
click at [312, 257] on button "Yes" at bounding box center [314, 255] width 34 height 22
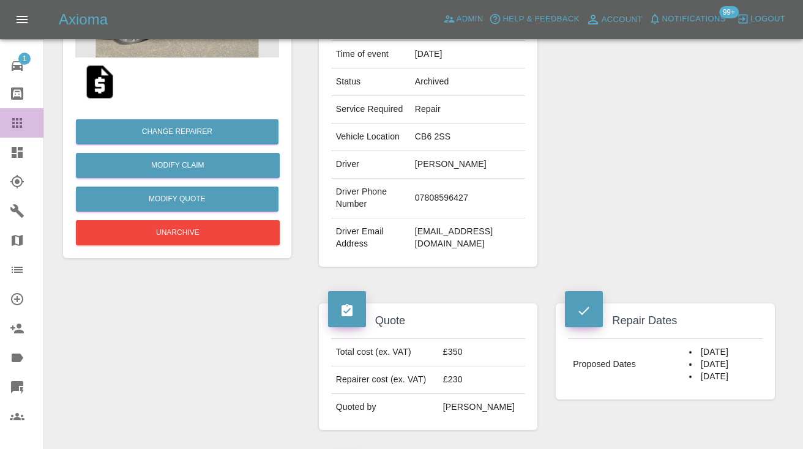
click at [17, 127] on icon at bounding box center [17, 123] width 10 height 10
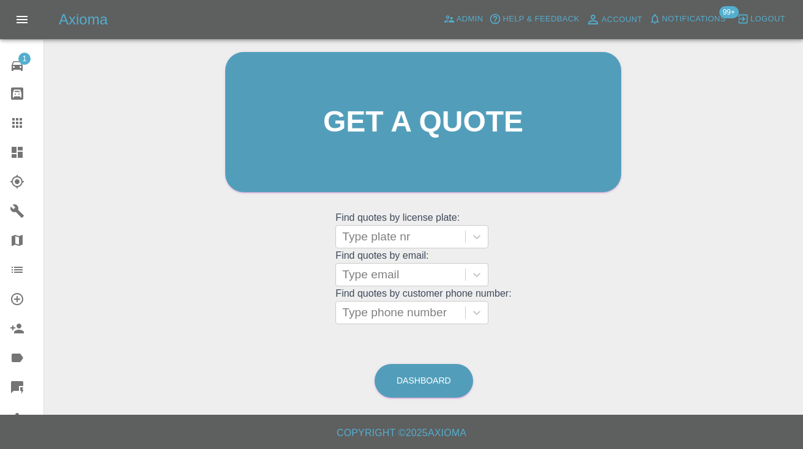
scroll to position [123, 0]
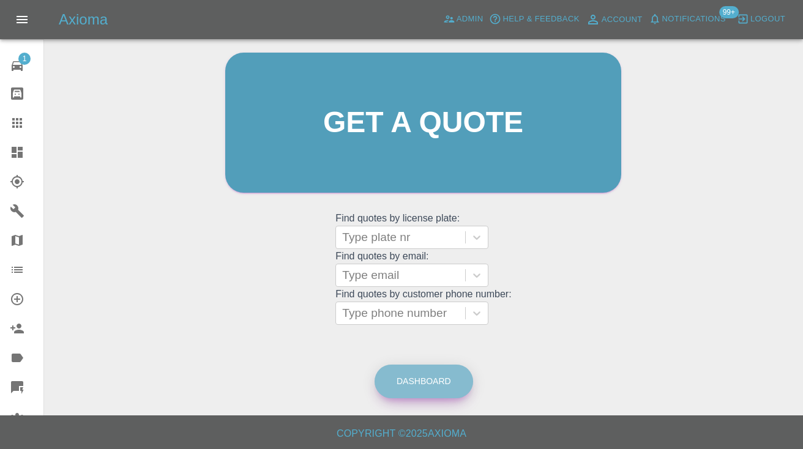
click at [431, 386] on link "Dashboard" at bounding box center [424, 382] width 99 height 34
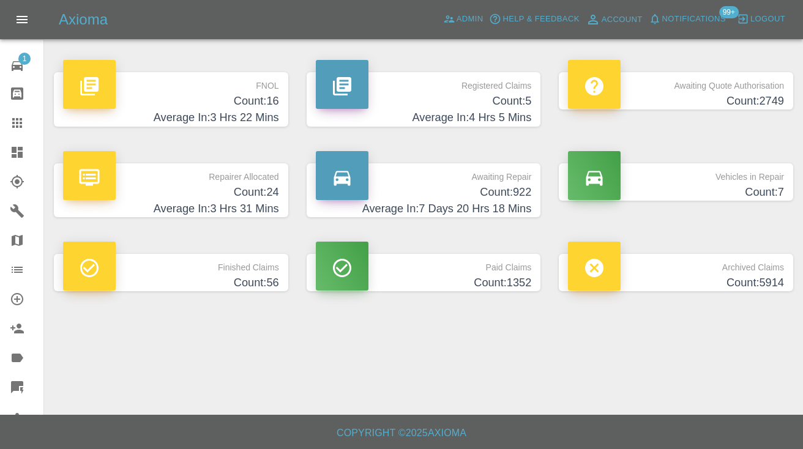
click at [509, 189] on h4 "Count: 922" at bounding box center [424, 192] width 216 height 17
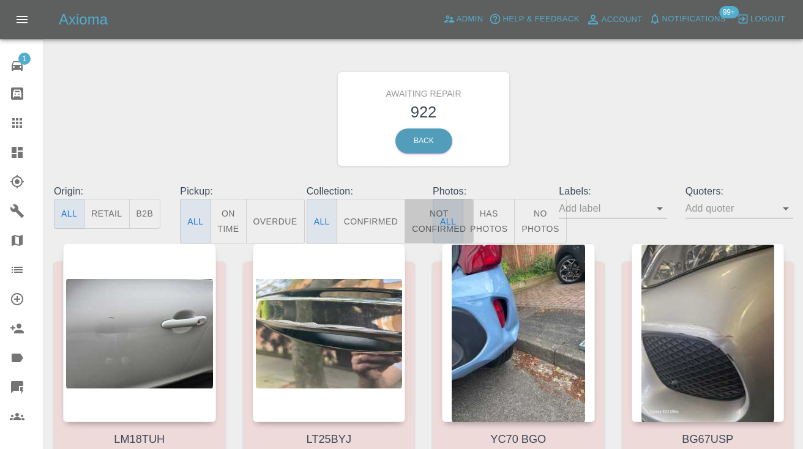
click at [423, 221] on button "Not Confirmed" at bounding box center [439, 221] width 69 height 45
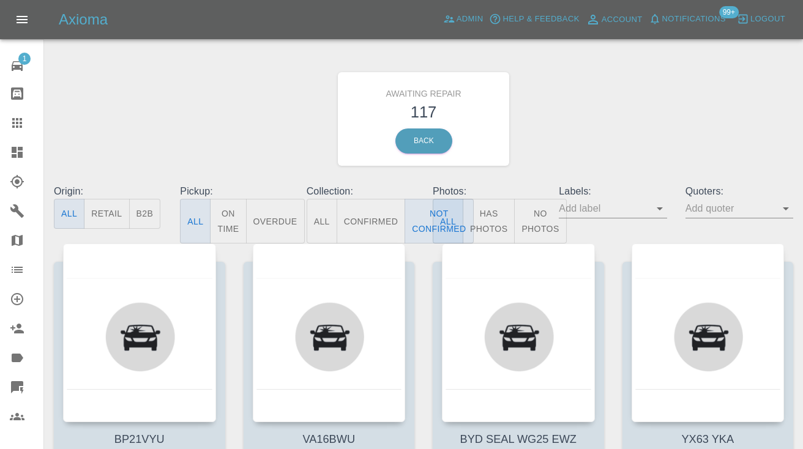
click at [622, 140] on div "Awaiting Repair 117 Back" at bounding box center [424, 119] width 758 height 130
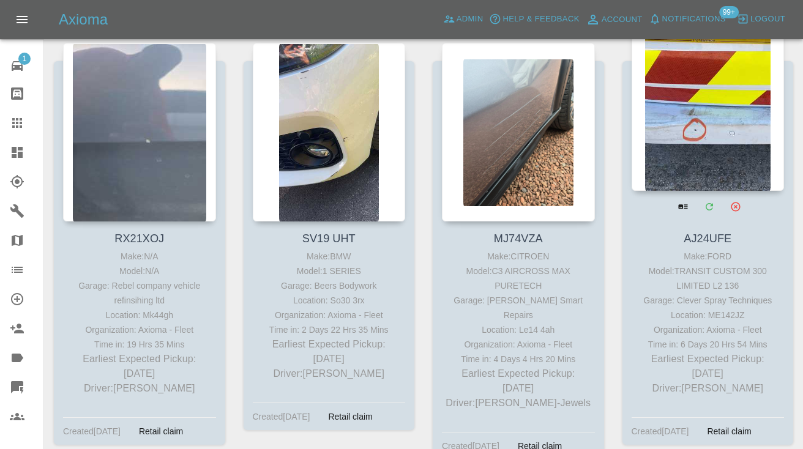
scroll to position [4765, 0]
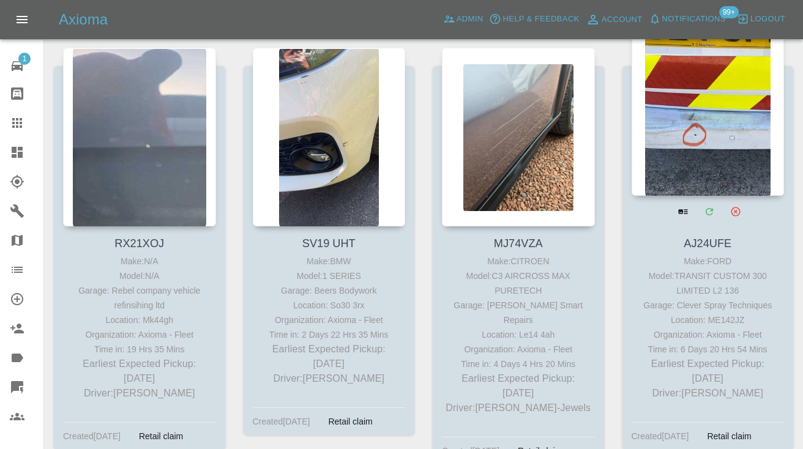
click at [714, 104] on div at bounding box center [708, 106] width 153 height 179
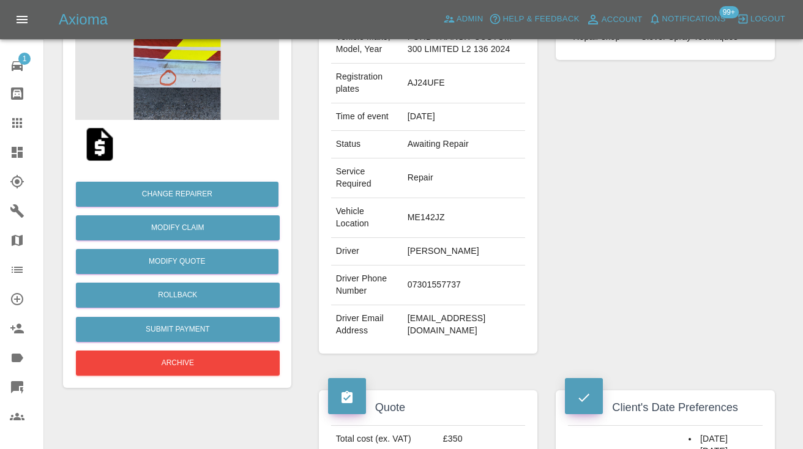
scroll to position [172, 0]
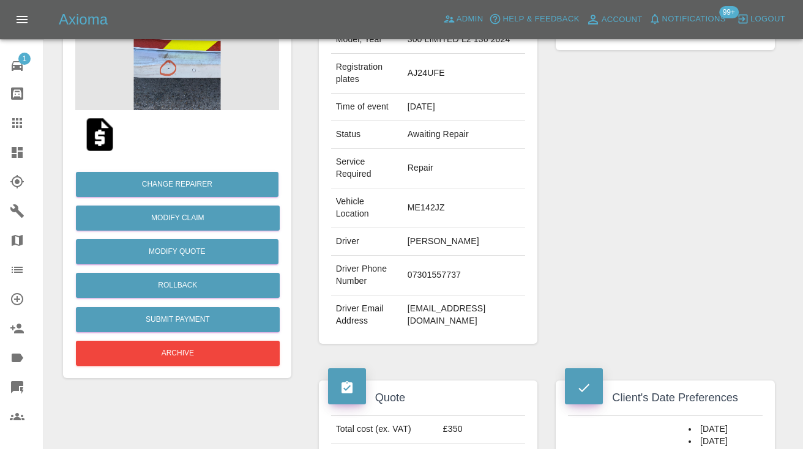
click at [431, 296] on td "07301557737" at bounding box center [464, 276] width 123 height 40
copy td "07301557737"
click at [615, 228] on div "Repairer Repair shop Clever Spray Techniques" at bounding box center [665, 161] width 237 height 402
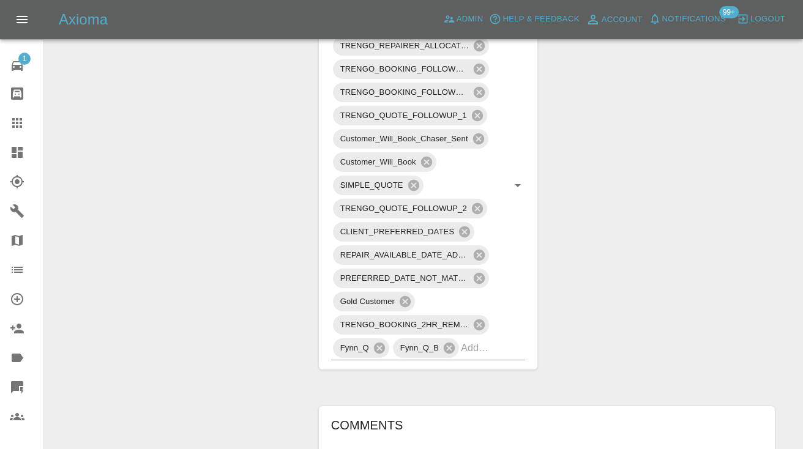
scroll to position [910, 0]
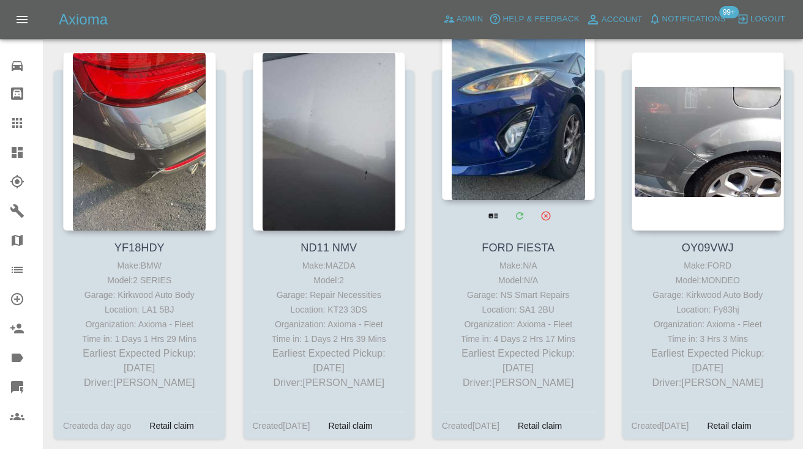
scroll to position [3959, 0]
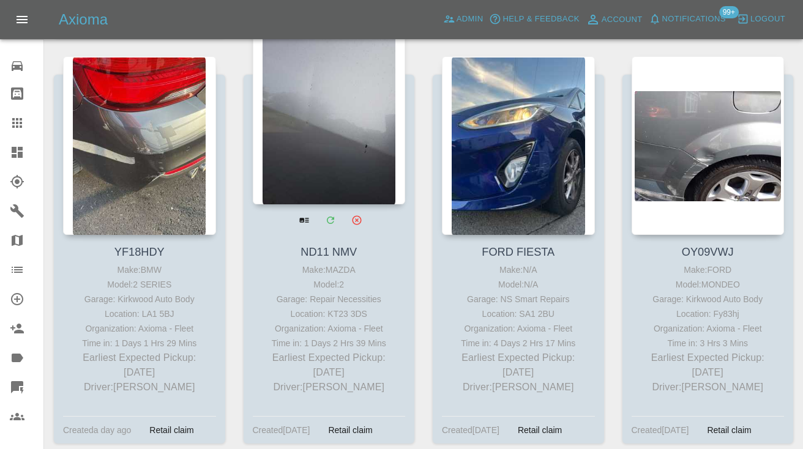
click at [319, 113] on div at bounding box center [329, 115] width 153 height 179
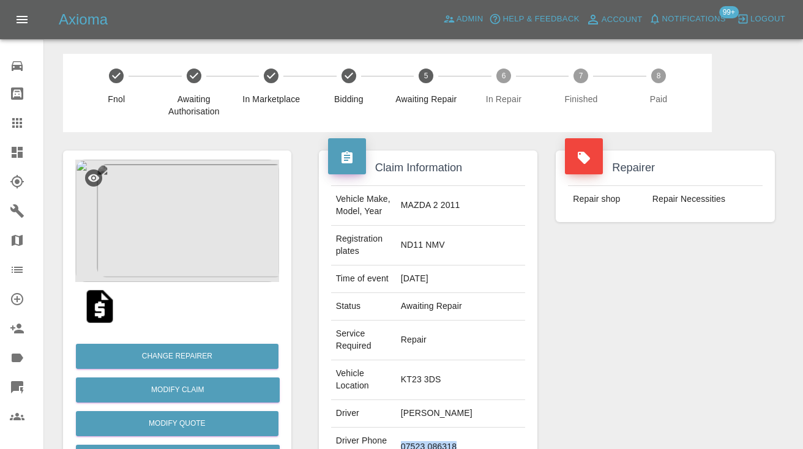
drag, startPoint x: 496, startPoint y: 427, endPoint x: 411, endPoint y: 421, distance: 85.9
click at [411, 428] on td "07523 086318" at bounding box center [461, 448] width 130 height 40
copy td "07523 086318"
click at [610, 338] on div "Repairer Repair shop Repair Necessities" at bounding box center [665, 351] width 237 height 439
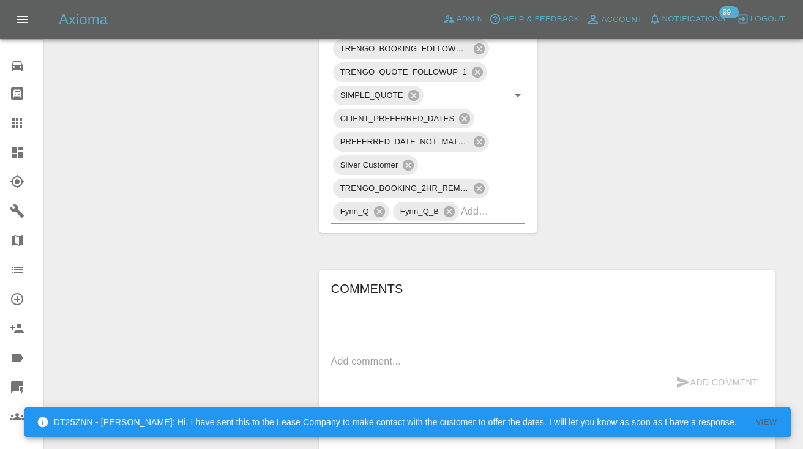
scroll to position [965, 0]
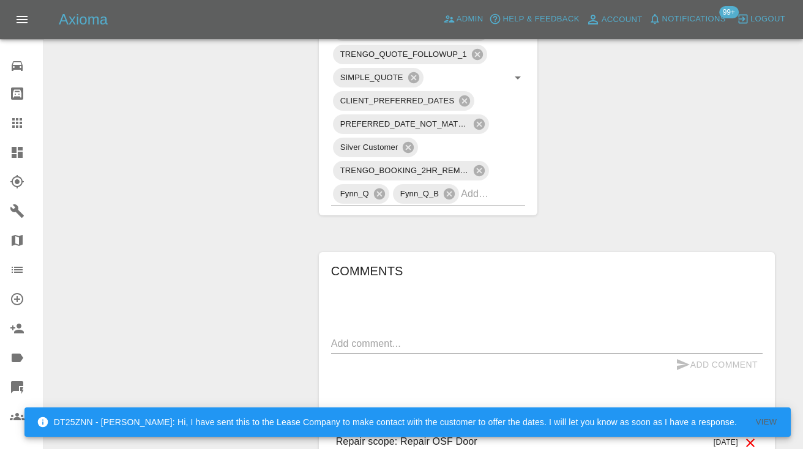
click at [384, 337] on textarea at bounding box center [546, 344] width 431 height 14
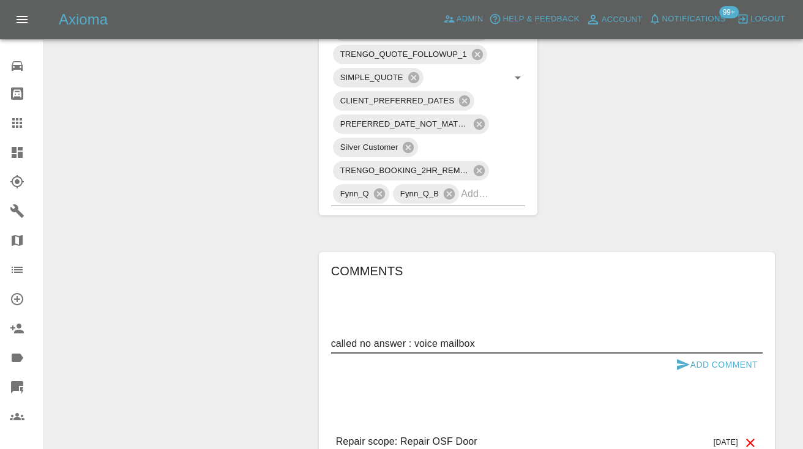
type textarea "called no answer : voice mailbox"
click at [676, 357] on icon "submit" at bounding box center [683, 364] width 15 height 15
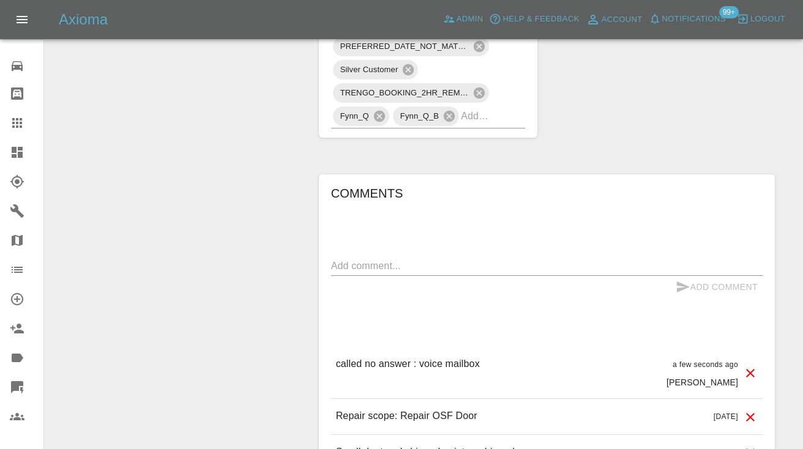
scroll to position [1042, 0]
click at [25, 123] on div at bounding box center [27, 123] width 34 height 15
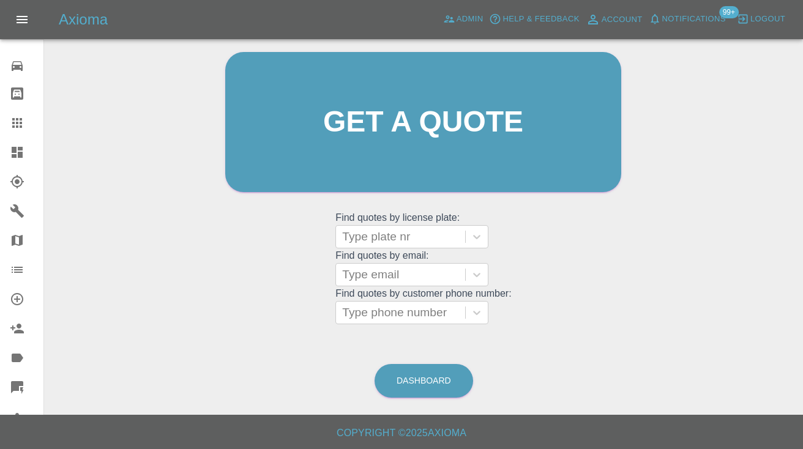
scroll to position [123, 0]
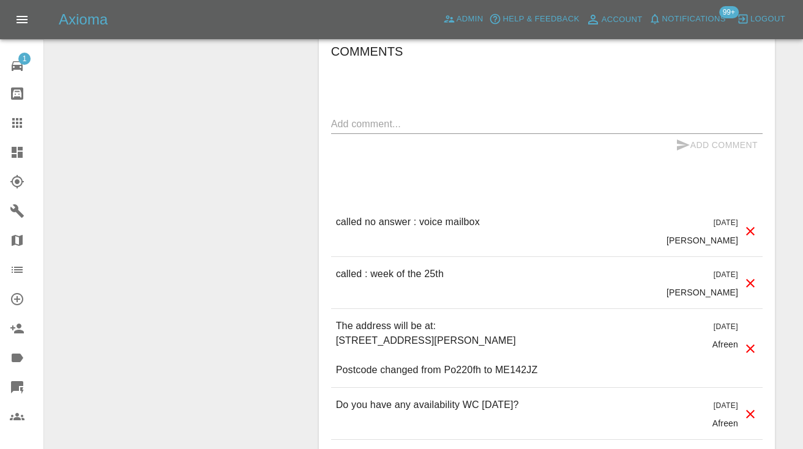
scroll to position [1239, 0]
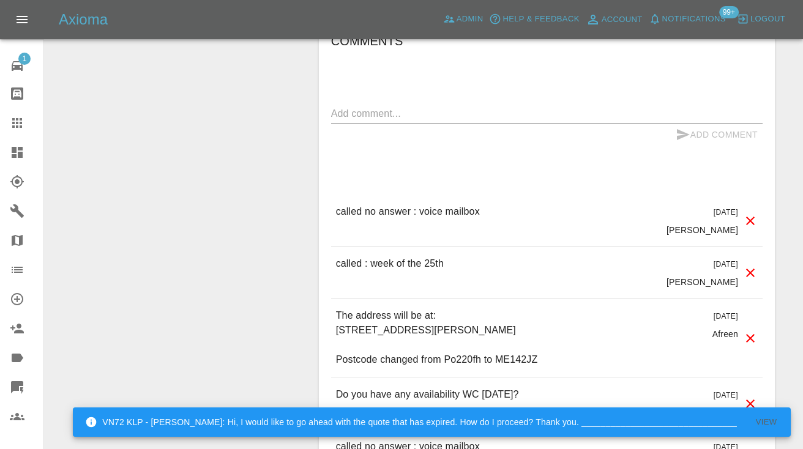
click at [427, 121] on textarea at bounding box center [546, 113] width 431 height 14
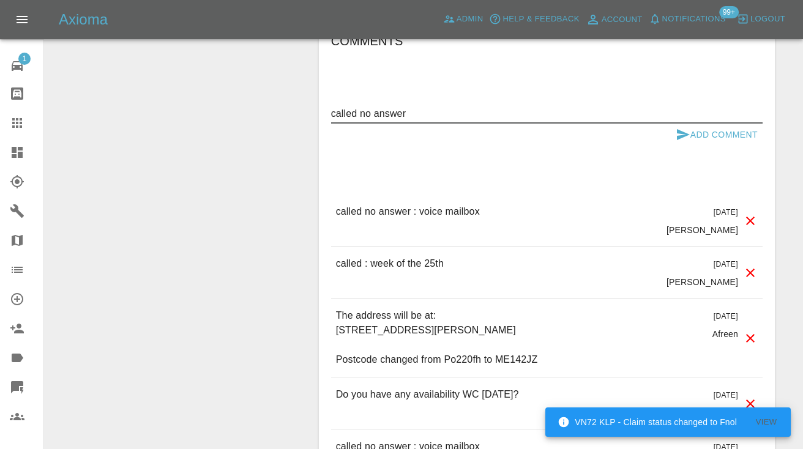
type textarea "called no answer"
click at [691, 146] on button "Add Comment" at bounding box center [717, 135] width 92 height 23
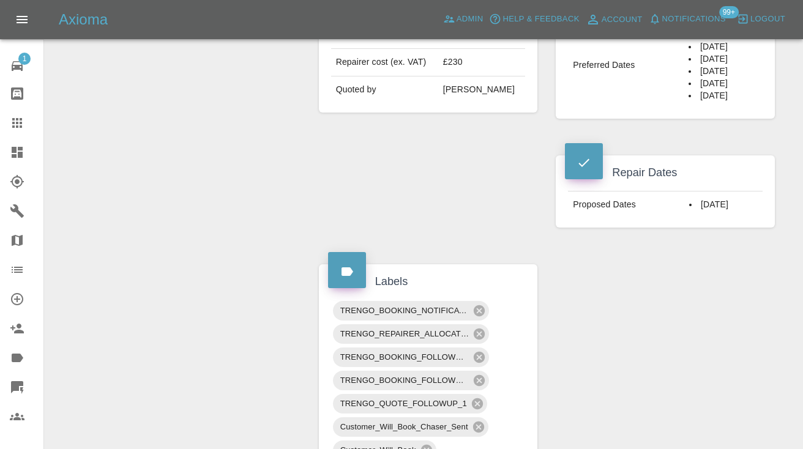
scroll to position [562, 0]
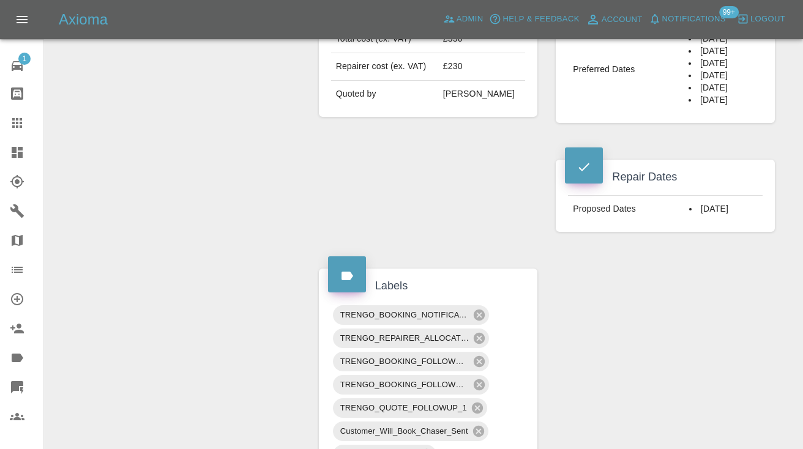
click at [514, 250] on div "Quote Total cost (ex. VAT) £350 Repairer cost (ex. VAT) £230 Quoted by [PERSON_…" at bounding box center [428, 111] width 237 height 278
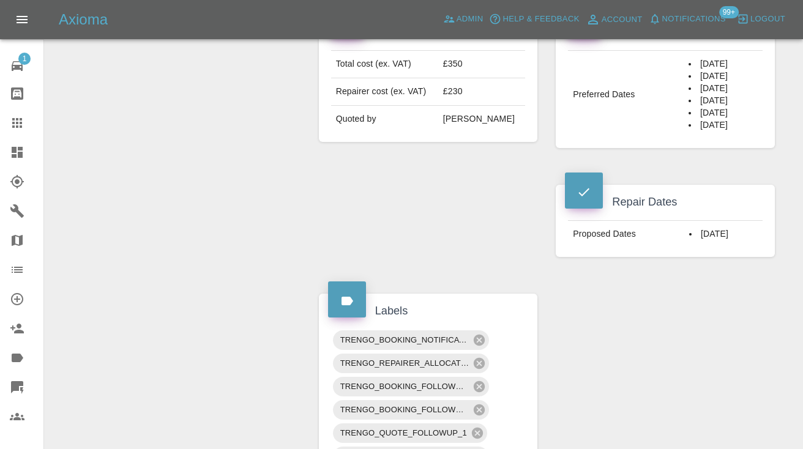
scroll to position [527, 0]
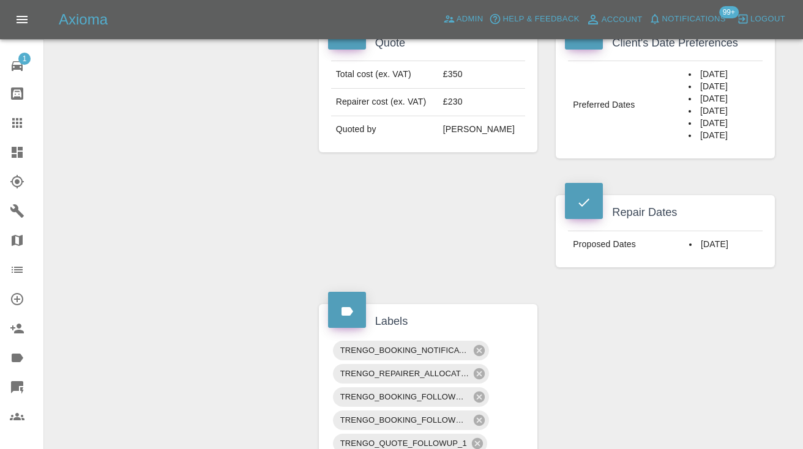
click at [17, 121] on icon at bounding box center [17, 123] width 10 height 10
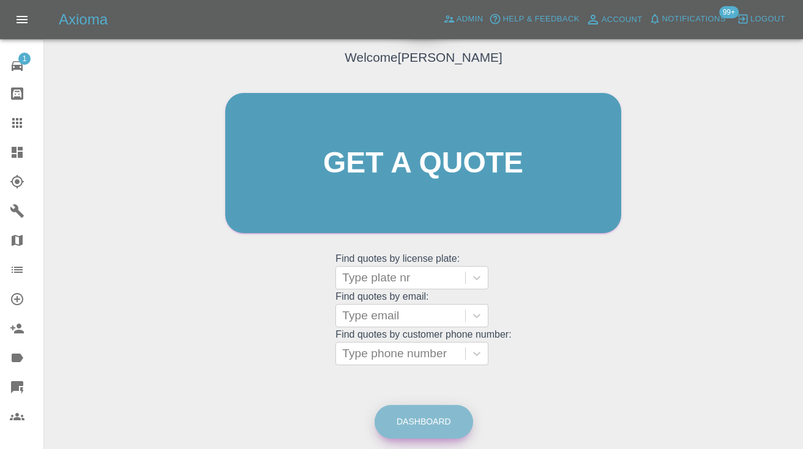
click at [431, 422] on link "Dashboard" at bounding box center [424, 422] width 99 height 34
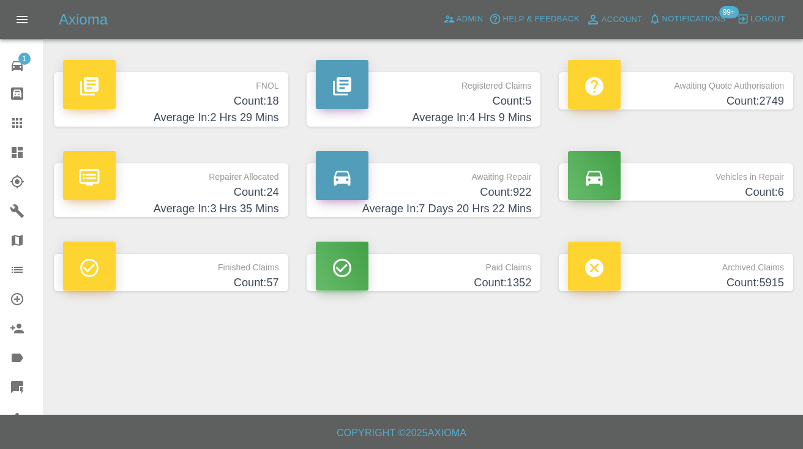
click at [500, 193] on h4 "Count: 922" at bounding box center [424, 192] width 216 height 17
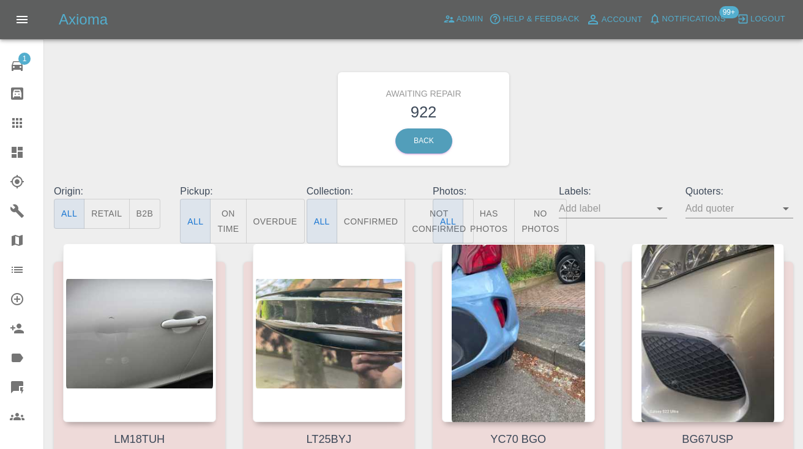
click at [413, 222] on button "Not Confirmed" at bounding box center [439, 221] width 69 height 45
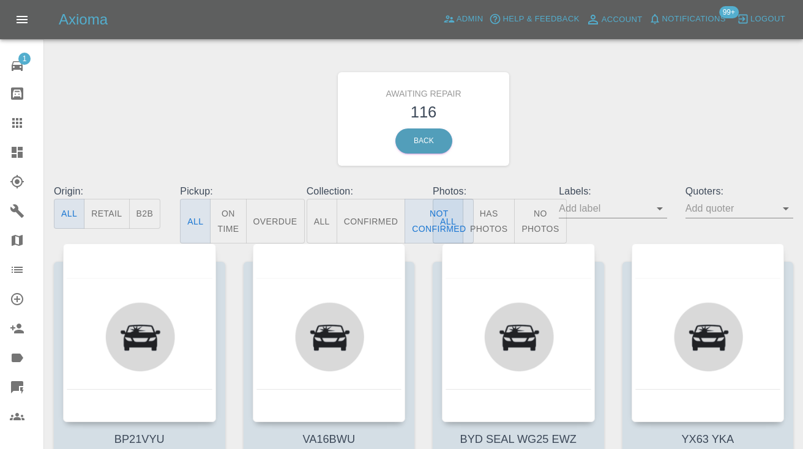
click at [585, 164] on div "Awaiting Repair 116 Back" at bounding box center [424, 119] width 758 height 130
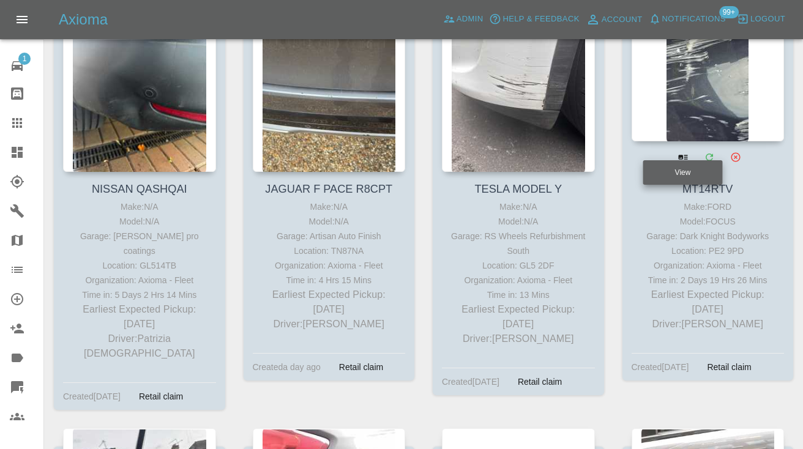
scroll to position [5254, 0]
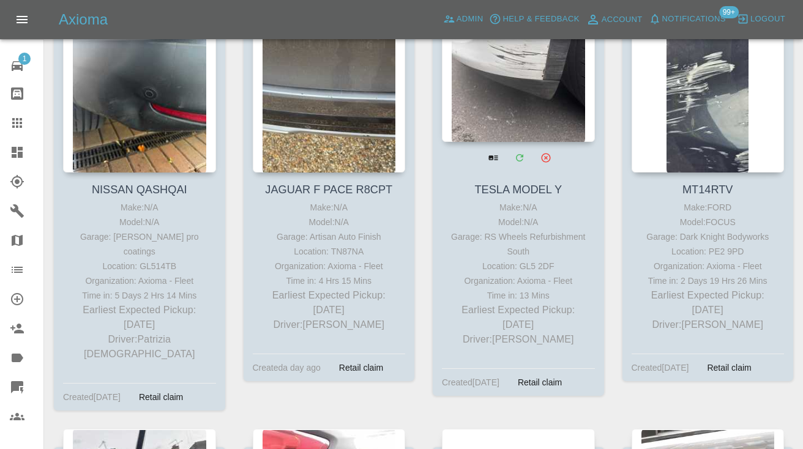
click at [523, 71] on div at bounding box center [518, 52] width 153 height 179
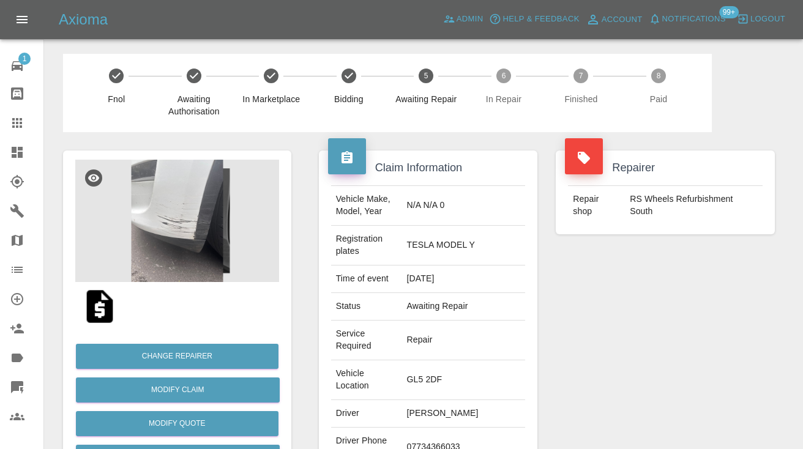
click at [477, 428] on td "07734366033" at bounding box center [463, 448] width 124 height 40
copy td "07734366033"
click at [689, 314] on div "Repairer Repair shop RS Wheels Refurbishment South" at bounding box center [665, 339] width 237 height 414
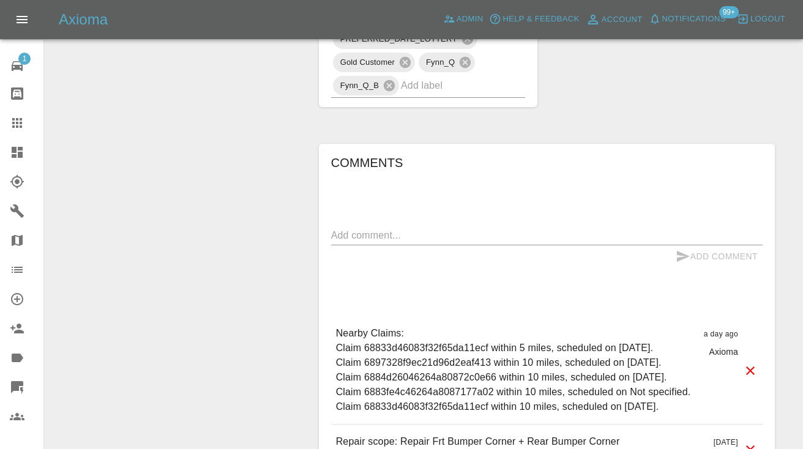
scroll to position [908, 0]
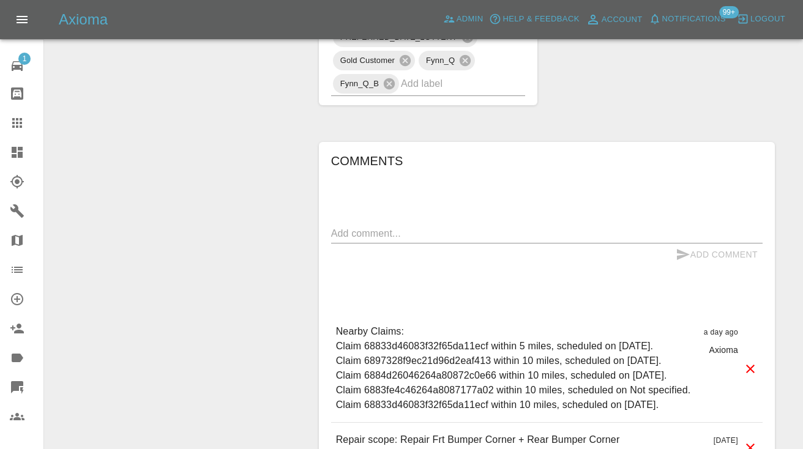
click at [354, 226] on textarea at bounding box center [546, 233] width 431 height 14
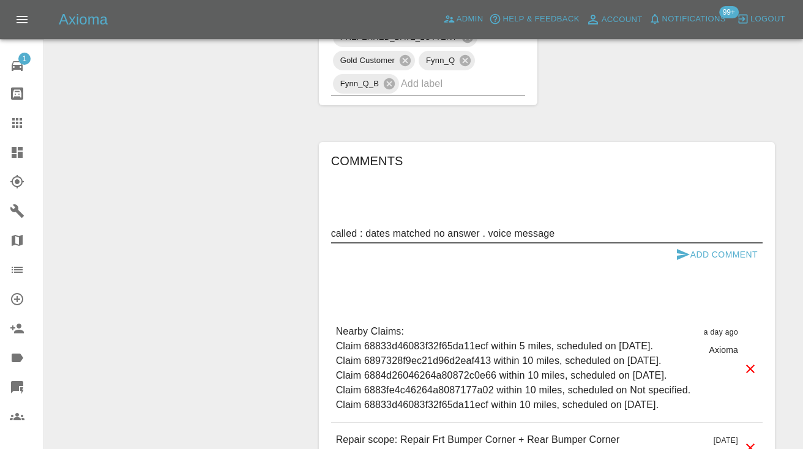
type textarea "called : dates matched no answer . voice message"
click at [684, 249] on icon "submit" at bounding box center [683, 254] width 13 height 11
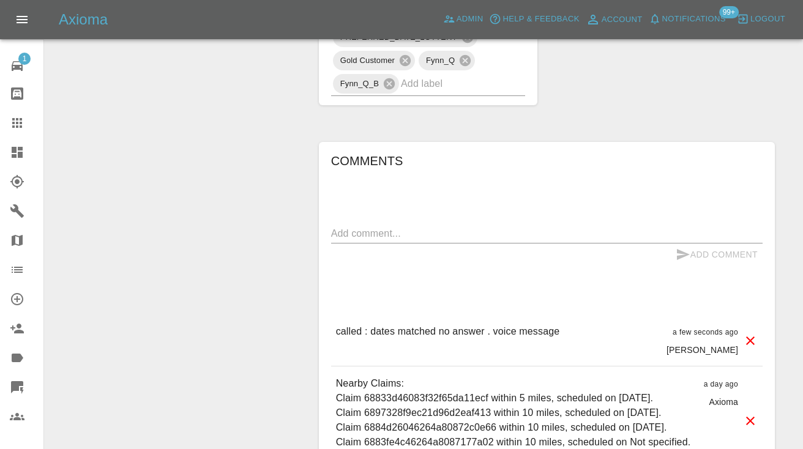
click at [18, 125] on icon at bounding box center [17, 123] width 10 height 10
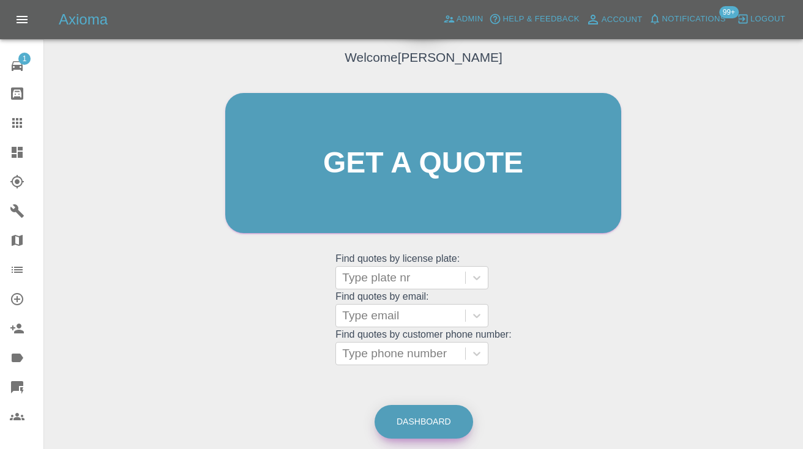
click at [438, 436] on link "Dashboard" at bounding box center [424, 422] width 99 height 34
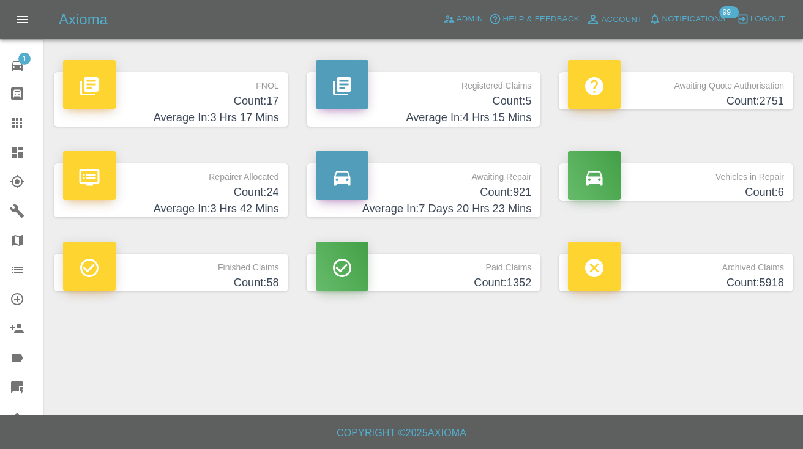
click at [504, 192] on h4 "Count: 921" at bounding box center [424, 192] width 216 height 17
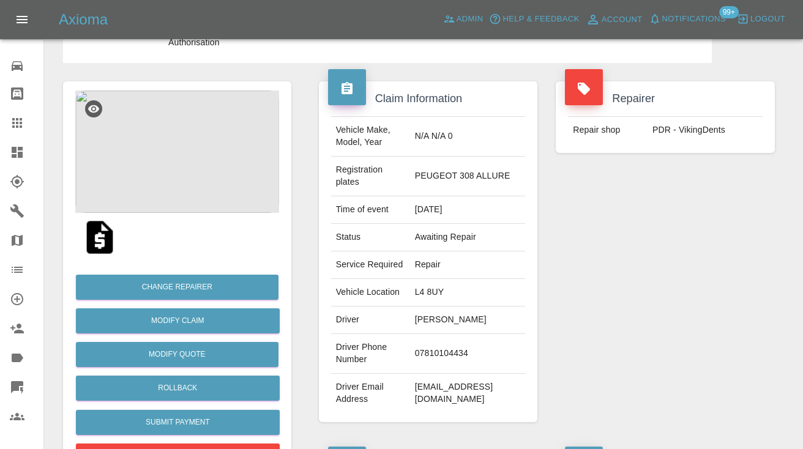
scroll to position [-1, 0]
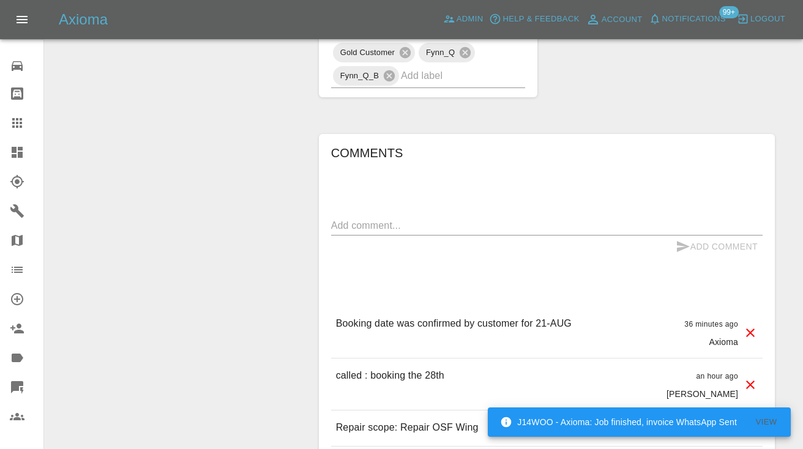
scroll to position [1007, 0]
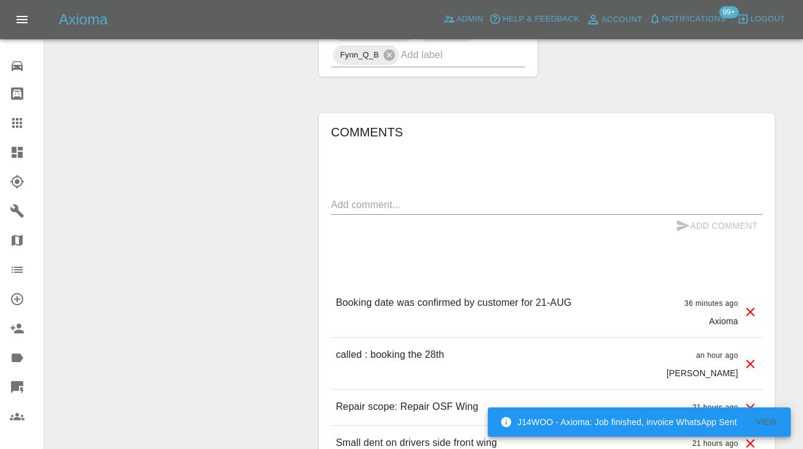
click at [18, 118] on icon at bounding box center [17, 123] width 10 height 10
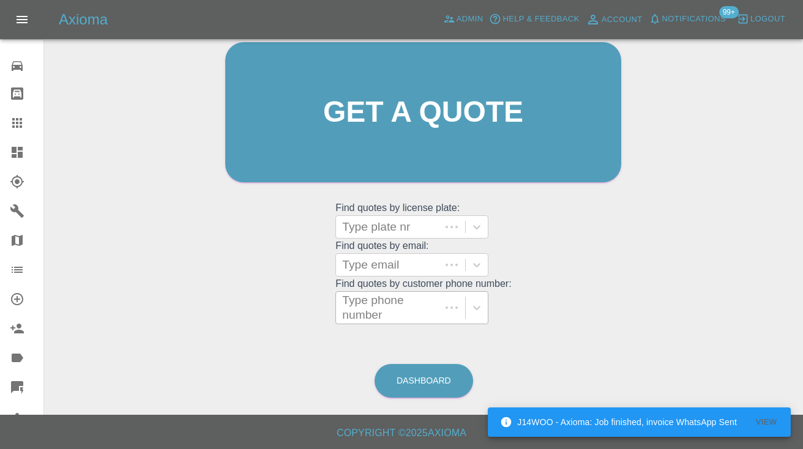
scroll to position [123, 0]
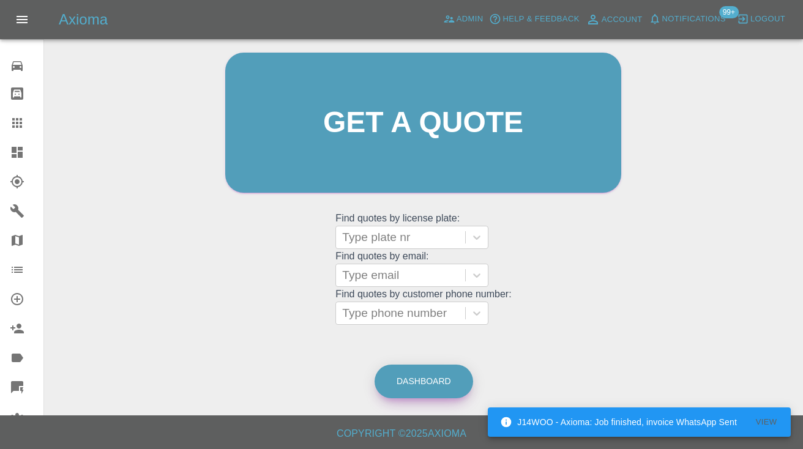
click at [431, 371] on link "Dashboard" at bounding box center [424, 382] width 99 height 34
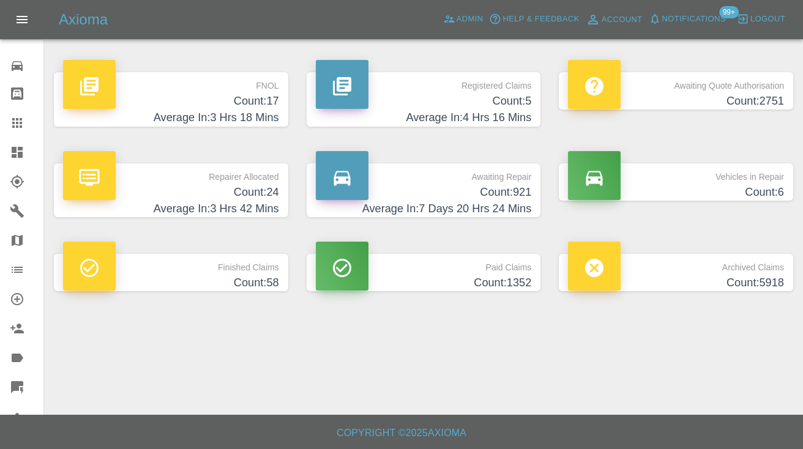
click at [485, 195] on h4 "Count: 921" at bounding box center [424, 192] width 216 height 17
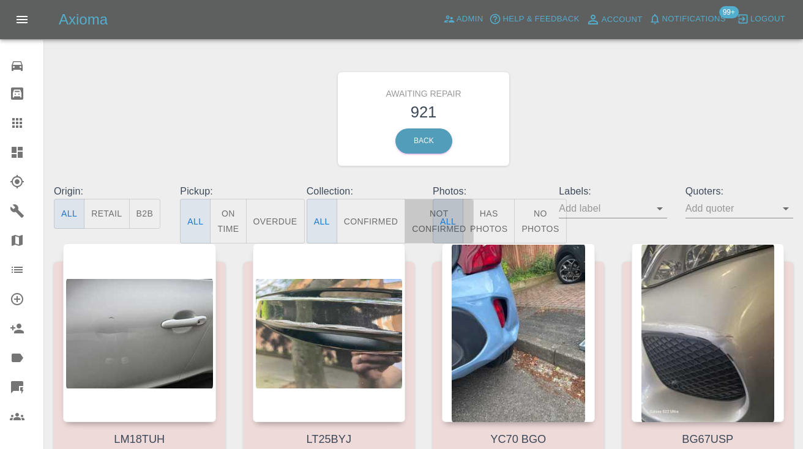
click at [431, 220] on button "Not Confirmed" at bounding box center [439, 221] width 69 height 45
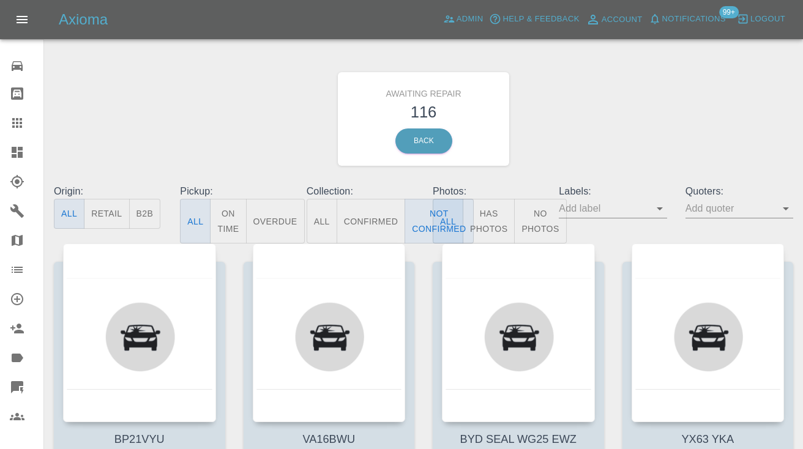
click at [547, 157] on div "Awaiting Repair 116 Back" at bounding box center [424, 119] width 758 height 130
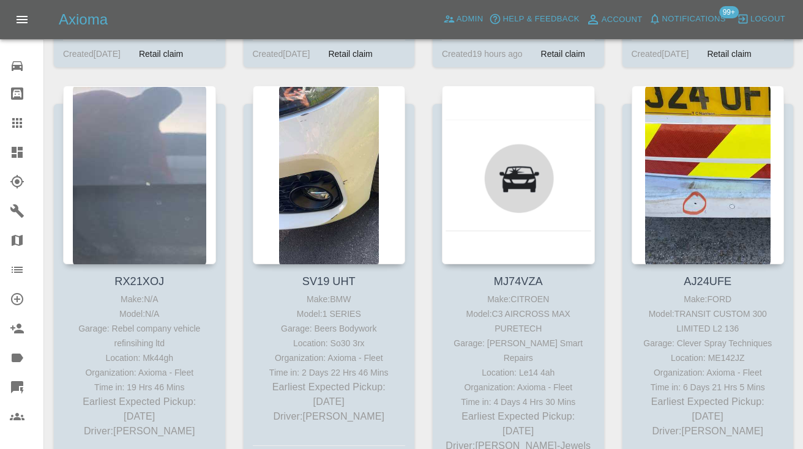
scroll to position [4745, 0]
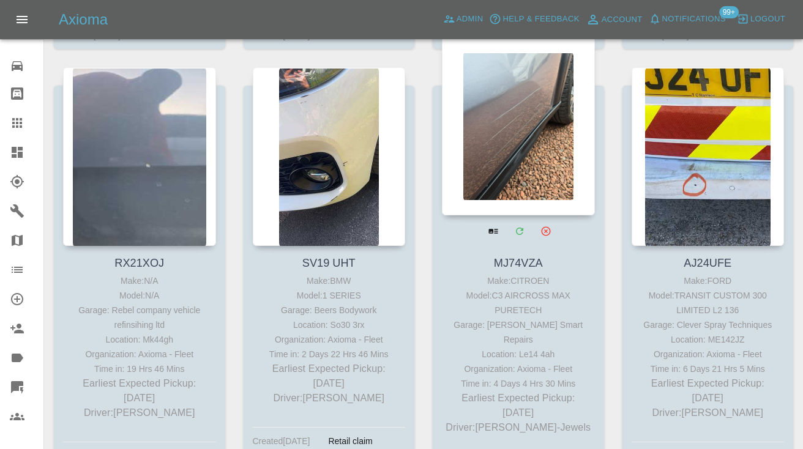
click at [528, 121] on div at bounding box center [518, 126] width 153 height 179
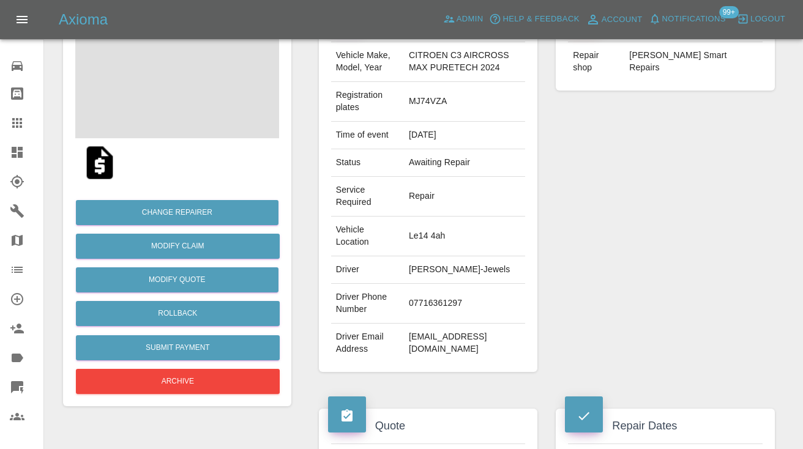
scroll to position [154, 0]
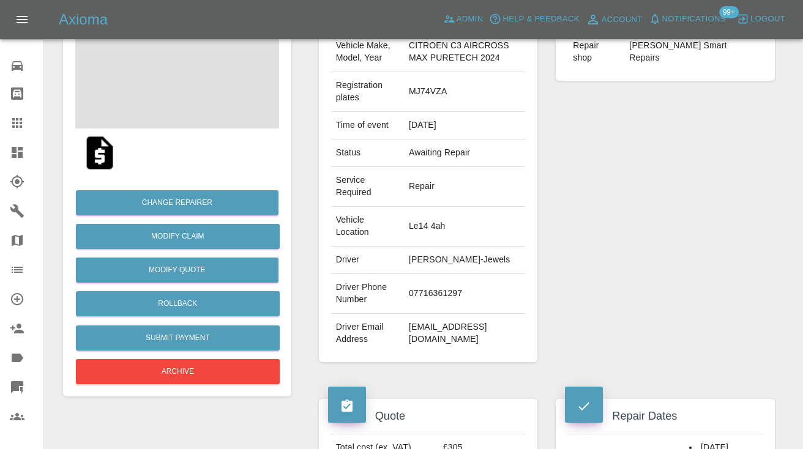
click at [438, 294] on td "07716361297" at bounding box center [464, 294] width 121 height 40
copy td "07716361297"
click at [642, 215] on div "Repairer Repair shop Russell’s Smart Repairs" at bounding box center [665, 180] width 237 height 402
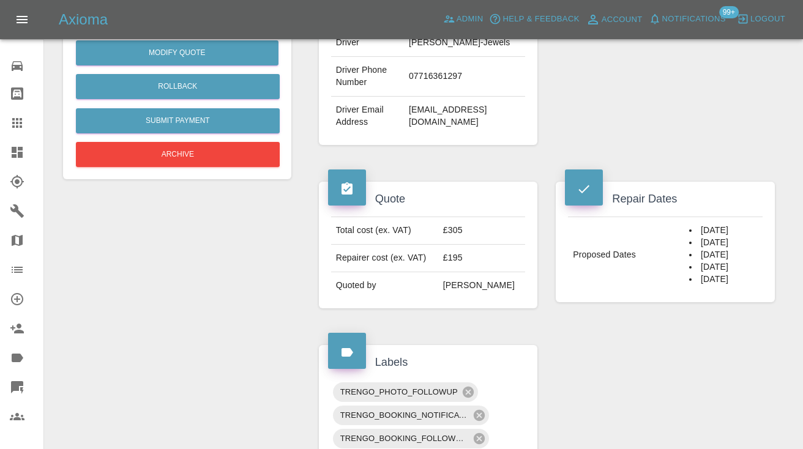
scroll to position [369, 0]
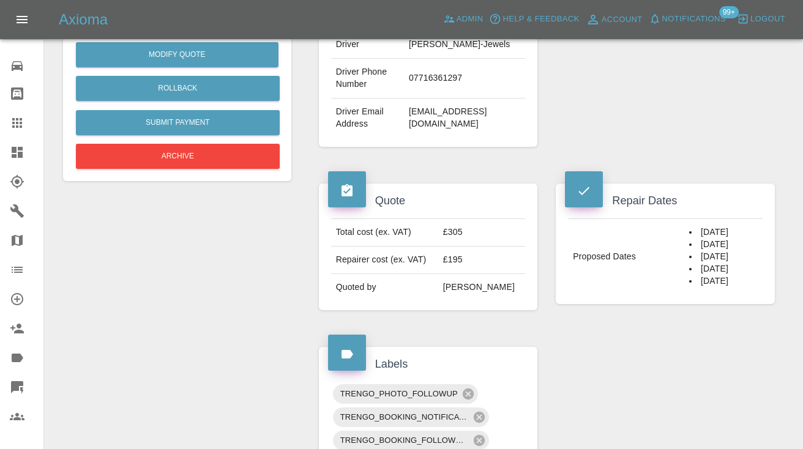
click at [438, 80] on td "07716361297" at bounding box center [464, 79] width 121 height 40
copy td "07716361297"
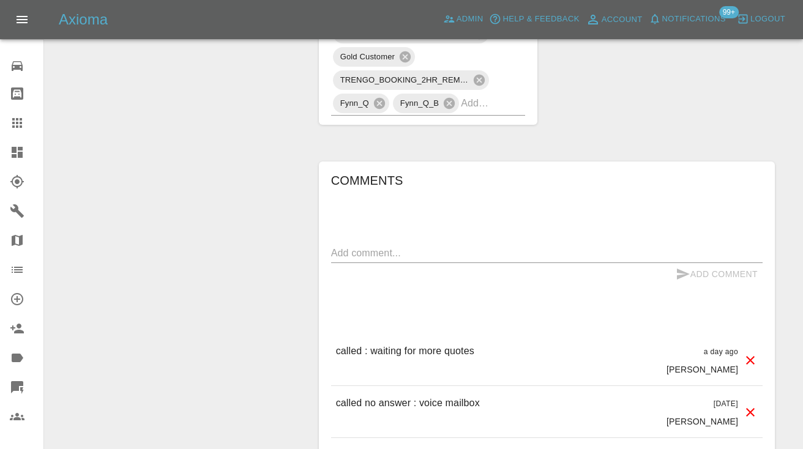
scroll to position [925, 0]
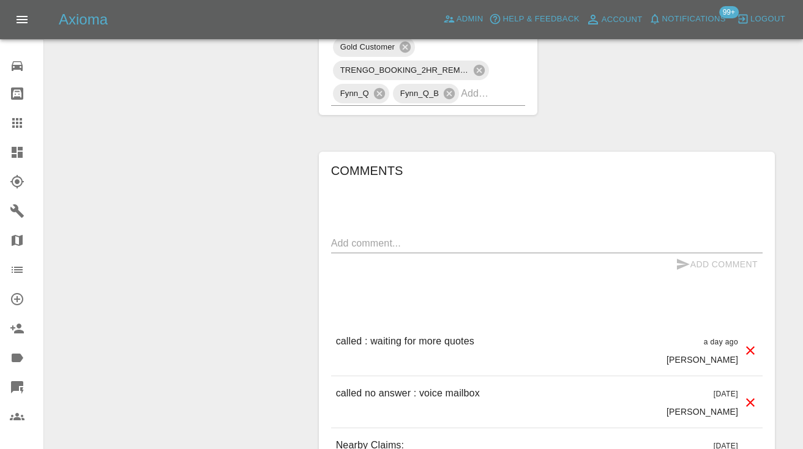
click at [362, 241] on textarea at bounding box center [546, 243] width 431 height 14
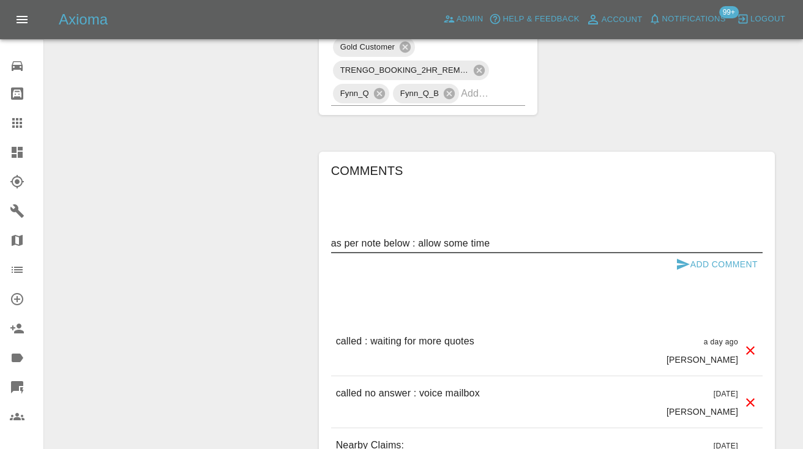
type textarea "as per note below : allow some time"
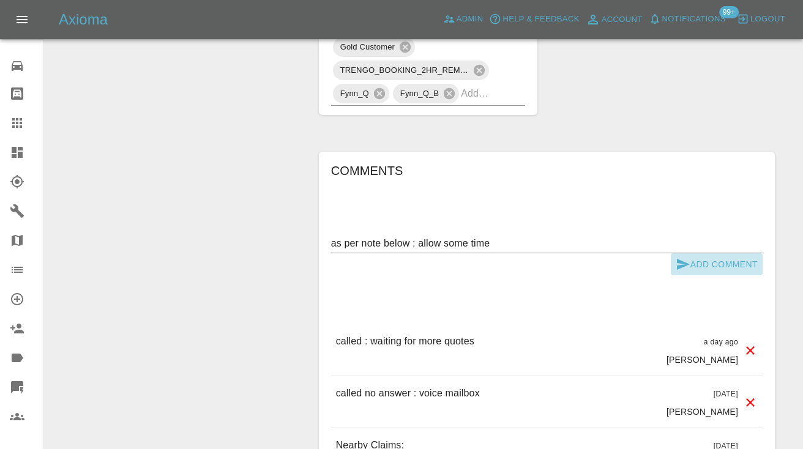
click at [674, 271] on button "Add Comment" at bounding box center [717, 264] width 92 height 23
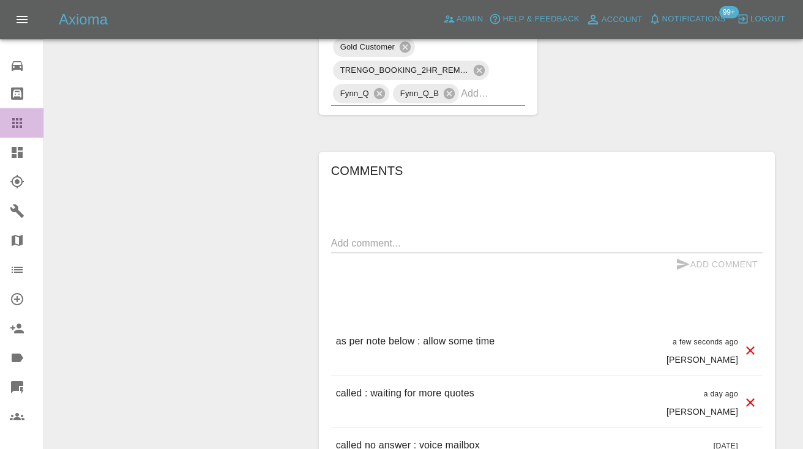
click at [24, 120] on icon at bounding box center [17, 123] width 15 height 15
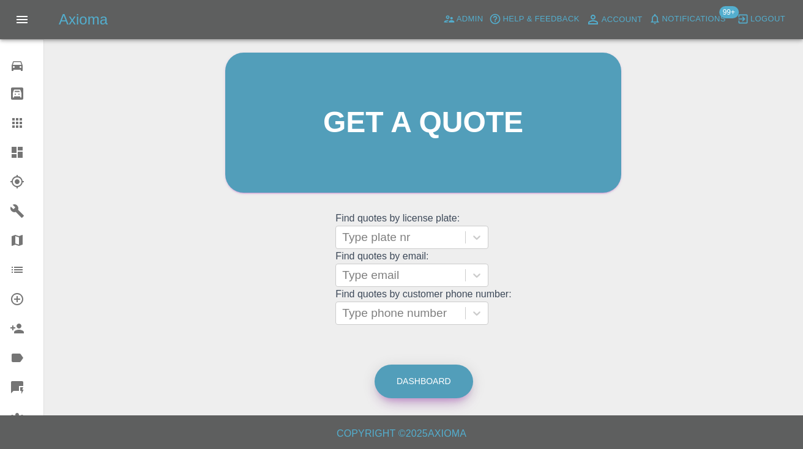
click at [420, 374] on link "Dashboard" at bounding box center [424, 382] width 99 height 34
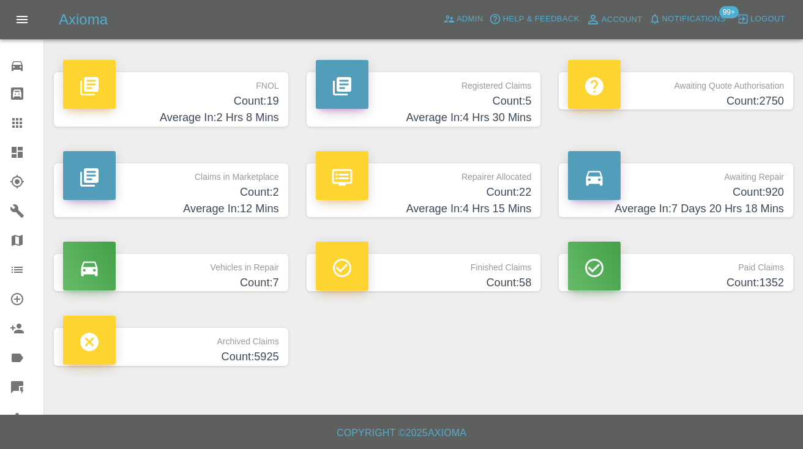
click at [778, 195] on h4 "Count: 920" at bounding box center [676, 192] width 216 height 17
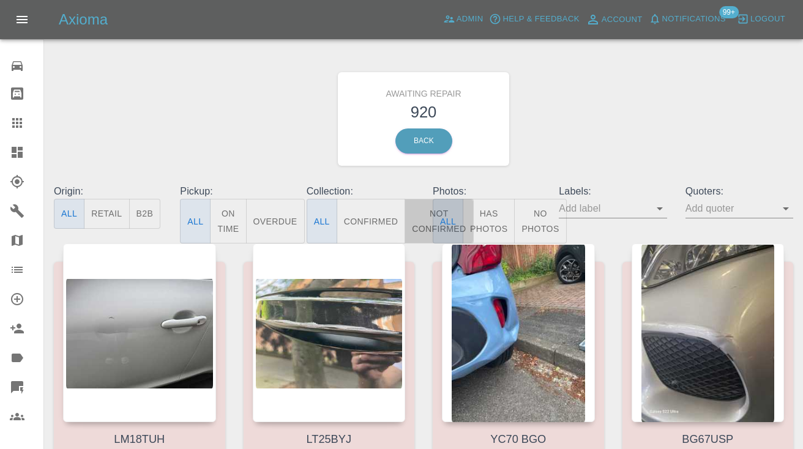
click at [422, 222] on button "Not Confirmed" at bounding box center [439, 221] width 69 height 45
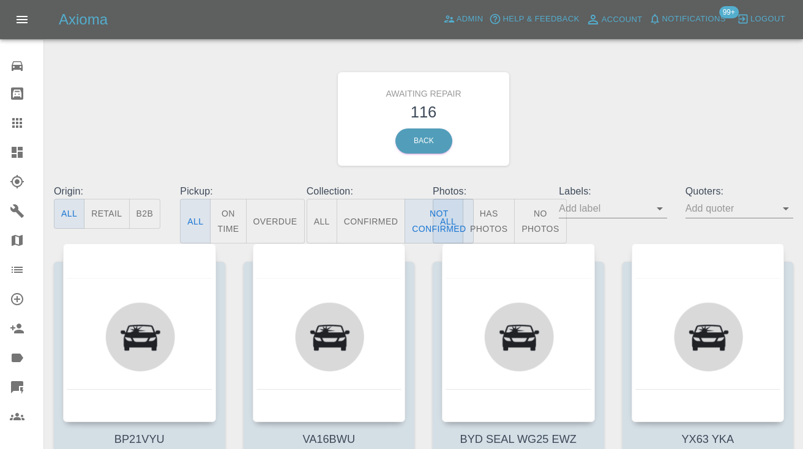
click at [569, 141] on div "Awaiting Repair 116 Back" at bounding box center [424, 119] width 758 height 130
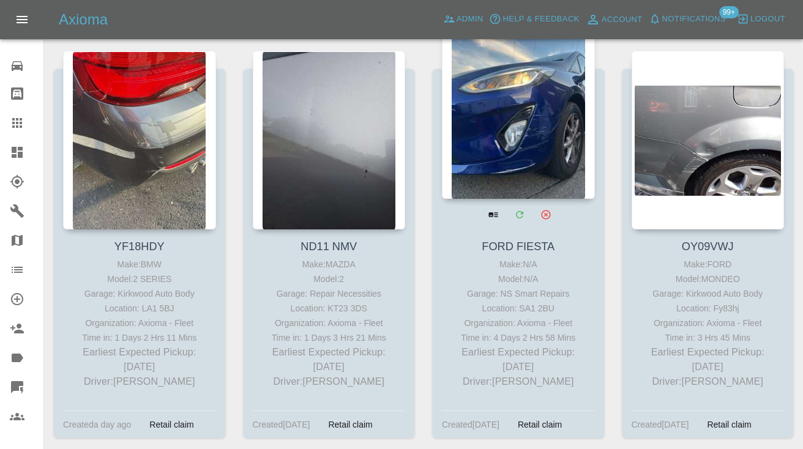
scroll to position [3968, 0]
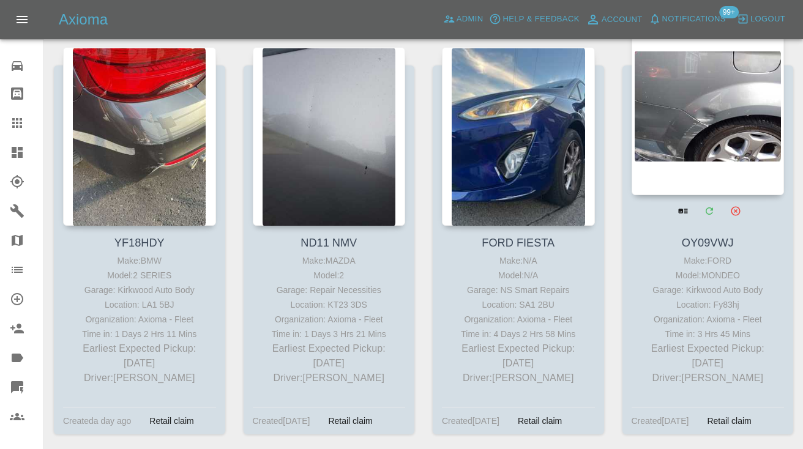
click at [749, 141] on div at bounding box center [708, 106] width 153 height 179
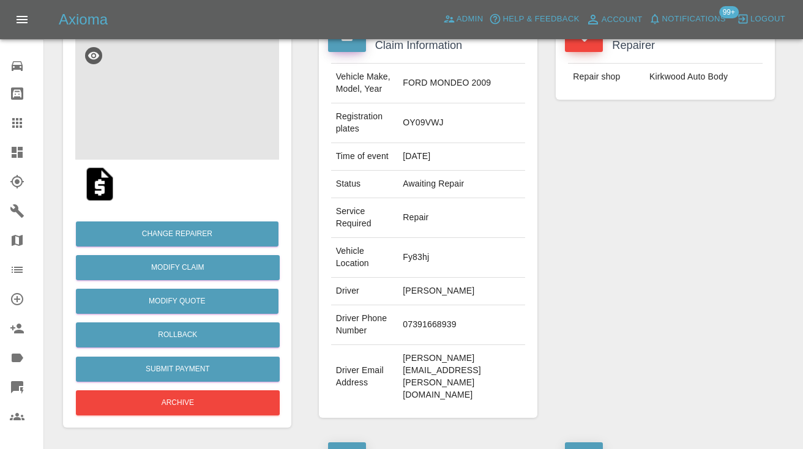
scroll to position [132, 0]
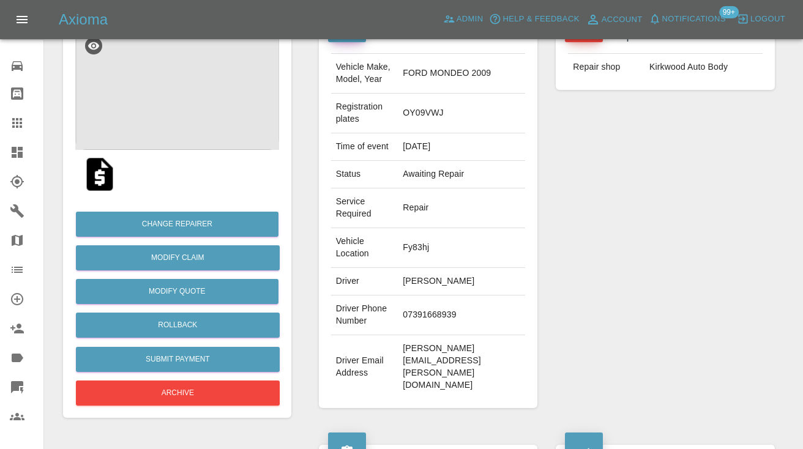
click at [413, 310] on td "07391668939" at bounding box center [461, 316] width 127 height 40
copy td "07391668939"
click at [611, 259] on div "Repairer Repair shop Kirkwood Auto Body" at bounding box center [665, 213] width 237 height 427
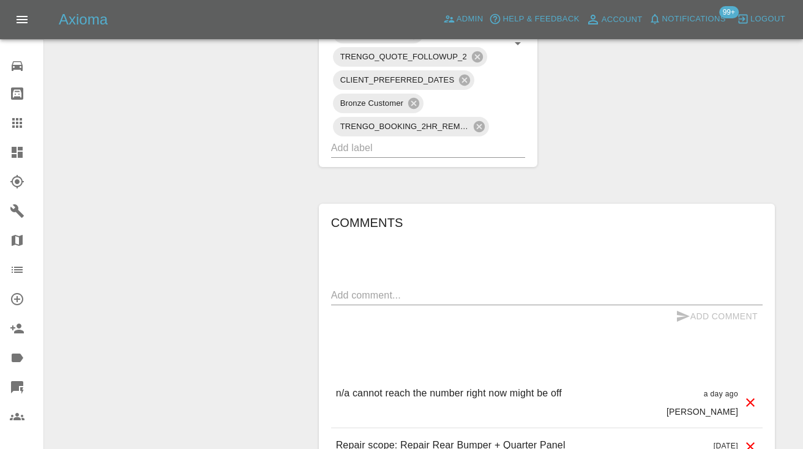
scroll to position [959, 0]
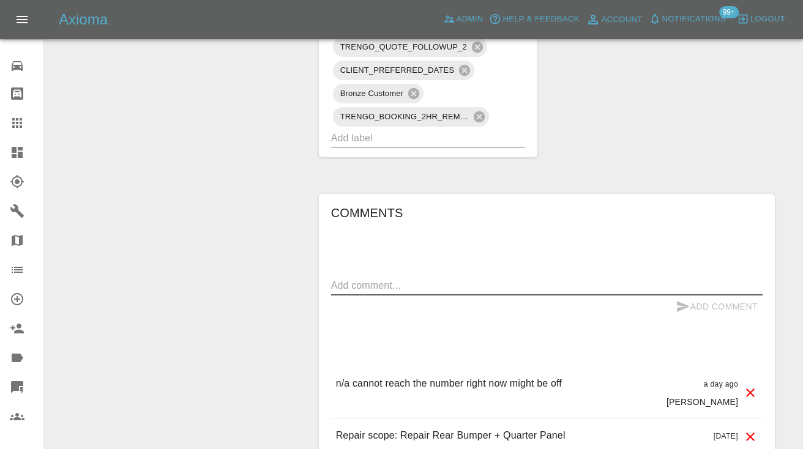
click at [379, 278] on textarea at bounding box center [546, 285] width 431 height 14
type textarea "called no answer : voice mailbox"
click at [681, 299] on icon "submit" at bounding box center [683, 306] width 15 height 15
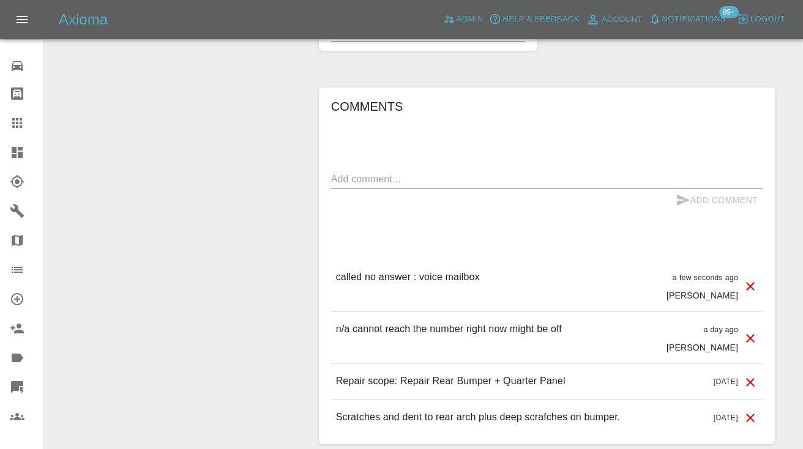
scroll to position [1069, 0]
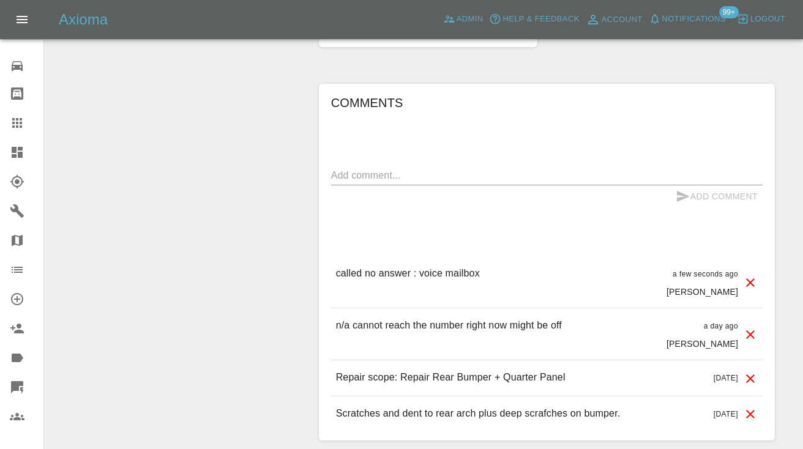
click at [8, 128] on link "Claims" at bounding box center [21, 122] width 43 height 29
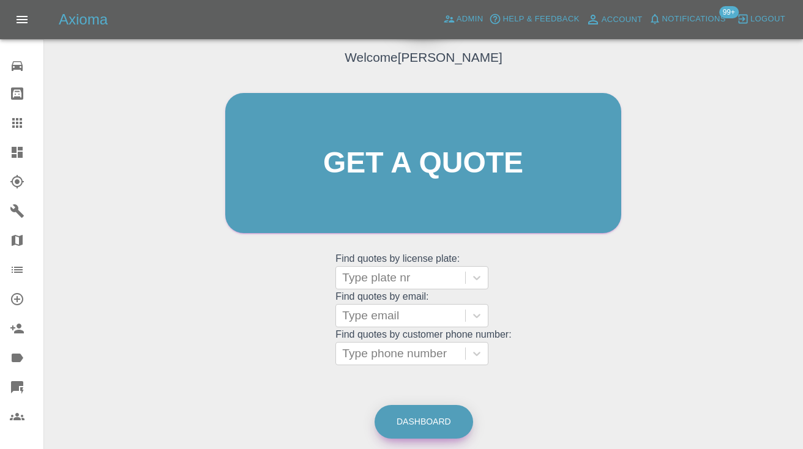
click at [424, 426] on link "Dashboard" at bounding box center [424, 422] width 99 height 34
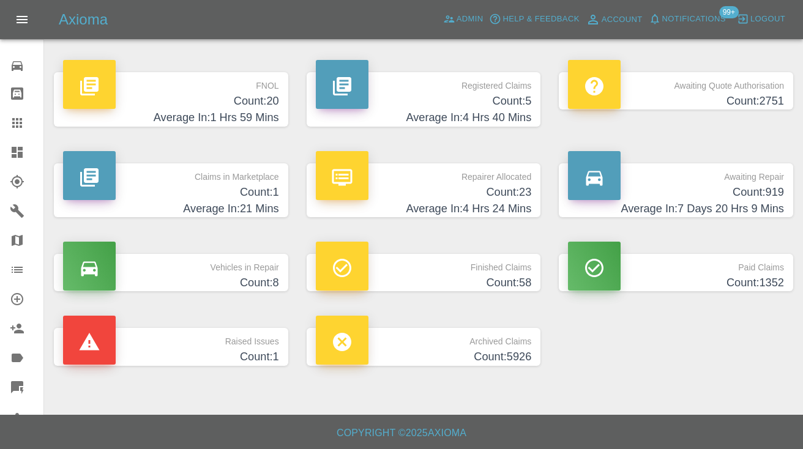
click at [768, 203] on h4 "Average In: 7 Days 20 Hrs 9 Mins" at bounding box center [676, 209] width 216 height 17
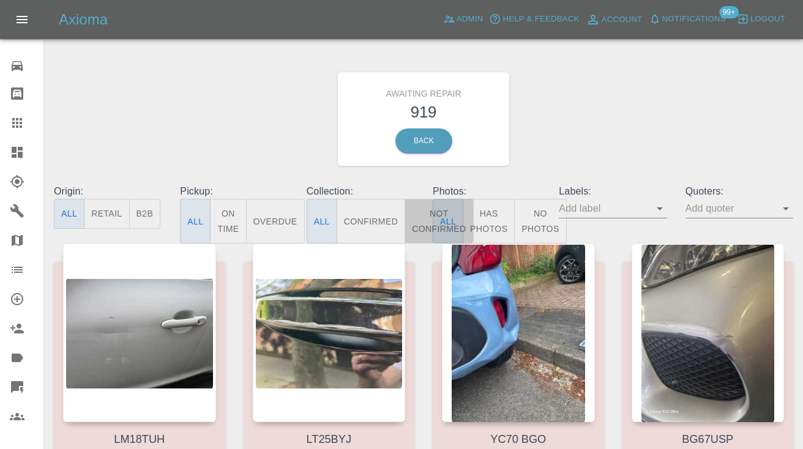
click at [423, 220] on button "Not Confirmed" at bounding box center [439, 221] width 69 height 45
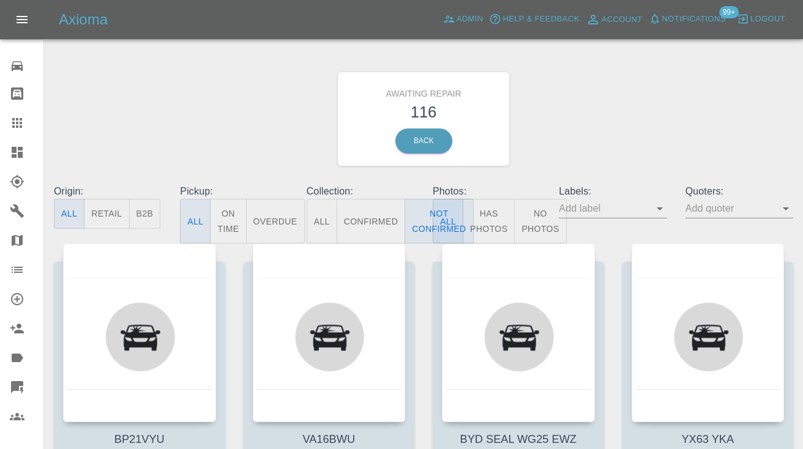
click at [628, 144] on div "Awaiting Repair 116 Back" at bounding box center [424, 119] width 758 height 130
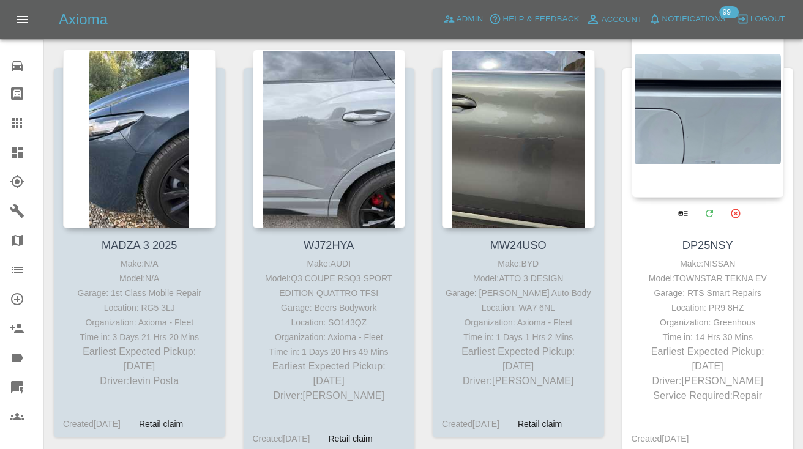
scroll to position [2703, 0]
click at [741, 104] on div at bounding box center [708, 109] width 153 height 179
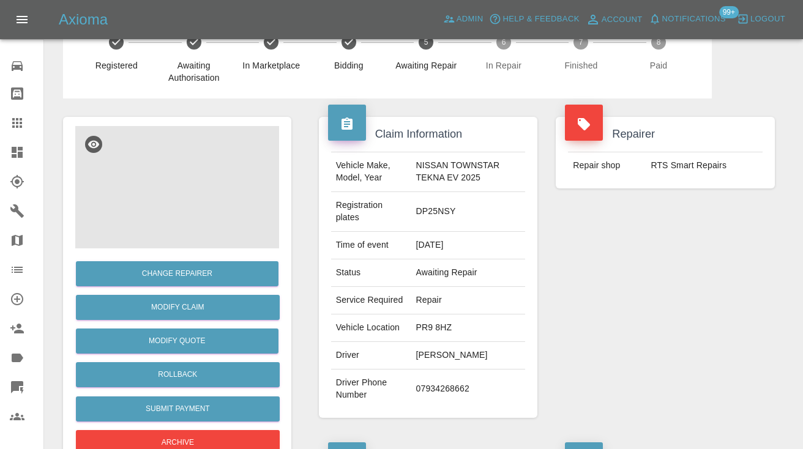
scroll to position [24, 0]
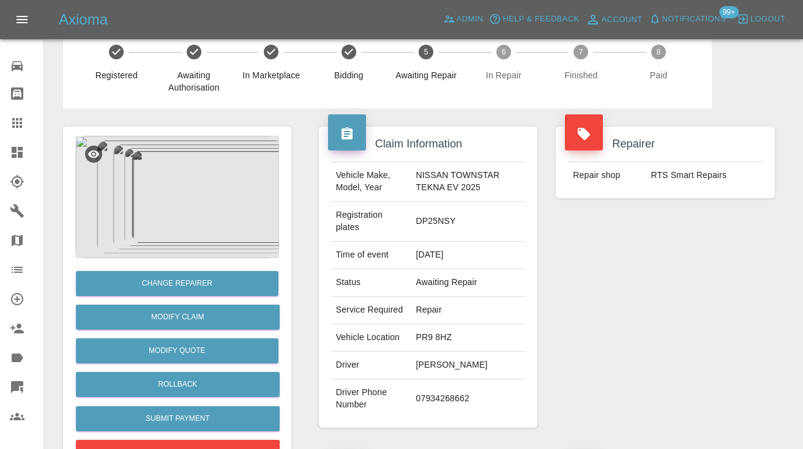
click at [449, 391] on td "07934268662" at bounding box center [468, 398] width 114 height 39
copy td "07934268662"
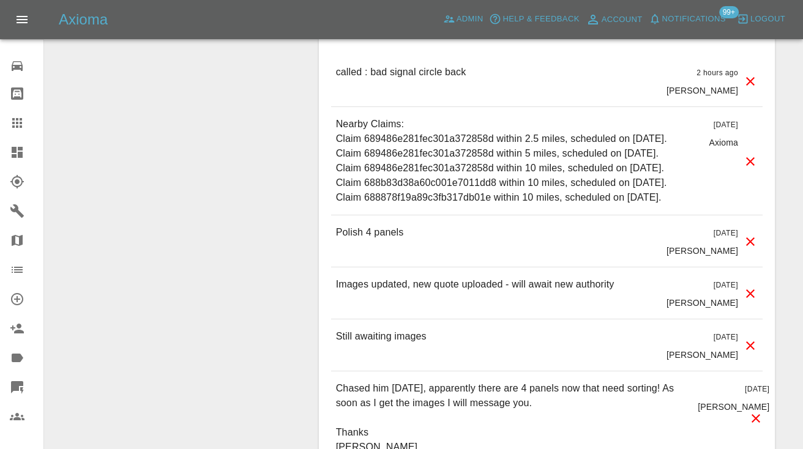
scroll to position [917, 0]
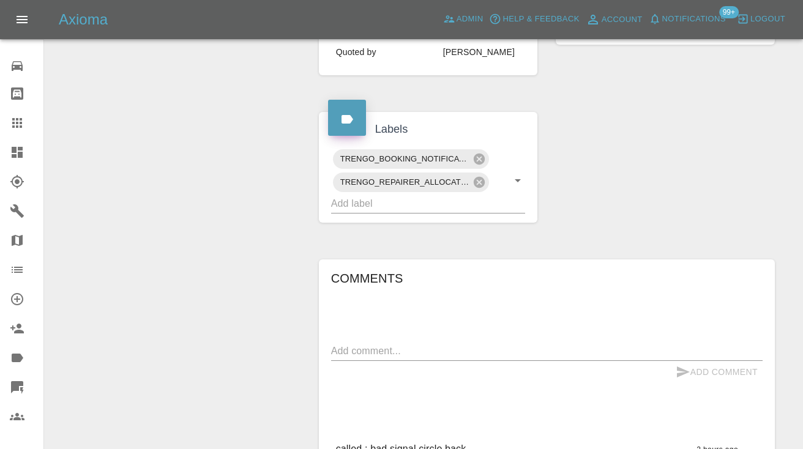
scroll to position [515, 0]
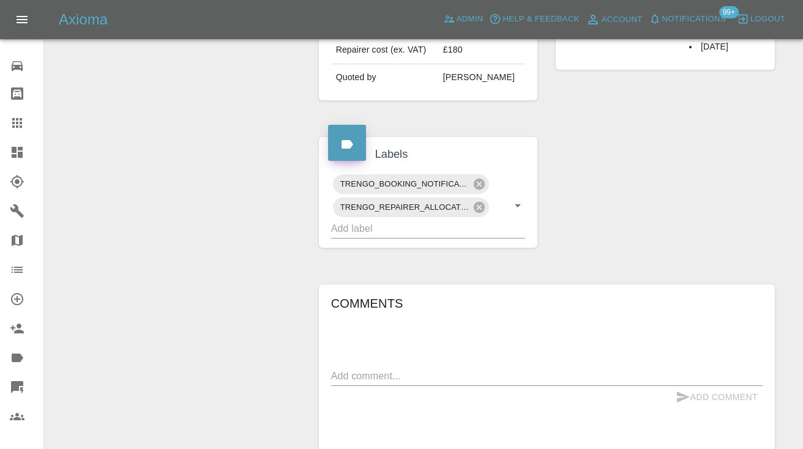
click at [363, 369] on textarea at bounding box center [546, 376] width 431 height 14
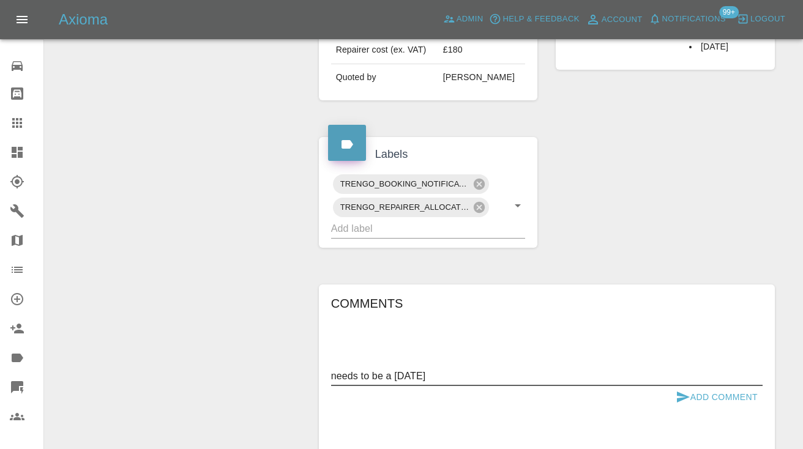
type textarea "needs to be a saturday"
click at [690, 401] on button "Add Comment" at bounding box center [717, 397] width 92 height 23
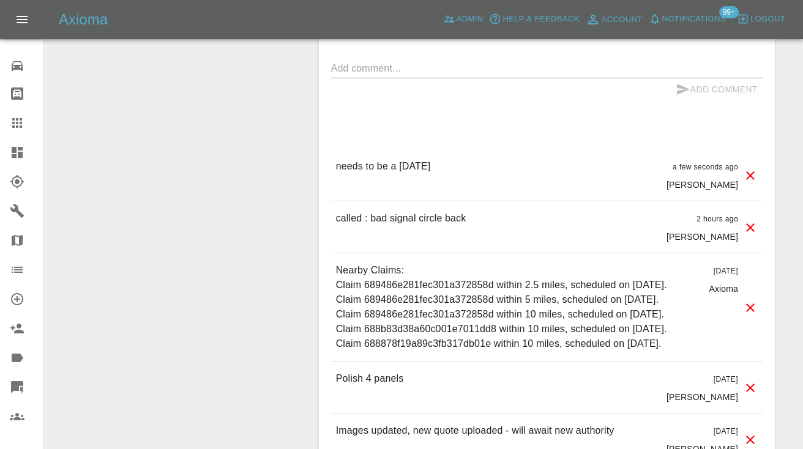
scroll to position [852, 0]
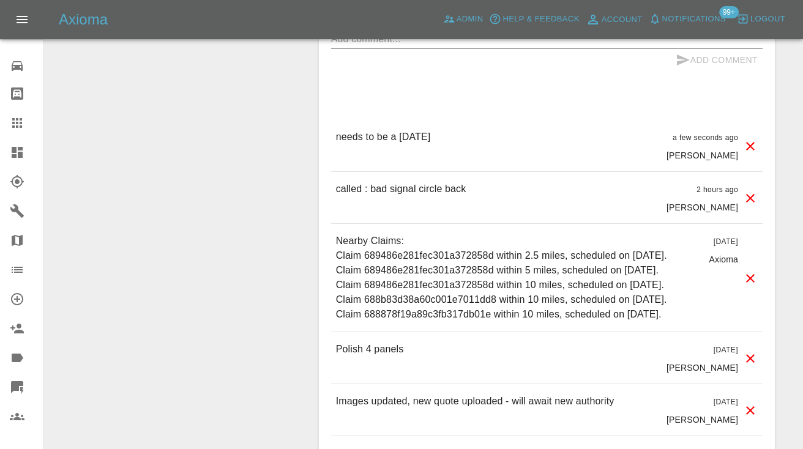
click at [20, 127] on icon at bounding box center [17, 123] width 10 height 10
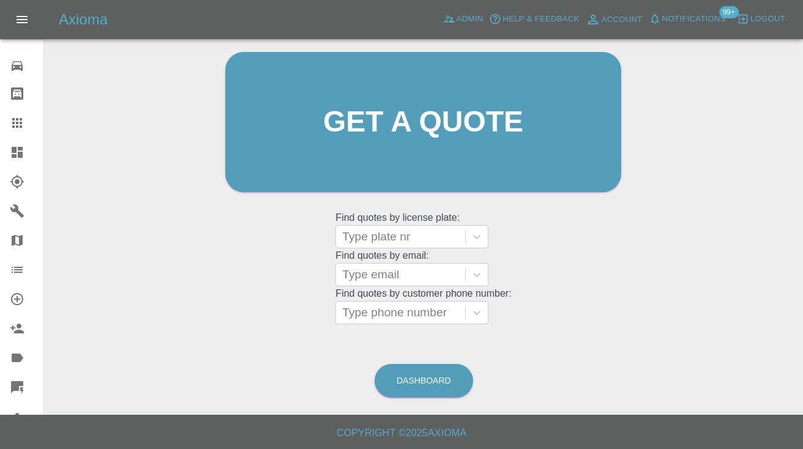
scroll to position [123, 0]
click at [431, 373] on link "Dashboard" at bounding box center [424, 382] width 99 height 34
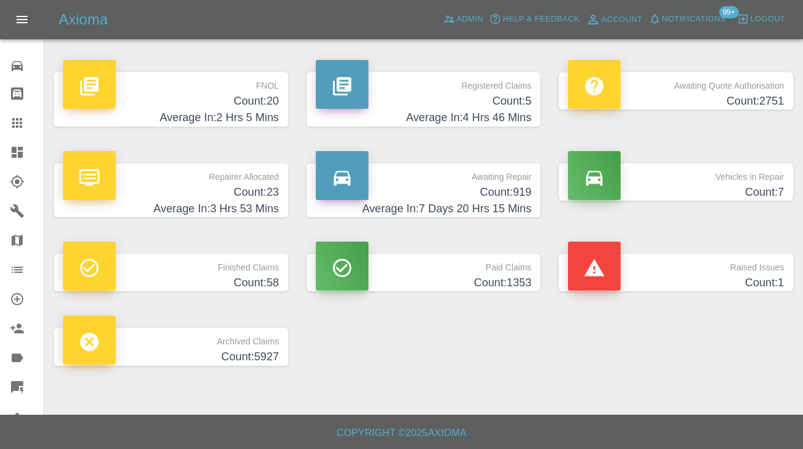
click at [477, 195] on h4 "Count: 919" at bounding box center [424, 192] width 216 height 17
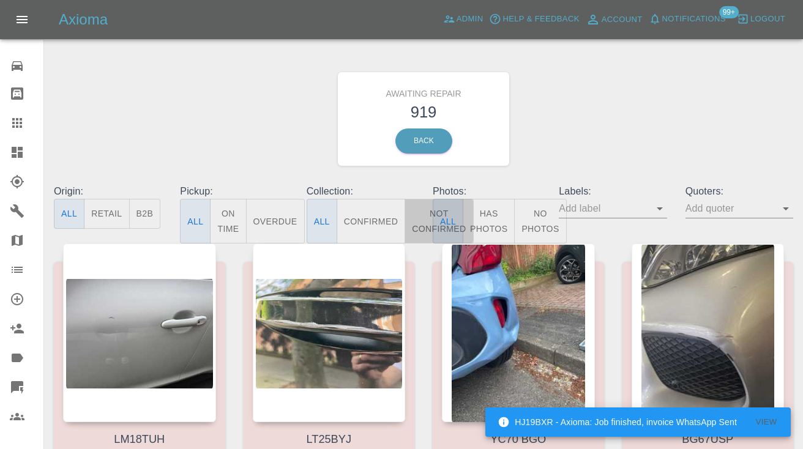
click at [430, 217] on button "Not Confirmed" at bounding box center [439, 221] width 69 height 45
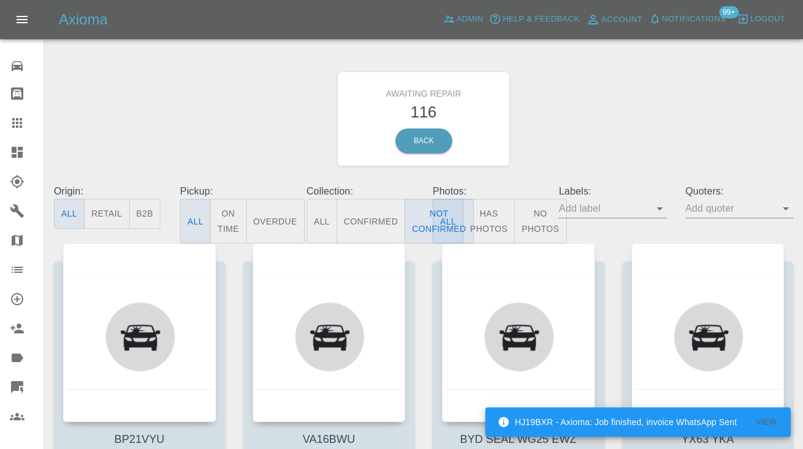
click at [572, 146] on div "Awaiting Repair 116 Back" at bounding box center [424, 119] width 758 height 130
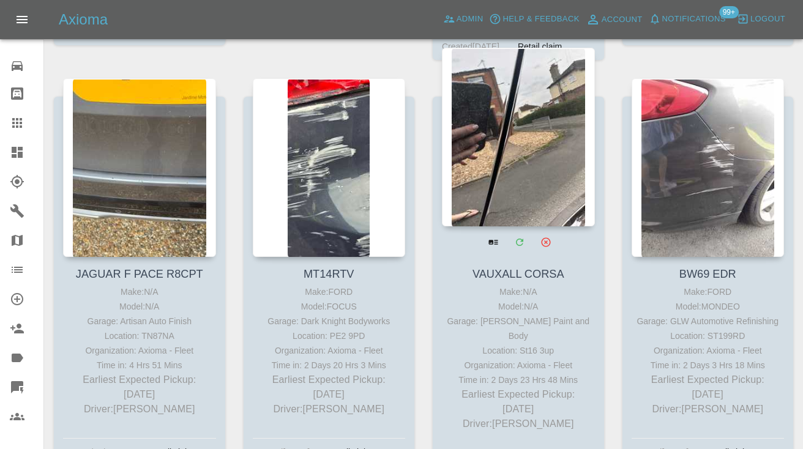
scroll to position [5176, 0]
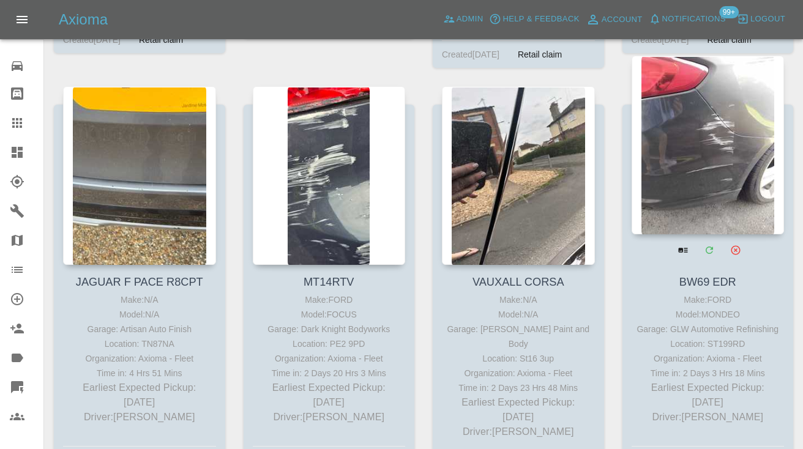
click at [690, 172] on div at bounding box center [708, 145] width 153 height 179
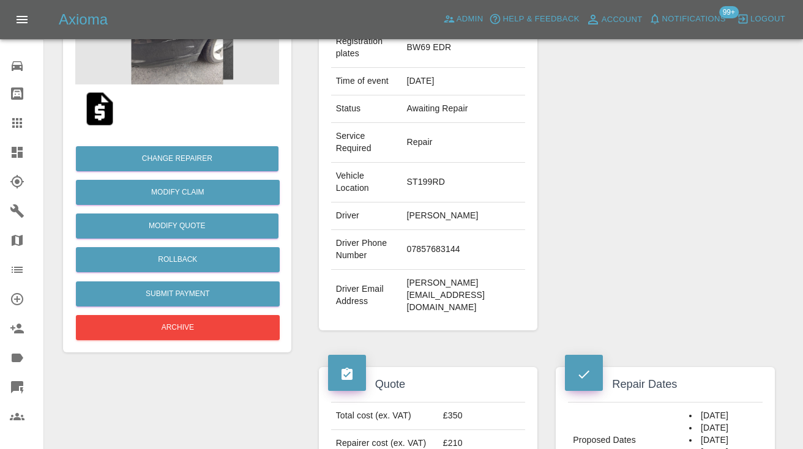
scroll to position [203, 0]
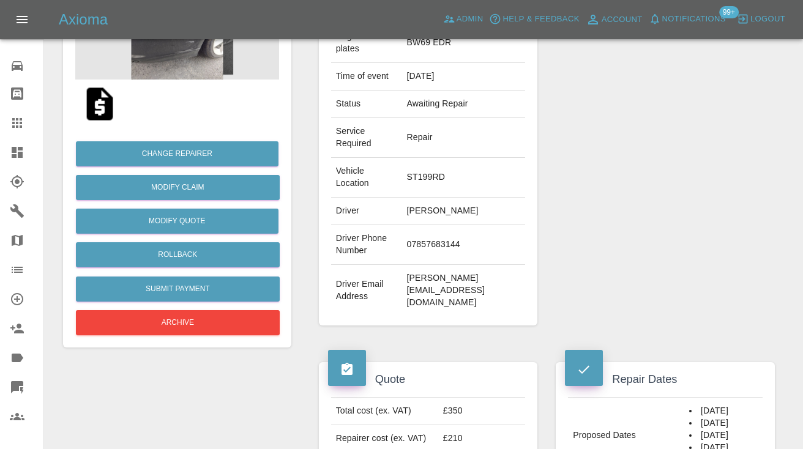
click at [408, 265] on td "07857683144" at bounding box center [463, 245] width 124 height 40
copy td "07857683144"
click at [593, 229] on div "Repairer Repair shop GLW Automotive Refinishing" at bounding box center [665, 137] width 237 height 414
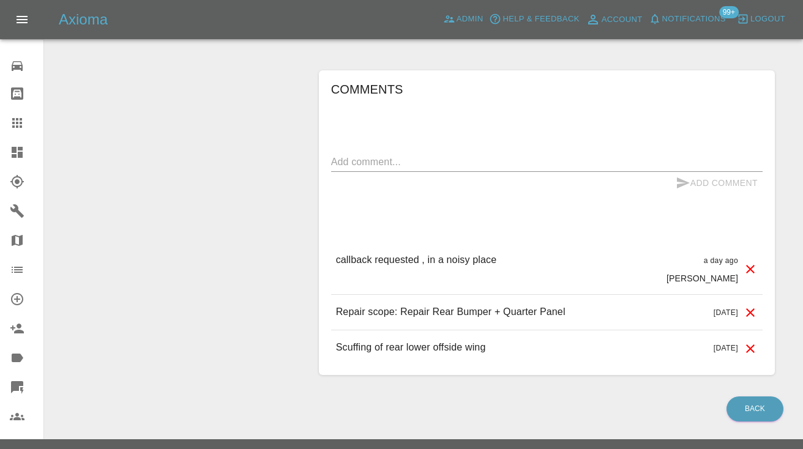
scroll to position [1023, 0]
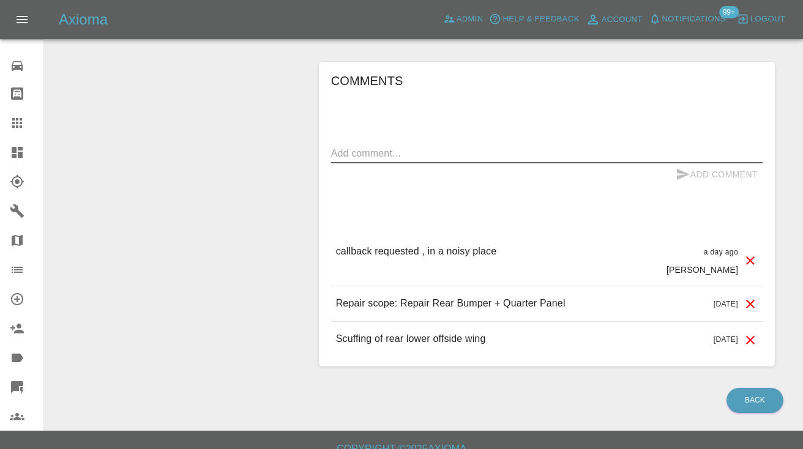
click at [359, 160] on textarea at bounding box center [546, 153] width 431 height 14
type textarea "called no answer : voice mailbox"
click at [675, 186] on button "Add Comment" at bounding box center [717, 174] width 92 height 23
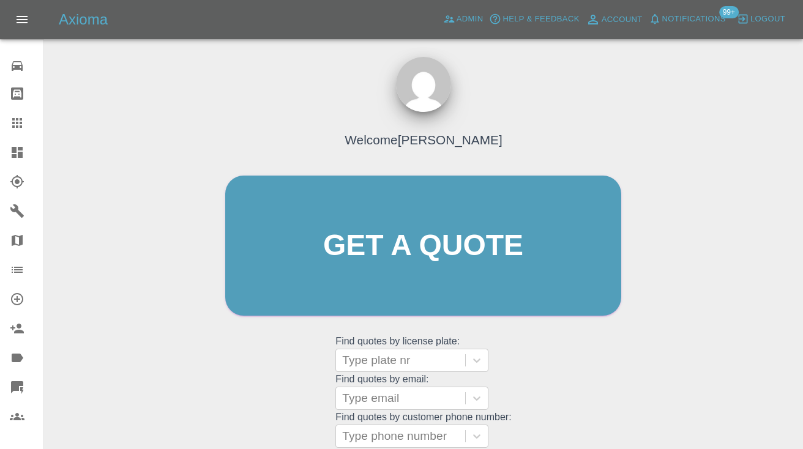
scroll to position [123, 0]
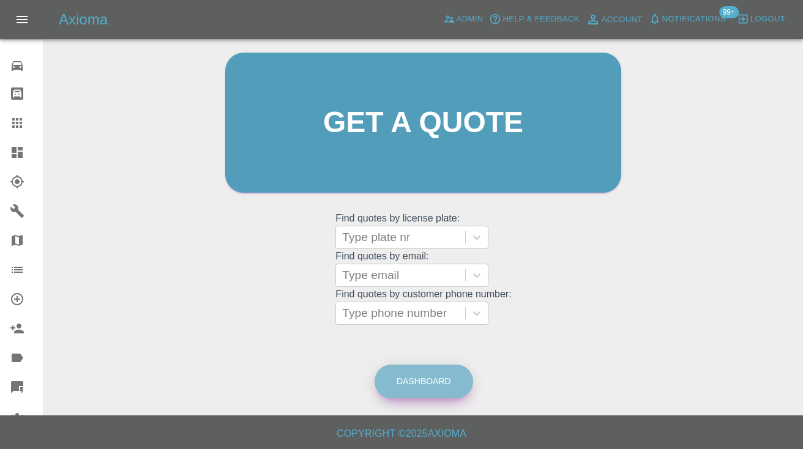
click at [413, 370] on link "Dashboard" at bounding box center [424, 382] width 99 height 34
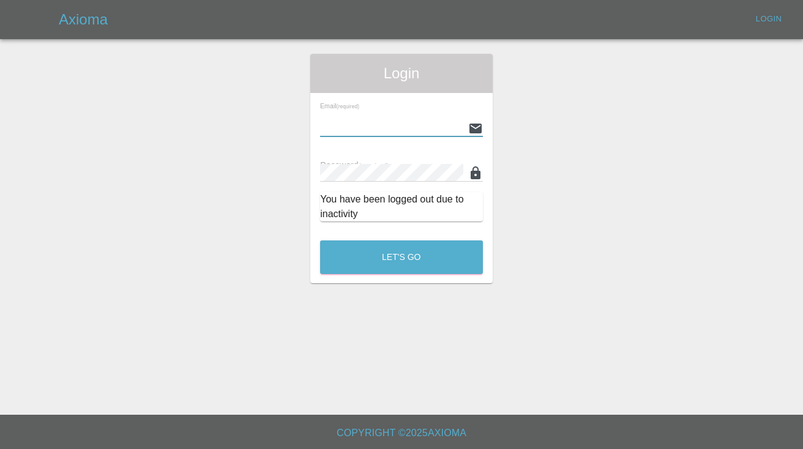
type input "[EMAIL_ADDRESS][DOMAIN_NAME]"
click at [401, 257] on button "Let's Go" at bounding box center [401, 258] width 163 height 34
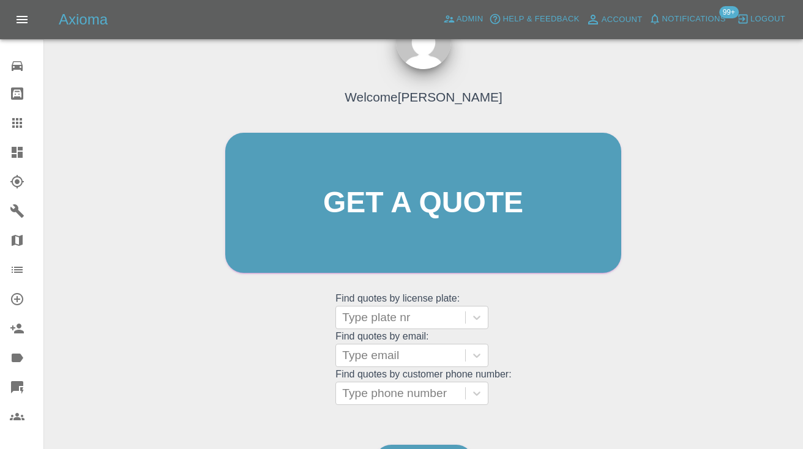
scroll to position [125, 0]
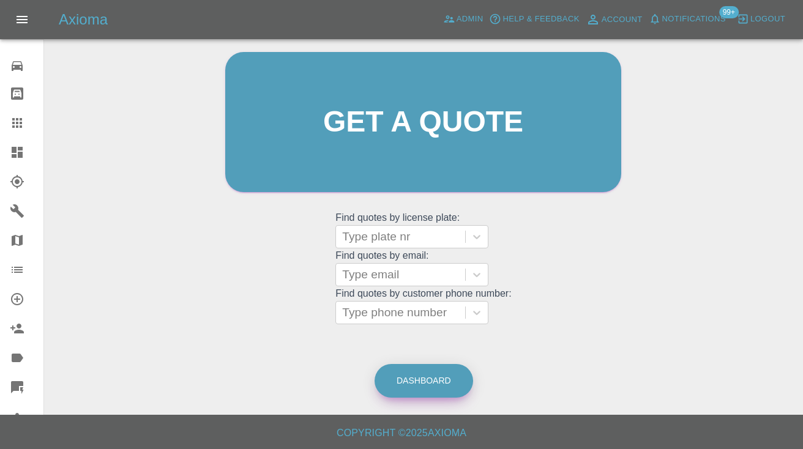
click at [413, 378] on link "Dashboard" at bounding box center [424, 381] width 99 height 34
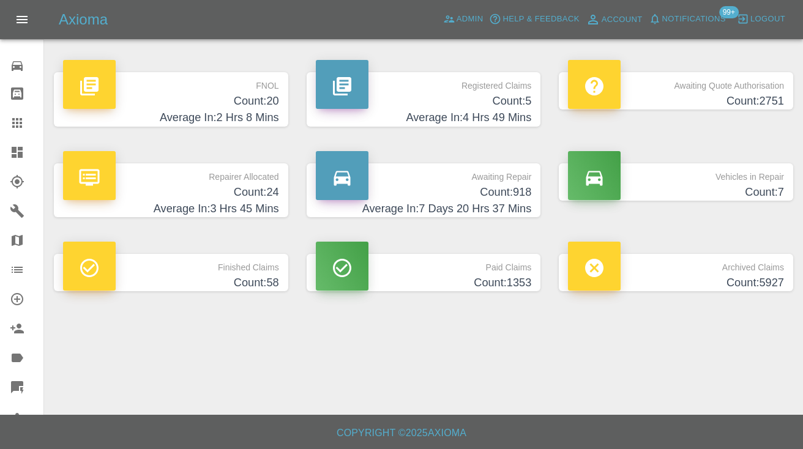
click at [503, 193] on h4 "Count: 918" at bounding box center [424, 192] width 216 height 17
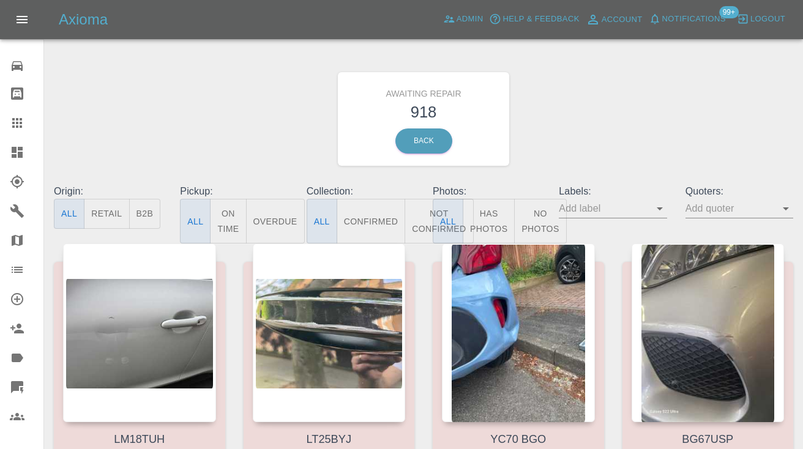
click at [413, 222] on button "Not Confirmed" at bounding box center [439, 221] width 69 height 45
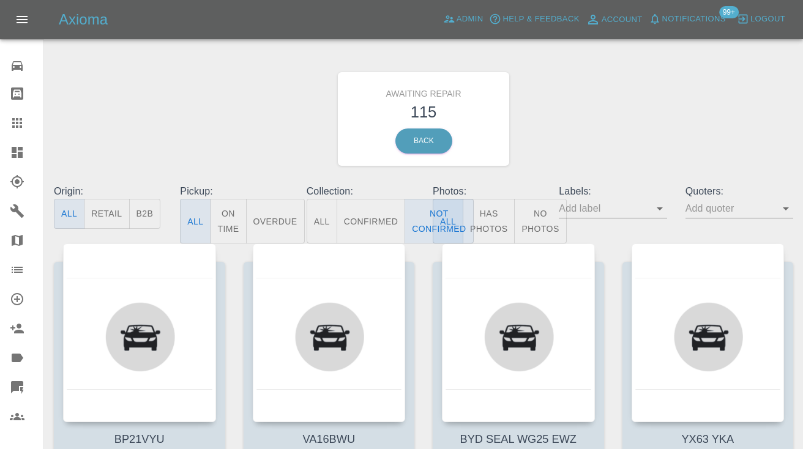
click at [616, 112] on div "Awaiting Repair 115 Back" at bounding box center [424, 119] width 758 height 130
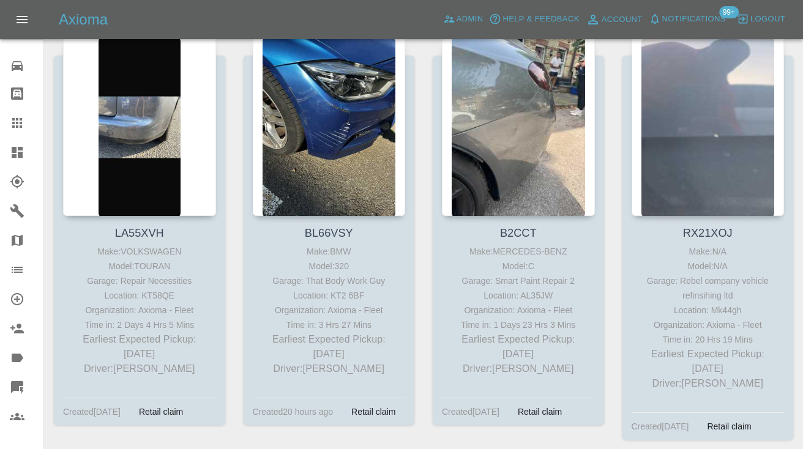
scroll to position [4364, 0]
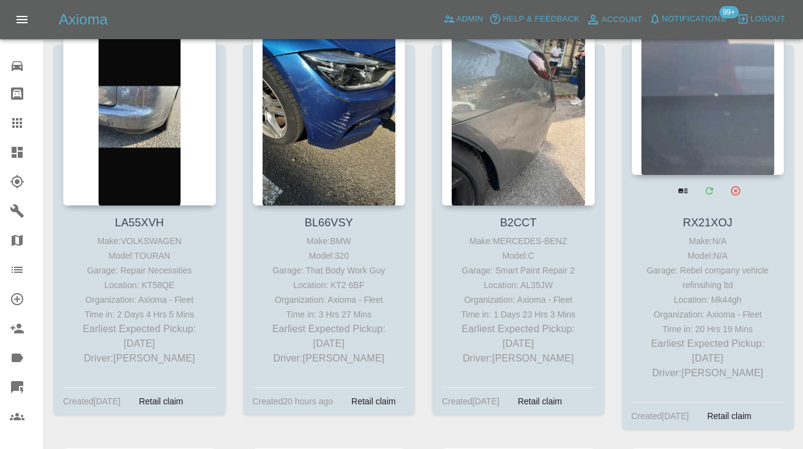
click at [731, 97] on div at bounding box center [708, 85] width 153 height 179
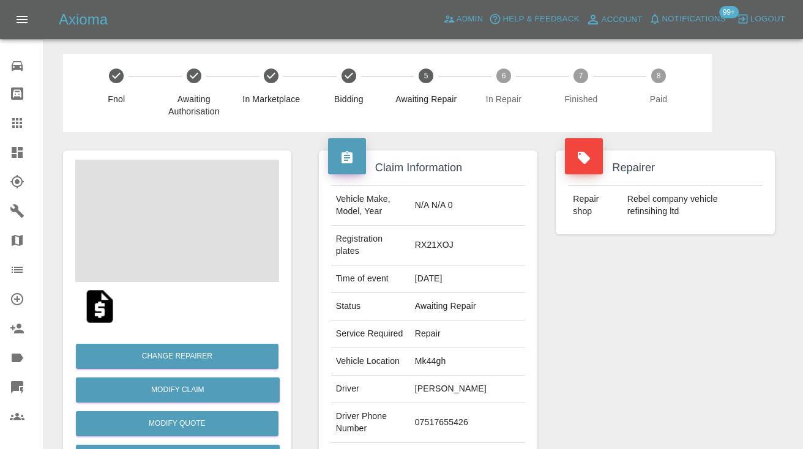
click at [463, 407] on td "07517655426" at bounding box center [468, 423] width 116 height 40
copy td "07517655426"
click at [603, 346] on div "Repairer Repair shop Rebel company vehicle refinsihing ltd" at bounding box center [665, 321] width 237 height 378
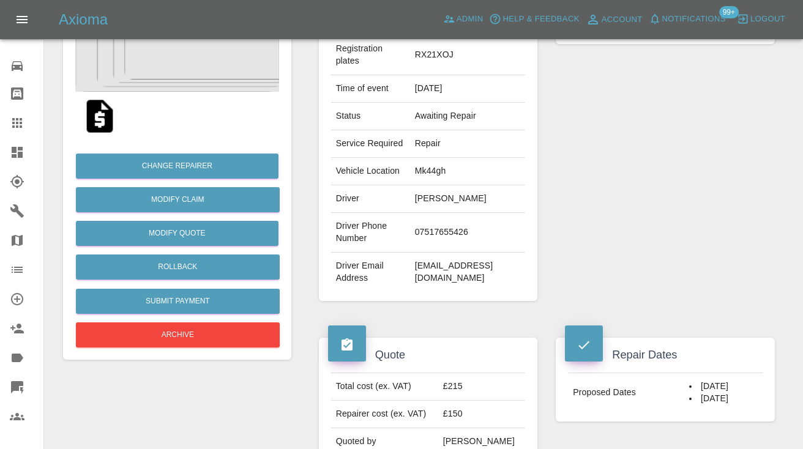
scroll to position [172, 0]
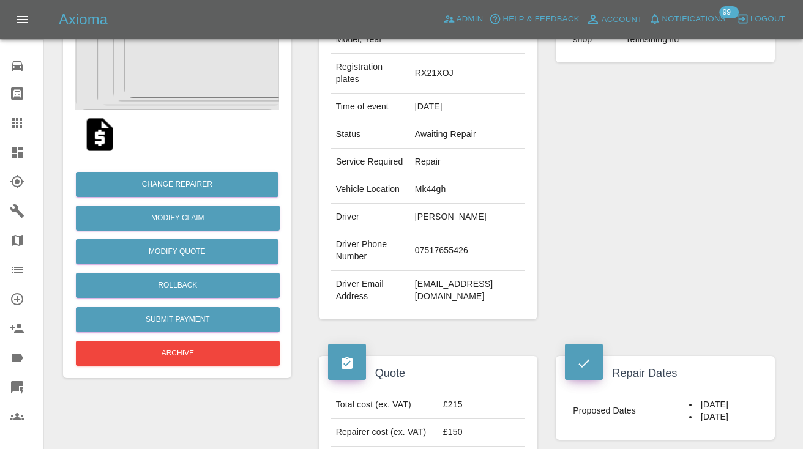
click at [455, 242] on td "07517655426" at bounding box center [468, 251] width 116 height 40
copy td "07517655426"
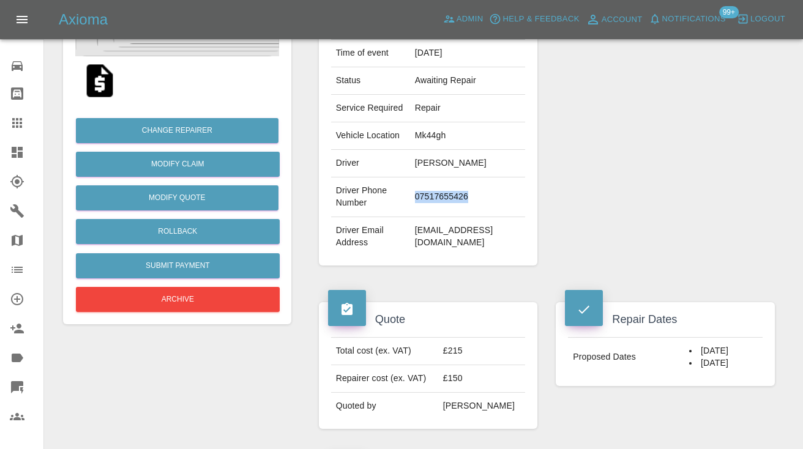
scroll to position [227, 0]
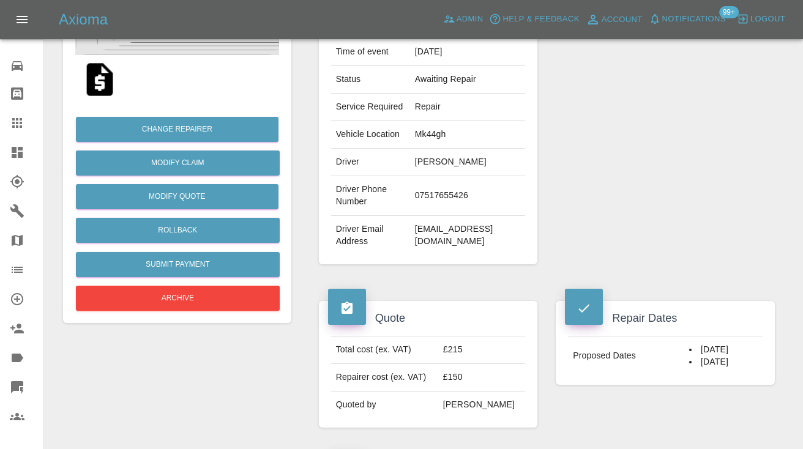
click at [689, 256] on div "Repairer Repair shop Rebel company vehicle refinsihing ltd" at bounding box center [665, 94] width 237 height 378
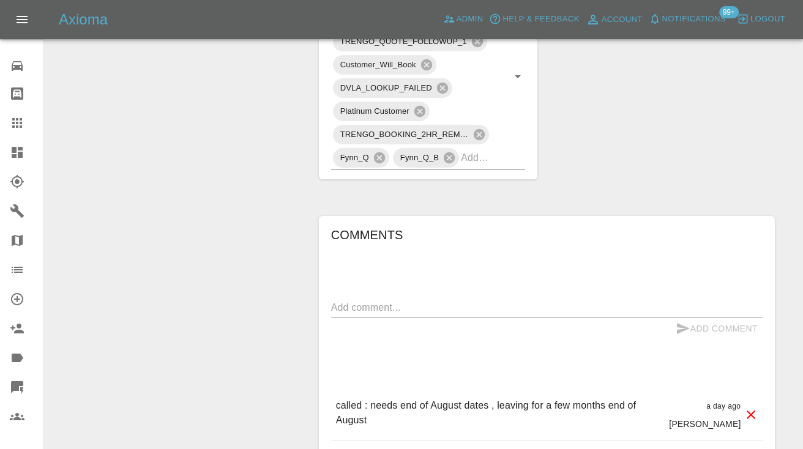
scroll to position [745, 0]
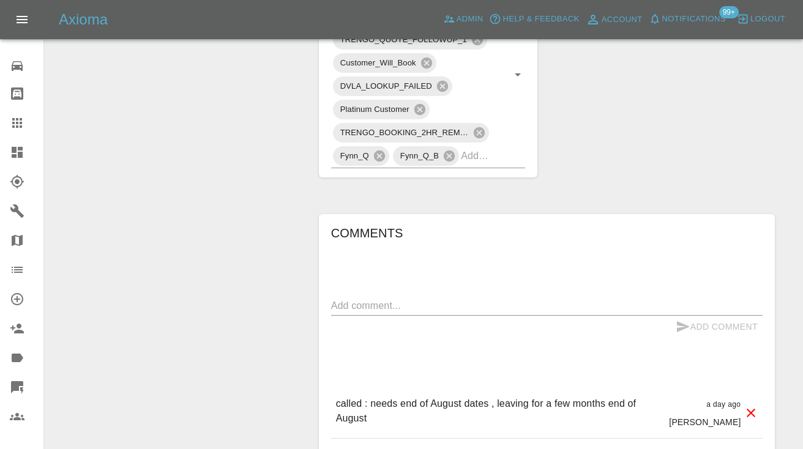
click at [381, 299] on textarea at bounding box center [546, 306] width 431 height 14
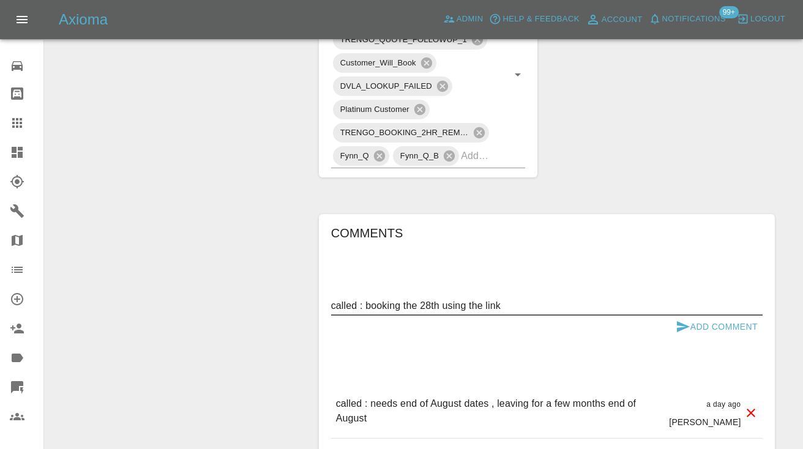
type textarea "called : booking the 28th using the link"
click at [682, 321] on icon "submit" at bounding box center [683, 326] width 13 height 11
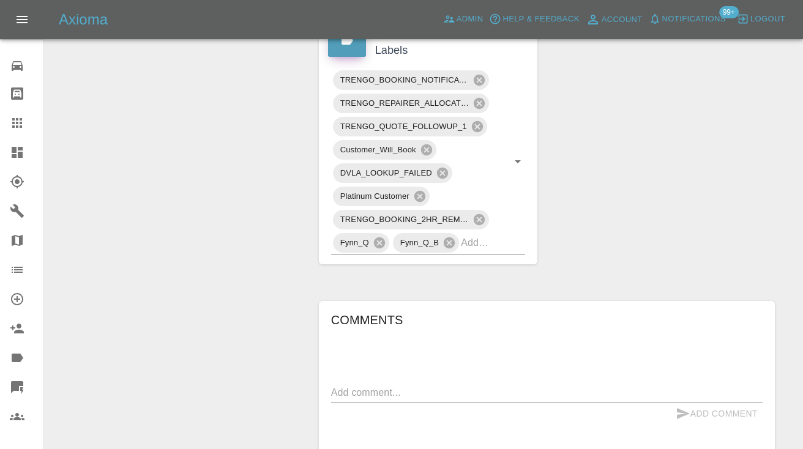
scroll to position [690, 0]
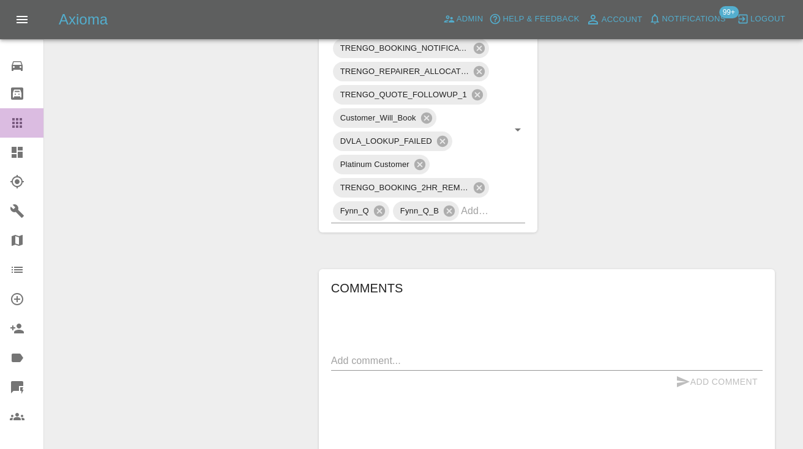
click at [17, 119] on icon at bounding box center [17, 123] width 10 height 10
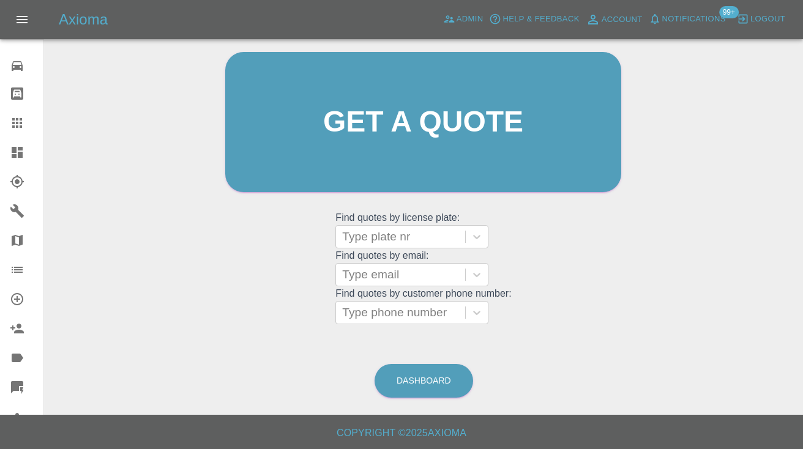
scroll to position [123, 0]
click at [422, 370] on link "Dashboard" at bounding box center [424, 382] width 99 height 34
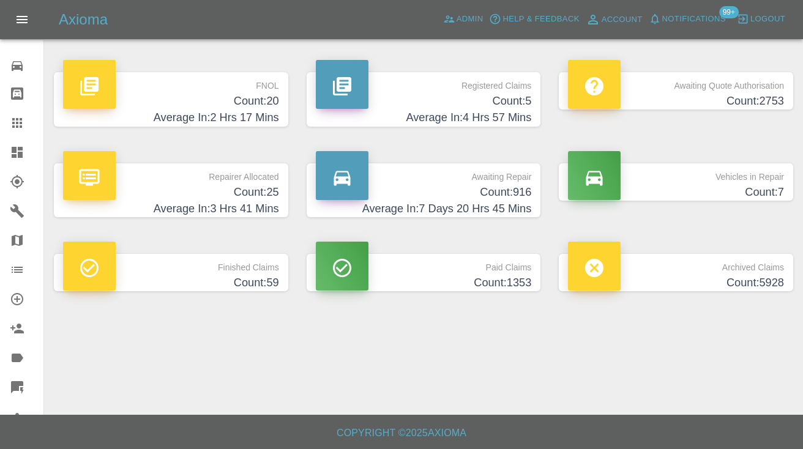
click at [508, 197] on h4 "Count: 916" at bounding box center [424, 192] width 216 height 17
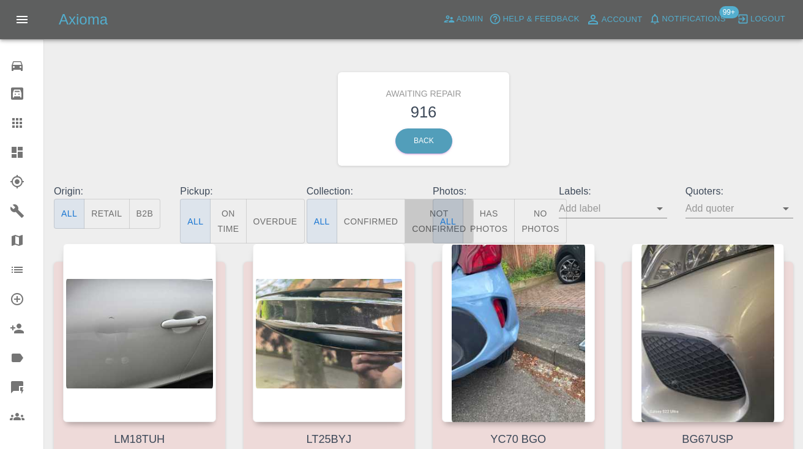
click at [424, 215] on button "Not Confirmed" at bounding box center [439, 221] width 69 height 45
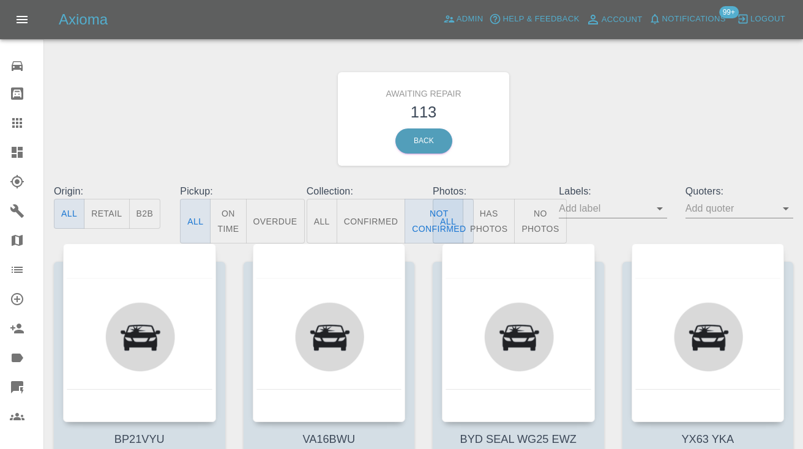
click at [598, 139] on div "Awaiting Repair 113 Back" at bounding box center [424, 119] width 758 height 130
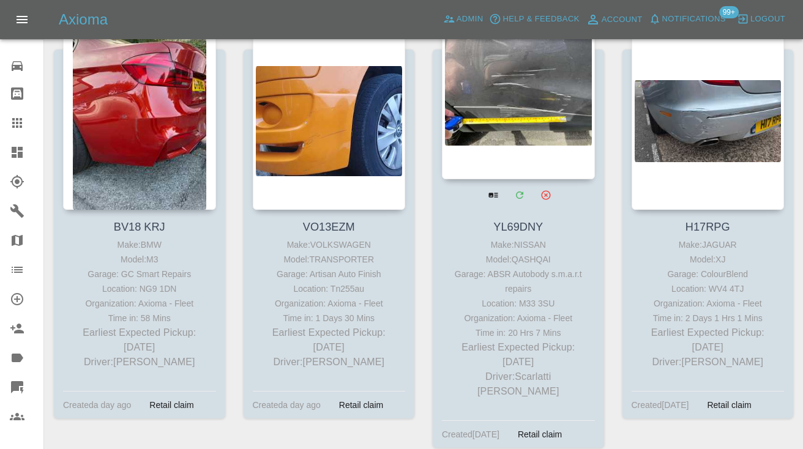
scroll to position [1037, 0]
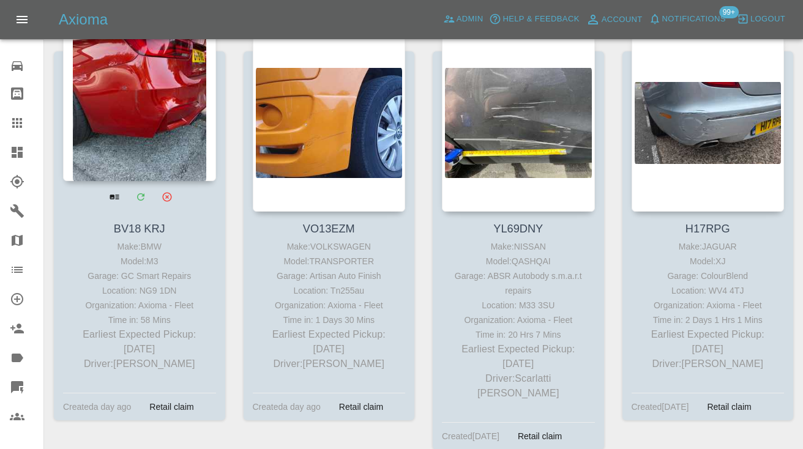
click at [193, 103] on div at bounding box center [139, 91] width 153 height 179
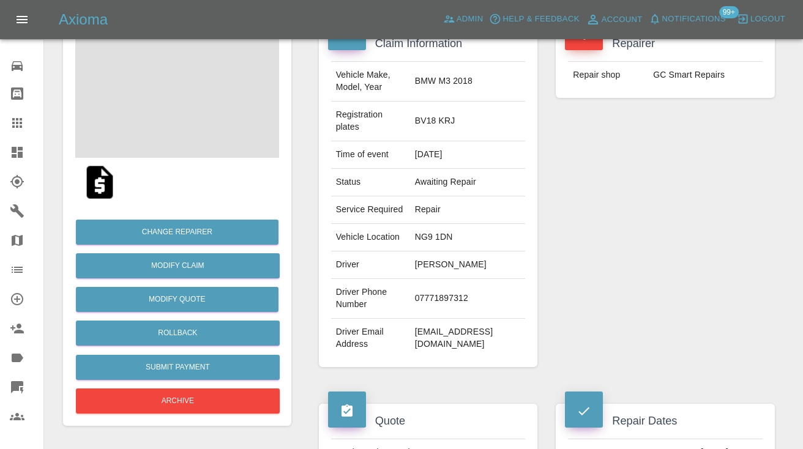
scroll to position [154, 0]
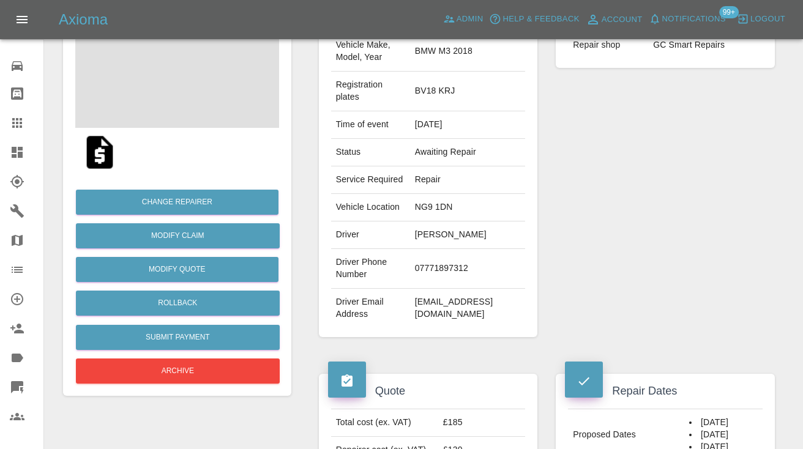
click at [447, 289] on td "07771897312" at bounding box center [468, 269] width 116 height 40
copy td "07771897312"
click at [643, 192] on div "Repairer Repair shop GC Smart Repairs" at bounding box center [665, 167] width 237 height 378
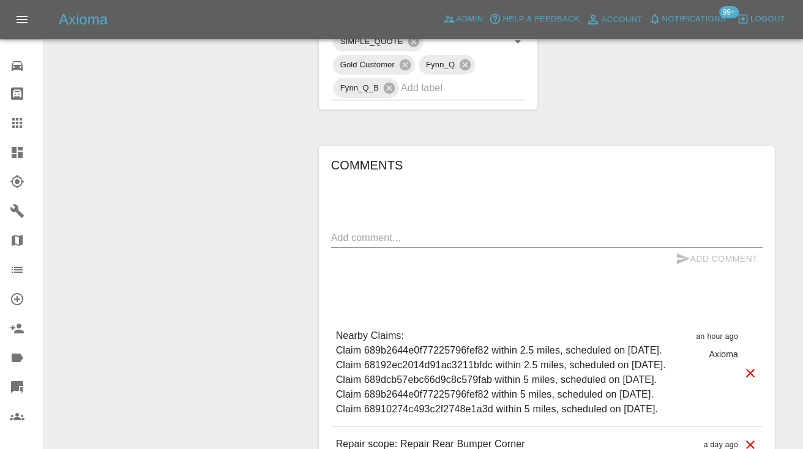
scroll to position [761, 0]
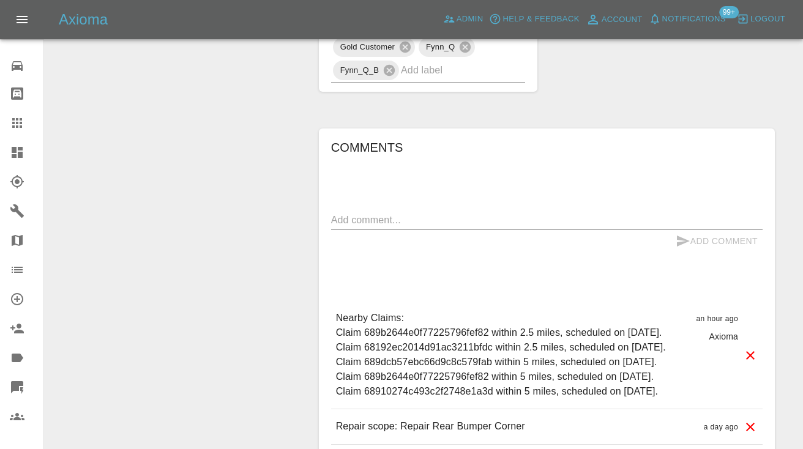
click at [354, 227] on textarea at bounding box center [546, 220] width 431 height 14
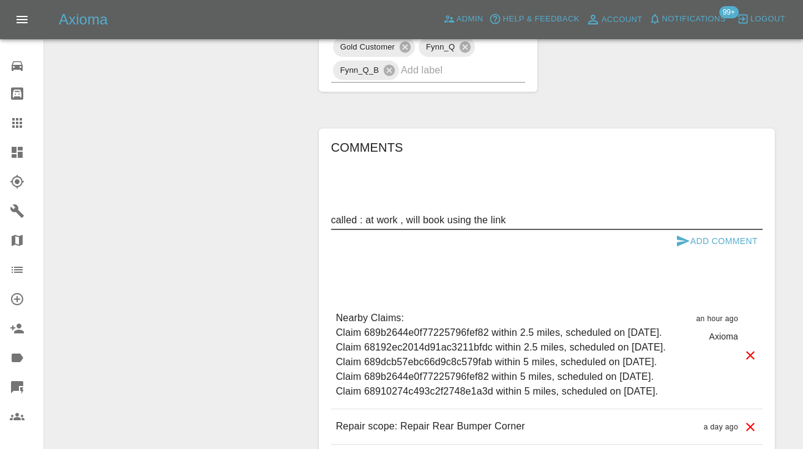
type textarea "called : at work , will book using the link"
click at [679, 247] on icon "submit" at bounding box center [683, 241] width 13 height 11
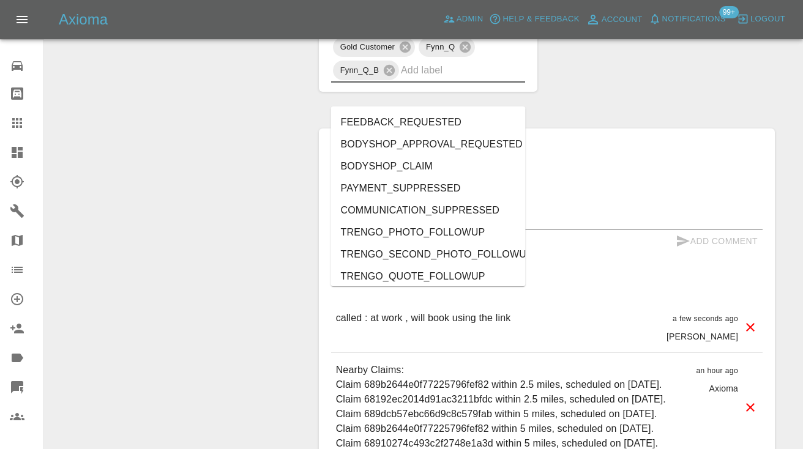
click at [433, 80] on input "text" at bounding box center [446, 70] width 90 height 19
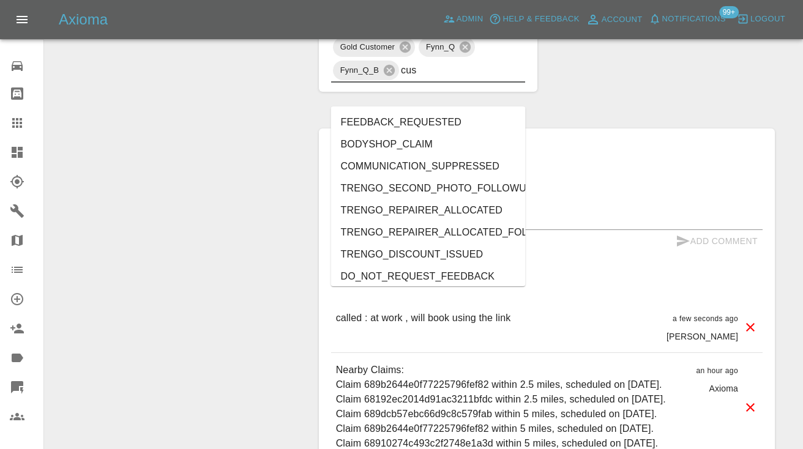
type input "cust"
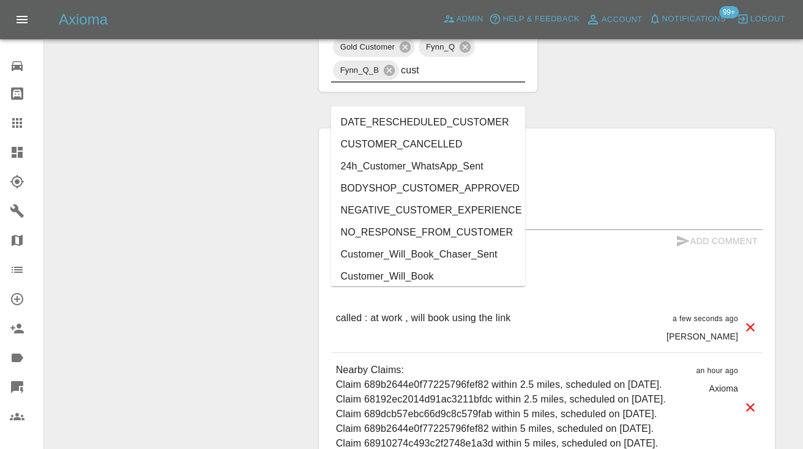
click at [416, 274] on li "Customer_Will_Book" at bounding box center [428, 277] width 195 height 22
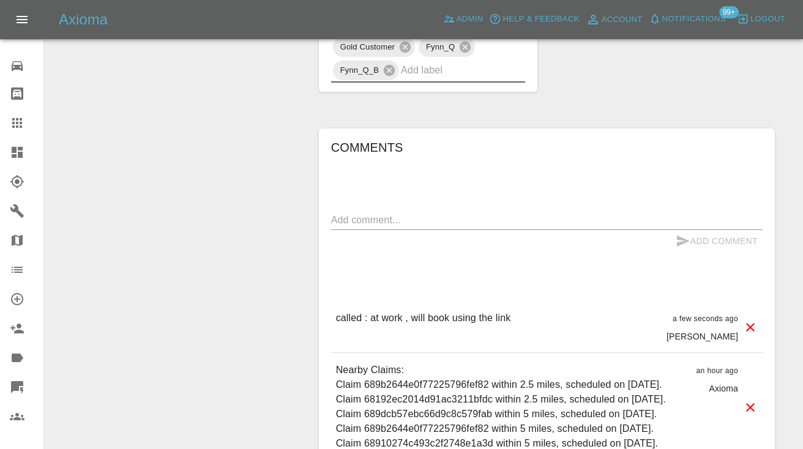
click at [21, 114] on link "Claims" at bounding box center [21, 122] width 43 height 29
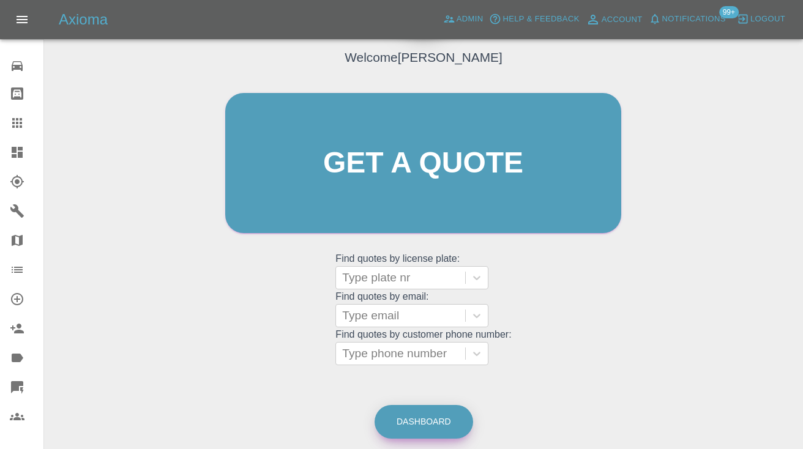
click at [416, 417] on link "Dashboard" at bounding box center [424, 422] width 99 height 34
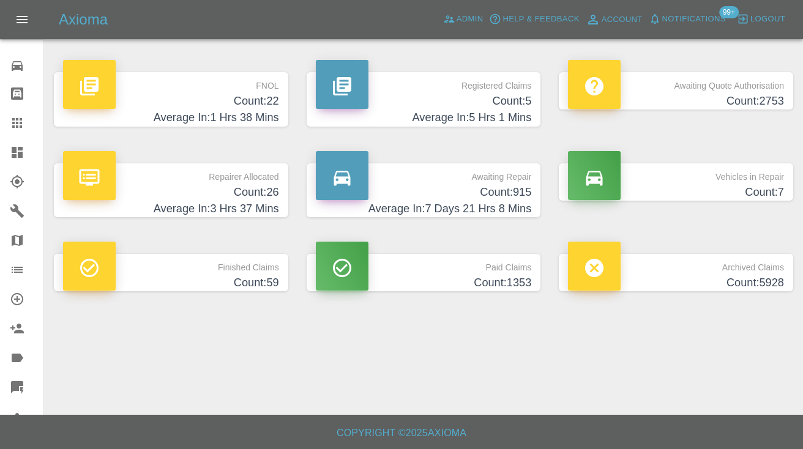
click at [504, 193] on h4 "Count: 915" at bounding box center [424, 192] width 216 height 17
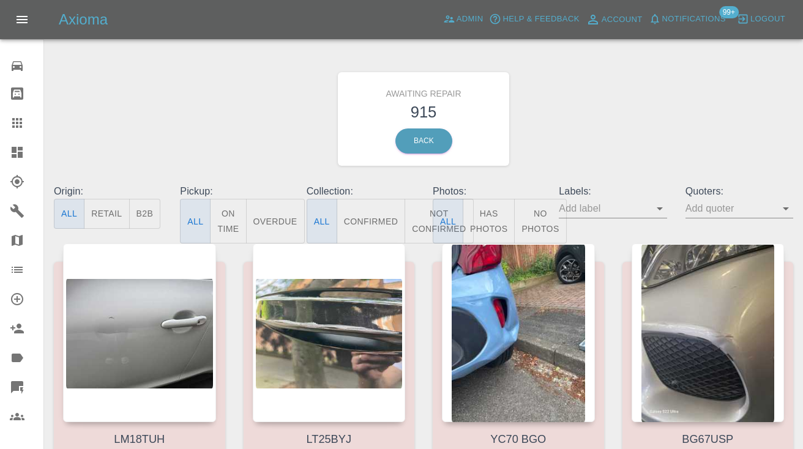
click at [428, 218] on button "Not Confirmed" at bounding box center [439, 221] width 69 height 45
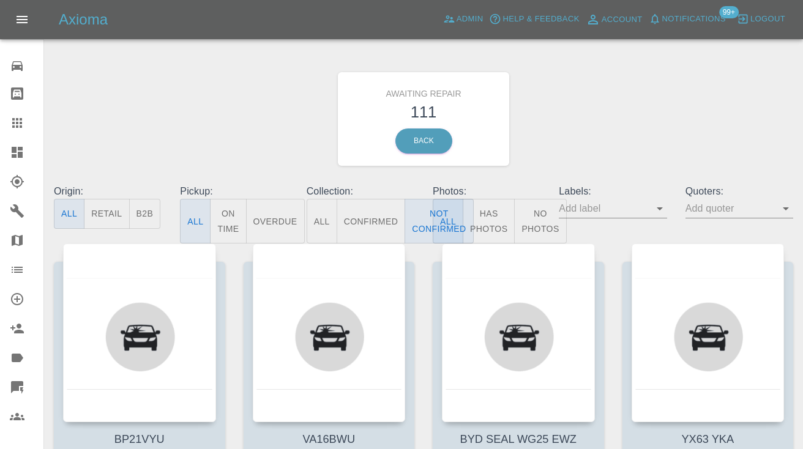
click at [576, 105] on div "Awaiting Repair 111 Back" at bounding box center [424, 119] width 758 height 130
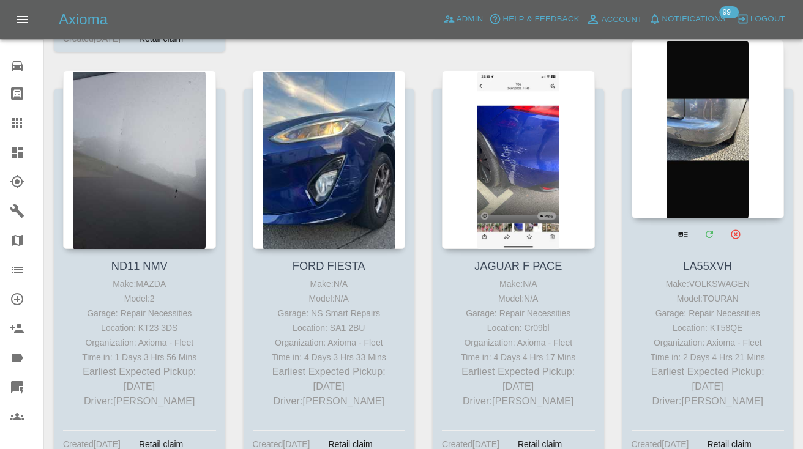
scroll to position [3885, 0]
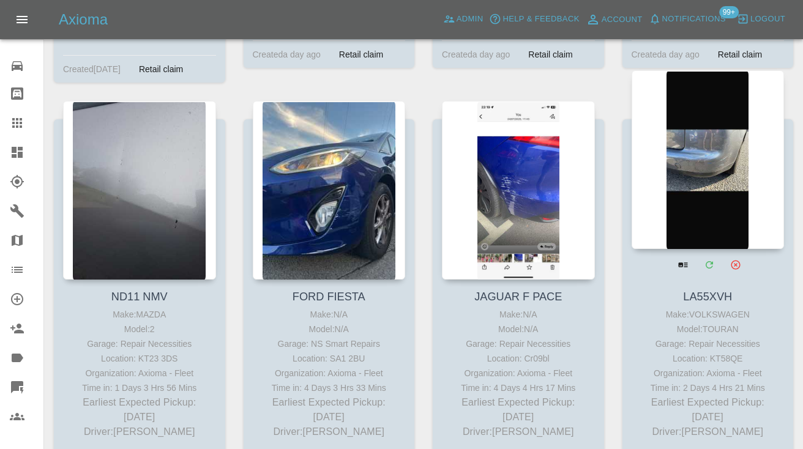
click at [707, 189] on div at bounding box center [708, 159] width 153 height 179
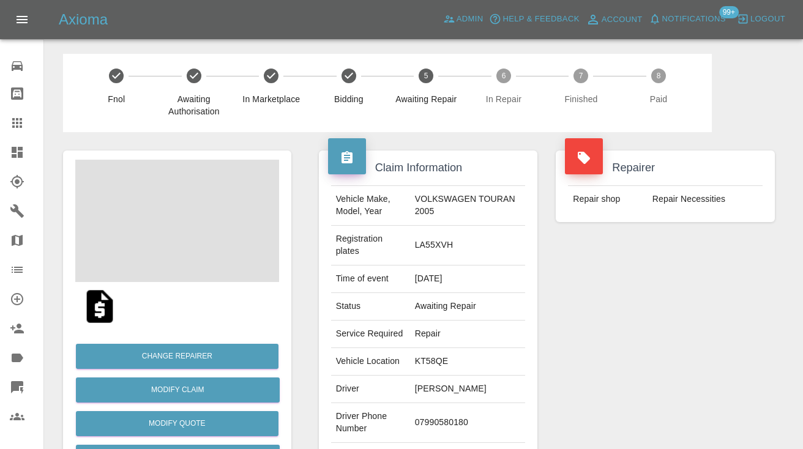
click at [444, 408] on td "07990580180" at bounding box center [468, 423] width 116 height 40
copy td "07990580180"
click at [660, 379] on div "Repairer Repair shop Repair Necessities" at bounding box center [665, 321] width 237 height 378
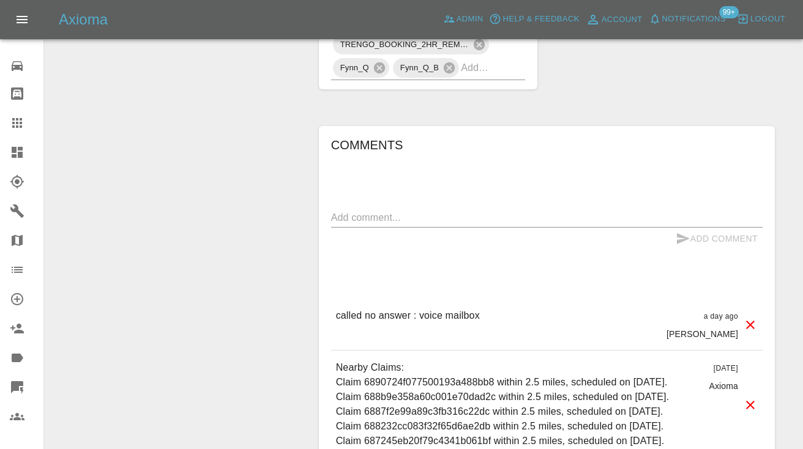
scroll to position [885, 0]
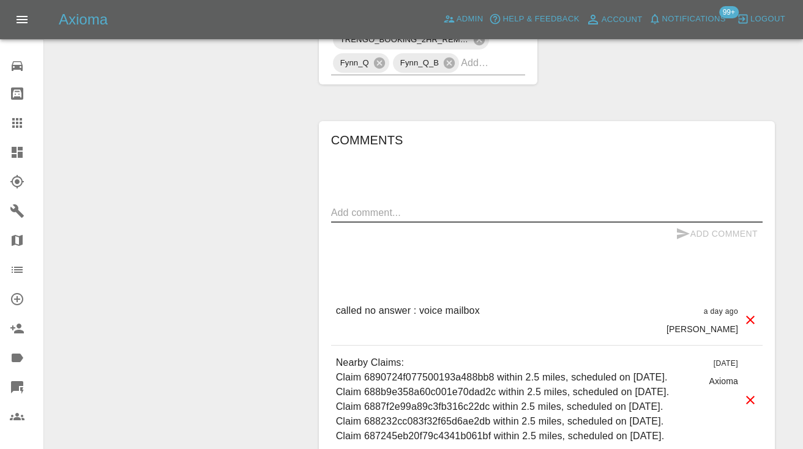
click at [411, 206] on textarea at bounding box center [546, 213] width 431 height 14
type textarea "voice message left."
click at [680, 226] on icon "submit" at bounding box center [683, 233] width 15 height 15
